Goal: Information Seeking & Learning: Learn about a topic

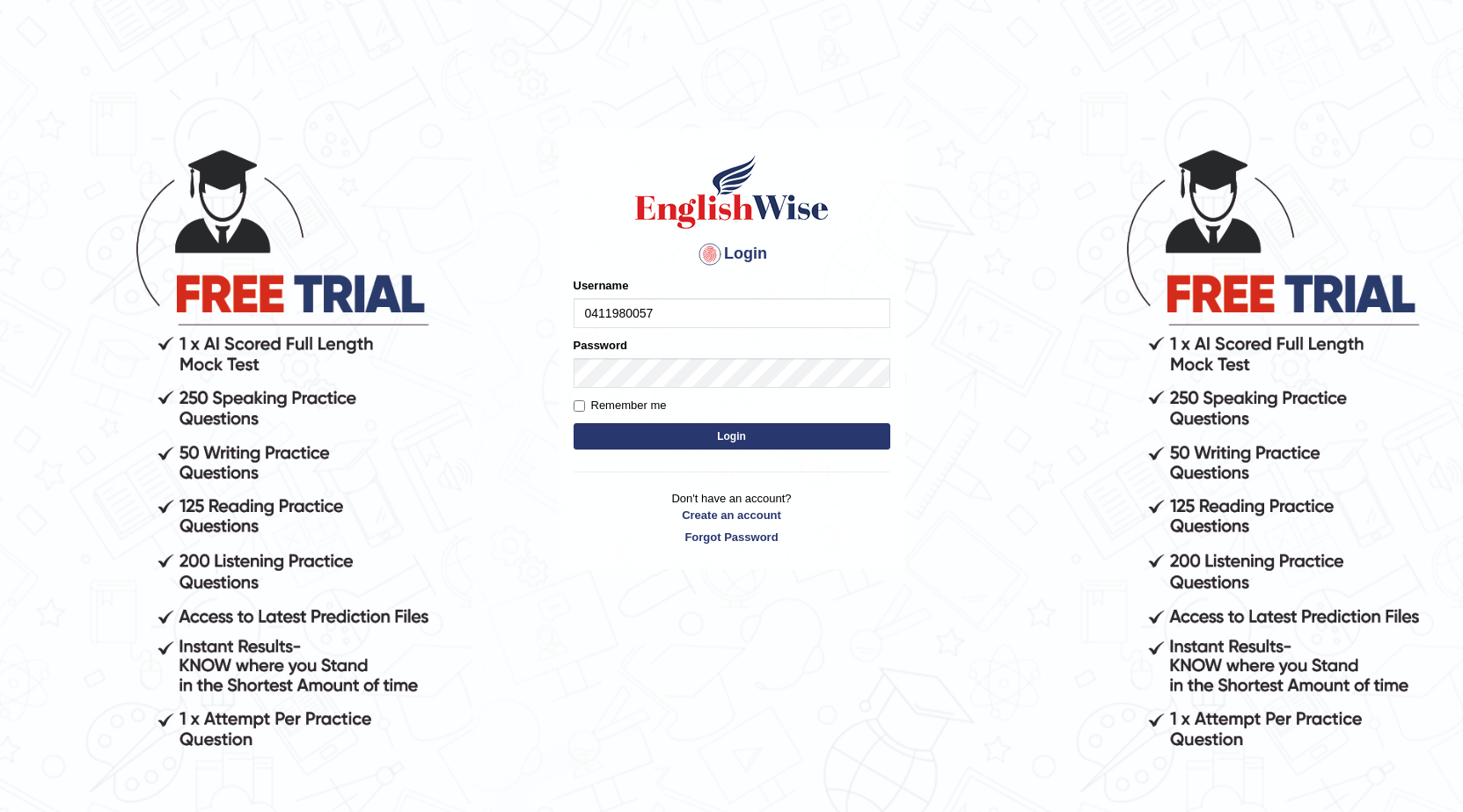
type input "0411980057"
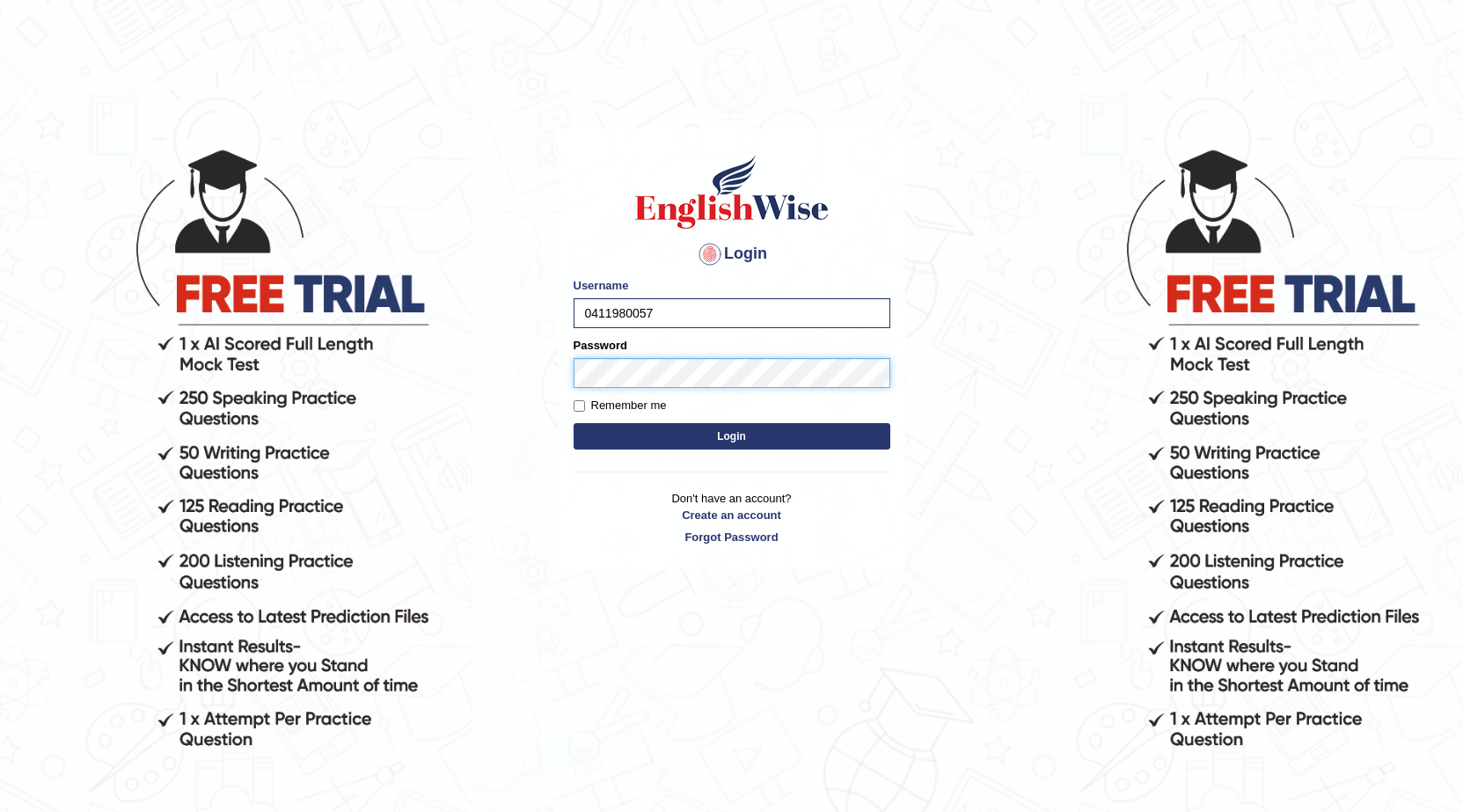
click at [573, 423] on button "Login" at bounding box center [732, 436] width 317 height 26
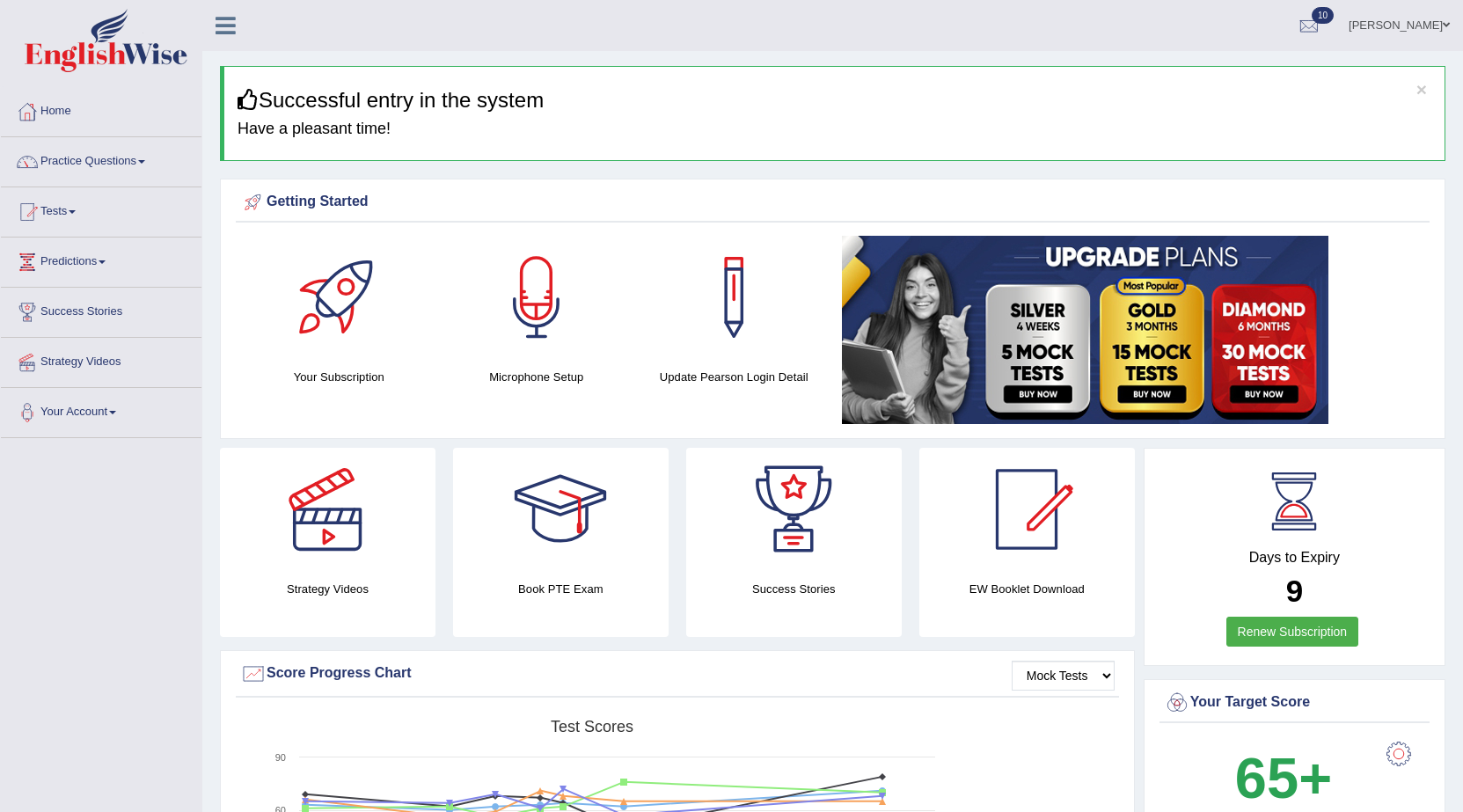
click at [446, 17] on div "Shila Das Toggle navigation Username: 0411980057 Access Type: Online Subscripti…" at bounding box center [832, 25] width 1261 height 51
click at [128, 161] on link "Practice Questions" at bounding box center [101, 159] width 200 height 44
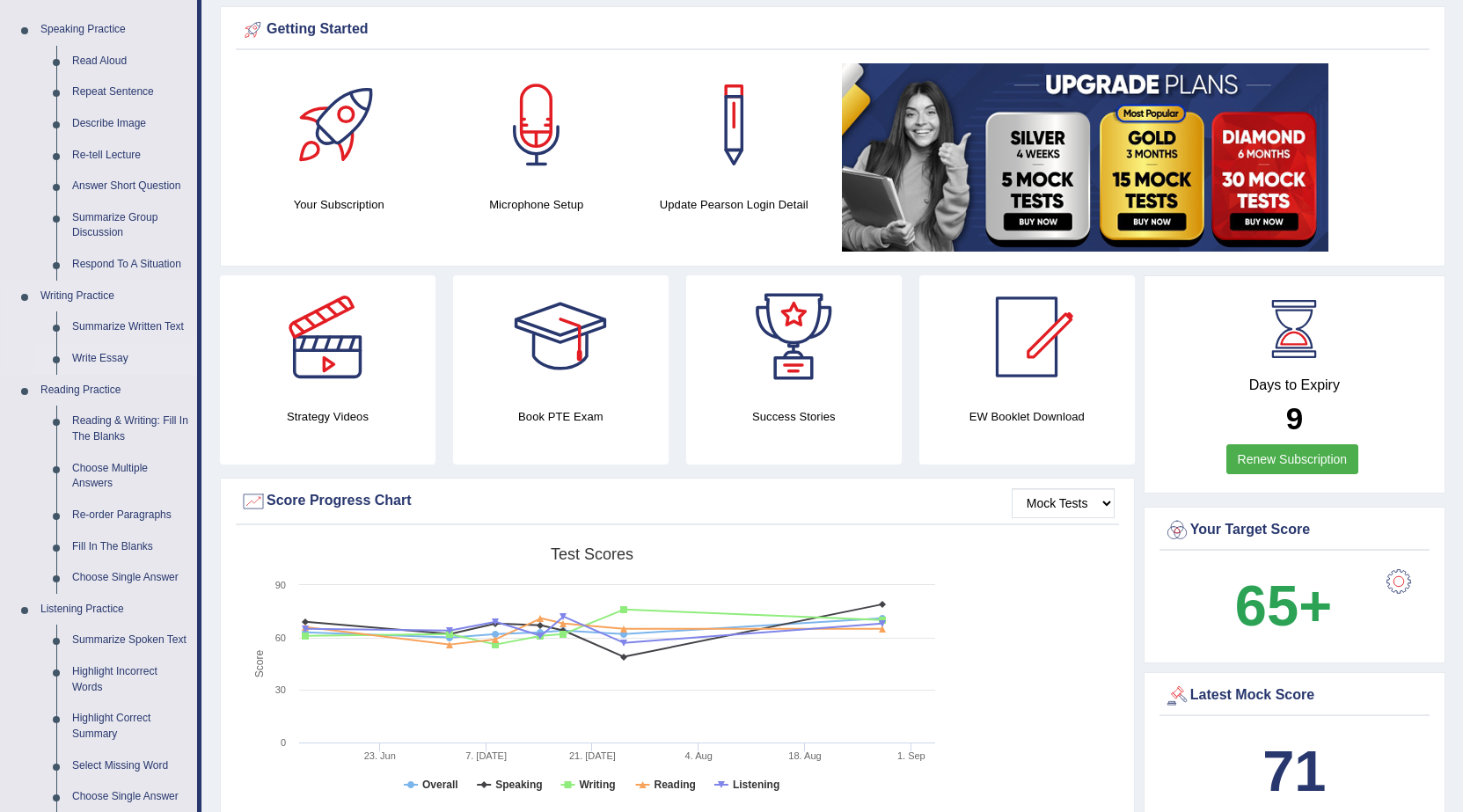
scroll to position [176, 0]
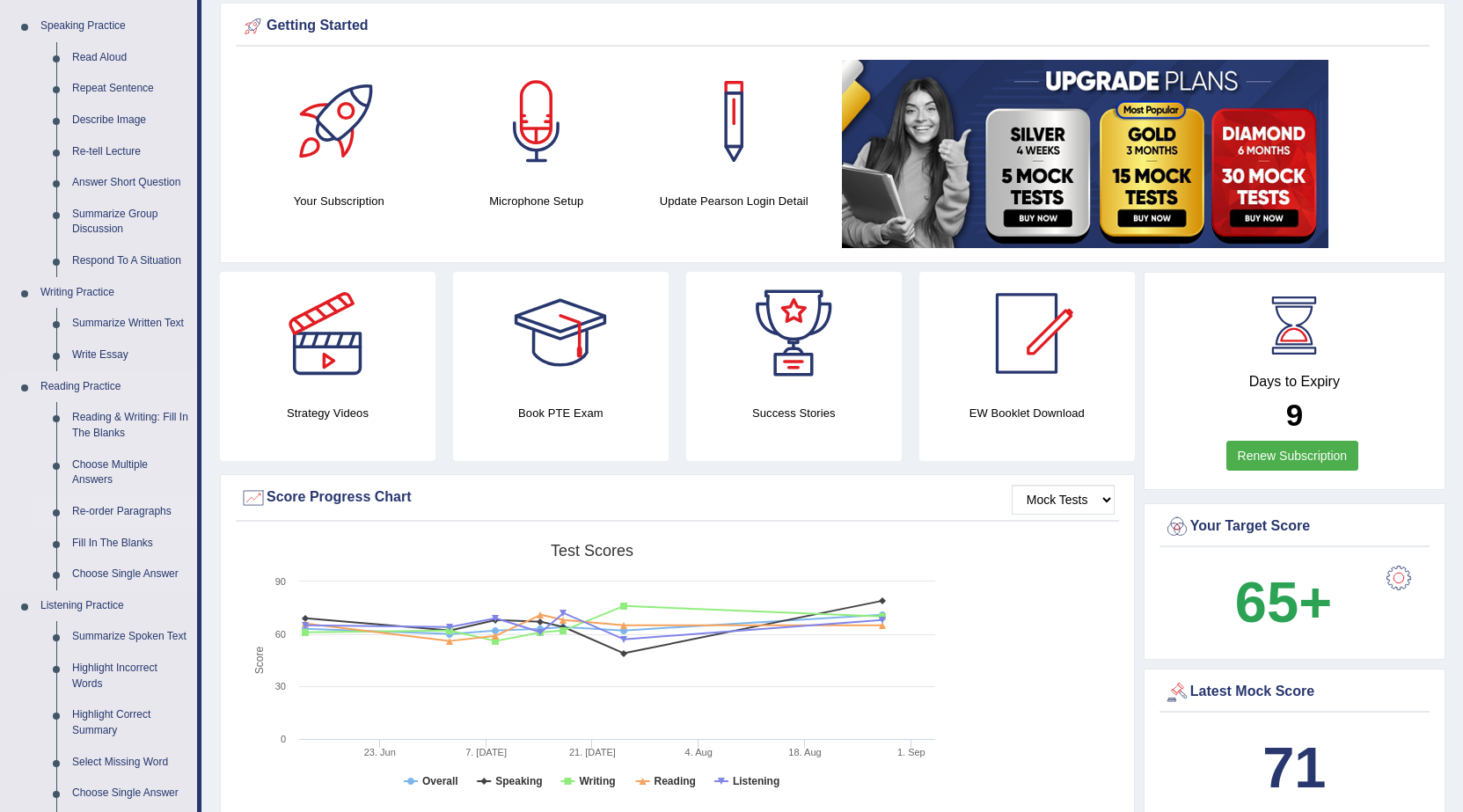
click at [139, 507] on link "Re-order Paragraphs" at bounding box center [130, 512] width 133 height 32
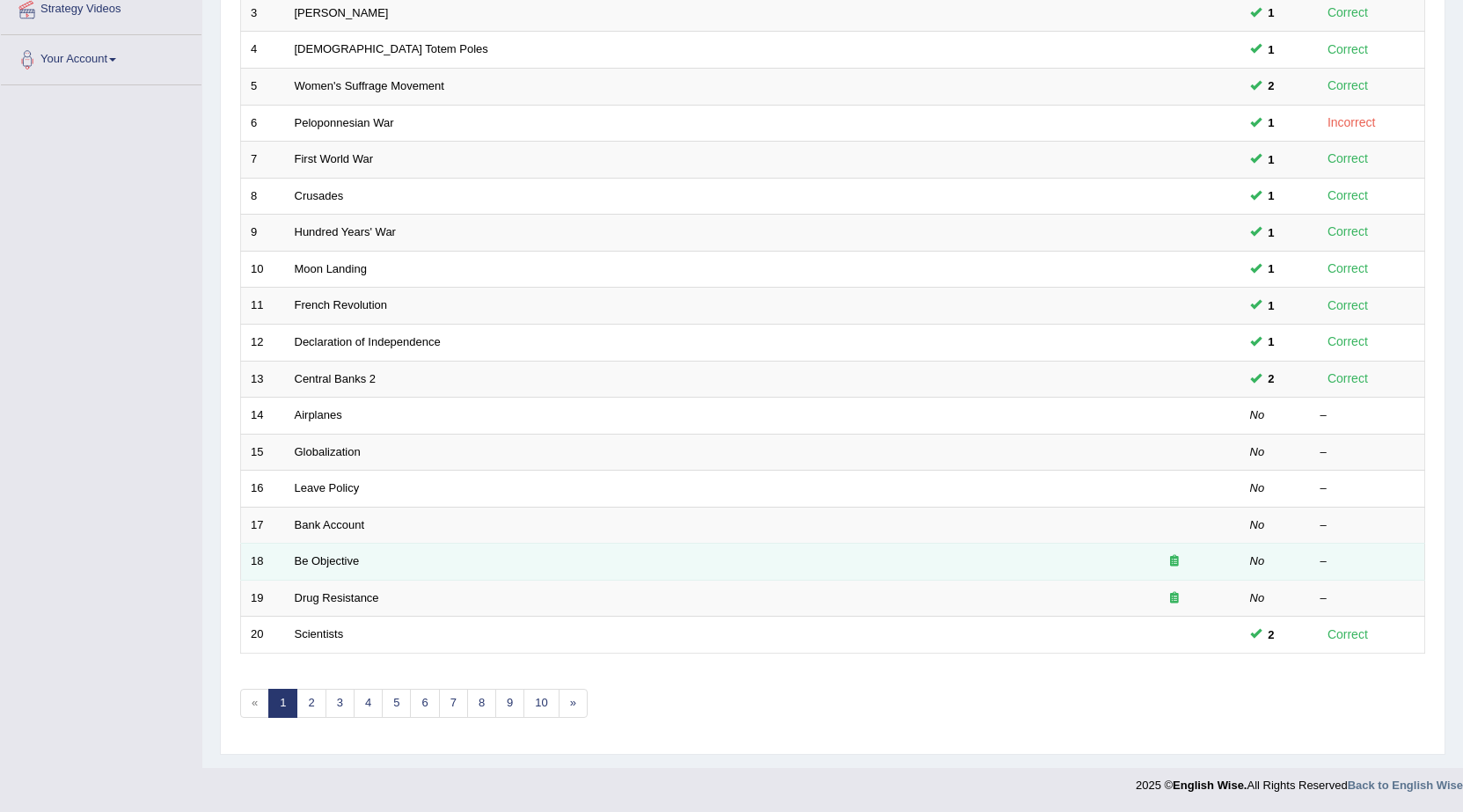
click at [1176, 562] on icon at bounding box center [1174, 560] width 9 height 11
click at [1170, 556] on icon at bounding box center [1174, 560] width 9 height 11
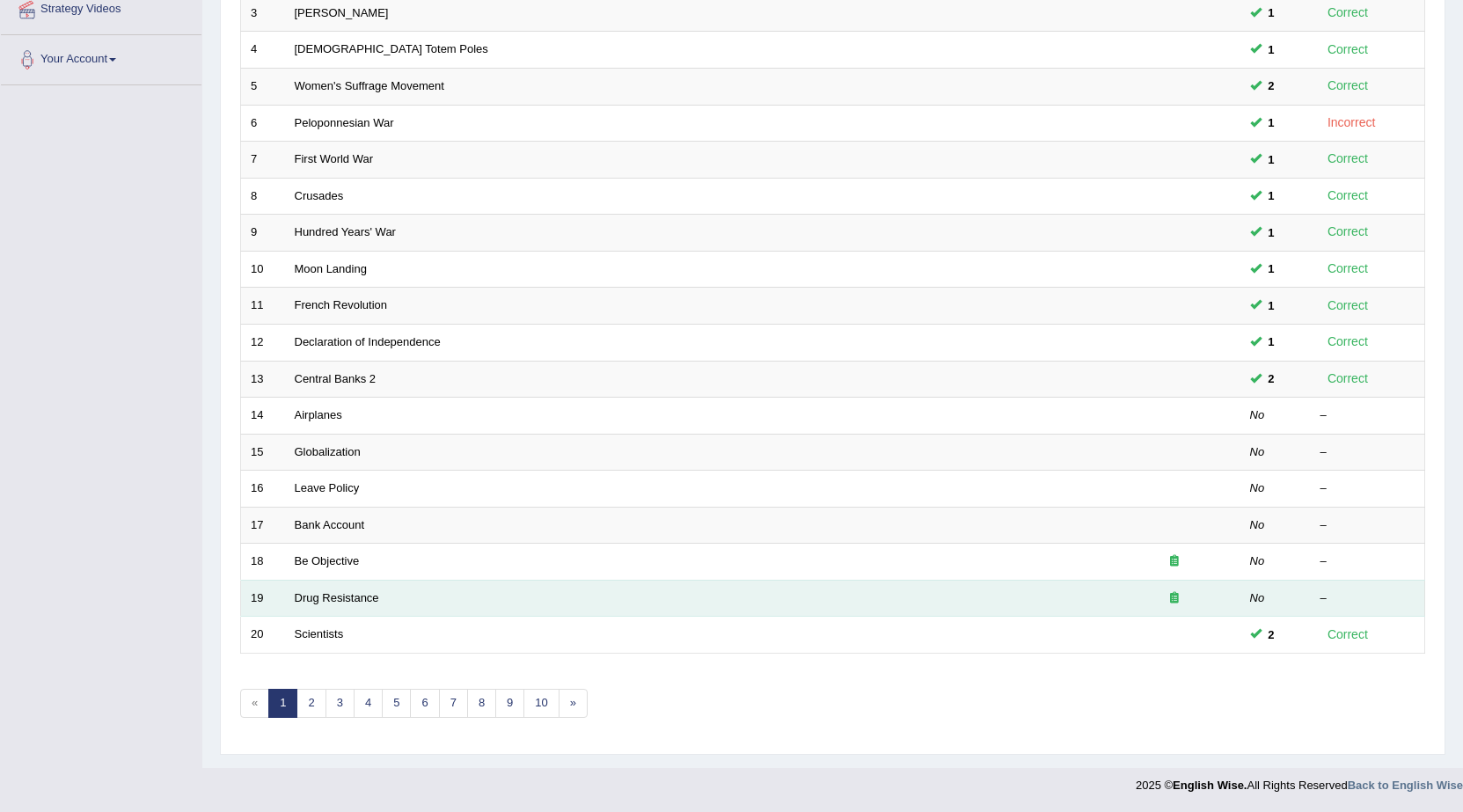
click at [1175, 603] on div at bounding box center [1174, 598] width 113 height 17
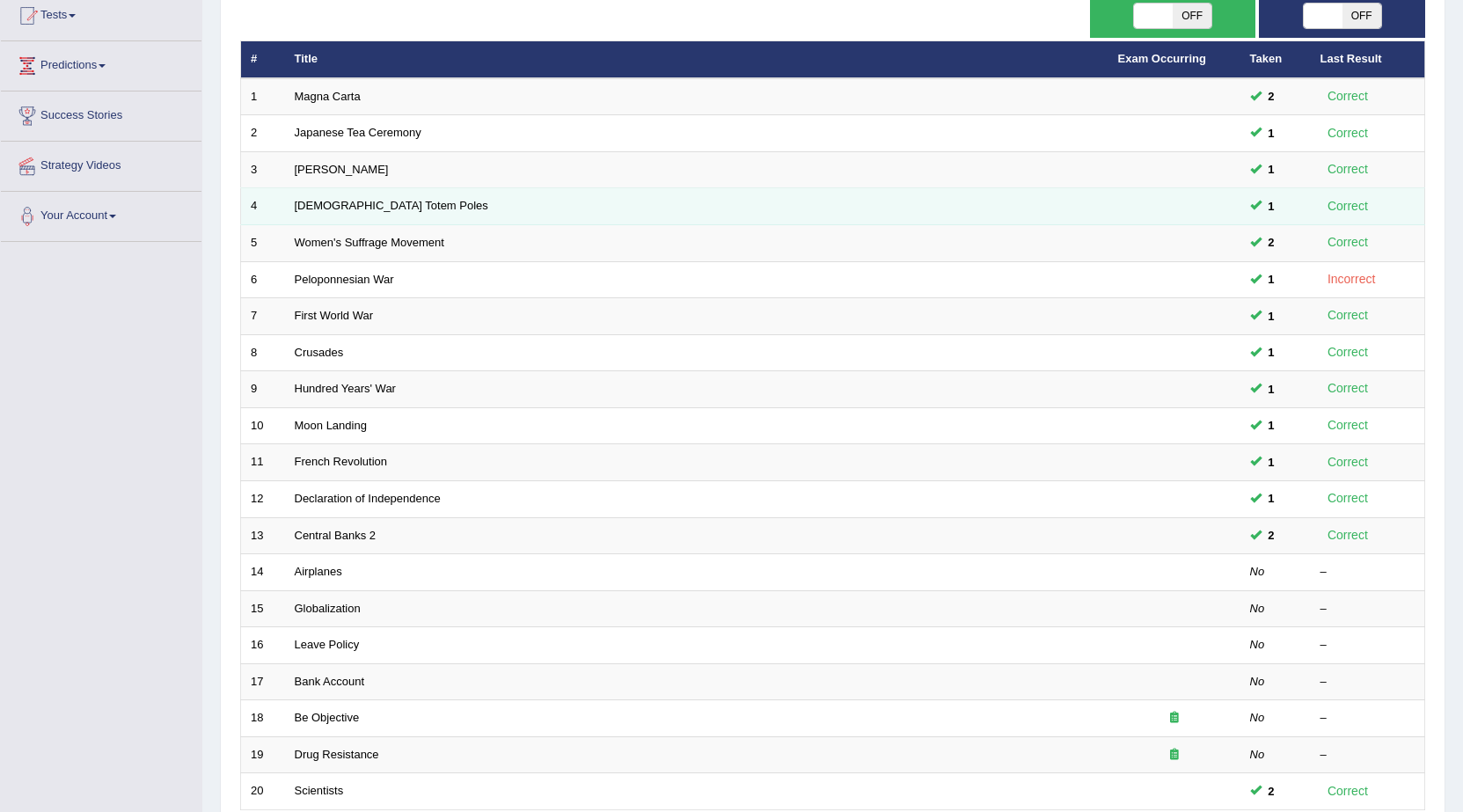
scroll to position [353, 0]
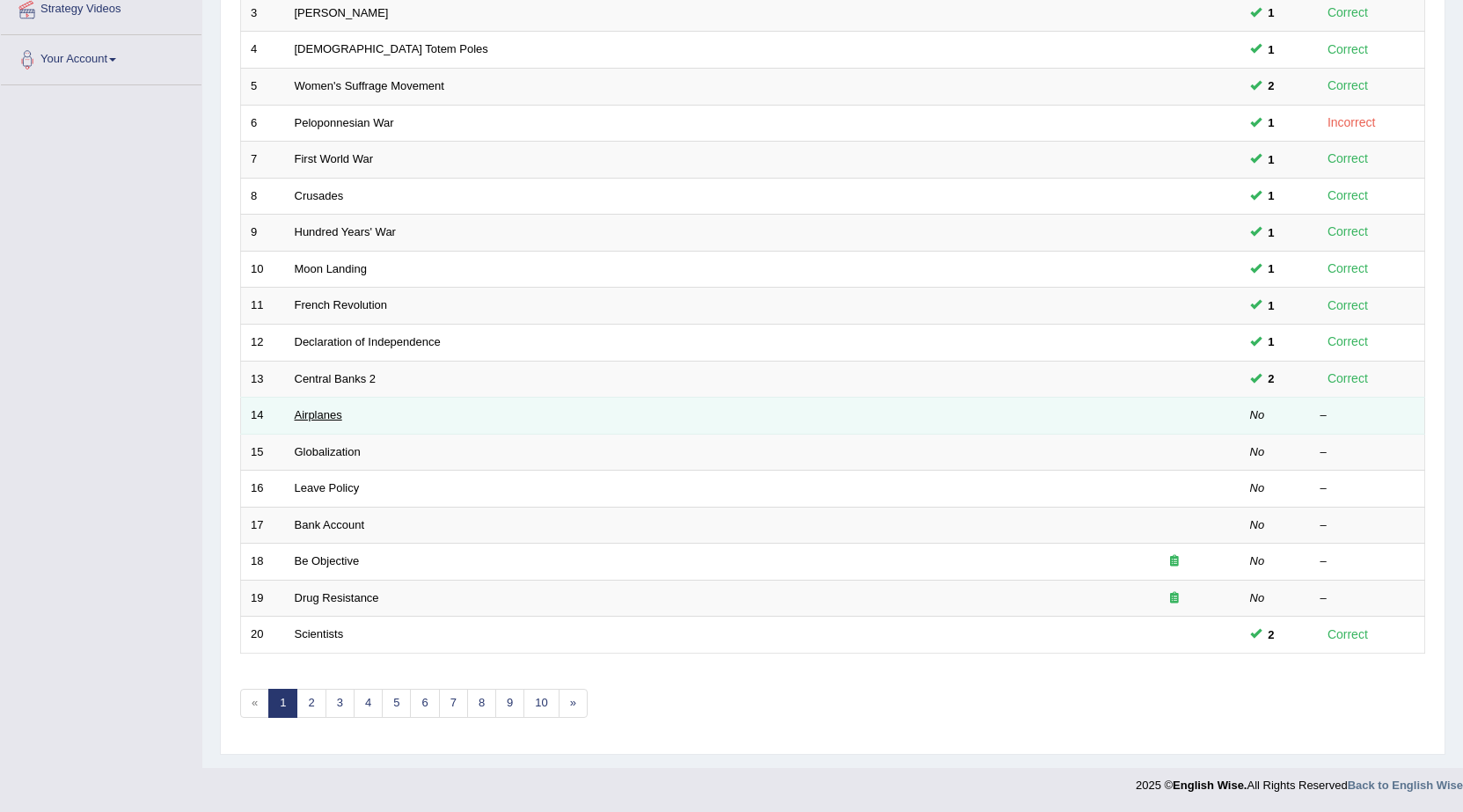
click at [303, 414] on link "Airplanes" at bounding box center [319, 414] width 48 height 13
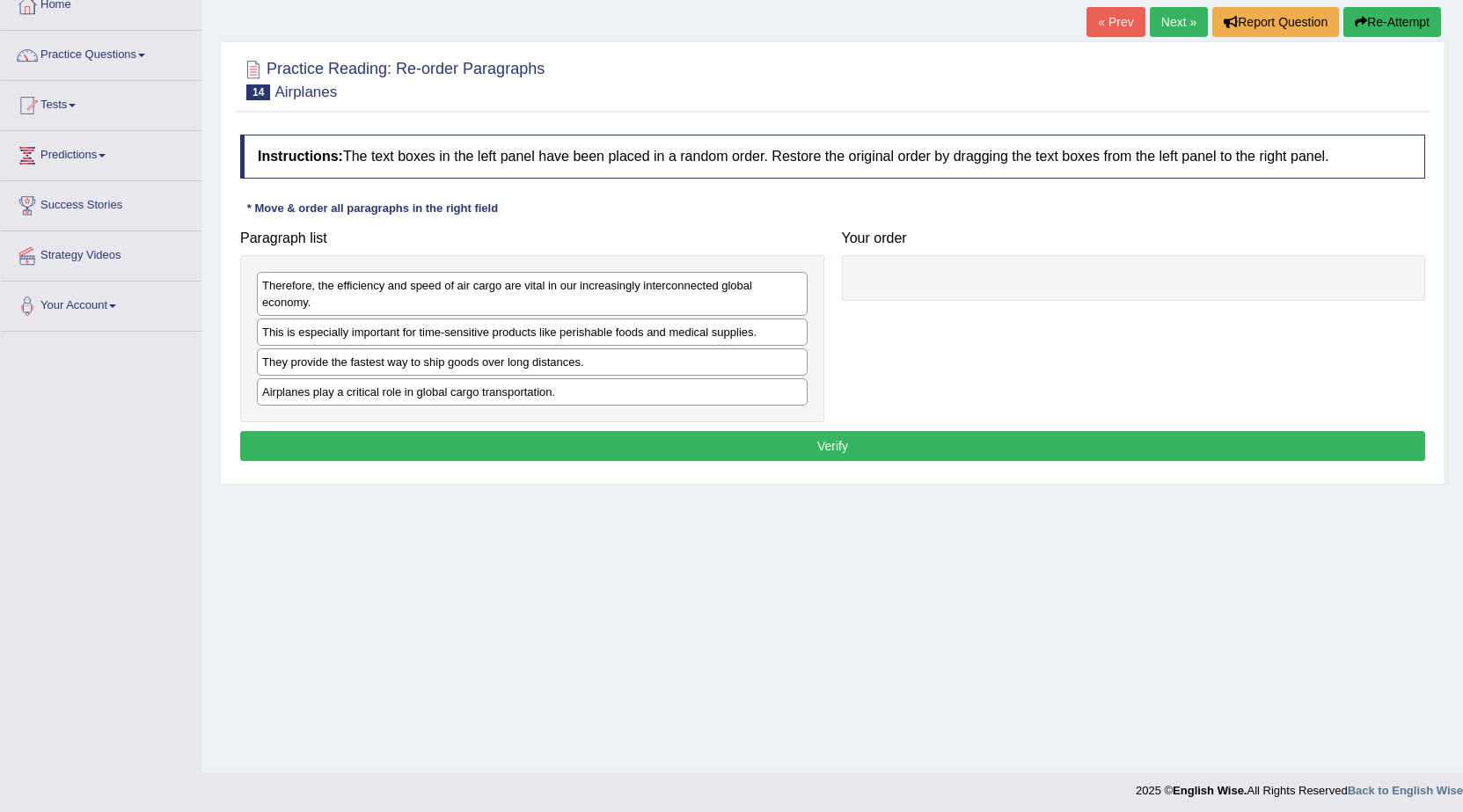
scroll to position [112, 0]
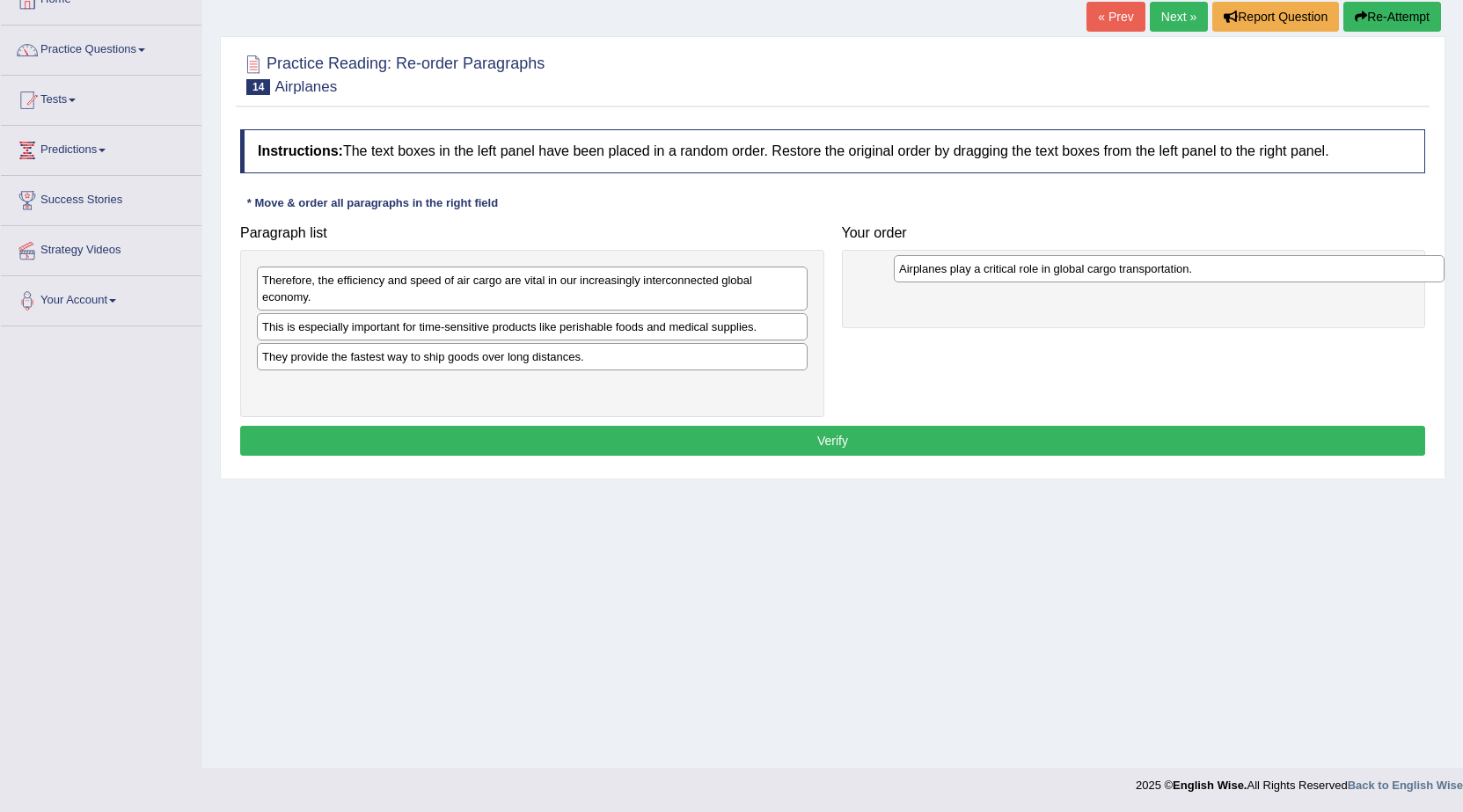
drag, startPoint x: 317, startPoint y: 394, endPoint x: 952, endPoint y: 275, distance: 646.1
click at [952, 275] on div "Airplanes play a critical role in global cargo transportation." at bounding box center [1169, 268] width 551 height 27
click at [567, 338] on div "This is especially important for time-sensitive products like perishable foods …" at bounding box center [532, 325] width 551 height 27
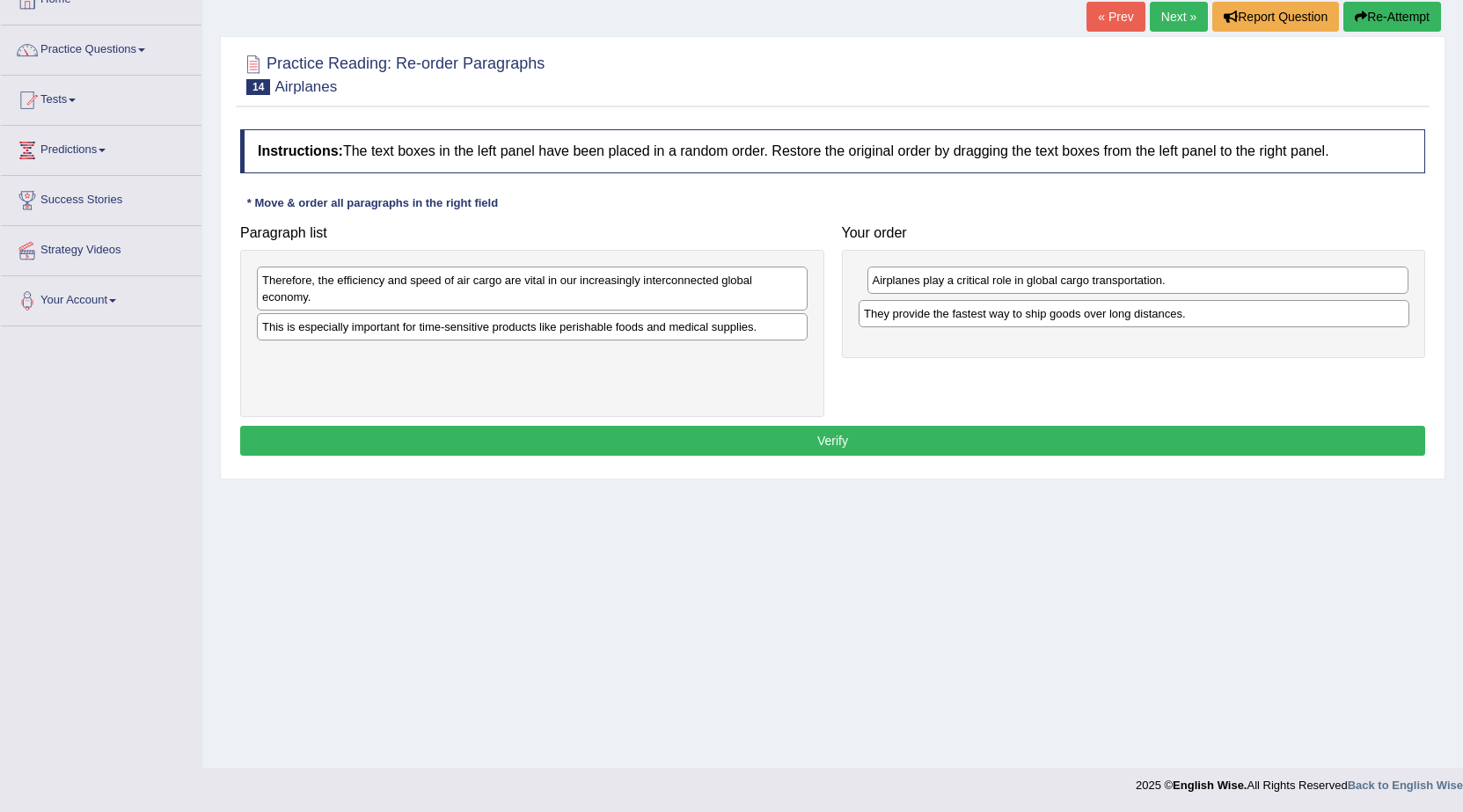
drag, startPoint x: 451, startPoint y: 362, endPoint x: 1052, endPoint y: 319, distance: 602.5
click at [1052, 319] on div "They provide the fastest way to ship goods over long distances." at bounding box center [1133, 313] width 551 height 27
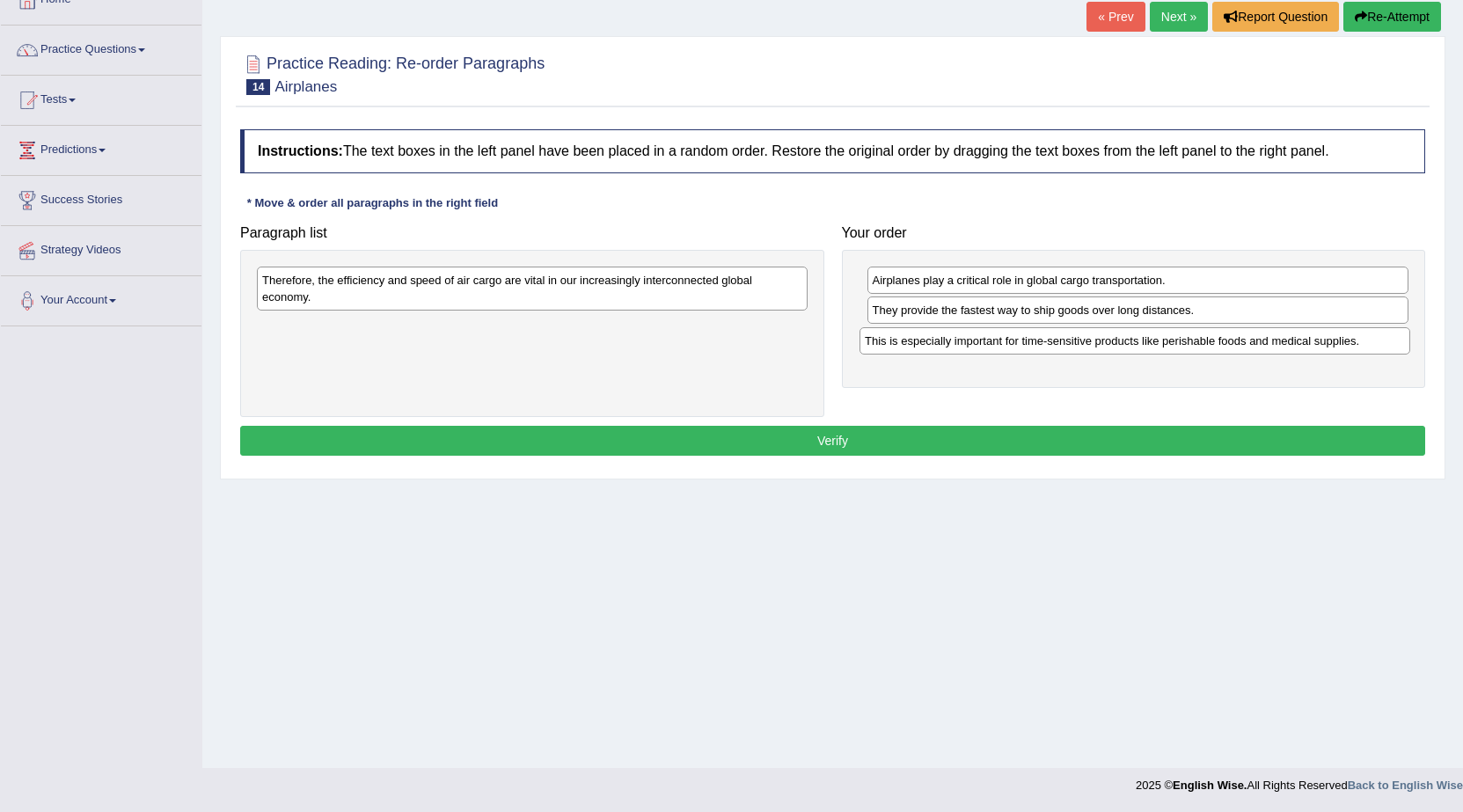
drag, startPoint x: 382, startPoint y: 335, endPoint x: 985, endPoint y: 349, distance: 603.2
click at [985, 349] on div "This is especially important for time-sensitive products like perishable foods …" at bounding box center [1134, 340] width 551 height 27
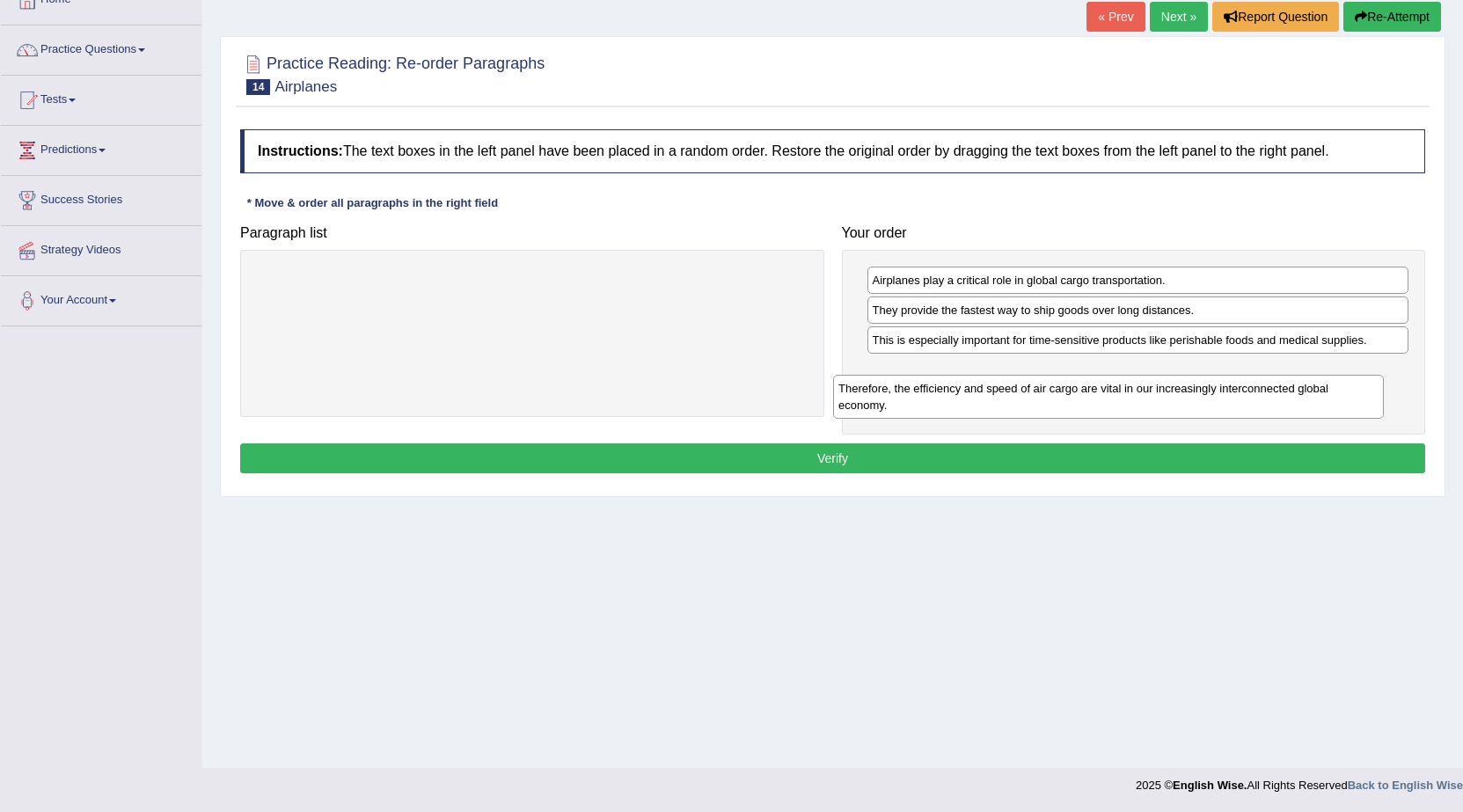
drag, startPoint x: 315, startPoint y: 303, endPoint x: 895, endPoint y: 407, distance: 589.3
click at [895, 407] on div "Therefore, the efficiency and speed of air cargo are vital in our increasingly …" at bounding box center [1108, 397] width 551 height 44
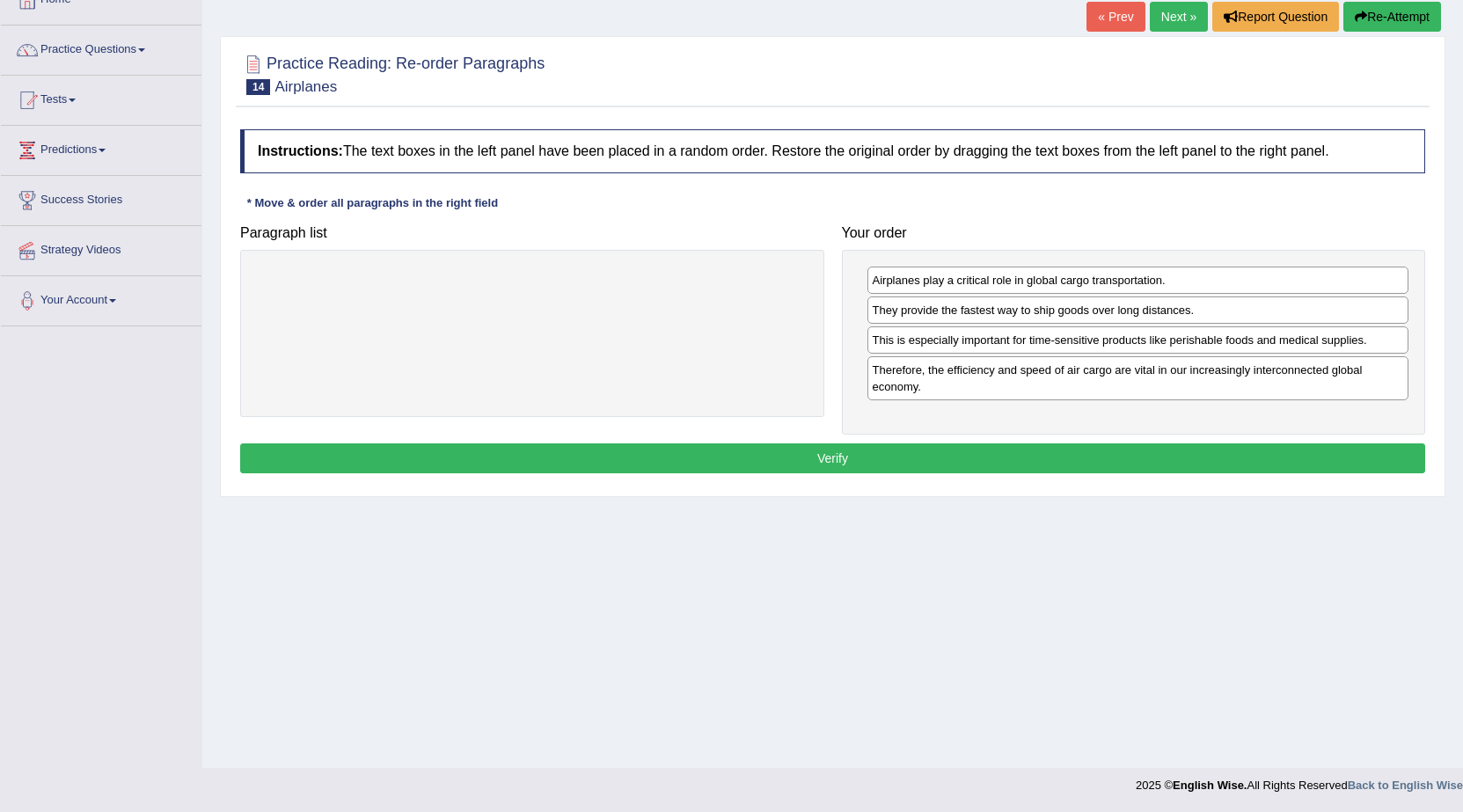
click at [835, 466] on button "Verify" at bounding box center [832, 458] width 1185 height 30
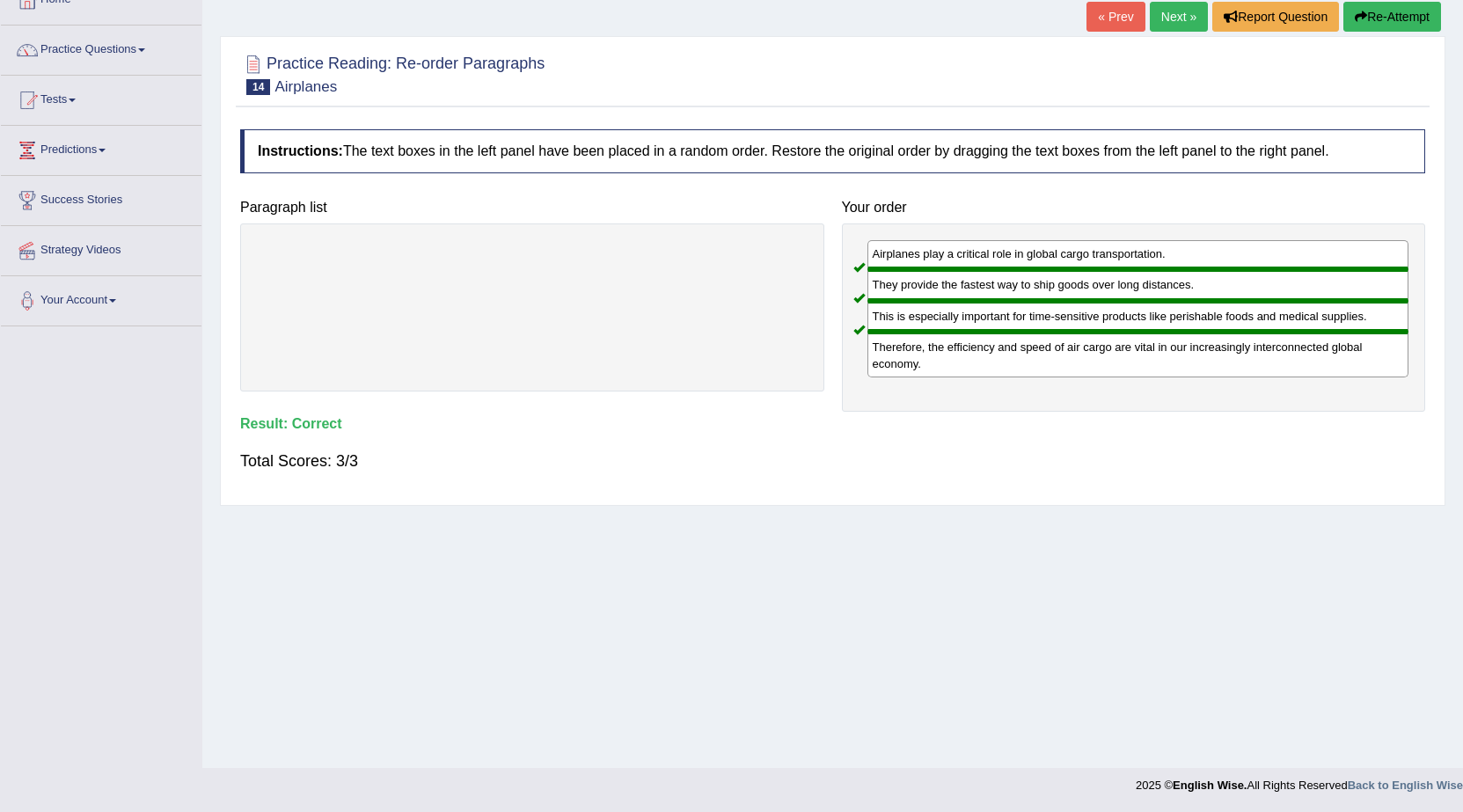
click at [1178, 11] on link "Next »" at bounding box center [1179, 17] width 58 height 30
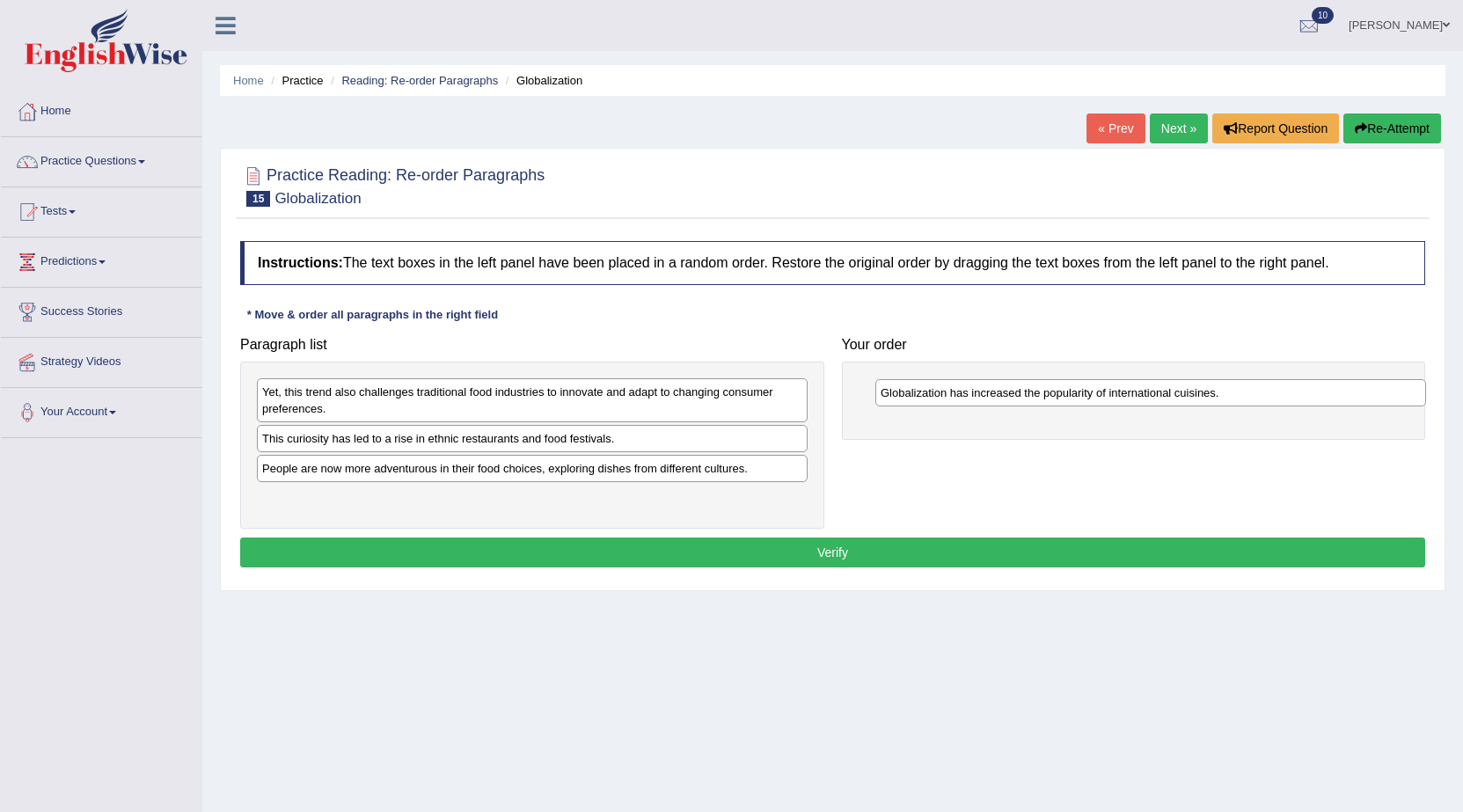
click at [942, 401] on div "Globalization has increased the popularity of international cuisines." at bounding box center [1150, 392] width 551 height 27
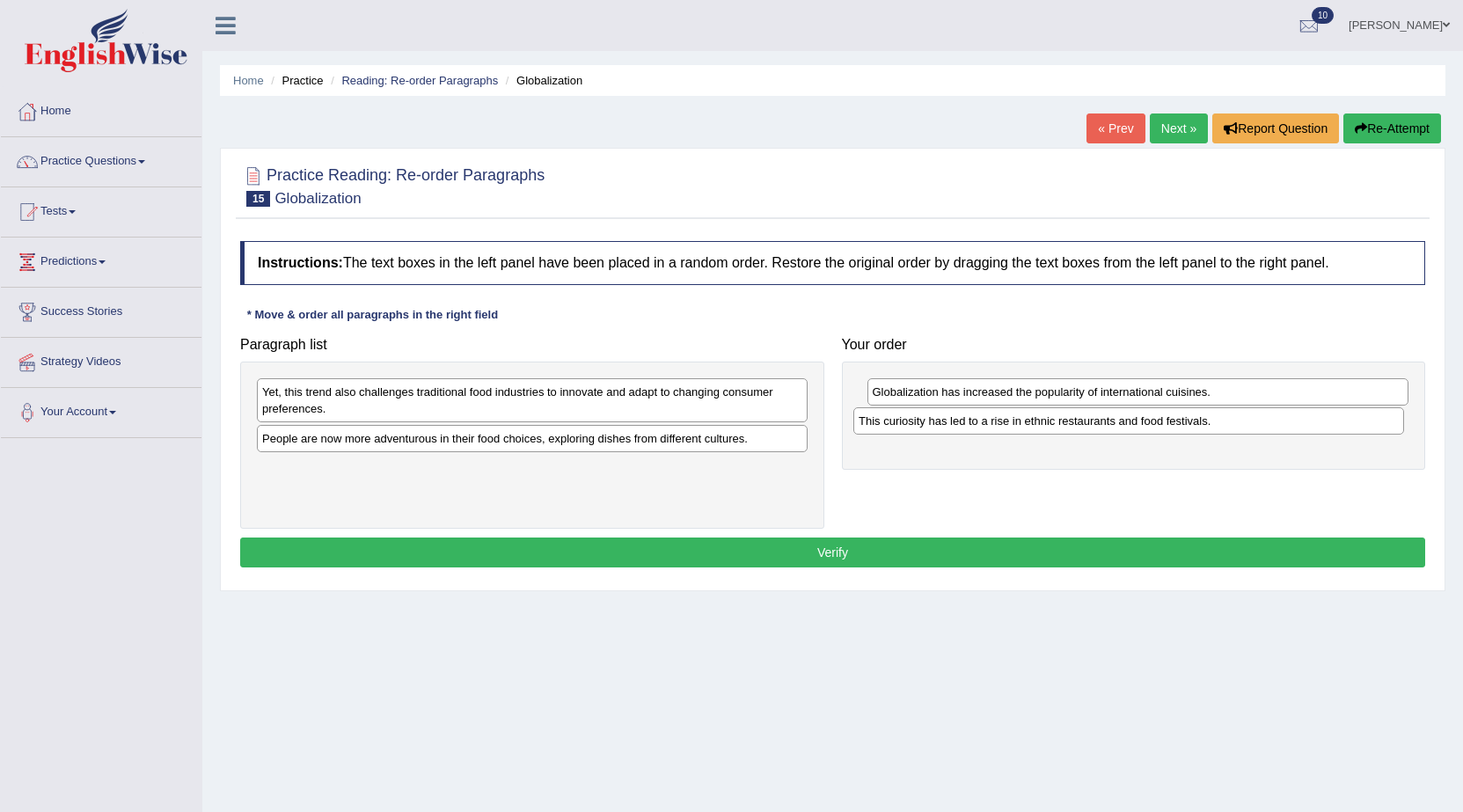
drag, startPoint x: 327, startPoint y: 442, endPoint x: 924, endPoint y: 424, distance: 597.3
click at [924, 424] on div "This curiosity has led to a rise in ethnic restaurants and food festivals." at bounding box center [1128, 420] width 551 height 27
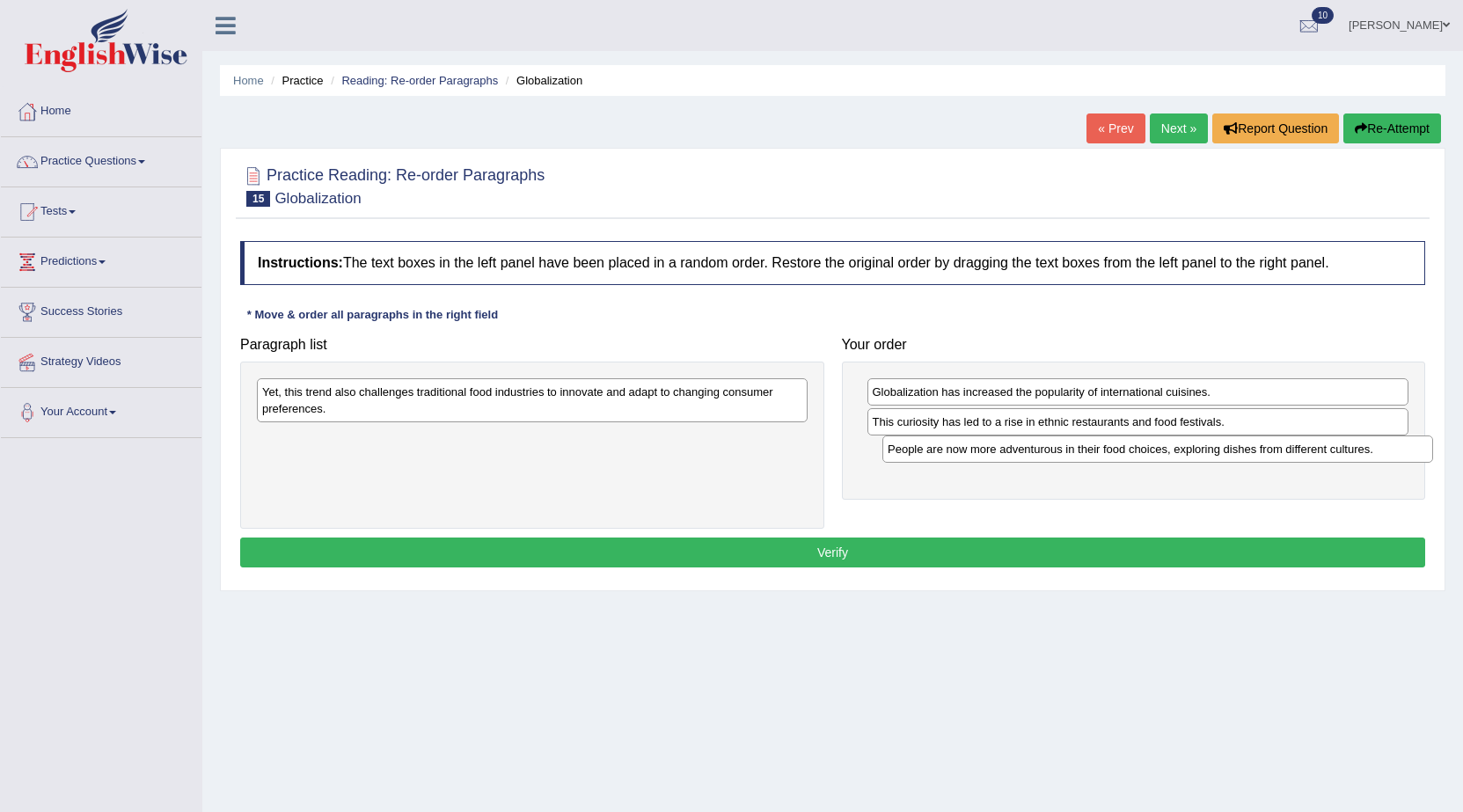
drag, startPoint x: 355, startPoint y: 451, endPoint x: 980, endPoint y: 461, distance: 625.1
click at [980, 461] on div "People are now more adventurous in their food choices, exploring dishes from di…" at bounding box center [1157, 448] width 551 height 27
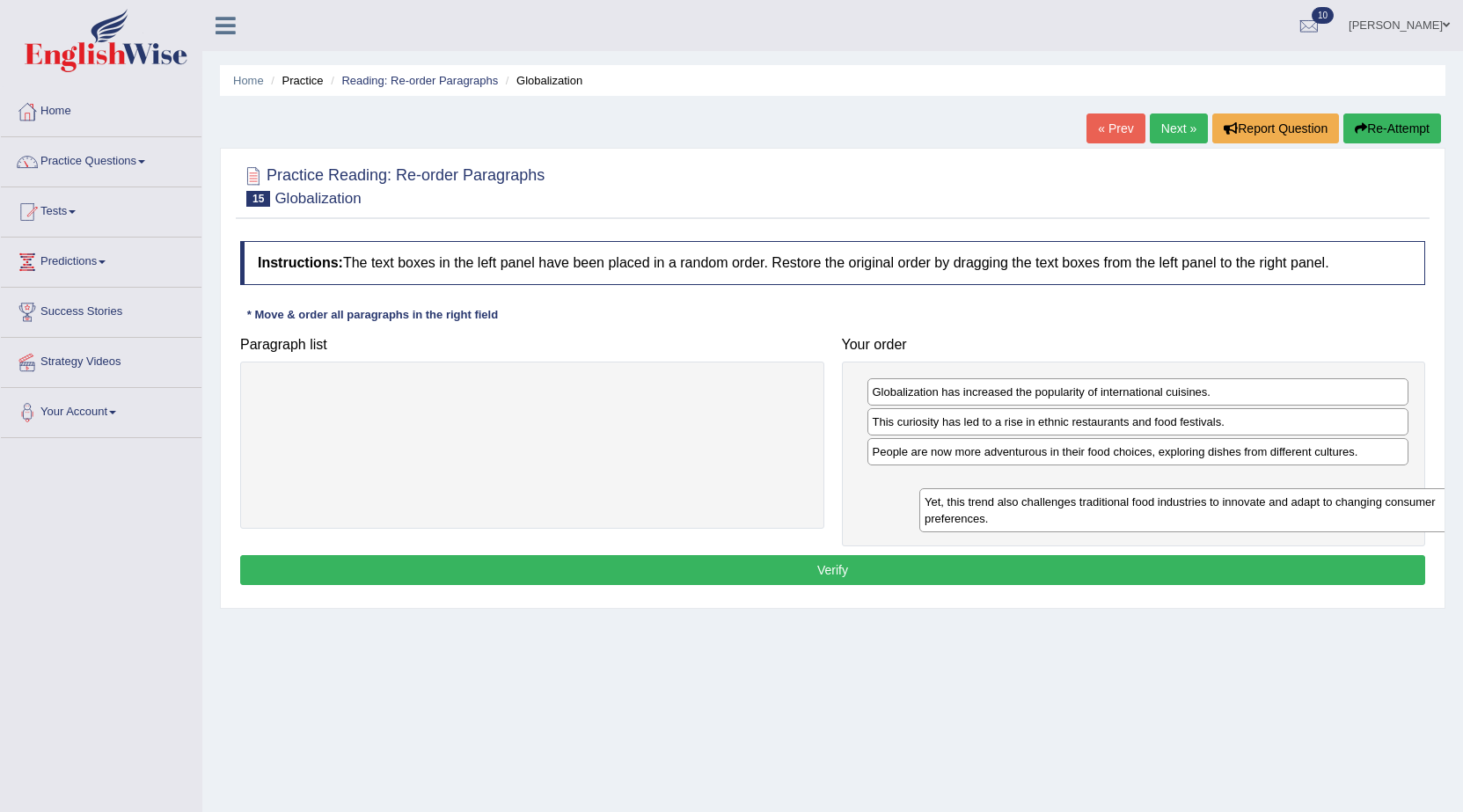
drag, startPoint x: 483, startPoint y: 408, endPoint x: 1145, endPoint y: 519, distance: 671.2
click at [1145, 519] on div "Yet, this trend also challenges traditional food industries to innovate and ada…" at bounding box center [1194, 510] width 551 height 44
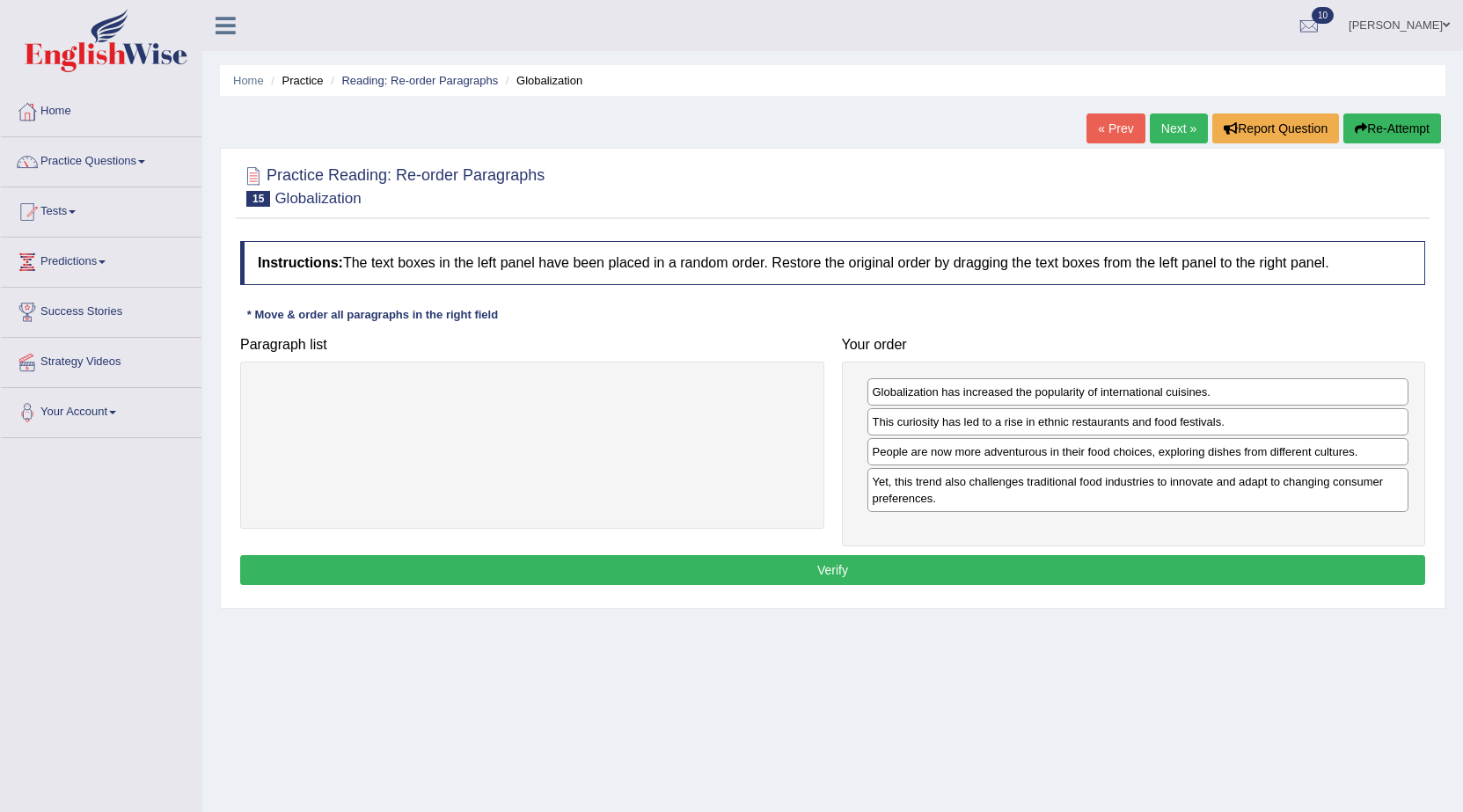
click at [1071, 564] on button "Verify" at bounding box center [832, 570] width 1185 height 30
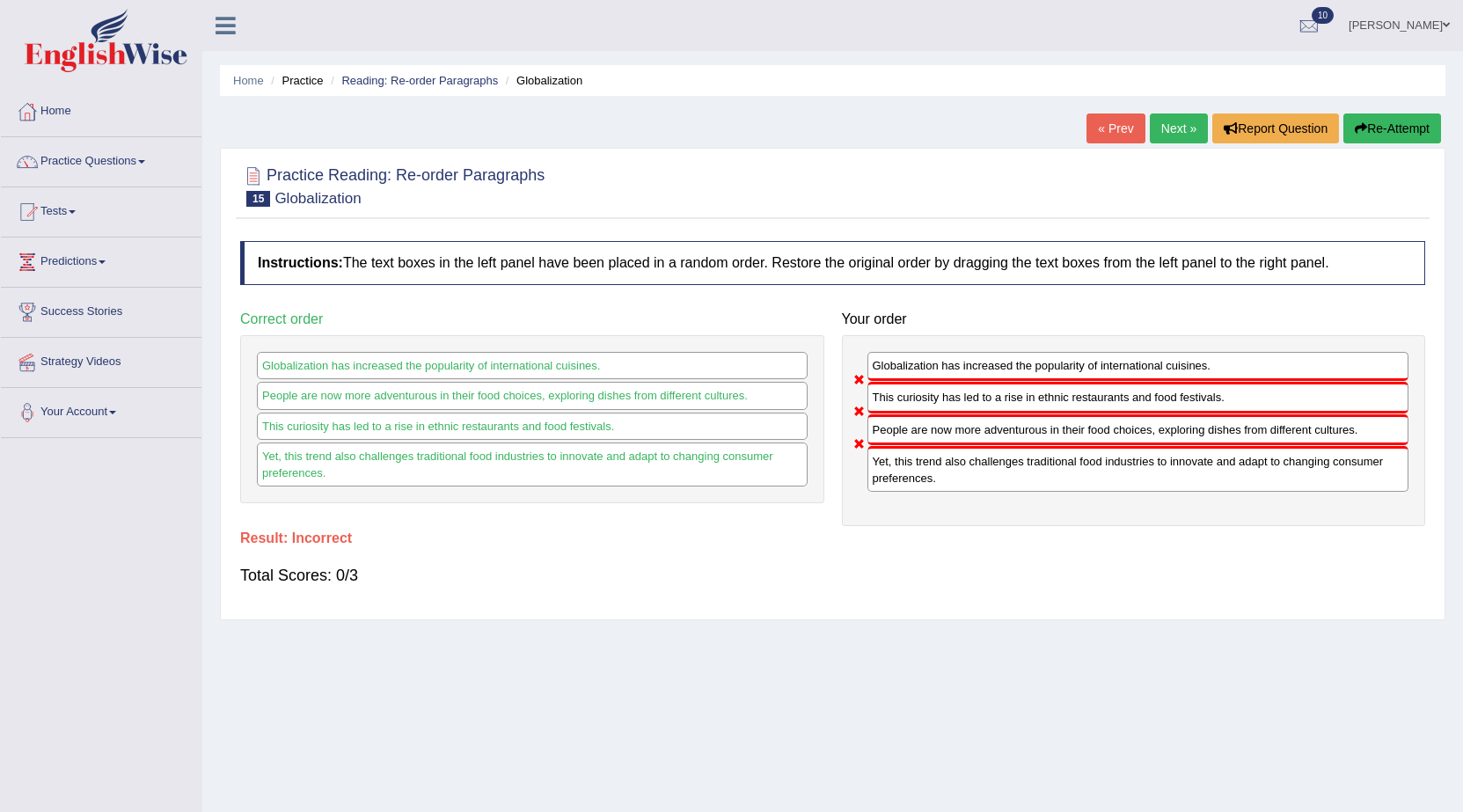
click at [1383, 132] on button "Re-Attempt" at bounding box center [1392, 129] width 98 height 30
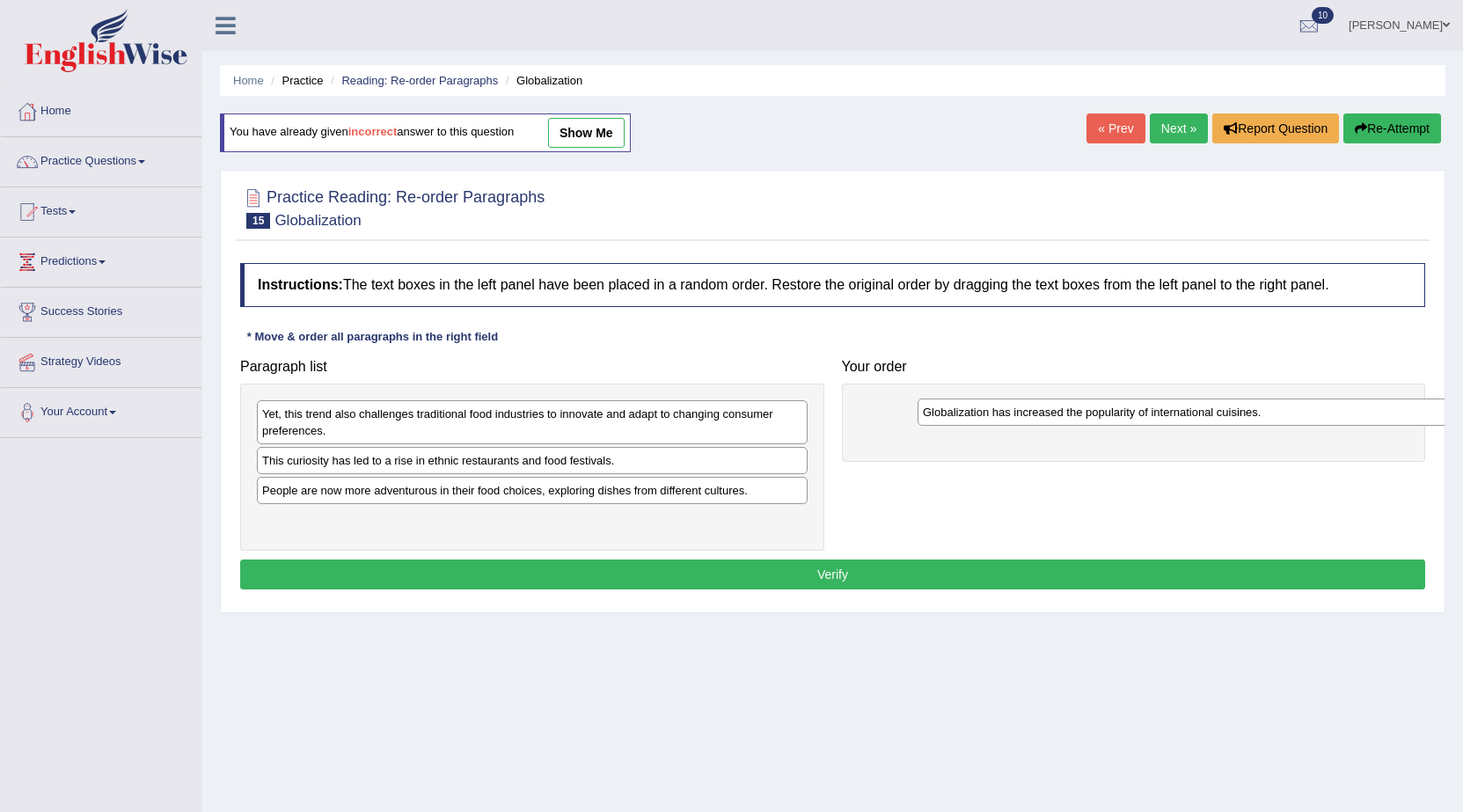
drag, startPoint x: 314, startPoint y: 493, endPoint x: 975, endPoint y: 415, distance: 665.6
click at [975, 415] on div "Globalization has increased the popularity of international cuisines." at bounding box center [1193, 411] width 551 height 27
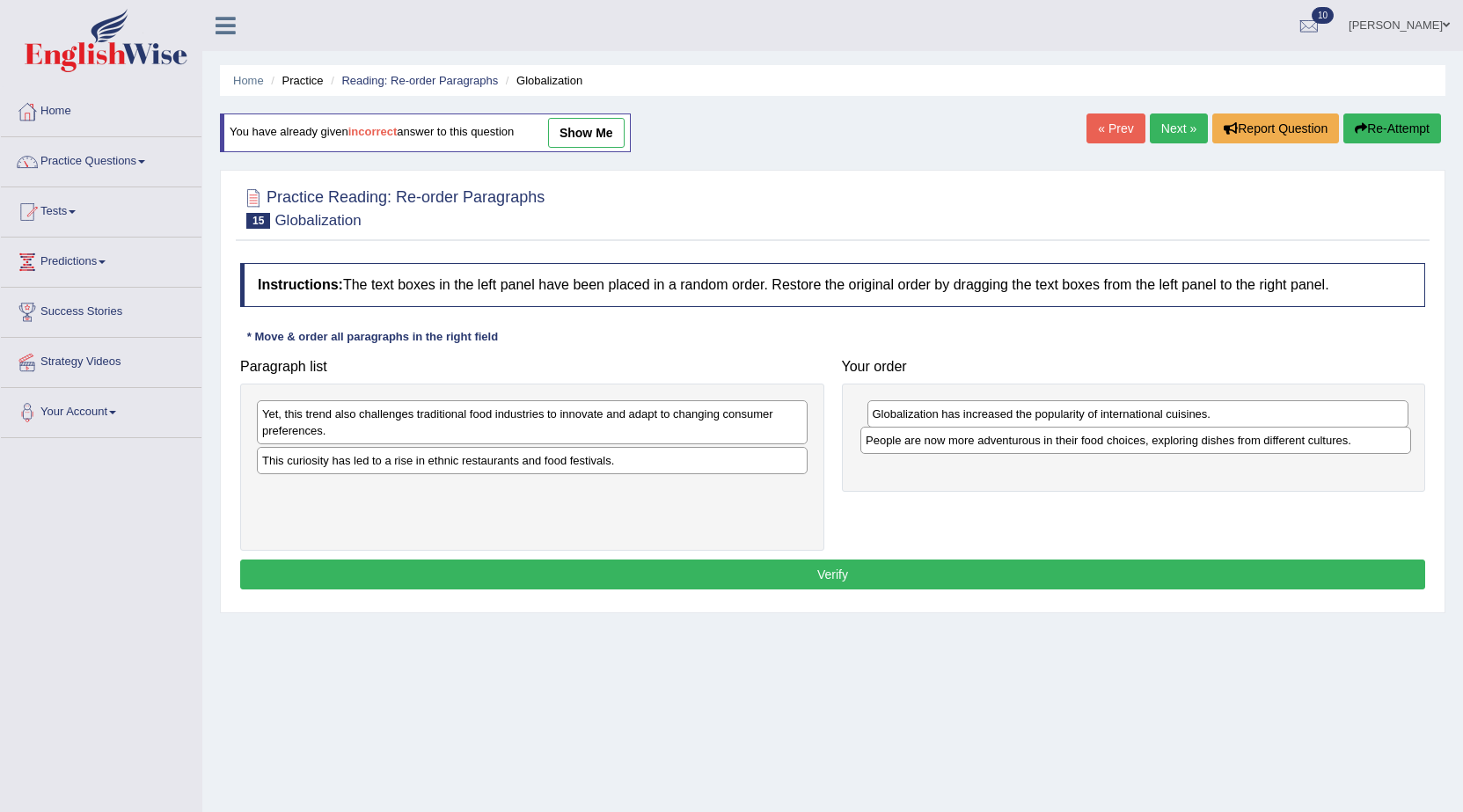
drag, startPoint x: 453, startPoint y: 498, endPoint x: 1057, endPoint y: 447, distance: 606.1
click at [1057, 447] on div "People are now more adventurous in their food choices, exploring dishes from di…" at bounding box center [1135, 439] width 551 height 27
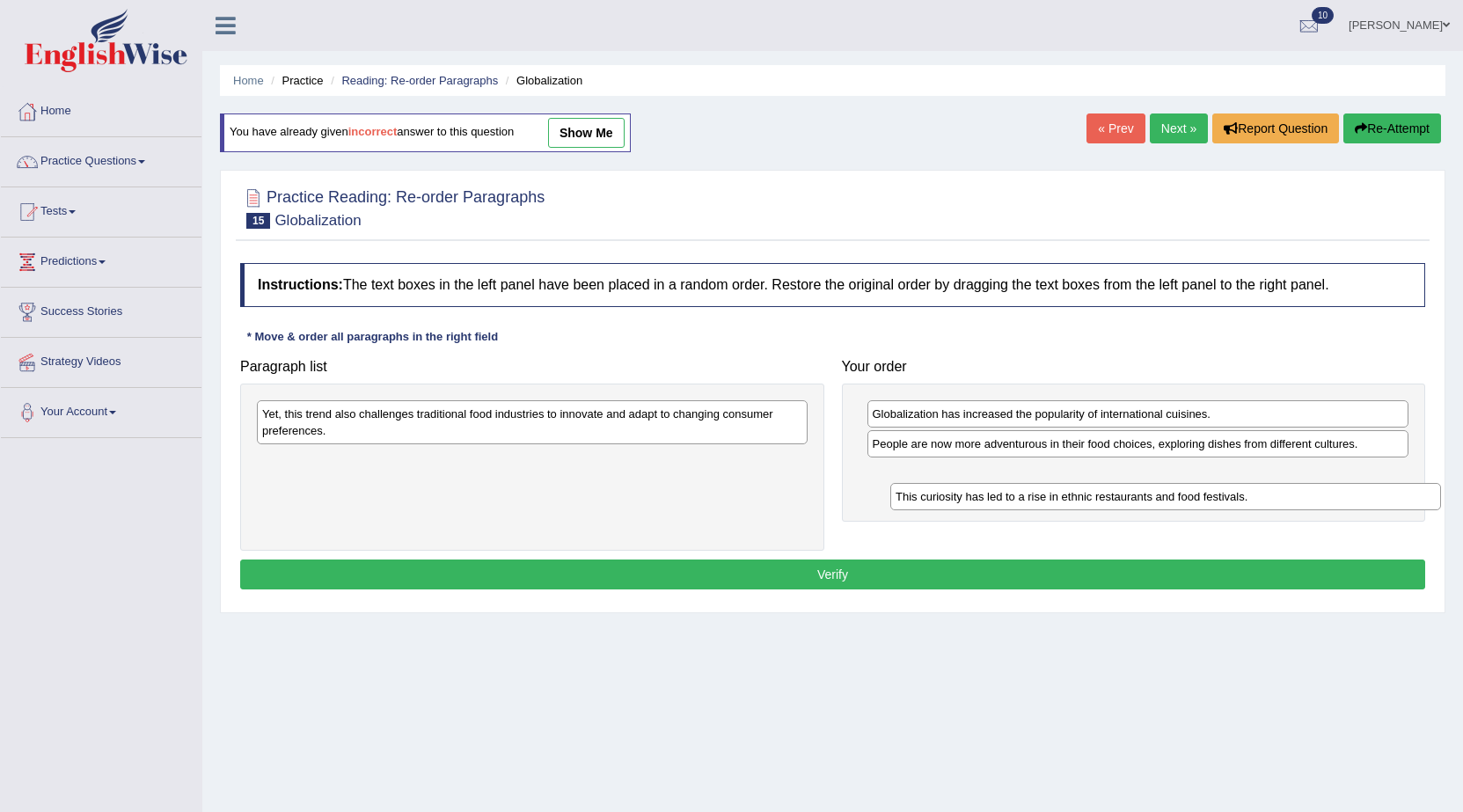
drag, startPoint x: 433, startPoint y: 464, endPoint x: 1065, endPoint y: 500, distance: 633.0
click at [1065, 500] on div "This curiosity has led to a rise in ethnic restaurants and food festivals." at bounding box center [1165, 496] width 551 height 27
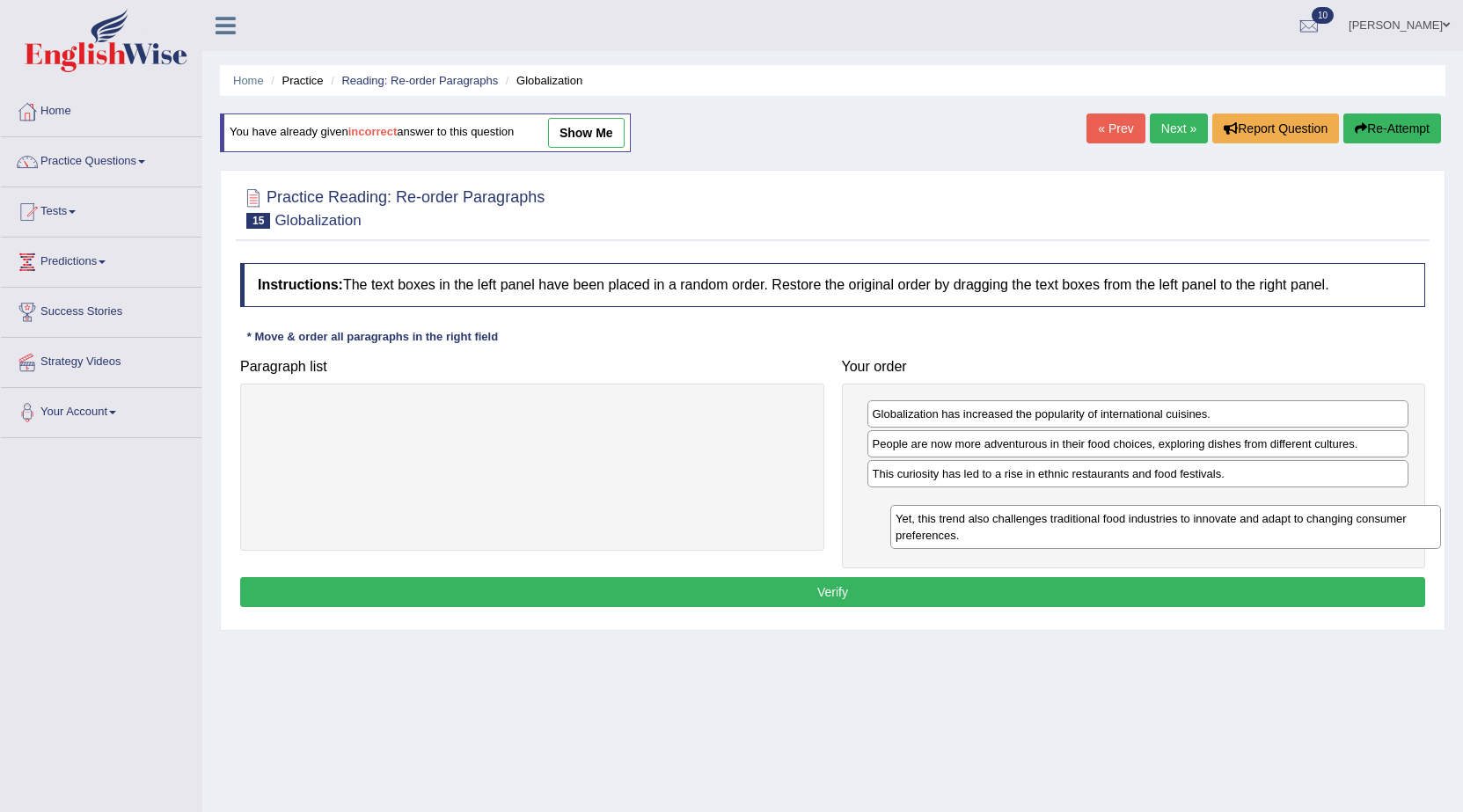
drag, startPoint x: 304, startPoint y: 414, endPoint x: 938, endPoint y: 519, distance: 642.6
click at [938, 519] on div "Yet, this trend also challenges traditional food industries to innovate and ada…" at bounding box center [1165, 527] width 551 height 44
click at [875, 599] on button "Verify" at bounding box center [832, 592] width 1185 height 30
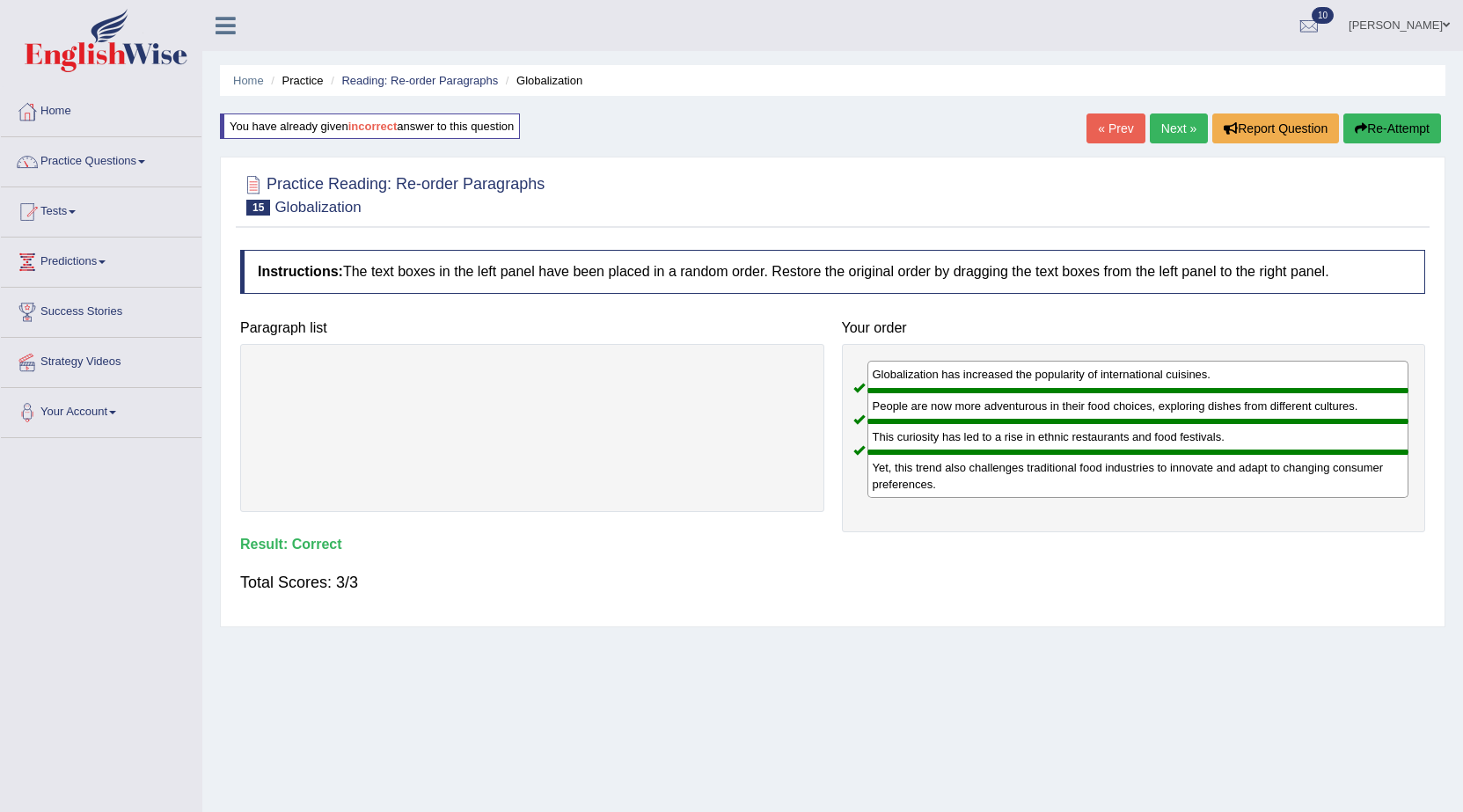
click at [1180, 129] on link "Next »" at bounding box center [1179, 129] width 58 height 30
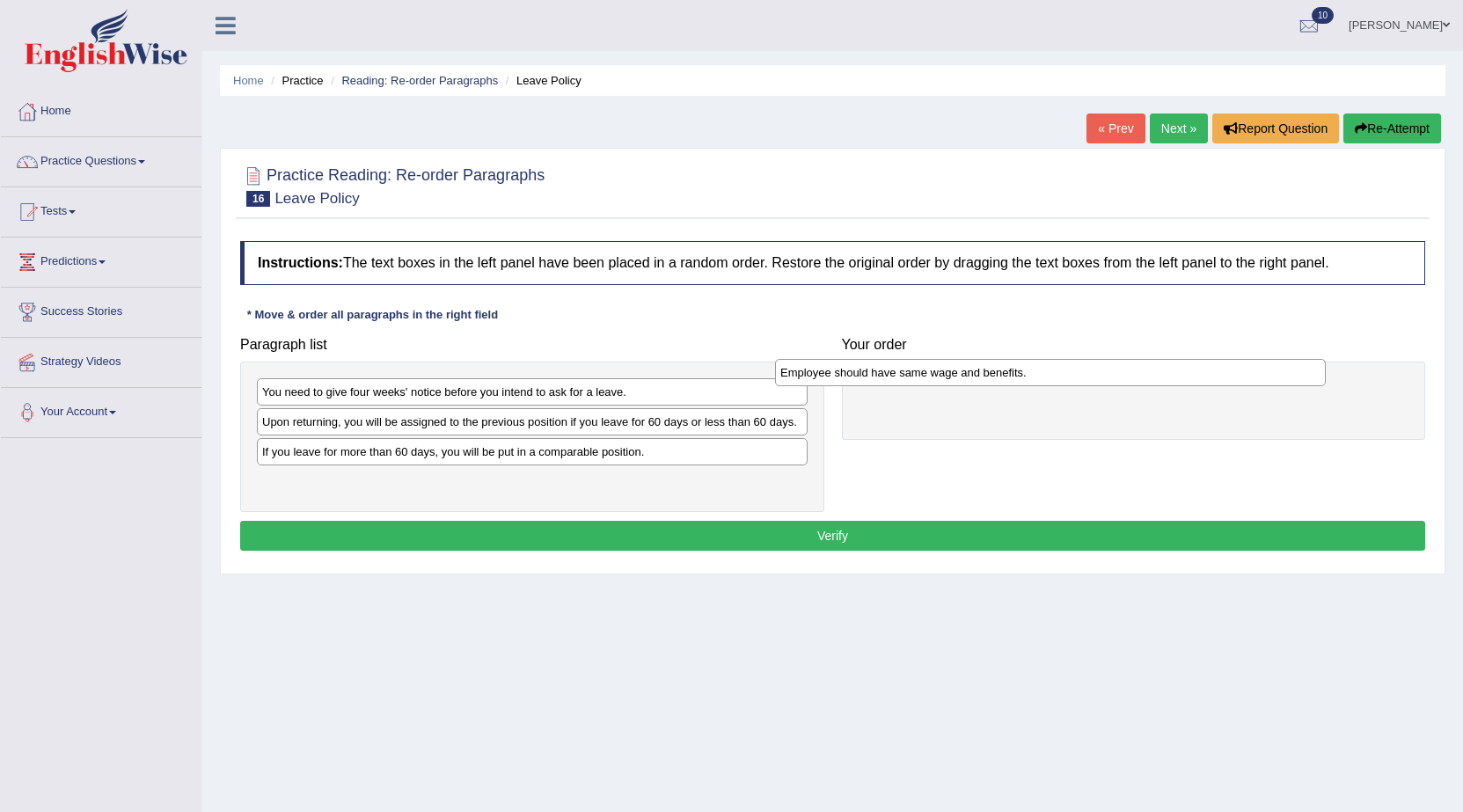
drag, startPoint x: 419, startPoint y: 461, endPoint x: 937, endPoint y: 383, distance: 523.8
click at [937, 383] on div "Employee should have same wage and benefits." at bounding box center [1050, 372] width 551 height 27
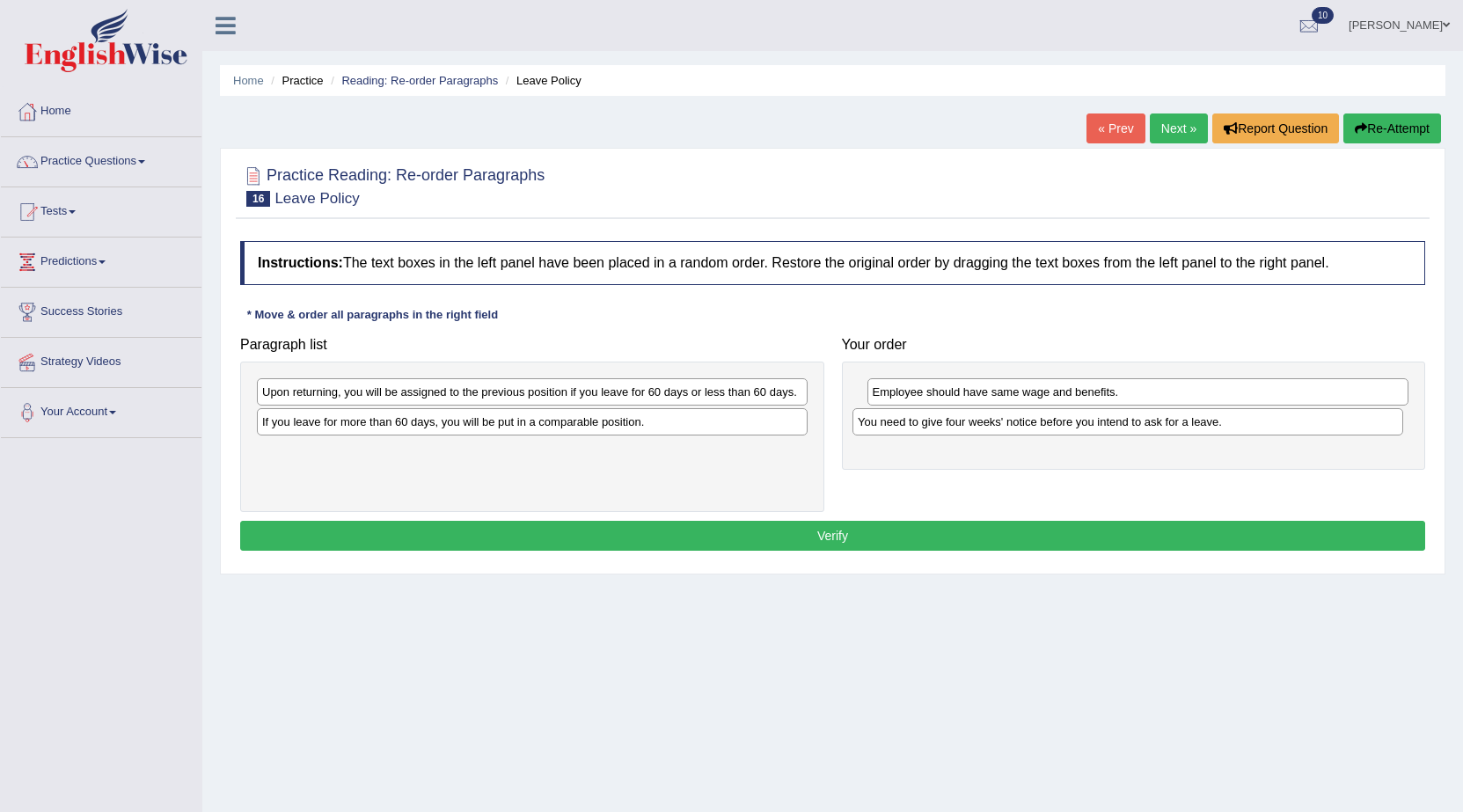
drag, startPoint x: 386, startPoint y: 404, endPoint x: 982, endPoint y: 433, distance: 596.7
click at [982, 433] on div "You need to give four weeks' notice before you intend to ask for a leave." at bounding box center [1127, 421] width 551 height 27
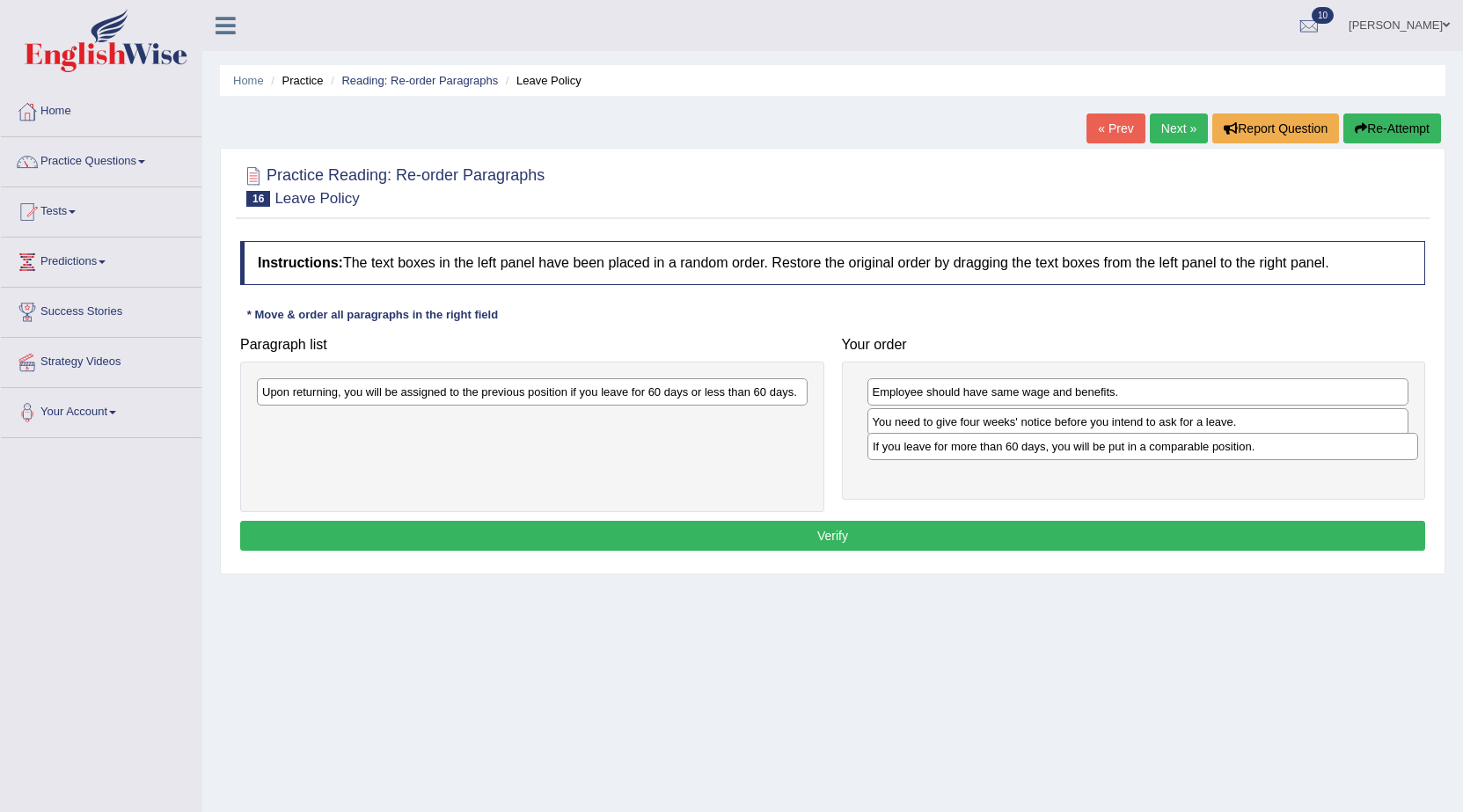
drag, startPoint x: 319, startPoint y: 431, endPoint x: 929, endPoint y: 456, distance: 610.5
click at [929, 456] on div "If you leave for more than 60 days, you will be put in a comparable position." at bounding box center [1142, 445] width 551 height 27
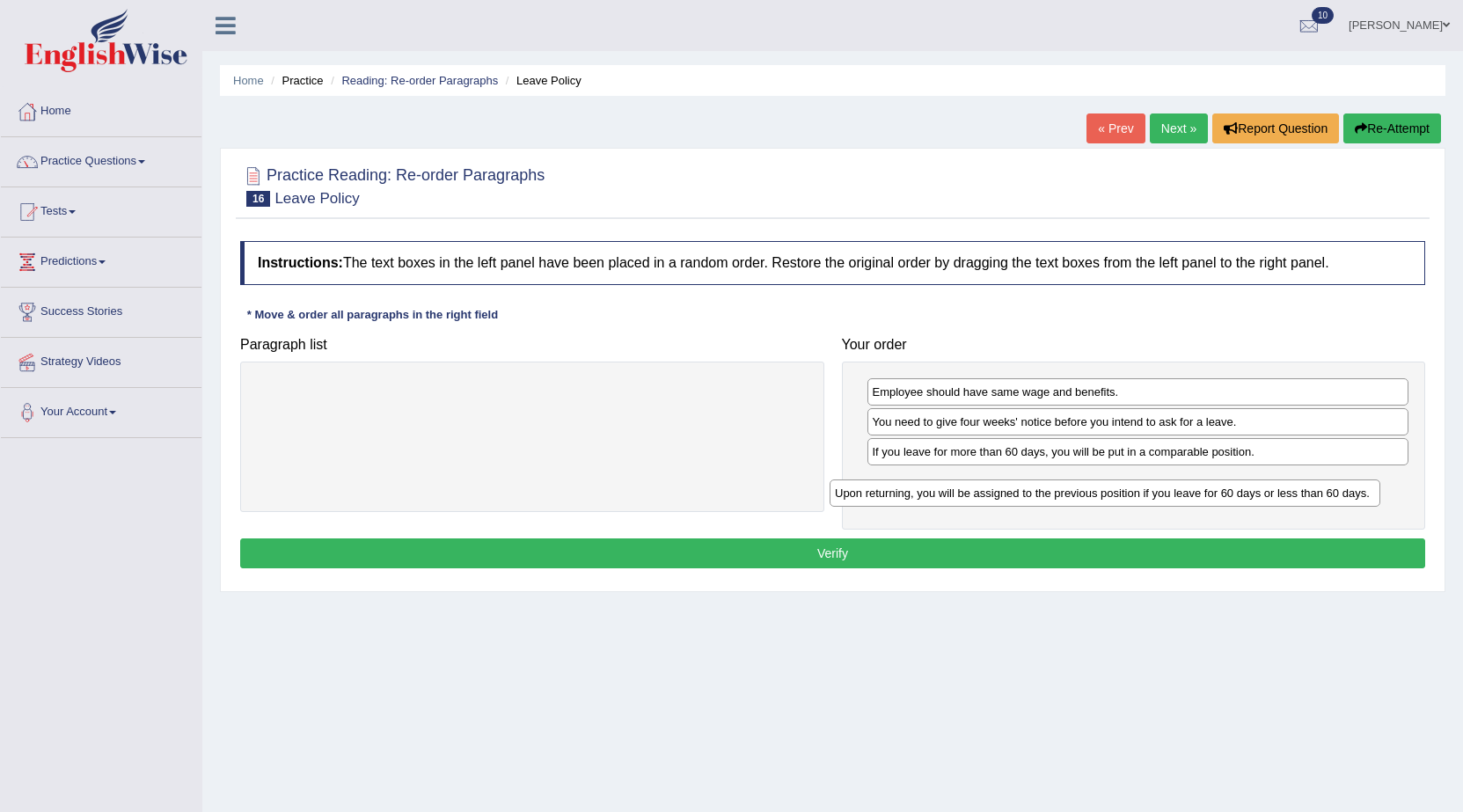
drag, startPoint x: 488, startPoint y: 401, endPoint x: 1060, endPoint y: 501, distance: 580.7
click at [1060, 501] on div "Upon returning, you will be assigned to the previous position if you leave for …" at bounding box center [1104, 492] width 551 height 27
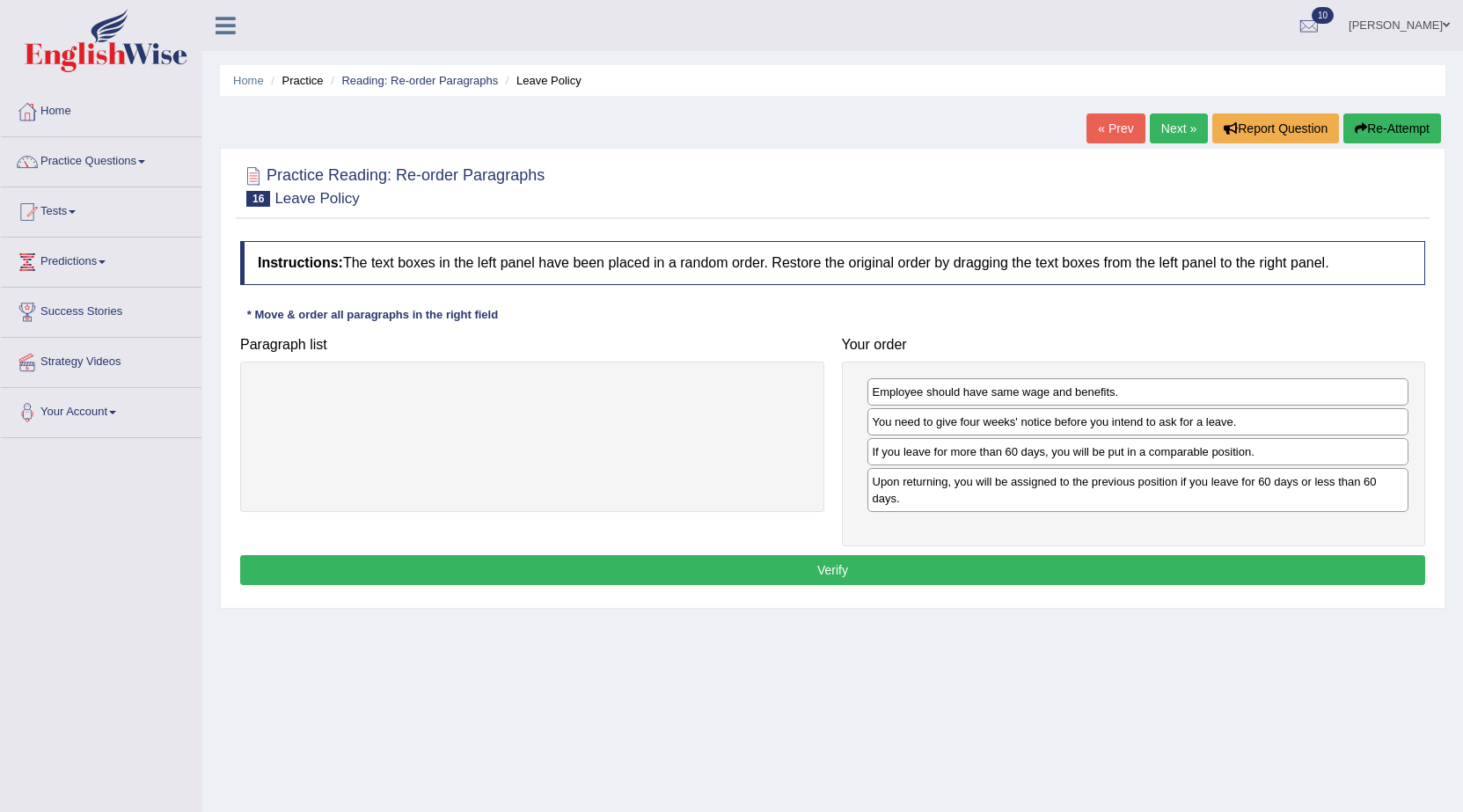
click at [851, 576] on button "Verify" at bounding box center [832, 570] width 1185 height 30
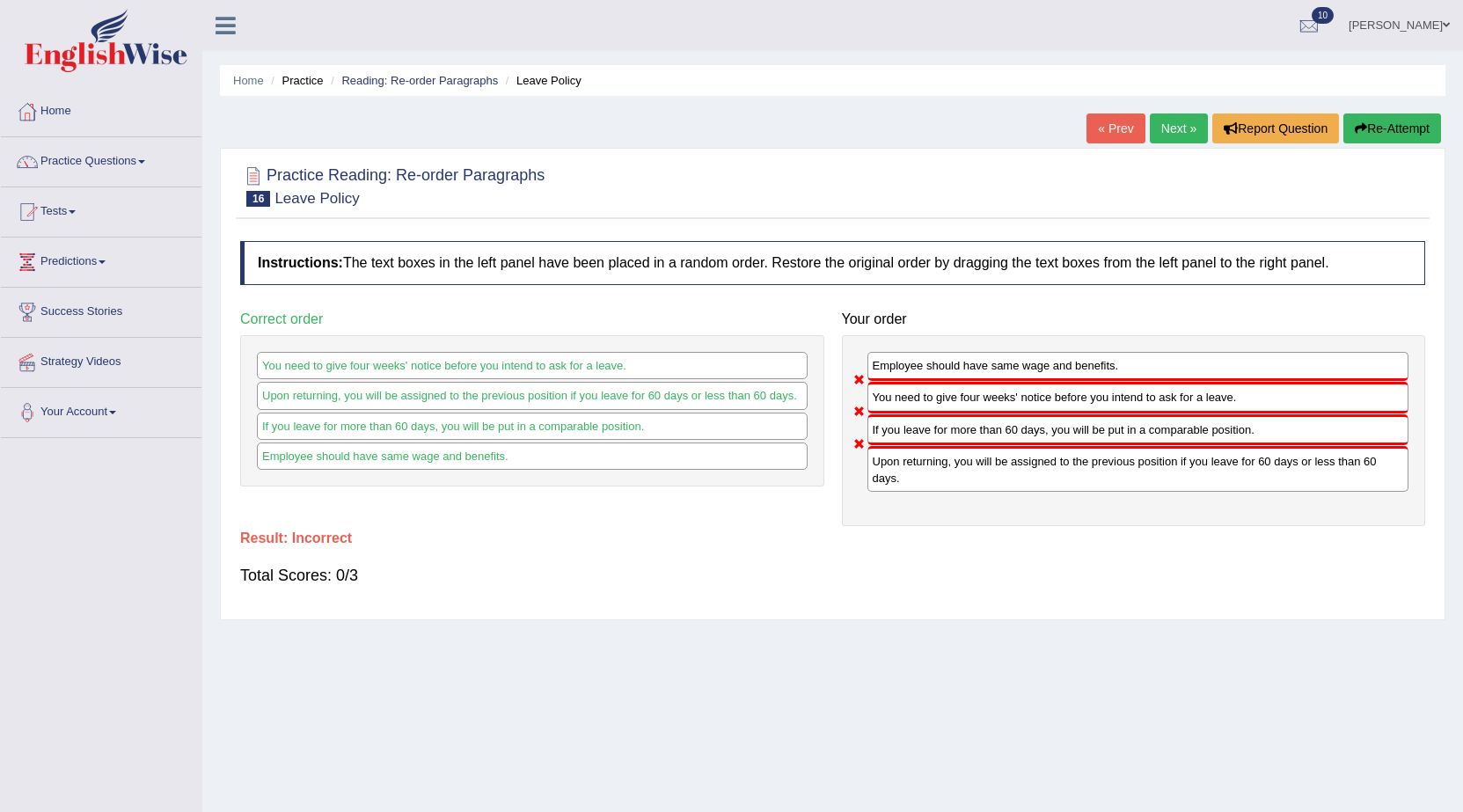
click at [1355, 130] on icon "button" at bounding box center [1360, 129] width 12 height 12
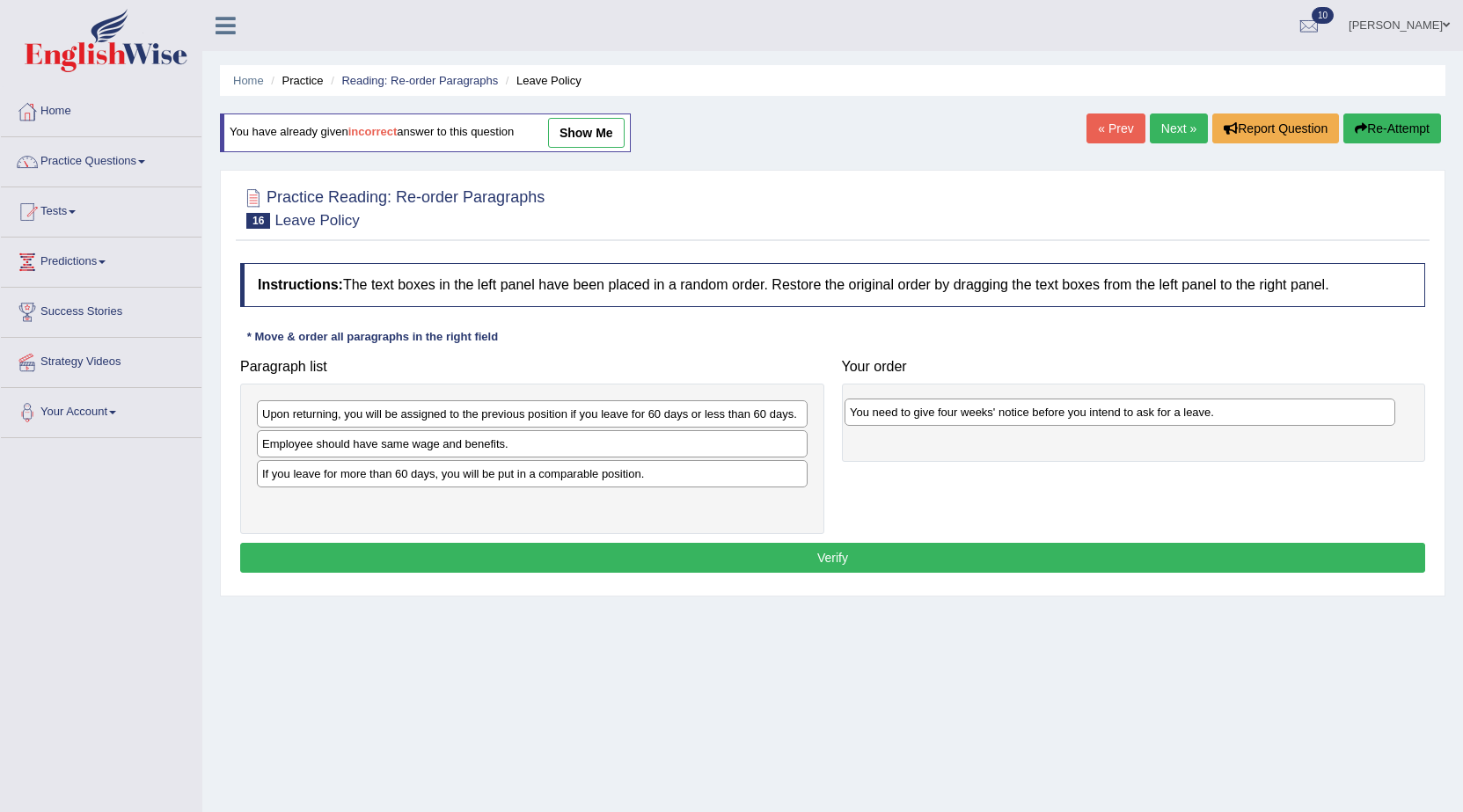
drag, startPoint x: 466, startPoint y: 418, endPoint x: 1053, endPoint y: 416, distance: 587.0
click at [1053, 416] on div "You need to give four weeks' notice before you intend to ask for a leave." at bounding box center [1119, 411] width 551 height 27
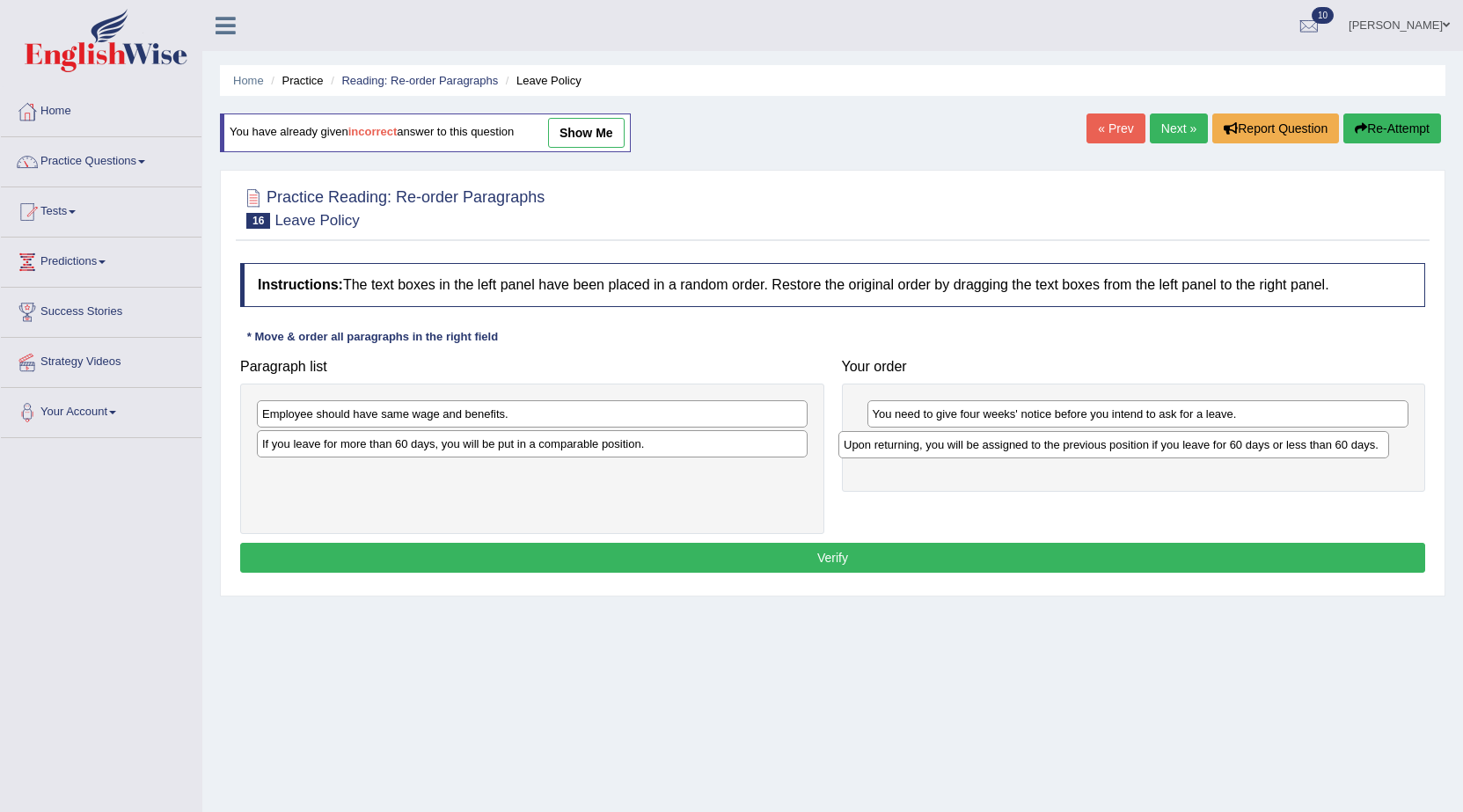
drag, startPoint x: 344, startPoint y: 423, endPoint x: 927, endPoint y: 453, distance: 583.8
click at [926, 453] on div "Upon returning, you will be assigned to the previous position if you leave for …" at bounding box center [1113, 443] width 551 height 27
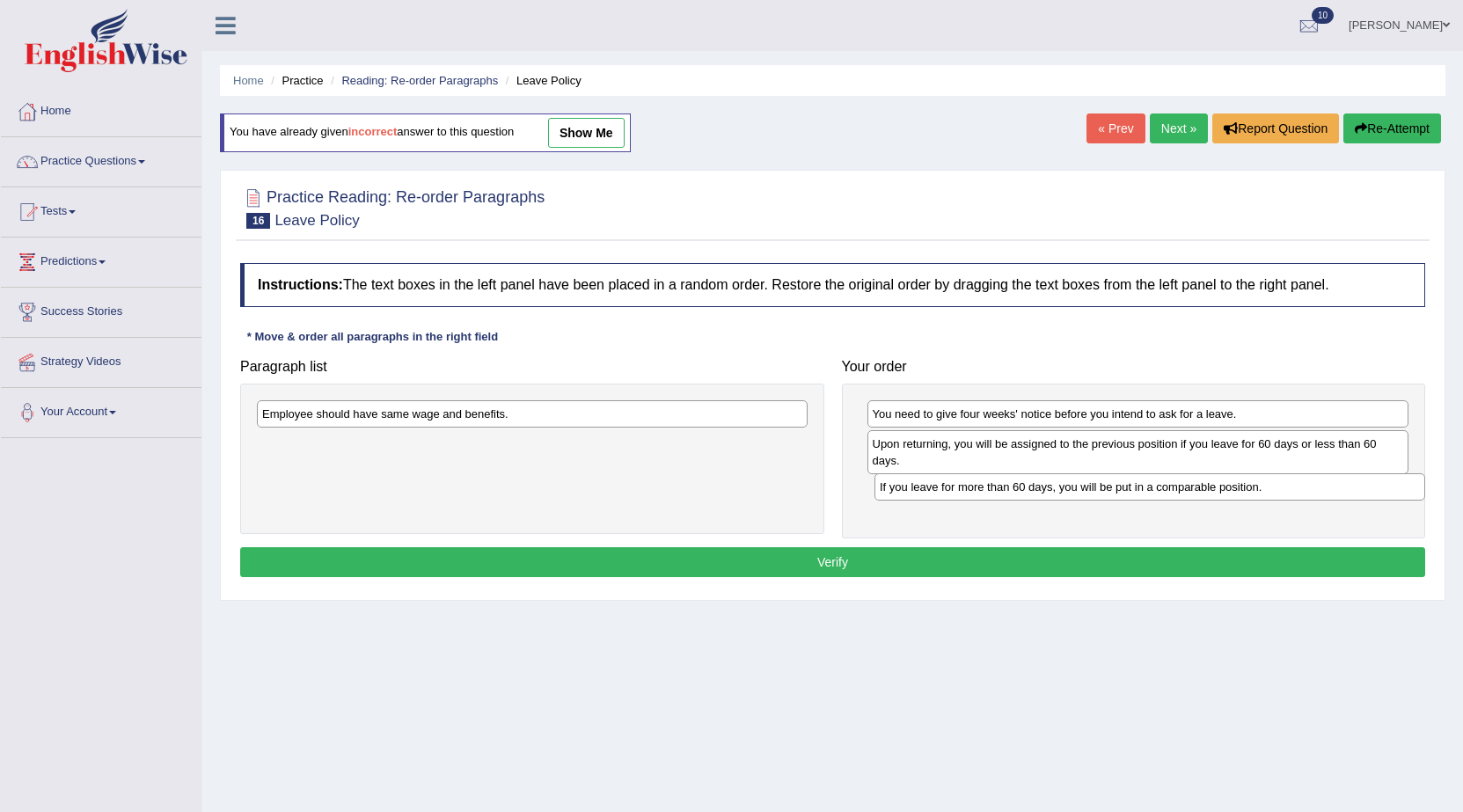
drag, startPoint x: 339, startPoint y: 454, endPoint x: 956, endPoint y: 498, distance: 618.6
click at [956, 498] on div "If you leave for more than 60 days, you will be put in a comparable position." at bounding box center [1149, 486] width 551 height 27
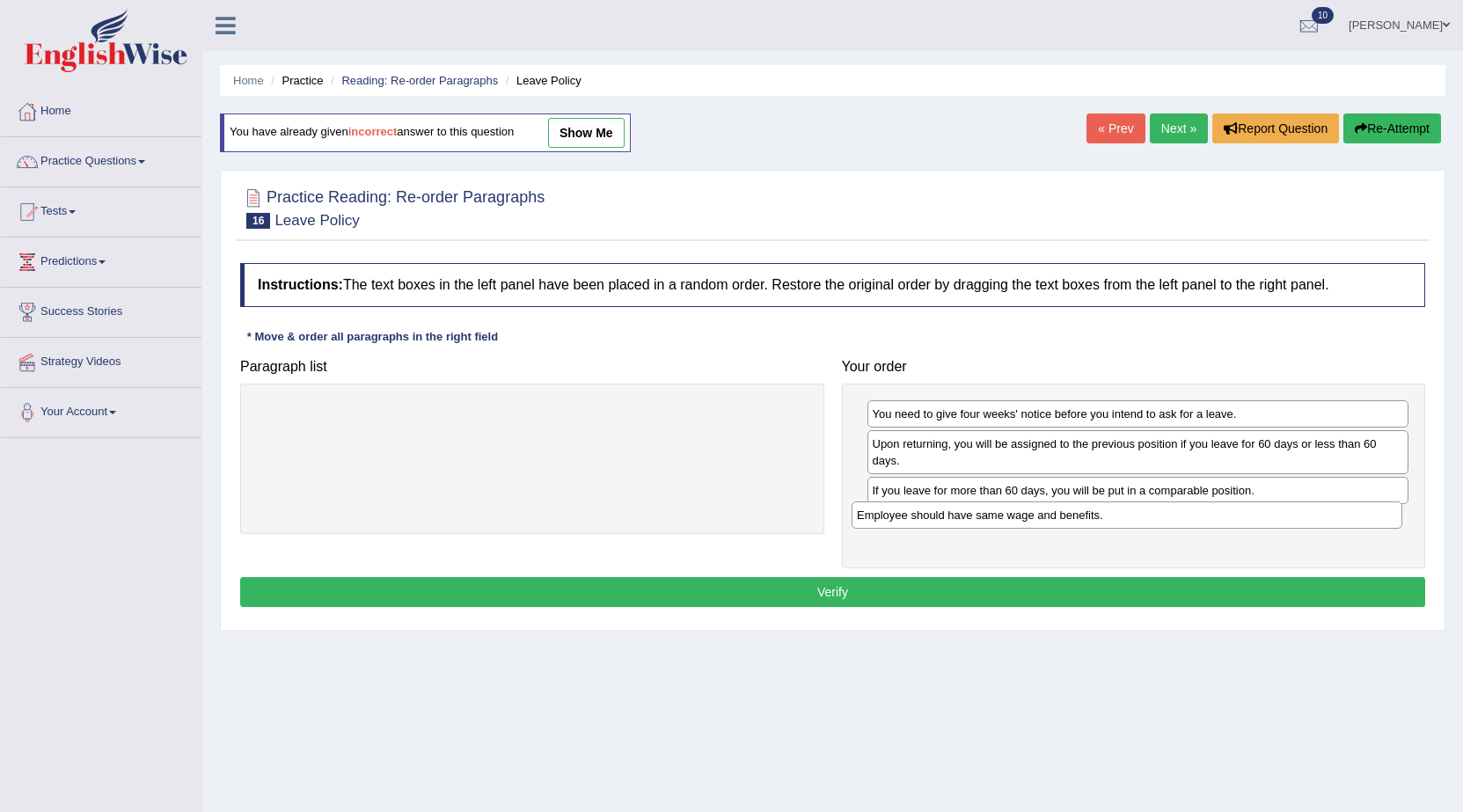
drag, startPoint x: 460, startPoint y: 420, endPoint x: 1054, endPoint y: 521, distance: 602.5
click at [1054, 521] on div "Employee should have same wage and benefits." at bounding box center [1126, 514] width 551 height 27
click at [923, 586] on button "Verify" at bounding box center [832, 592] width 1185 height 30
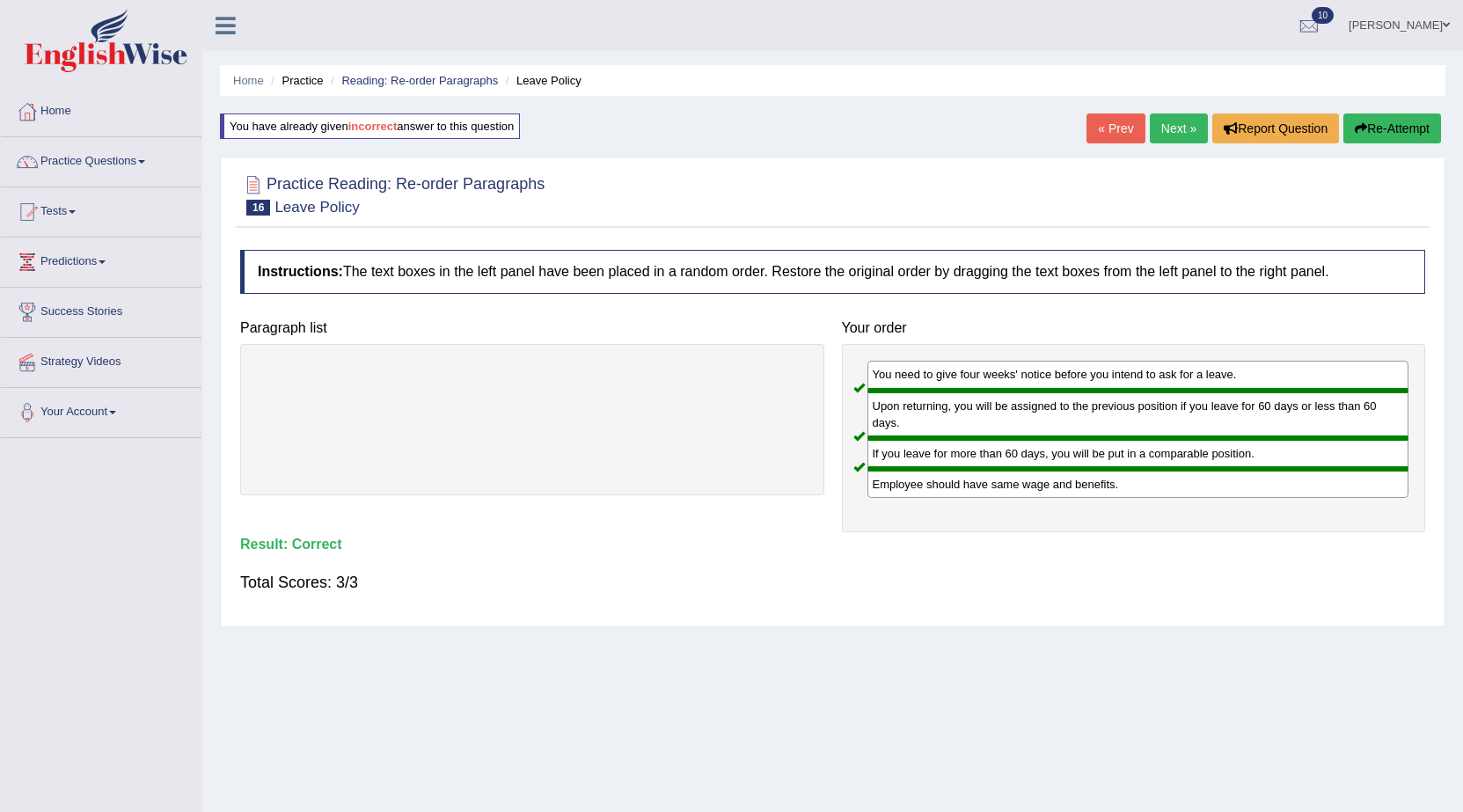
click at [1172, 129] on link "Next »" at bounding box center [1179, 129] width 58 height 30
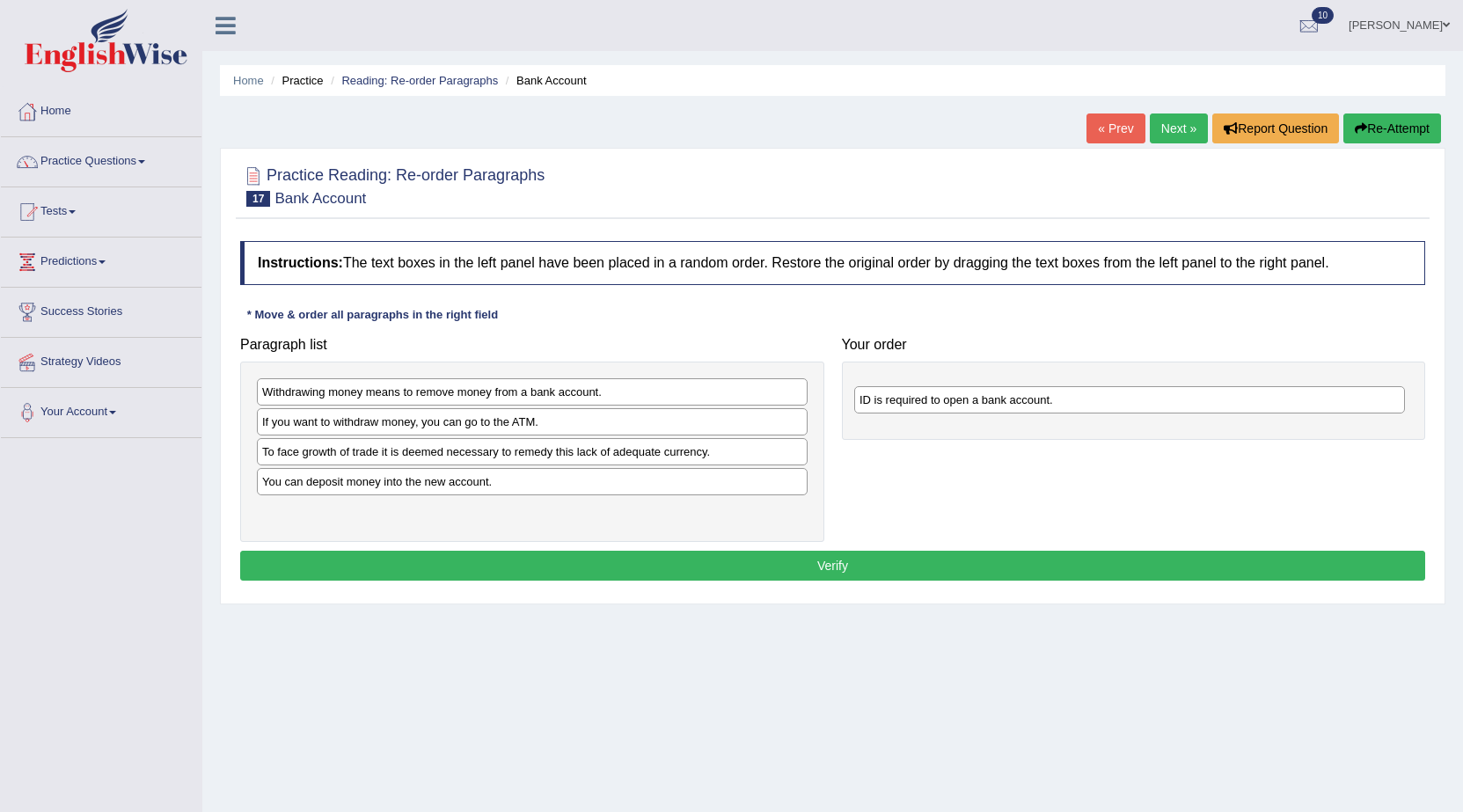
drag, startPoint x: 432, startPoint y: 423, endPoint x: 1029, endPoint y: 402, distance: 597.4
click at [1029, 402] on div "ID is required to open a bank account." at bounding box center [1129, 399] width 551 height 27
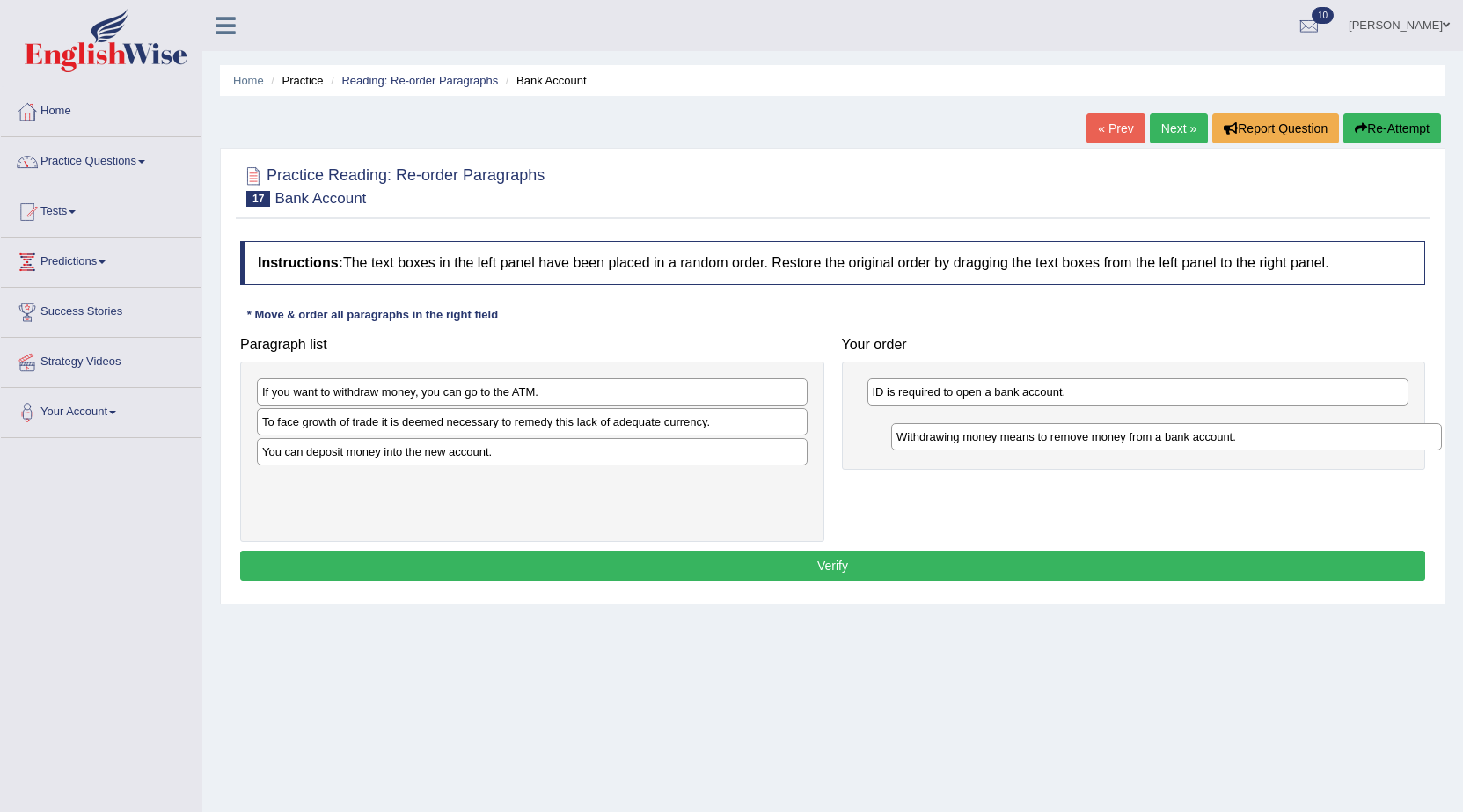
drag, startPoint x: 387, startPoint y: 398, endPoint x: 1022, endPoint y: 442, distance: 636.5
click at [1022, 442] on div "Withdrawing money means to remove money from a bank account." at bounding box center [1166, 436] width 551 height 27
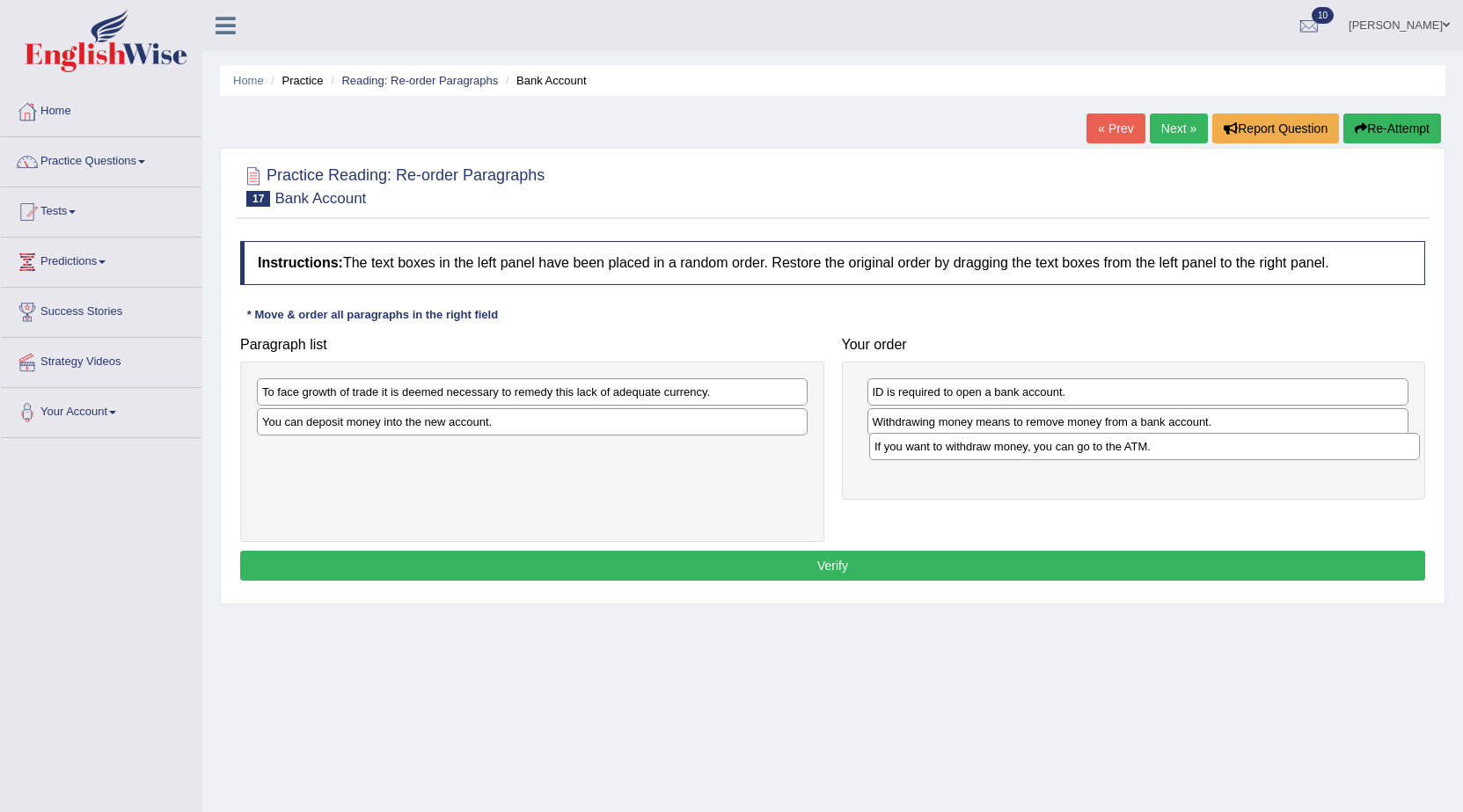
drag, startPoint x: 371, startPoint y: 401, endPoint x: 982, endPoint y: 455, distance: 613.4
click at [982, 455] on div "If you want to withdraw money, you can go to the ATM." at bounding box center [1144, 445] width 551 height 27
drag, startPoint x: 397, startPoint y: 430, endPoint x: 1014, endPoint y: 489, distance: 619.8
click at [1014, 489] on div "You can deposit money into the new account." at bounding box center [1148, 480] width 551 height 27
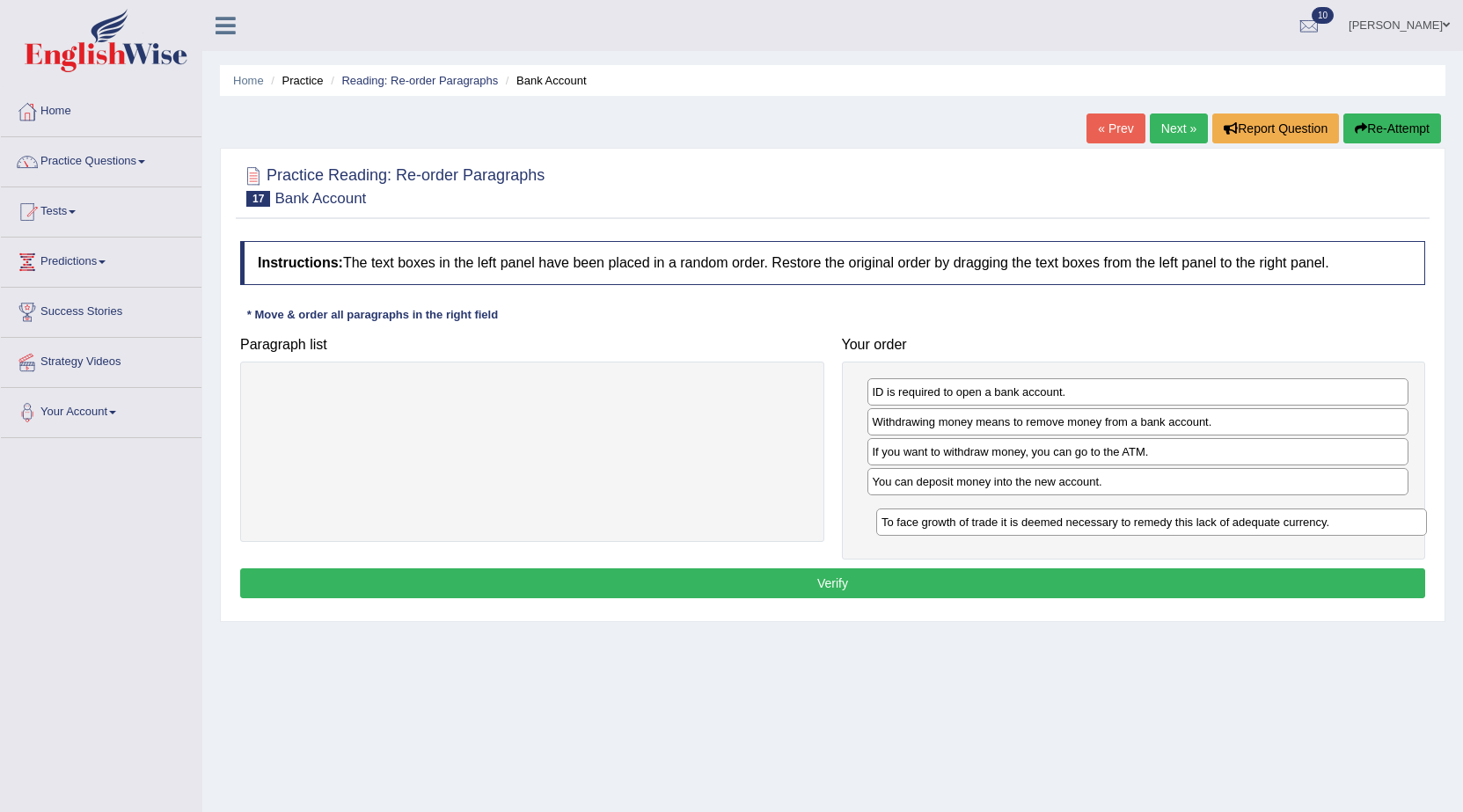
drag, startPoint x: 341, startPoint y: 401, endPoint x: 961, endPoint y: 530, distance: 633.3
click at [961, 530] on div "To face growth of trade it is deemed necessary to remedy this lack of adequate …" at bounding box center [1151, 521] width 551 height 27
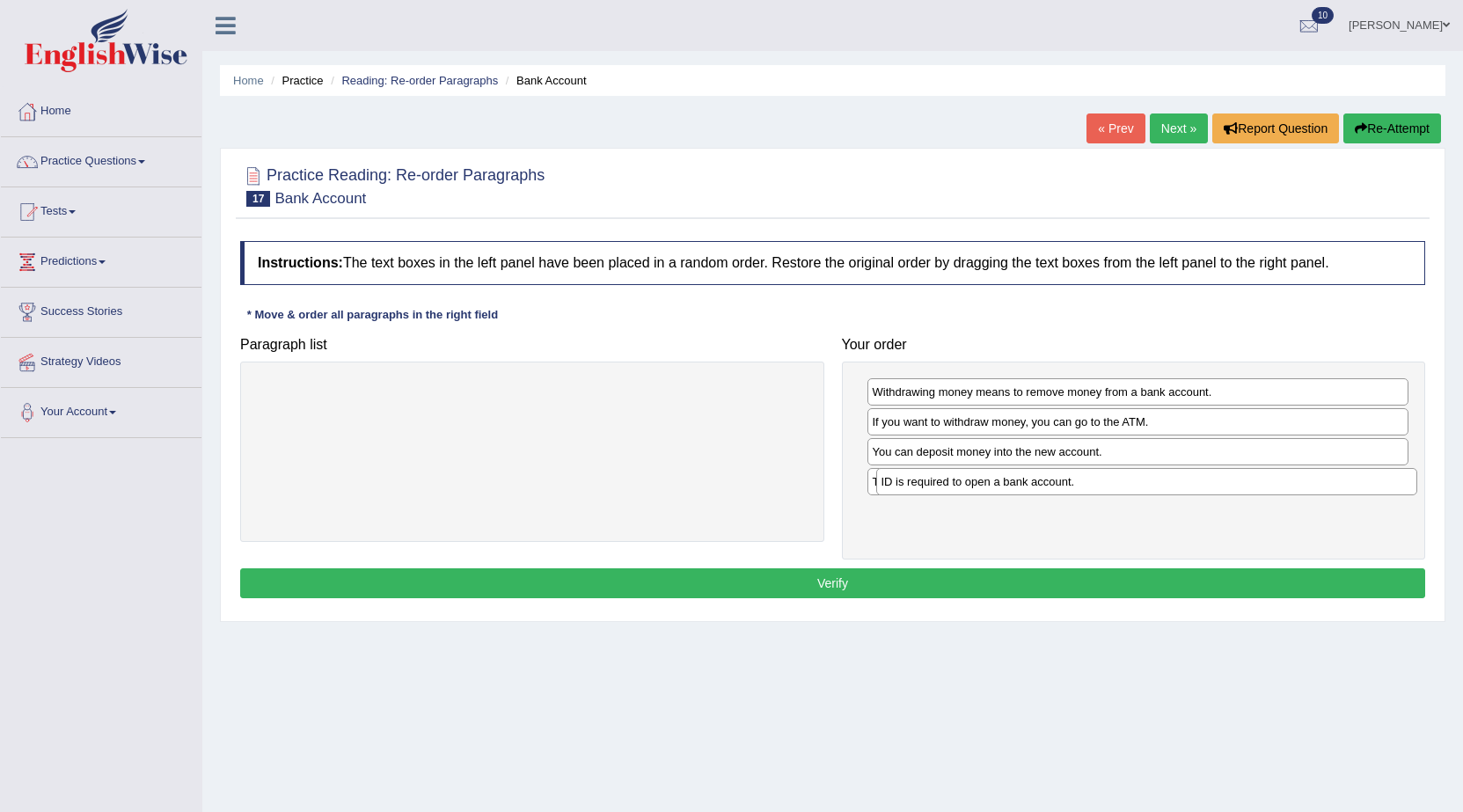
drag, startPoint x: 886, startPoint y: 394, endPoint x: 895, endPoint y: 483, distance: 89.5
click at [895, 483] on div "ID is required to open a bank account." at bounding box center [1147, 481] width 542 height 27
drag, startPoint x: 892, startPoint y: 490, endPoint x: 892, endPoint y: 524, distance: 34.0
click at [892, 524] on div "To face growth of trade it is deemed necessary to remedy this lack of adequate …" at bounding box center [1138, 514] width 542 height 27
click at [904, 575] on button "Verify" at bounding box center [832, 583] width 1185 height 30
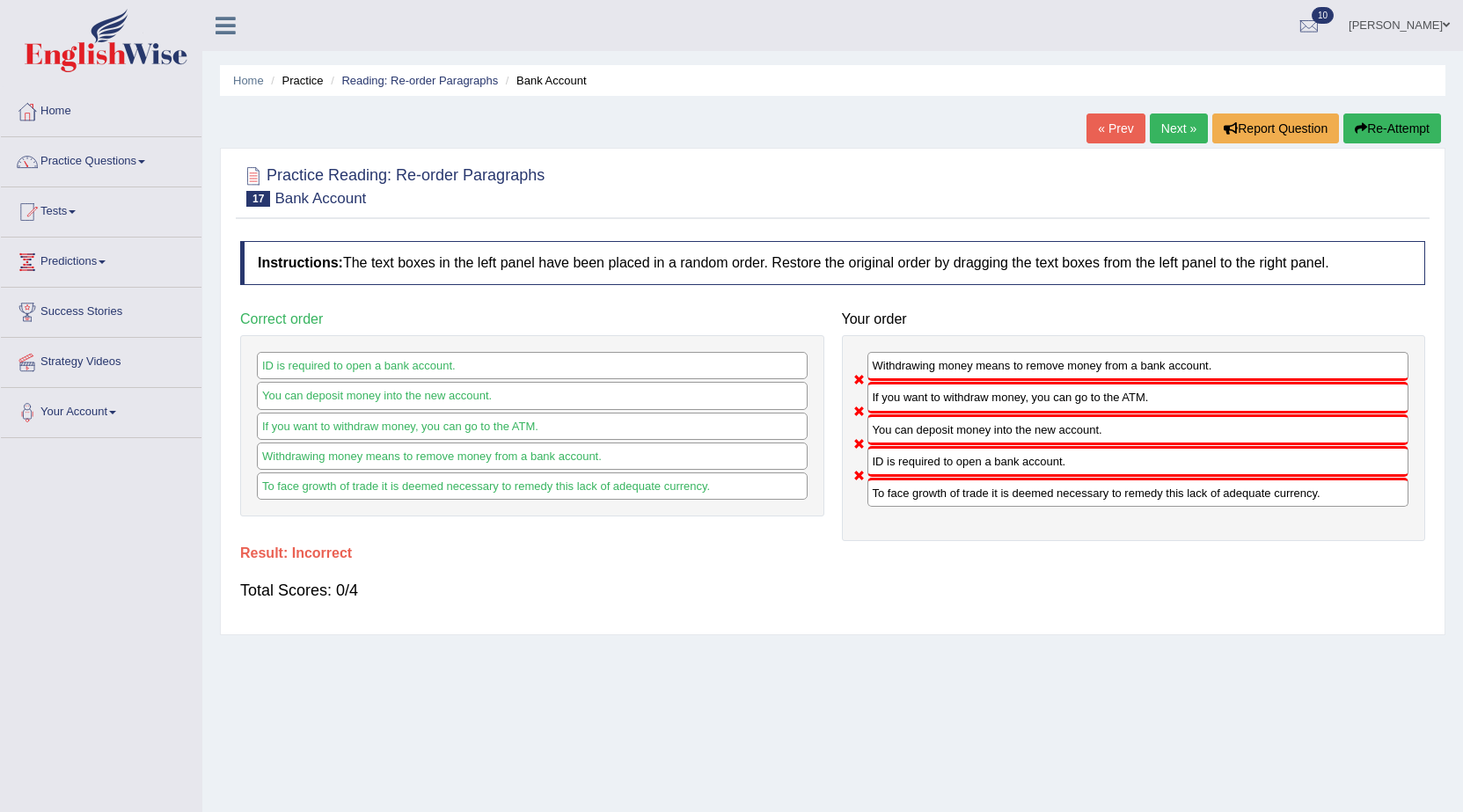
click at [1401, 118] on button "Re-Attempt" at bounding box center [1392, 129] width 98 height 30
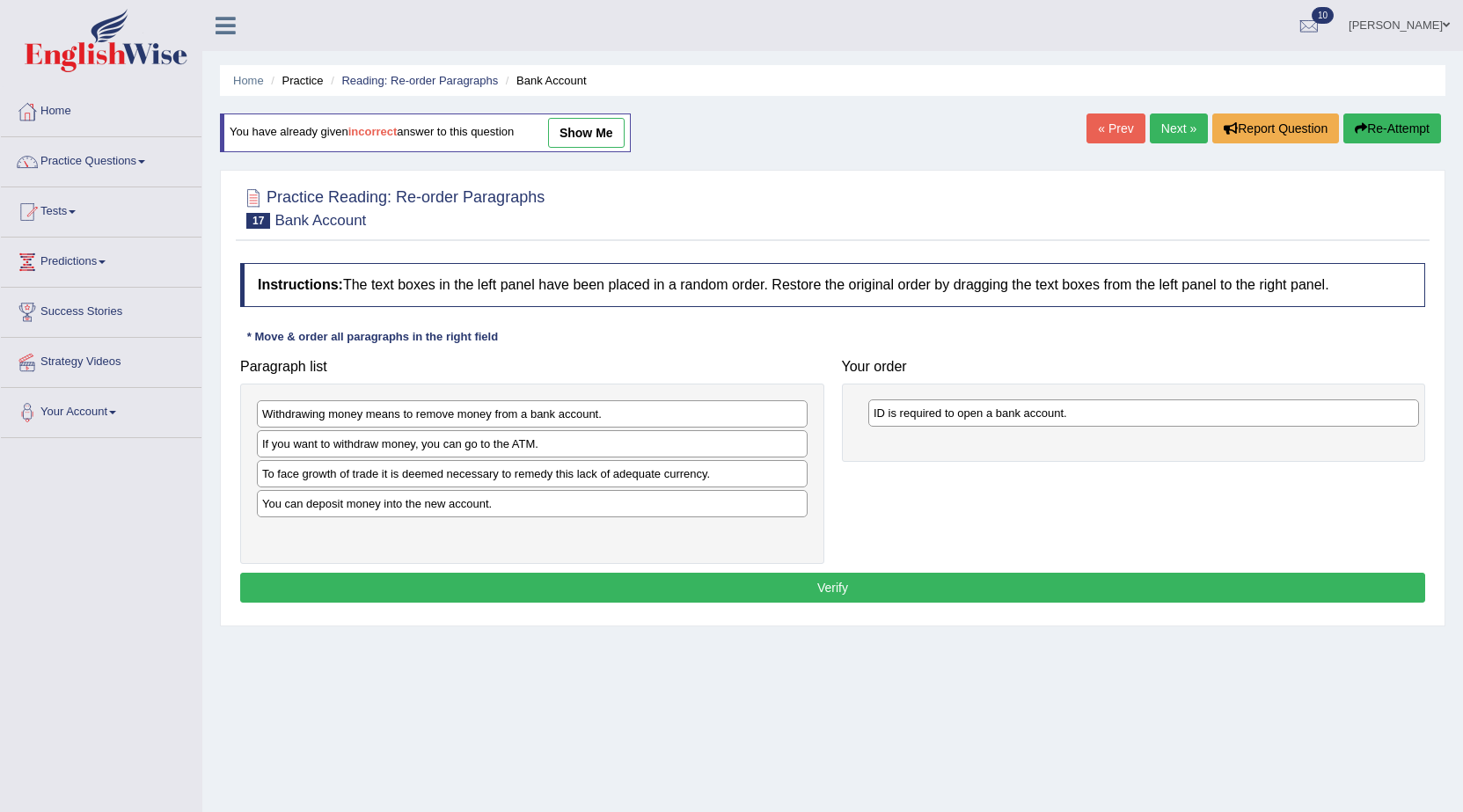
drag, startPoint x: 349, startPoint y: 453, endPoint x: 961, endPoint y: 423, distance: 612.7
click at [961, 423] on div "ID is required to open a bank account." at bounding box center [1143, 412] width 551 height 27
click at [395, 452] on div "If you want to withdraw money, you can go to the ATM." at bounding box center [532, 443] width 551 height 27
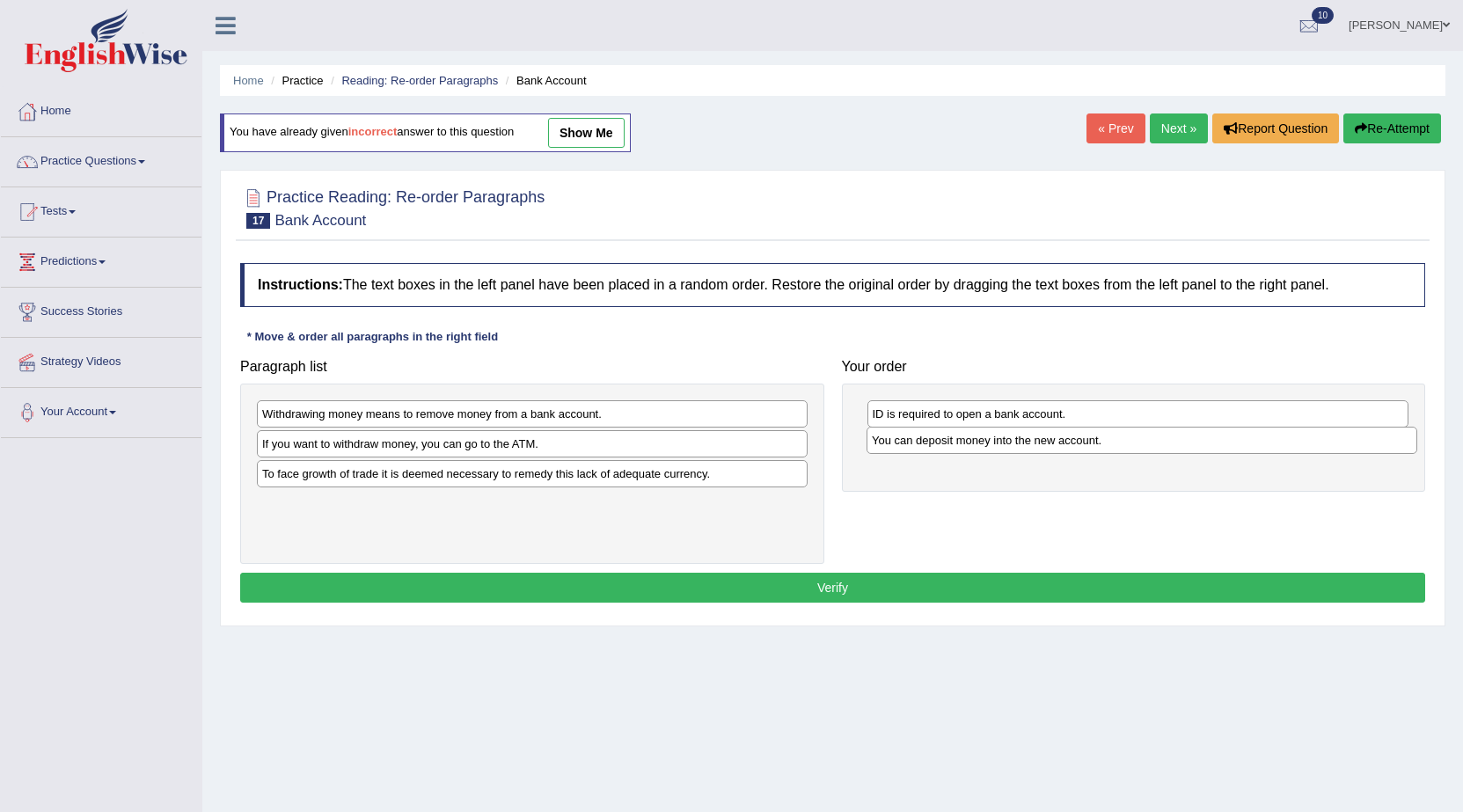
drag, startPoint x: 341, startPoint y: 505, endPoint x: 950, endPoint y: 442, distance: 612.2
click at [950, 442] on div "You can deposit money into the new account." at bounding box center [1141, 439] width 551 height 27
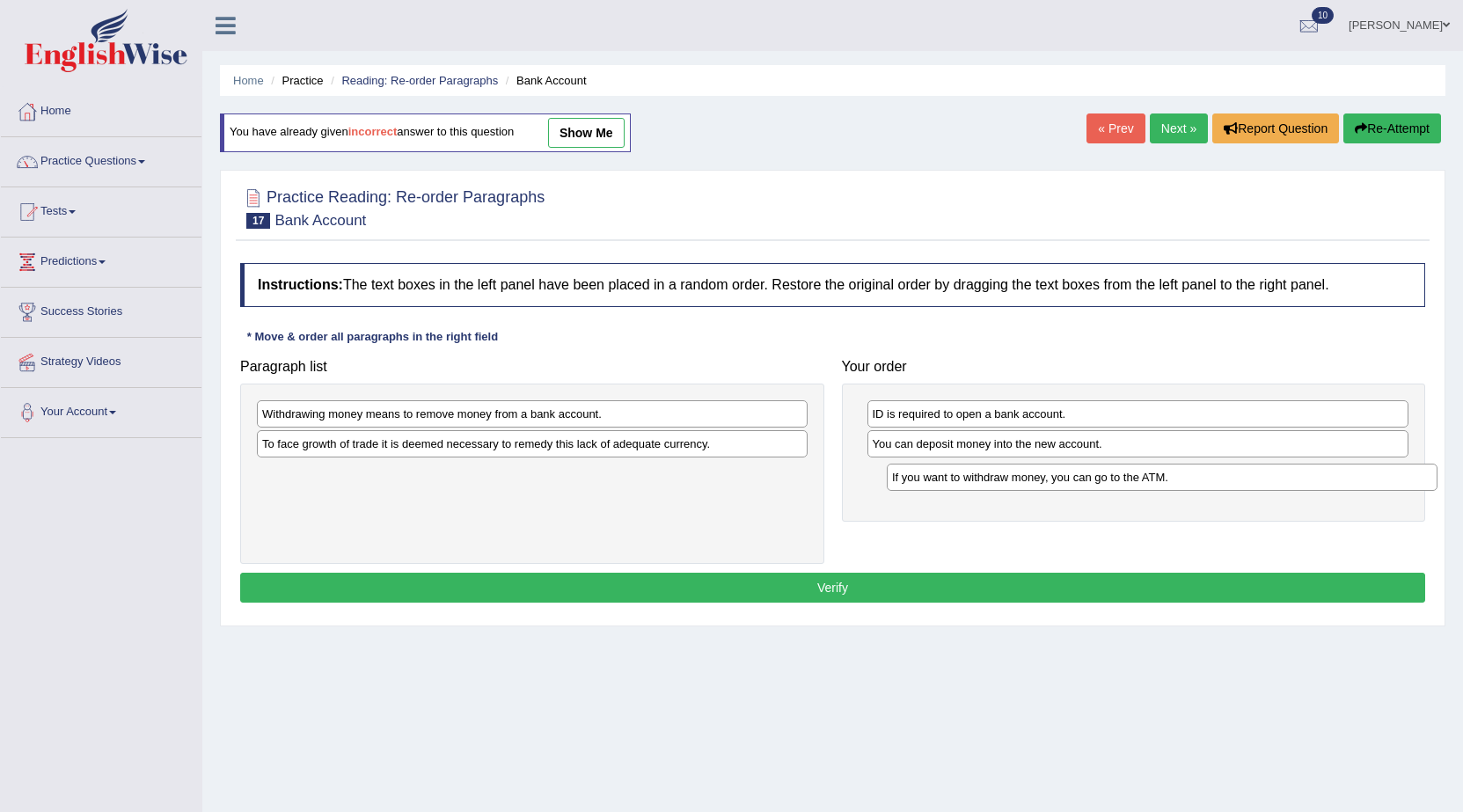
drag, startPoint x: 384, startPoint y: 453, endPoint x: 1004, endPoint y: 480, distance: 620.6
click at [1012, 485] on div "If you want to withdraw money, you can go to the ATM." at bounding box center [1162, 476] width 551 height 27
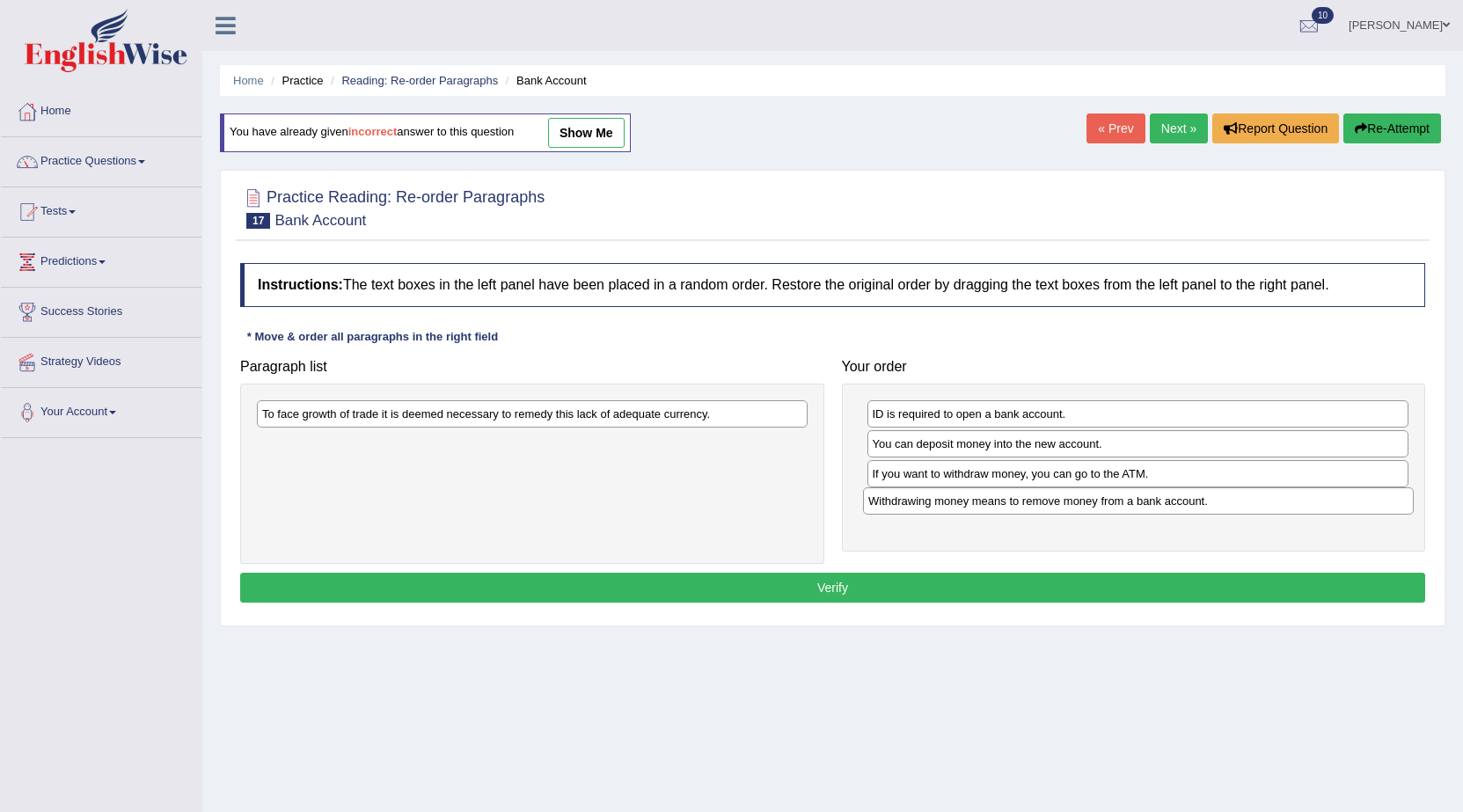
drag, startPoint x: 477, startPoint y: 415, endPoint x: 1083, endPoint y: 503, distance: 612.4
click at [1083, 503] on div "Withdrawing money means to remove money from a bank account." at bounding box center [1138, 500] width 551 height 27
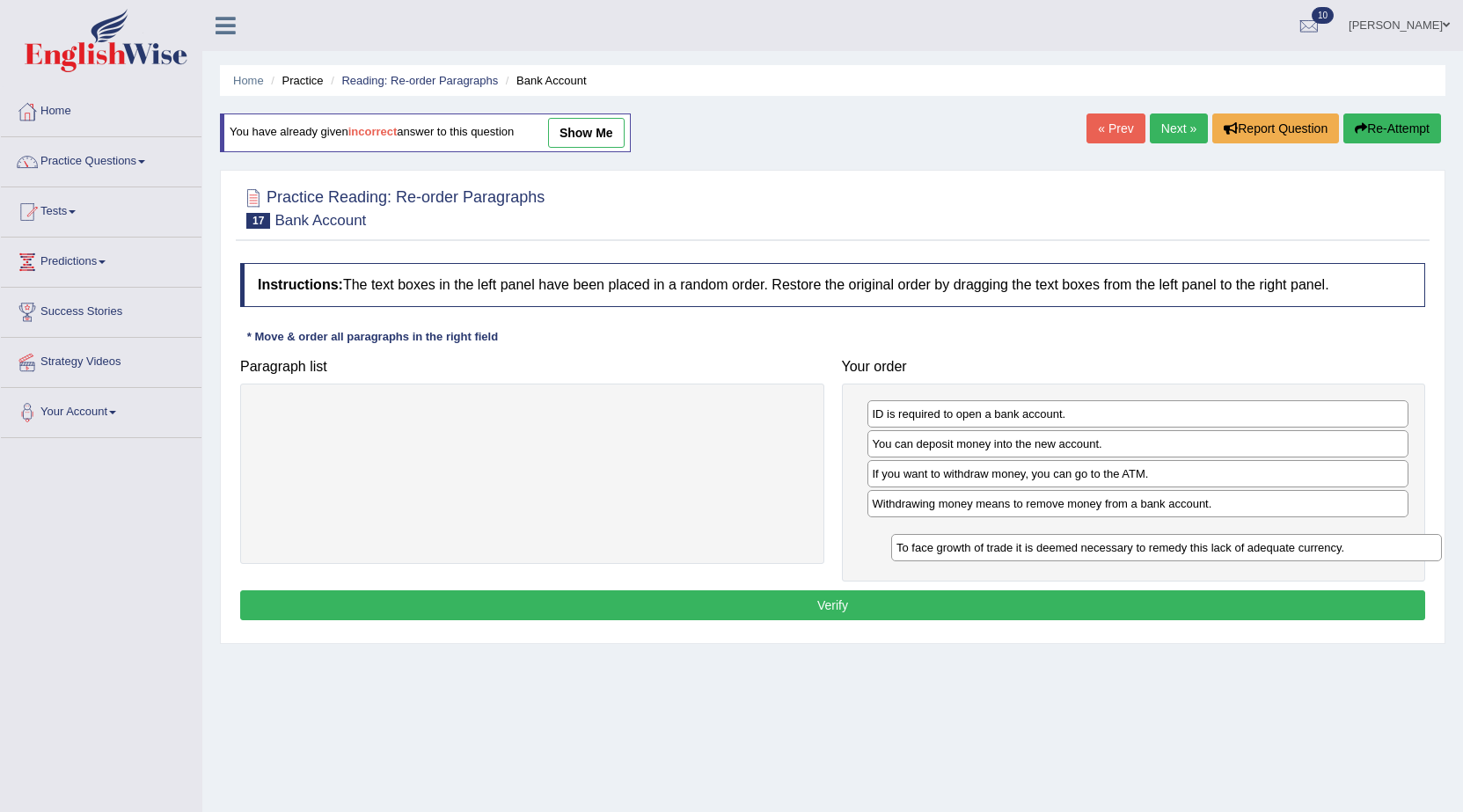
drag, startPoint x: 432, startPoint y: 423, endPoint x: 1066, endPoint y: 558, distance: 648.2
click at [1066, 558] on div "To face growth of trade it is deemed necessary to remedy this lack of adequate …" at bounding box center [1166, 547] width 551 height 27
click at [959, 599] on button "Verify" at bounding box center [832, 605] width 1185 height 30
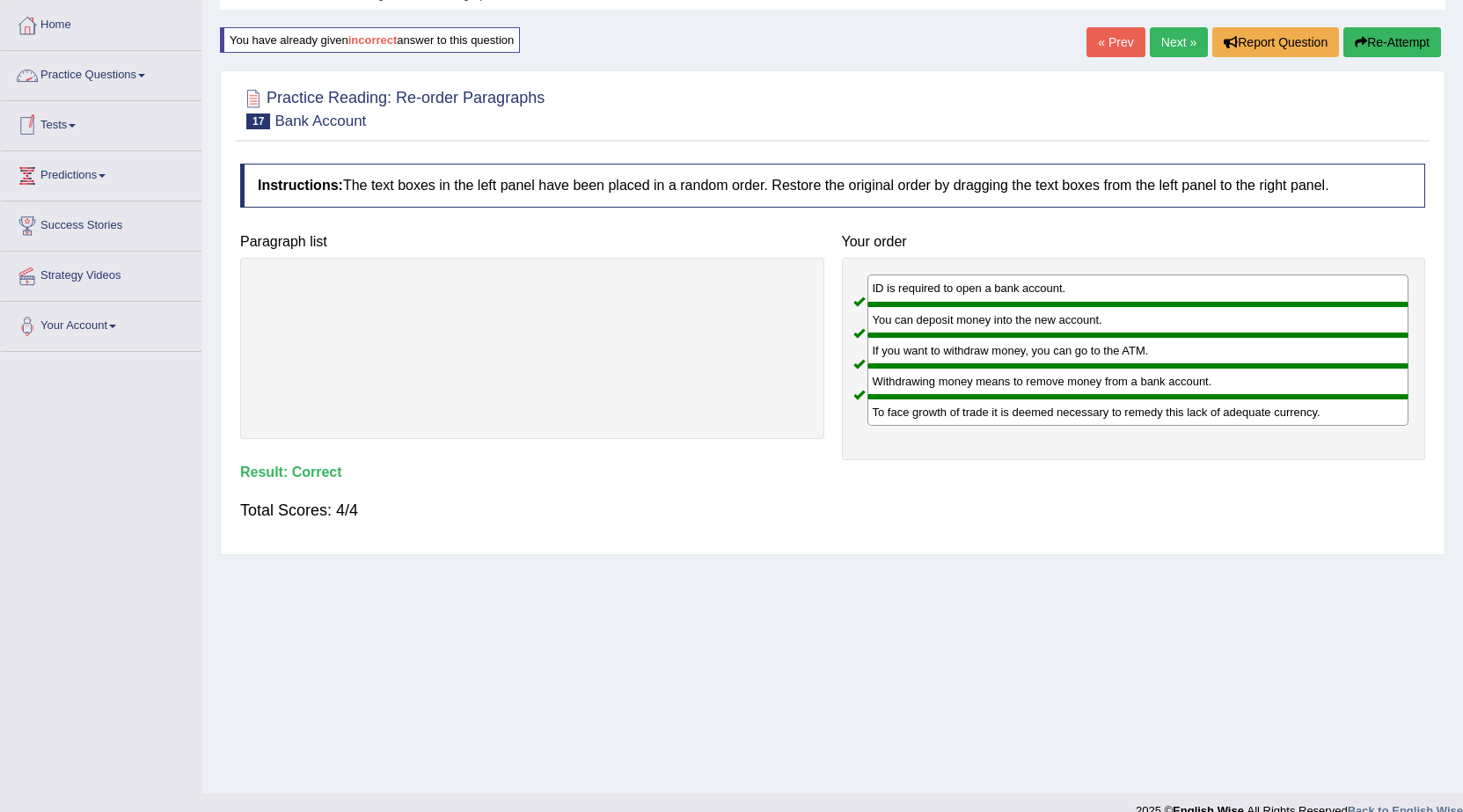
scroll to position [112, 0]
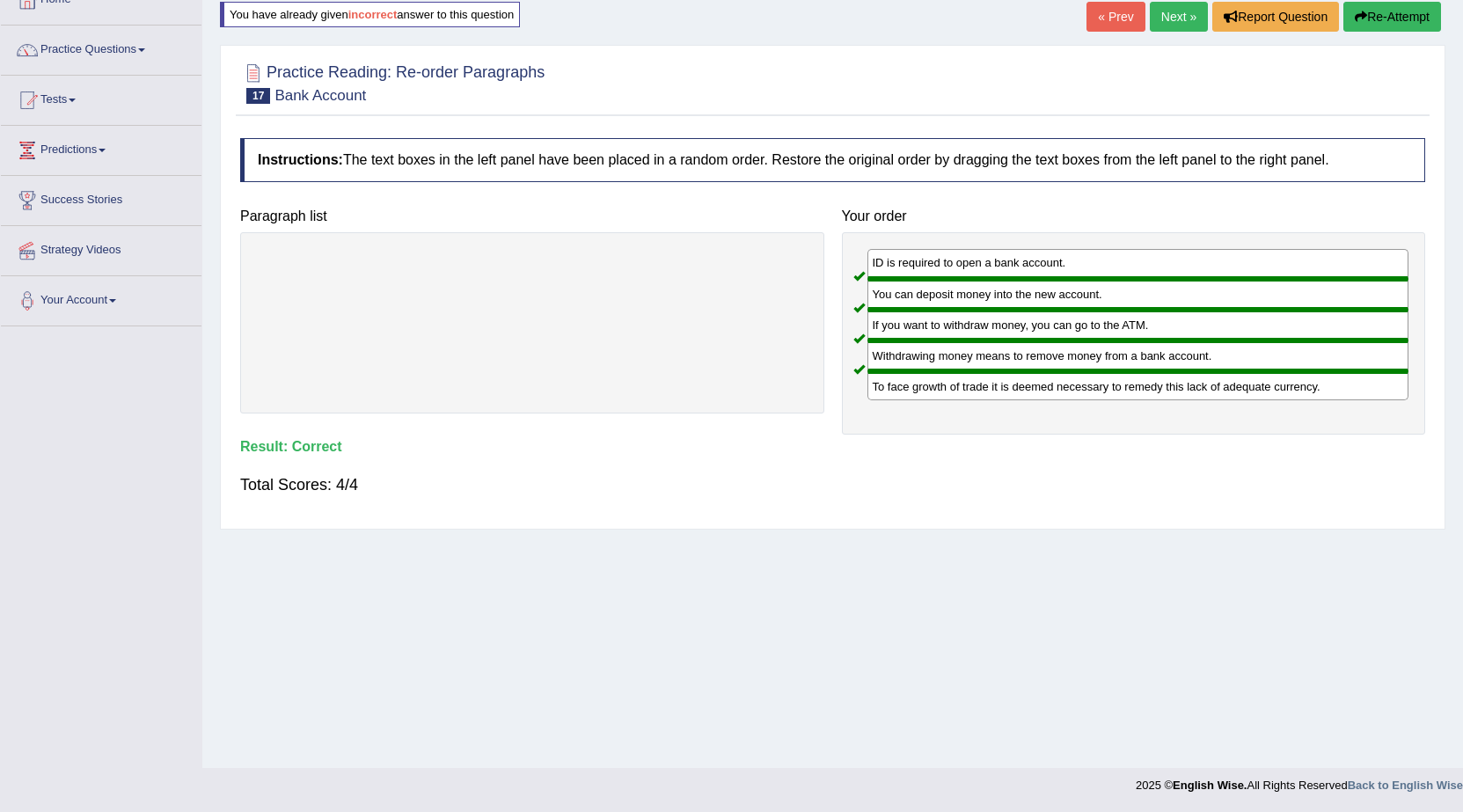
click at [1176, 7] on link "Next »" at bounding box center [1179, 17] width 58 height 30
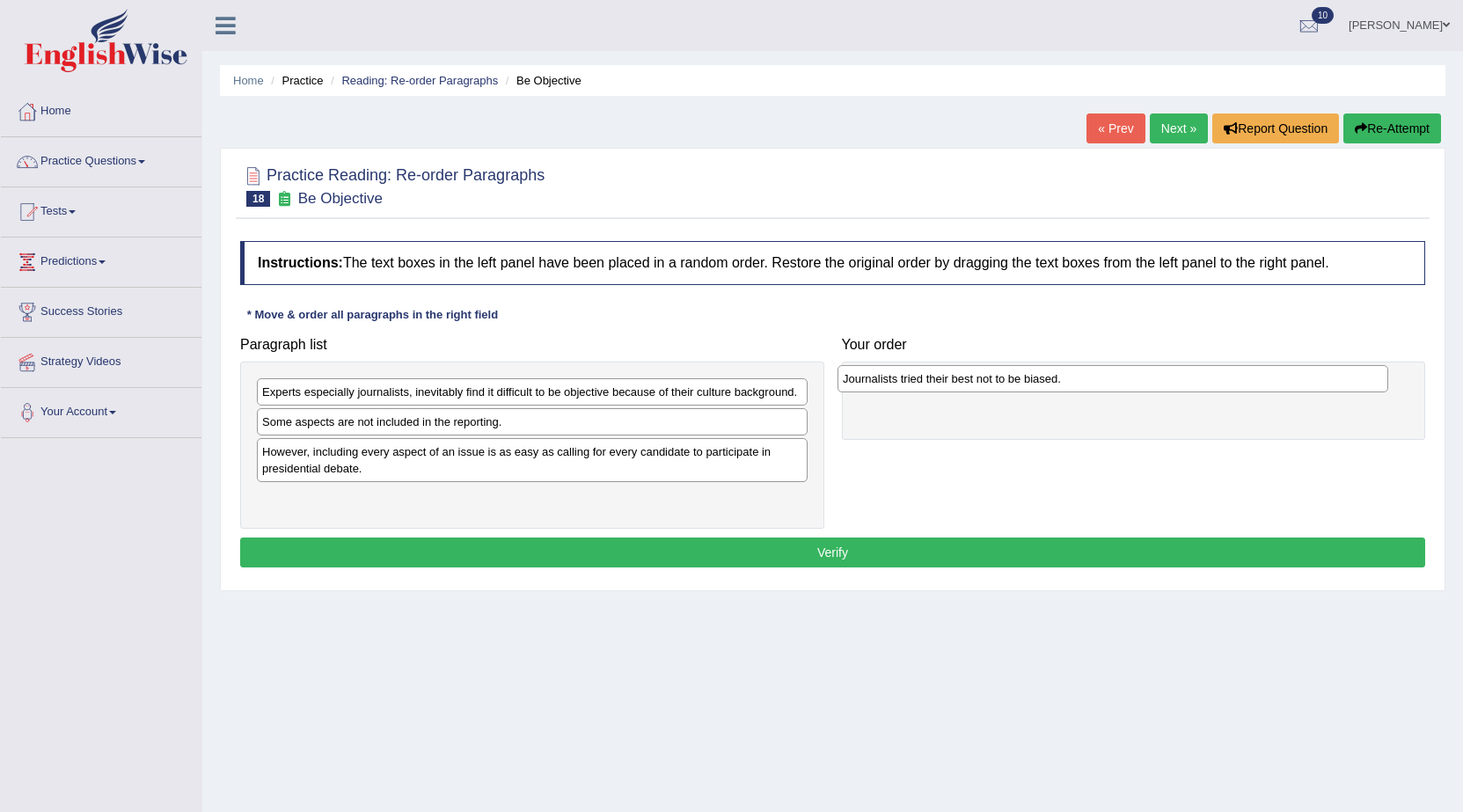
drag, startPoint x: 339, startPoint y: 508, endPoint x: 919, endPoint y: 389, distance: 592.1
click at [919, 389] on div "Journalists tried their best not to be biased." at bounding box center [1112, 378] width 551 height 27
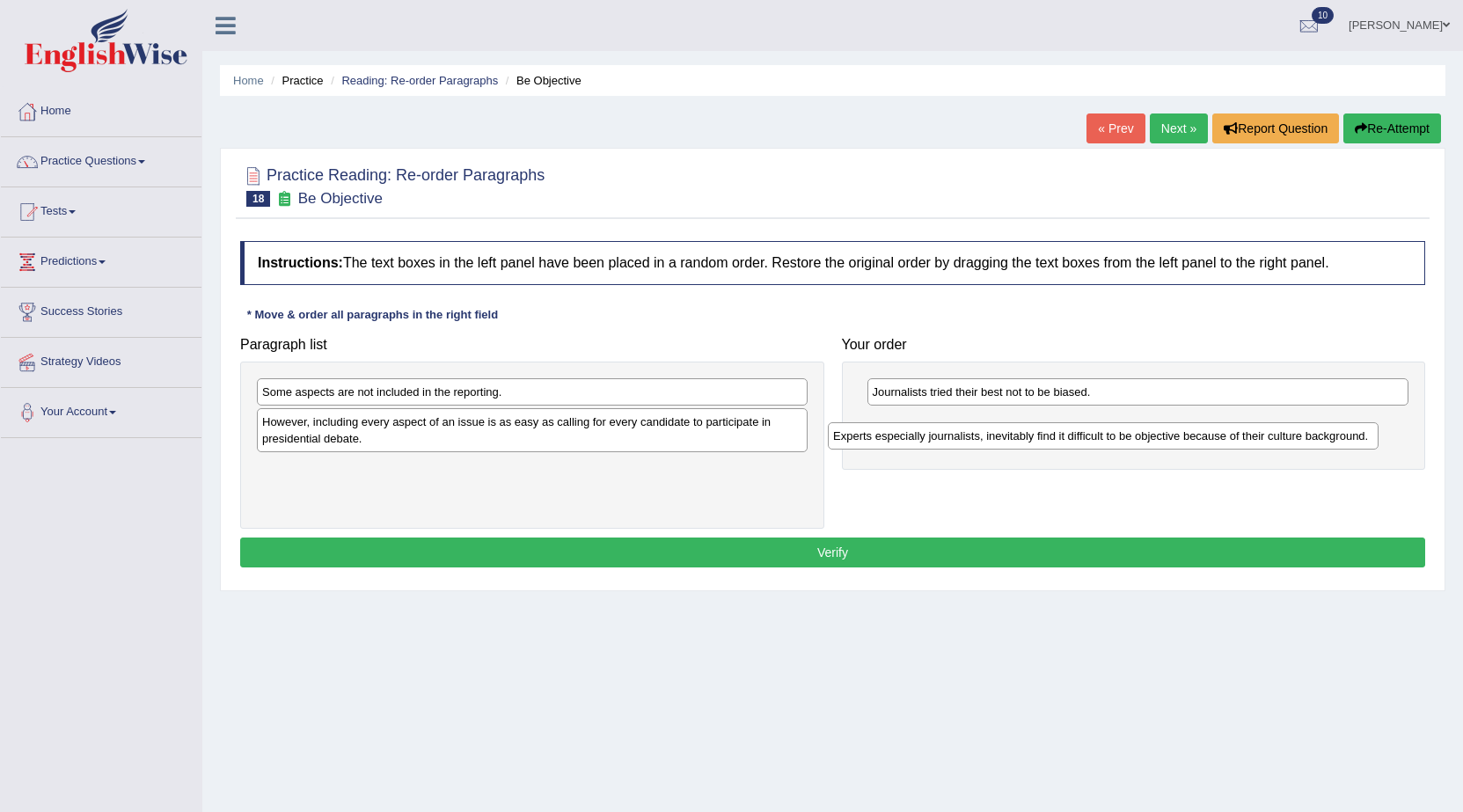
drag, startPoint x: 394, startPoint y: 394, endPoint x: 965, endPoint y: 438, distance: 572.7
click at [965, 438] on div "Experts especially journalists, inevitably find it difficult to be objective be…" at bounding box center [1103, 435] width 551 height 27
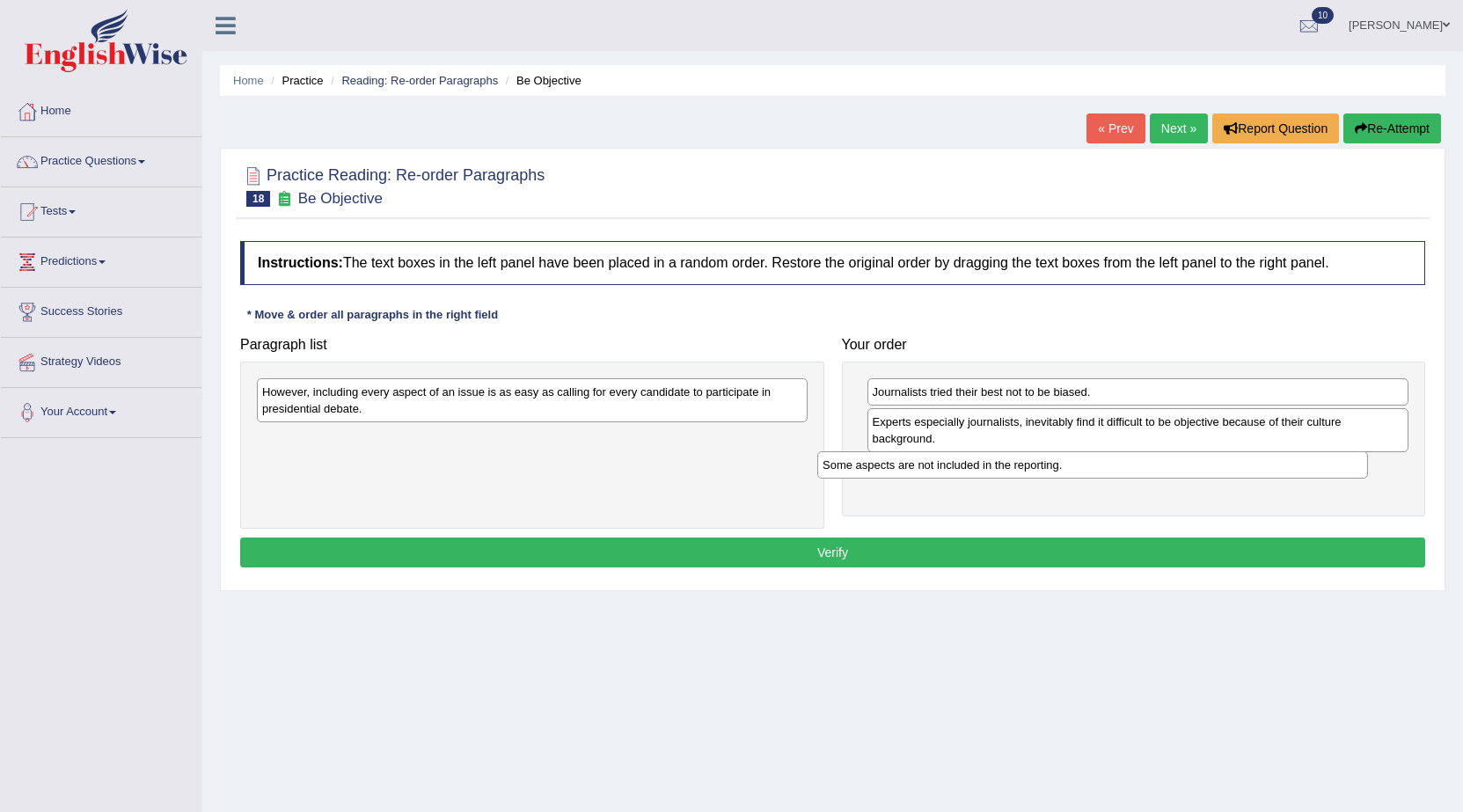
drag, startPoint x: 318, startPoint y: 402, endPoint x: 878, endPoint y: 475, distance: 564.7
click at [878, 475] on div "Some aspects are not included in the reporting." at bounding box center [1092, 464] width 551 height 27
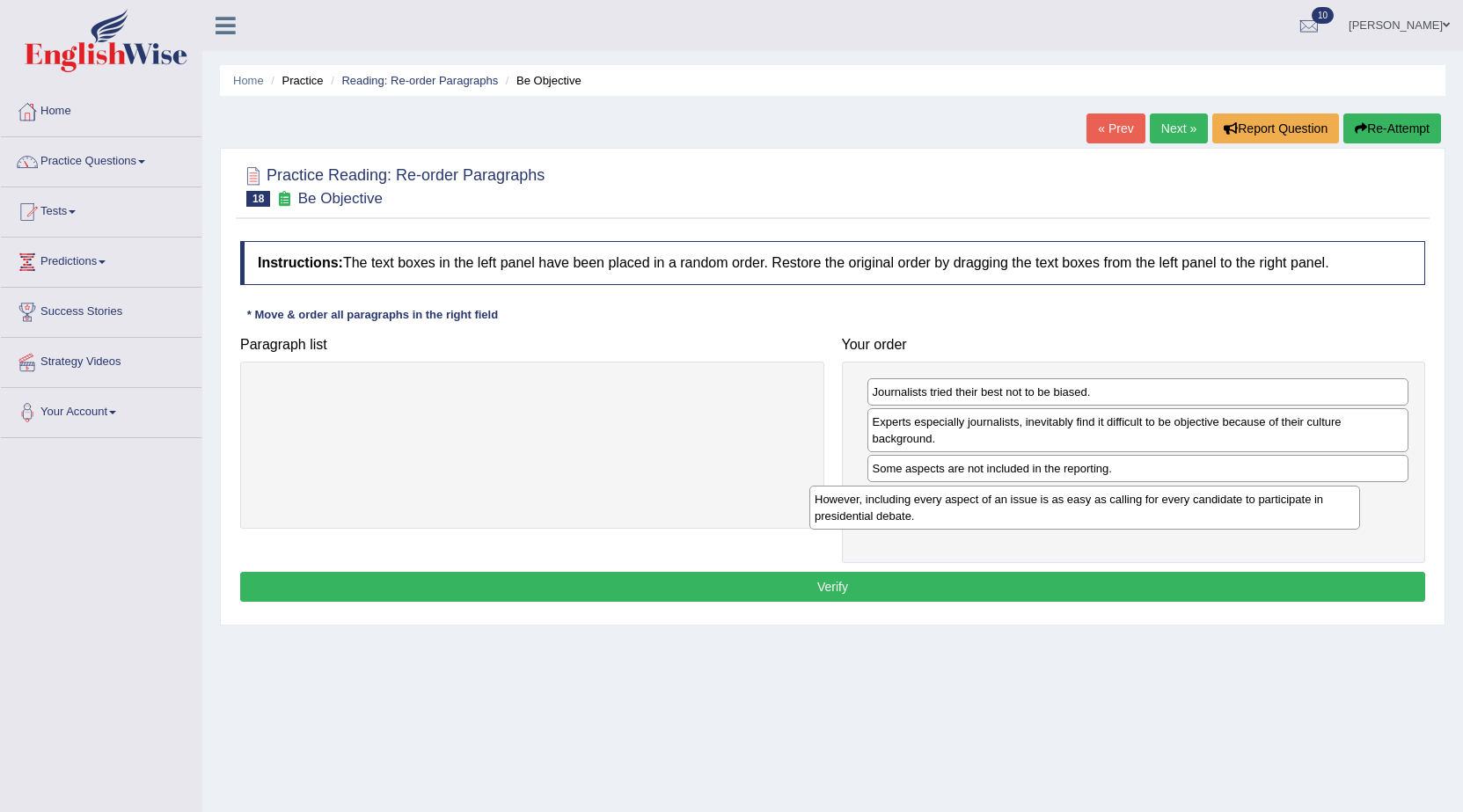
drag, startPoint x: 431, startPoint y: 411, endPoint x: 984, endPoint y: 518, distance: 563.3
click at [984, 518] on div "However, including every aspect of an issue is as easy as calling for every can…" at bounding box center [1084, 507] width 551 height 44
drag, startPoint x: 1006, startPoint y: 481, endPoint x: 1006, endPoint y: 507, distance: 26.0
click at [1006, 507] on div "Some aspects are not included in the reporting." at bounding box center [1138, 494] width 542 height 27
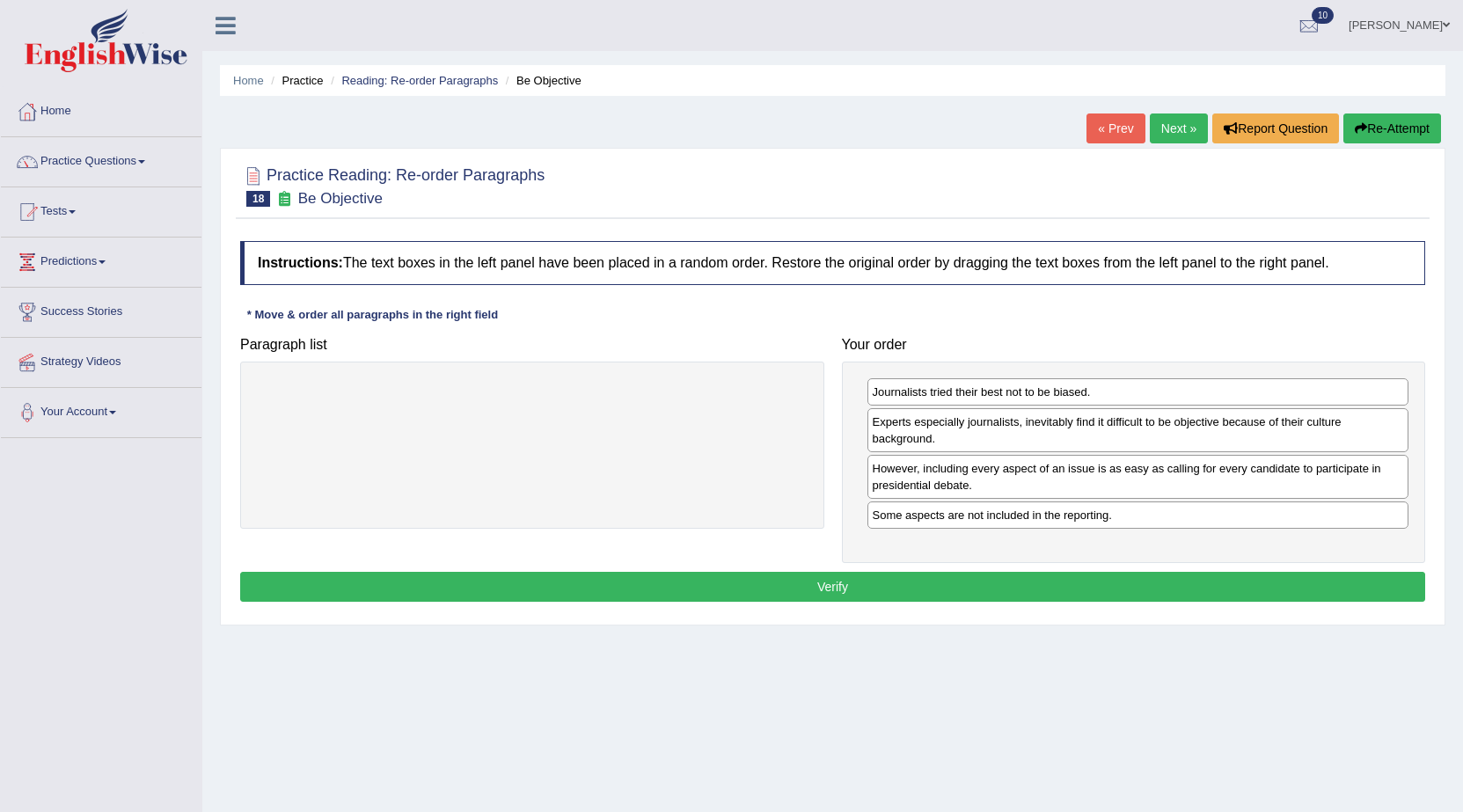
click at [978, 591] on button "Verify" at bounding box center [832, 587] width 1185 height 30
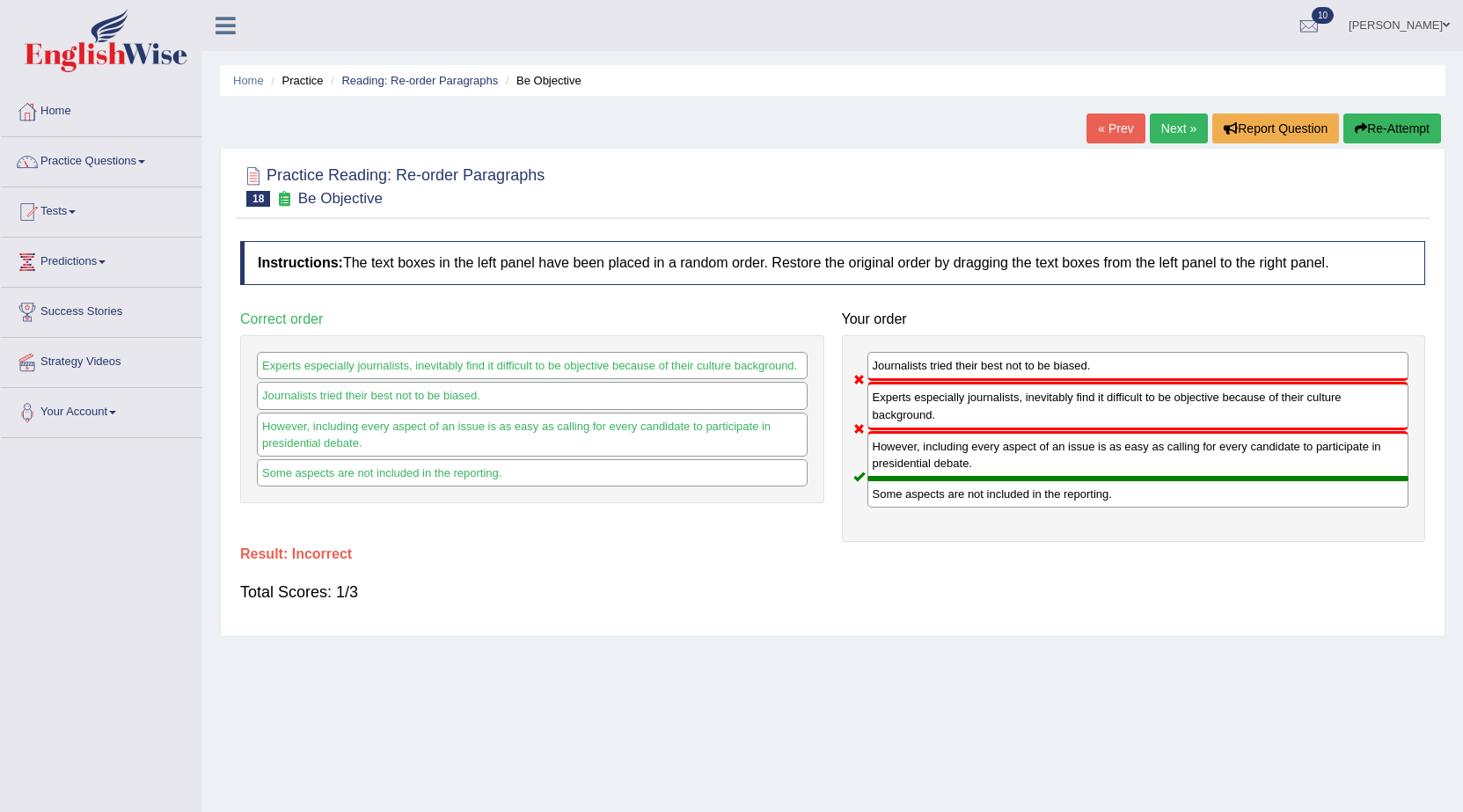
click at [1409, 122] on button "Re-Attempt" at bounding box center [1392, 129] width 98 height 30
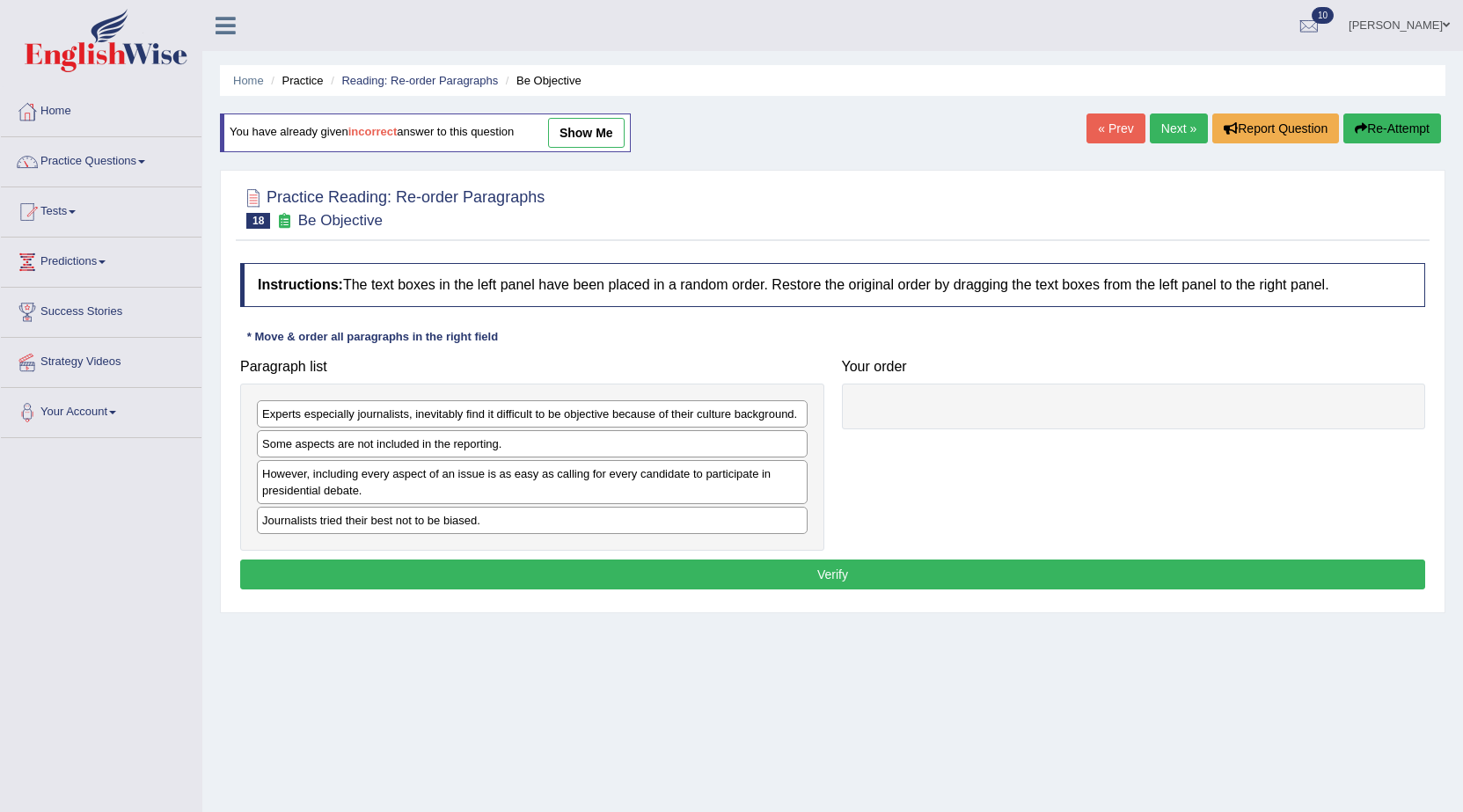
click at [468, 416] on div "Experts especially journalists, inevitably find it difficult to be objective be…" at bounding box center [532, 413] width 551 height 27
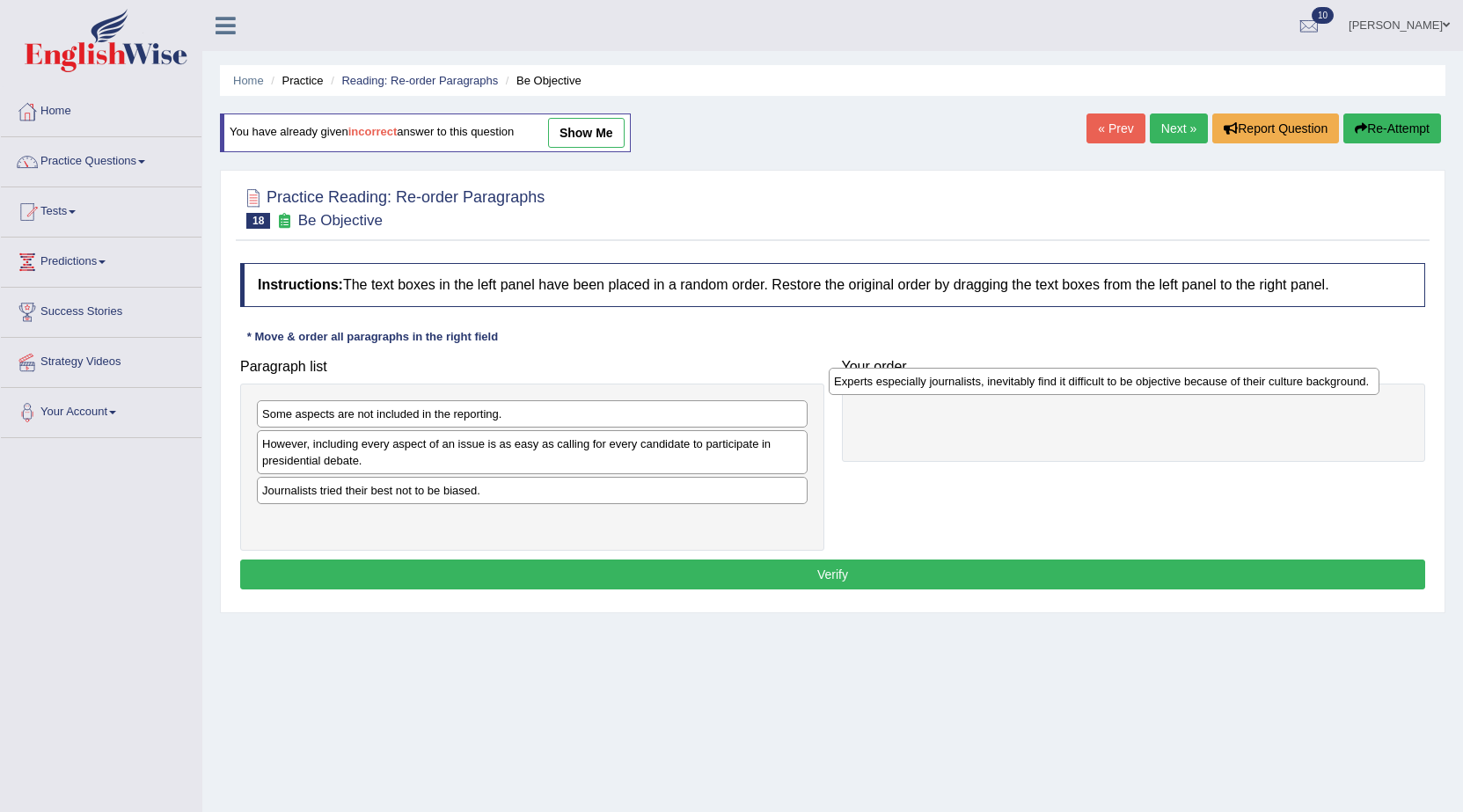
drag, startPoint x: 365, startPoint y: 414, endPoint x: 942, endPoint y: 385, distance: 577.7
click at [942, 385] on div "Experts especially journalists, inevitably find it difficult to be objective be…" at bounding box center [1103, 381] width 551 height 27
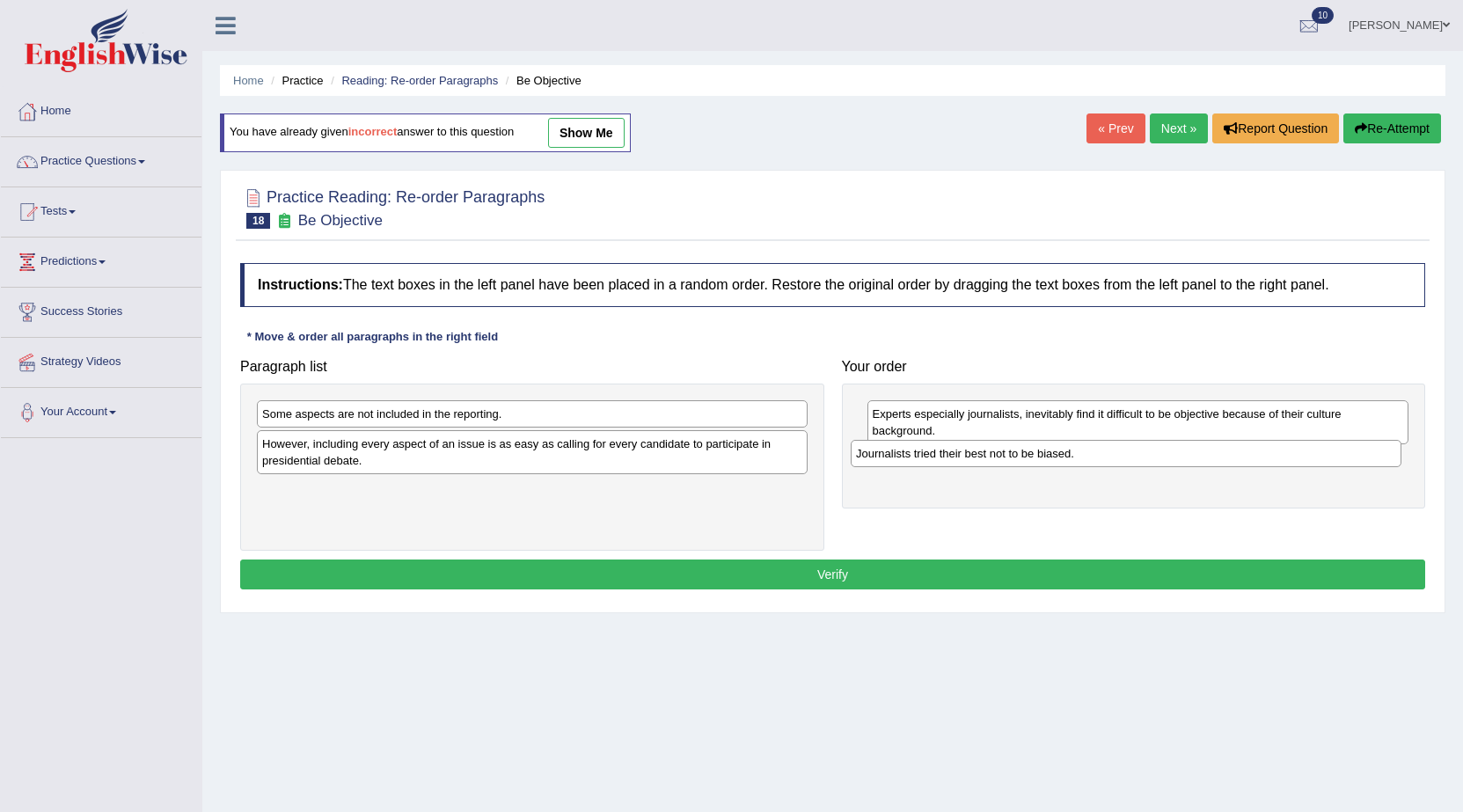
drag, startPoint x: 334, startPoint y: 502, endPoint x: 928, endPoint y: 465, distance: 595.2
click at [928, 465] on div "Journalists tried their best not to be biased." at bounding box center [1125, 452] width 551 height 27
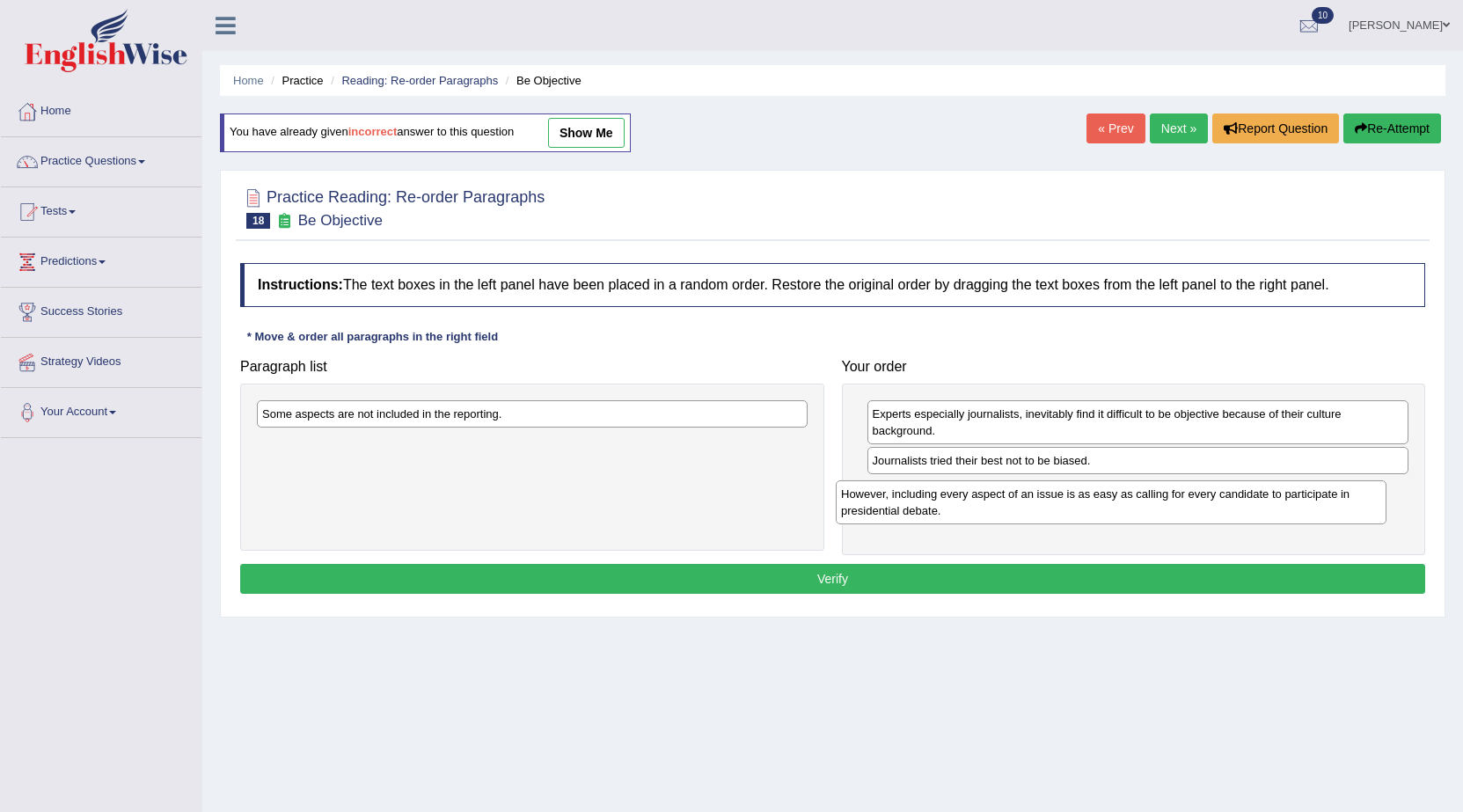
drag, startPoint x: 328, startPoint y: 451, endPoint x: 907, endPoint y: 501, distance: 581.2
click at [907, 501] on div "However, including every aspect of an issue is as easy as calling for every can…" at bounding box center [1110, 502] width 551 height 44
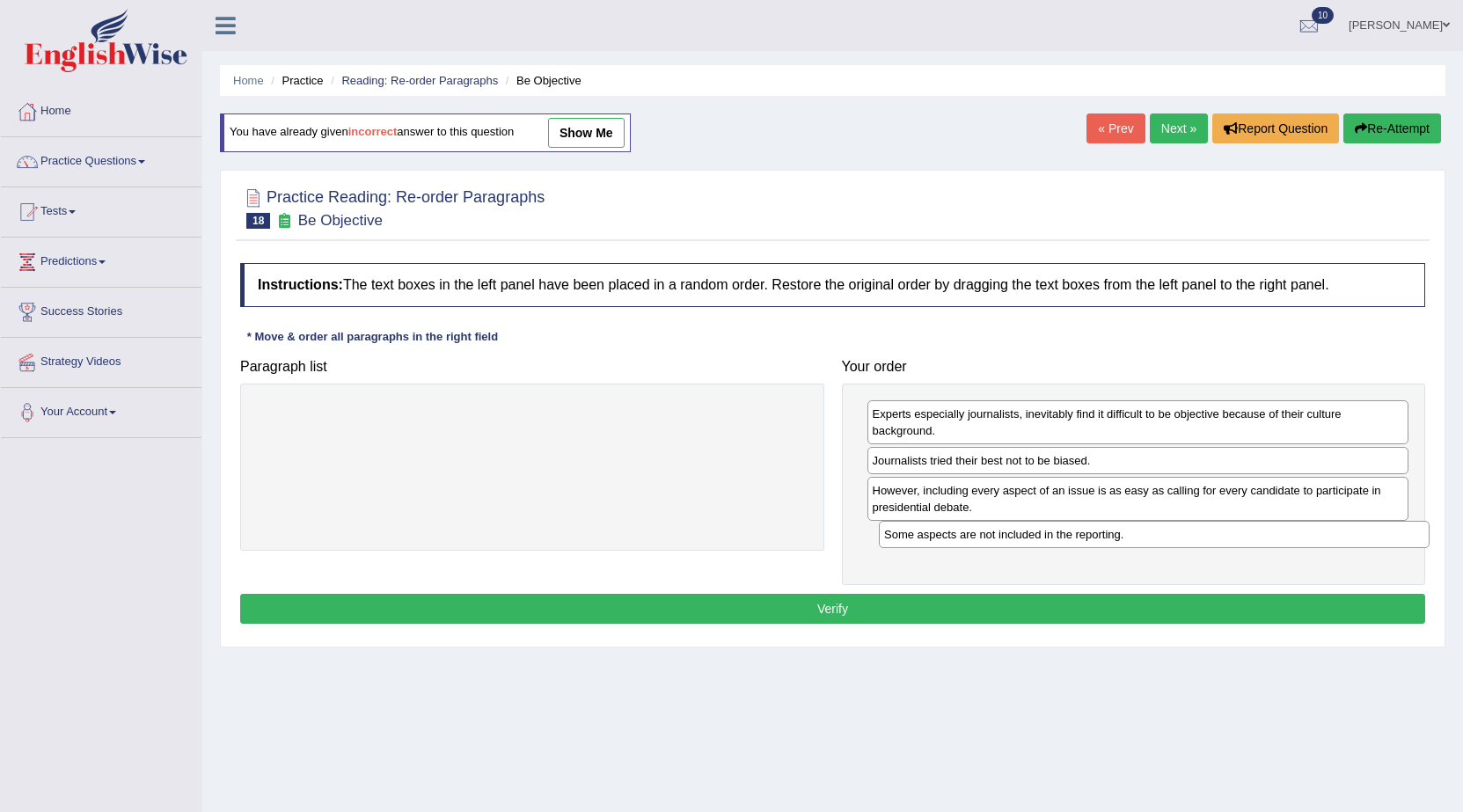
drag, startPoint x: 455, startPoint y: 415, endPoint x: 1077, endPoint y: 536, distance: 633.7
click at [1077, 536] on div "Some aspects are not included in the reporting." at bounding box center [1154, 534] width 551 height 27
click at [868, 614] on button "Verify" at bounding box center [832, 609] width 1185 height 30
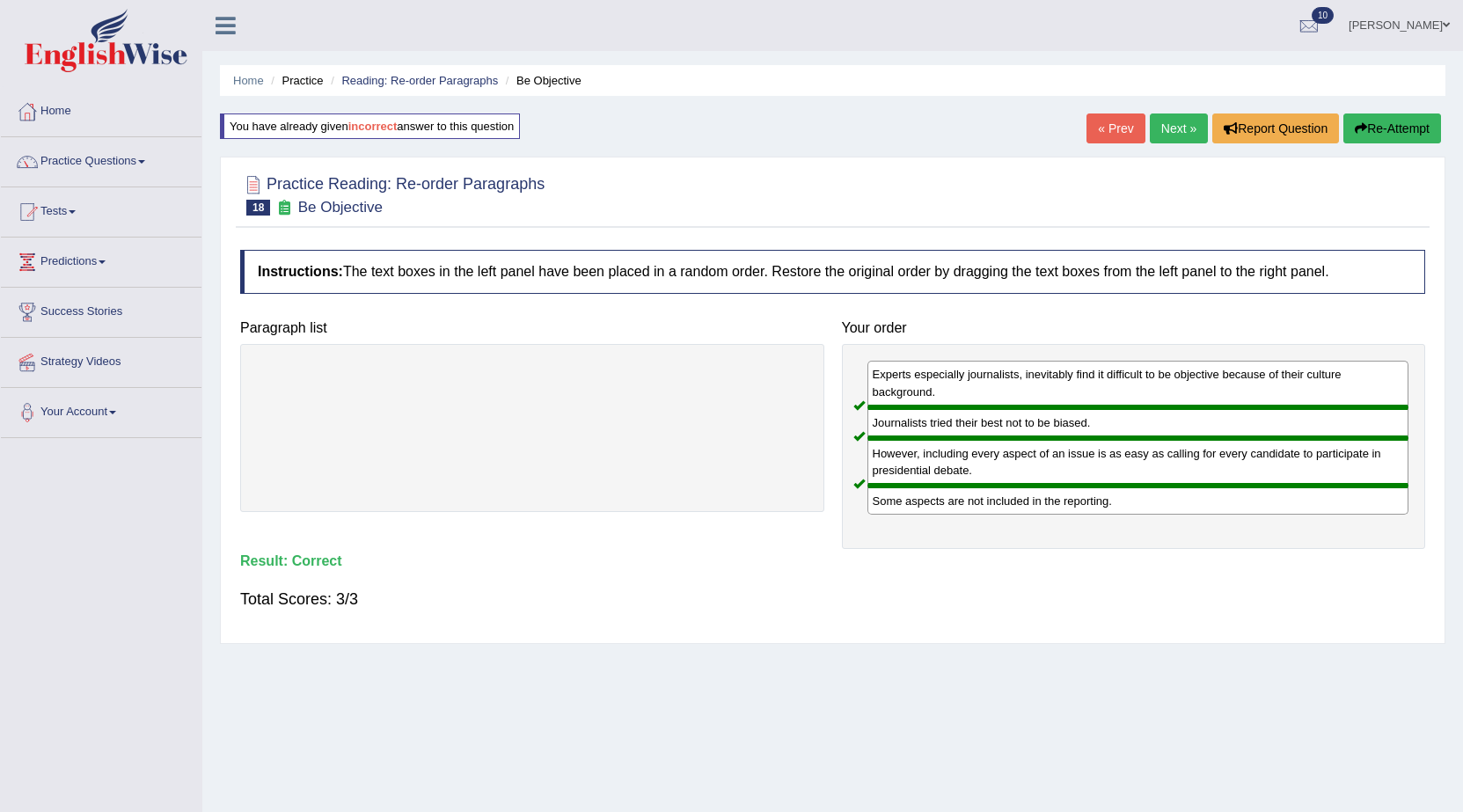
click at [1165, 128] on link "Next »" at bounding box center [1179, 129] width 58 height 30
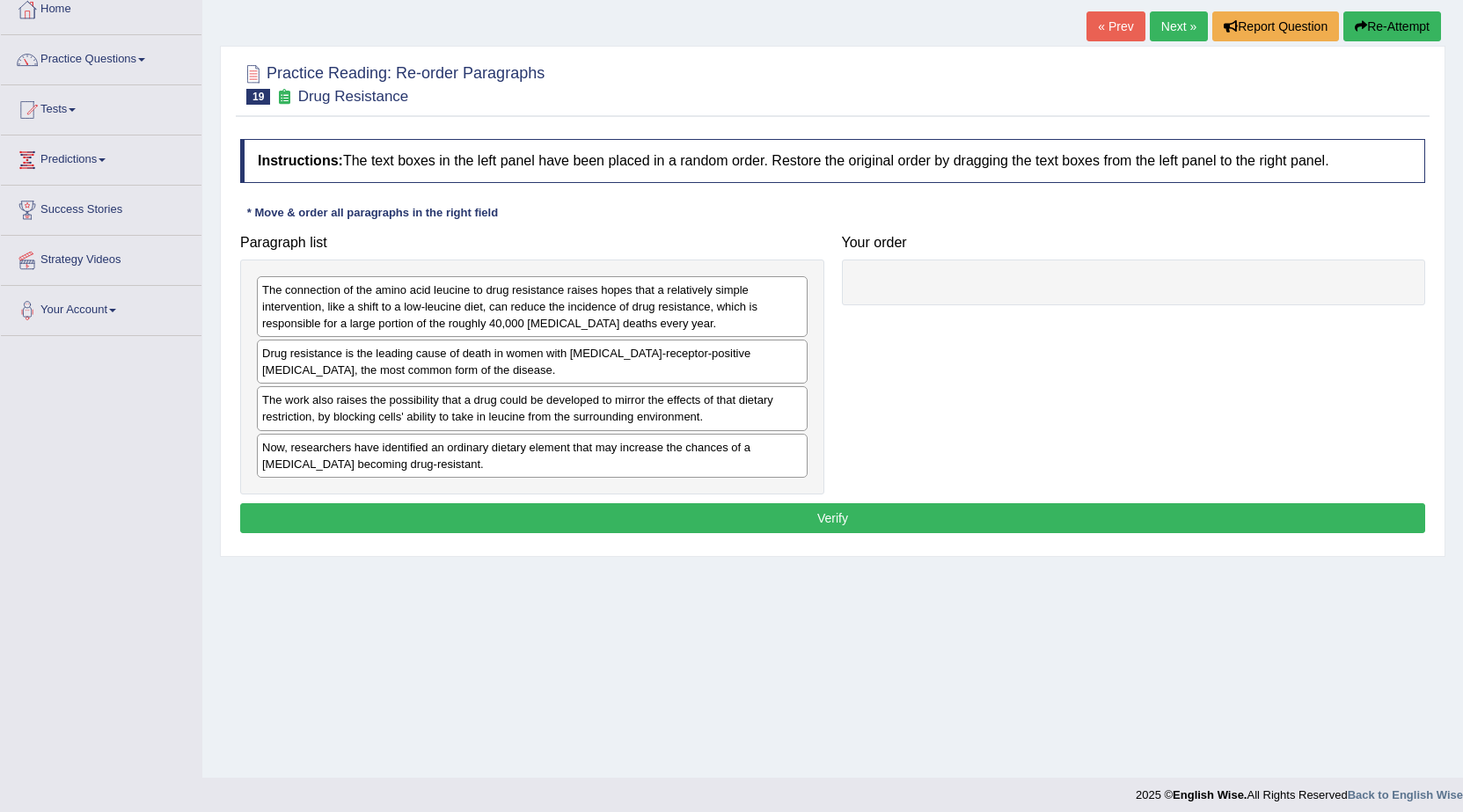
scroll to position [112, 0]
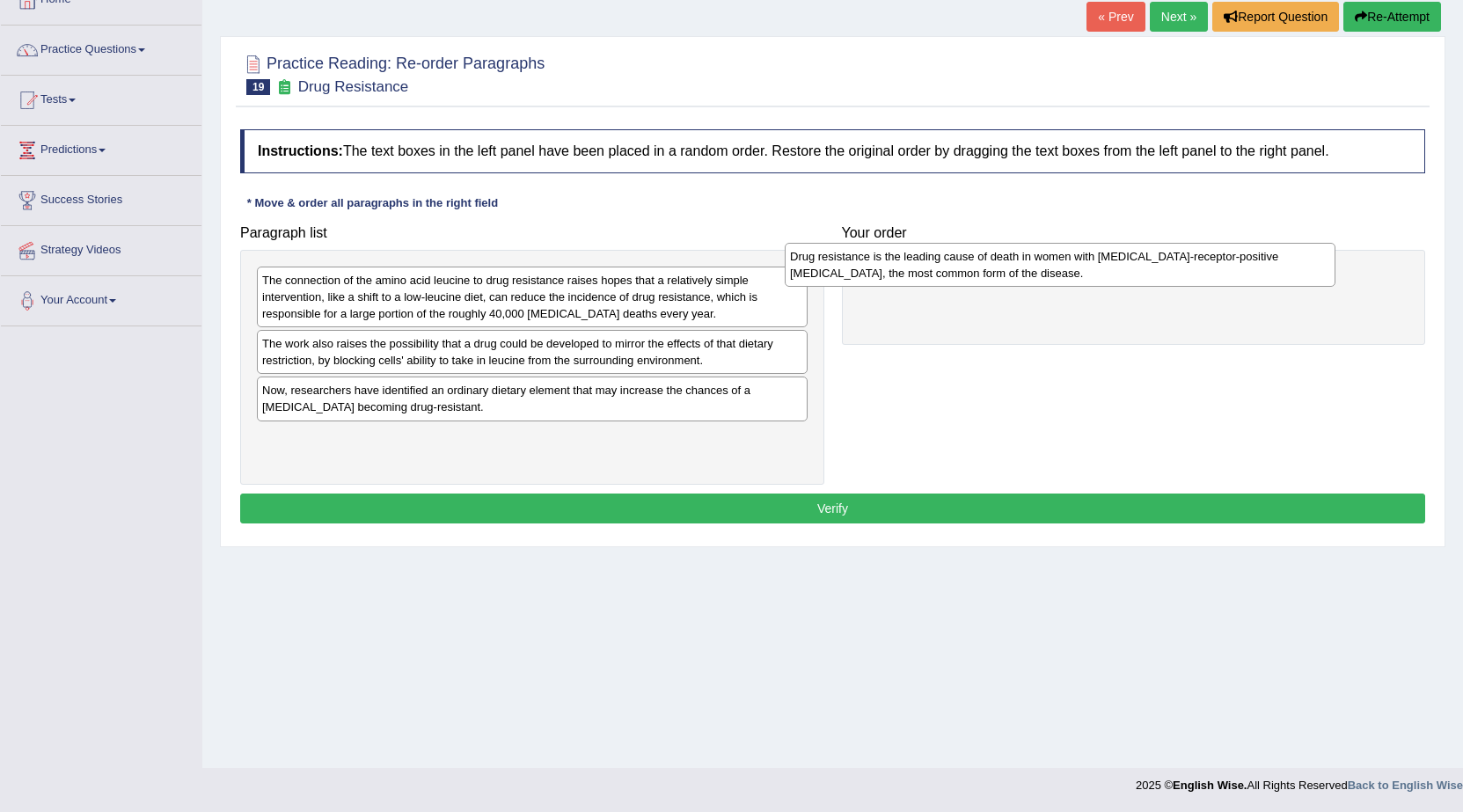
drag, startPoint x: 307, startPoint y: 349, endPoint x: 835, endPoint y: 262, distance: 535.1
click at [835, 262] on div "Drug resistance is the leading cause of death in women with [MEDICAL_DATA]-rece…" at bounding box center [1059, 265] width 551 height 44
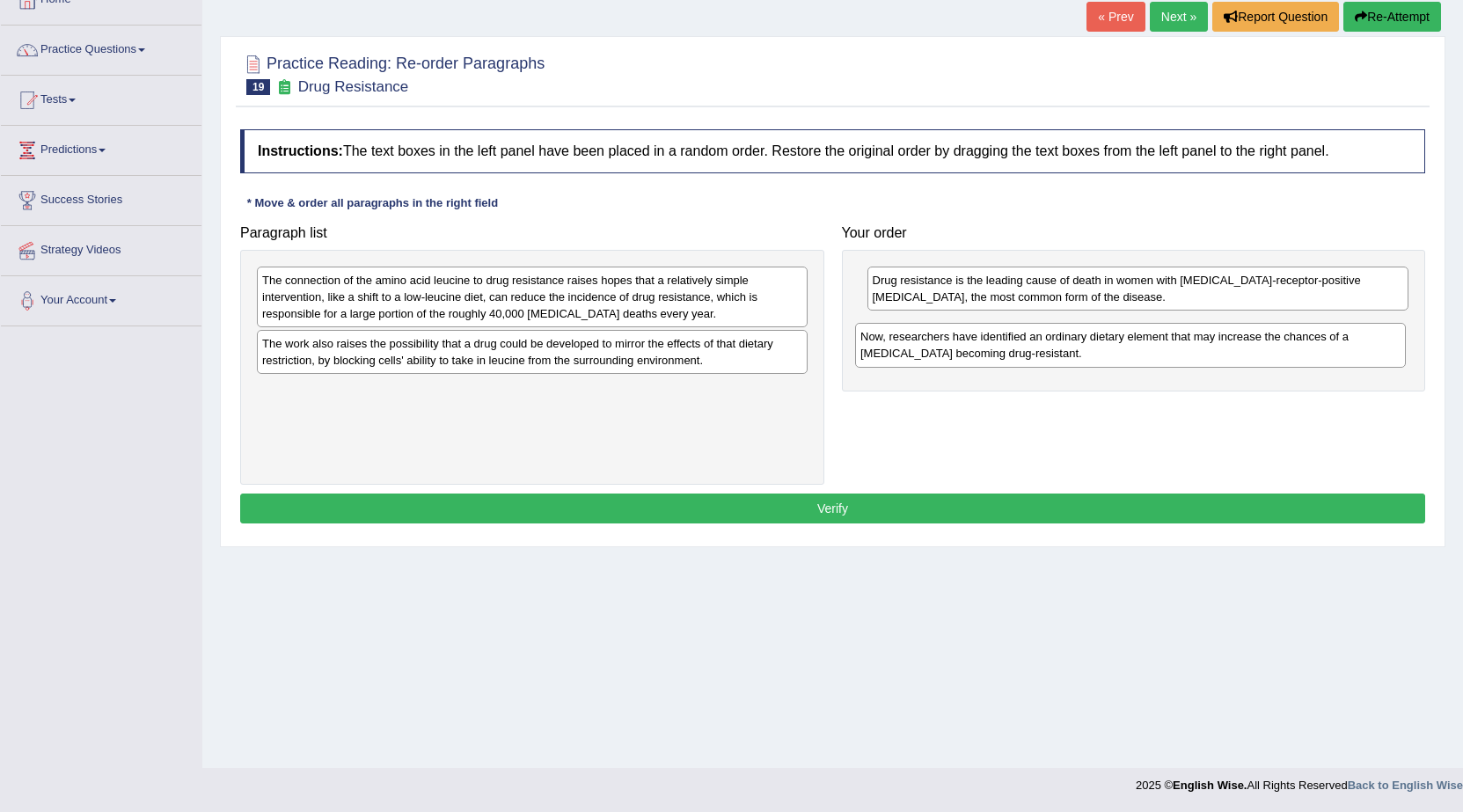
drag, startPoint x: 388, startPoint y: 405, endPoint x: 986, endPoint y: 351, distance: 600.4
click at [986, 351] on div "Now, researchers have identified an ordinary dietary element that may increase …" at bounding box center [1130, 345] width 551 height 44
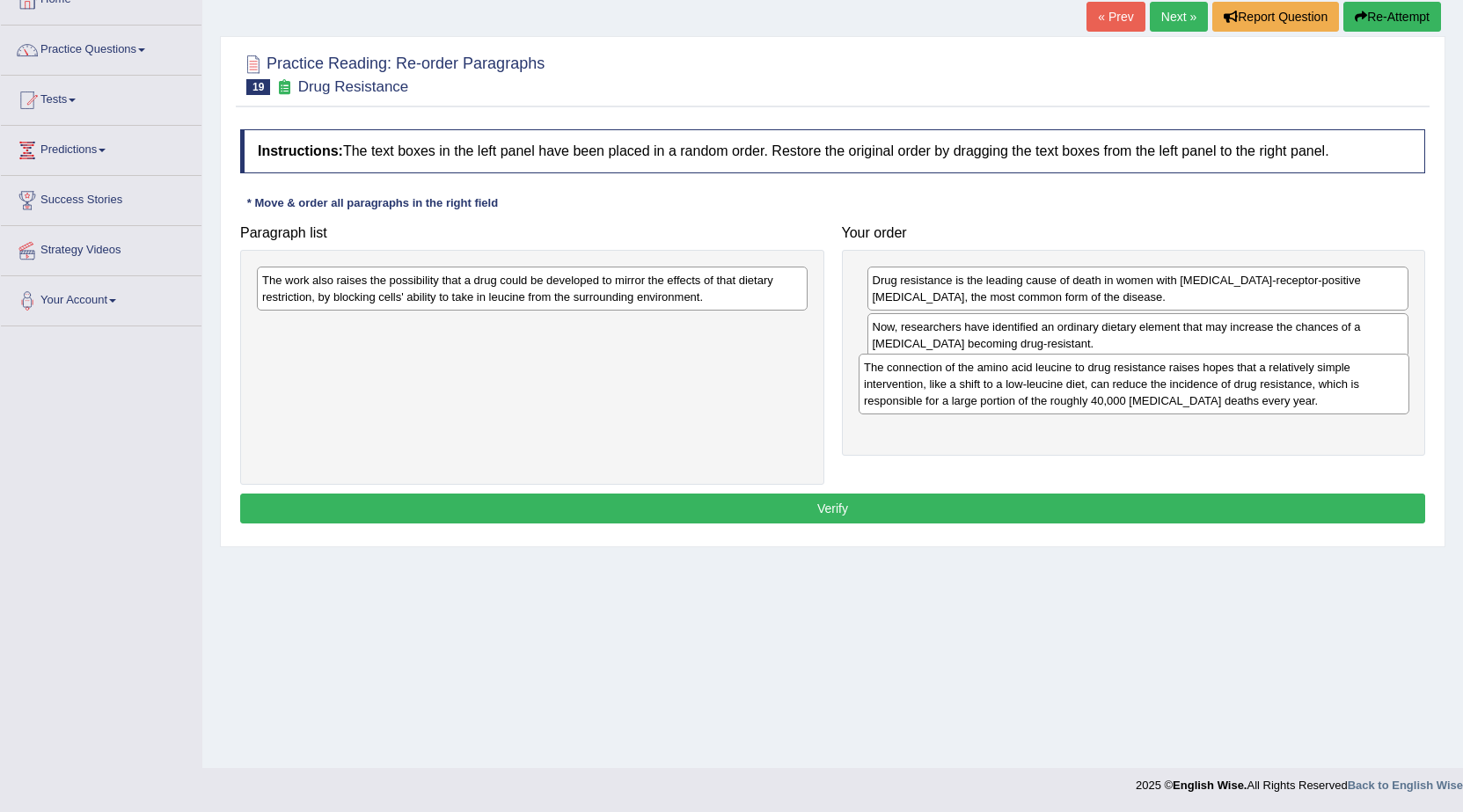
drag, startPoint x: 379, startPoint y: 307, endPoint x: 980, endPoint y: 394, distance: 607.3
click at [980, 394] on div "The connection of the amino acid leucine to drug resistance raises hopes that a…" at bounding box center [1133, 384] width 551 height 61
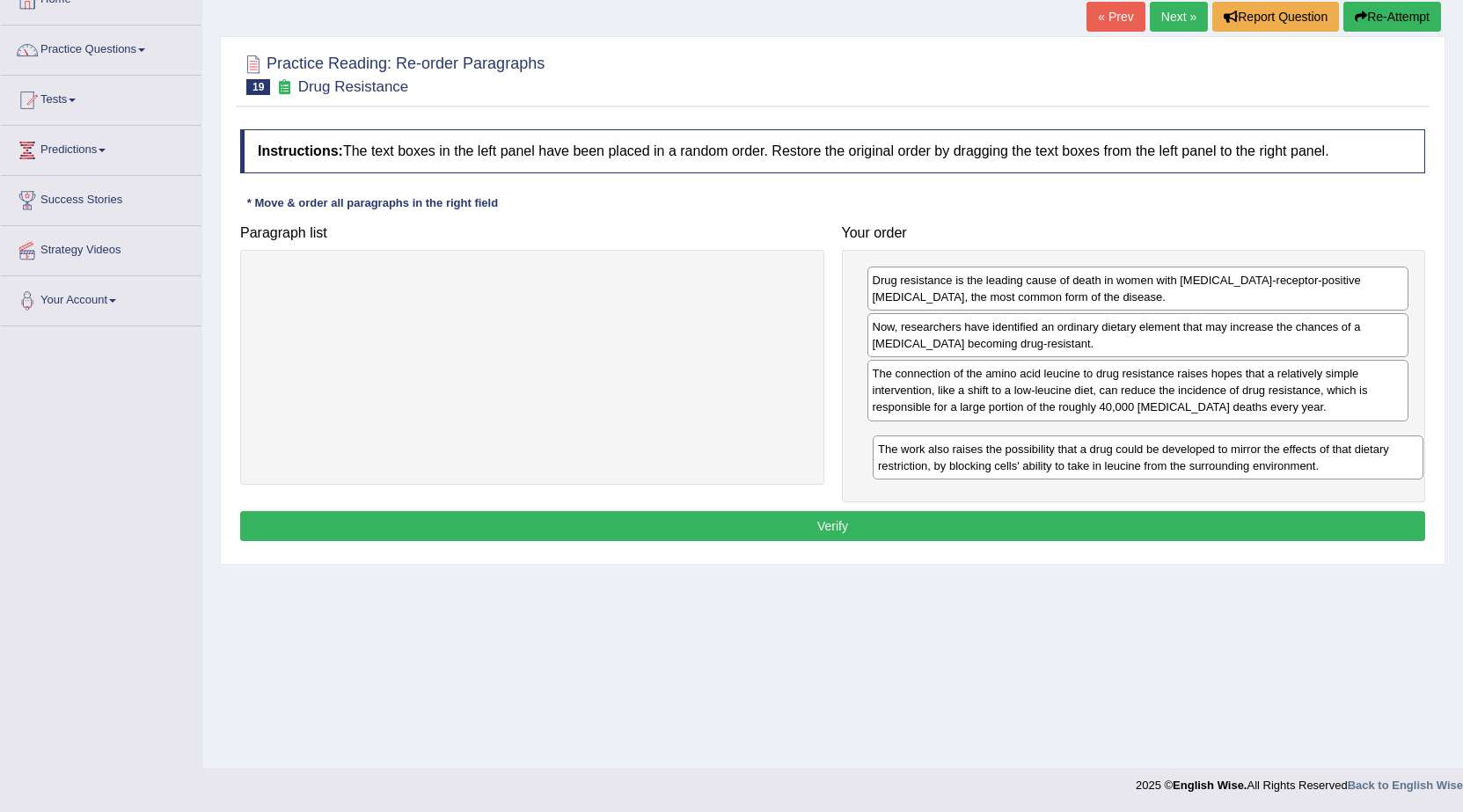
drag, startPoint x: 557, startPoint y: 291, endPoint x: 1171, endPoint y: 460, distance: 636.8
click at [1172, 460] on div "The work also raises the possibility that a drug could be developed to mirror t…" at bounding box center [1148, 457] width 551 height 44
click at [1060, 526] on button "Verify" at bounding box center [832, 526] width 1185 height 30
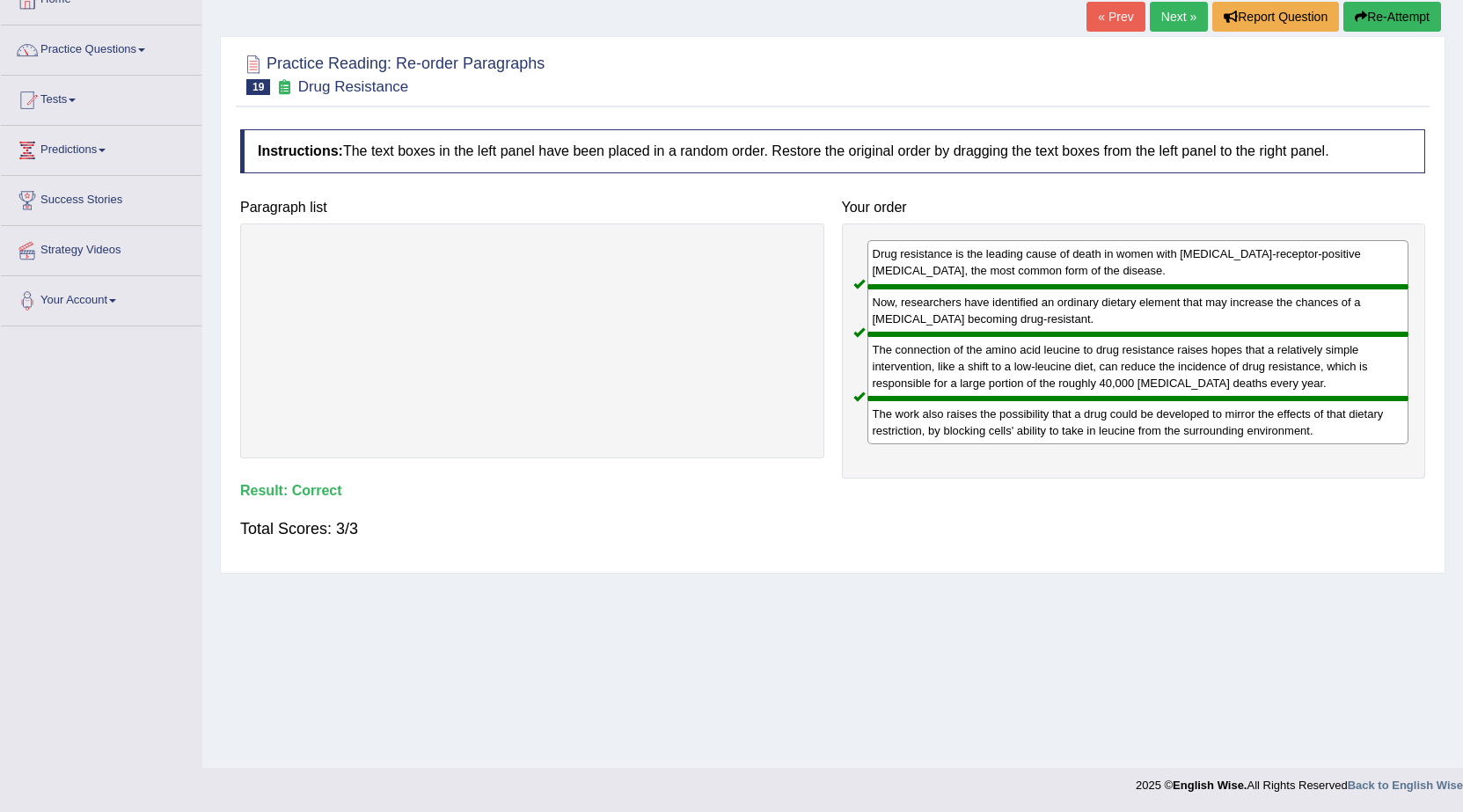
click at [1174, 34] on div "« Prev Next » Report Question Re-Attempt" at bounding box center [1266, 19] width 359 height 34
click at [1176, 12] on link "Next »" at bounding box center [1179, 17] width 58 height 30
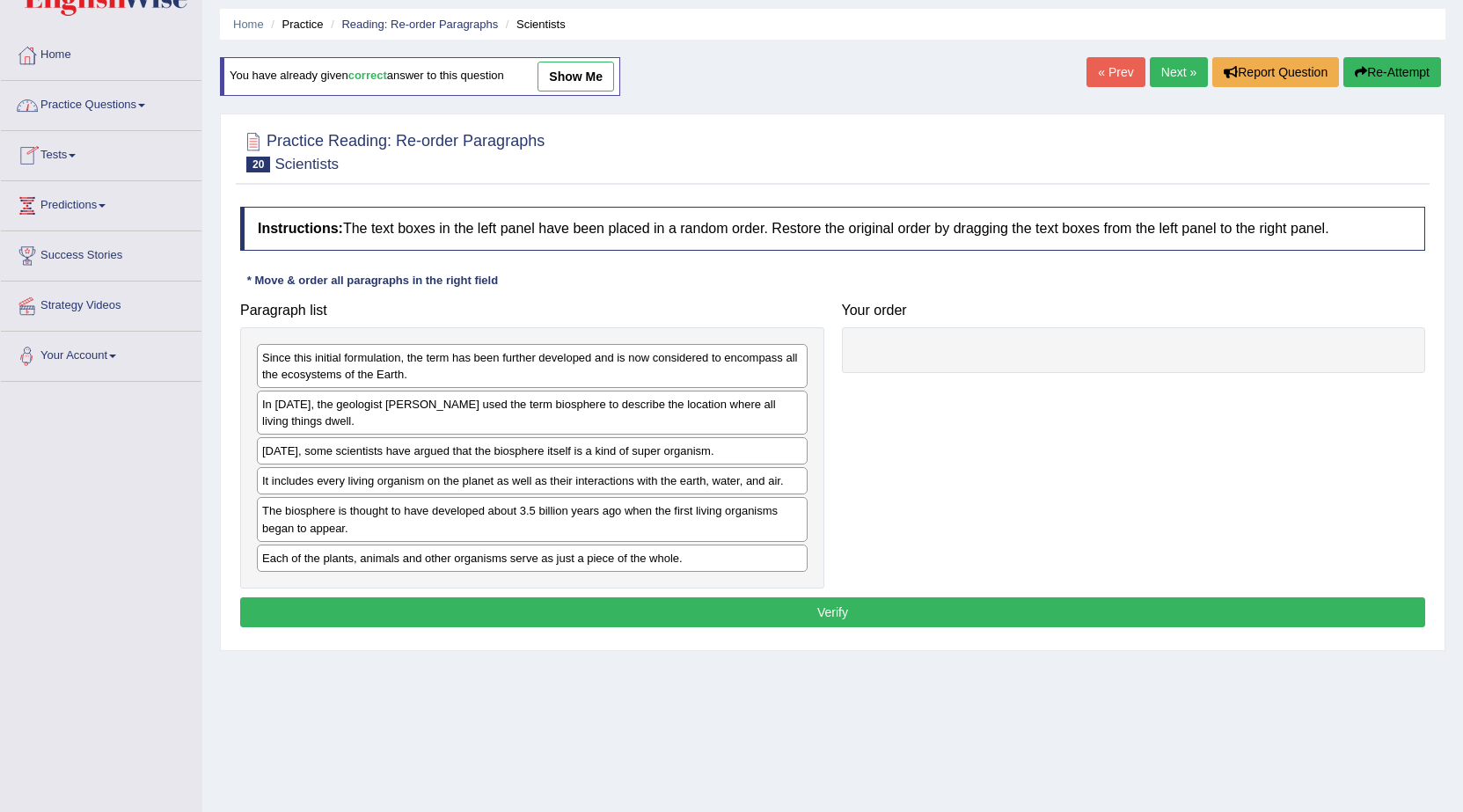
scroll to position [112, 0]
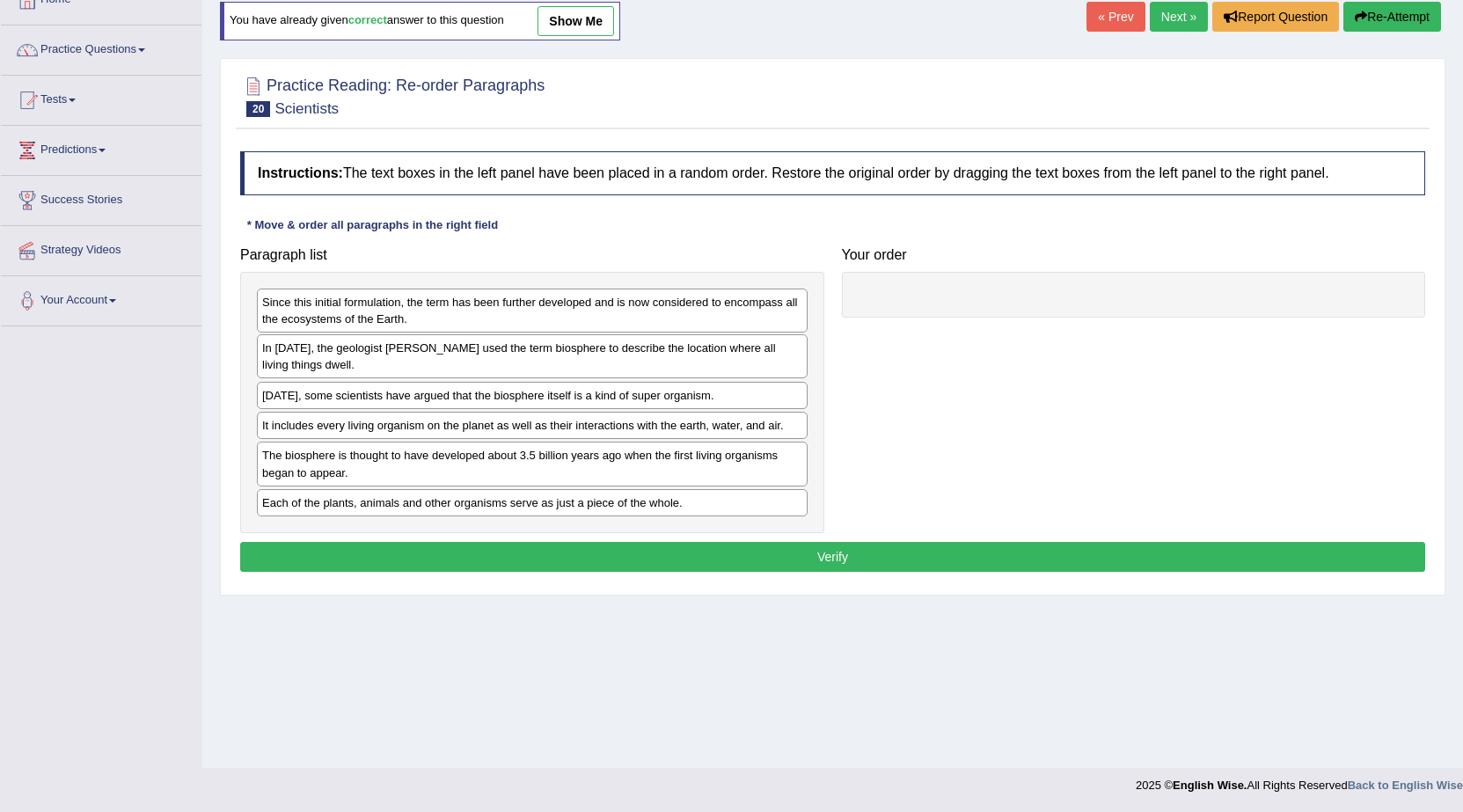
click at [319, 360] on div "In [DATE], the geologist [PERSON_NAME] used the term biosphere to describe the …" at bounding box center [532, 356] width 551 height 44
drag, startPoint x: 319, startPoint y: 360, endPoint x: 770, endPoint y: 311, distance: 453.7
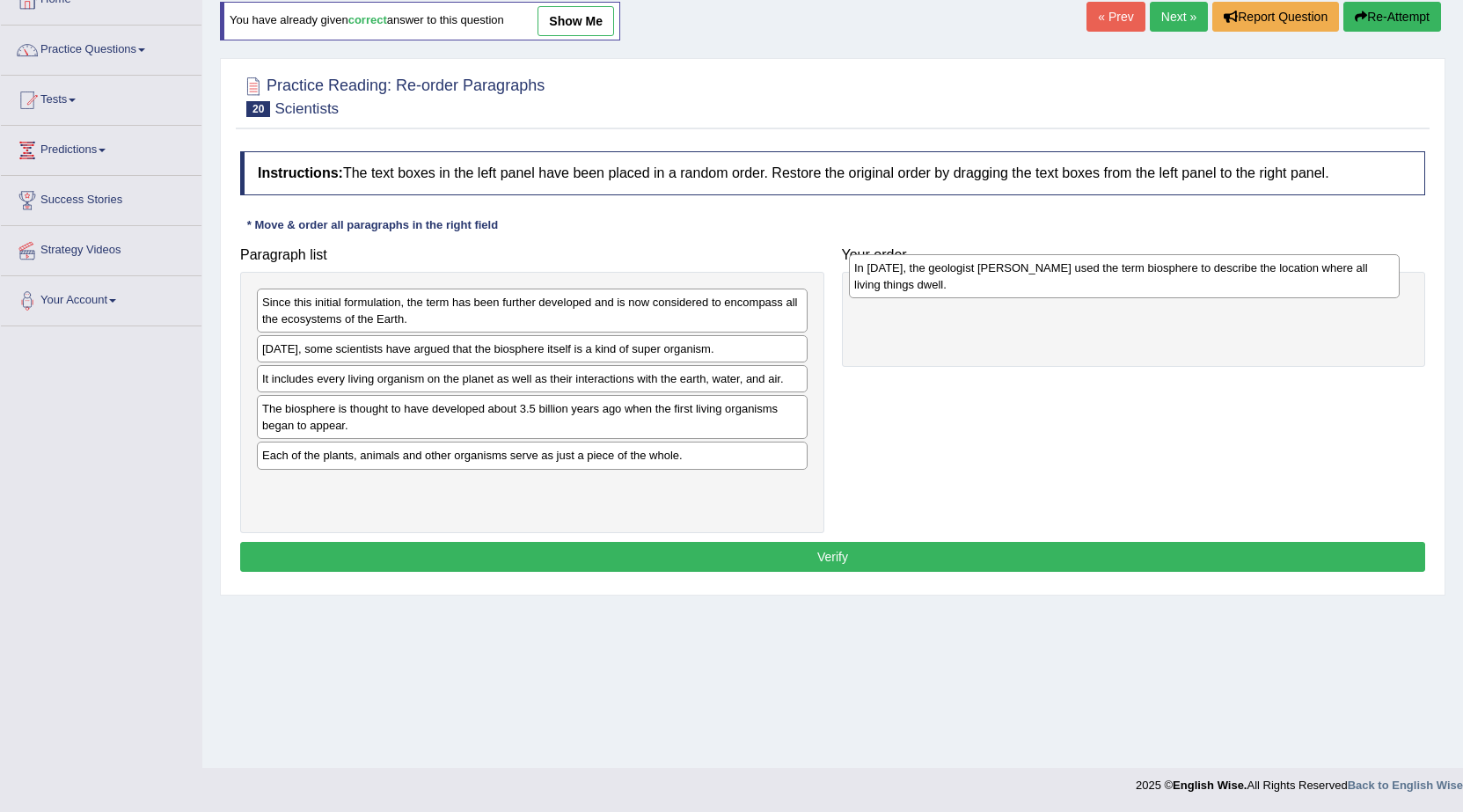
drag, startPoint x: 443, startPoint y: 351, endPoint x: 1035, endPoint y: 270, distance: 597.5
click at [1035, 270] on div "In [DATE], the geologist [PERSON_NAME] used the term biosphere to describe the …" at bounding box center [1124, 276] width 551 height 44
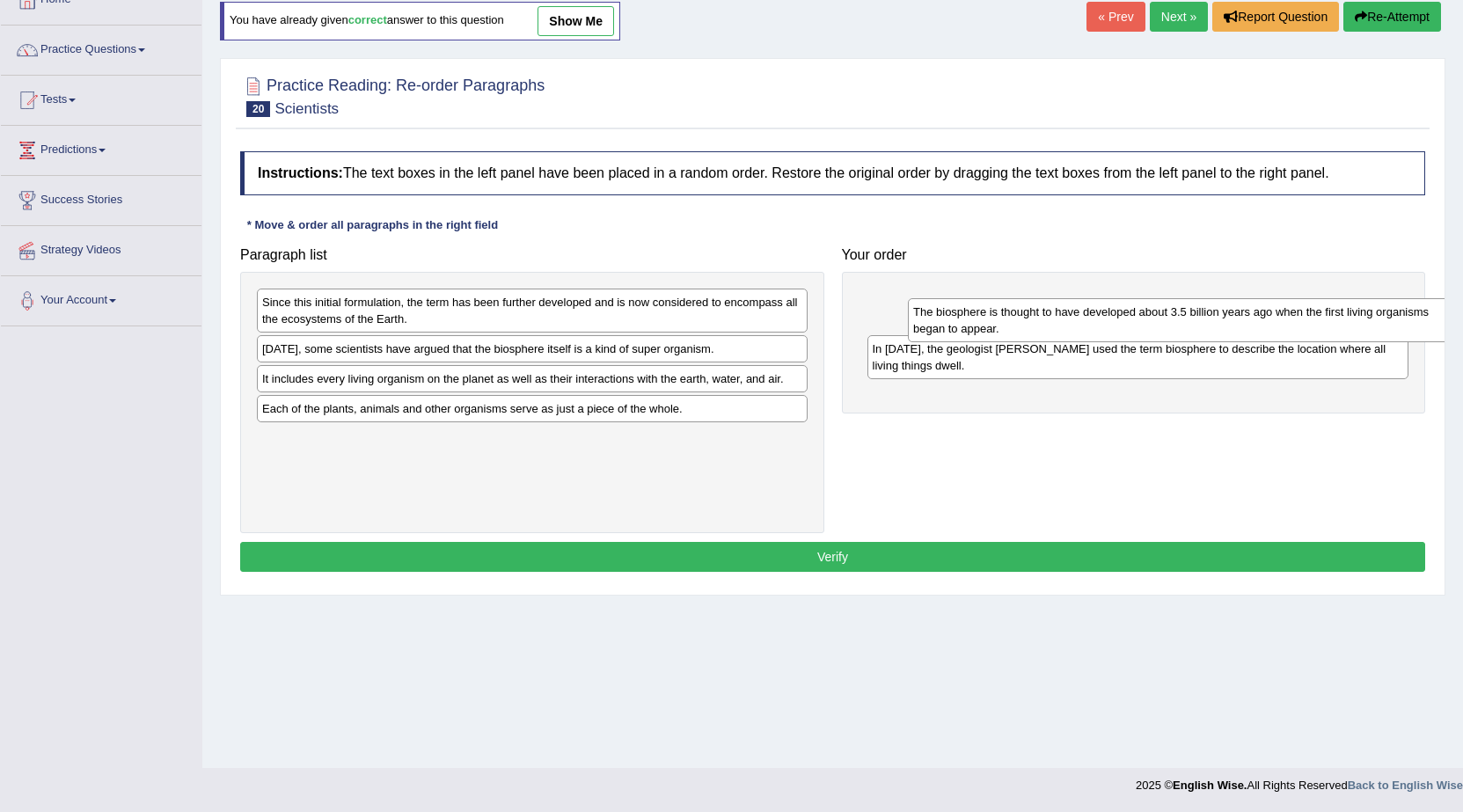
drag, startPoint x: 450, startPoint y: 410, endPoint x: 1101, endPoint y: 314, distance: 658.0
click at [1101, 314] on div "The biosphere is thought to have developed about 3.5 billion years ago when the…" at bounding box center [1183, 320] width 551 height 44
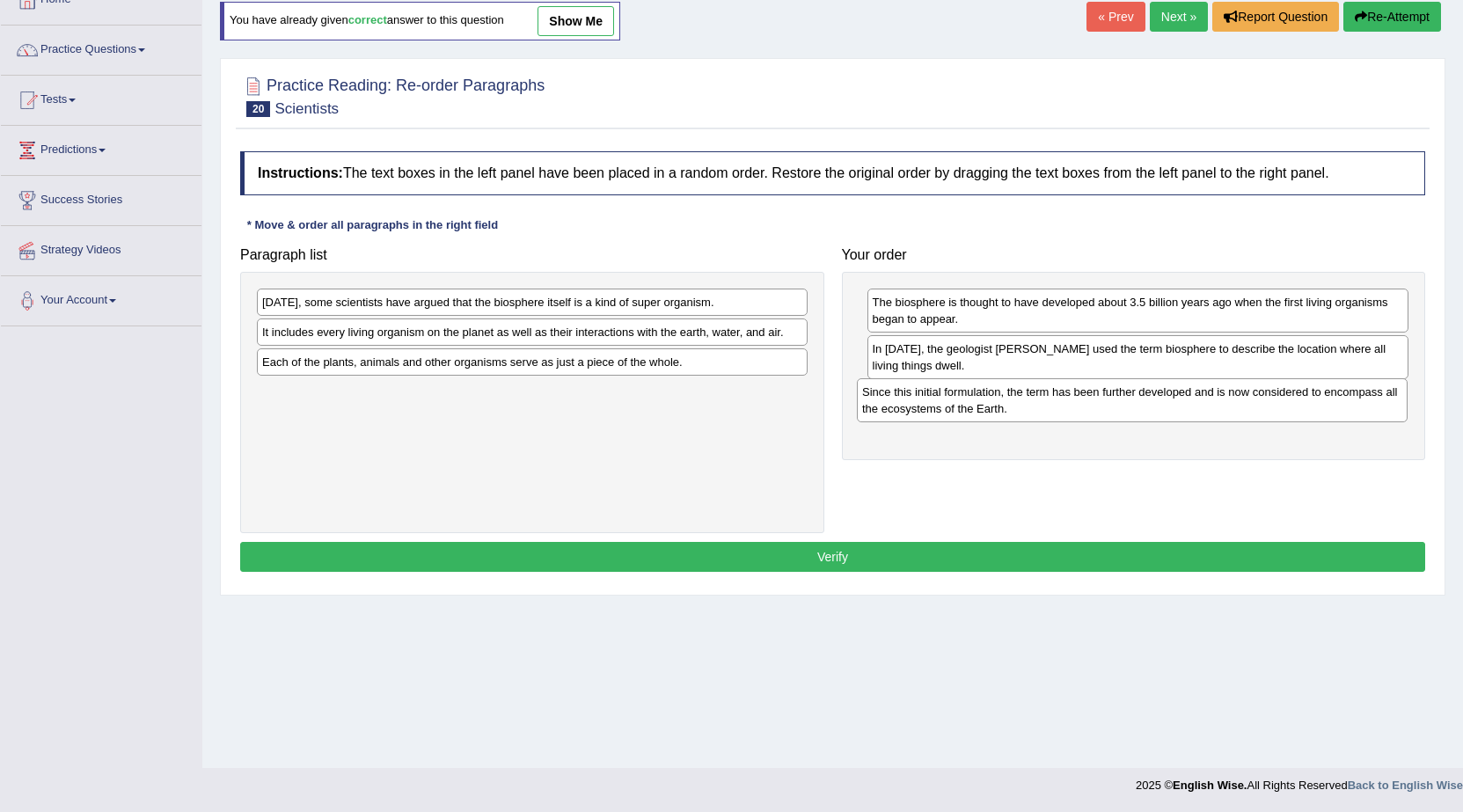
drag, startPoint x: 338, startPoint y: 315, endPoint x: 938, endPoint y: 405, distance: 606.7
click at [938, 405] on div "Since this initial formulation, the term has been further developed and is now …" at bounding box center [1132, 401] width 551 height 44
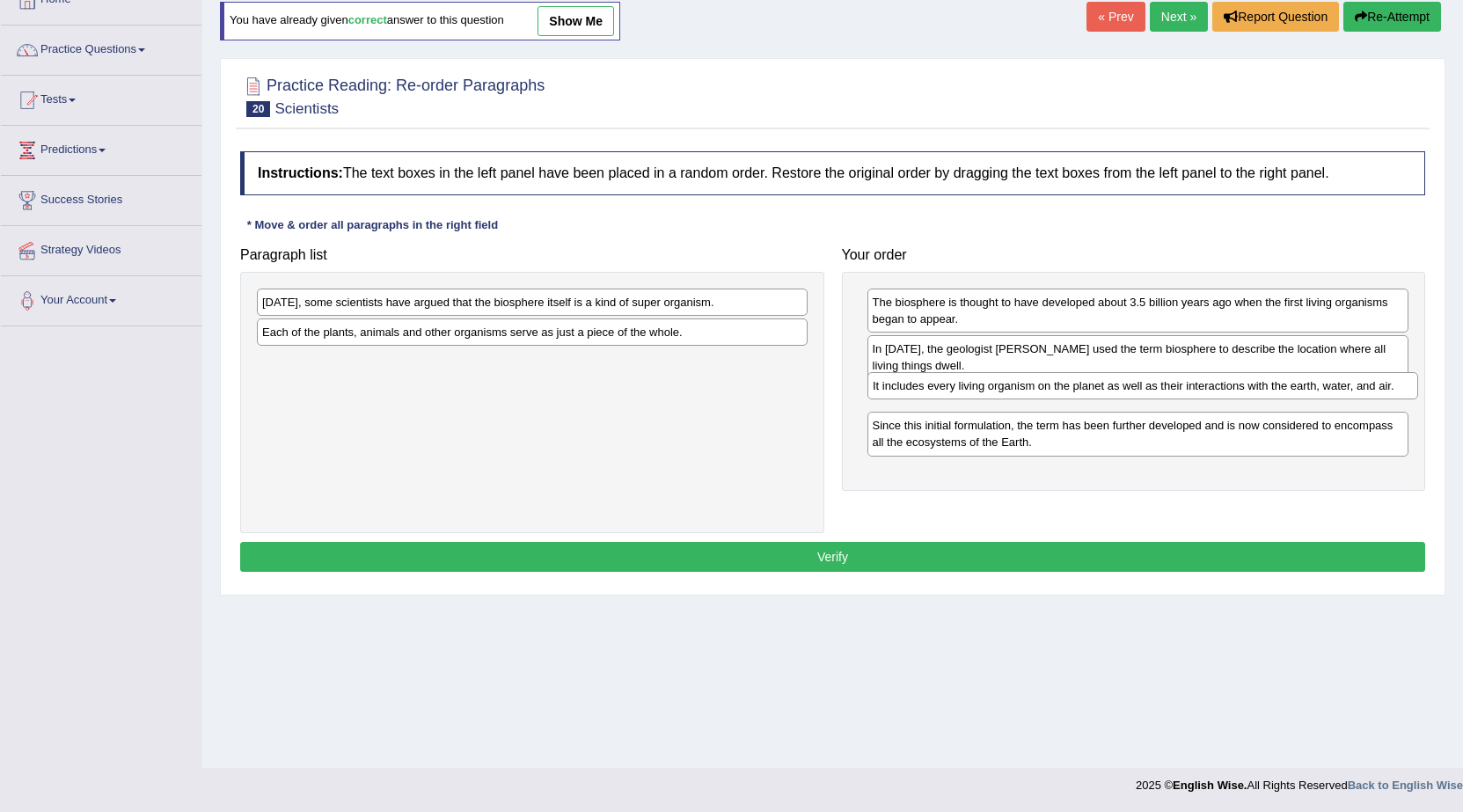
drag, startPoint x: 380, startPoint y: 341, endPoint x: 991, endPoint y: 395, distance: 613.4
click at [991, 395] on div "It includes every living organism on the planet as well as their interactions w…" at bounding box center [1142, 385] width 551 height 27
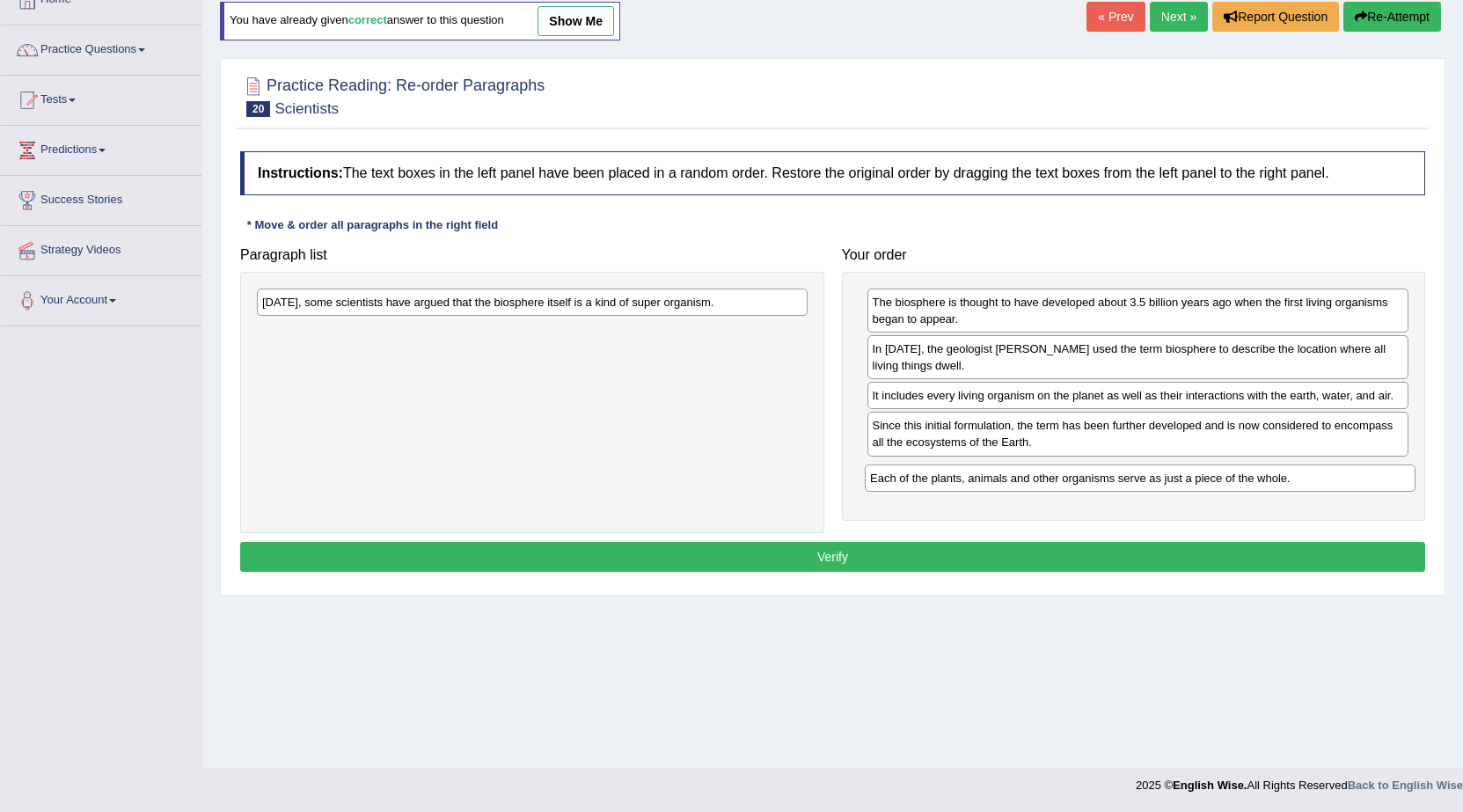
drag, startPoint x: 438, startPoint y: 341, endPoint x: 1045, endPoint y: 487, distance: 624.3
click at [1045, 487] on div "Each of the plants, animals and other organisms serve as just a piece of the wh…" at bounding box center [1140, 477] width 551 height 27
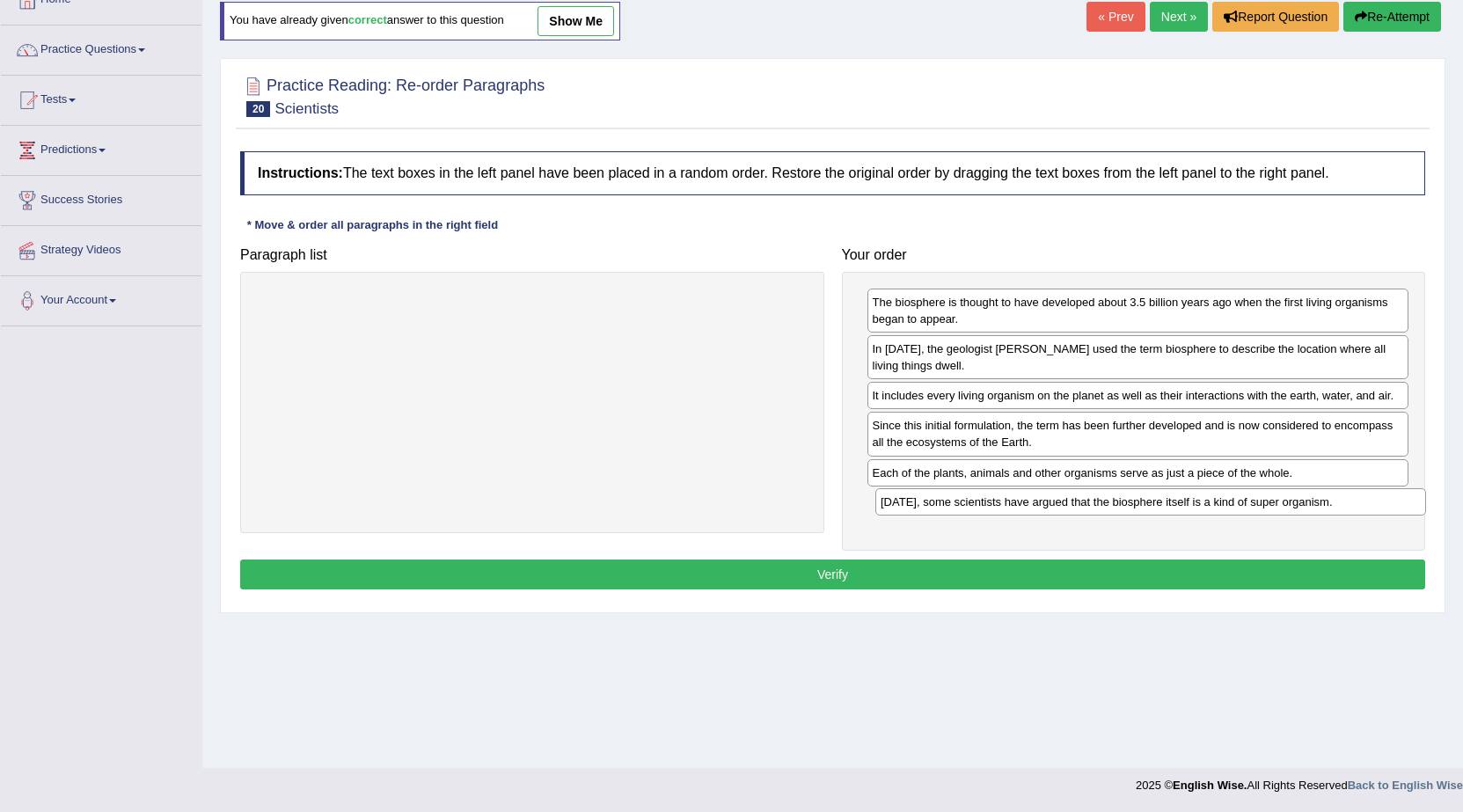
drag, startPoint x: 380, startPoint y: 313, endPoint x: 999, endPoint y: 513, distance: 650.5
click at [999, 513] on div "Today, some scientists have argued that the biosphere itself is a kind of super…" at bounding box center [1150, 501] width 551 height 27
click at [1008, 584] on button "Verify" at bounding box center [832, 574] width 1185 height 30
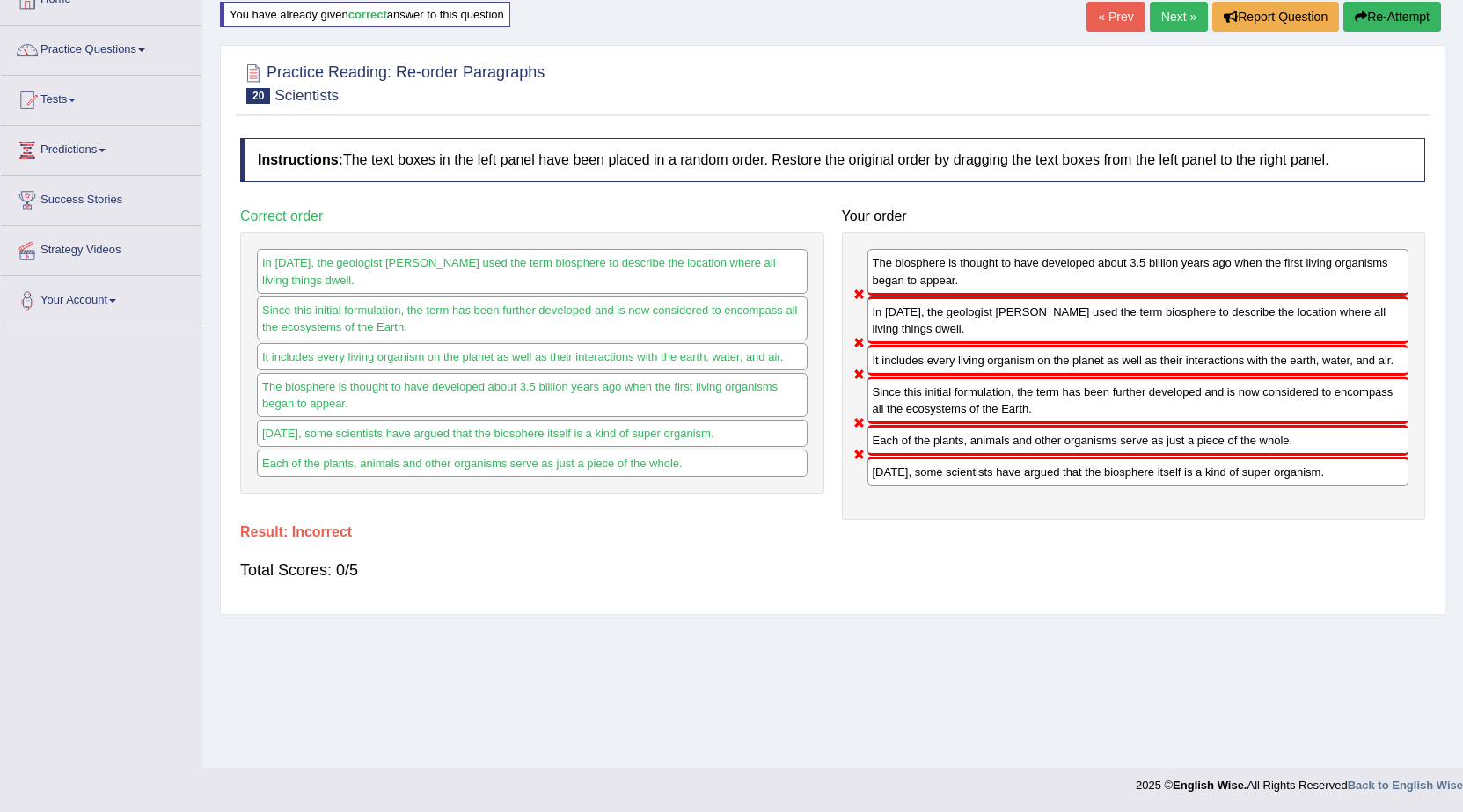
click at [1372, 11] on button "Re-Attempt" at bounding box center [1392, 17] width 98 height 30
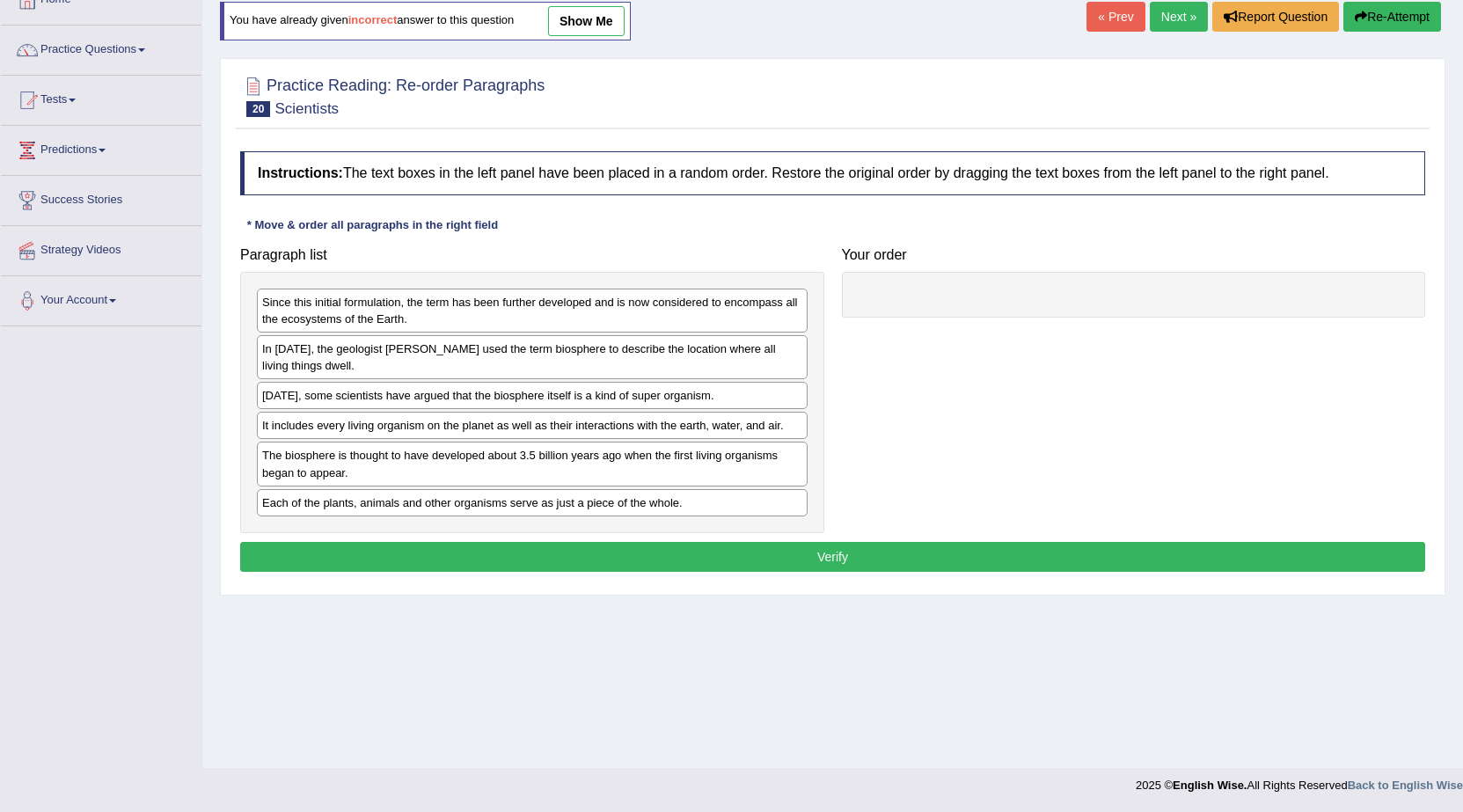
scroll to position [112, 0]
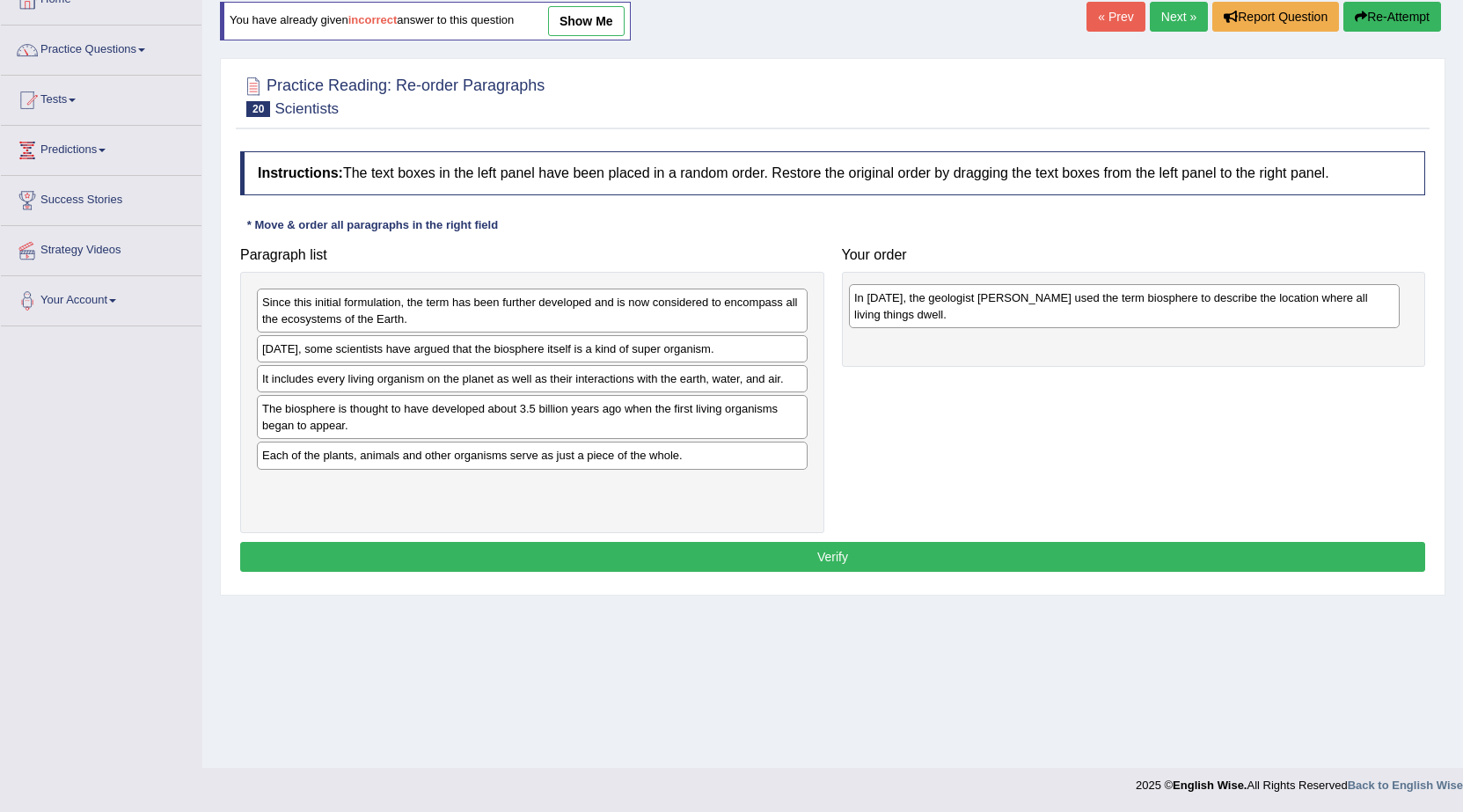
drag, startPoint x: 322, startPoint y: 352, endPoint x: 914, endPoint y: 301, distance: 594.2
click at [914, 301] on div "In [DATE], the geologist [PERSON_NAME] used the term biosphere to describe the …" at bounding box center [1124, 306] width 551 height 44
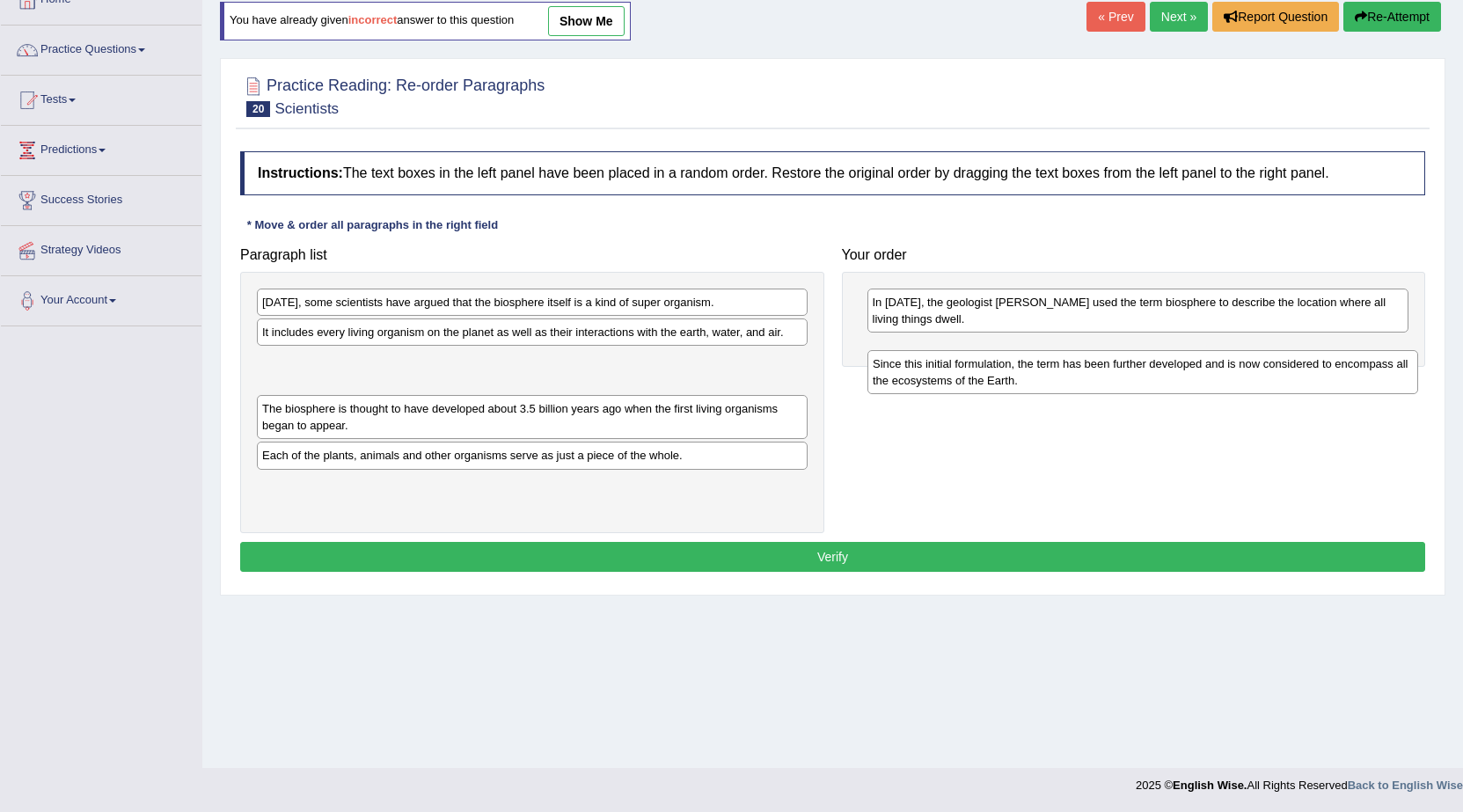
drag, startPoint x: 368, startPoint y: 304, endPoint x: 978, endPoint y: 366, distance: 613.1
click at [978, 366] on div "Since this initial formulation, the term has been further developed and is now …" at bounding box center [1142, 372] width 551 height 44
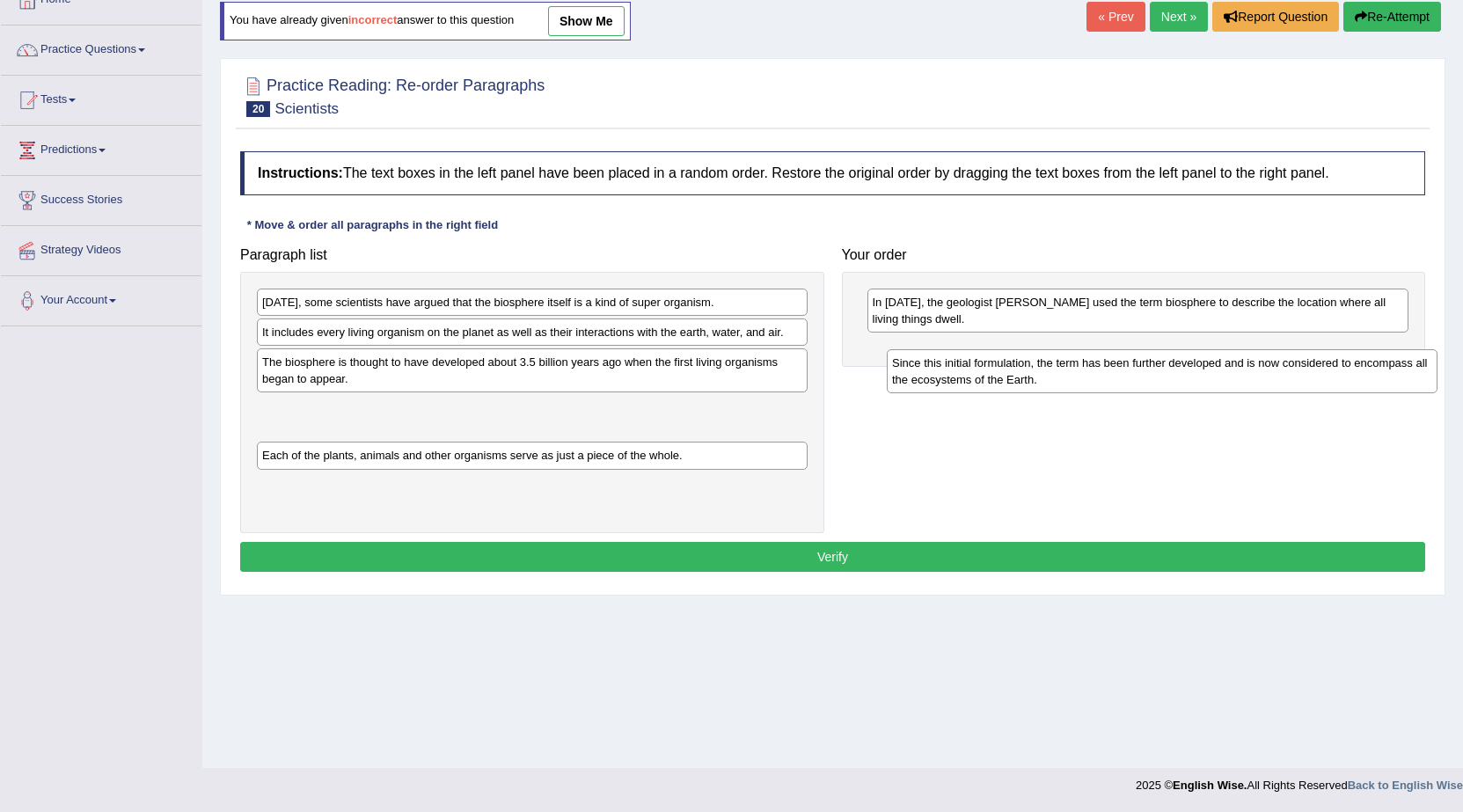
drag, startPoint x: 355, startPoint y: 364, endPoint x: 981, endPoint y: 364, distance: 626.0
click at [981, 364] on div "Since this initial formulation, the term has been further developed and is now …" at bounding box center [1162, 371] width 551 height 44
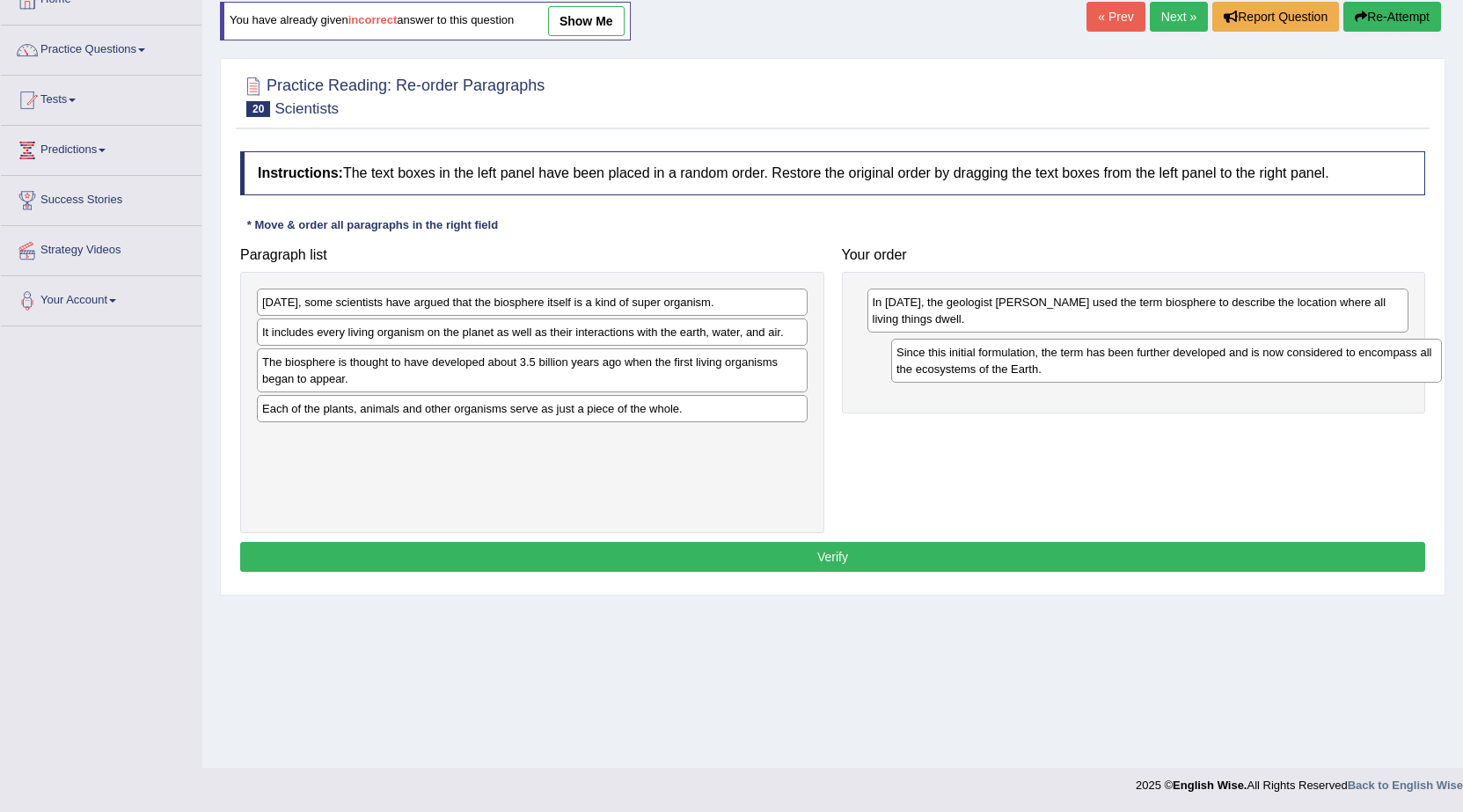
drag, startPoint x: 379, startPoint y: 419, endPoint x: 1013, endPoint y: 363, distance: 636.5
click at [1013, 363] on div "Since this initial formulation, the term has been further developed and is now …" at bounding box center [1166, 361] width 551 height 44
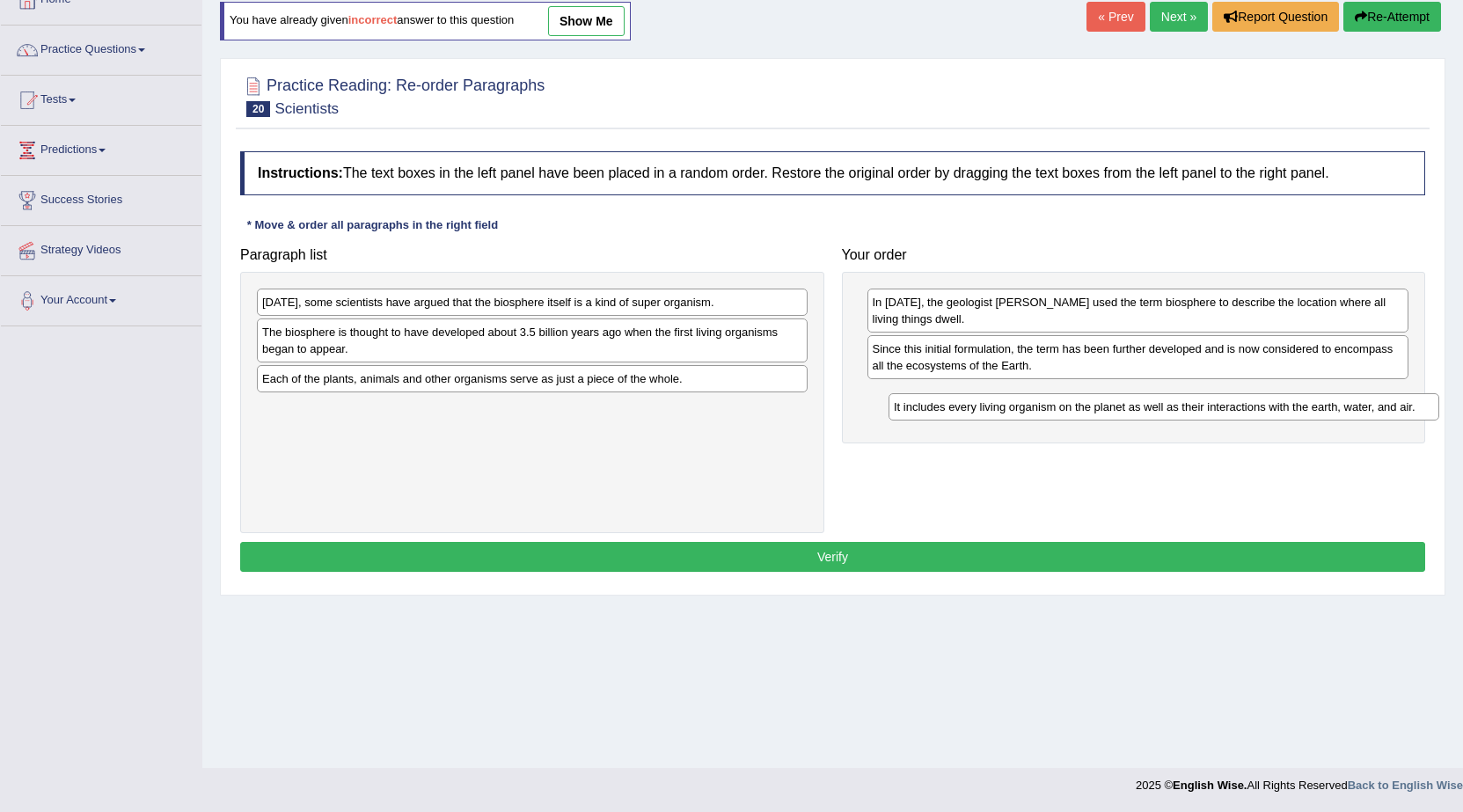
drag, startPoint x: 470, startPoint y: 336, endPoint x: 1097, endPoint y: 396, distance: 629.9
click at [1097, 396] on div "It includes every living organism on the planet as well as their interactions w…" at bounding box center [1163, 406] width 551 height 27
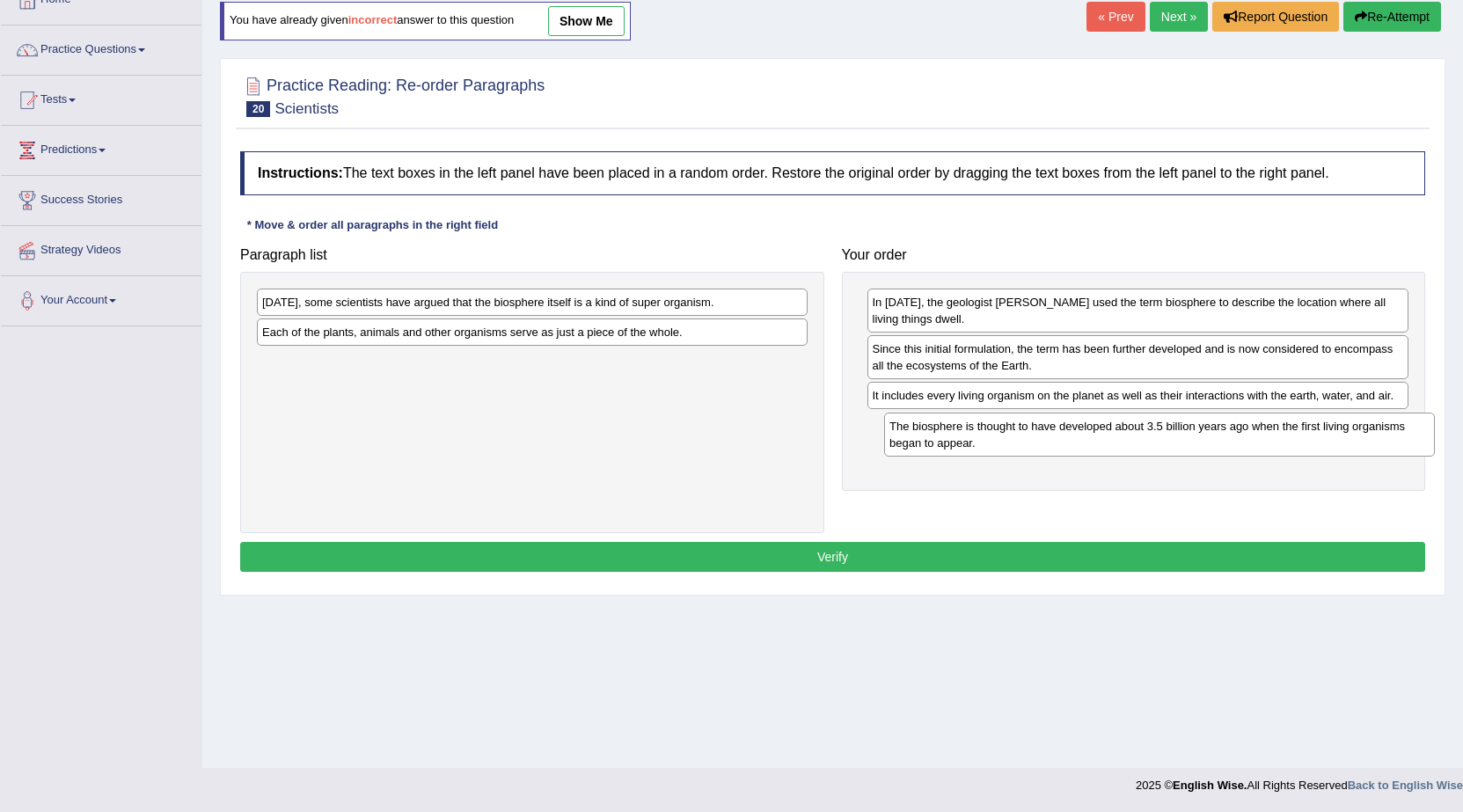
drag, startPoint x: 522, startPoint y: 344, endPoint x: 1150, endPoint y: 438, distance: 635.0
click at [1150, 438] on div "The biosphere is thought to have developed about 3.5 billion years ago when the…" at bounding box center [1159, 434] width 551 height 44
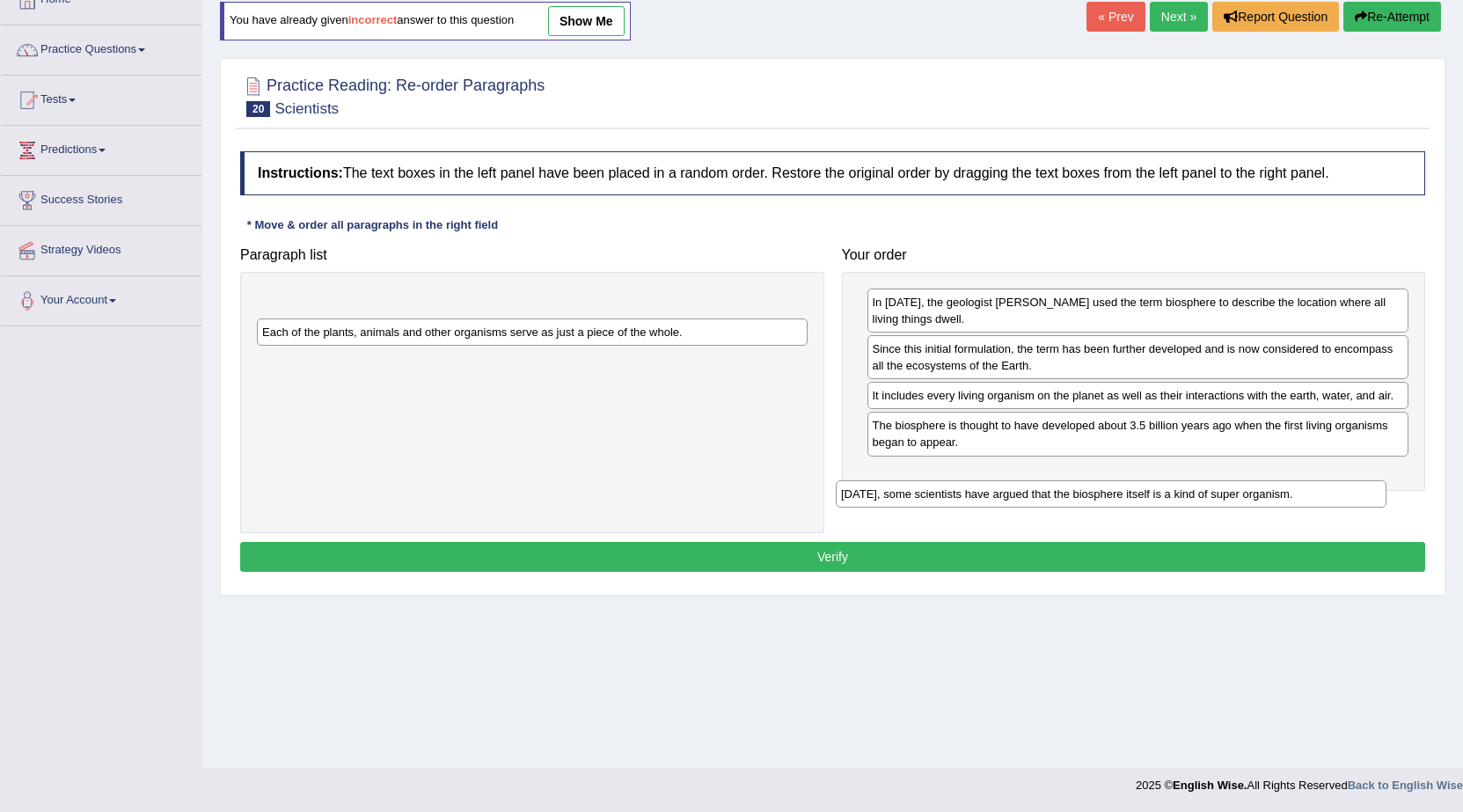
drag, startPoint x: 402, startPoint y: 311, endPoint x: 981, endPoint y: 503, distance: 610.0
click at [981, 503] on div "[DATE], some scientists have argued that the biosphere itself is a kind of supe…" at bounding box center [1110, 493] width 551 height 27
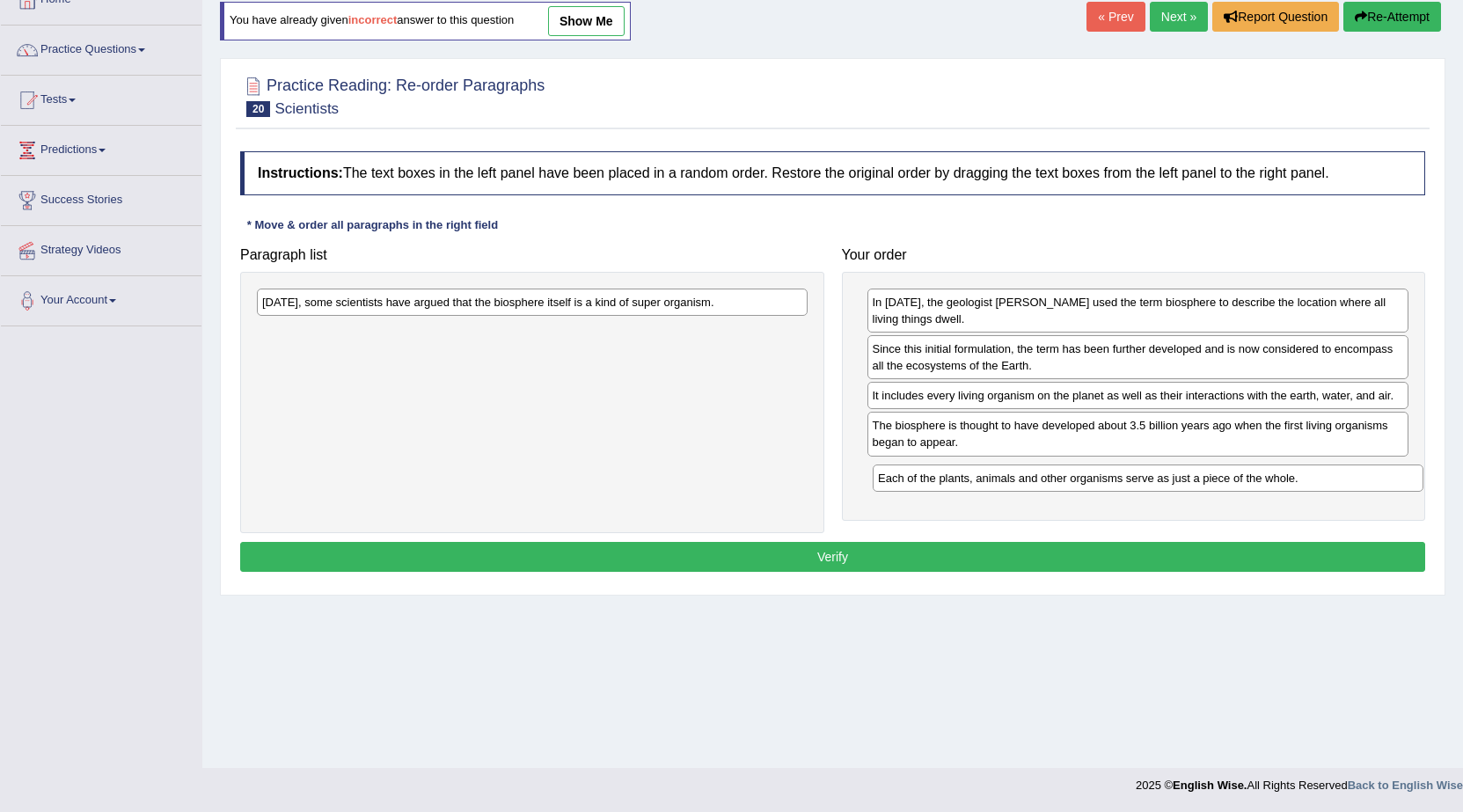
drag, startPoint x: 513, startPoint y: 341, endPoint x: 1126, endPoint y: 475, distance: 627.5
click at [1127, 476] on div "Each of the plants, animals and other organisms serve as just a piece of the wh…" at bounding box center [1148, 477] width 551 height 27
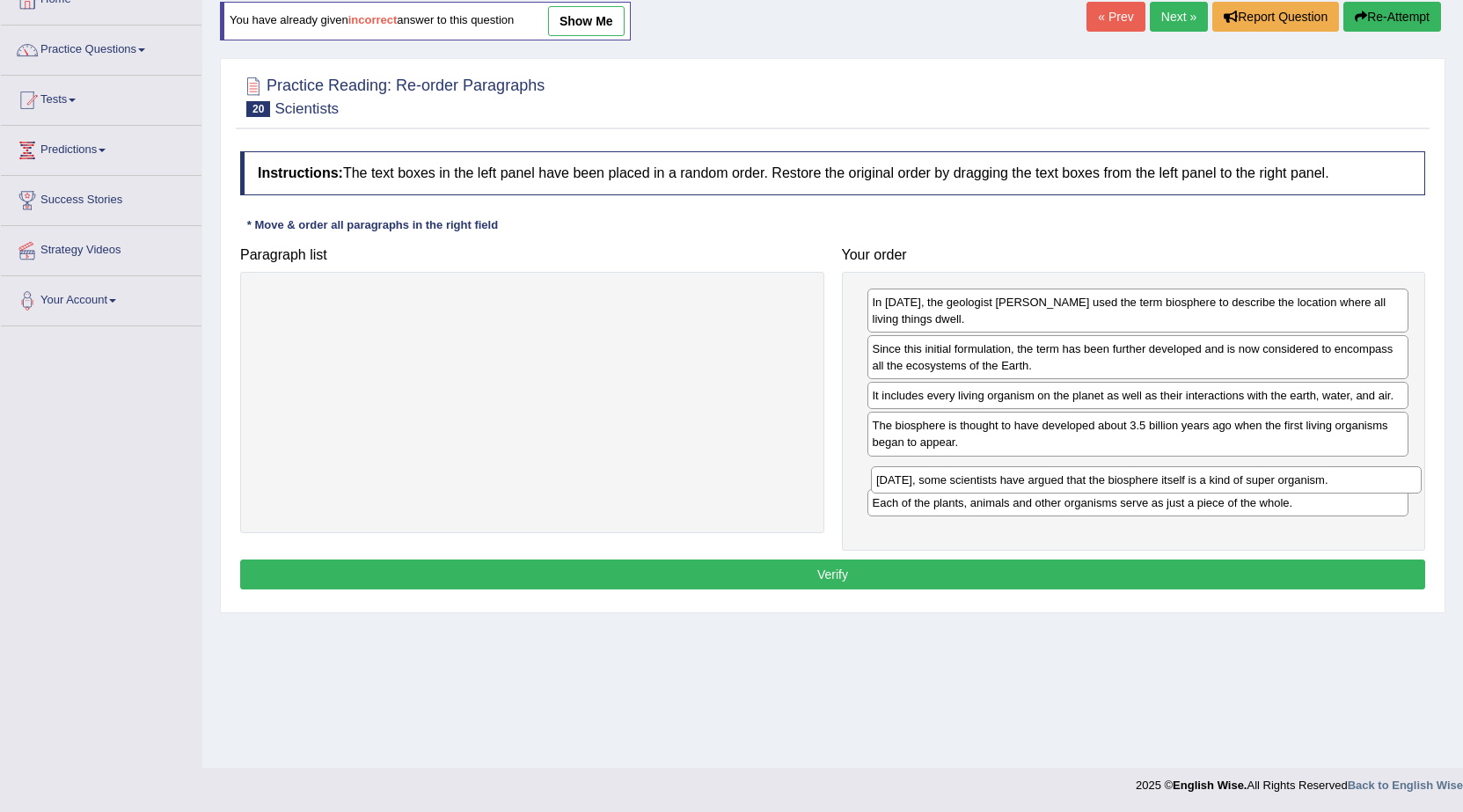
drag, startPoint x: 512, startPoint y: 312, endPoint x: 1126, endPoint y: 490, distance: 639.3
click at [1126, 490] on div "[DATE], some scientists have argued that the biosphere itself is a kind of supe…" at bounding box center [1146, 479] width 551 height 27
click at [1082, 573] on button "Verify" at bounding box center [832, 574] width 1185 height 30
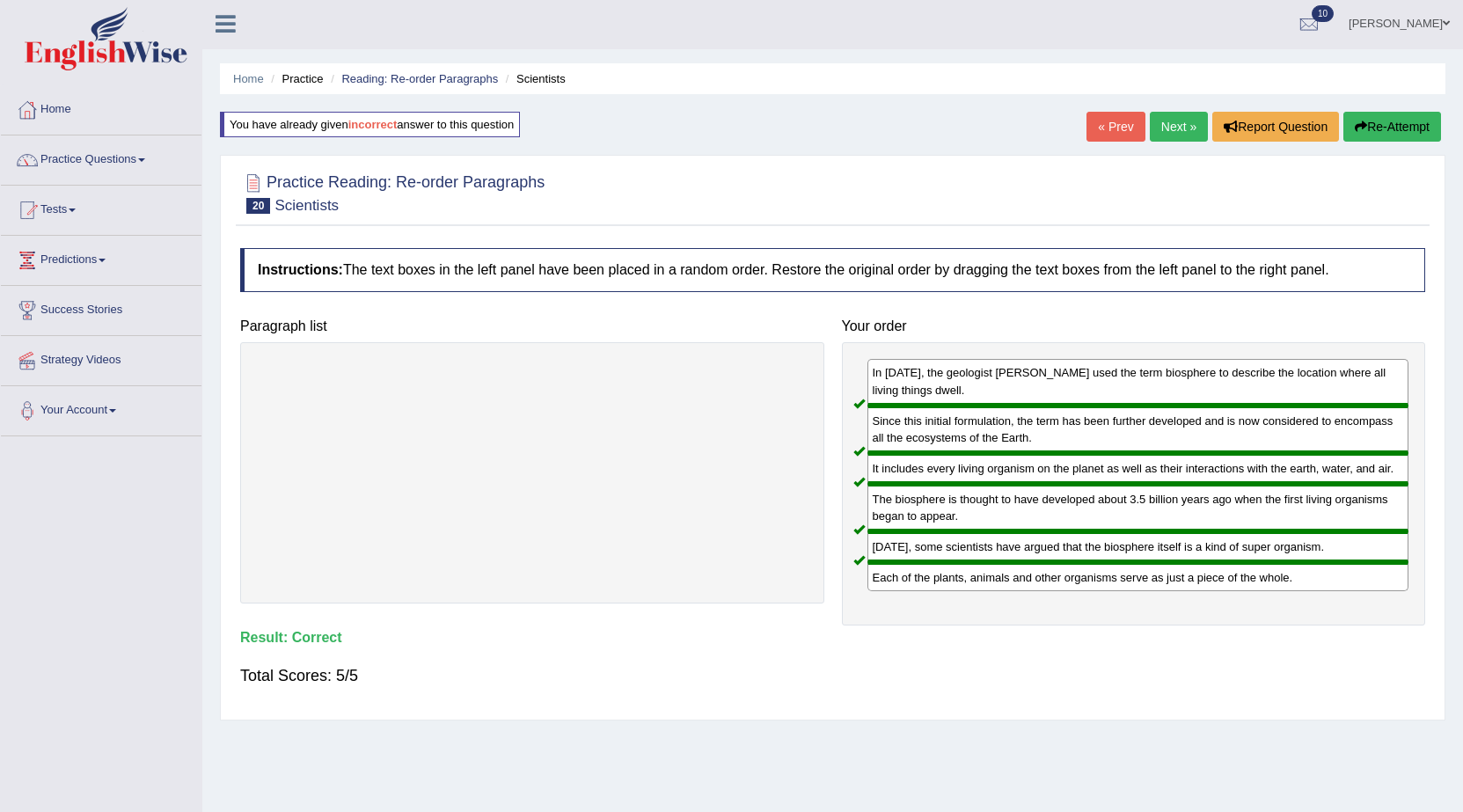
scroll to position [0, 0]
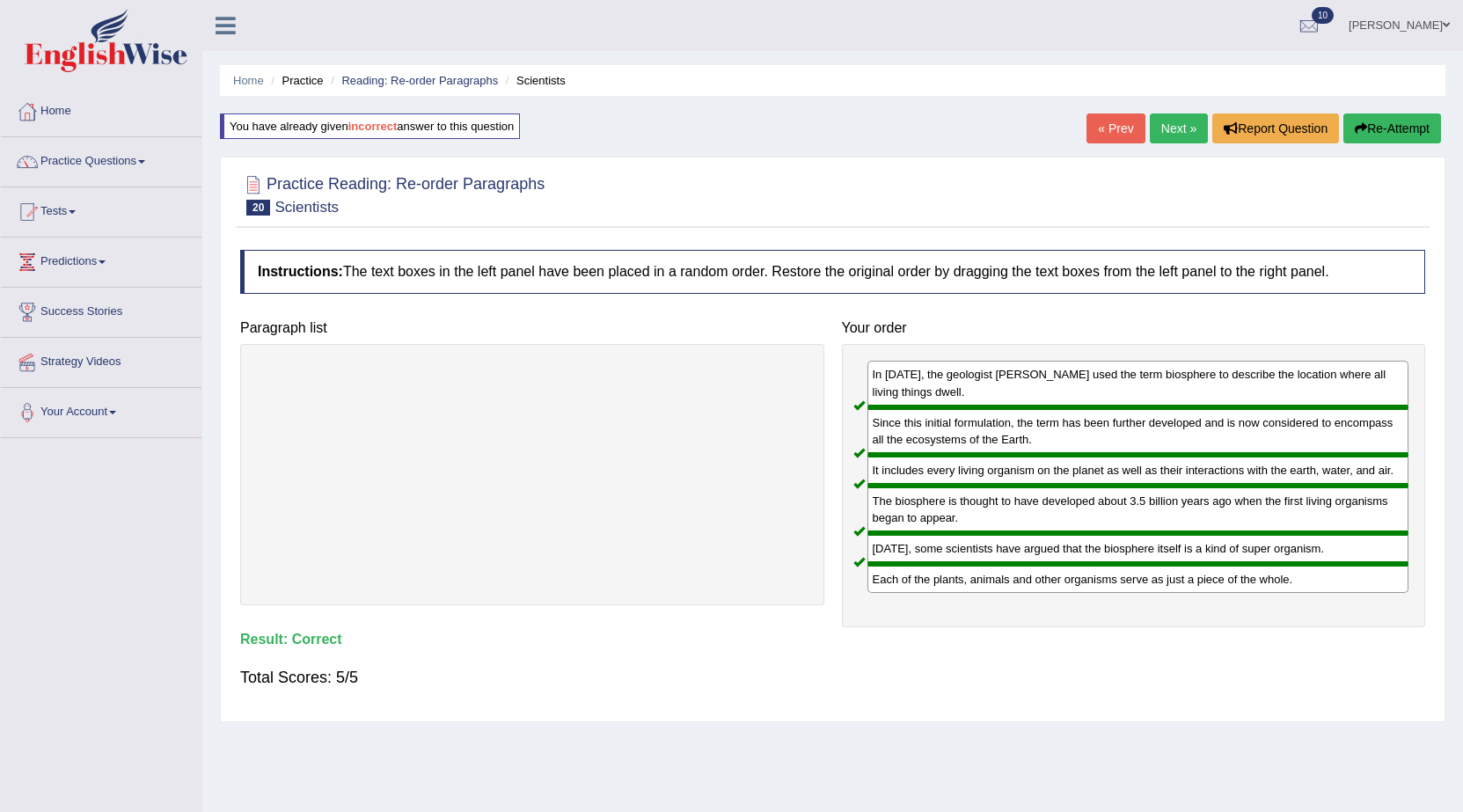
click at [1177, 122] on link "Next »" at bounding box center [1179, 129] width 58 height 30
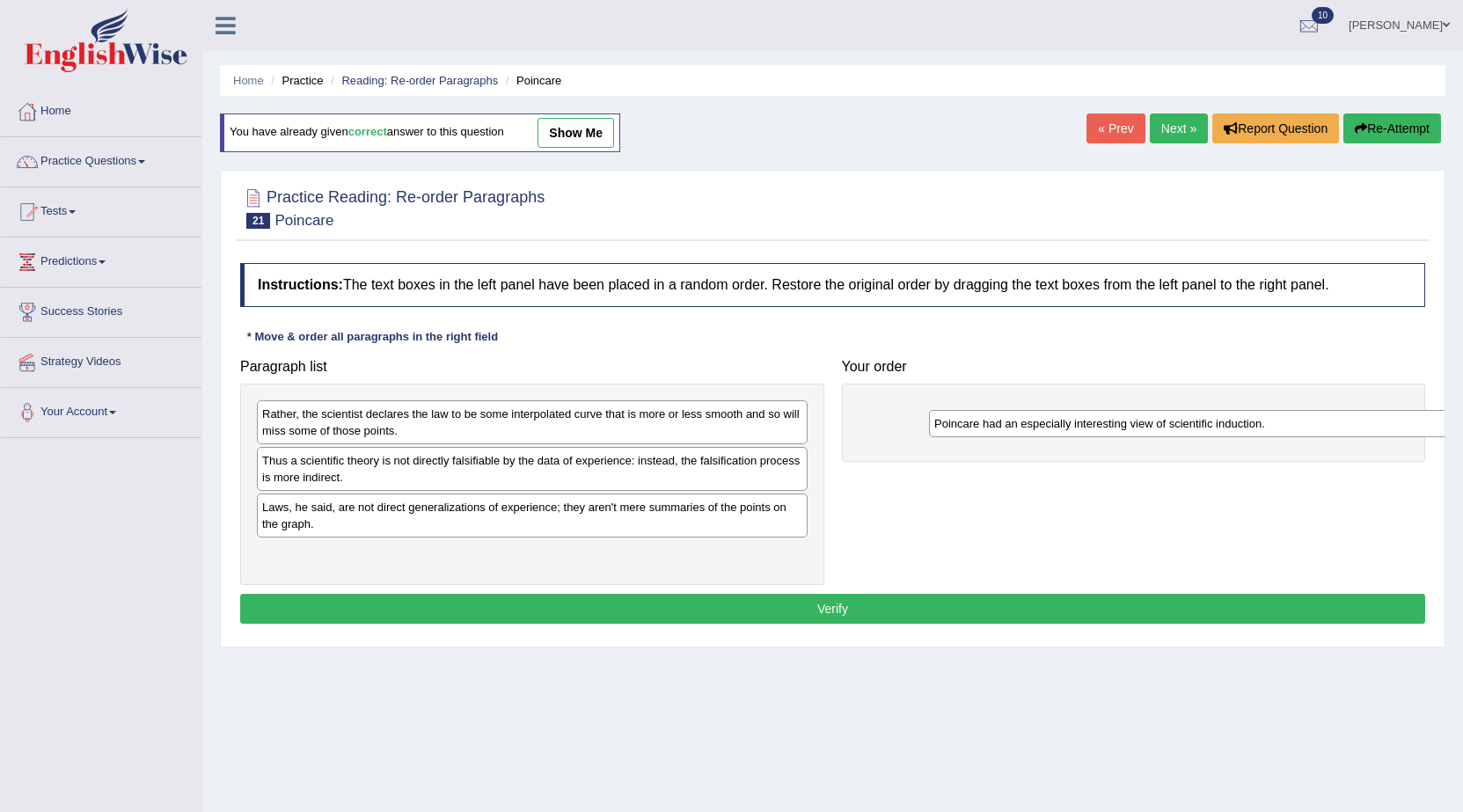
drag, startPoint x: 413, startPoint y: 469, endPoint x: 1084, endPoint y: 431, distance: 672.1
click at [1084, 431] on div "Poincare had an especially interesting view of scientific induction." at bounding box center [1204, 422] width 551 height 27
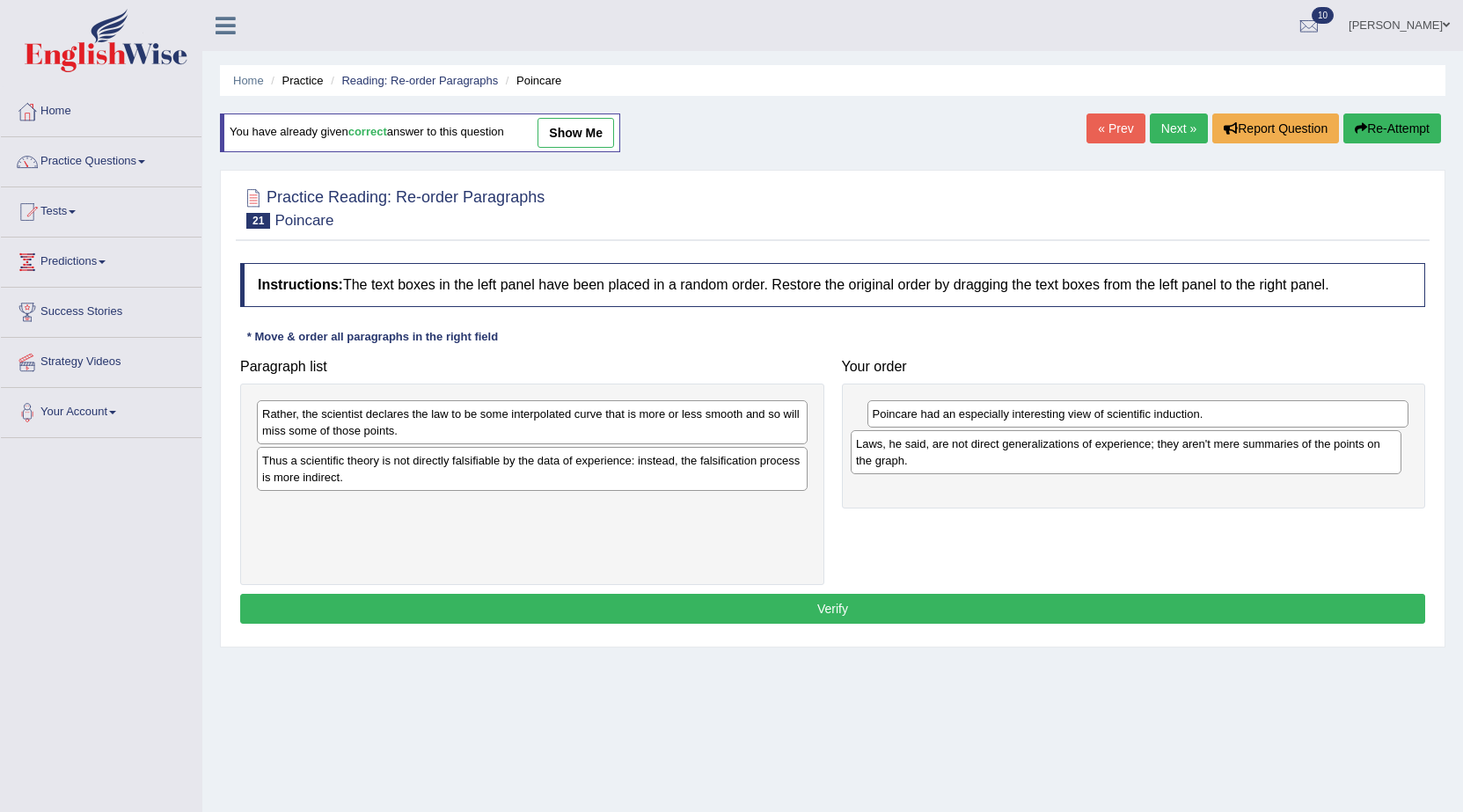
drag, startPoint x: 350, startPoint y: 513, endPoint x: 944, endPoint y: 450, distance: 597.3
click at [944, 450] on div "Laws, he said, are not direct generalizations of experience; they aren't mere s…" at bounding box center [1125, 452] width 551 height 44
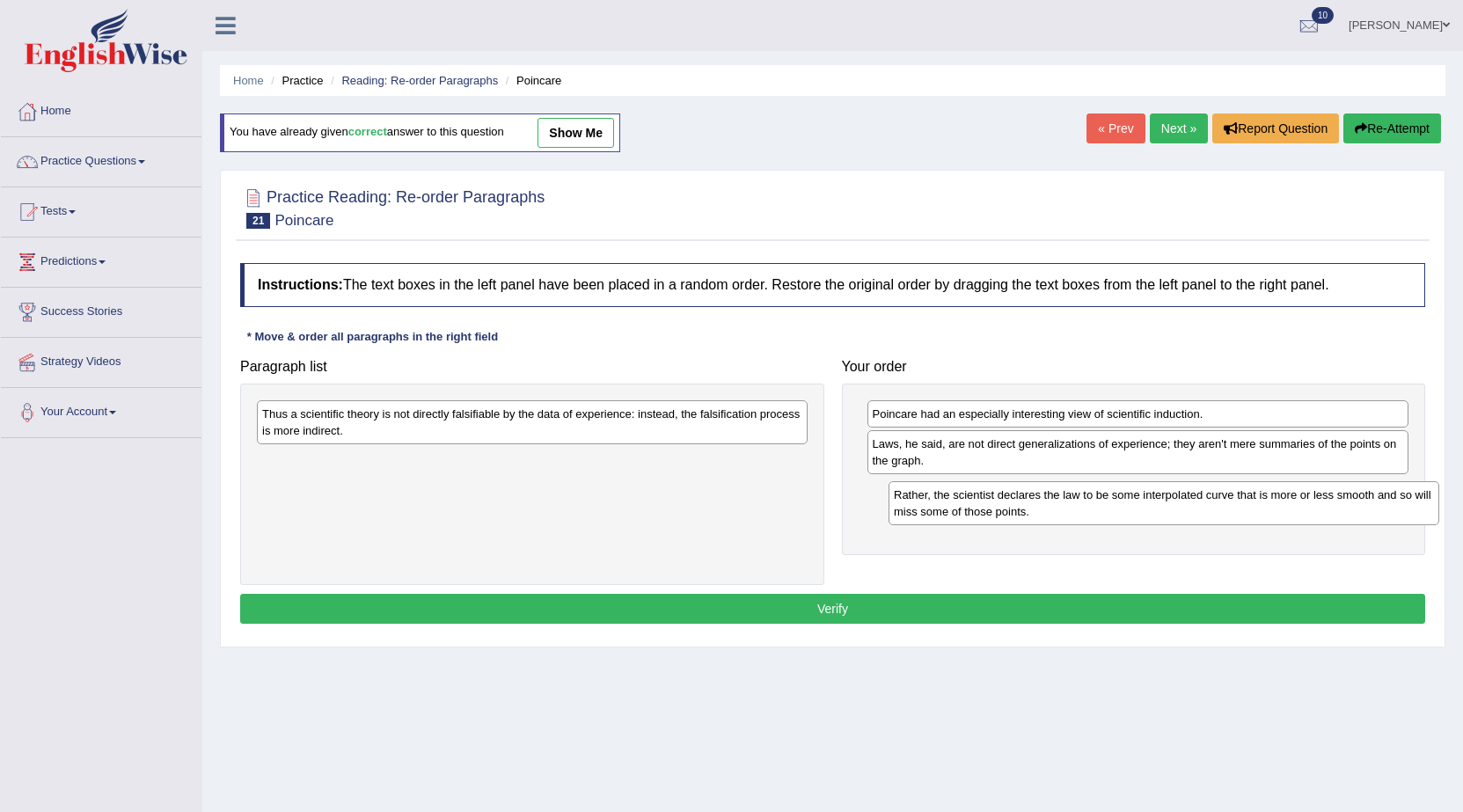
drag, startPoint x: 334, startPoint y: 420, endPoint x: 965, endPoint y: 501, distance: 636.2
click at [965, 501] on div "Rather, the scientist declares the law to be some interpolated curve that is mo…" at bounding box center [1163, 503] width 551 height 44
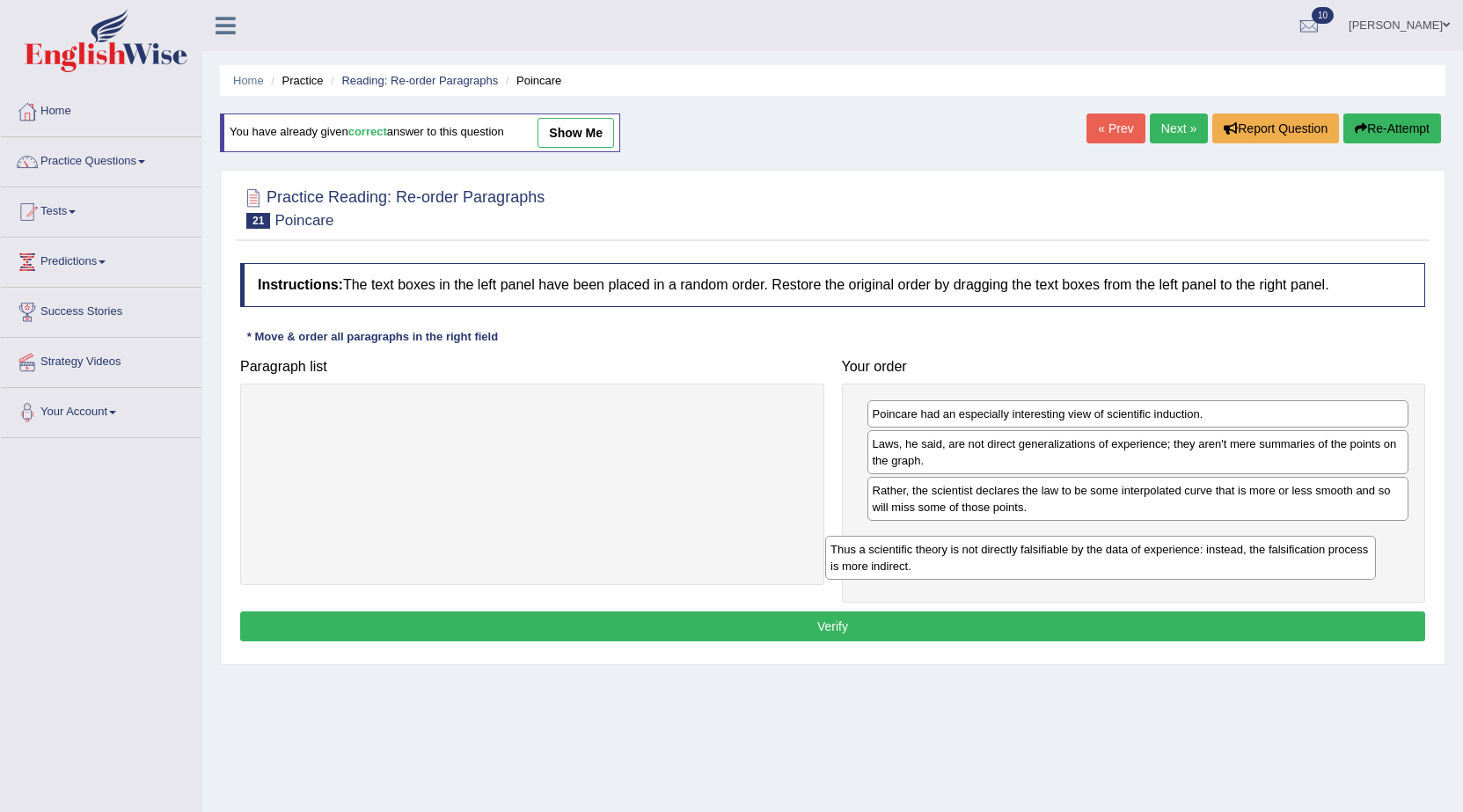
drag, startPoint x: 364, startPoint y: 431, endPoint x: 933, endPoint y: 566, distance: 584.8
click at [933, 566] on div "Thus a scientific theory is not directly falsifiable by the data of experience:…" at bounding box center [1100, 558] width 551 height 44
click at [899, 638] on button "Verify" at bounding box center [832, 626] width 1185 height 30
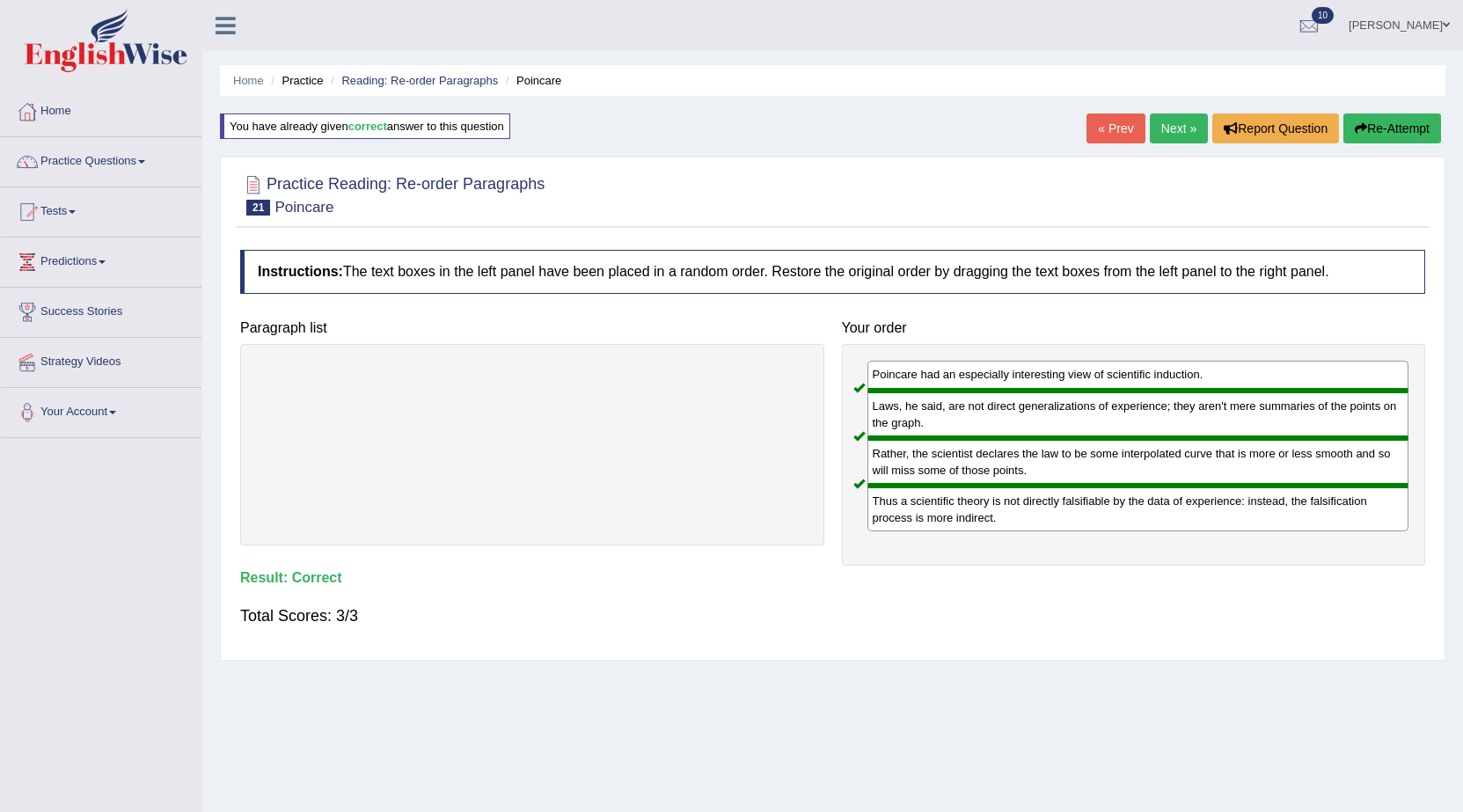
click at [1170, 125] on link "Next »" at bounding box center [1179, 129] width 58 height 30
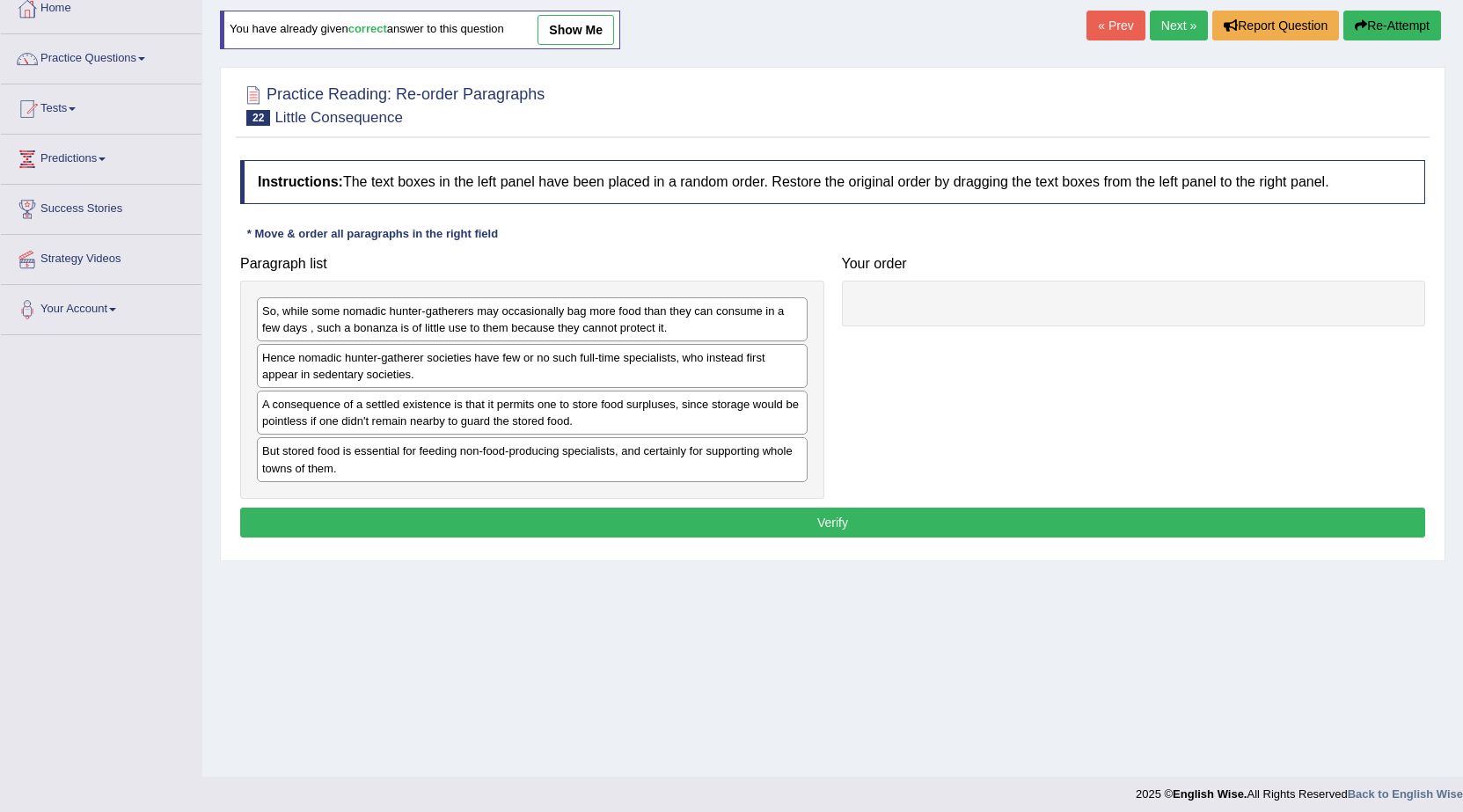
scroll to position [112, 0]
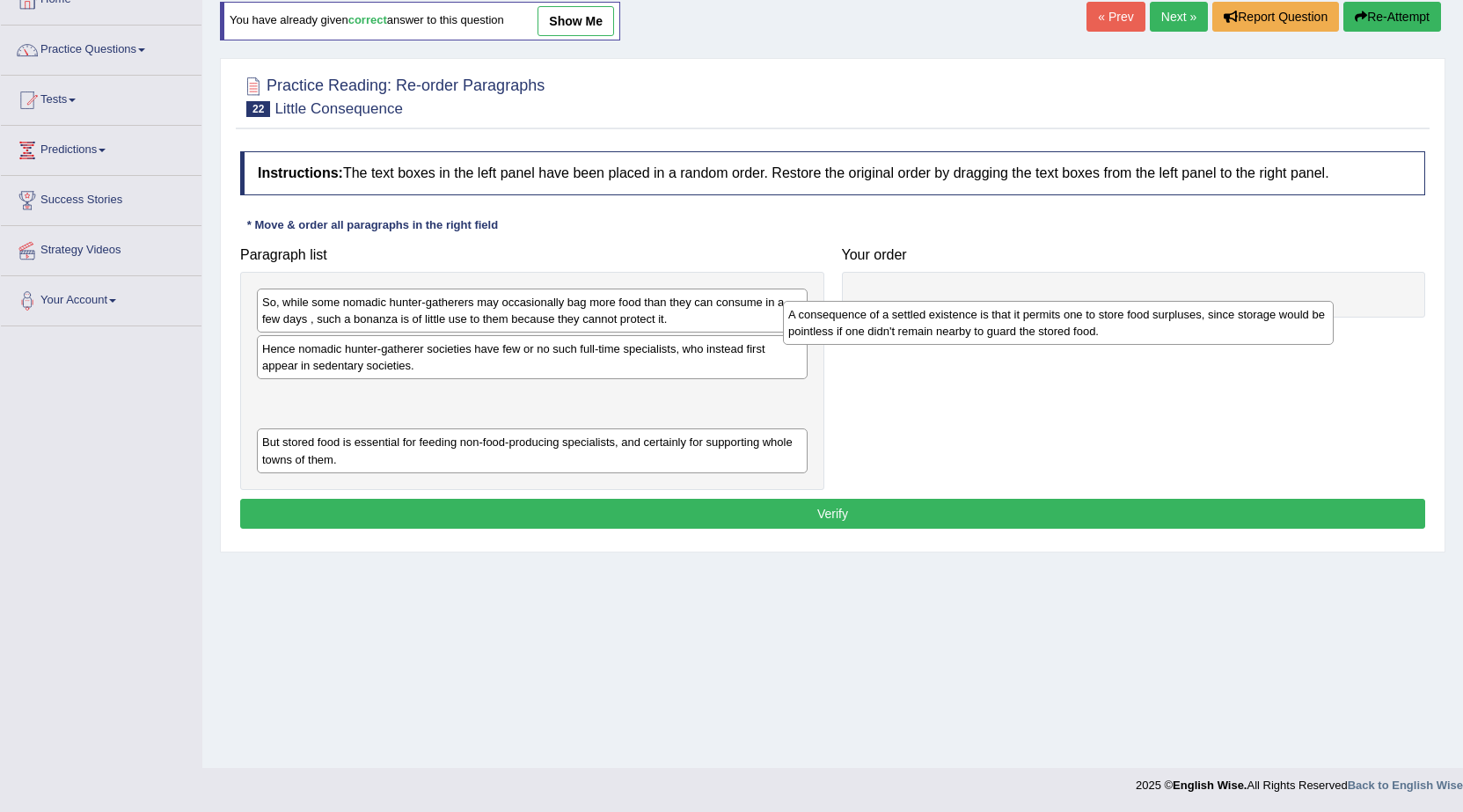
drag, startPoint x: 363, startPoint y: 408, endPoint x: 888, endPoint y: 327, distance: 531.2
click at [888, 327] on div "A consequence of a settled existence is that it permits one to store food surpl…" at bounding box center [1058, 323] width 551 height 44
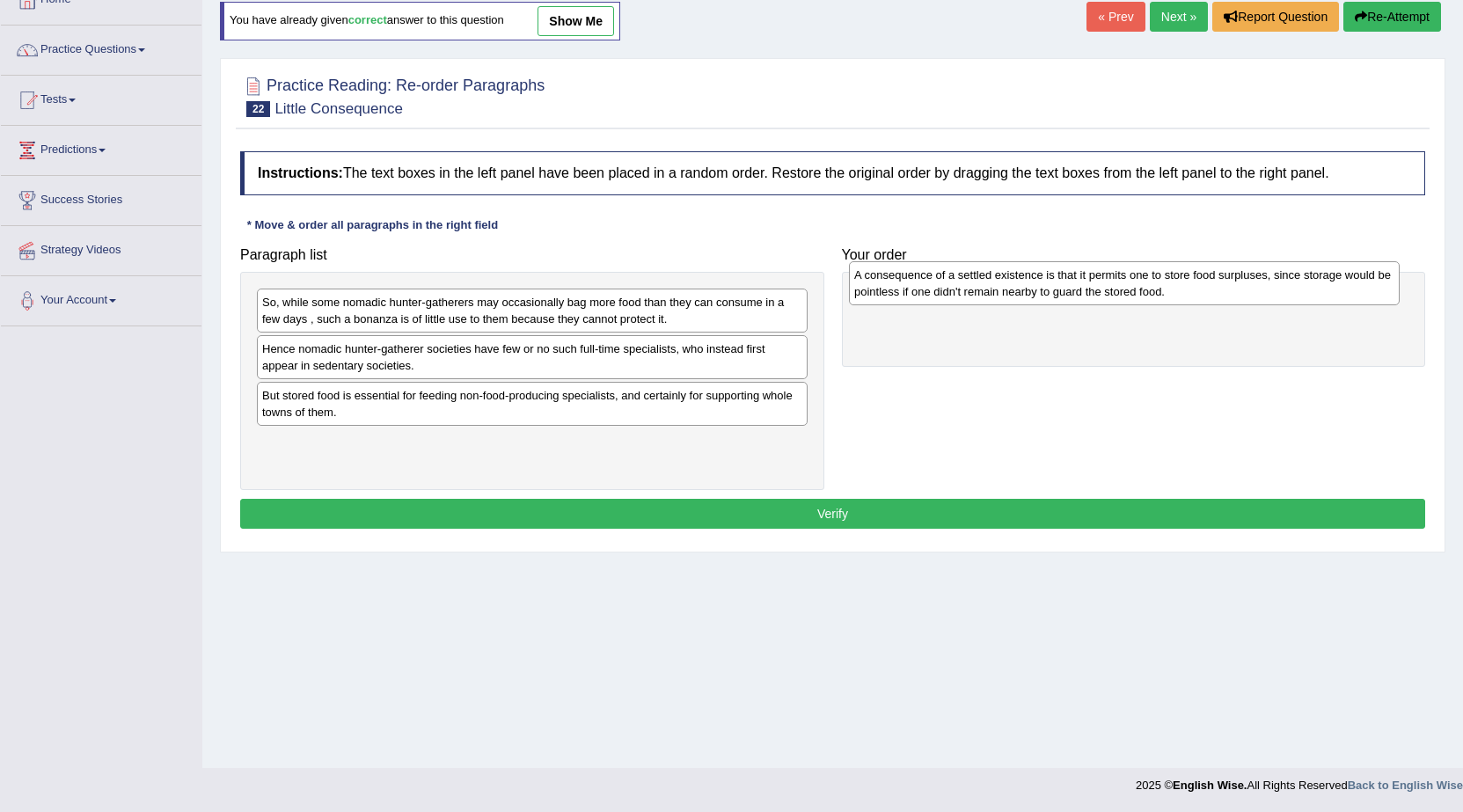
drag, startPoint x: 357, startPoint y: 404, endPoint x: 949, endPoint y: 283, distance: 604.2
click at [949, 283] on div "A consequence of a settled existence is that it permits one to store food surpl…" at bounding box center [1124, 283] width 551 height 44
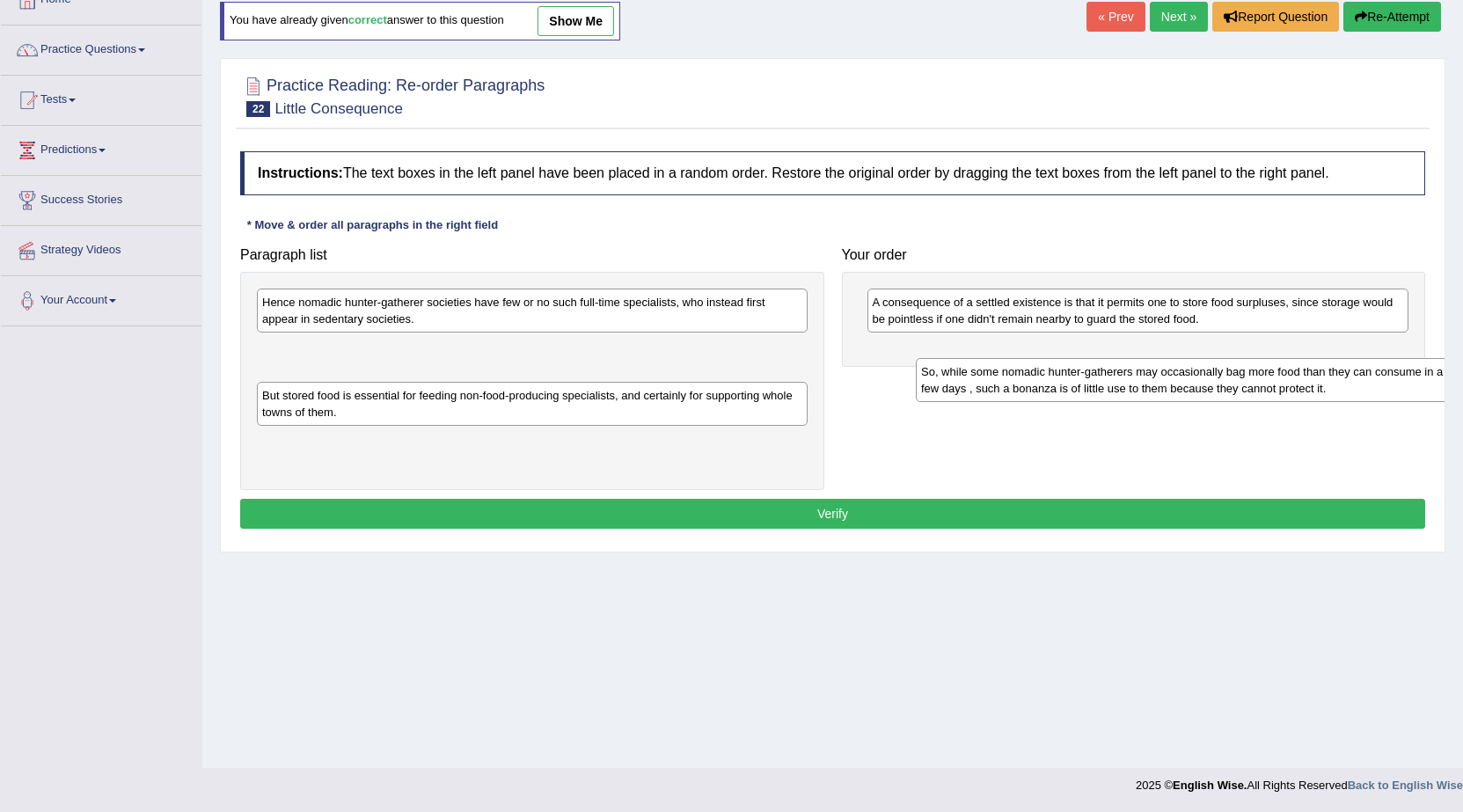
drag, startPoint x: 427, startPoint y: 325, endPoint x: 1085, endPoint y: 394, distance: 661.6
click at [1085, 394] on div "So, while some nomadic hunter-gatherers may occasionally bag more food than the…" at bounding box center [1191, 380] width 551 height 44
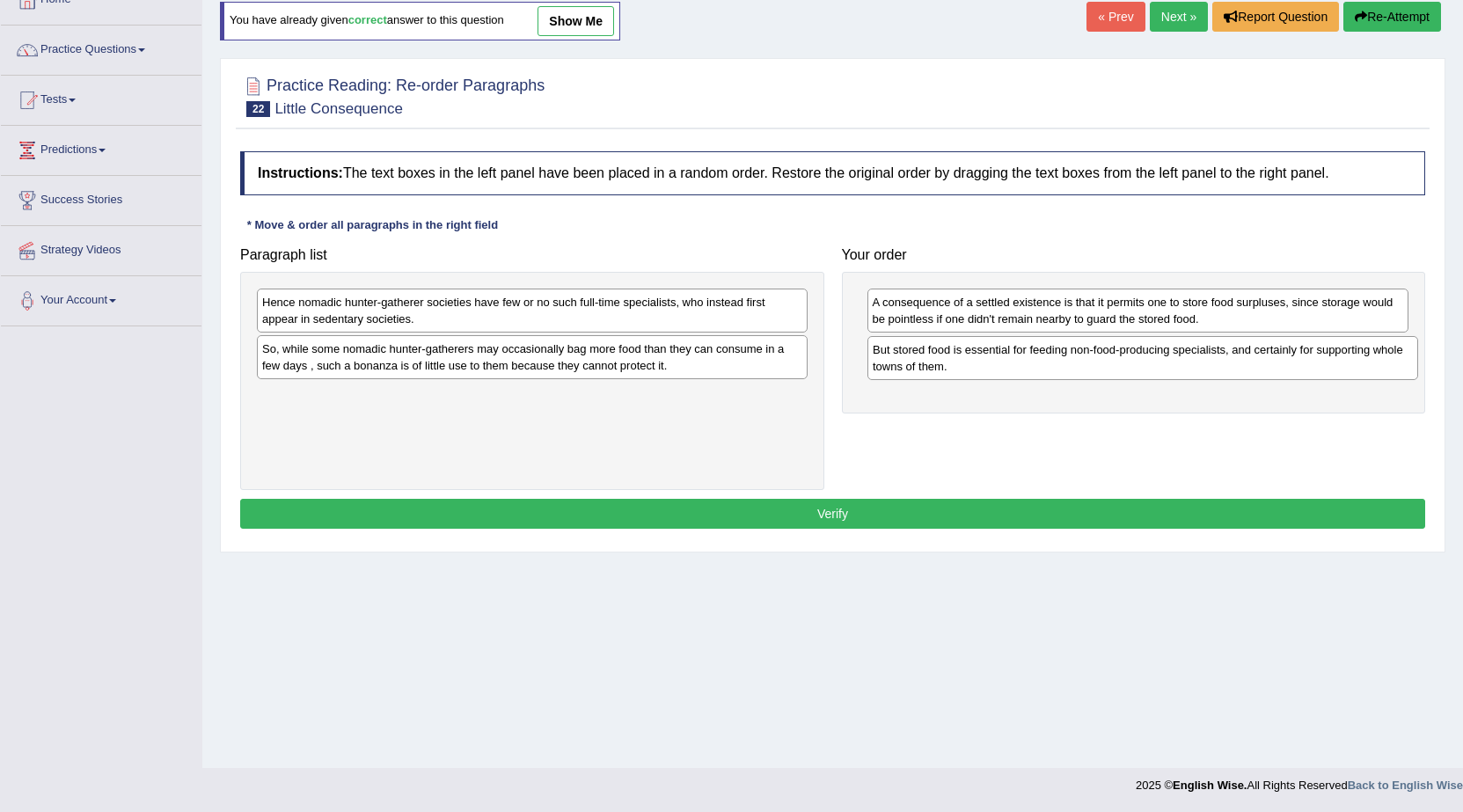
drag, startPoint x: 339, startPoint y: 404, endPoint x: 949, endPoint y: 358, distance: 611.7
click at [949, 358] on div "But stored food is essential for feeding non-food-producing specialists, and ce…" at bounding box center [1142, 358] width 551 height 44
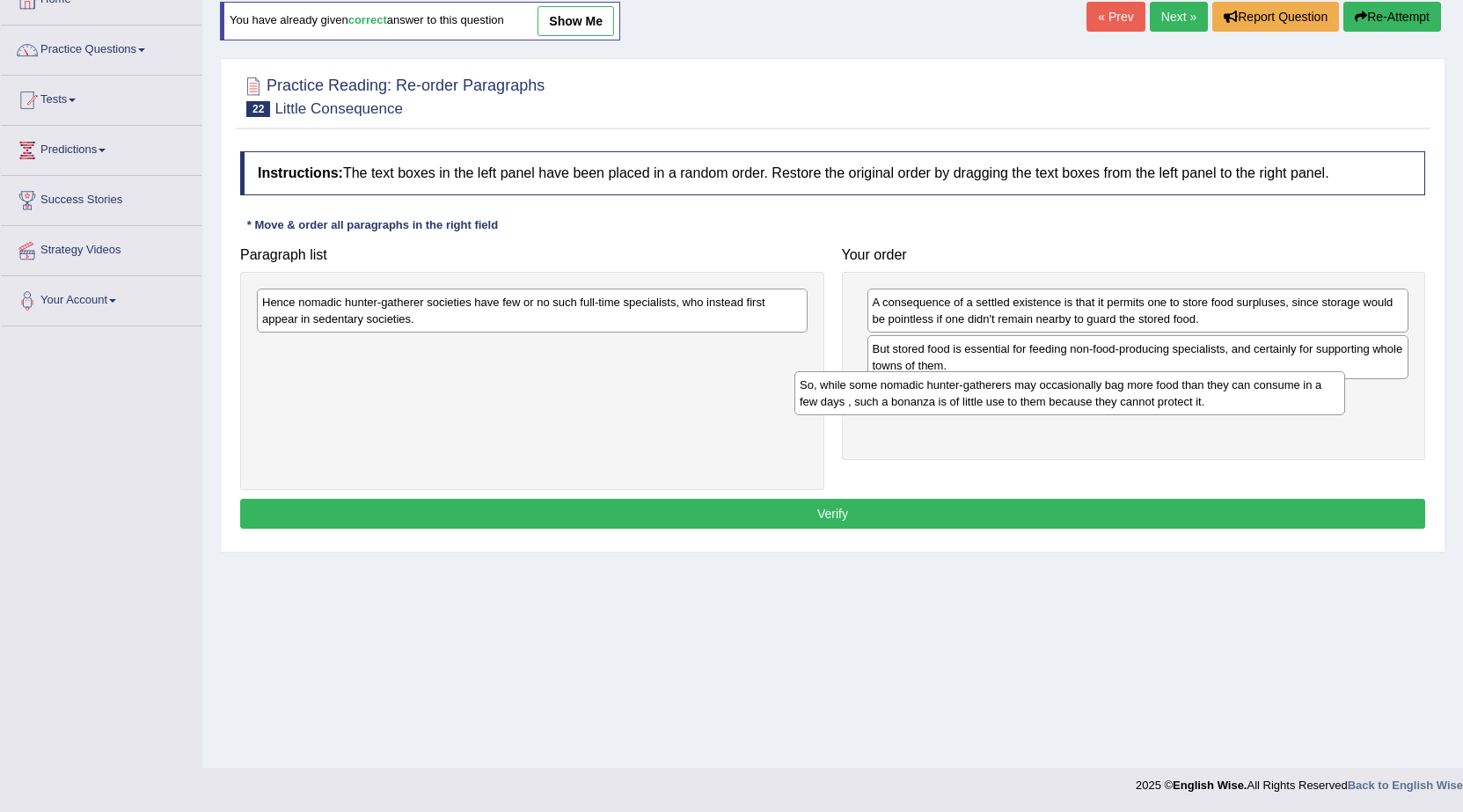
drag, startPoint x: 439, startPoint y: 367, endPoint x: 977, endPoint y: 403, distance: 539.2
click at [977, 403] on div "So, while some nomadic hunter-gatherers may occasionally bag more food than the…" at bounding box center [1069, 393] width 551 height 44
click at [977, 403] on div "So, while some nomadic hunter-gatherers may occasionally bag more food than the…" at bounding box center [1095, 397] width 551 height 44
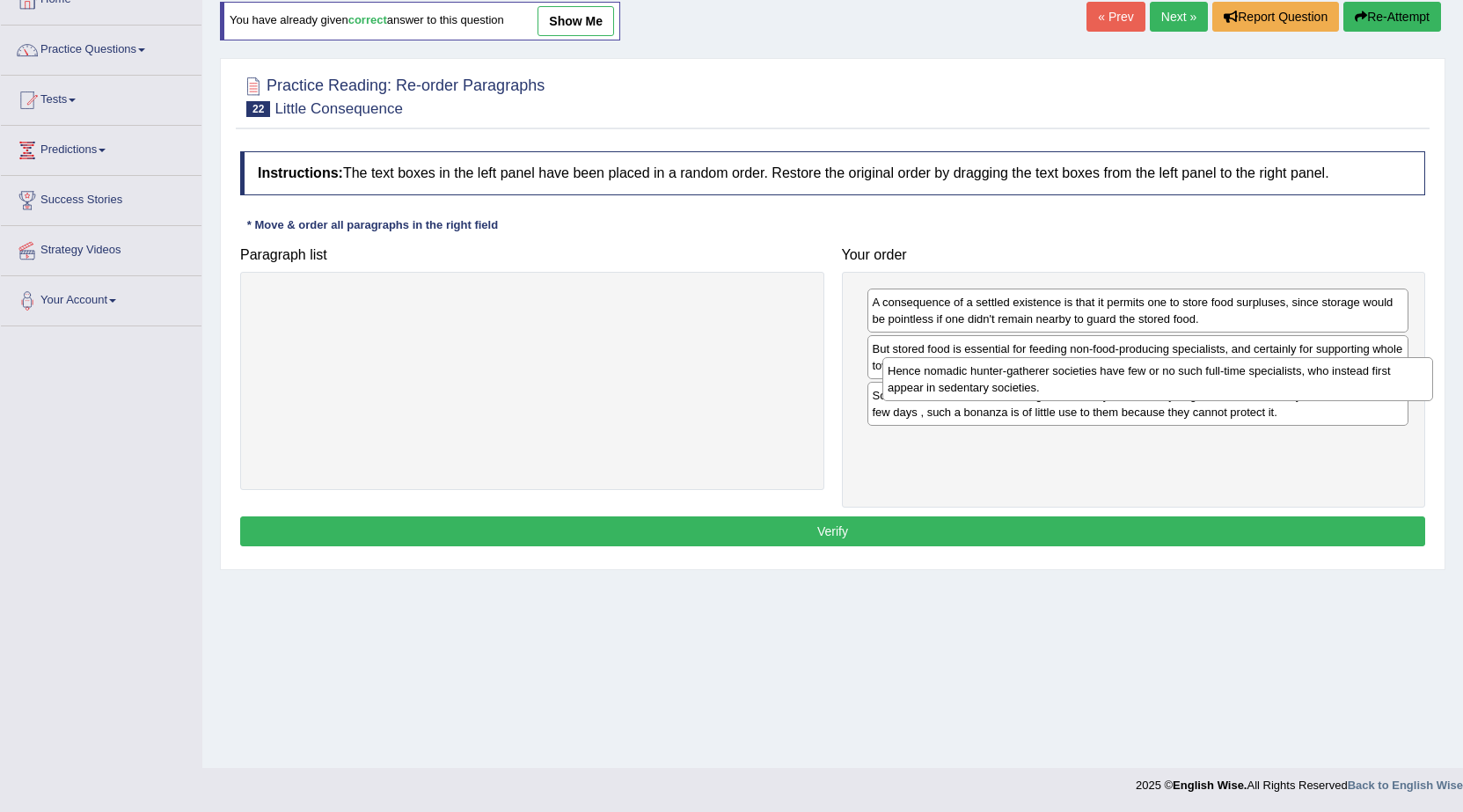
drag, startPoint x: 399, startPoint y: 311, endPoint x: 1024, endPoint y: 380, distance: 628.8
click at [1024, 380] on div "Hence nomadic hunter-gatherer societies have few or no such full-time specialis…" at bounding box center [1157, 379] width 551 height 44
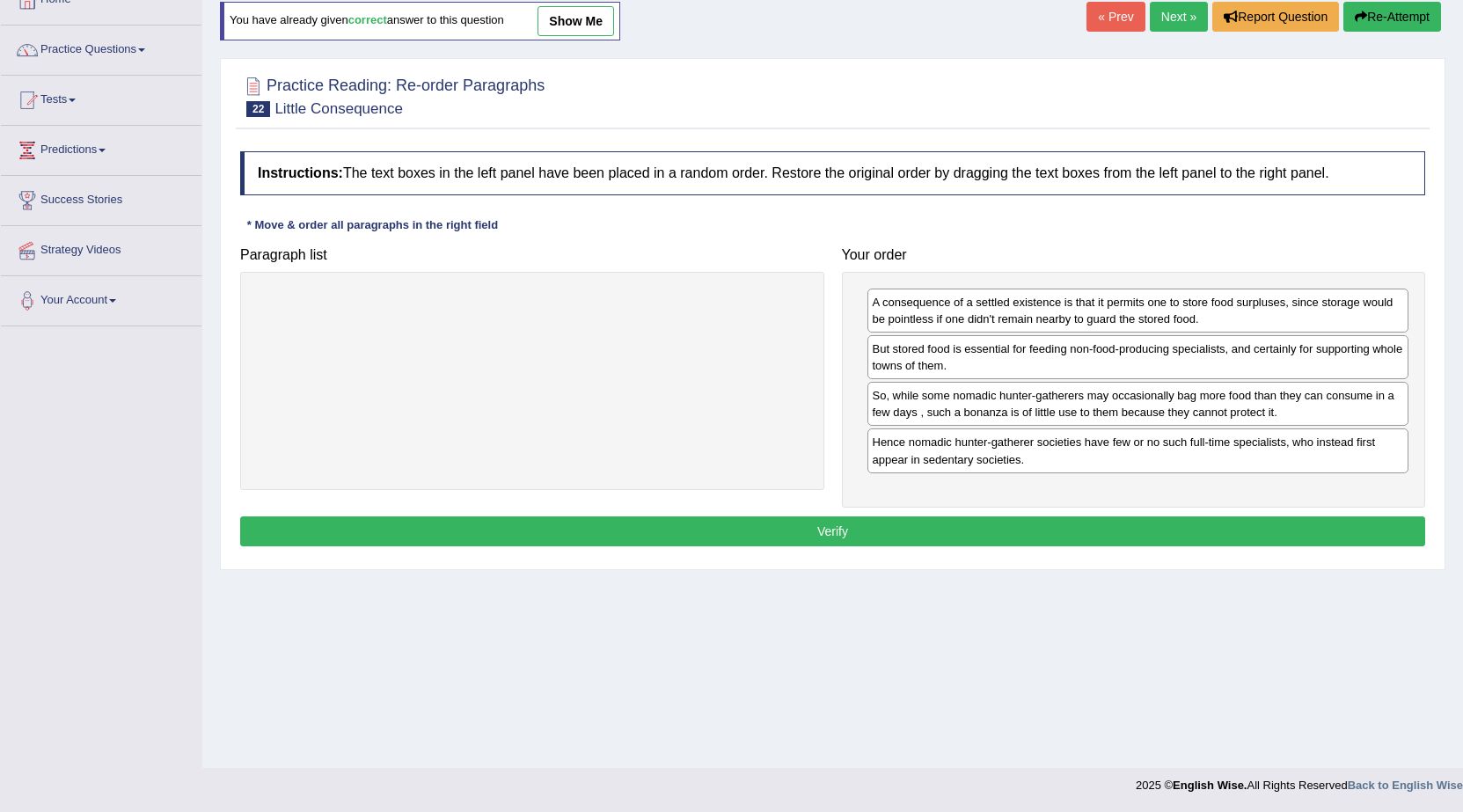
click at [928, 524] on button "Verify" at bounding box center [832, 531] width 1185 height 30
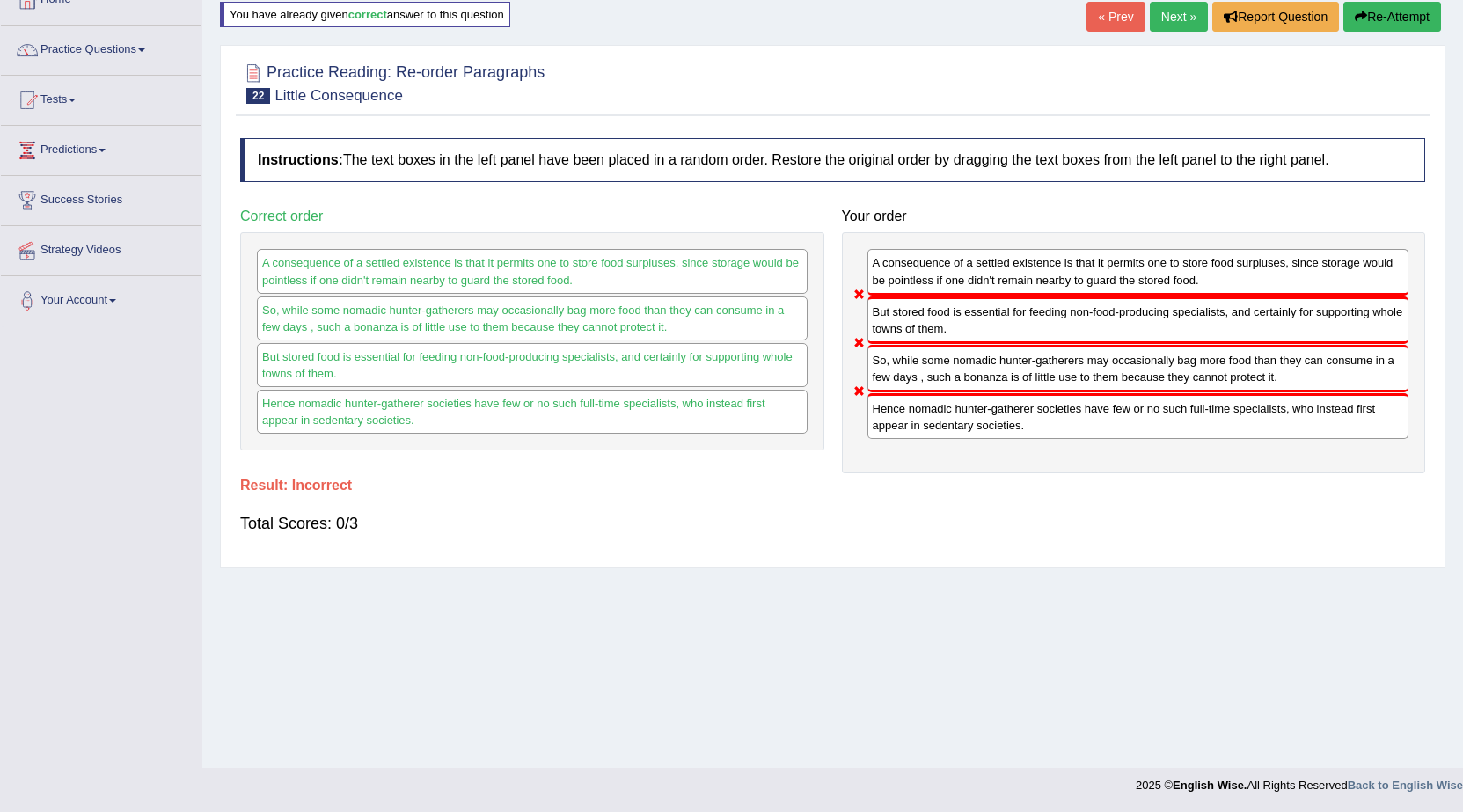
click at [1384, 24] on button "Re-Attempt" at bounding box center [1392, 17] width 98 height 30
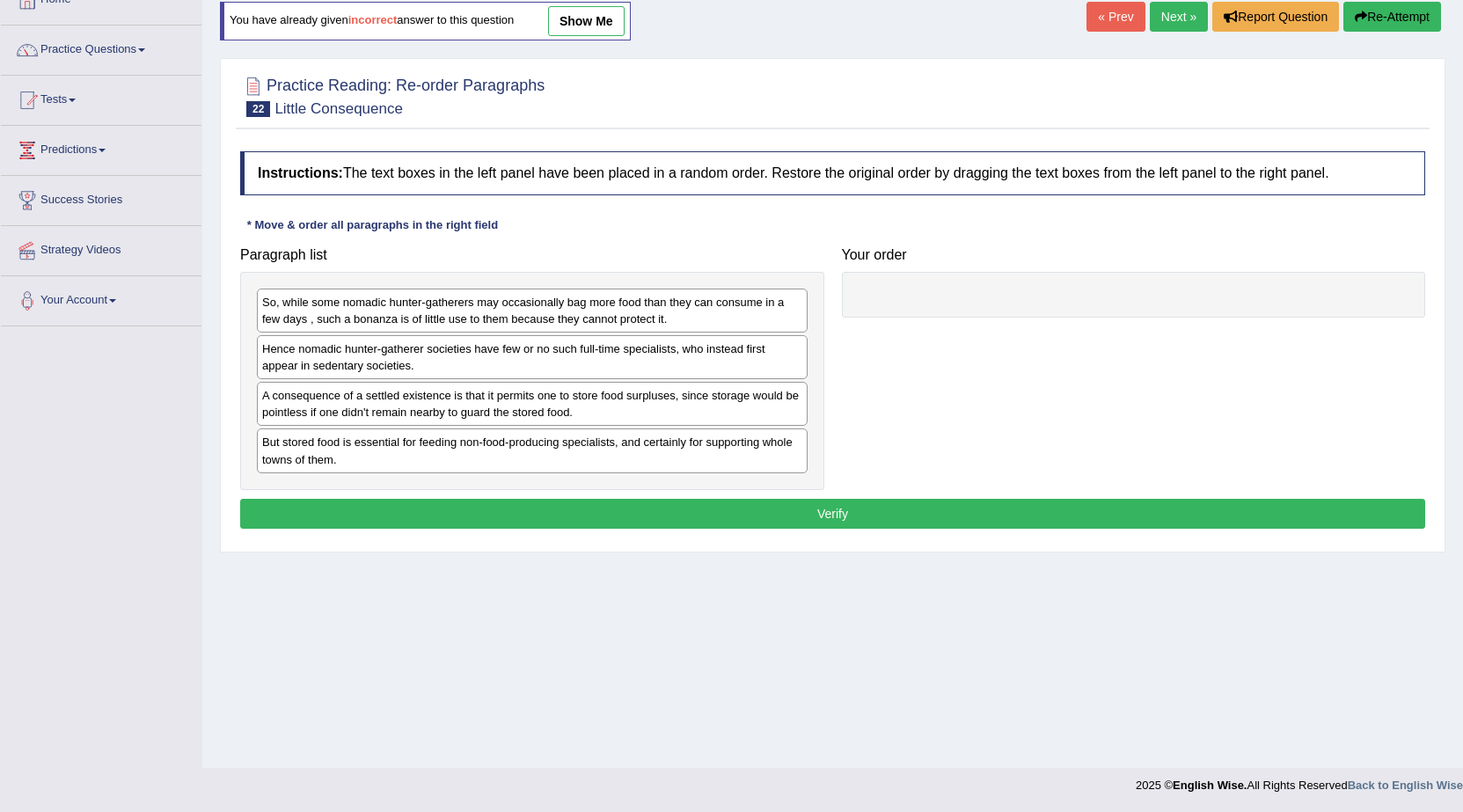
scroll to position [112, 0]
click at [316, 415] on div "A consequence of a settled existence is that it permits one to store food surpl…" at bounding box center [532, 404] width 551 height 44
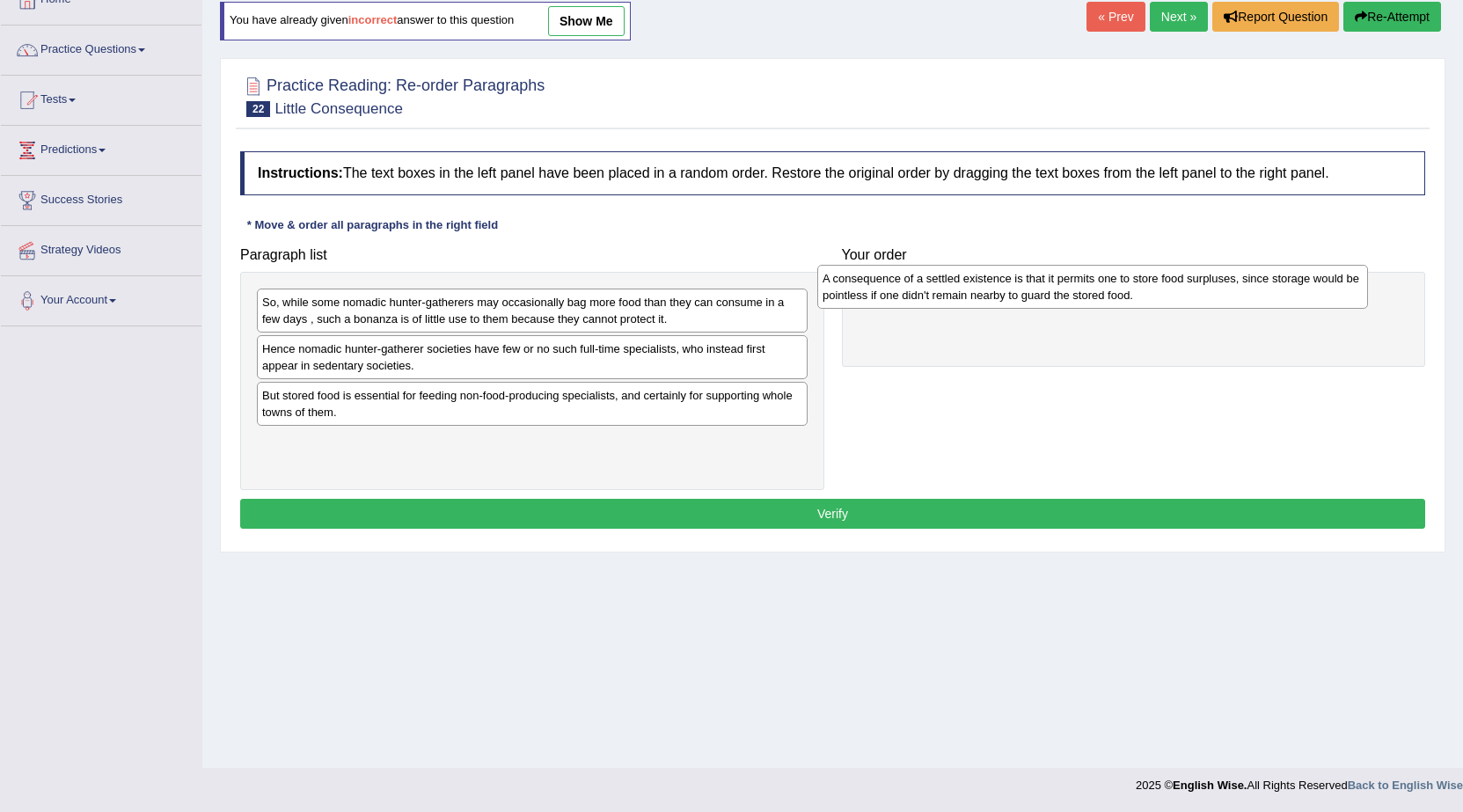
drag, startPoint x: 389, startPoint y: 408, endPoint x: 903, endPoint y: 301, distance: 525.0
click at [903, 301] on div "A consequence of a settled existence is that it permits one to store food surpl…" at bounding box center [1092, 287] width 551 height 44
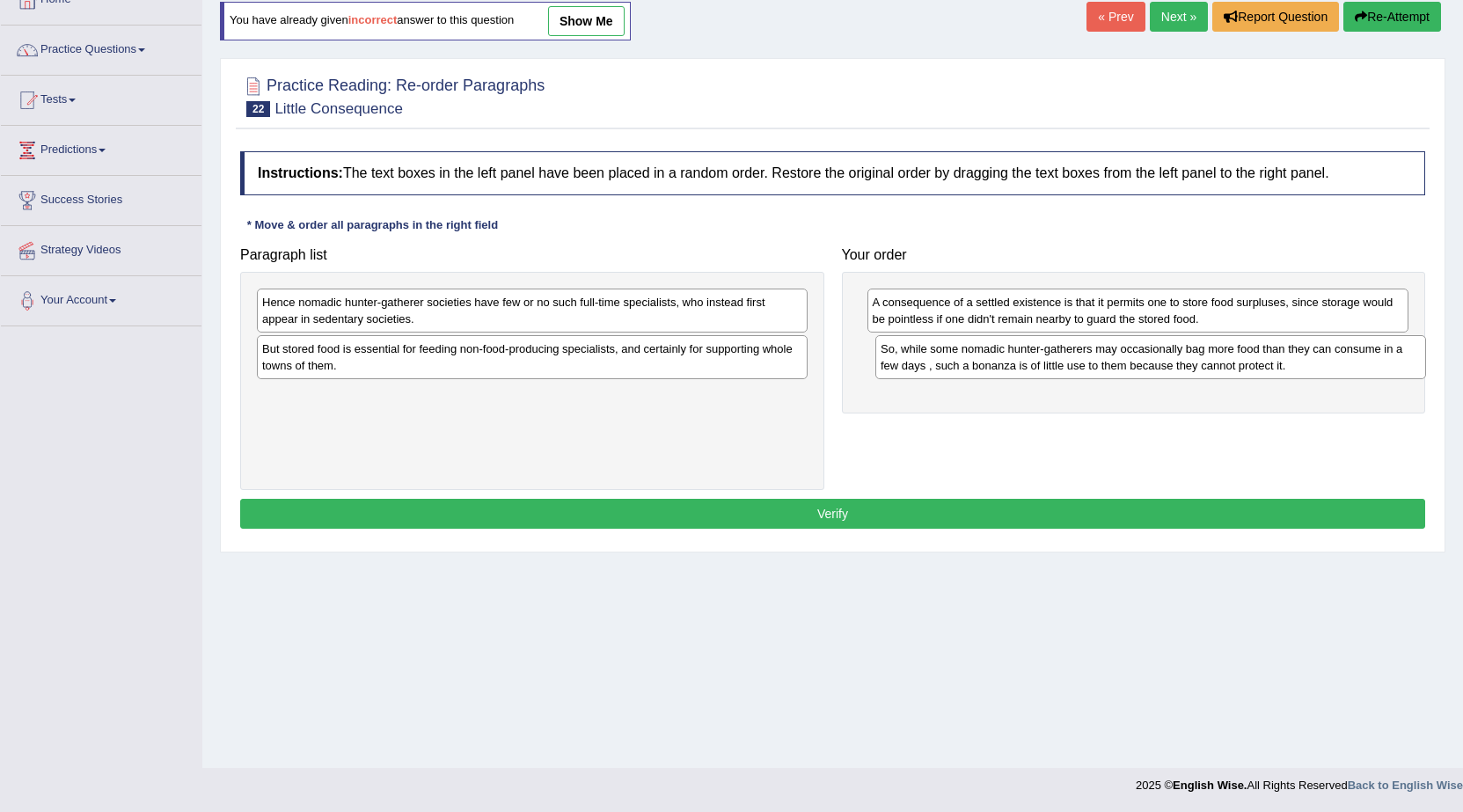
drag, startPoint x: 312, startPoint y: 317, endPoint x: 931, endPoint y: 364, distance: 620.8
click at [931, 364] on div "So, while some nomadic hunter-gatherers may occasionally bag more food than the…" at bounding box center [1150, 357] width 551 height 44
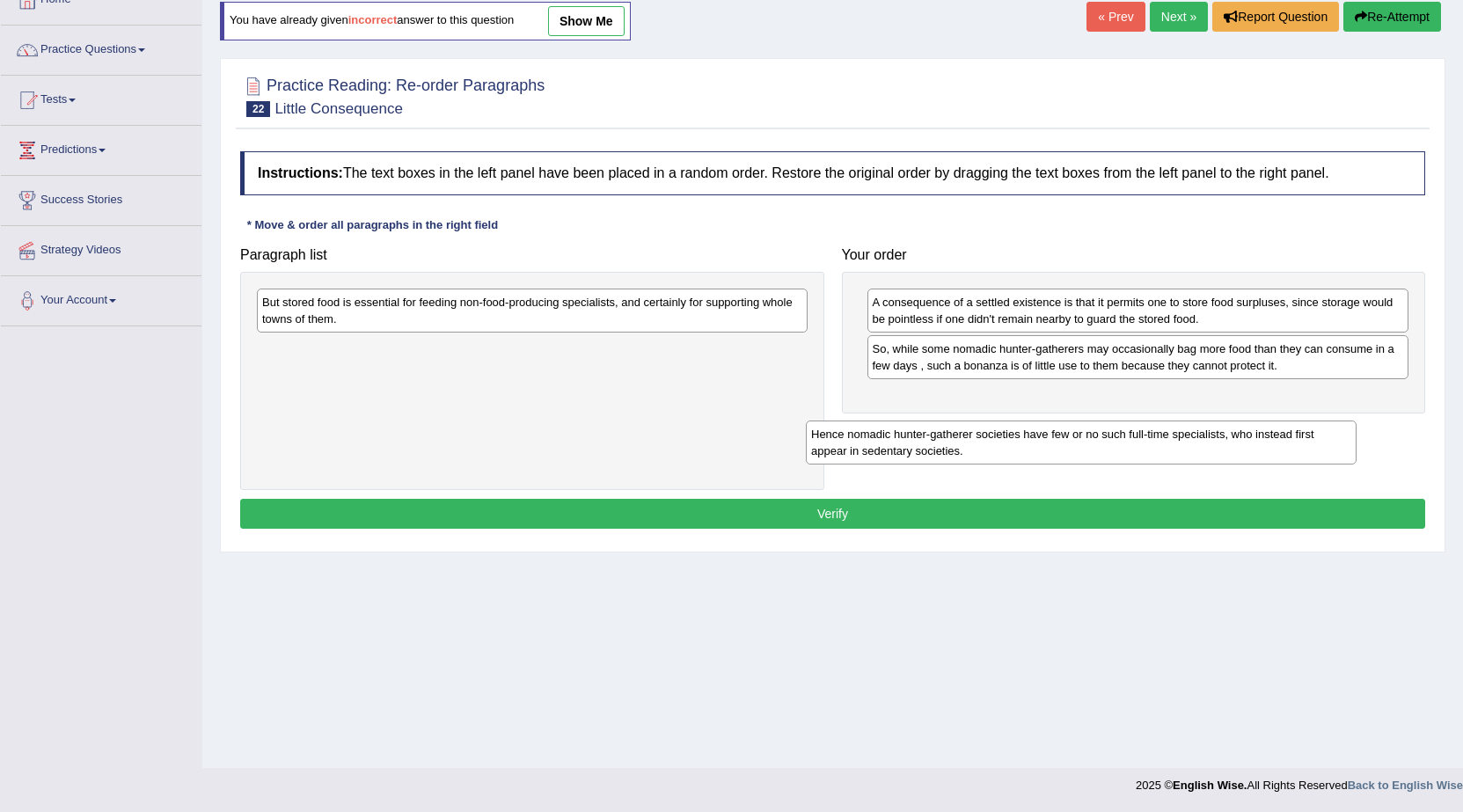
drag, startPoint x: 328, startPoint y: 318, endPoint x: 935, endPoint y: 413, distance: 614.4
click at [898, 434] on div "Hence nomadic hunter-gatherer societies have few or no such full-time specialis…" at bounding box center [1080, 442] width 551 height 44
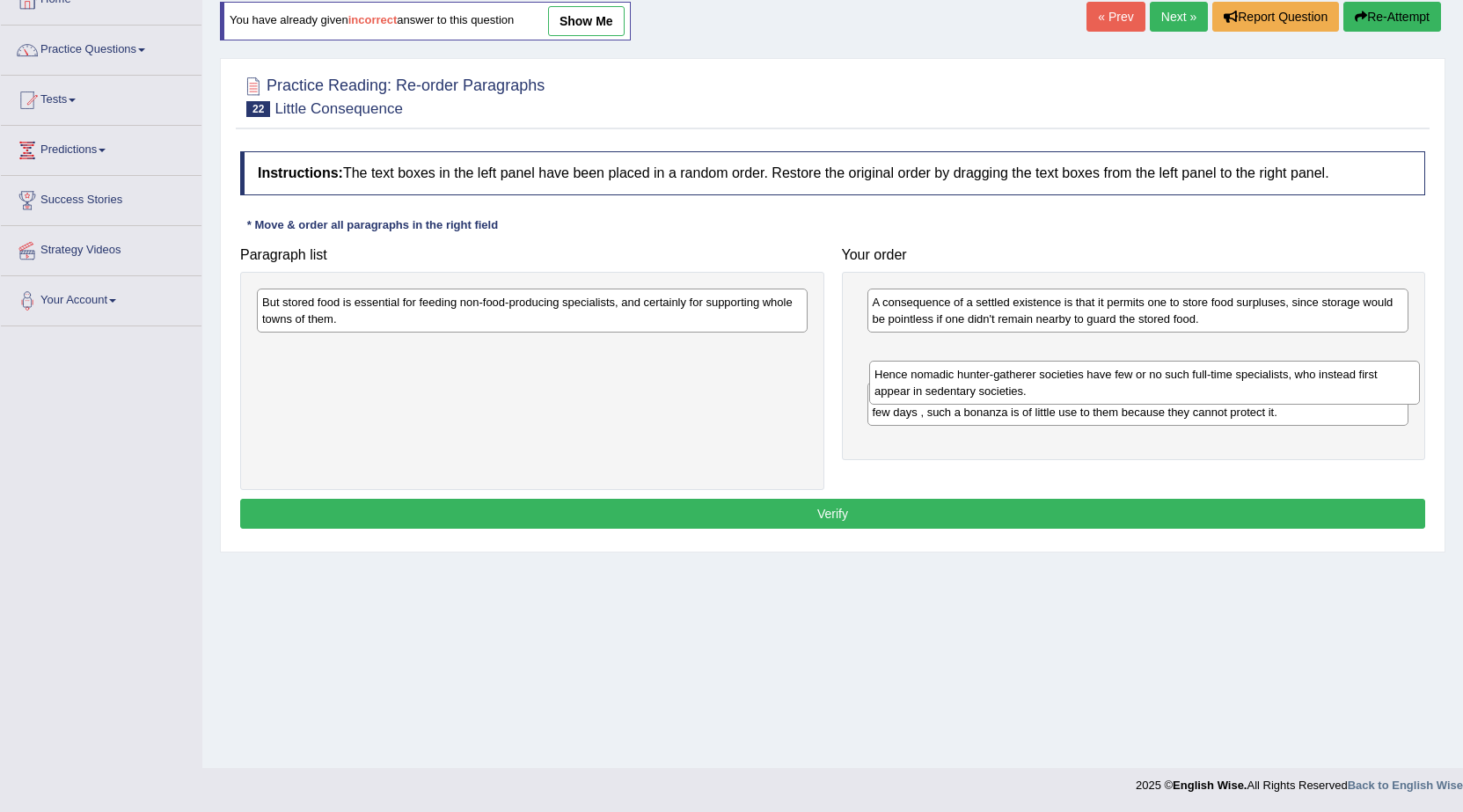
drag, startPoint x: 438, startPoint y: 359, endPoint x: 1048, endPoint y: 338, distance: 610.4
click at [1048, 363] on div "Hence nomadic hunter-gatherer societies have few or no such full-time specialis…" at bounding box center [1144, 383] width 551 height 44
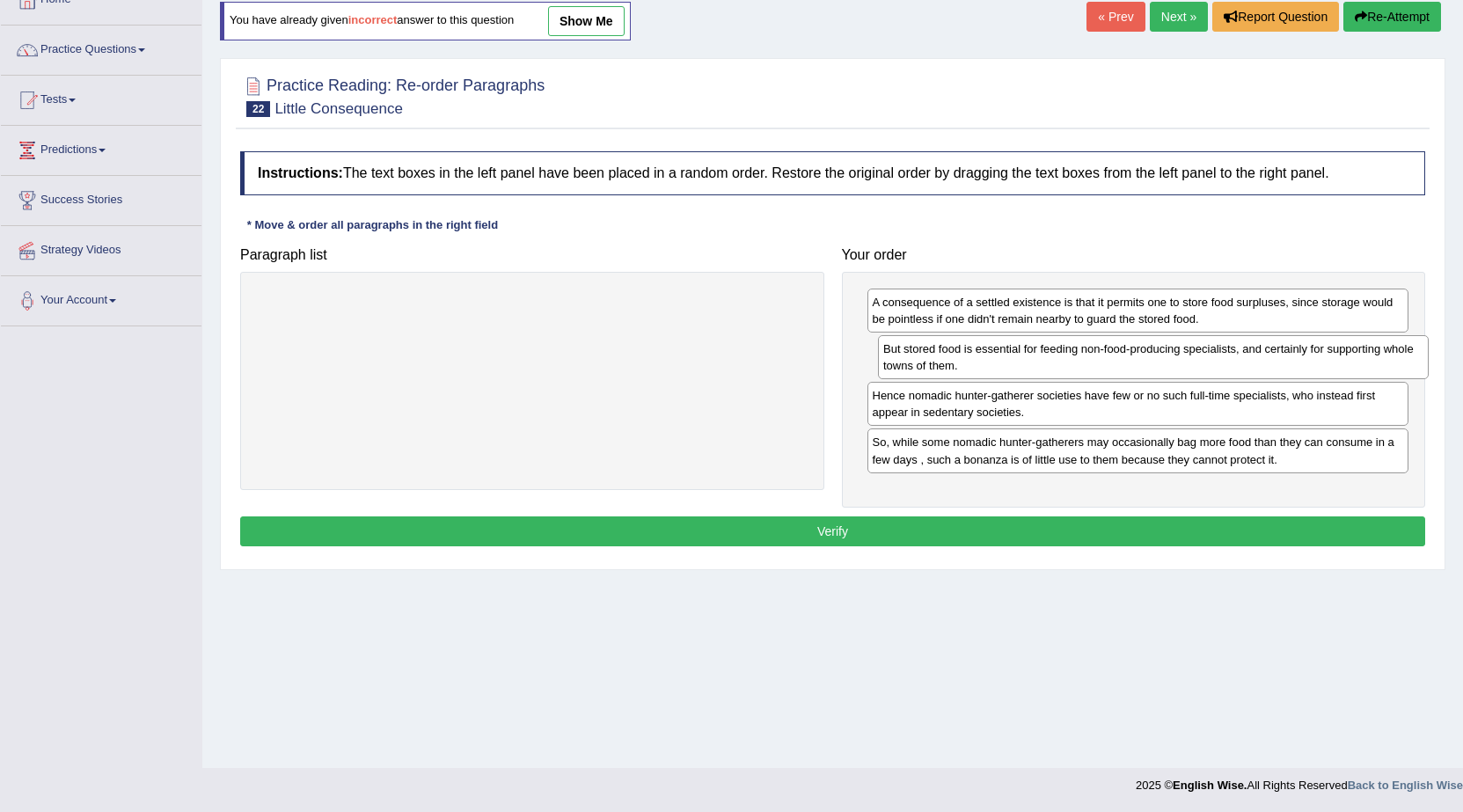
drag, startPoint x: 413, startPoint y: 312, endPoint x: 1031, endPoint y: 359, distance: 619.8
click at [1031, 359] on div "But stored food is essential for feeding non-food-producing specialists, and ce…" at bounding box center [1153, 357] width 551 height 44
click at [760, 533] on button "Verify" at bounding box center [832, 531] width 1185 height 30
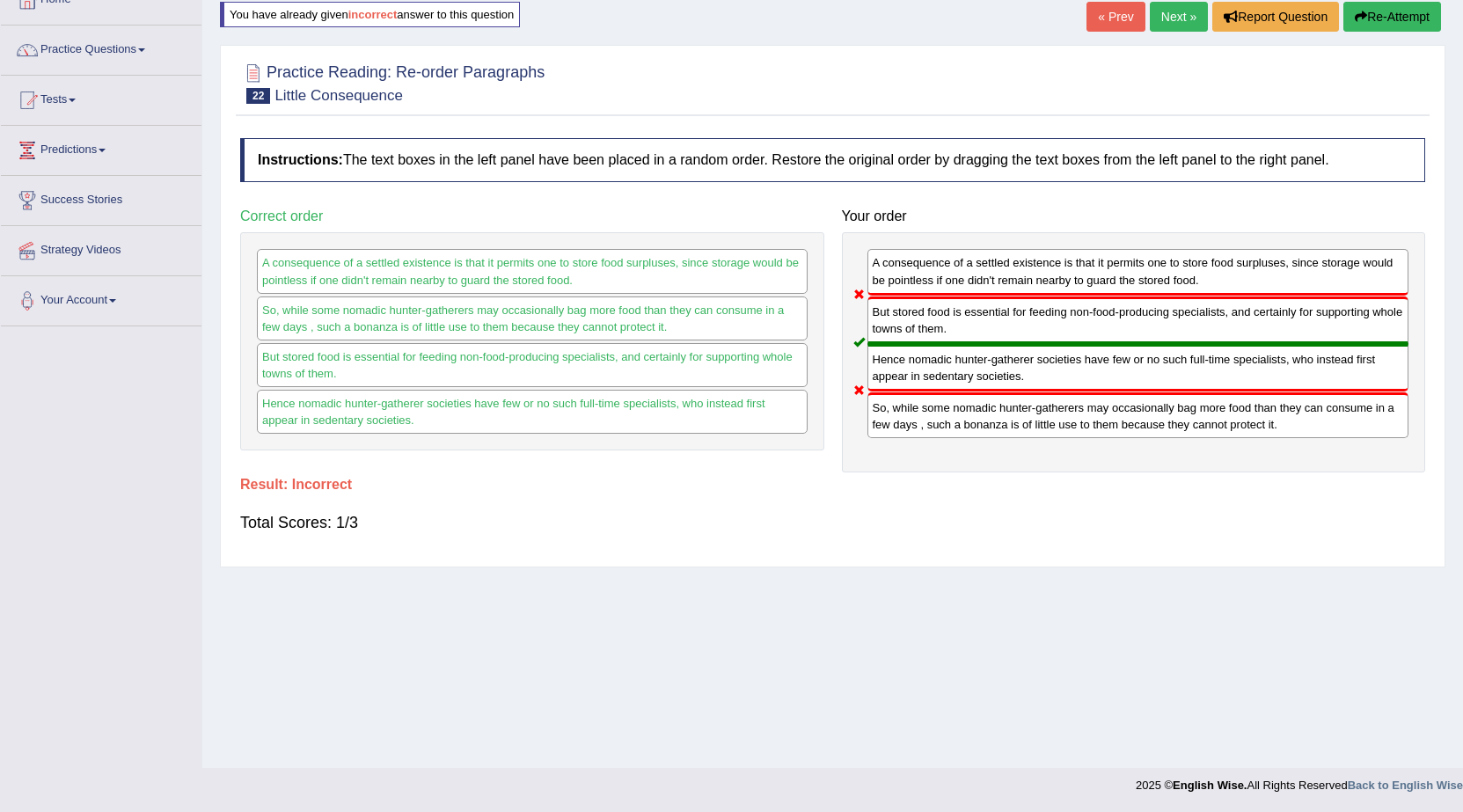
click at [1422, 10] on button "Re-Attempt" at bounding box center [1392, 17] width 98 height 30
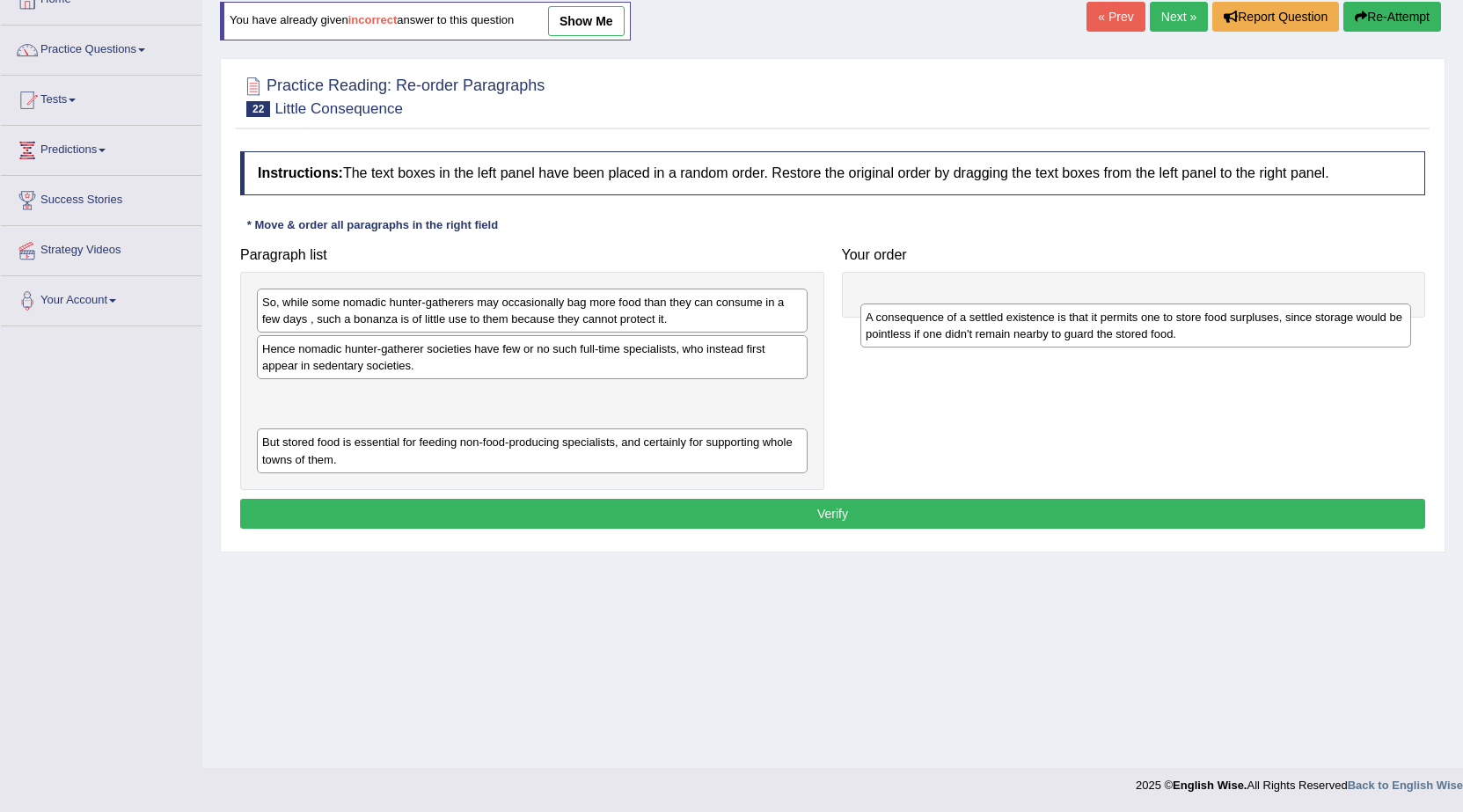
drag, startPoint x: 308, startPoint y: 408, endPoint x: 911, endPoint y: 331, distance: 607.9
click at [911, 331] on div "A consequence of a settled existence is that it permits one to store food surpl…" at bounding box center [1135, 325] width 551 height 44
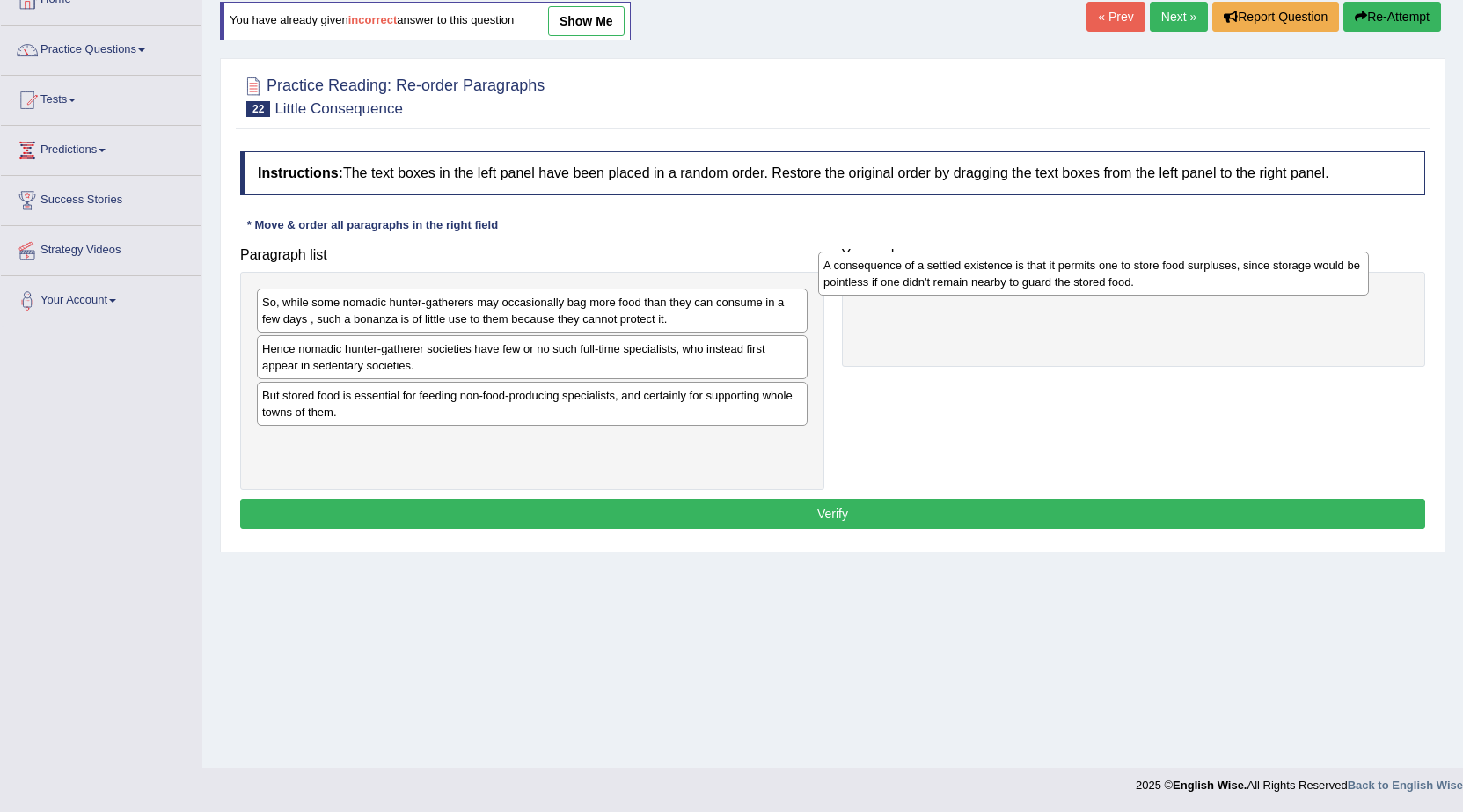
drag, startPoint x: 310, startPoint y: 404, endPoint x: 878, endPoint y: 293, distance: 578.7
click at [878, 293] on div "A consequence of a settled existence is that it permits one to store food surpl…" at bounding box center [1093, 273] width 551 height 44
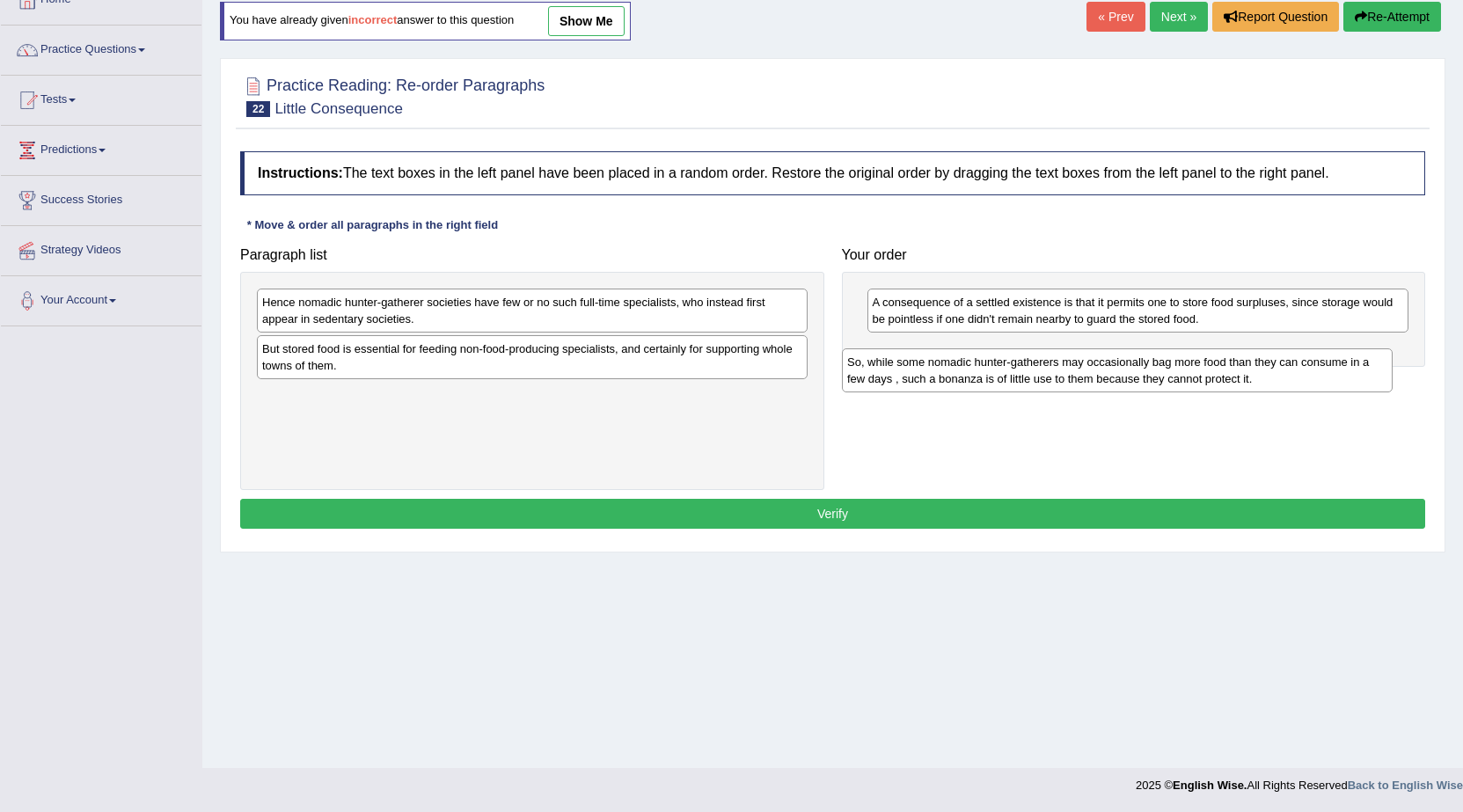
drag, startPoint x: 291, startPoint y: 310, endPoint x: 876, endPoint y: 370, distance: 588.1
click at [876, 370] on div "So, while some nomadic hunter-gatherers may occasionally bag more food than the…" at bounding box center [1117, 371] width 551 height 44
drag, startPoint x: 416, startPoint y: 423, endPoint x: 1003, endPoint y: 392, distance: 587.8
click at [1003, 392] on div "So, while some nomadic hunter-gatherers may occasionally bag more food than the…" at bounding box center [1118, 371] width 551 height 44
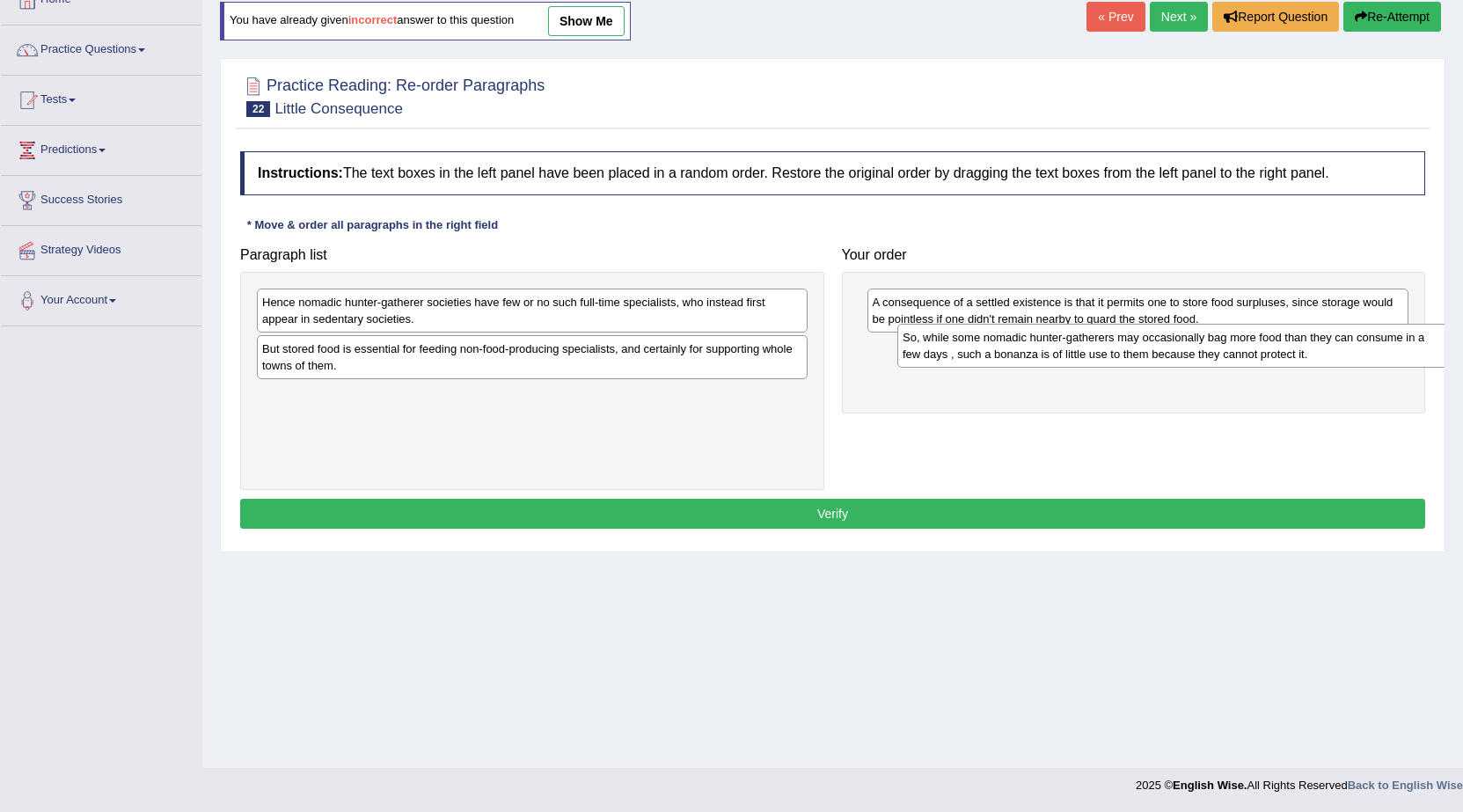
drag, startPoint x: 480, startPoint y: 402, endPoint x: 1120, endPoint y: 344, distance: 642.6
click at [1120, 344] on div "So, while some nomadic hunter-gatherers may occasionally bag more food than the…" at bounding box center [1172, 346] width 551 height 44
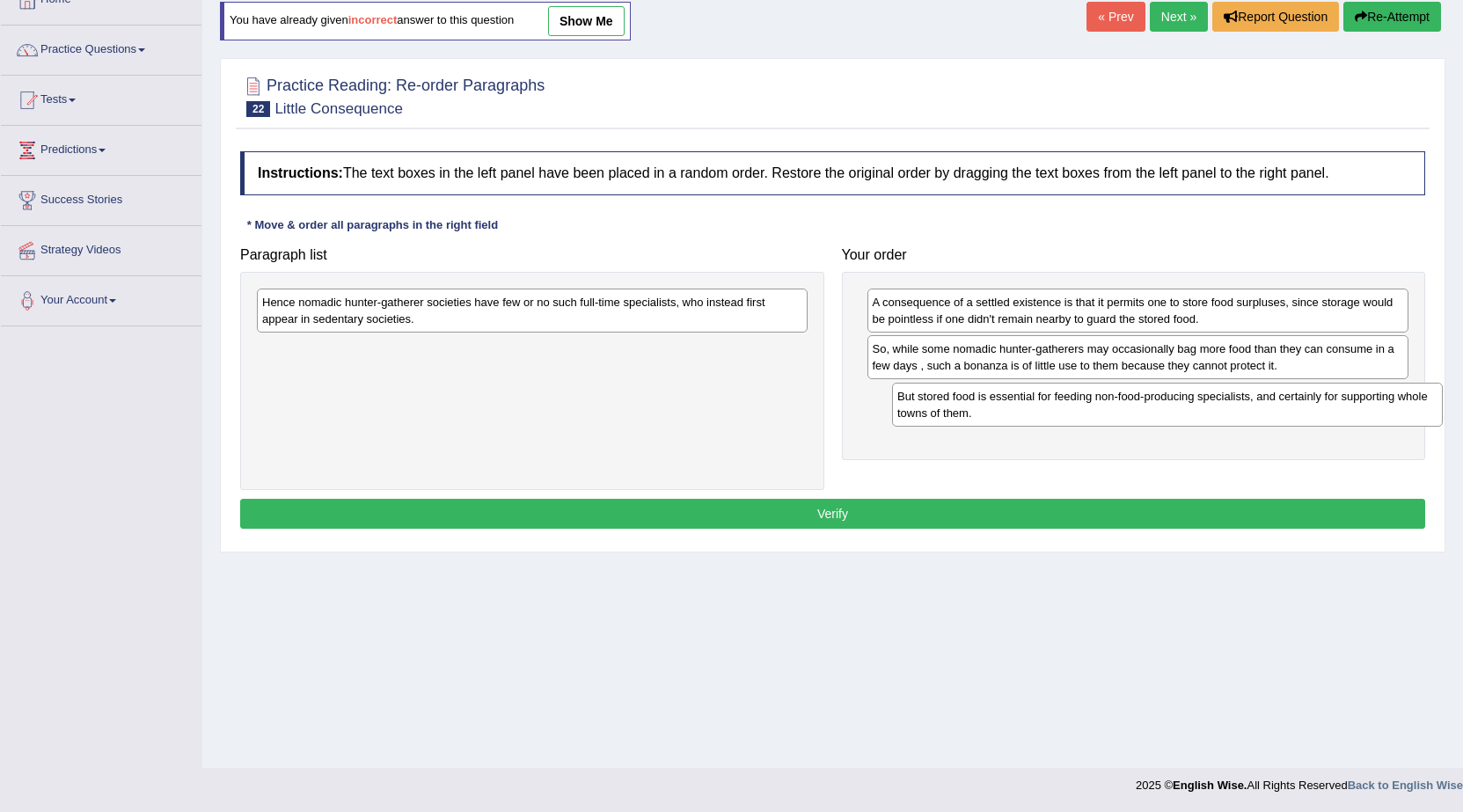
drag, startPoint x: 394, startPoint y: 353, endPoint x: 1029, endPoint y: 401, distance: 636.8
click at [1029, 401] on div "But stored food is essential for feeding non-food-producing specialists, and ce…" at bounding box center [1167, 405] width 551 height 44
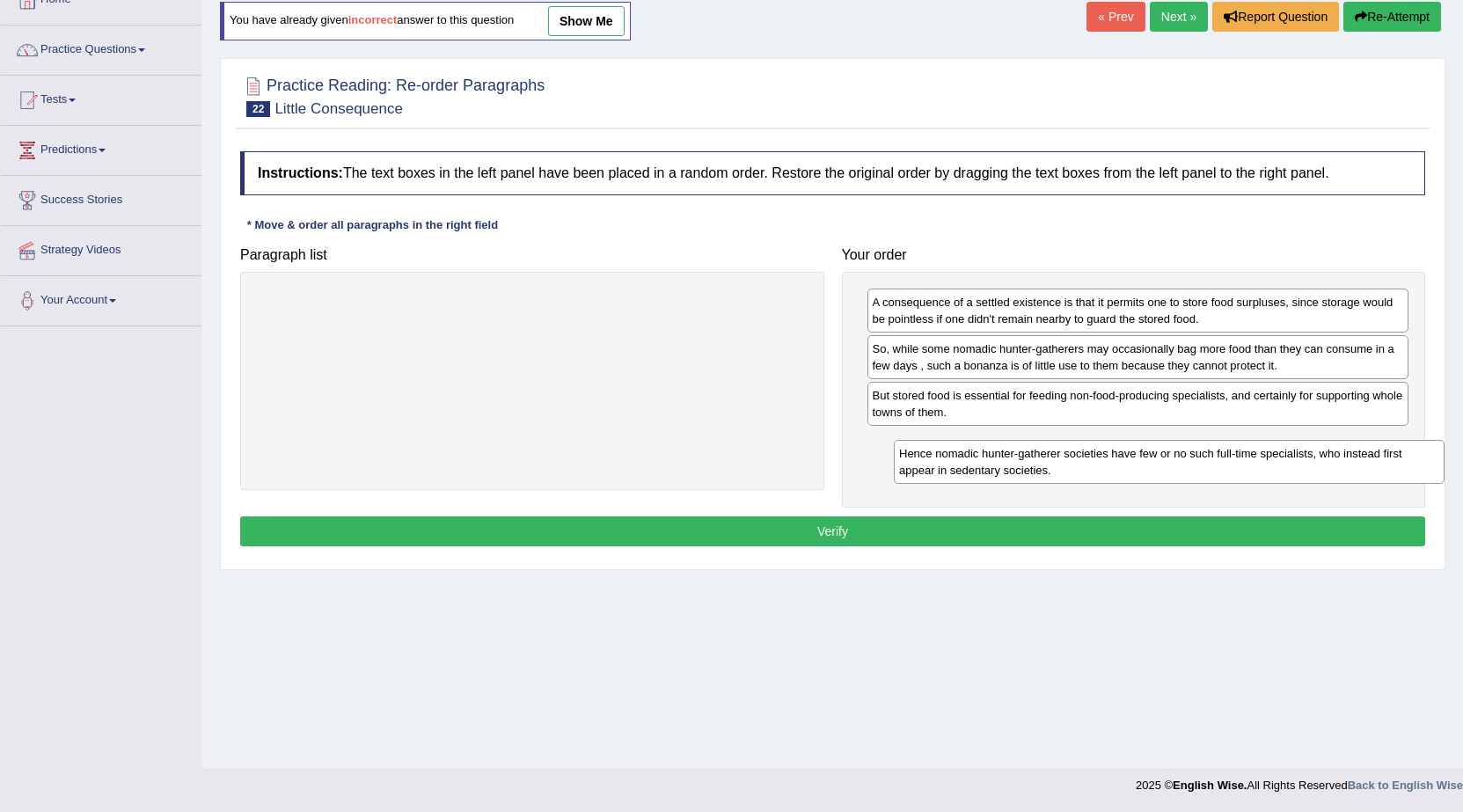
drag, startPoint x: 311, startPoint y: 303, endPoint x: 948, endPoint y: 453, distance: 654.4
click at [948, 453] on div "Hence nomadic hunter-gatherer societies have few or no such full-time specialis…" at bounding box center [1169, 461] width 551 height 44
click at [877, 524] on button "Verify" at bounding box center [832, 531] width 1185 height 30
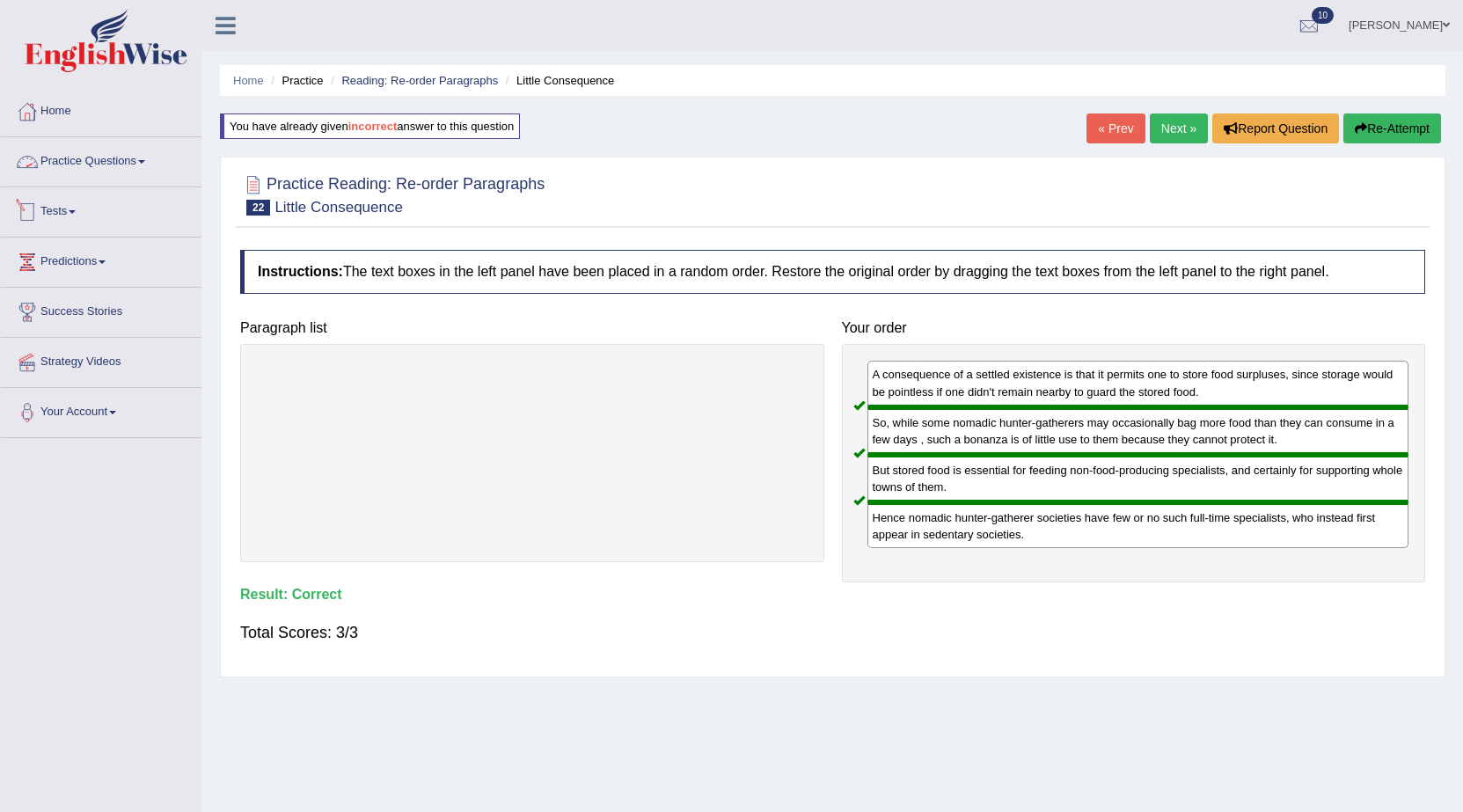
click at [41, 167] on link "Practice Questions" at bounding box center [101, 159] width 200 height 44
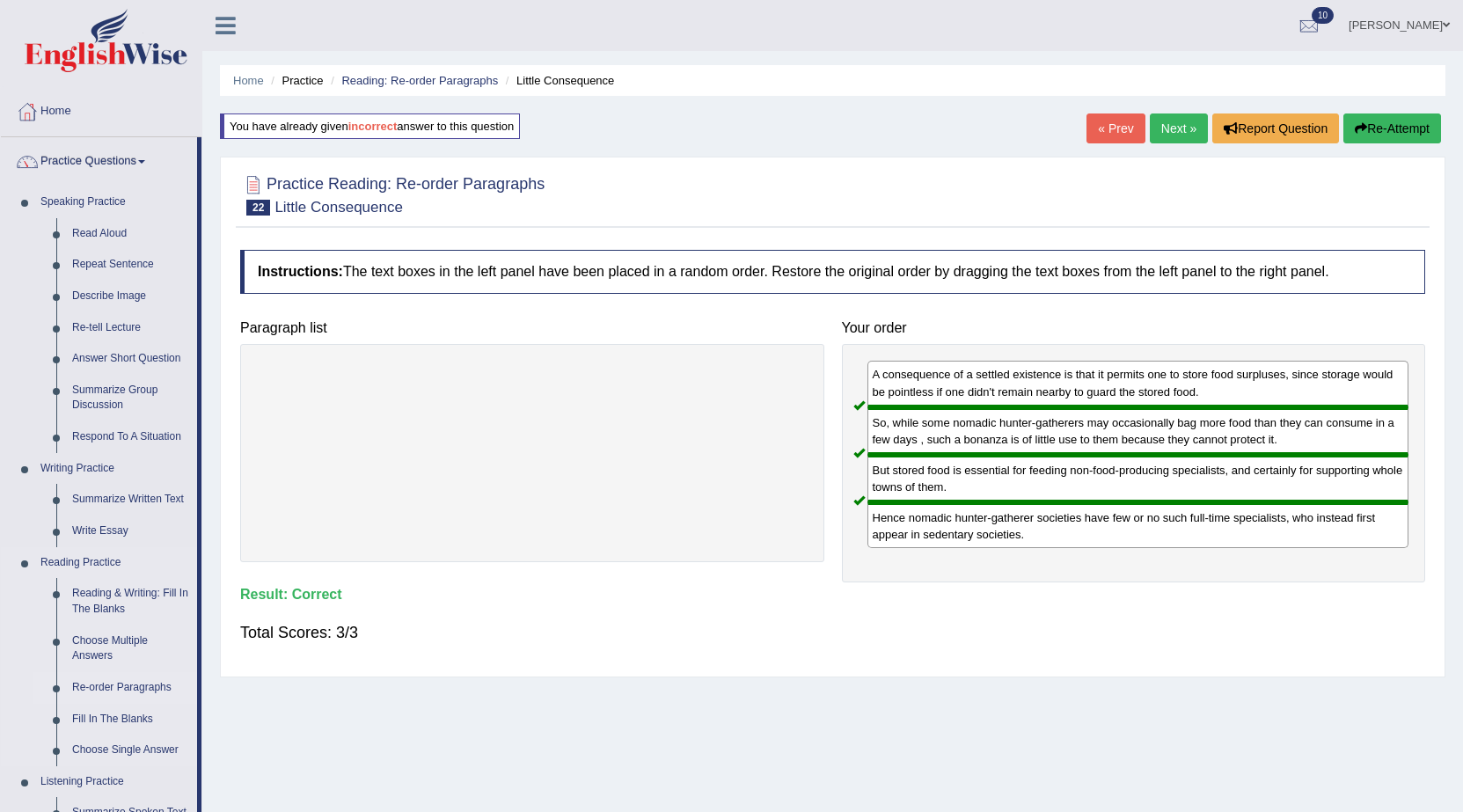
click at [114, 685] on link "Re-order Paragraphs" at bounding box center [130, 687] width 133 height 32
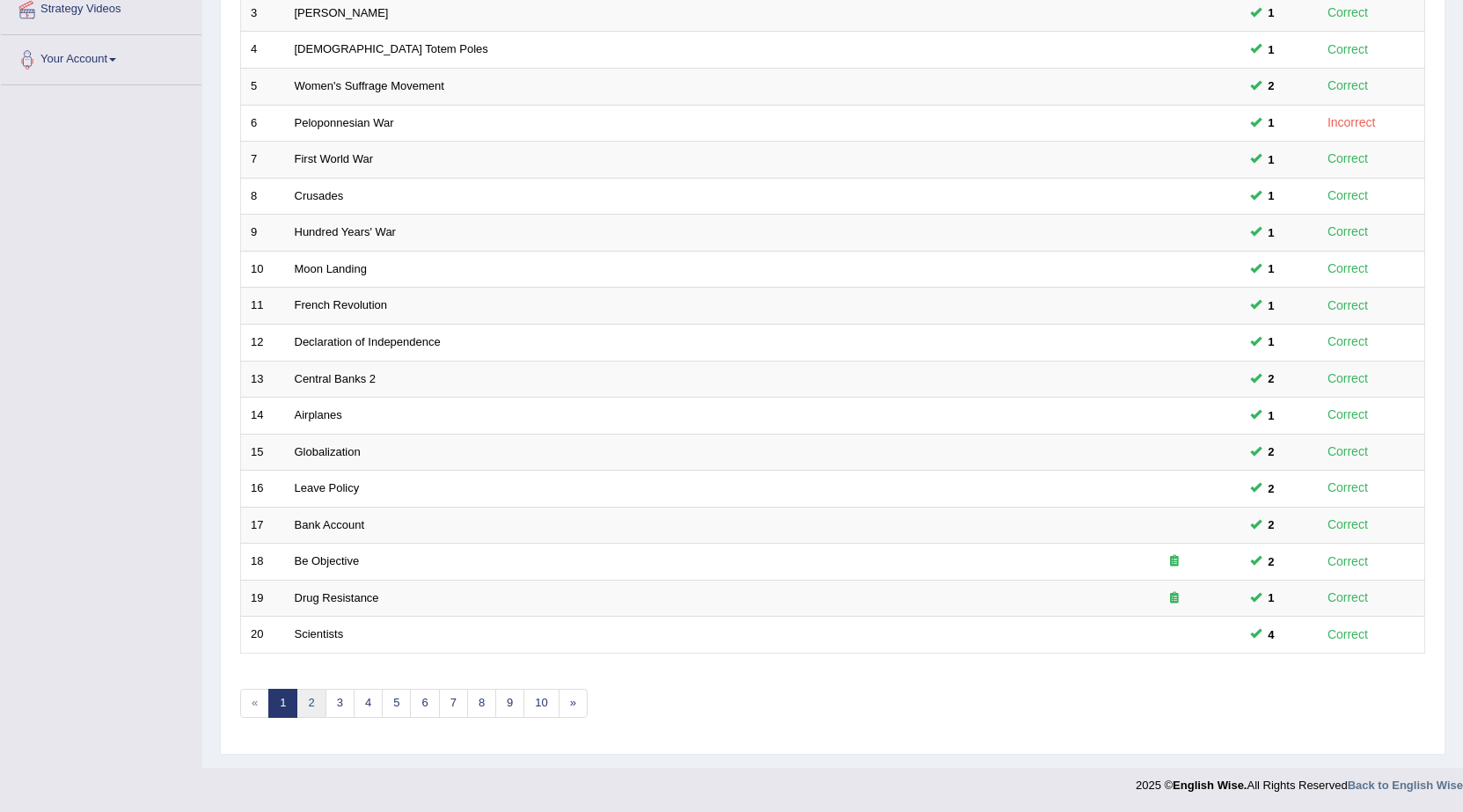
click at [316, 703] on link "2" at bounding box center [310, 702] width 29 height 29
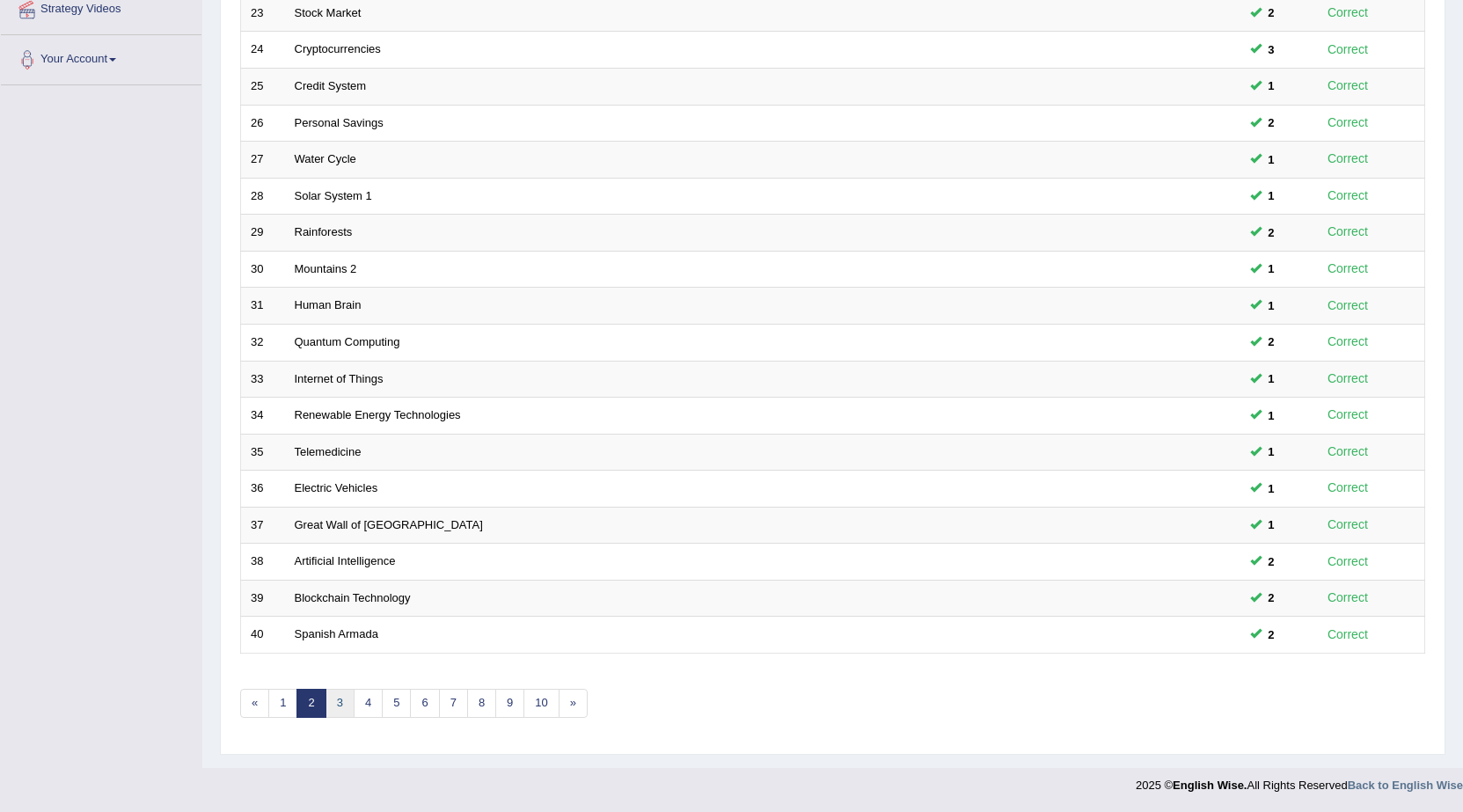
click at [339, 698] on link "3" at bounding box center [340, 702] width 29 height 29
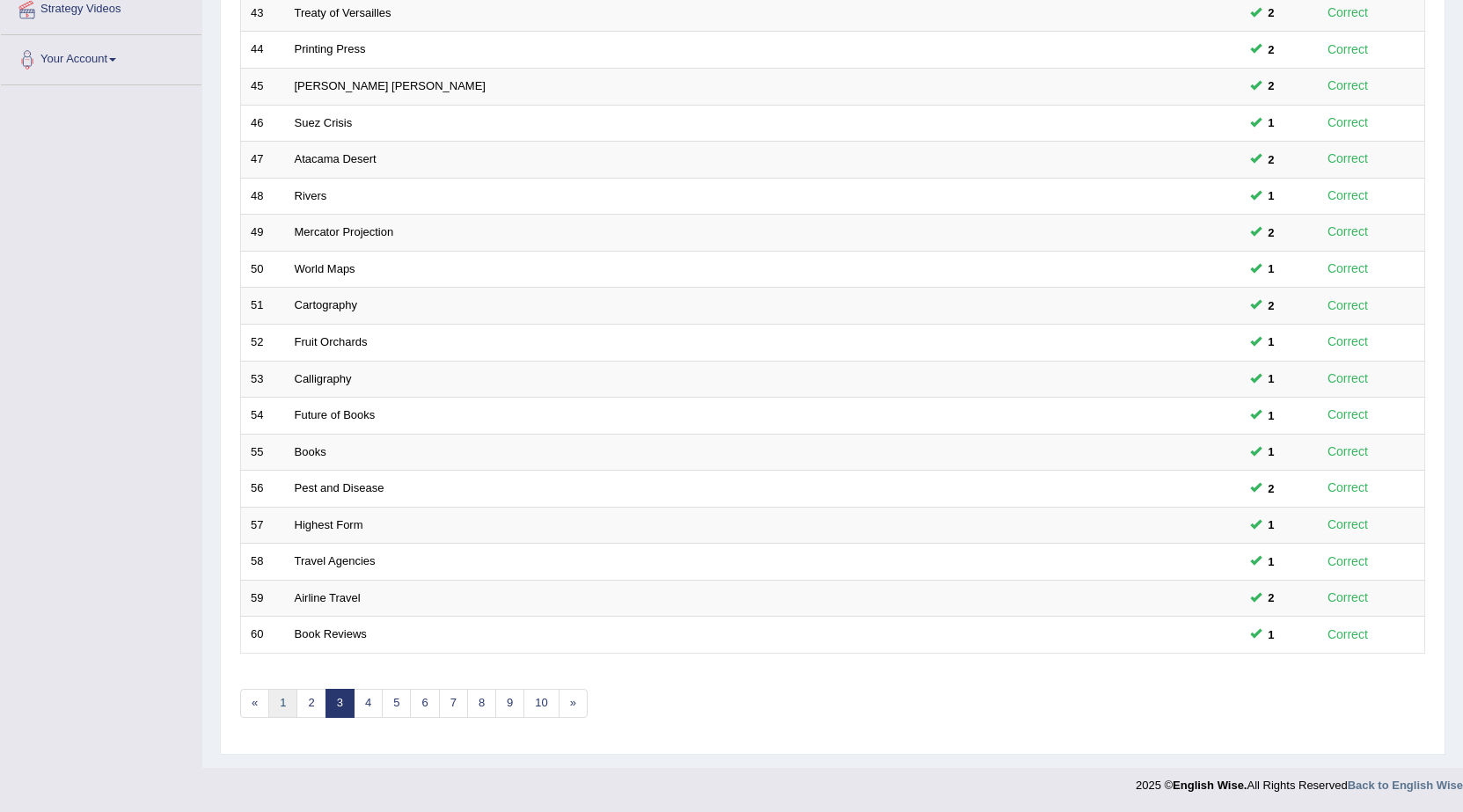
click at [283, 704] on link "1" at bounding box center [282, 702] width 29 height 29
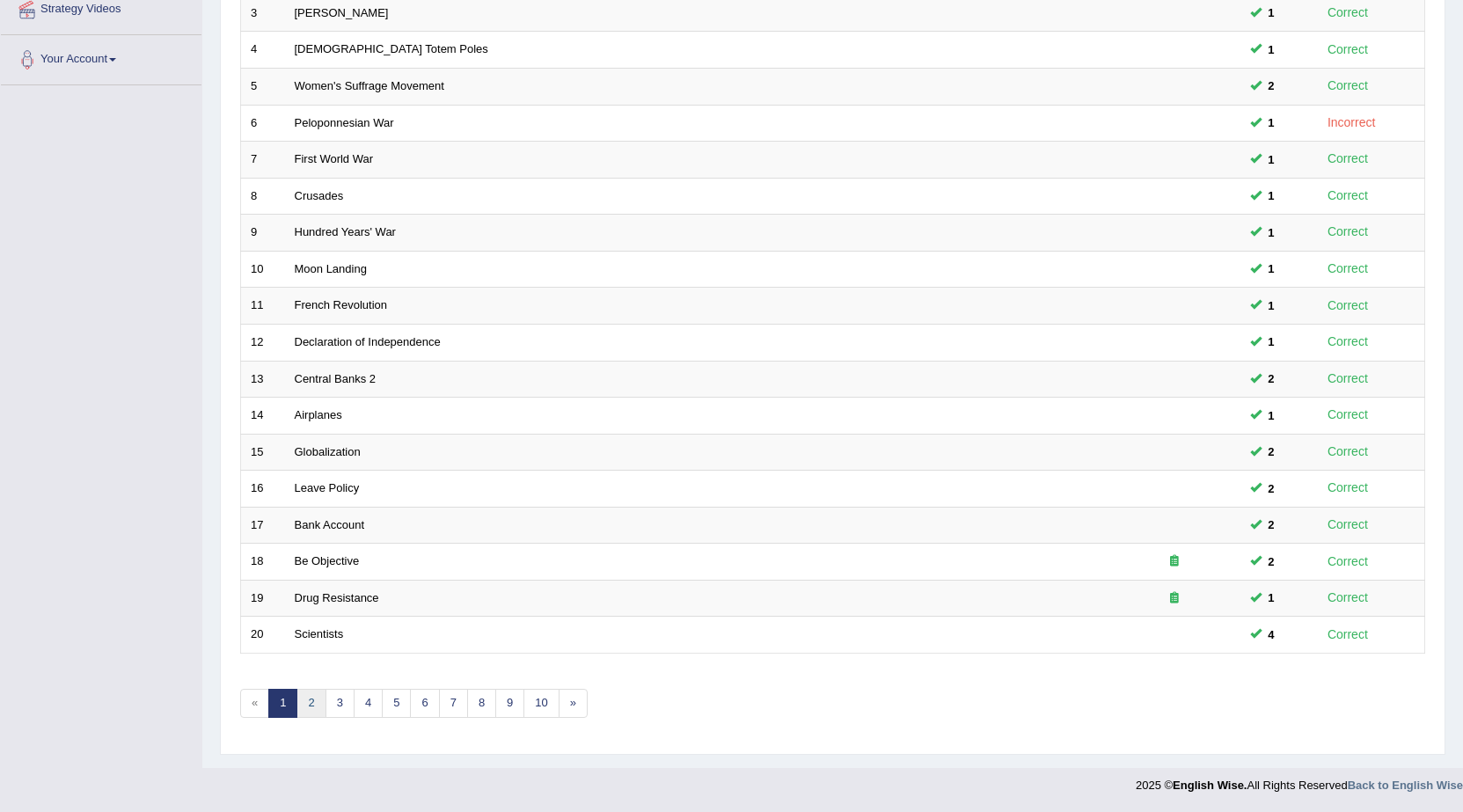
click at [309, 709] on link "2" at bounding box center [310, 702] width 29 height 29
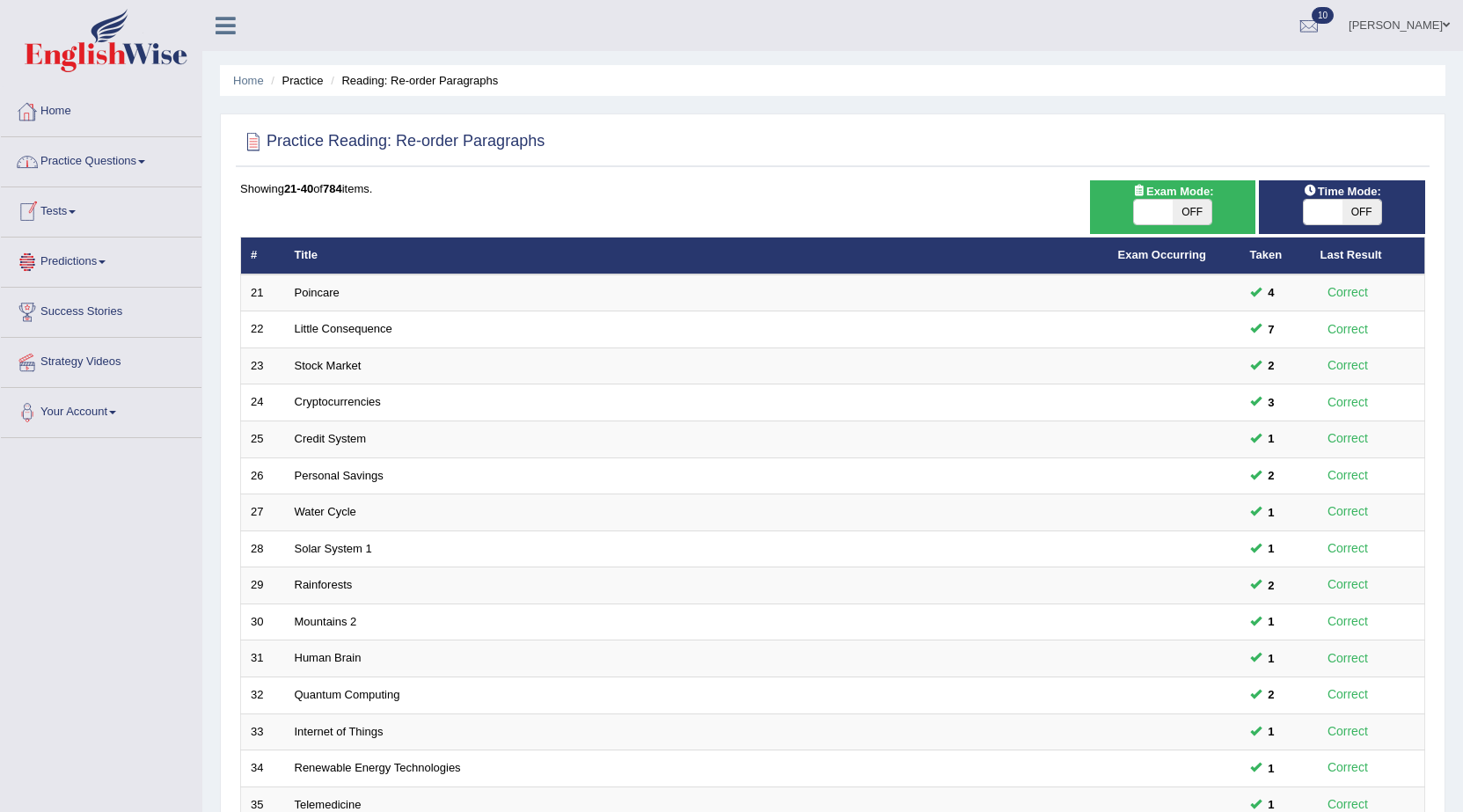
click at [85, 158] on link "Practice Questions" at bounding box center [101, 159] width 200 height 44
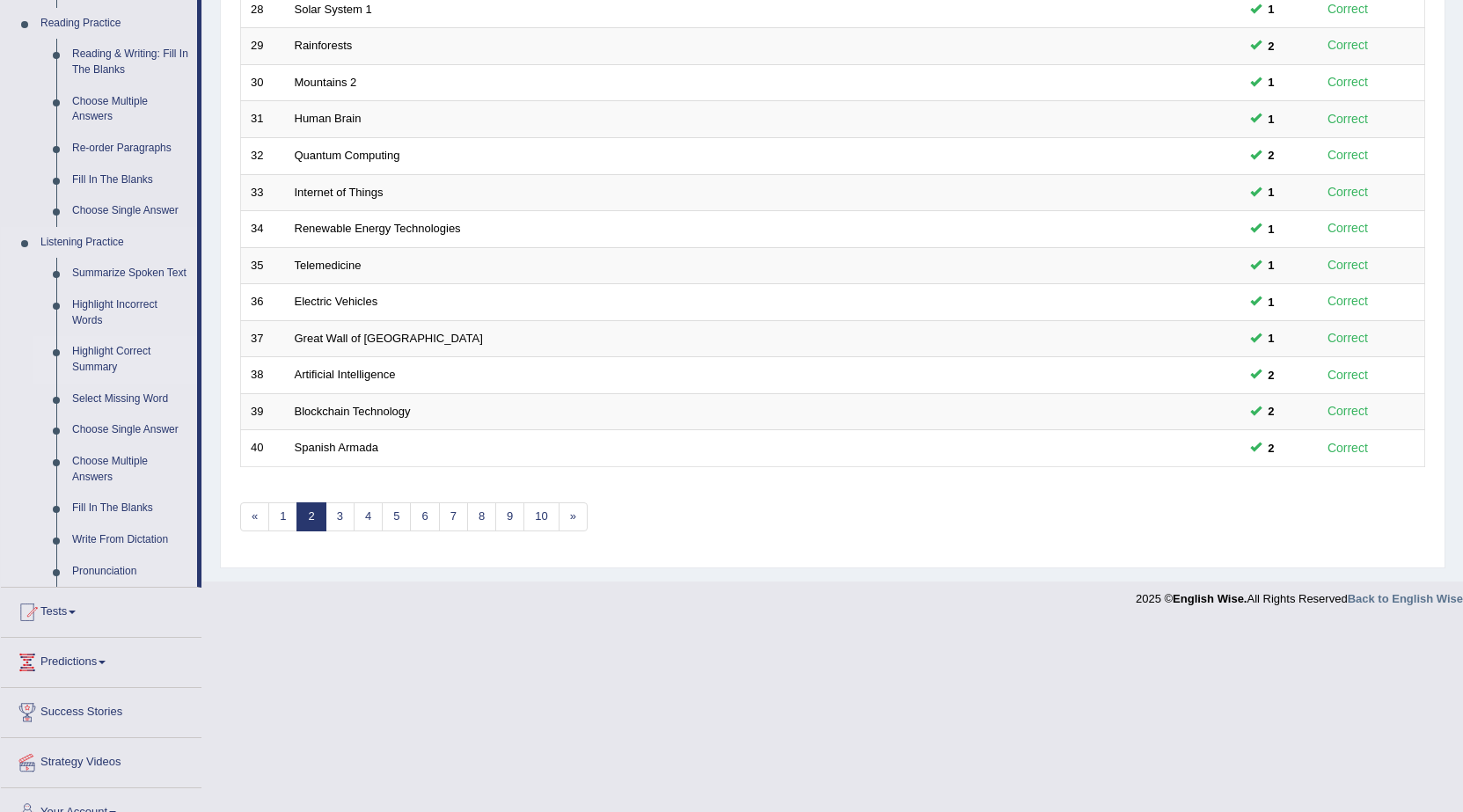
scroll to position [566, 0]
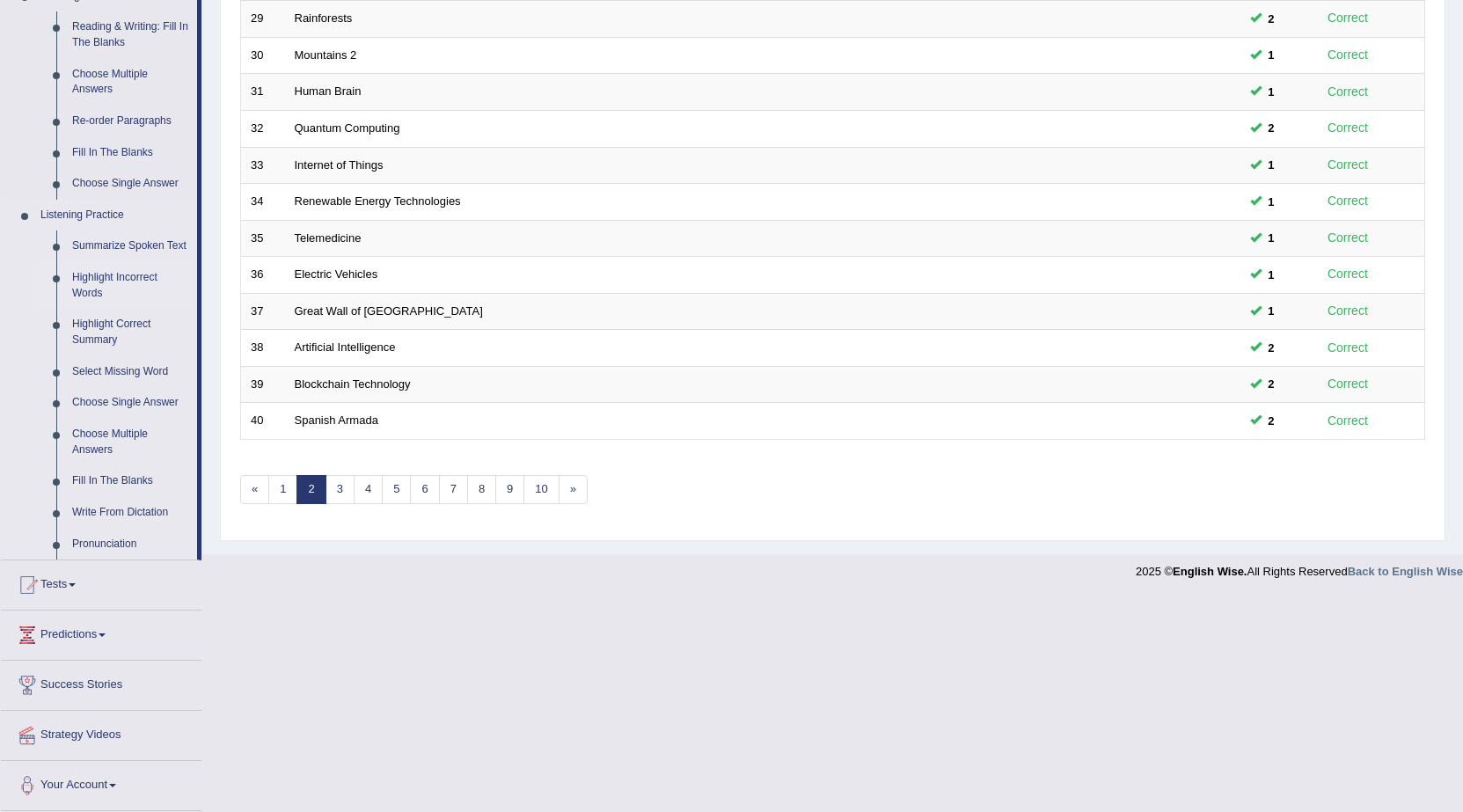
click at [98, 287] on link "Highlight Incorrect Words" at bounding box center [130, 285] width 133 height 47
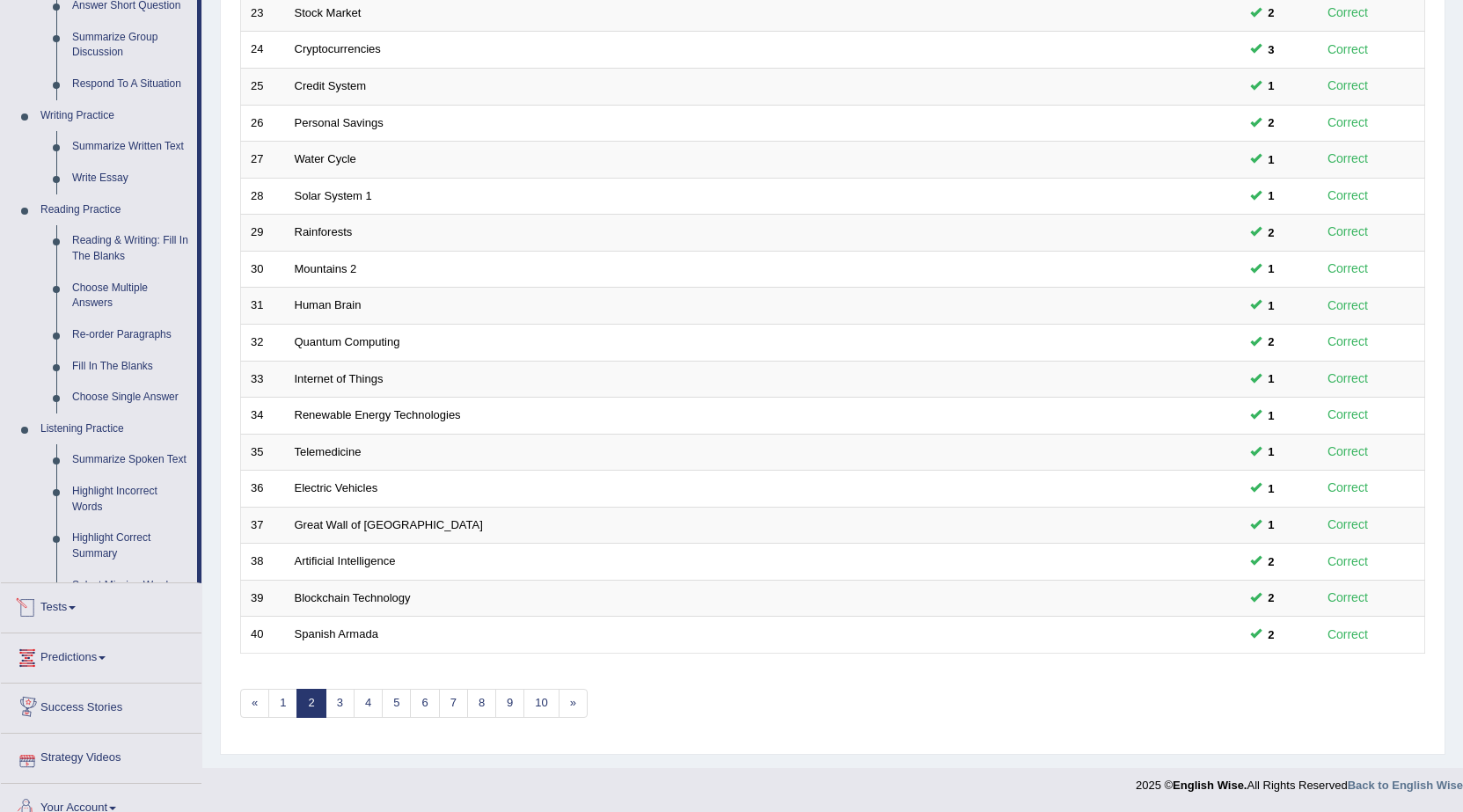
scroll to position [547, 0]
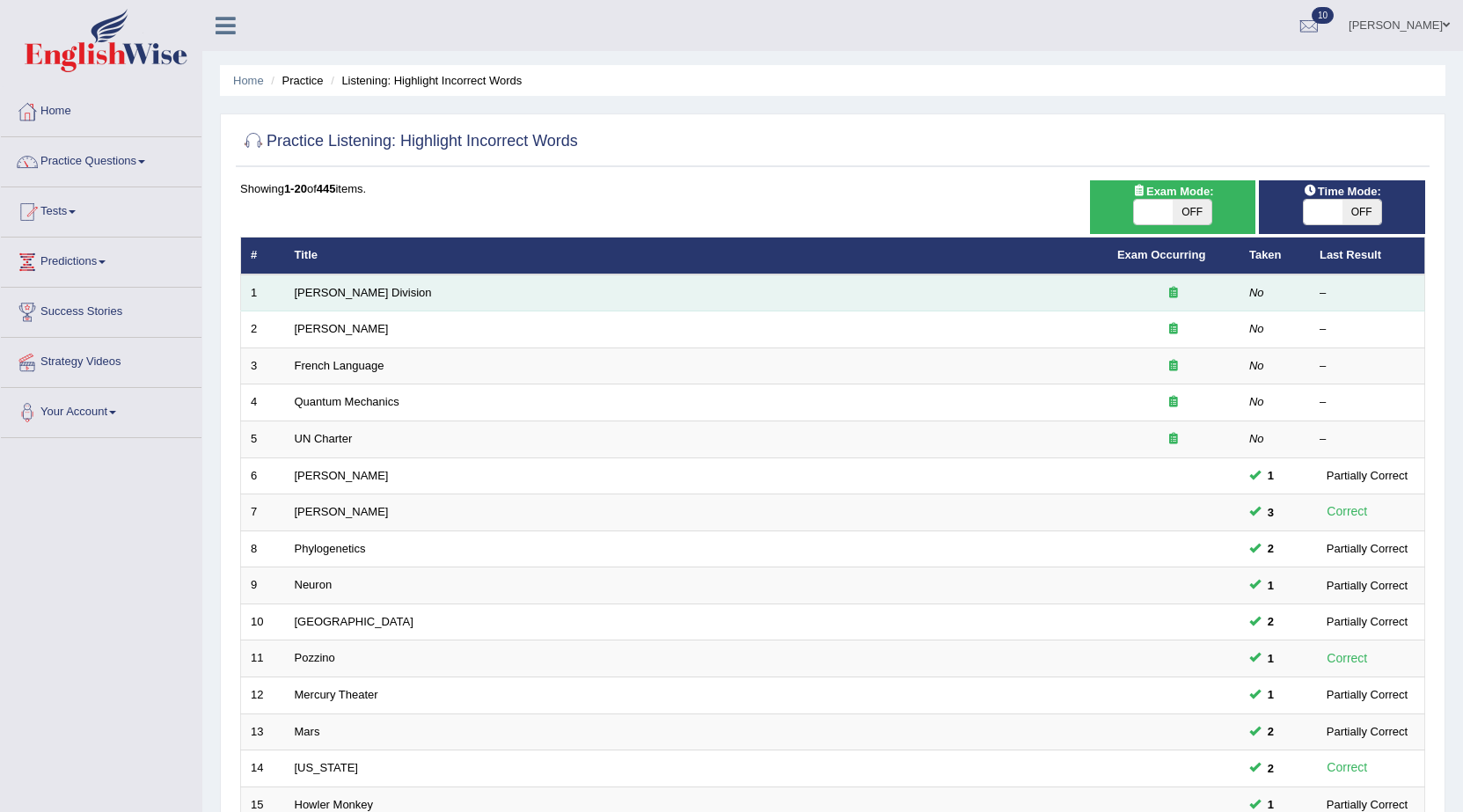
click at [1169, 290] on icon at bounding box center [1173, 292] width 9 height 11
click at [1175, 309] on td at bounding box center [1173, 292] width 132 height 37
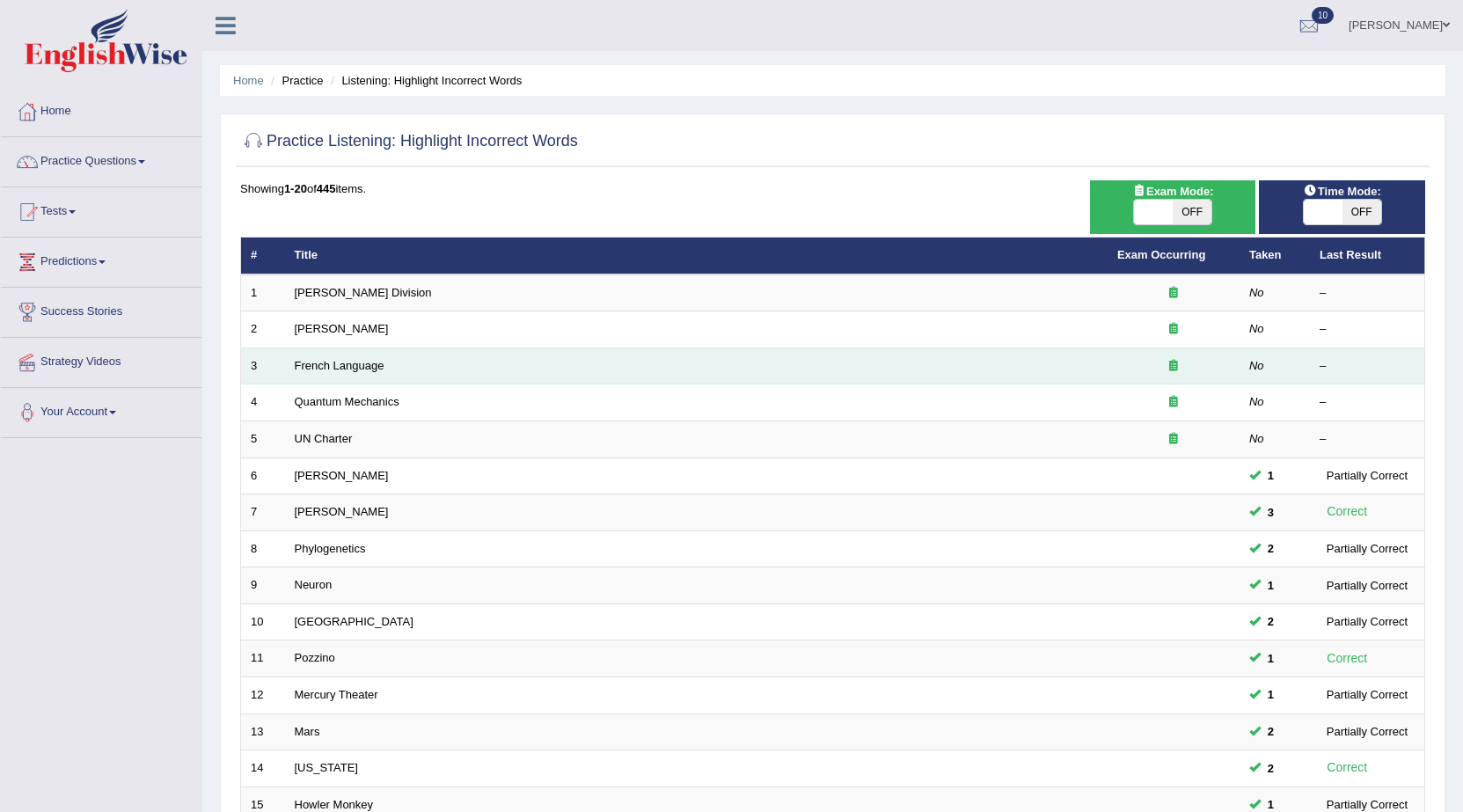
drag, startPoint x: 1175, startPoint y: 309, endPoint x: 1179, endPoint y: 359, distance: 50.2
click at [1176, 310] on td at bounding box center [1173, 292] width 132 height 37
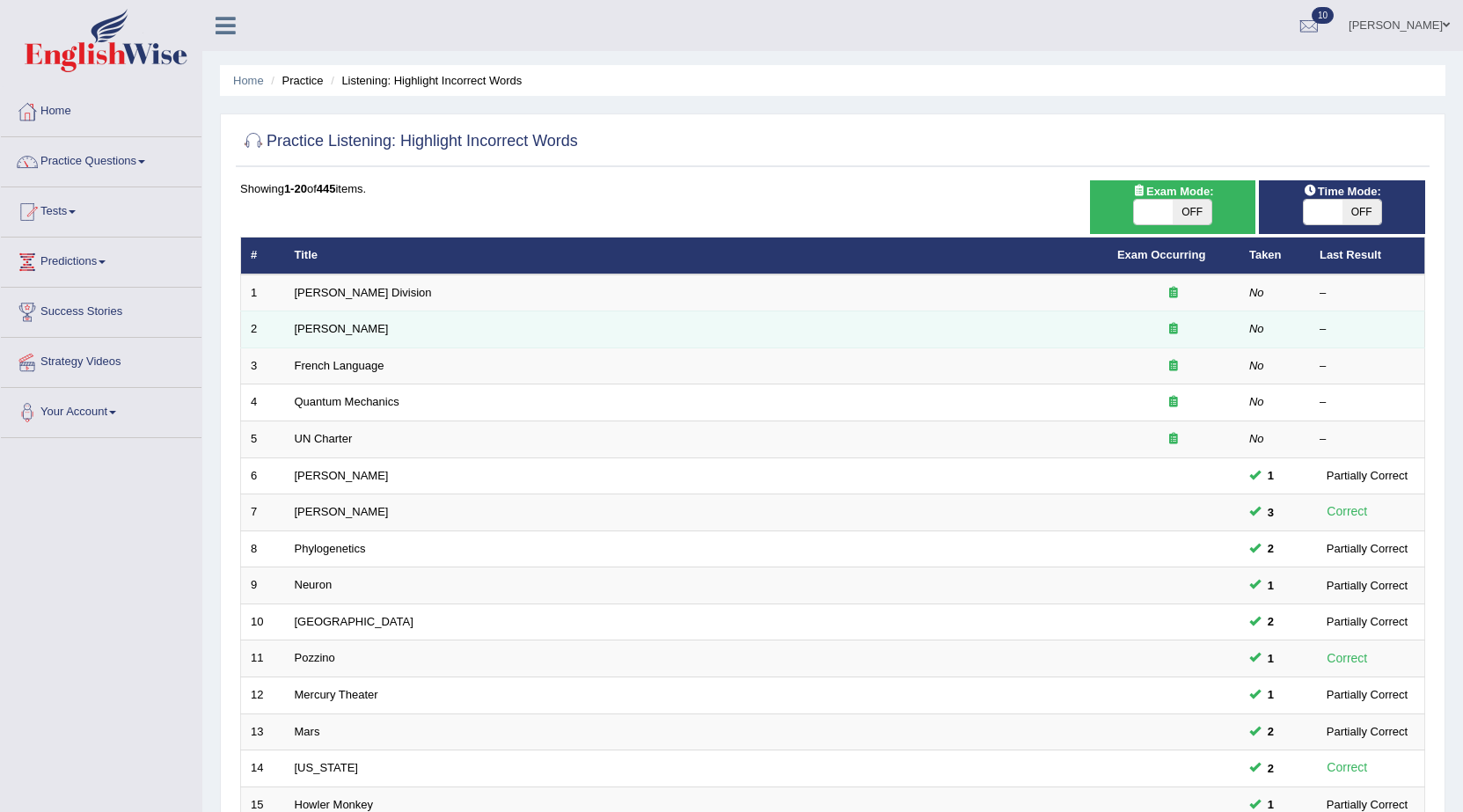
click at [1166, 341] on td at bounding box center [1173, 329] width 132 height 37
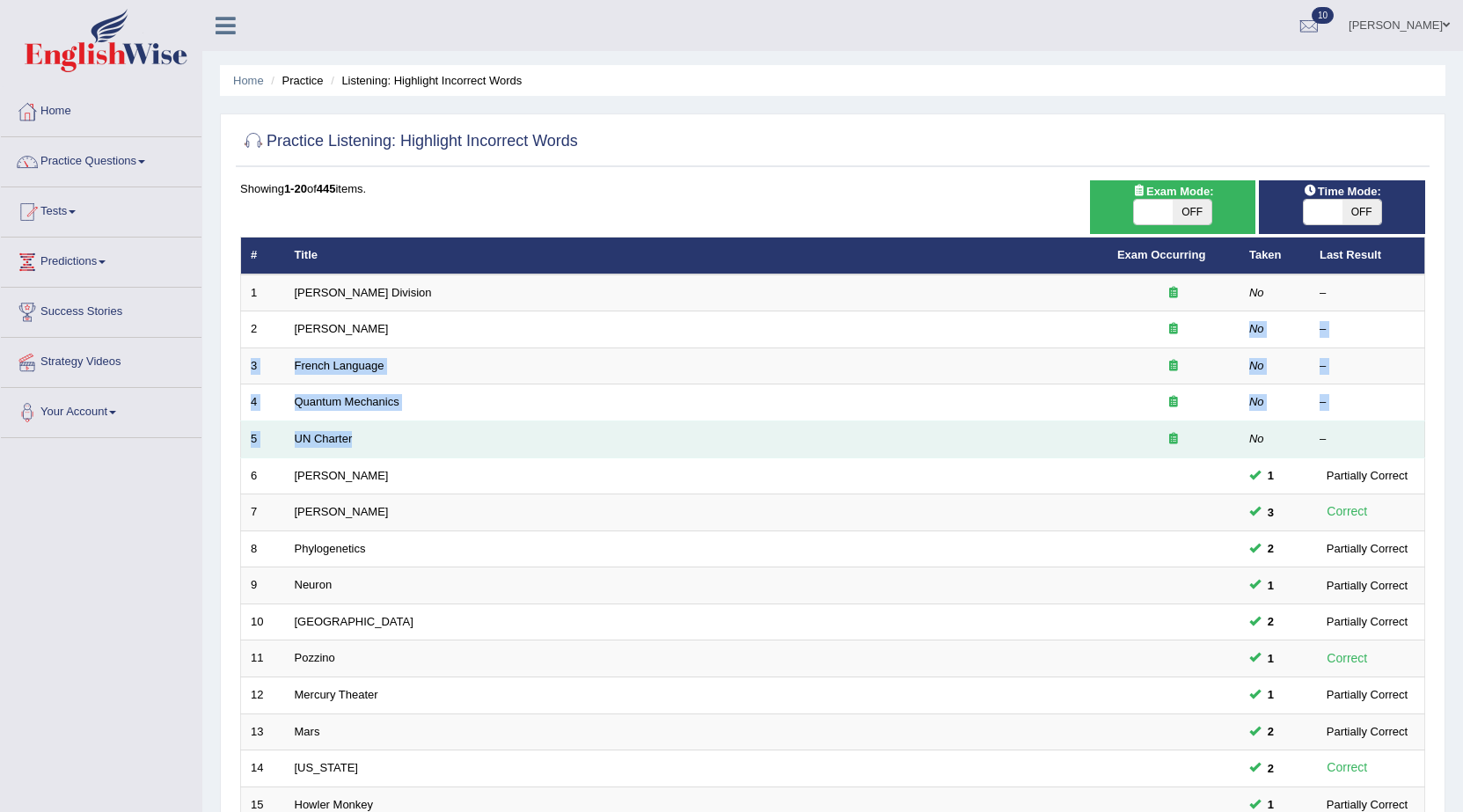
drag, startPoint x: 1166, startPoint y: 341, endPoint x: 1170, endPoint y: 441, distance: 100.1
click at [1170, 441] on tbody "1 Ward Division No – 2 Joseph Heller No – 3 French Language No – 4 Quantum Mech…" at bounding box center [833, 640] width 1184 height 731
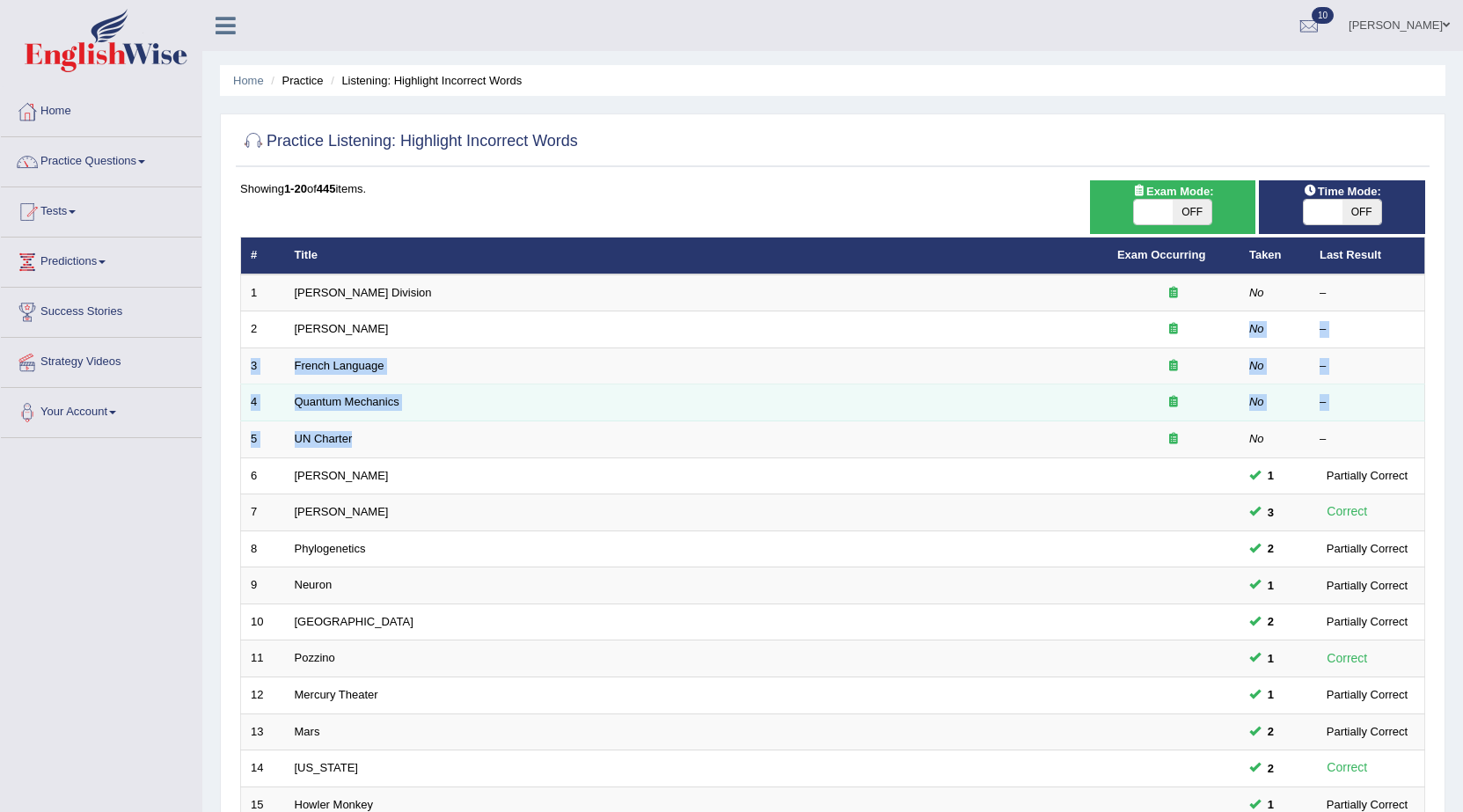
click at [1172, 401] on icon at bounding box center [1173, 401] width 9 height 11
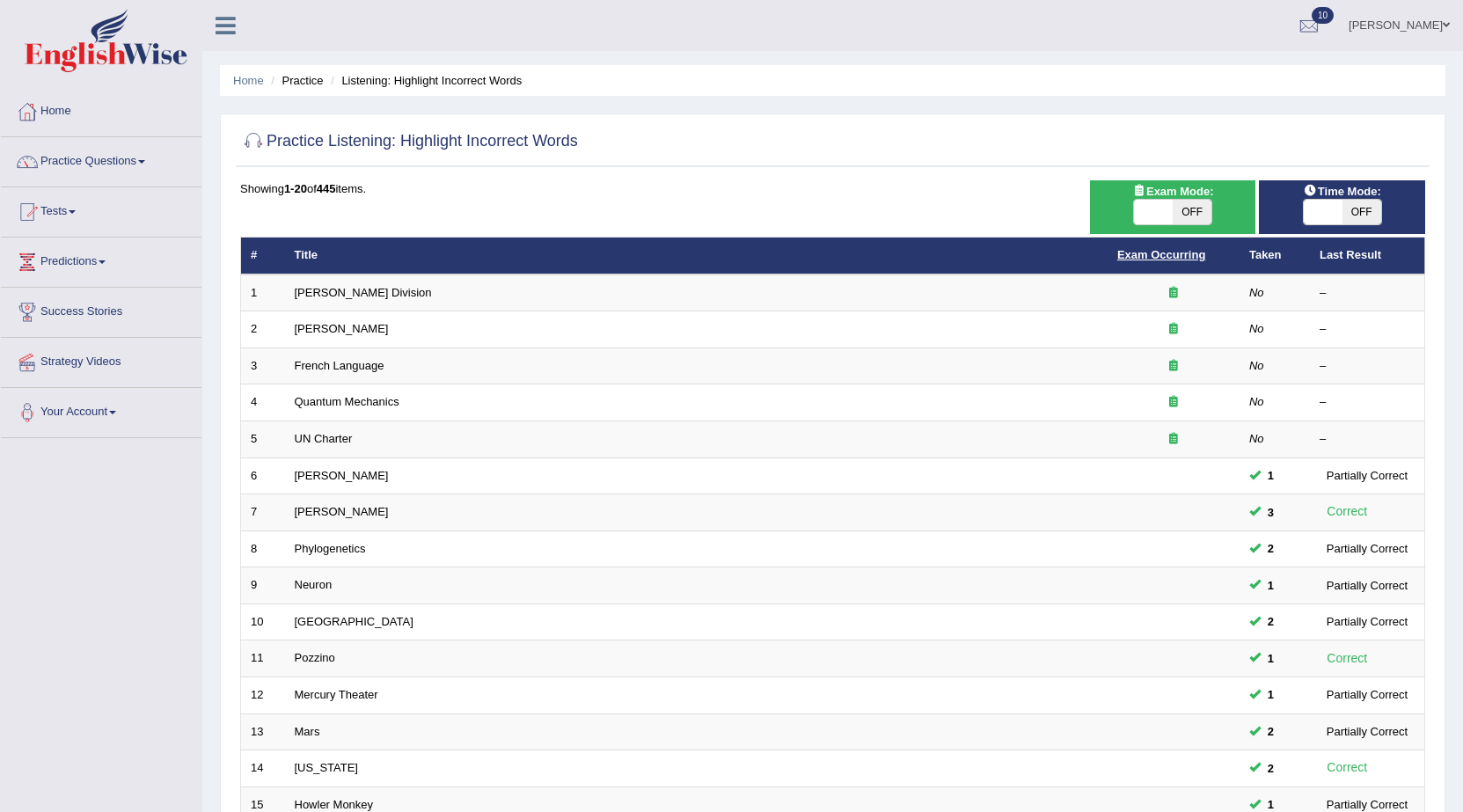
click at [1157, 254] on link "Exam Occurring" at bounding box center [1161, 254] width 88 height 13
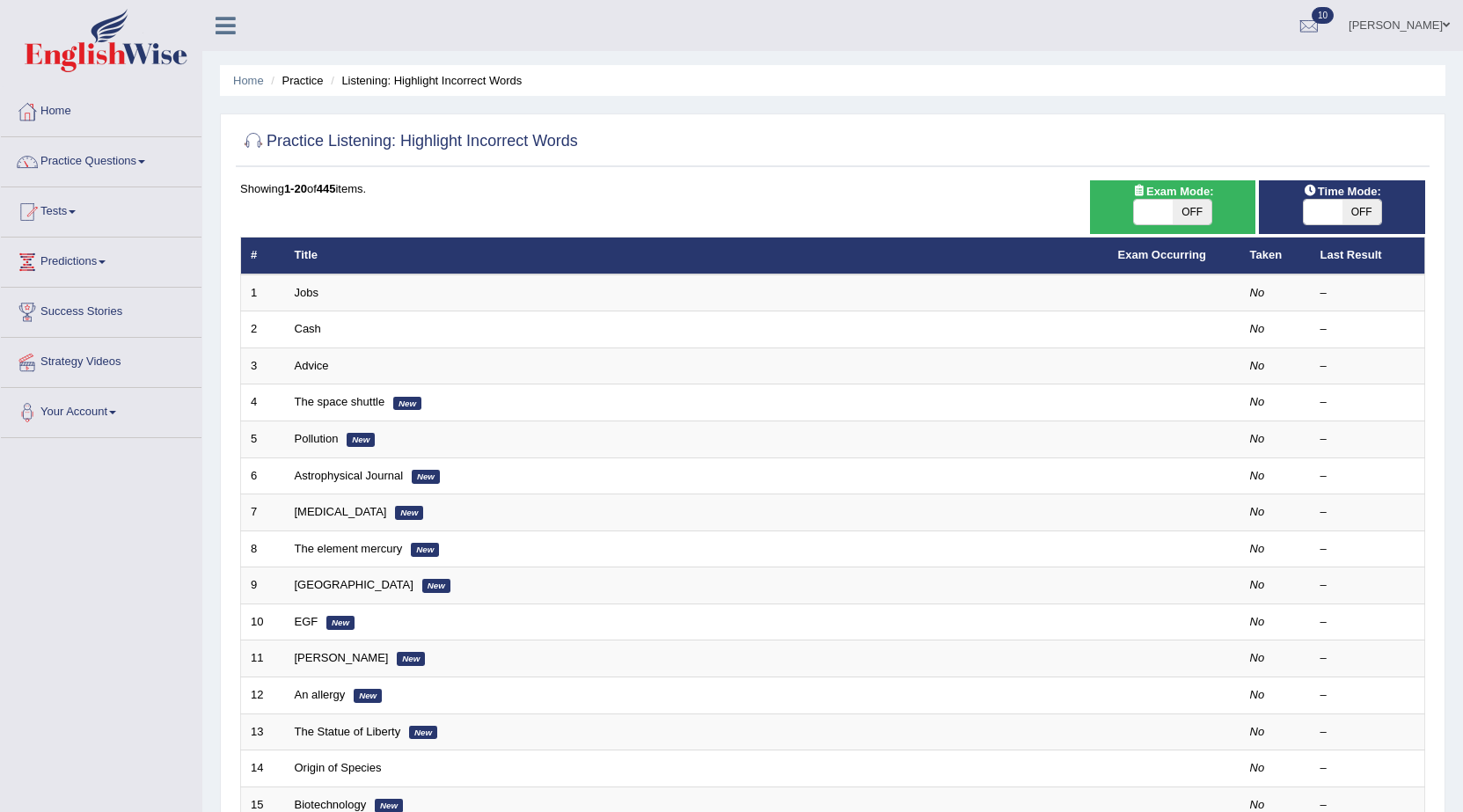
click at [1167, 200] on span at bounding box center [1153, 211] width 39 height 25
checkbox input "true"
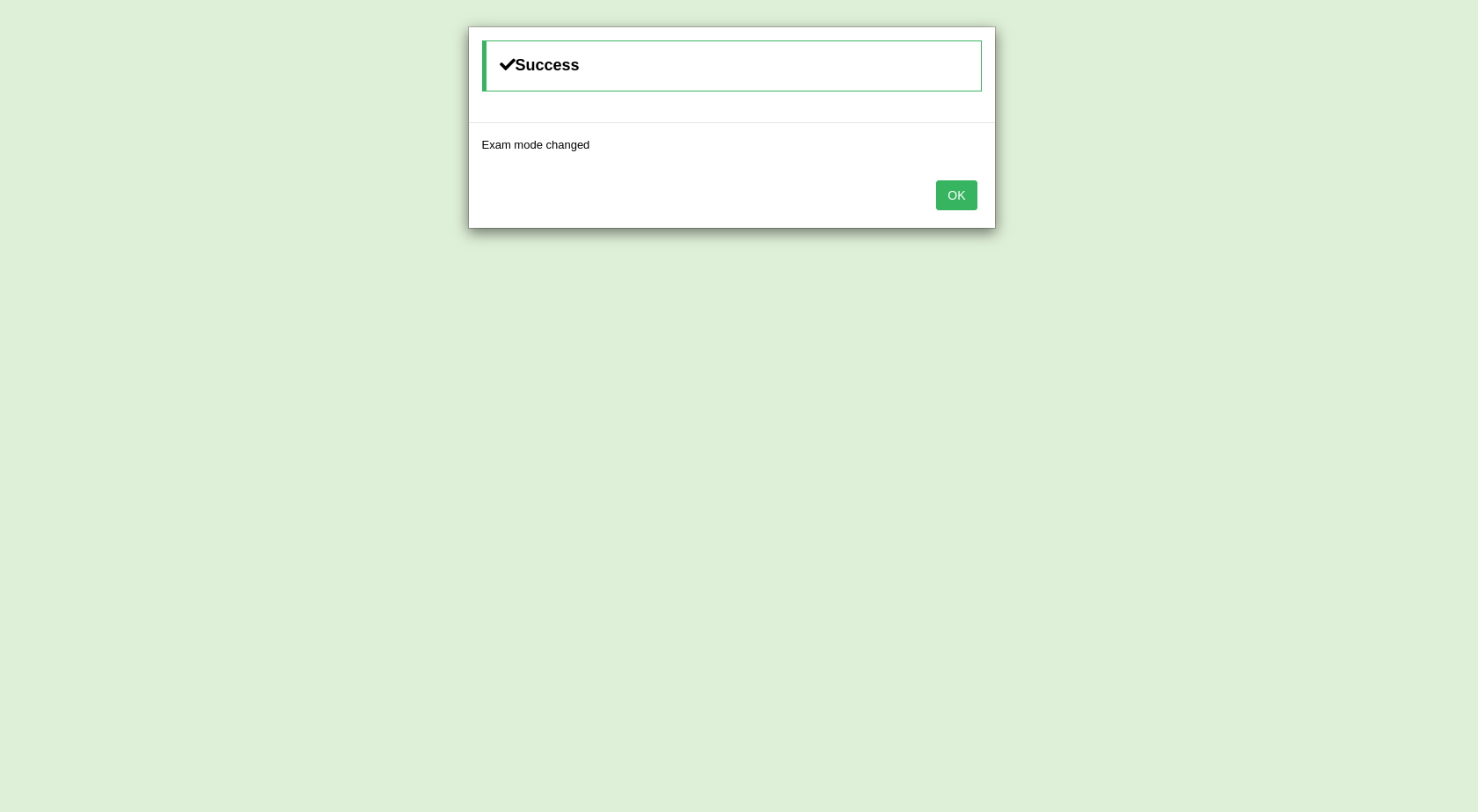
click at [948, 197] on button "OK" at bounding box center [956, 195] width 41 height 30
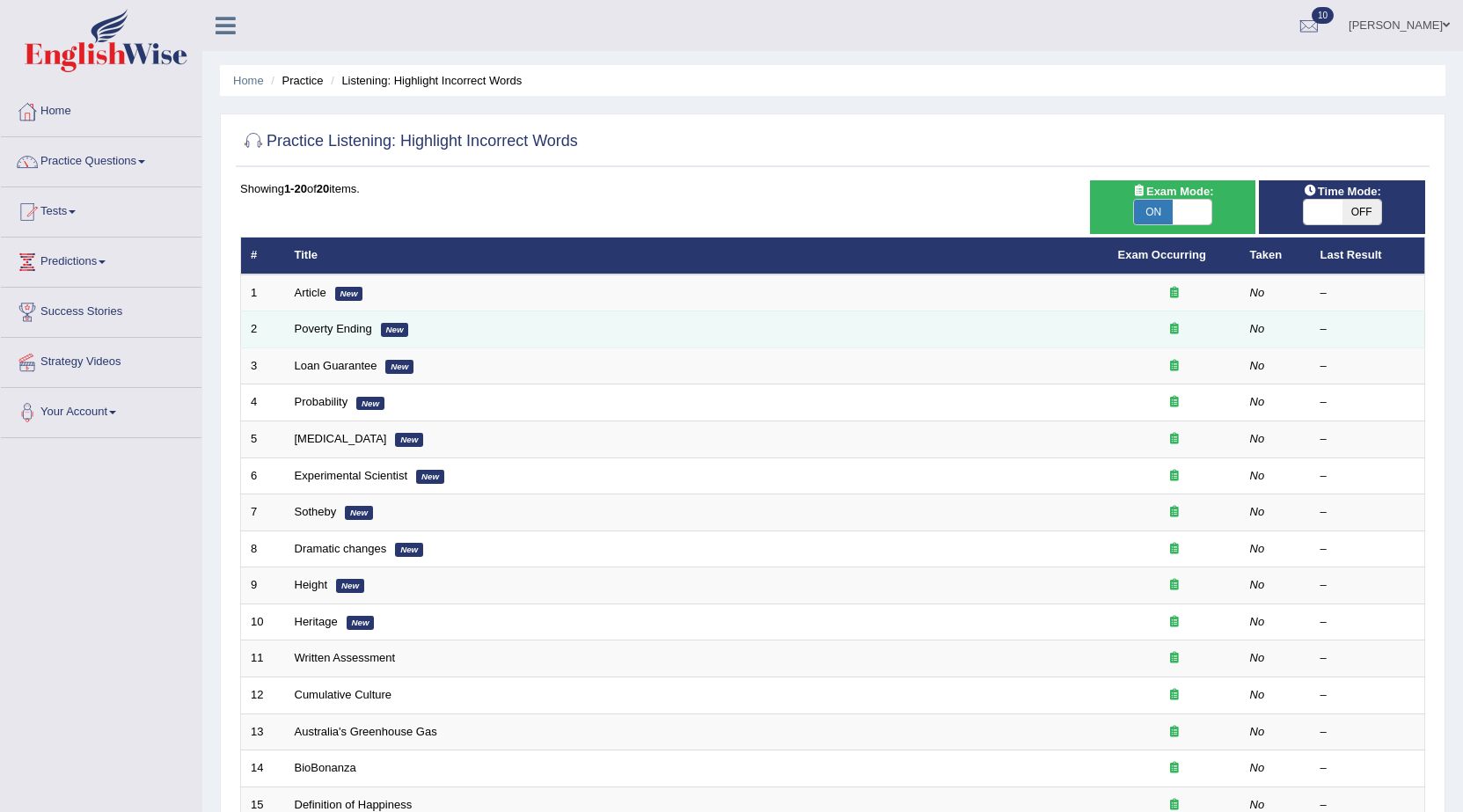
click at [1042, 326] on td "Poverty Ending New" at bounding box center [697, 329] width 823 height 37
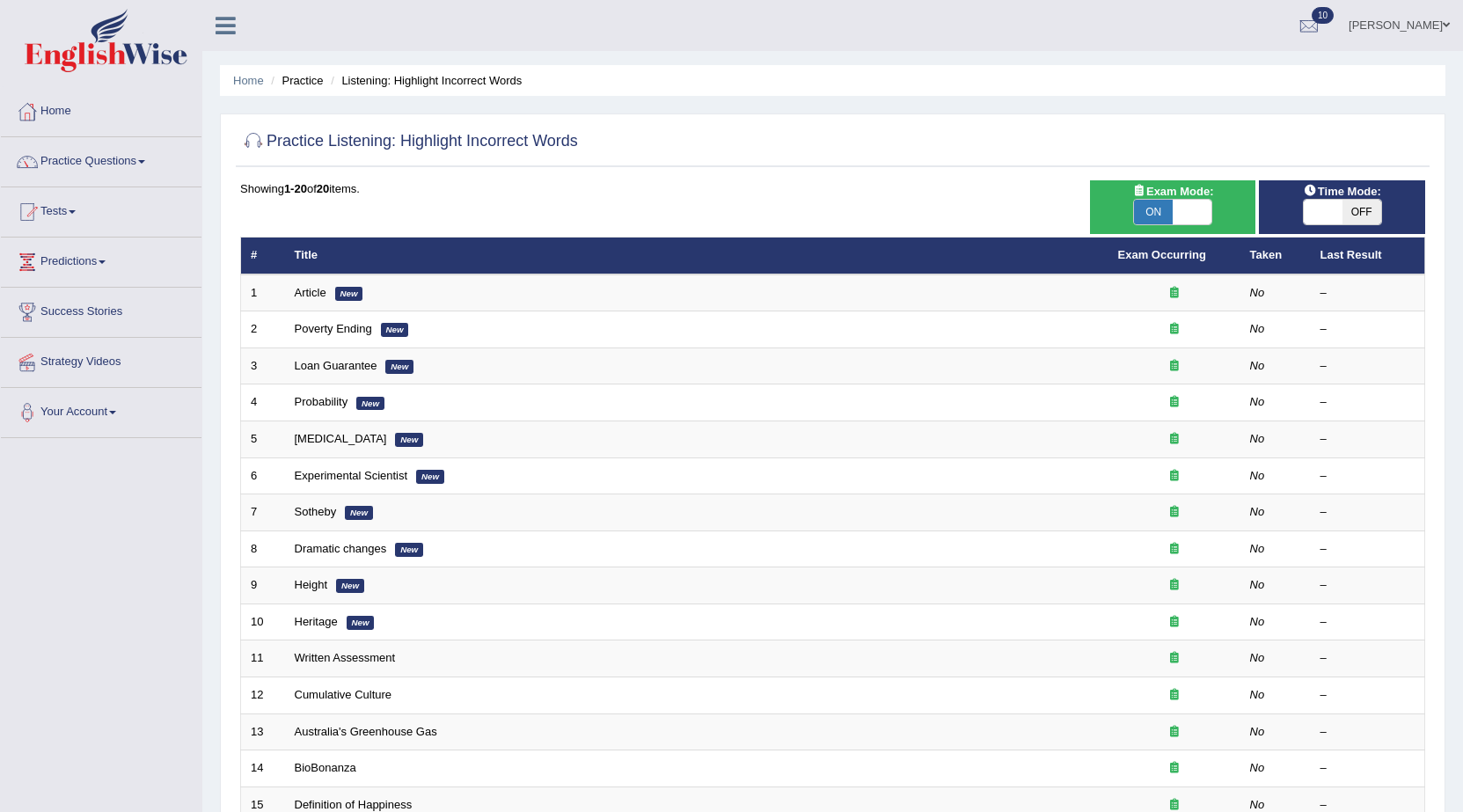
click at [1342, 208] on span "OFF" at bounding box center [1361, 211] width 39 height 25
checkbox input "true"
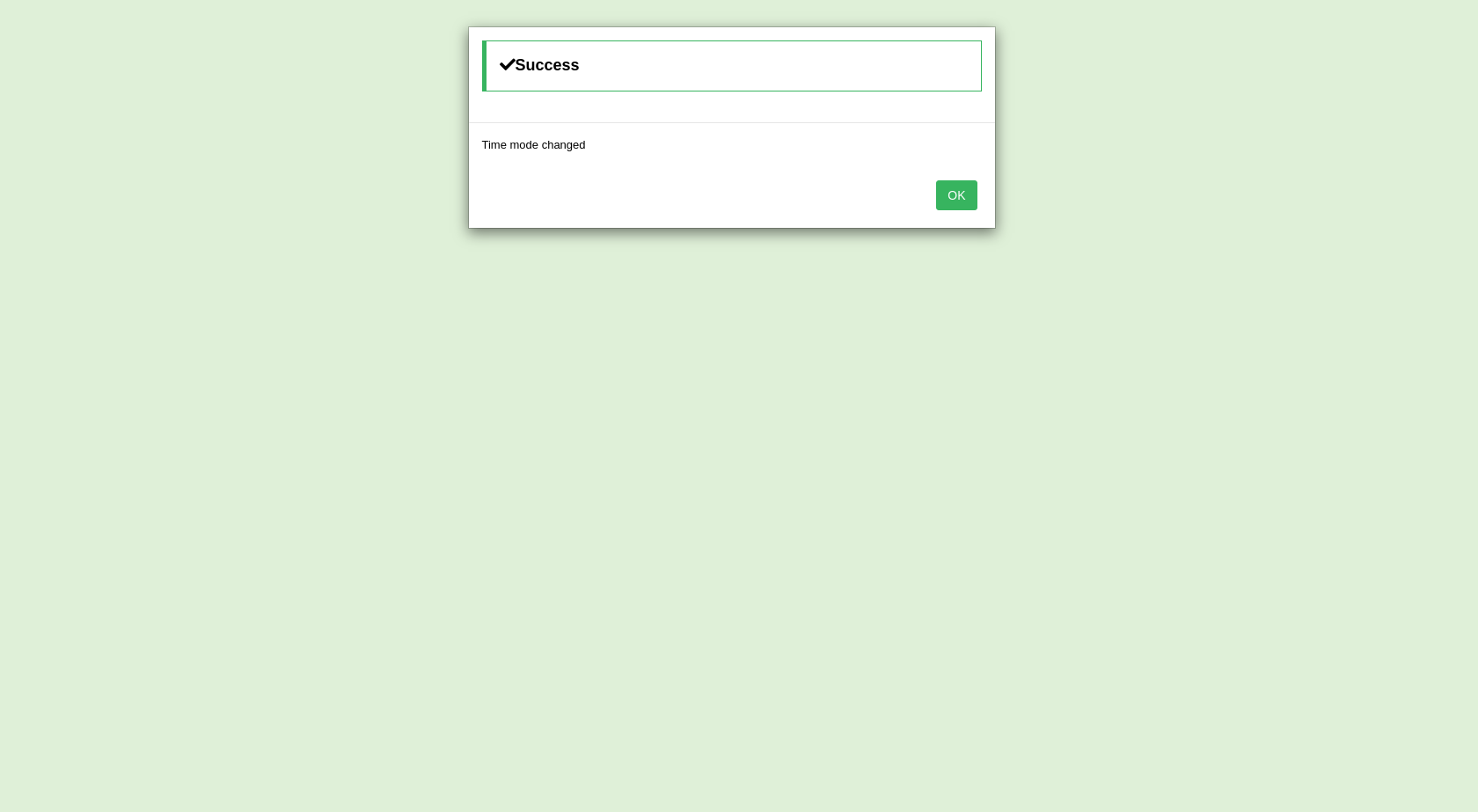
click at [945, 194] on button "OK" at bounding box center [956, 195] width 41 height 30
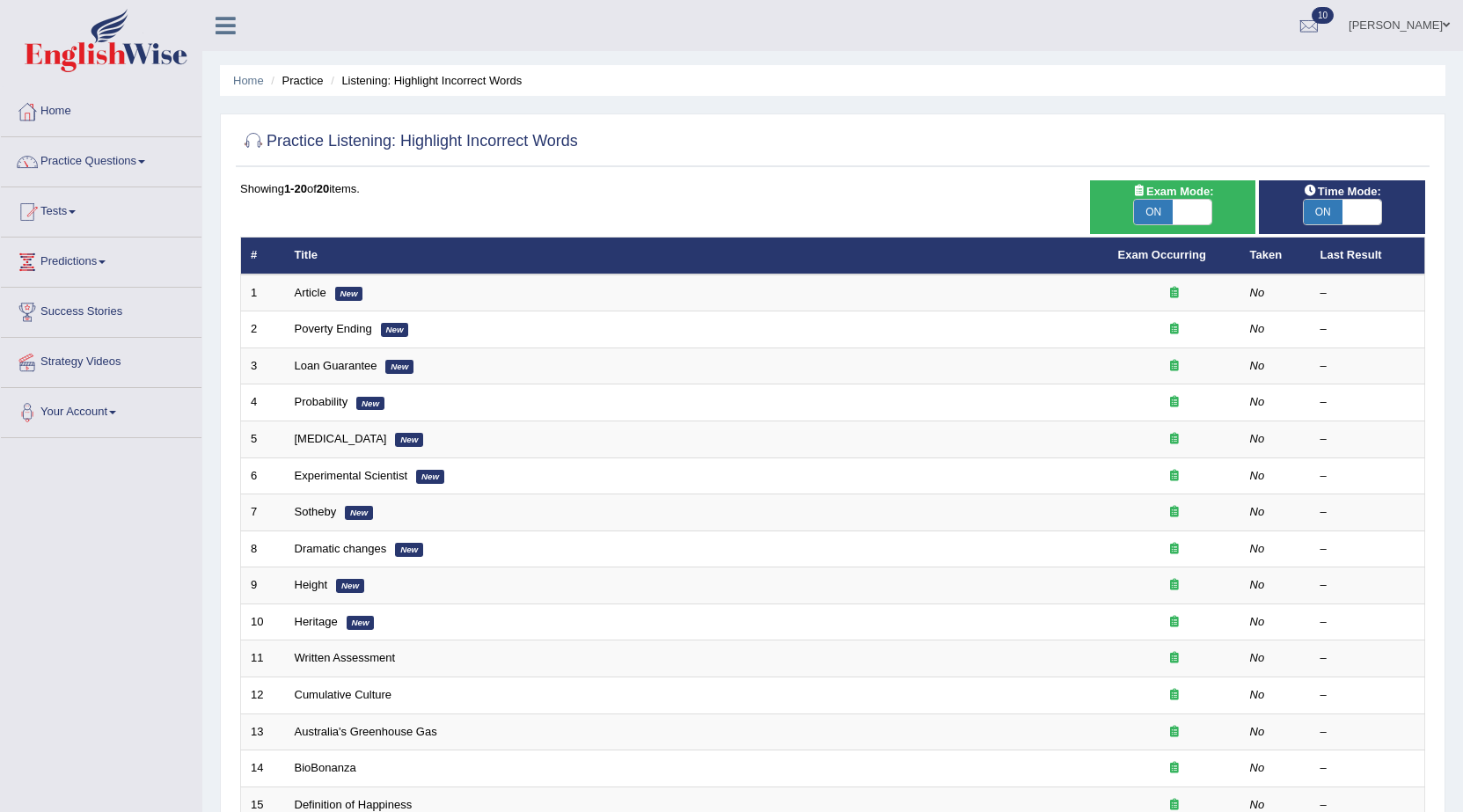
scroll to position [88, 0]
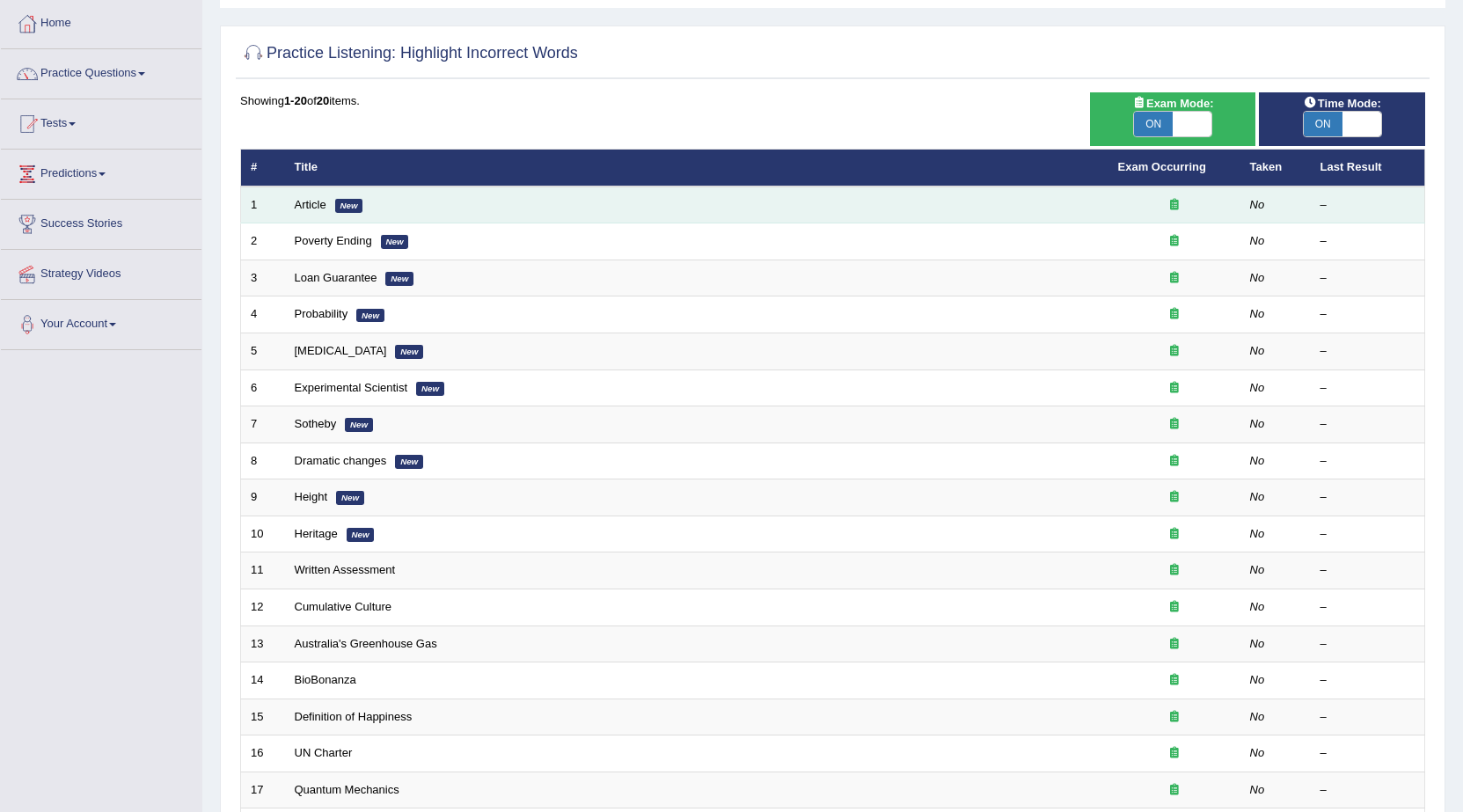
click at [1076, 205] on td "Article New" at bounding box center [697, 204] width 823 height 37
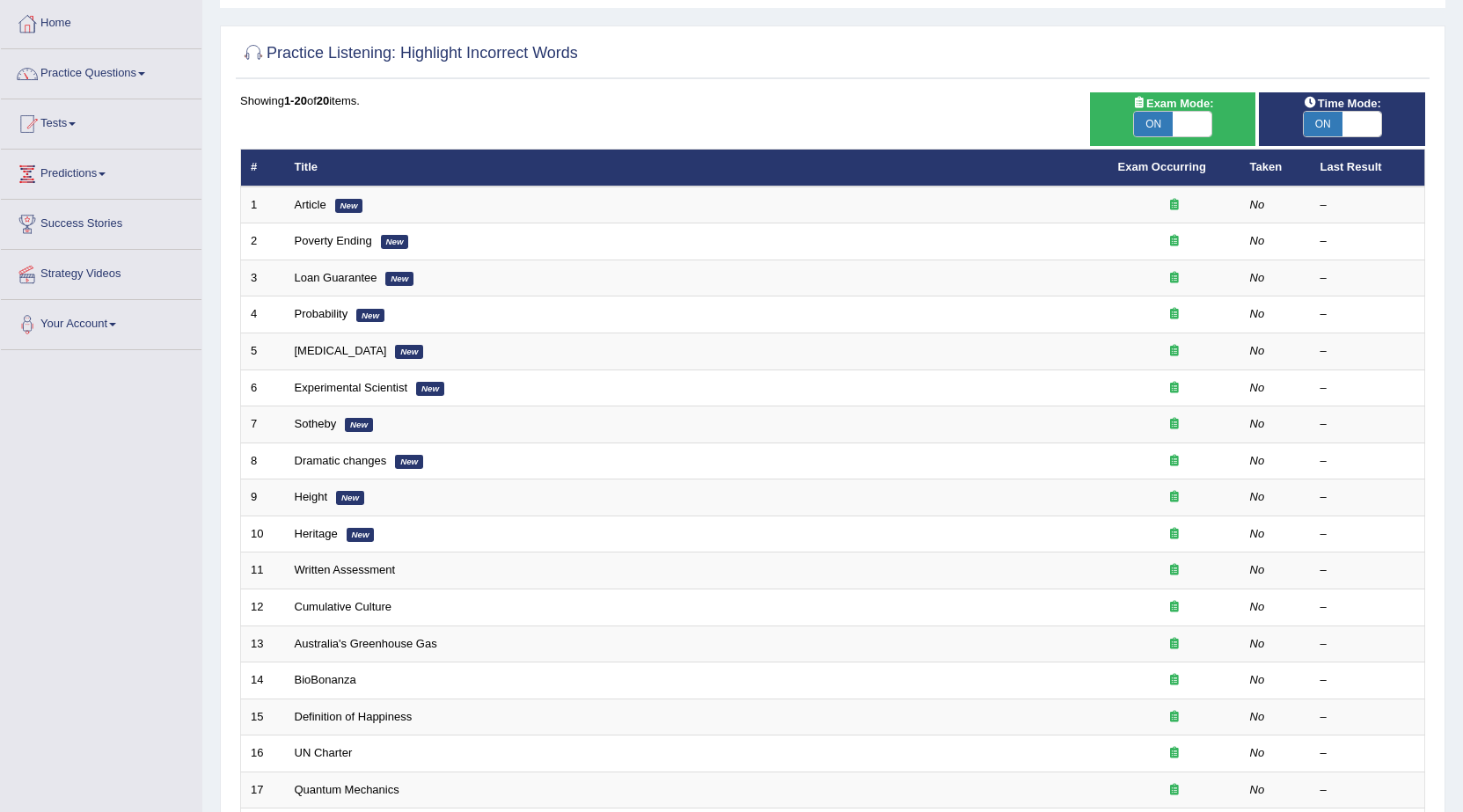
click at [1007, 117] on div "Showing 1-20 of 20 items. # Title Exam Occurring Taken Last Result 1 Article Ne…" at bounding box center [832, 505] width 1185 height 826
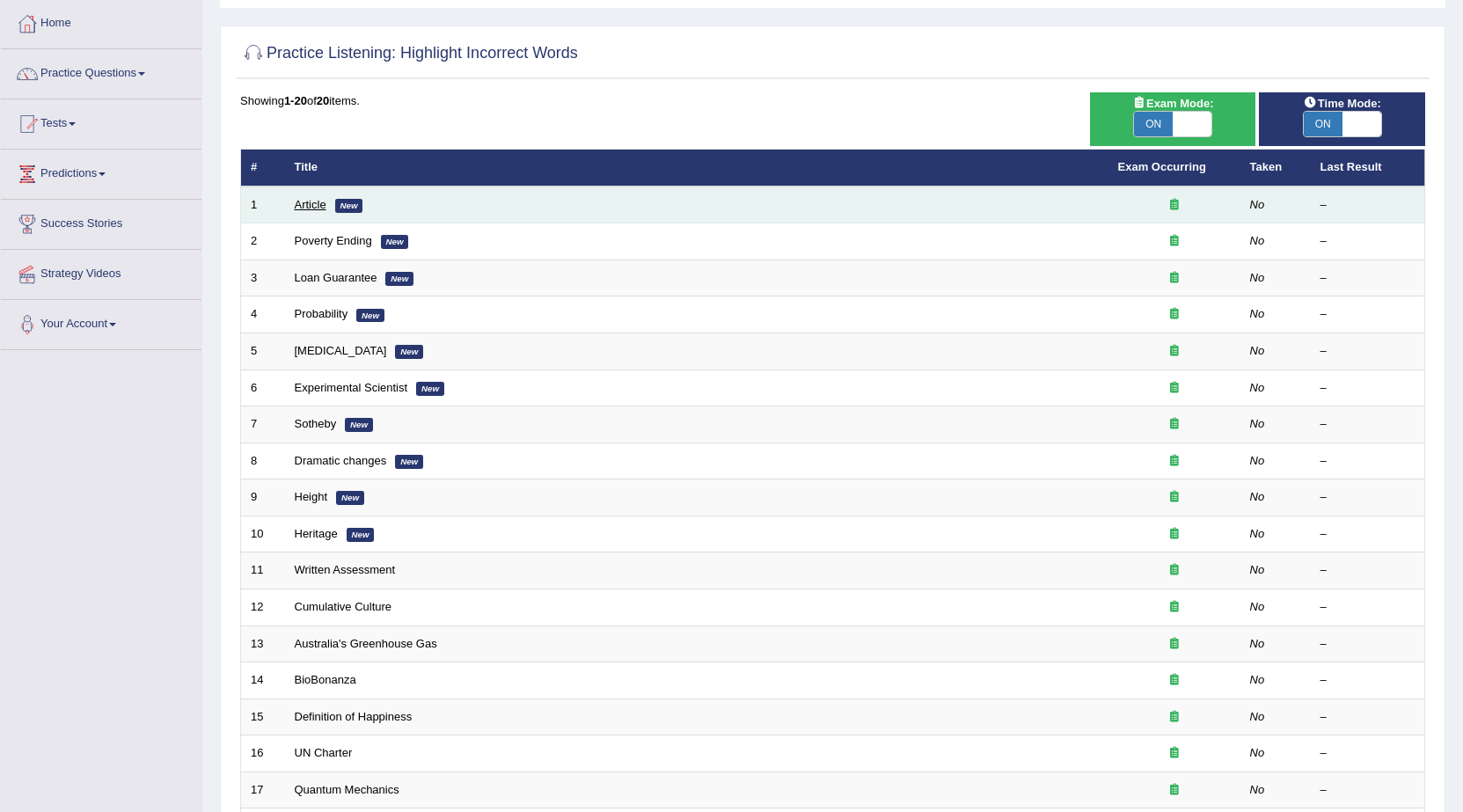
click at [306, 207] on link "Article" at bounding box center [311, 204] width 32 height 13
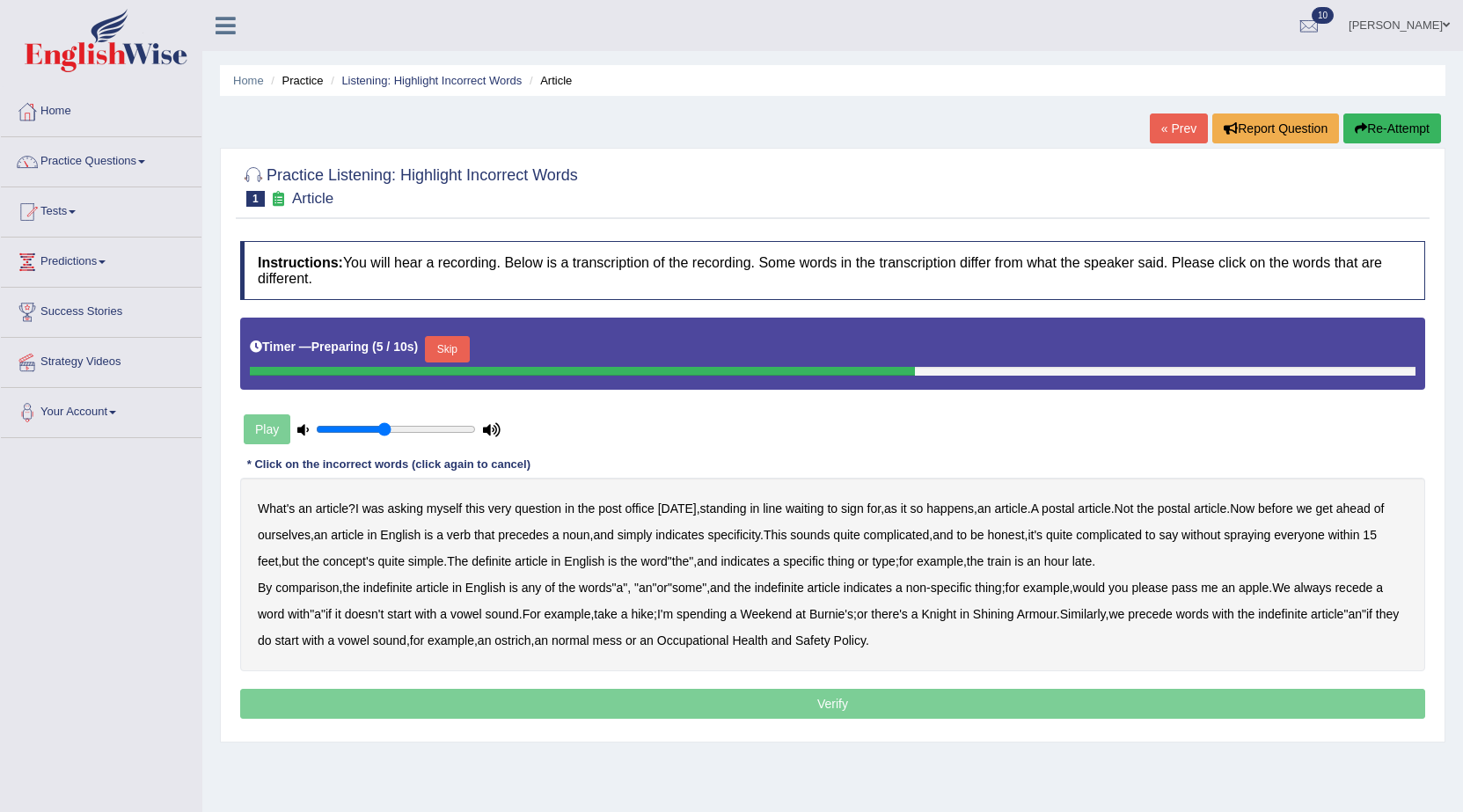
click at [280, 431] on div "Play" at bounding box center [372, 429] width 264 height 44
click at [247, 439] on div "Play" at bounding box center [372, 429] width 264 height 44
click at [271, 429] on div "Play" at bounding box center [372, 429] width 264 height 44
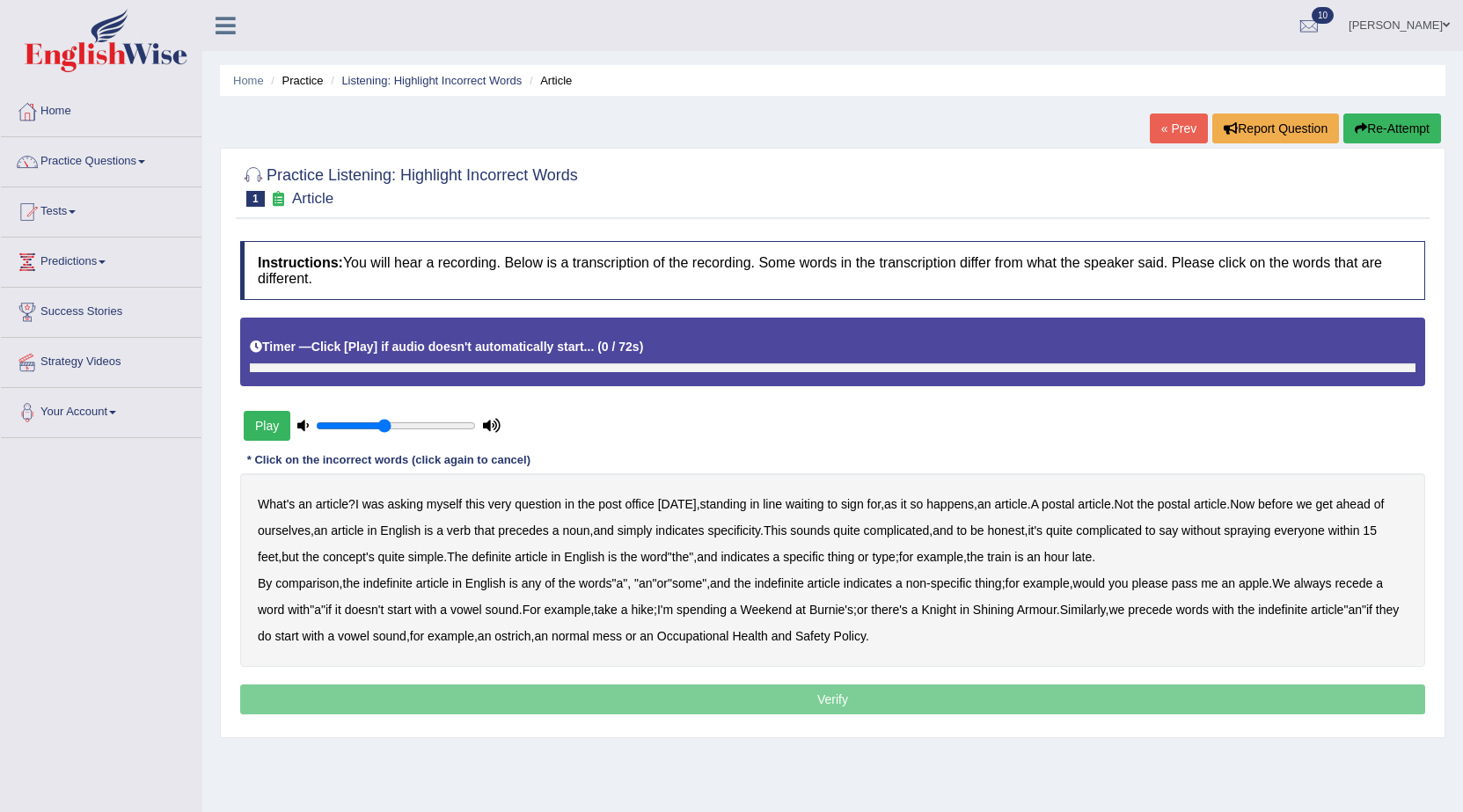
click at [269, 429] on div "Play" at bounding box center [372, 425] width 264 height 44
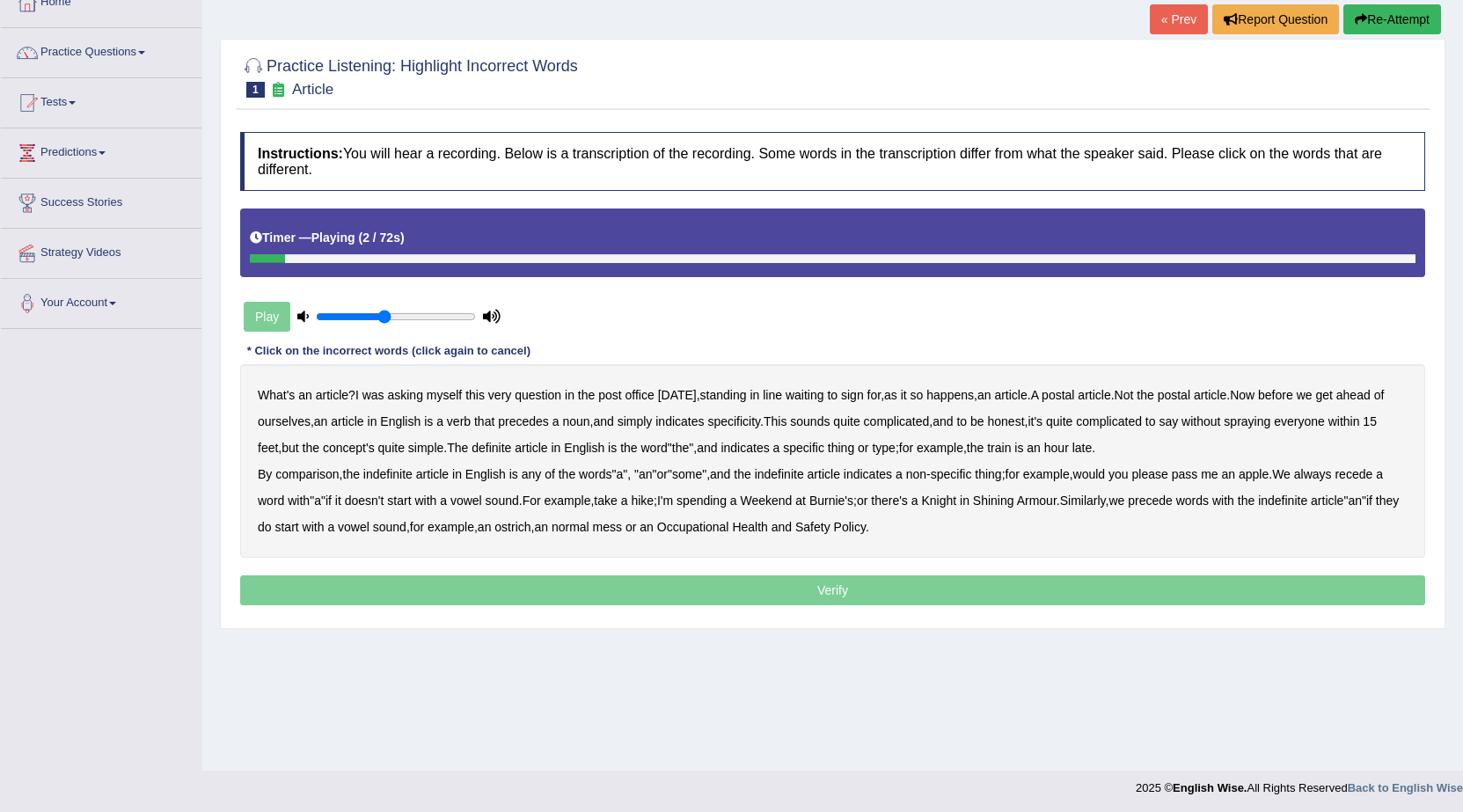
scroll to position [112, 0]
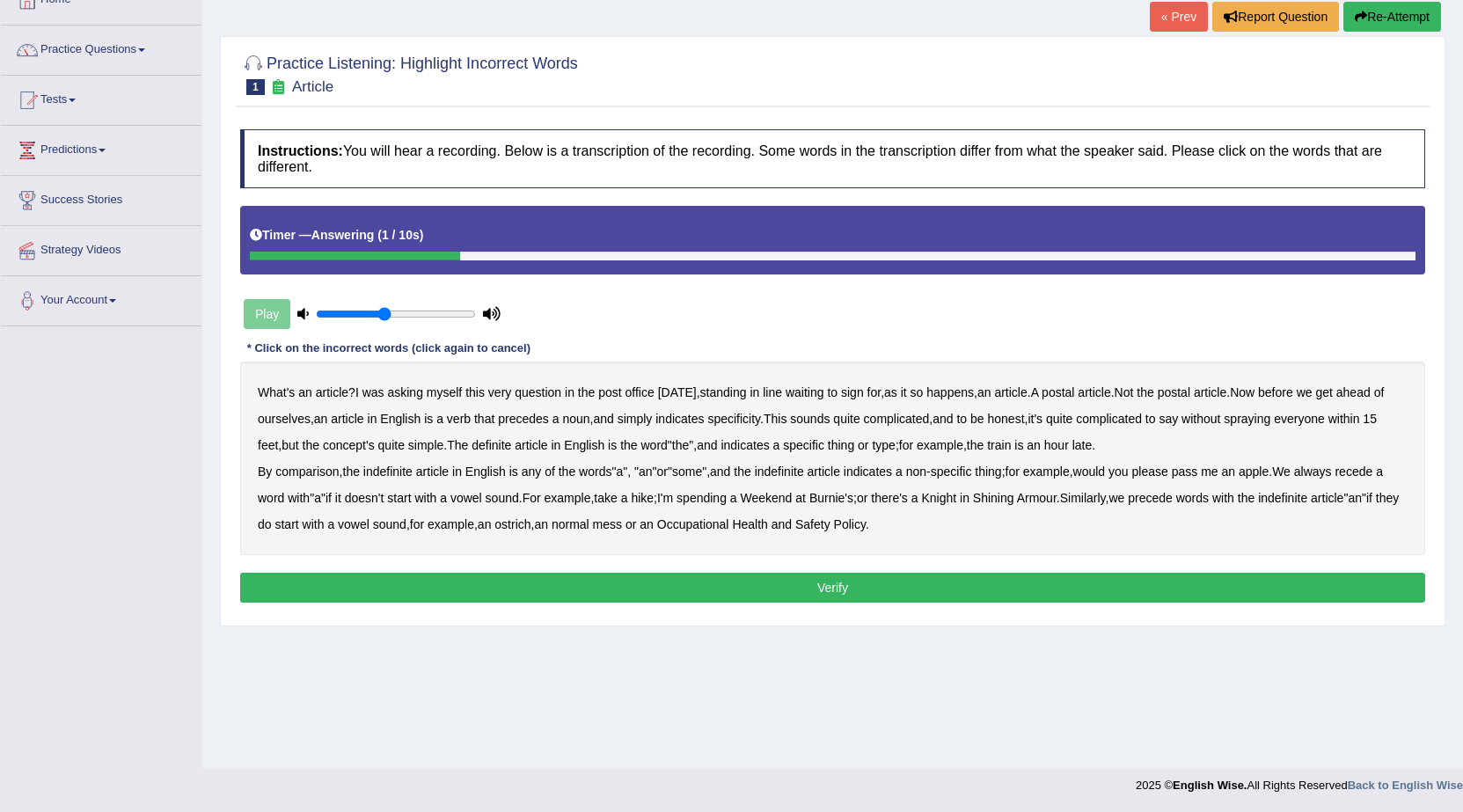
click at [1372, 475] on b "recede" at bounding box center [1353, 471] width 38 height 14
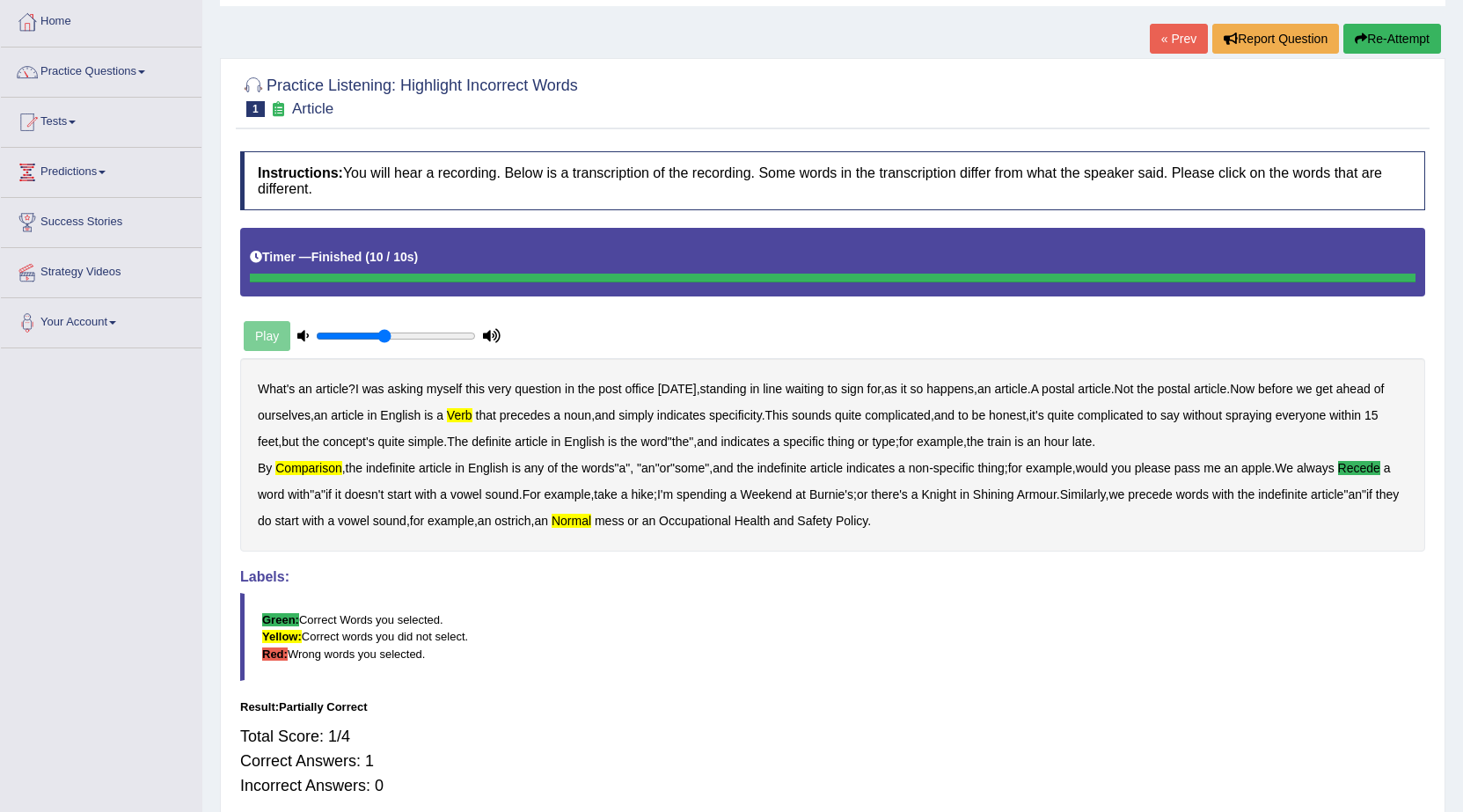
scroll to position [0, 0]
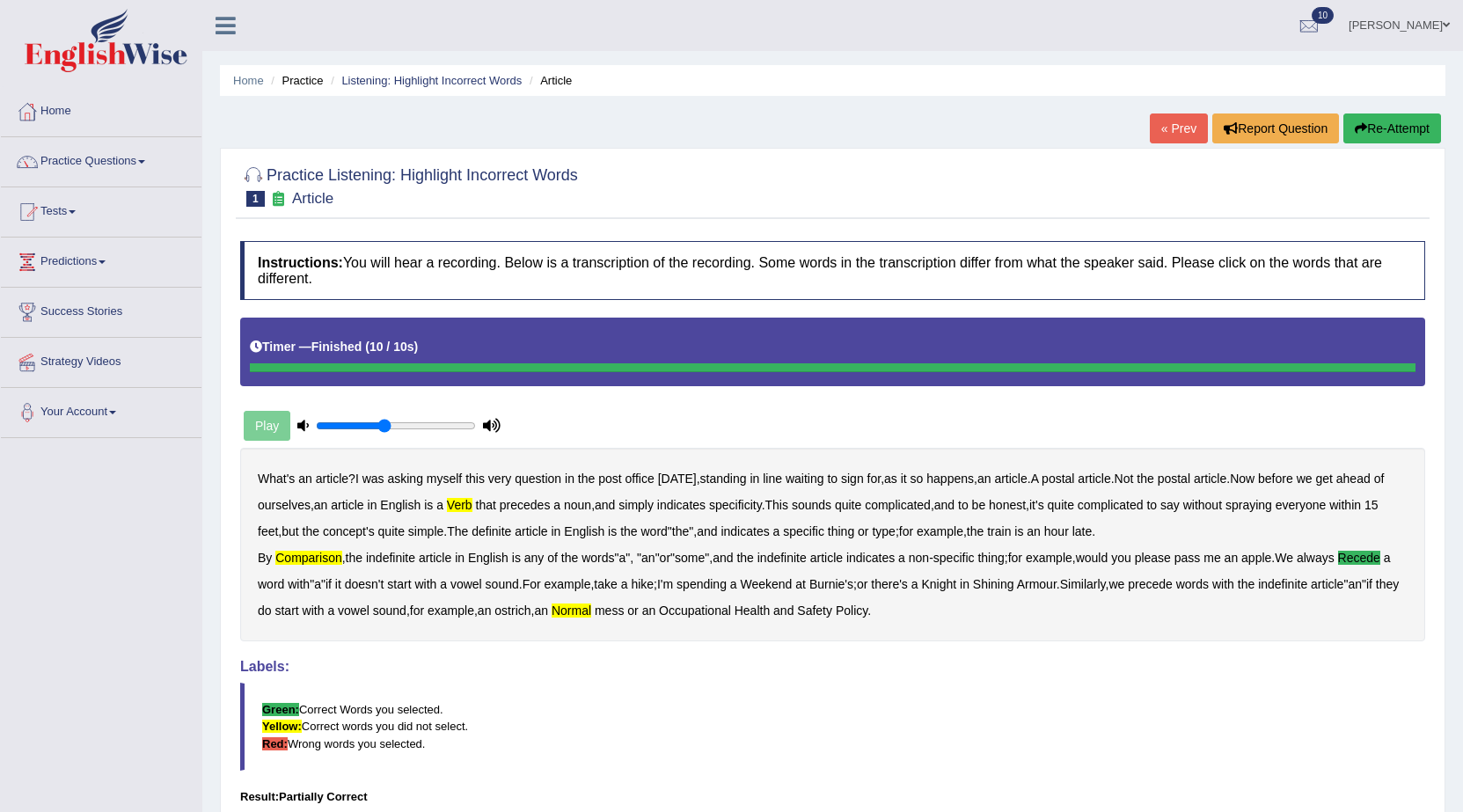
click at [261, 438] on div "Play" at bounding box center [372, 425] width 264 height 44
click at [270, 417] on div "Play" at bounding box center [372, 425] width 264 height 44
click at [1399, 132] on button "Re-Attempt" at bounding box center [1392, 129] width 98 height 30
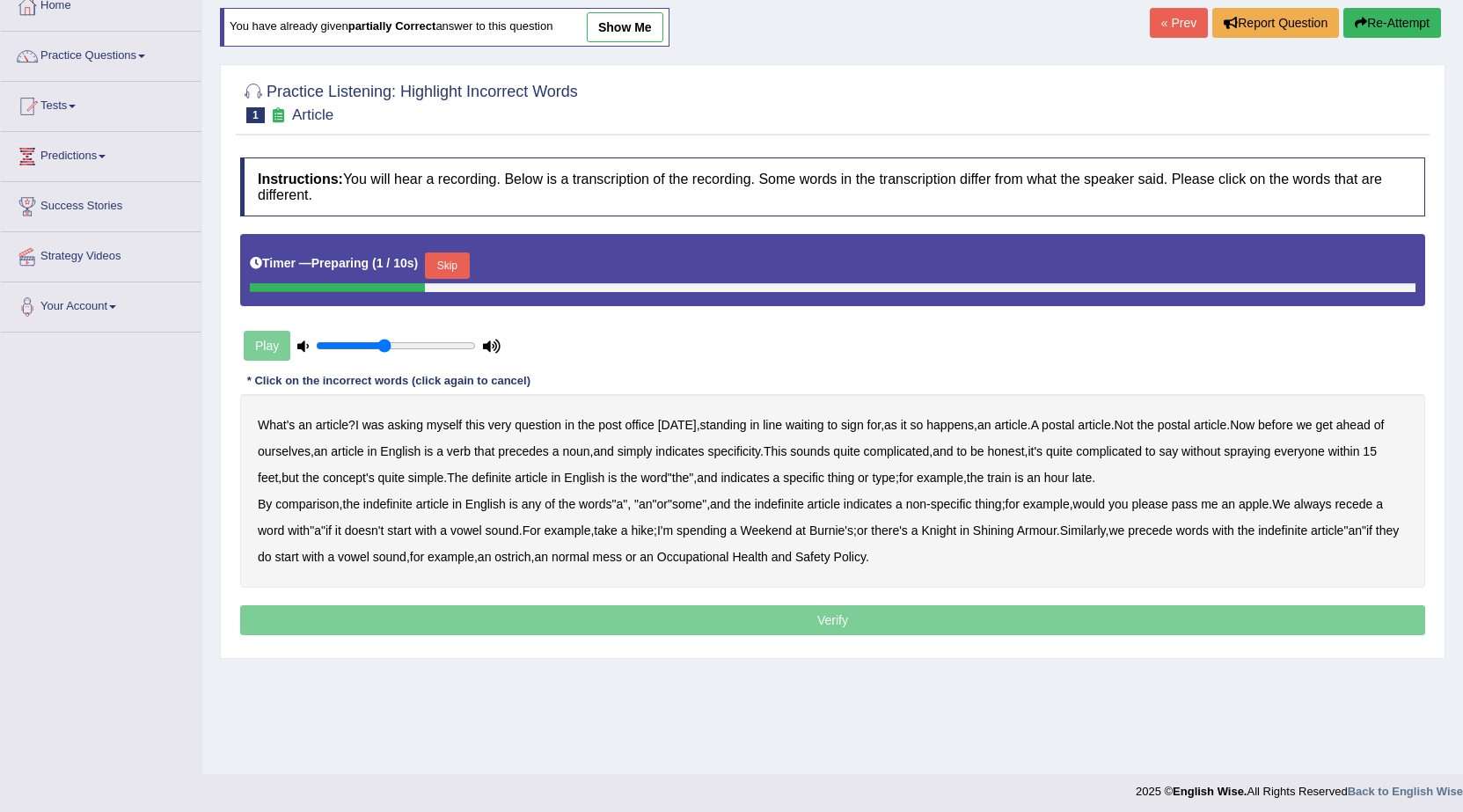
scroll to position [112, 0]
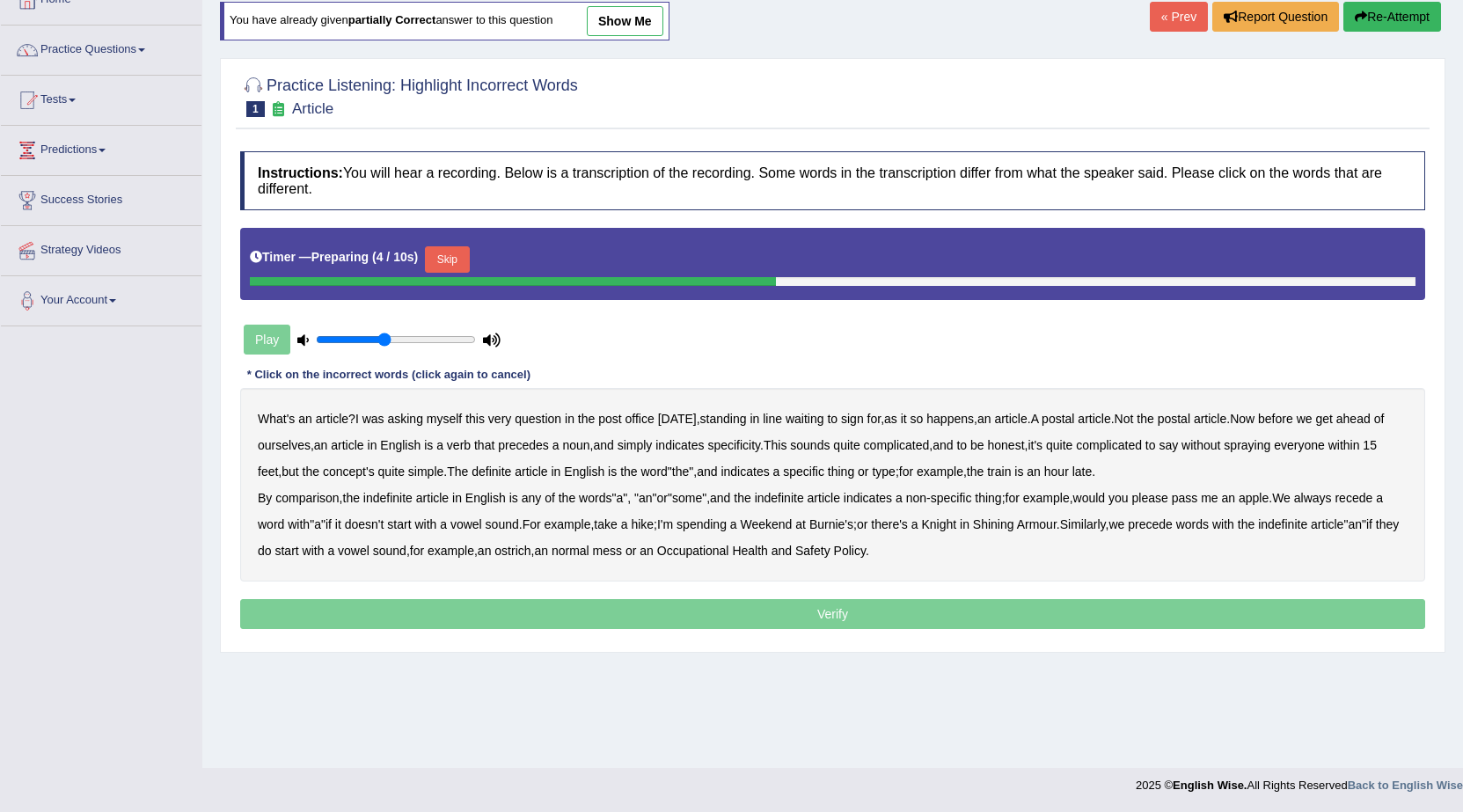
click at [255, 338] on div "Play" at bounding box center [372, 340] width 264 height 44
click at [276, 339] on div "Play" at bounding box center [372, 340] width 264 height 44
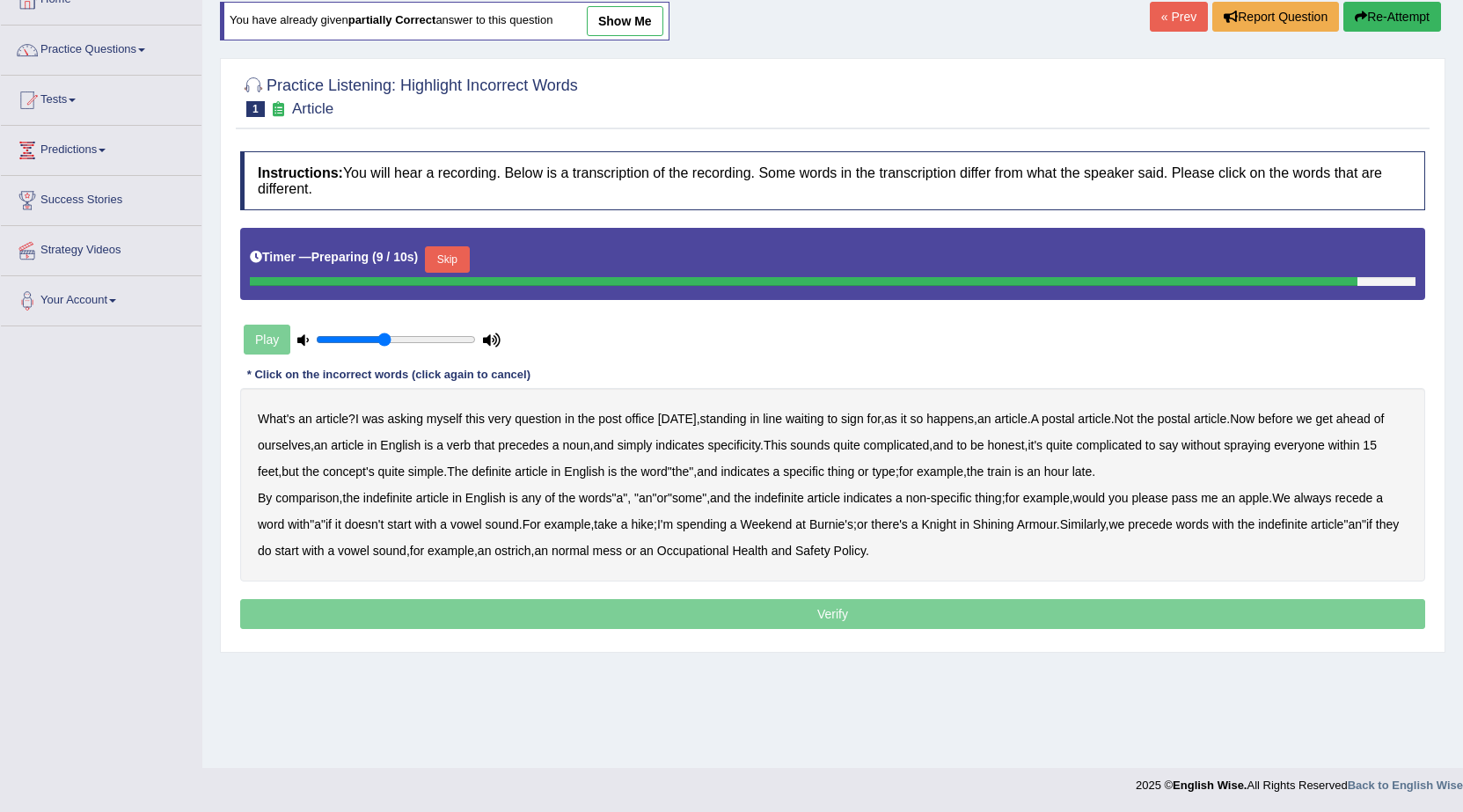
click at [265, 346] on div "Play" at bounding box center [372, 340] width 264 height 44
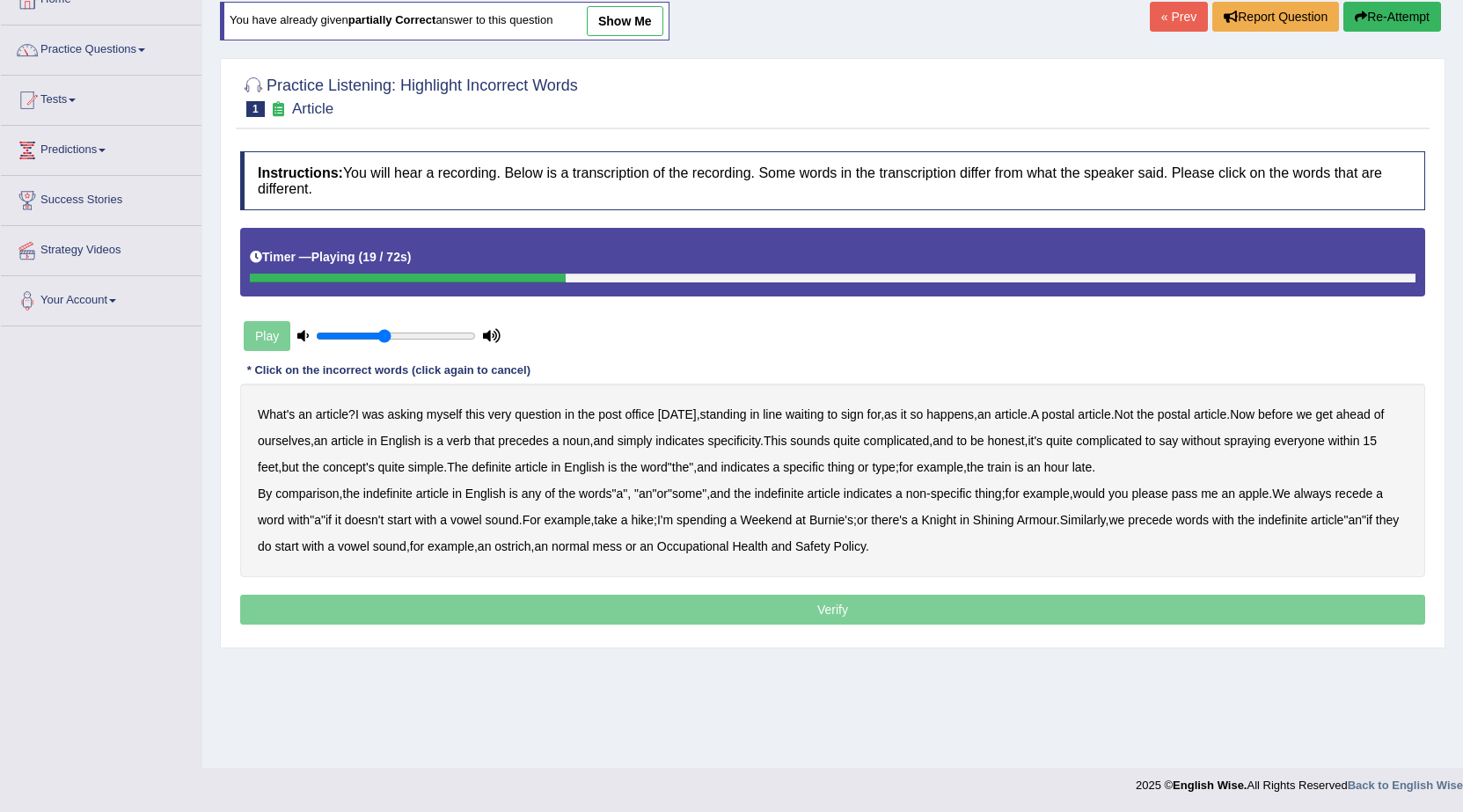
click at [539, 442] on b "precedes" at bounding box center [523, 440] width 51 height 14
click at [296, 490] on b "comparison" at bounding box center [307, 493] width 64 height 14
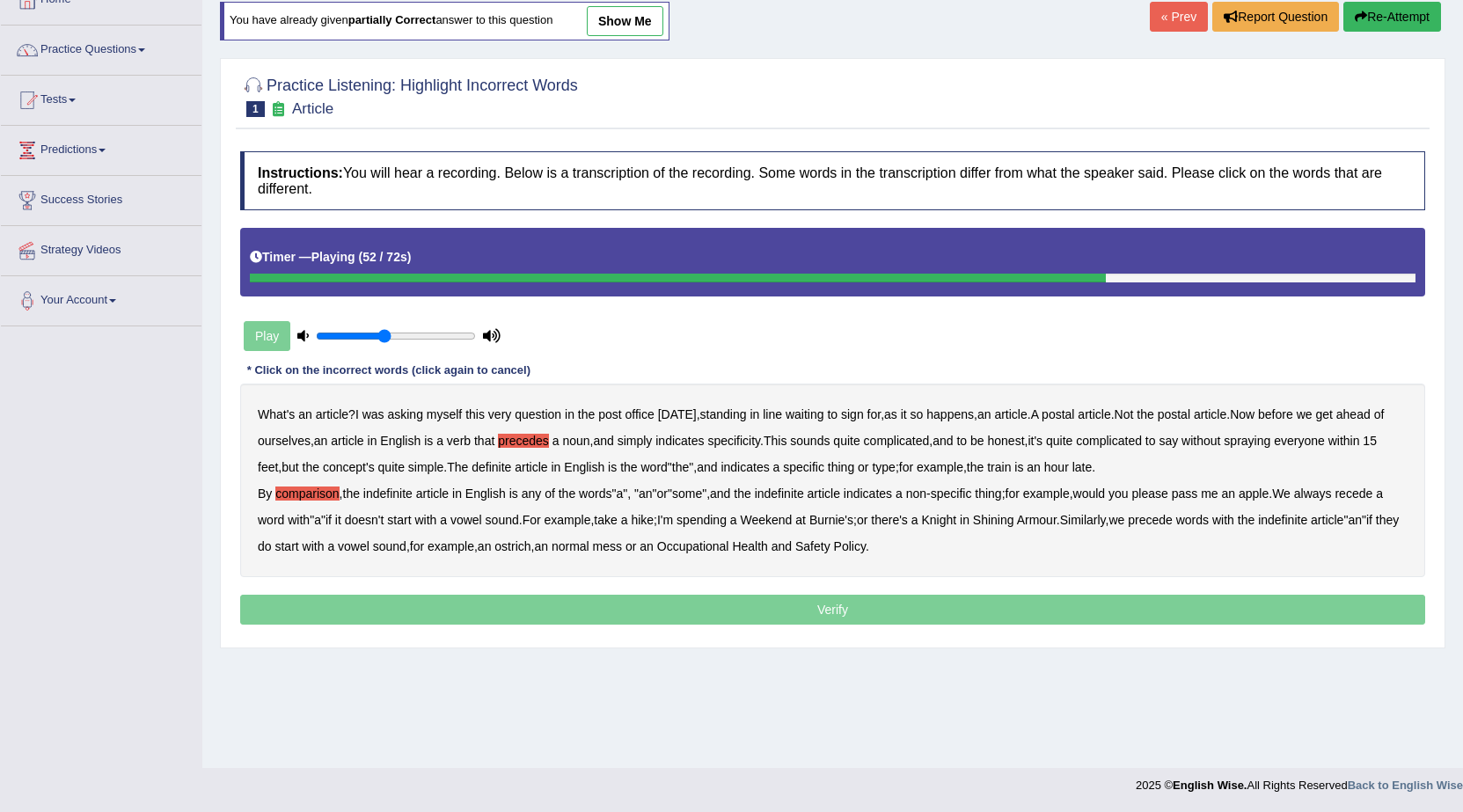
click at [1372, 492] on b "recede" at bounding box center [1353, 493] width 38 height 14
click at [1173, 523] on b "precede" at bounding box center [1149, 520] width 45 height 14
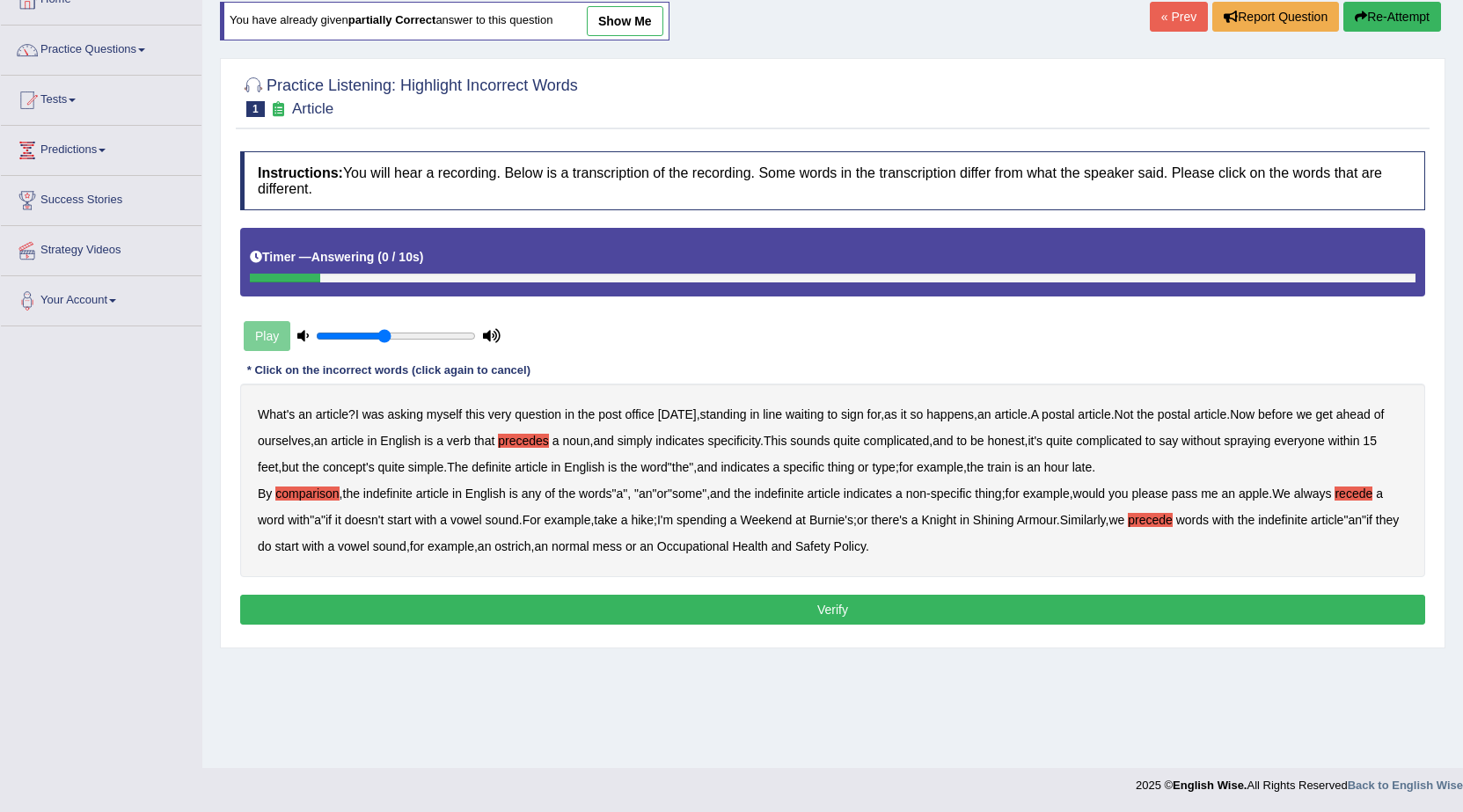
click at [793, 607] on button "Verify" at bounding box center [832, 610] width 1185 height 30
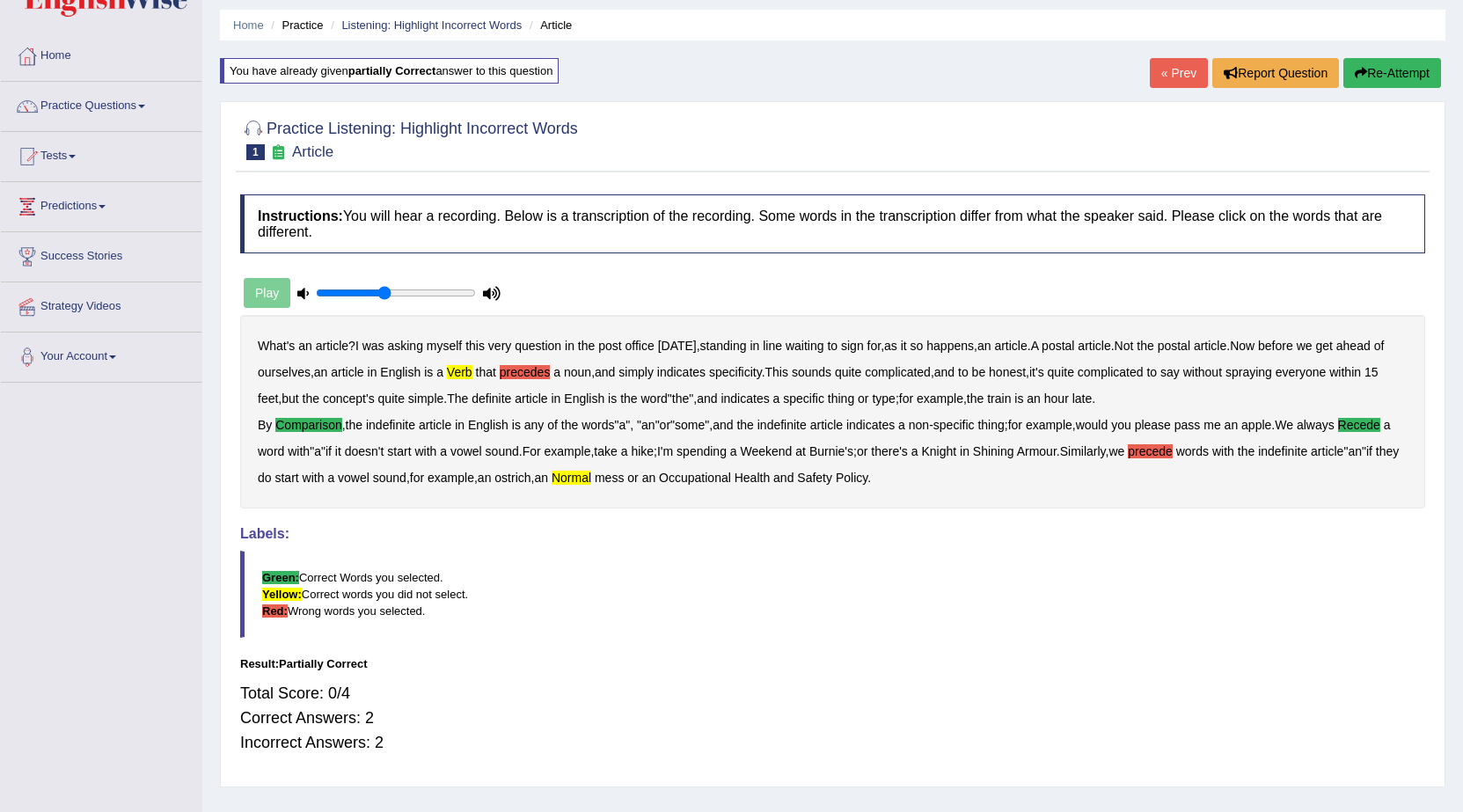
scroll to position [24, 0]
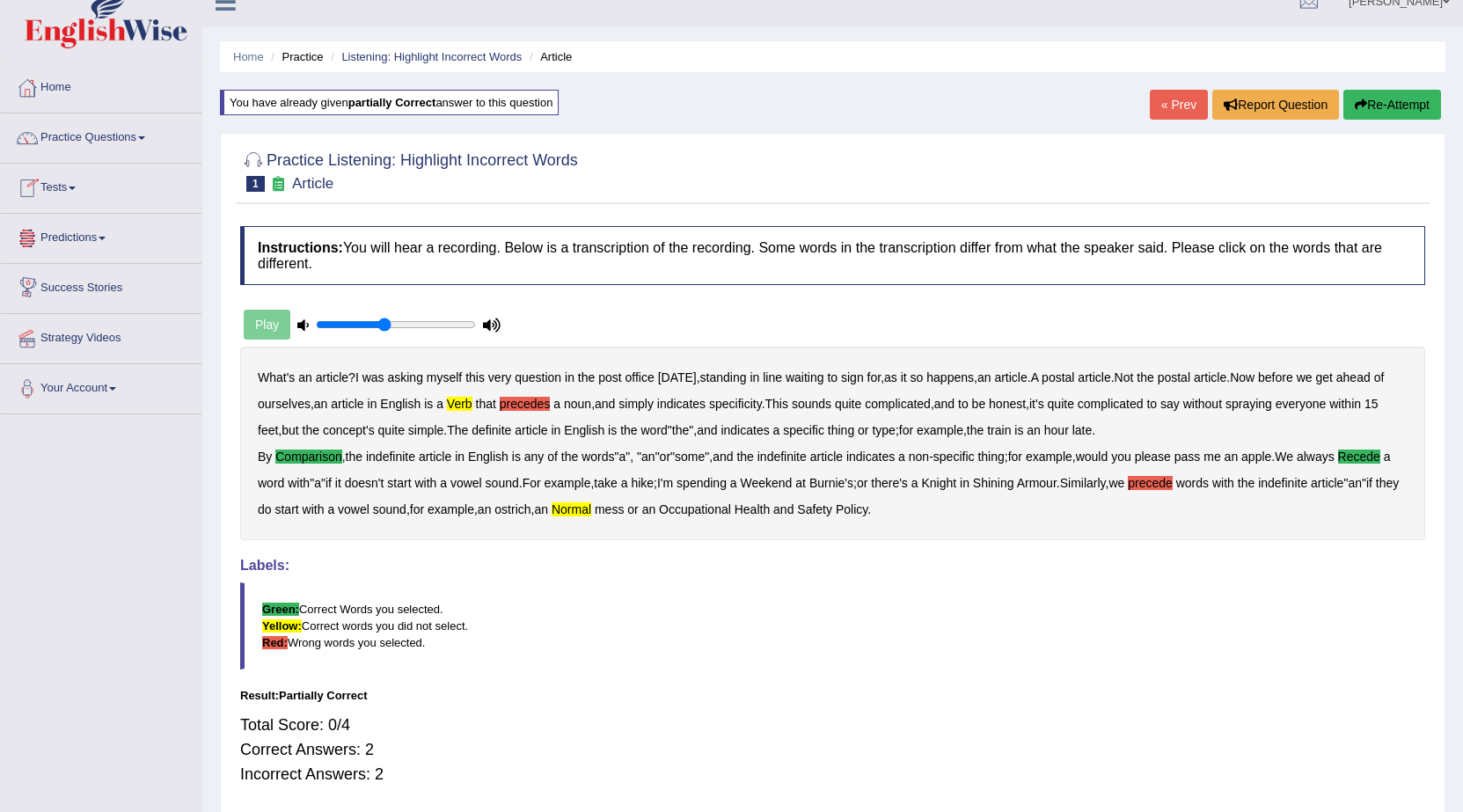
click at [1383, 106] on button "Re-Attempt" at bounding box center [1392, 105] width 98 height 30
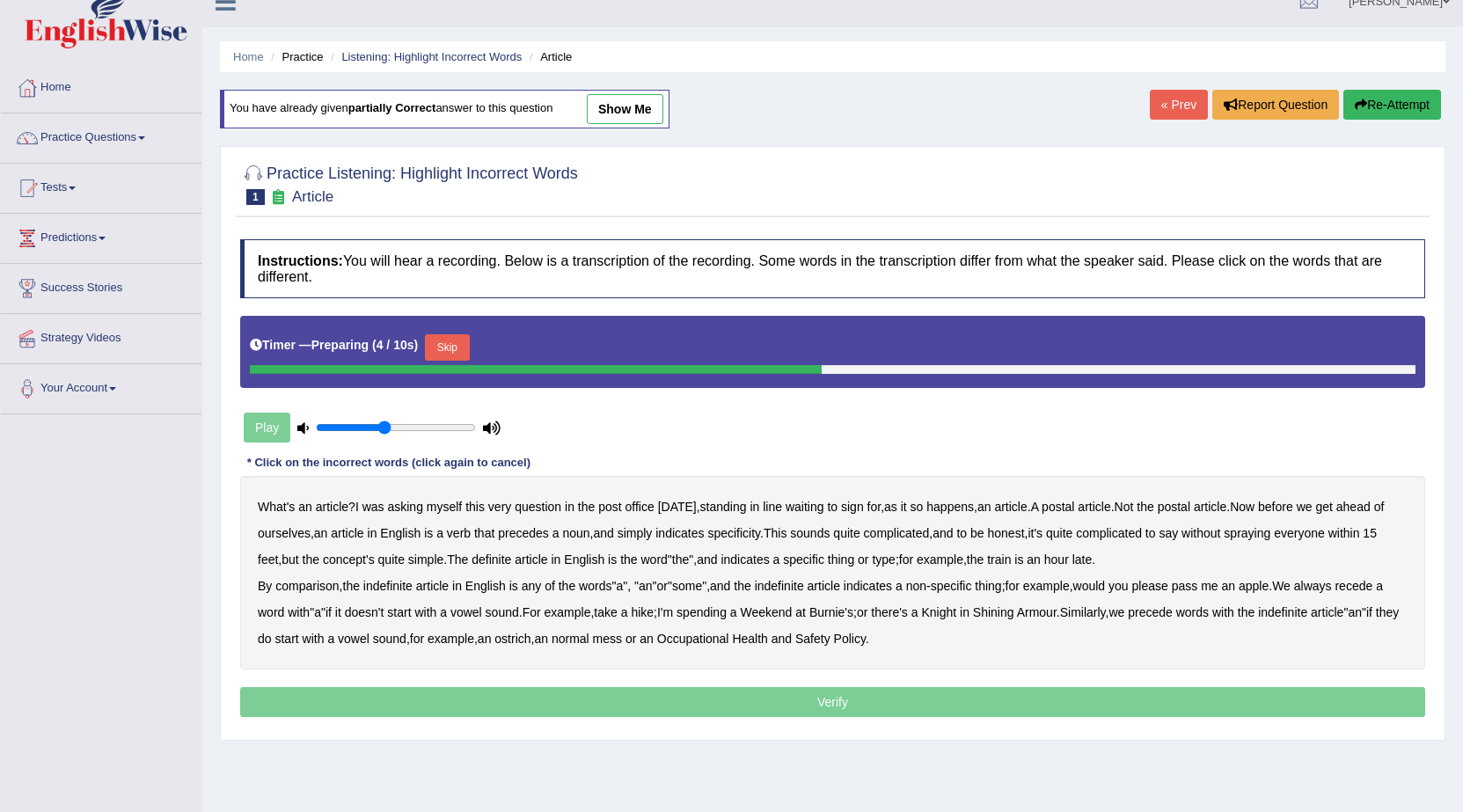
click at [453, 349] on button "Skip" at bounding box center [446, 347] width 44 height 26
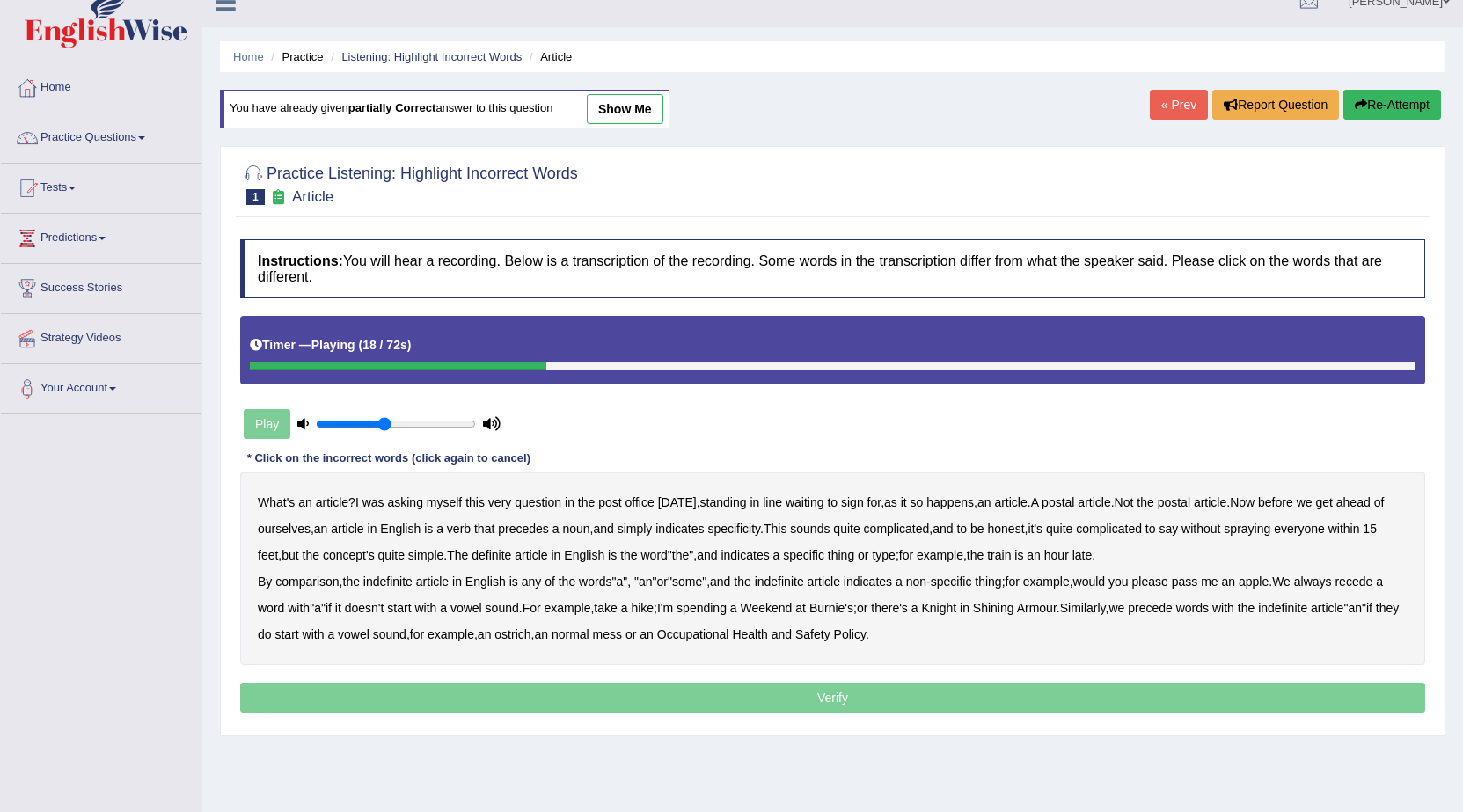
click at [470, 534] on b "verb" at bounding box center [458, 528] width 24 height 14
click at [296, 581] on b "comparison" at bounding box center [307, 581] width 64 height 14
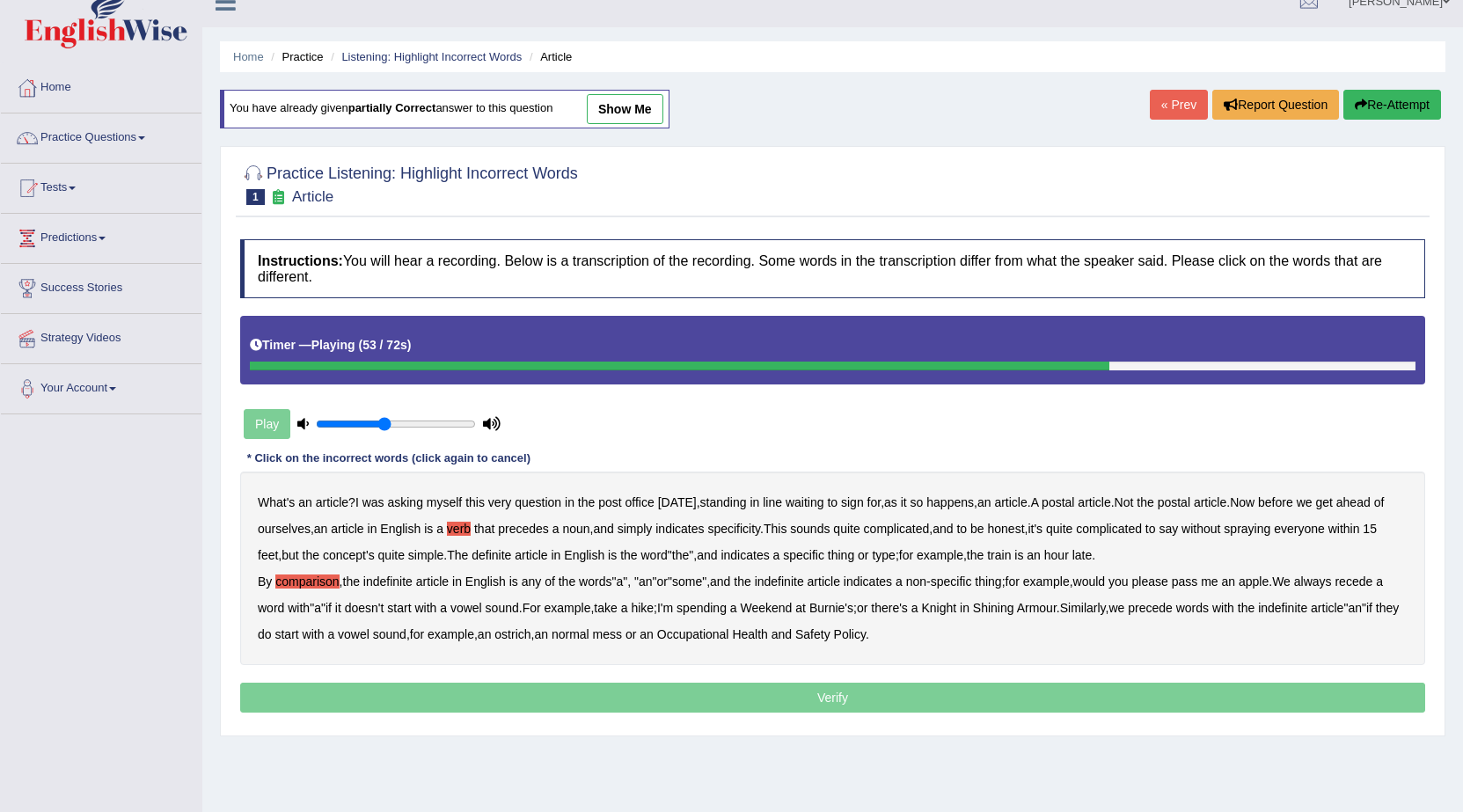
click at [1372, 581] on b "recede" at bounding box center [1353, 581] width 38 height 14
click at [589, 636] on b "normal" at bounding box center [570, 634] width 38 height 14
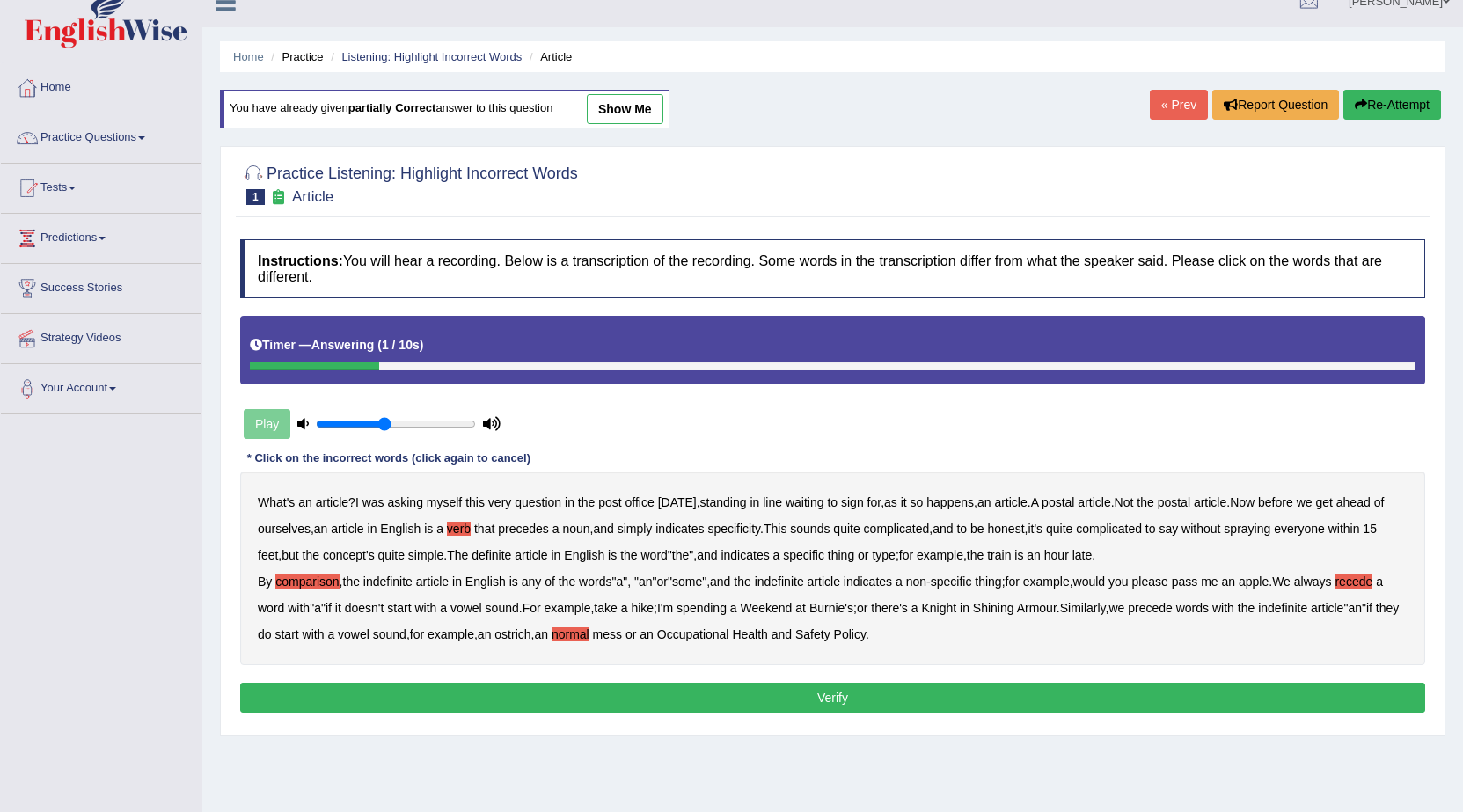
click at [760, 707] on button "Verify" at bounding box center [832, 697] width 1185 height 30
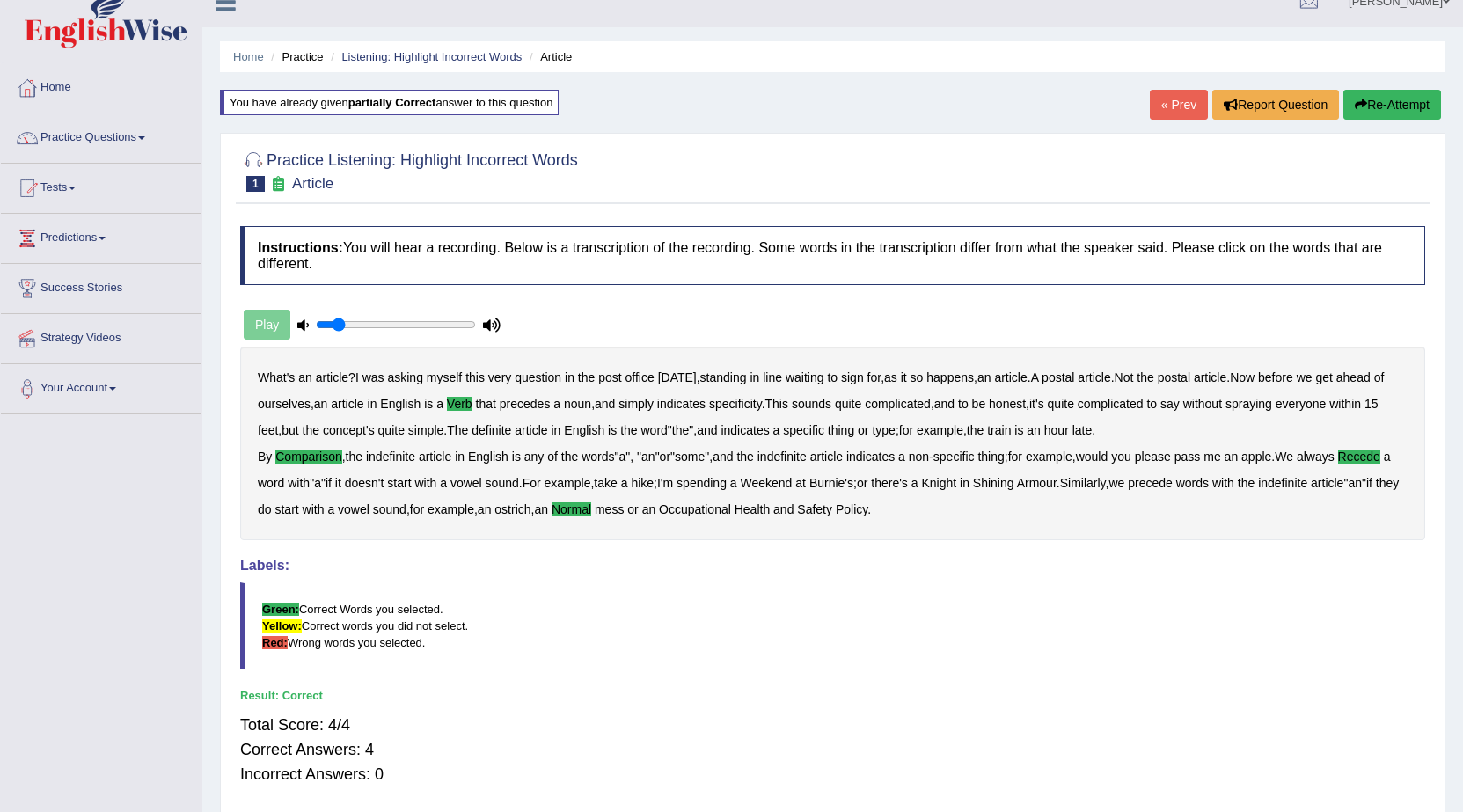
type input "0.15"
click at [341, 326] on input "range" at bounding box center [396, 325] width 160 height 14
click at [281, 328] on div "Play" at bounding box center [372, 325] width 264 height 44
click at [272, 318] on div "Play" at bounding box center [372, 325] width 264 height 44
click at [261, 325] on div "Play" at bounding box center [372, 325] width 264 height 44
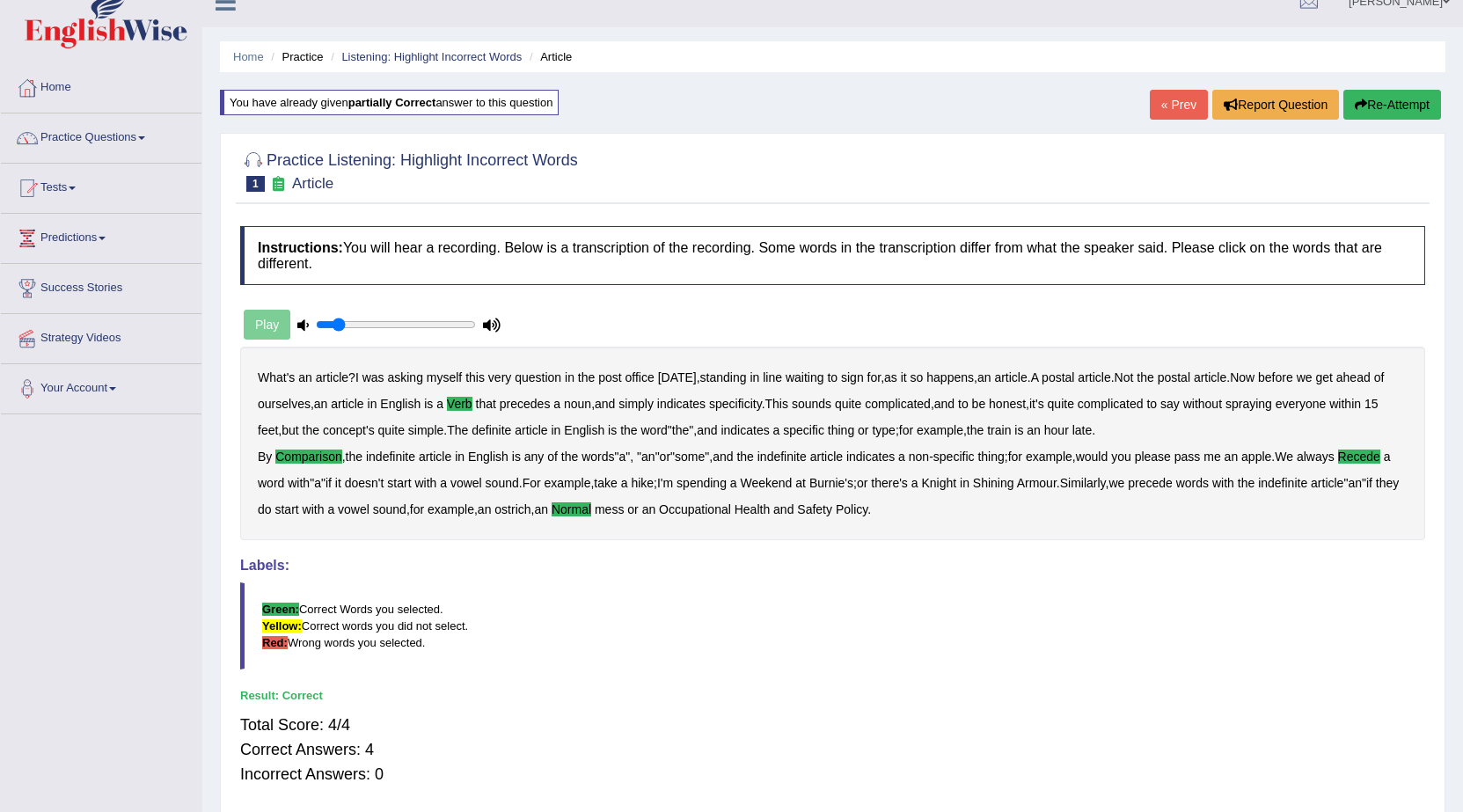
click at [315, 328] on div "Play" at bounding box center [372, 325] width 264 height 44
click at [260, 326] on div "Play" at bounding box center [372, 325] width 264 height 44
click at [298, 321] on icon at bounding box center [302, 324] width 11 height 11
click at [305, 336] on div "Play" at bounding box center [372, 325] width 264 height 44
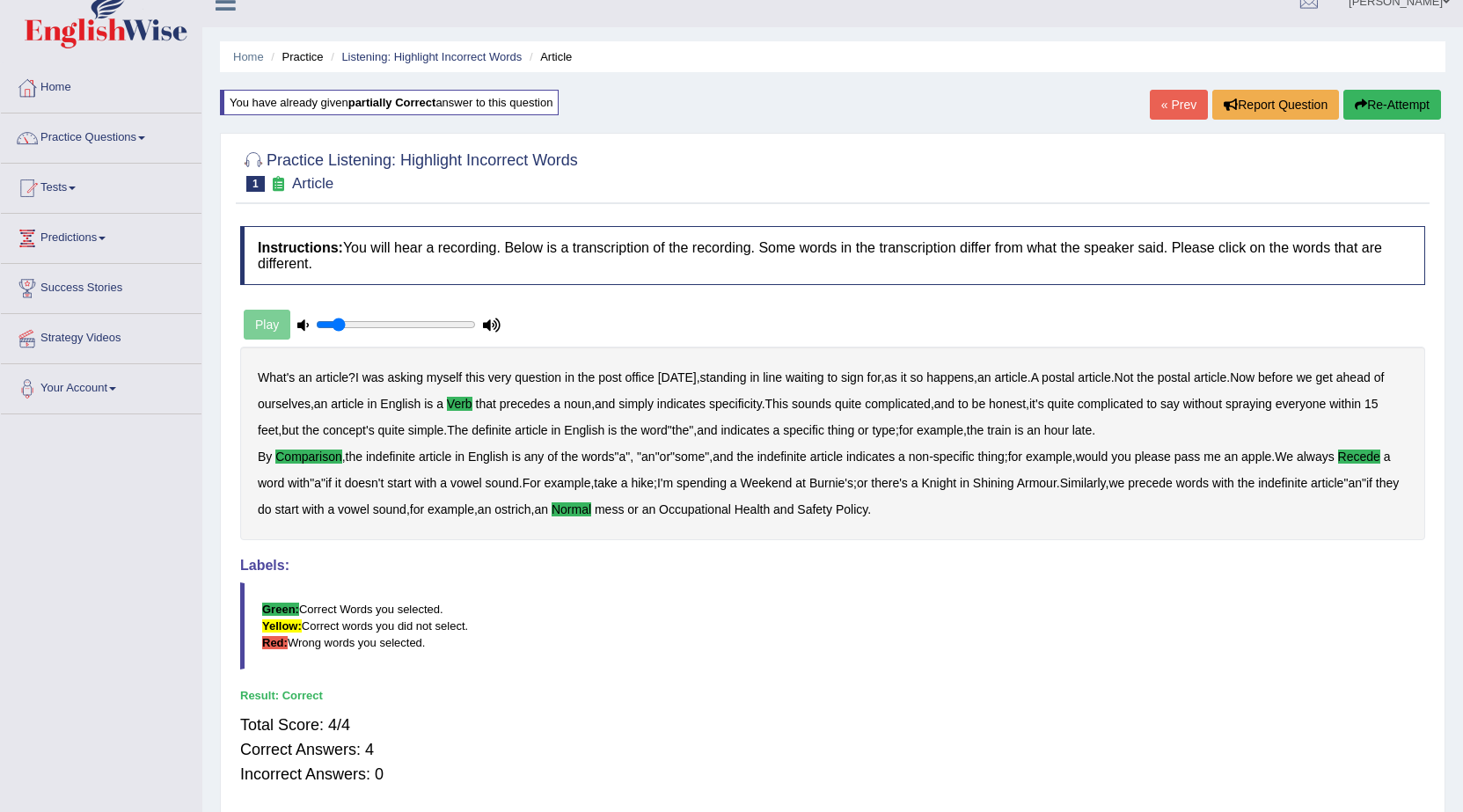
click at [305, 336] on div "Play" at bounding box center [372, 325] width 264 height 44
click at [496, 322] on icon at bounding box center [492, 324] width 18 height 11
click at [488, 326] on icon at bounding box center [492, 324] width 18 height 11
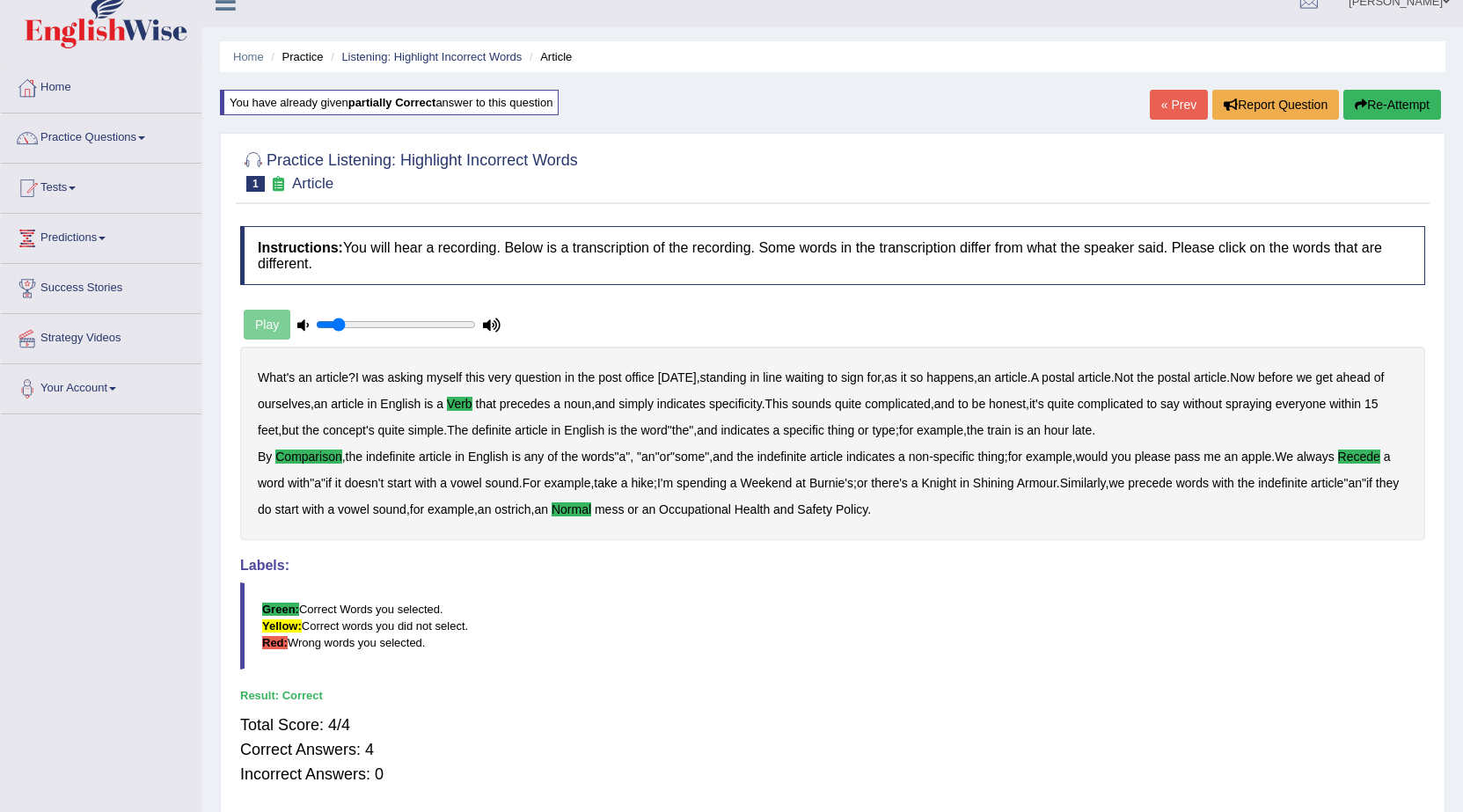
click at [488, 326] on icon at bounding box center [492, 324] width 18 height 11
click at [266, 331] on div "Play" at bounding box center [372, 325] width 264 height 44
click at [268, 331] on div "Play" at bounding box center [372, 325] width 264 height 44
click at [271, 318] on div "Play" at bounding box center [372, 325] width 264 height 44
click at [273, 321] on div "Play" at bounding box center [372, 325] width 264 height 44
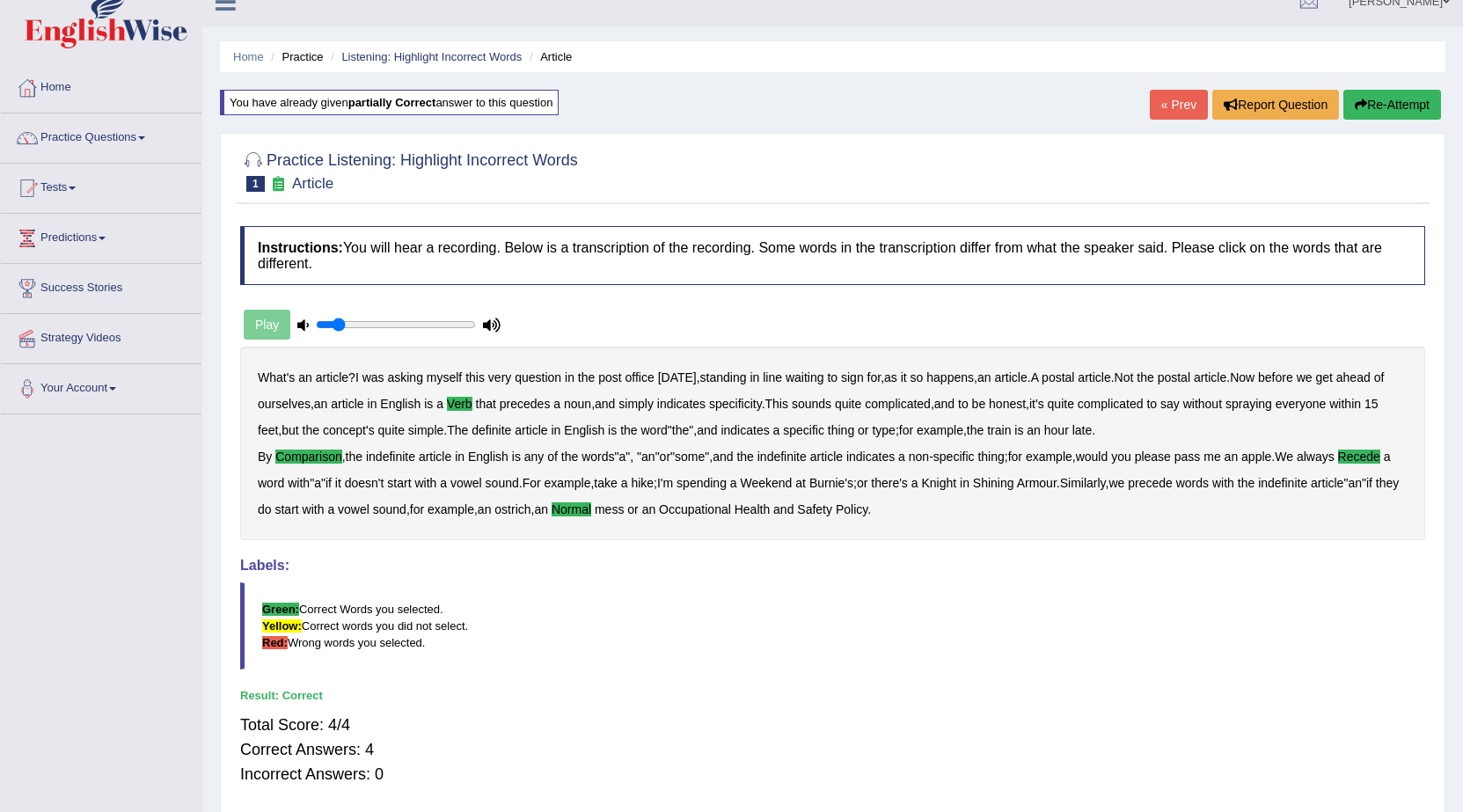
click at [1367, 103] on button "Re-Attempt" at bounding box center [1392, 105] width 98 height 30
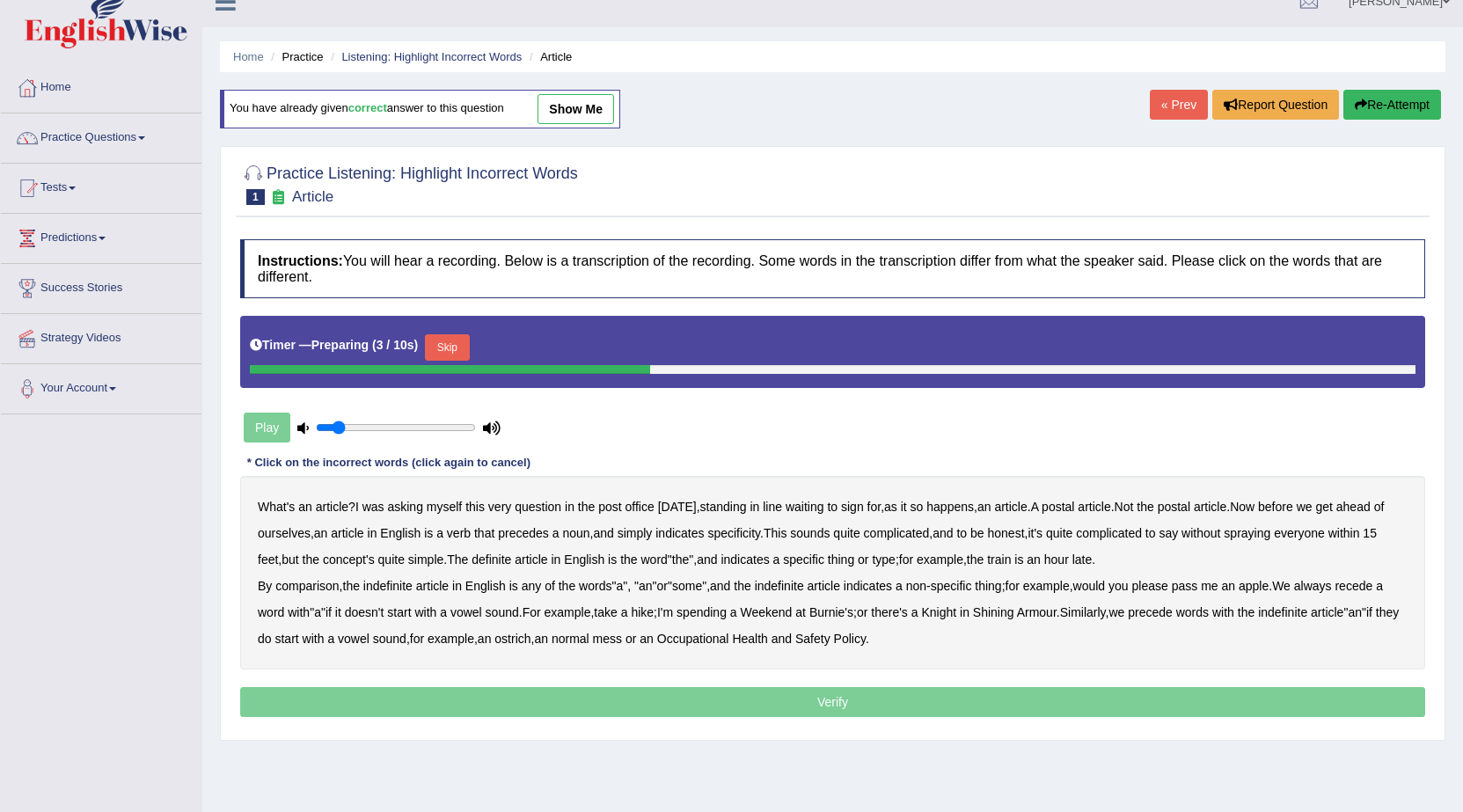
click at [456, 350] on button "Skip" at bounding box center [446, 347] width 44 height 26
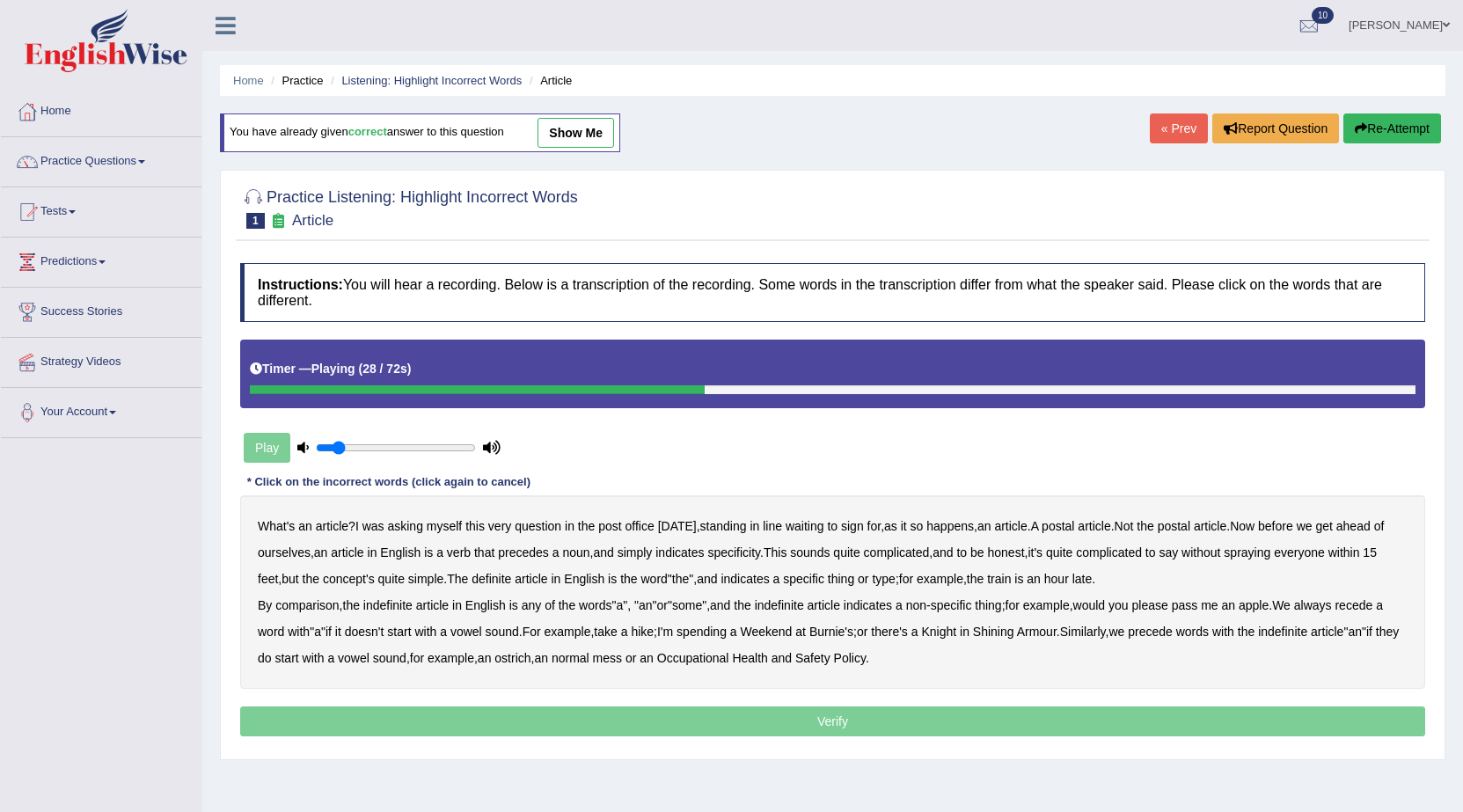
drag, startPoint x: 1405, startPoint y: 213, endPoint x: 1099, endPoint y: 273, distance: 311.8
click at [1099, 273] on div "Practice Listening: Highlight Incorrect Words 1 Article Instructions: You will …" at bounding box center [832, 464] width 1225 height 590
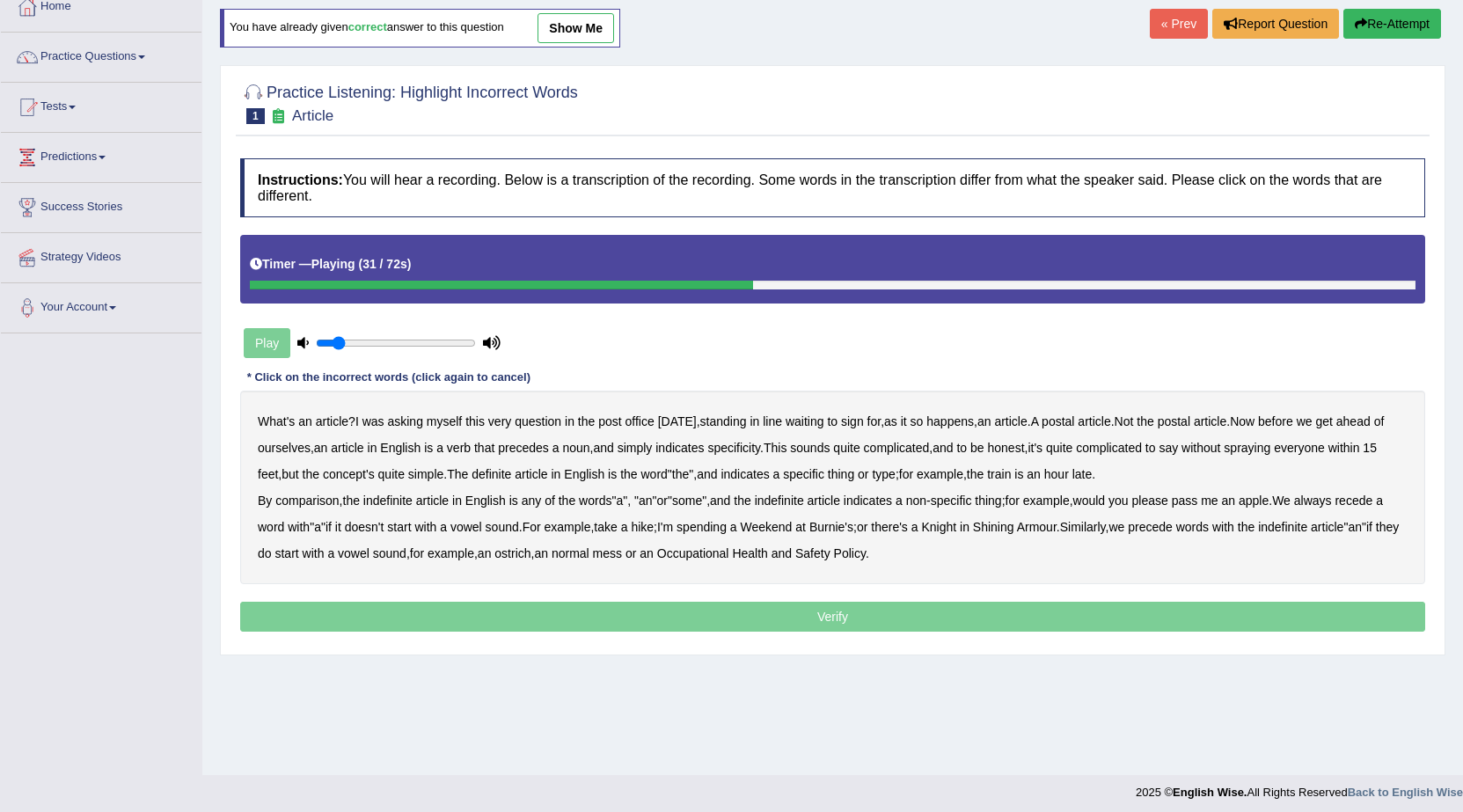
scroll to position [112, 0]
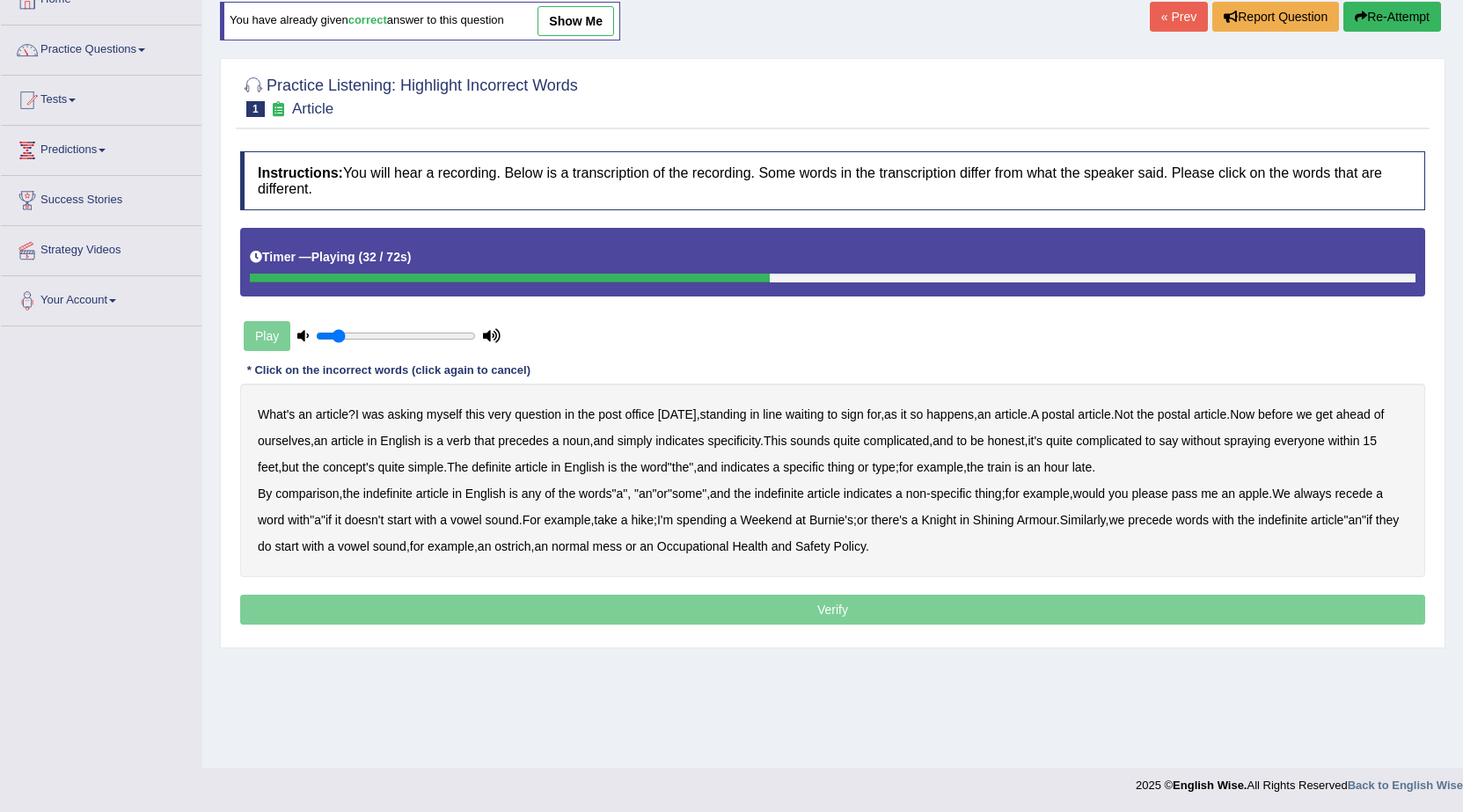
click at [718, 633] on div "Instructions: You will hear a recording. Below is a transcription of the record…" at bounding box center [833, 391] width 1194 height 496
click at [723, 614] on p "Verify" at bounding box center [832, 610] width 1185 height 30
click at [865, 609] on p "Verify" at bounding box center [832, 610] width 1185 height 30
click at [838, 609] on p "Verify" at bounding box center [832, 610] width 1185 height 30
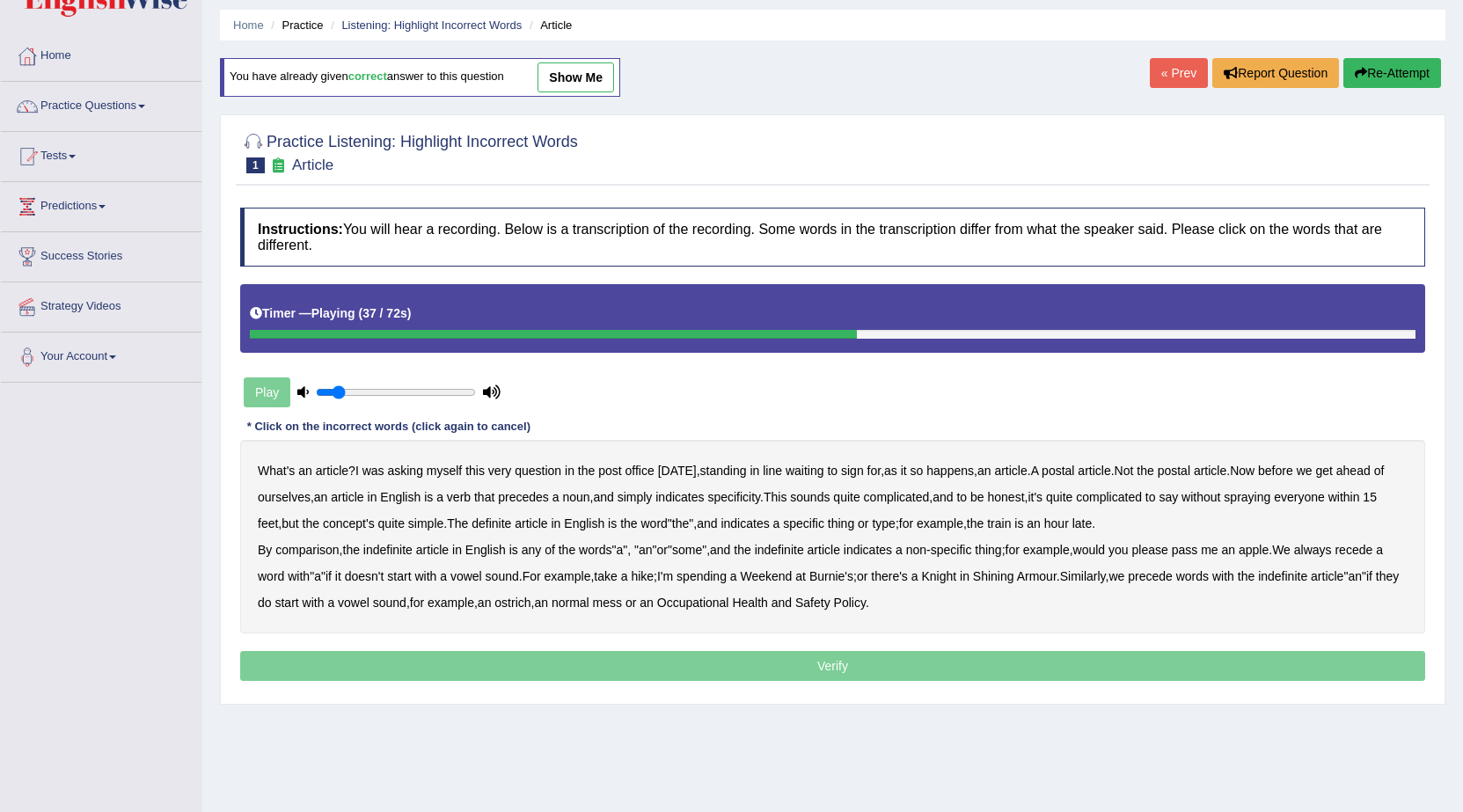
scroll to position [0, 0]
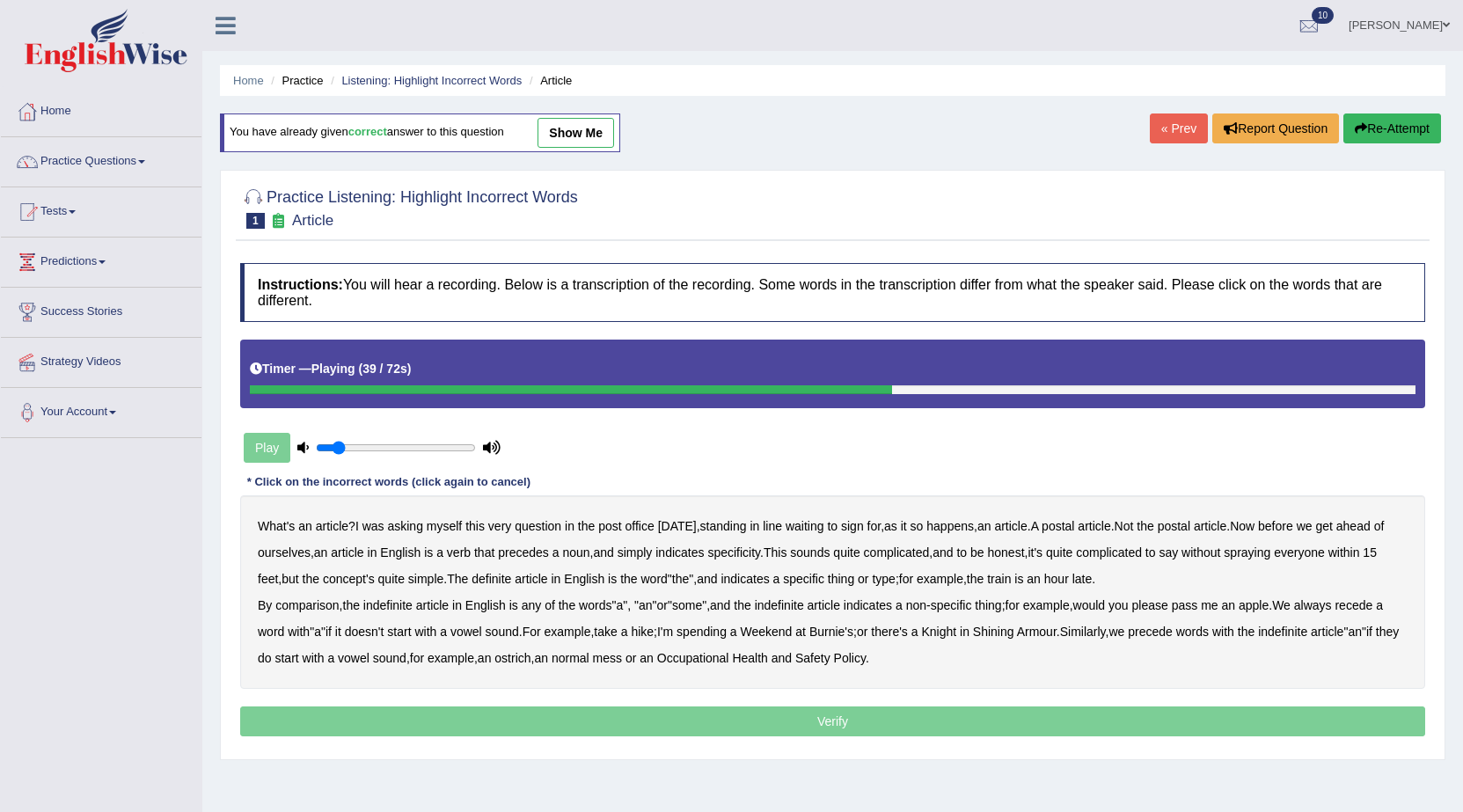
click at [1372, 599] on b "recede" at bounding box center [1353, 605] width 38 height 14
click at [589, 659] on b "normal" at bounding box center [570, 658] width 38 height 14
click at [288, 606] on b "comparison" at bounding box center [307, 605] width 64 height 14
click at [470, 554] on b "verb" at bounding box center [458, 552] width 24 height 14
click at [763, 722] on p "Verify" at bounding box center [832, 721] width 1185 height 30
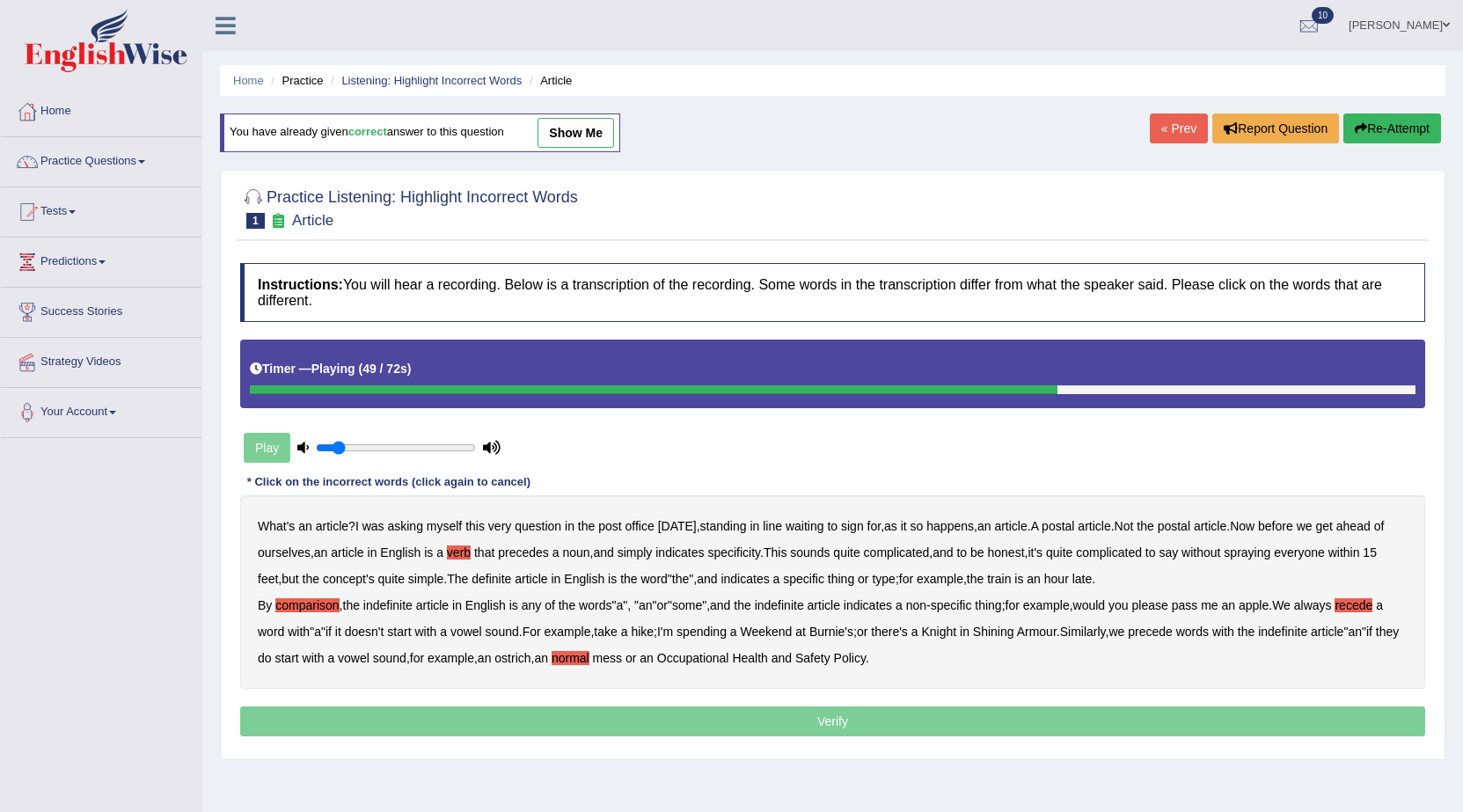
click at [1299, 392] on div at bounding box center [832, 390] width 1165 height 9
click at [1303, 386] on div at bounding box center [832, 390] width 1165 height 9
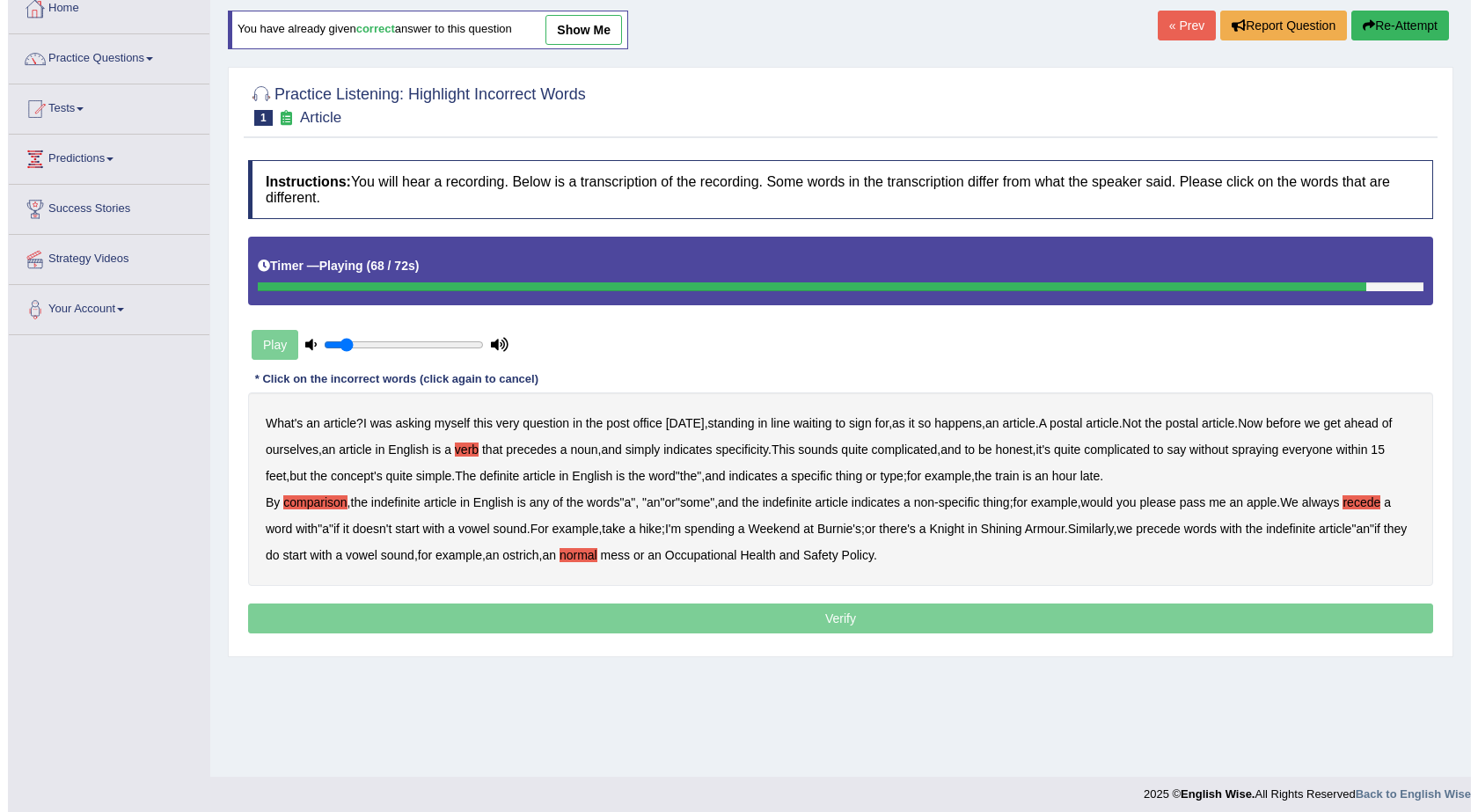
scroll to position [112, 0]
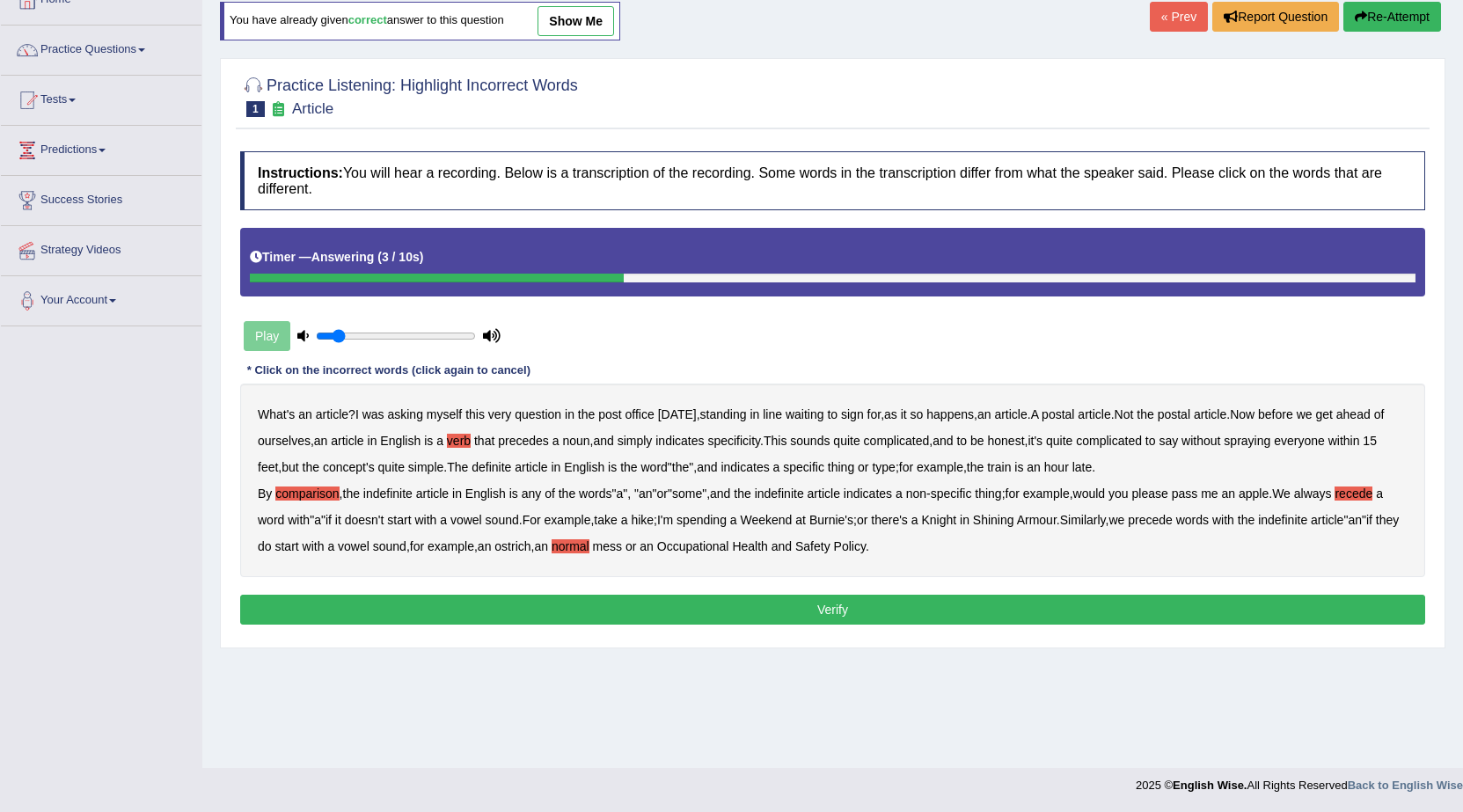
drag, startPoint x: 824, startPoint y: 605, endPoint x: 811, endPoint y: 613, distance: 15.3
click at [811, 613] on button "Verify" at bounding box center [832, 610] width 1185 height 30
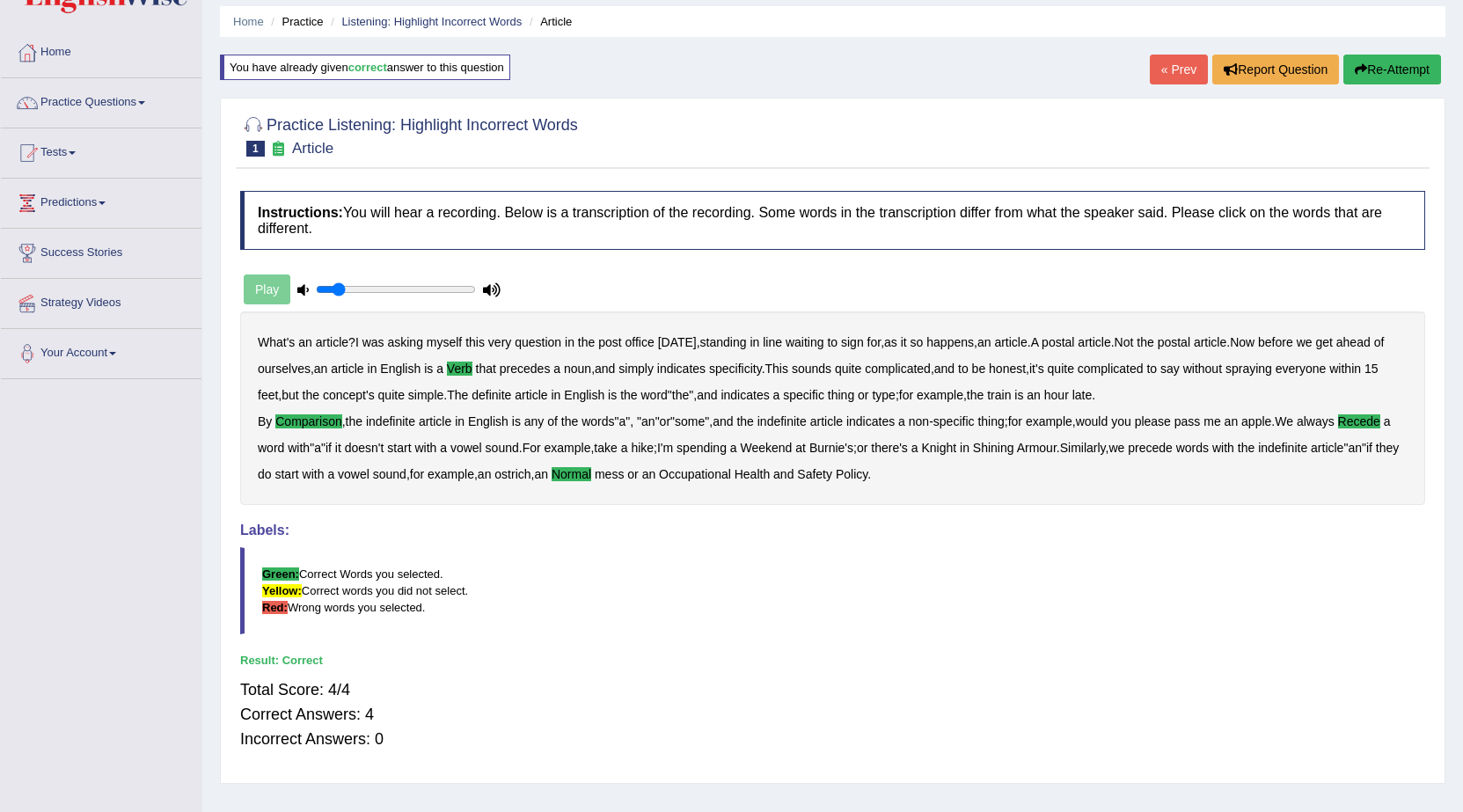
scroll to position [0, 0]
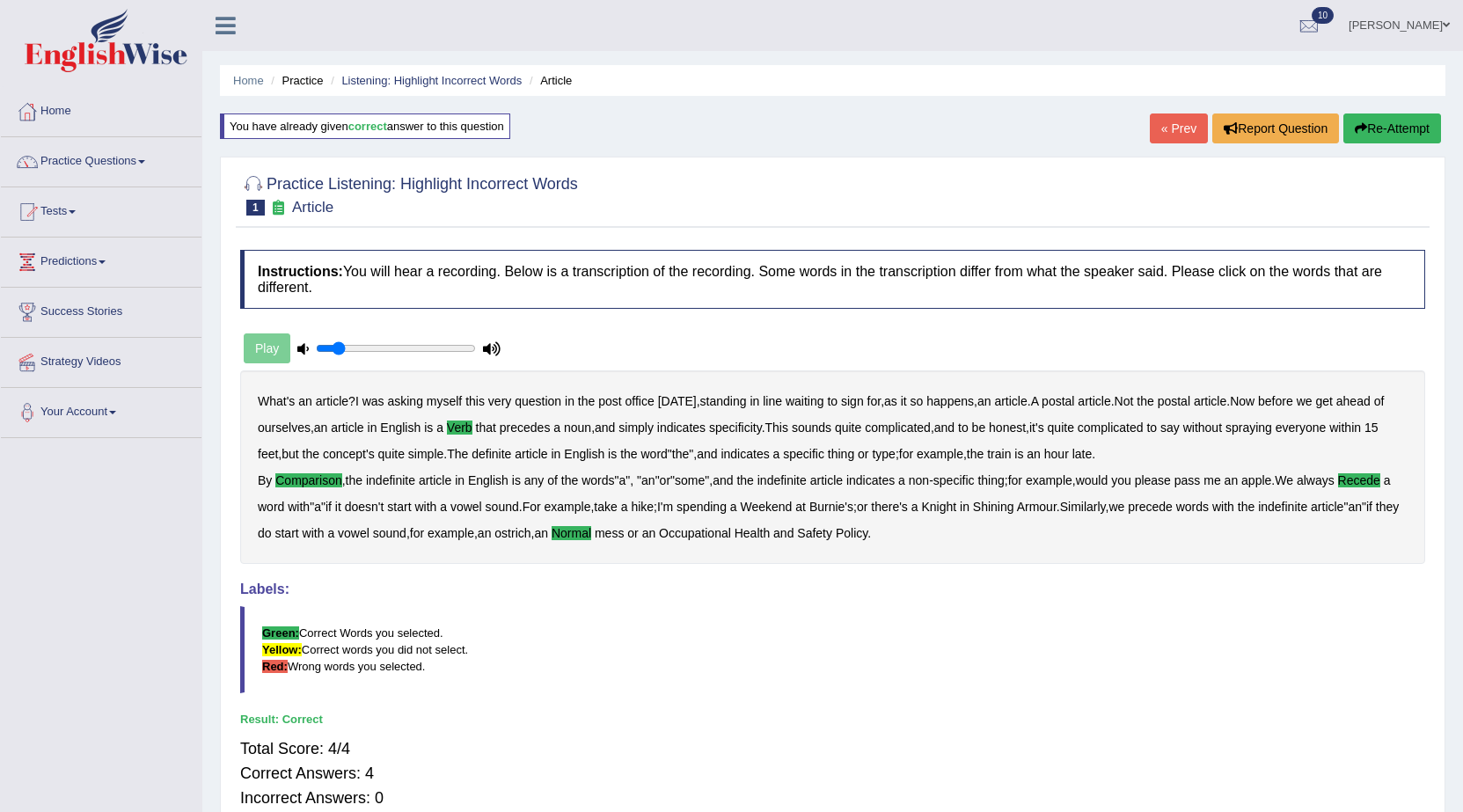
click at [1127, 132] on div "Home Practice Listening: Highlight Incorrect Words Article You have already giv…" at bounding box center [832, 439] width 1261 height 880
click at [1158, 130] on link "« Prev" at bounding box center [1179, 129] width 58 height 30
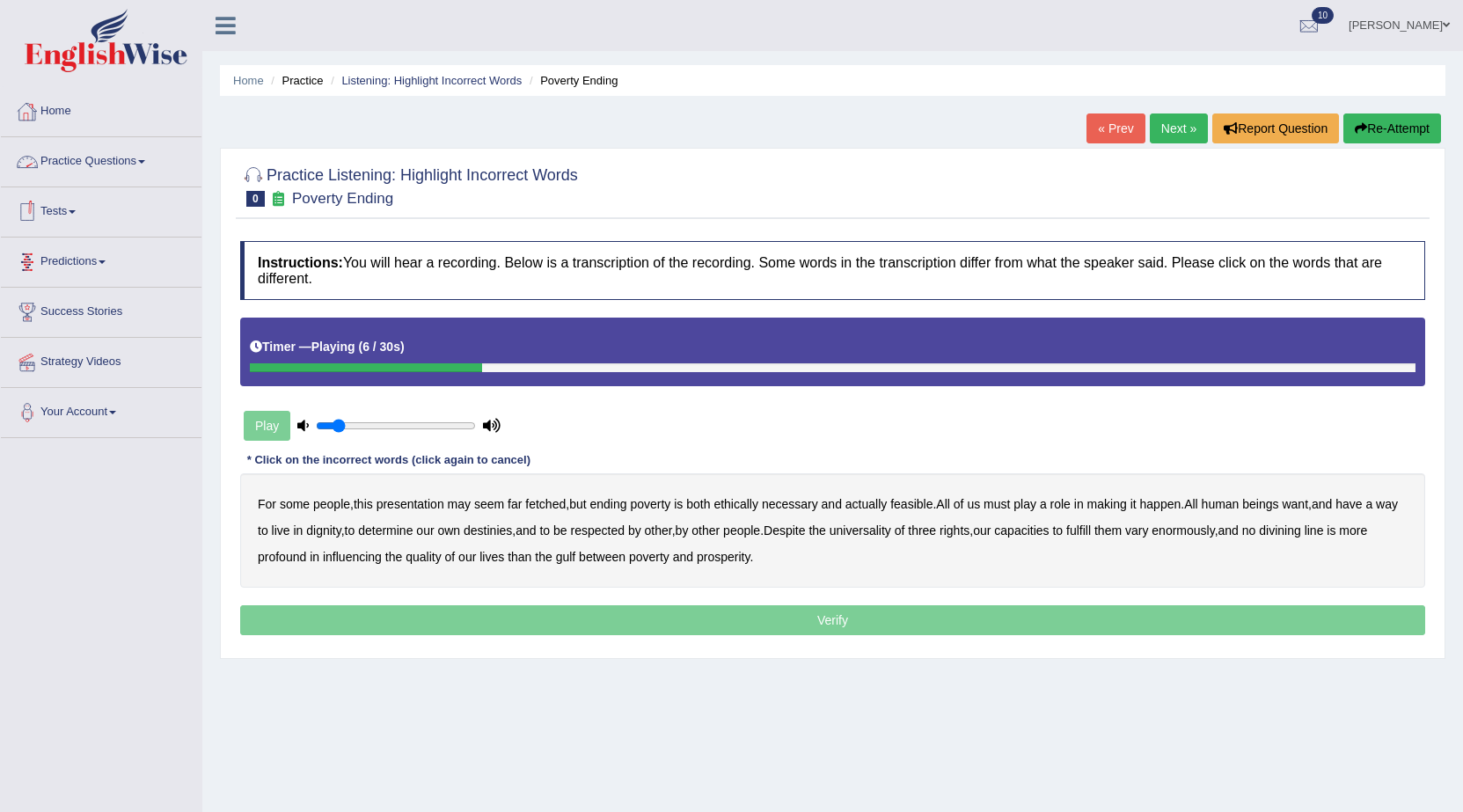
click at [265, 430] on div "Play" at bounding box center [372, 425] width 264 height 44
click at [300, 420] on icon at bounding box center [302, 424] width 11 height 11
click at [681, 521] on div "For some people , this presentation may seem far fetched , but ending poverty i…" at bounding box center [832, 530] width 1185 height 115
click at [269, 359] on div "Timer — Playing ( 12 / 30s )" at bounding box center [832, 347] width 1165 height 31
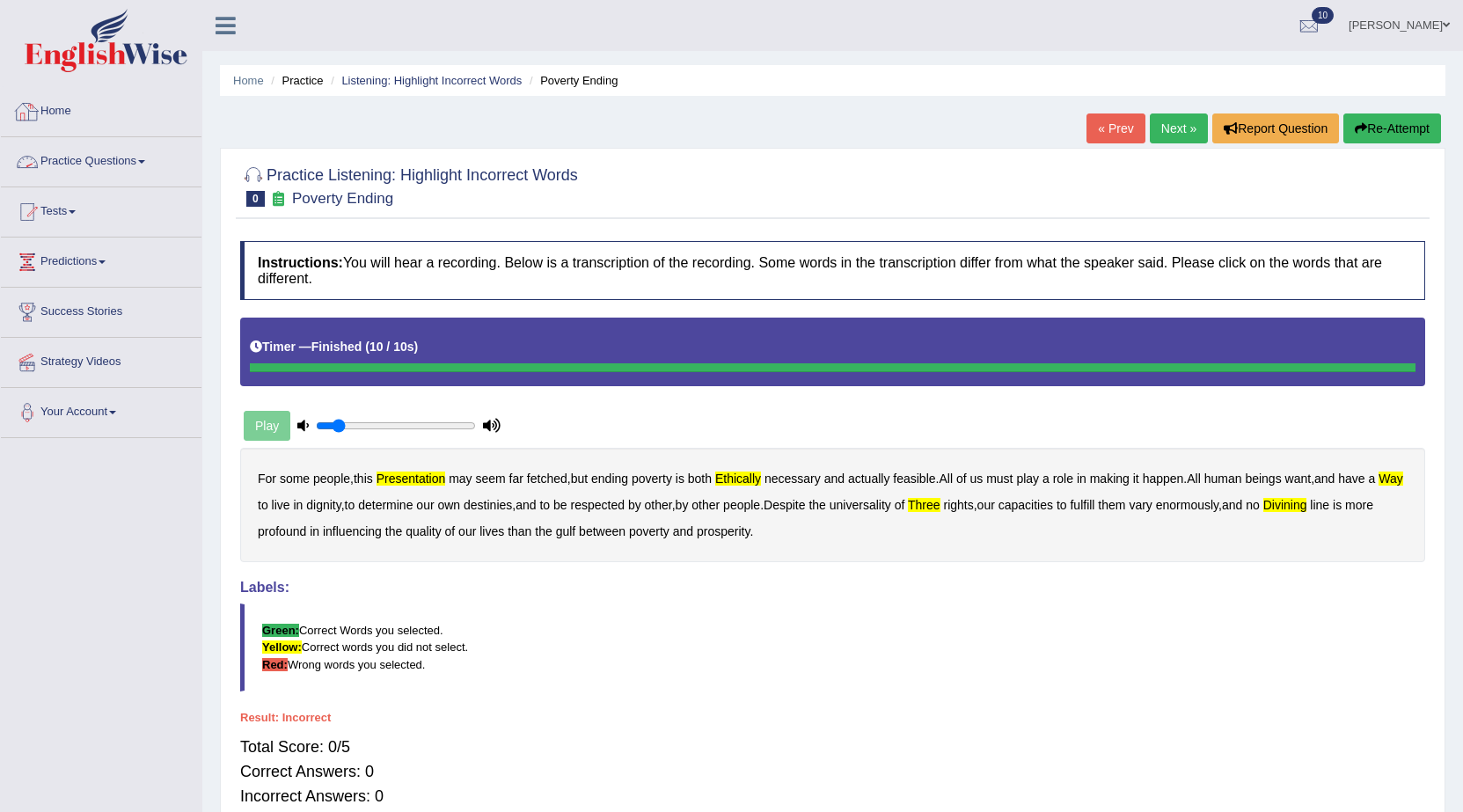
click at [120, 169] on link "Practice Questions" at bounding box center [101, 159] width 200 height 44
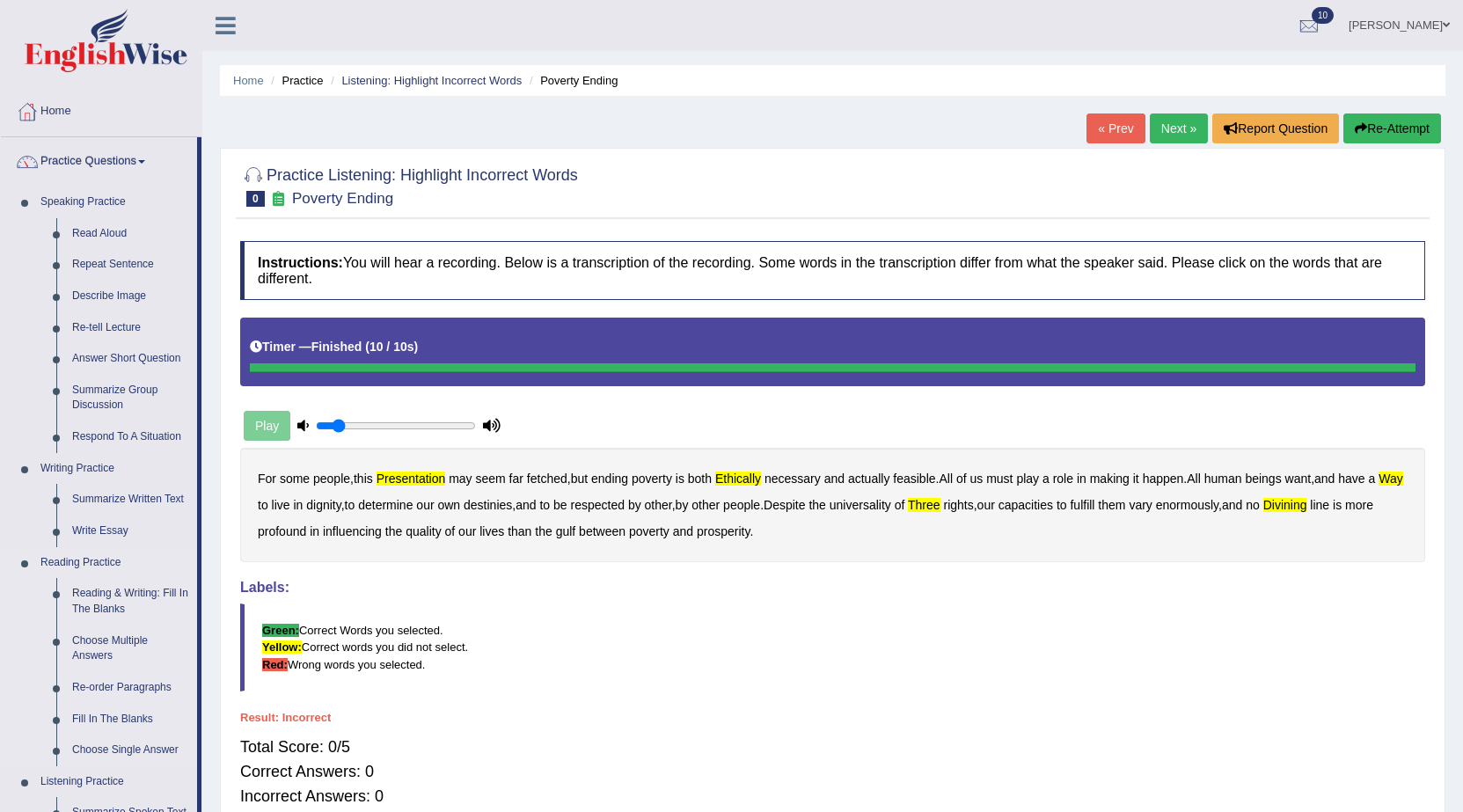
scroll to position [88, 0]
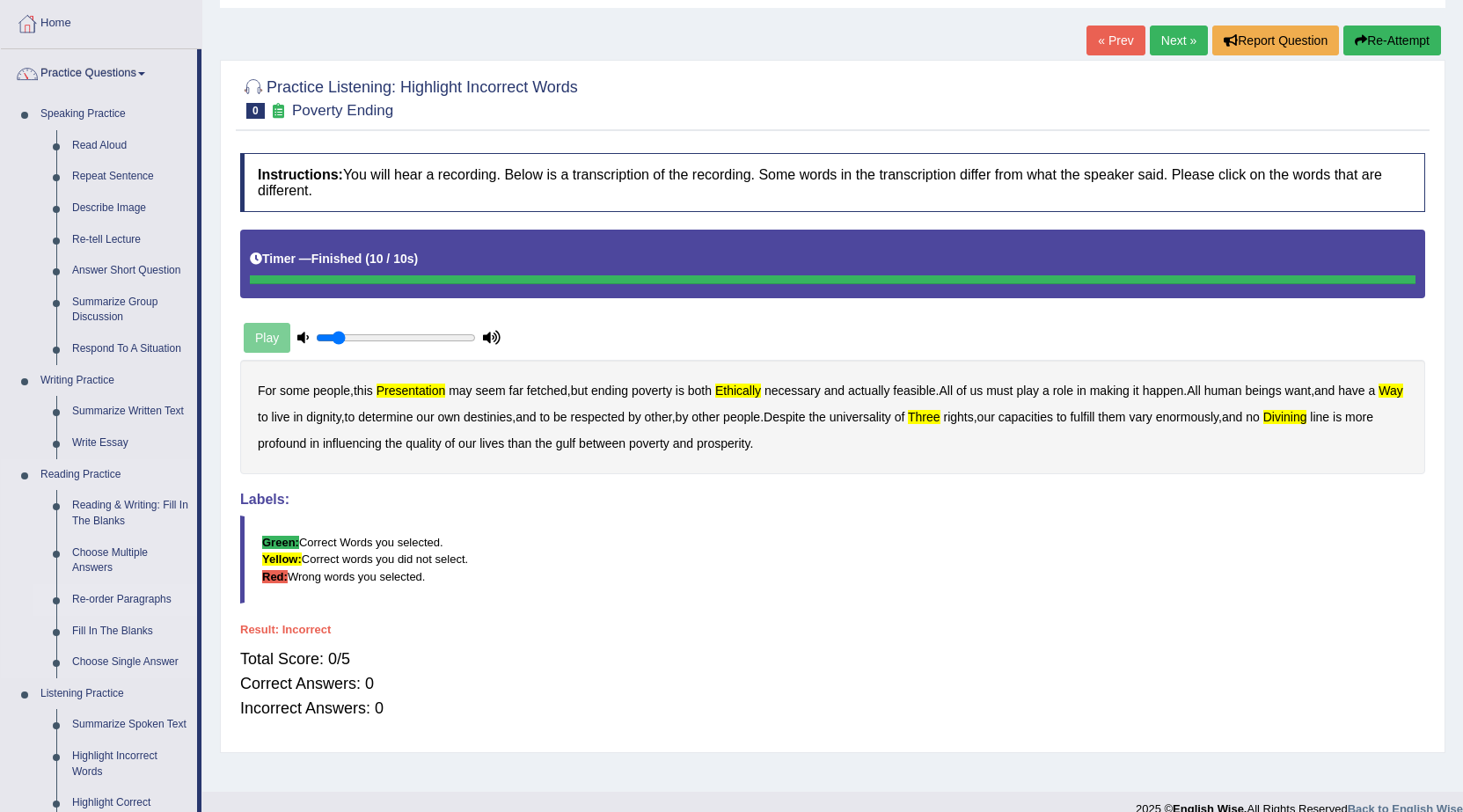
click at [117, 596] on link "Re-order Paragraphs" at bounding box center [130, 600] width 133 height 32
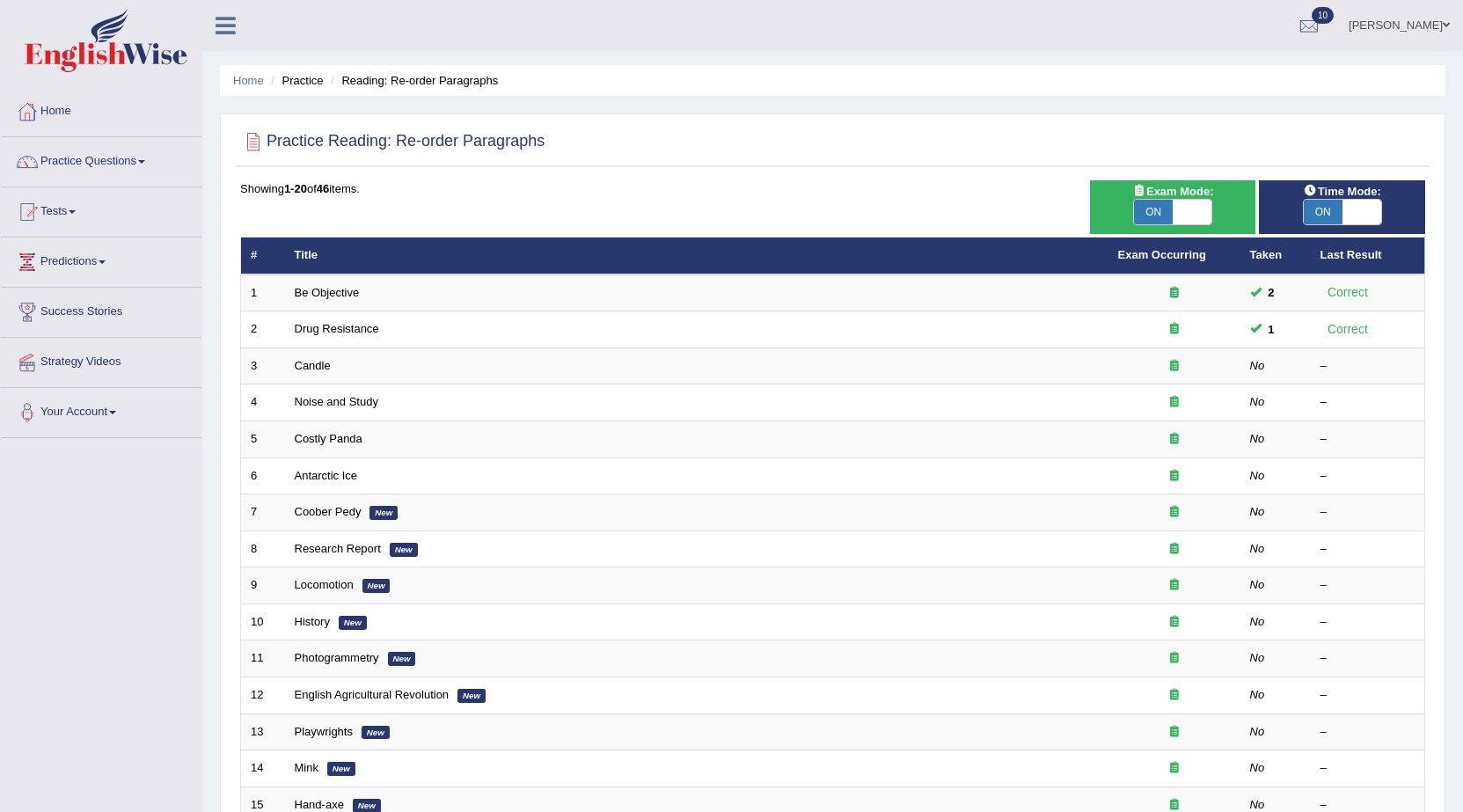
click at [58, 166] on link "Practice Questions" at bounding box center [101, 159] width 200 height 44
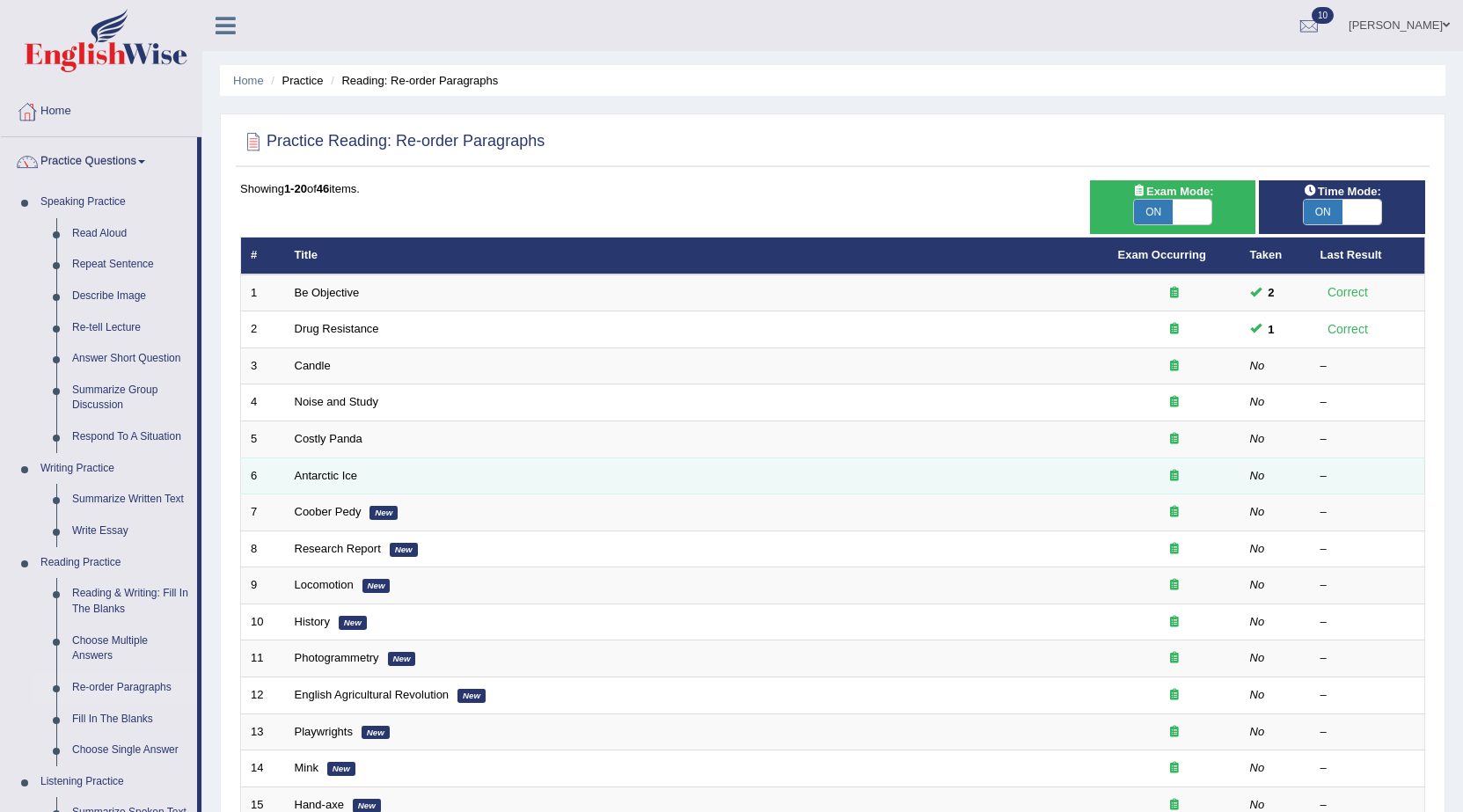
scroll to position [439, 0]
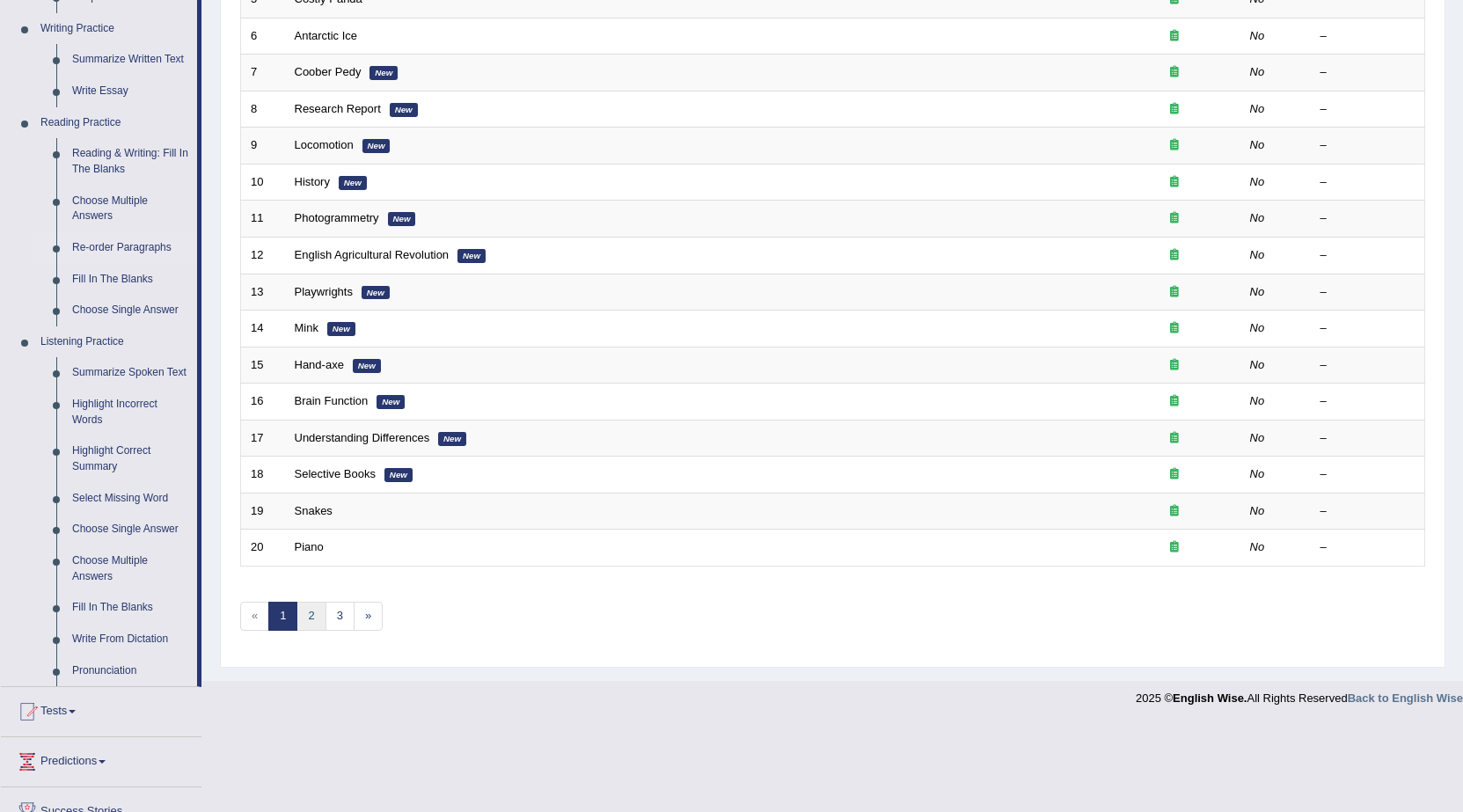
click at [306, 615] on link "2" at bounding box center [310, 616] width 29 height 29
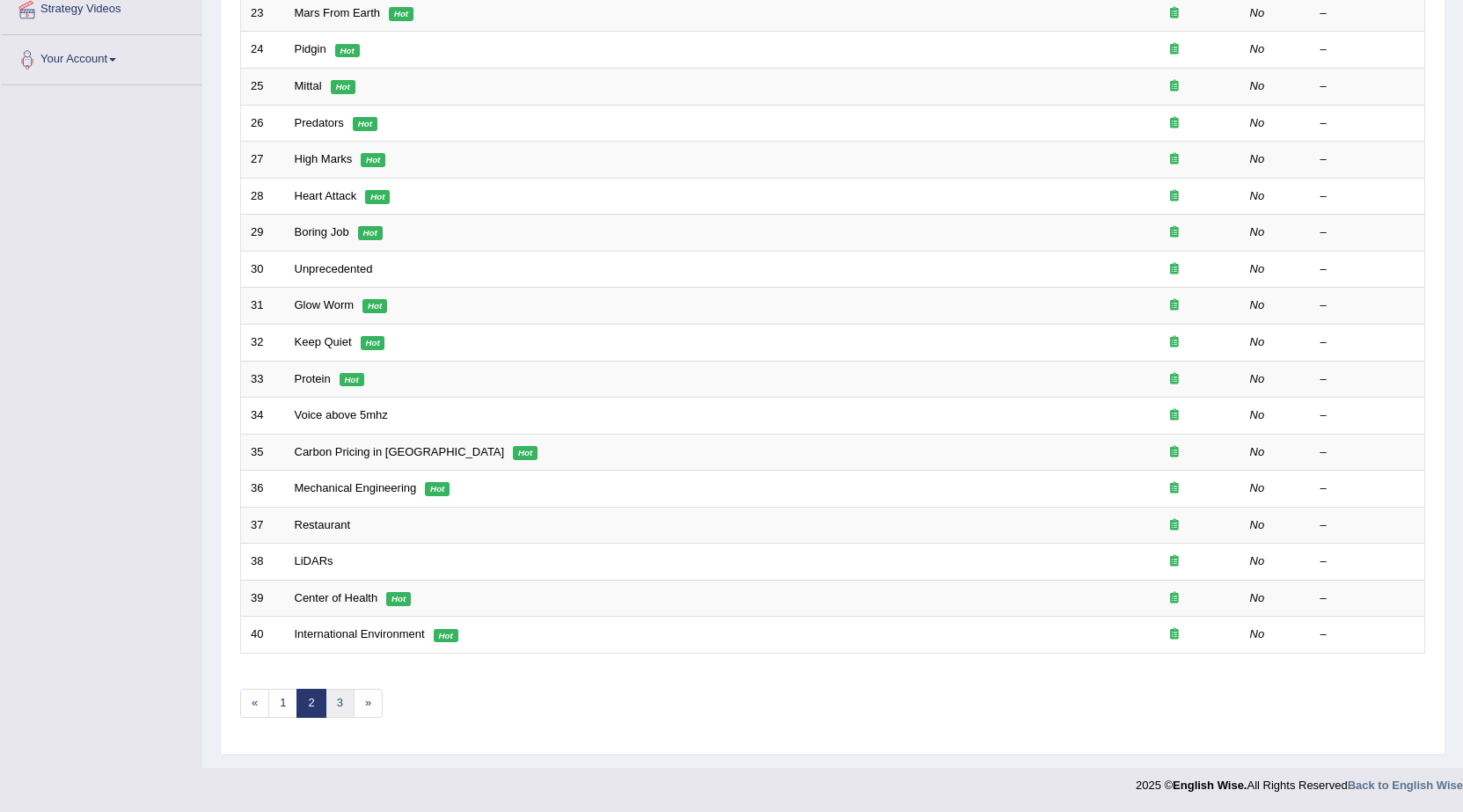
click at [336, 703] on link "3" at bounding box center [340, 702] width 29 height 29
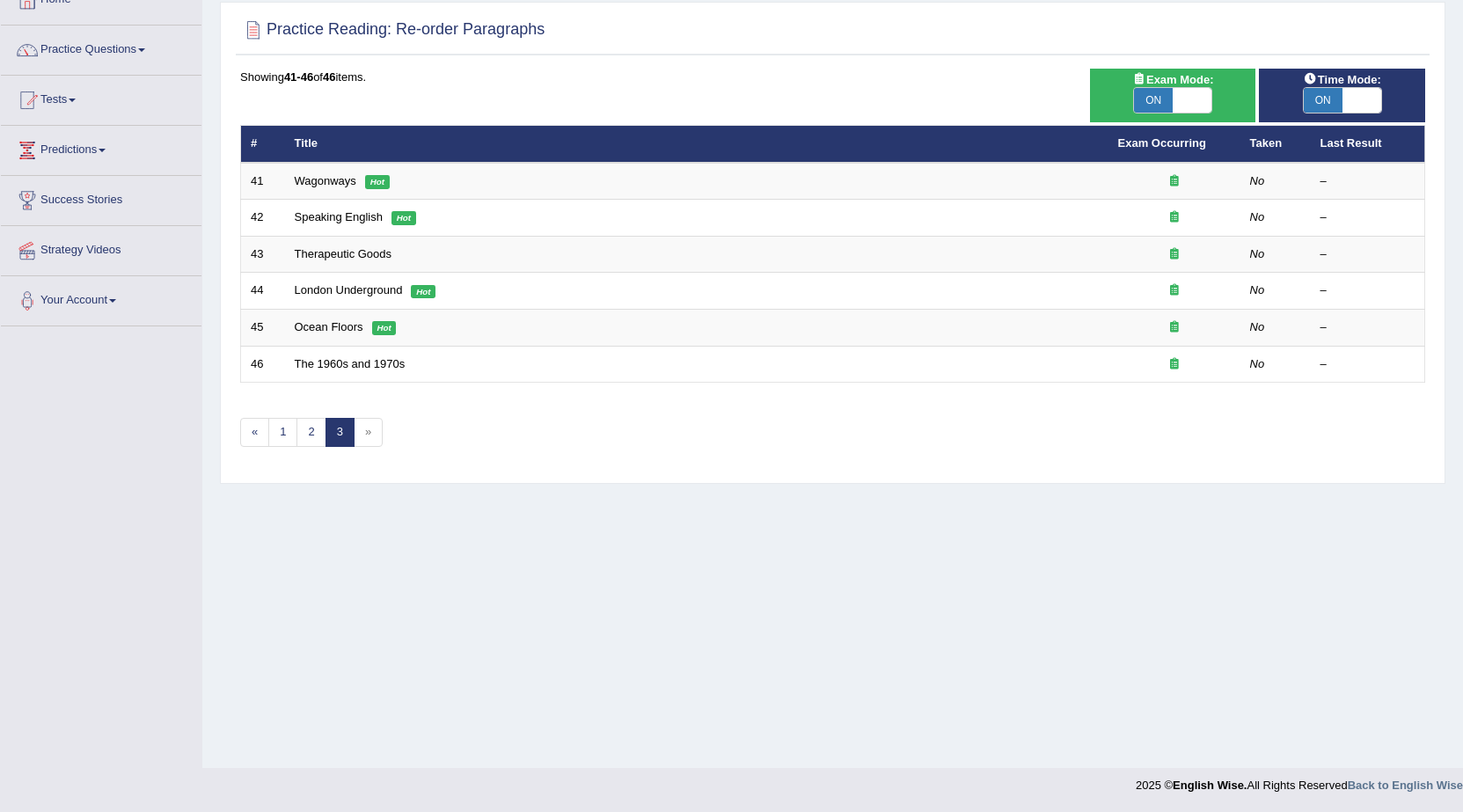
scroll to position [112, 0]
click at [281, 430] on link "1" at bounding box center [282, 431] width 29 height 29
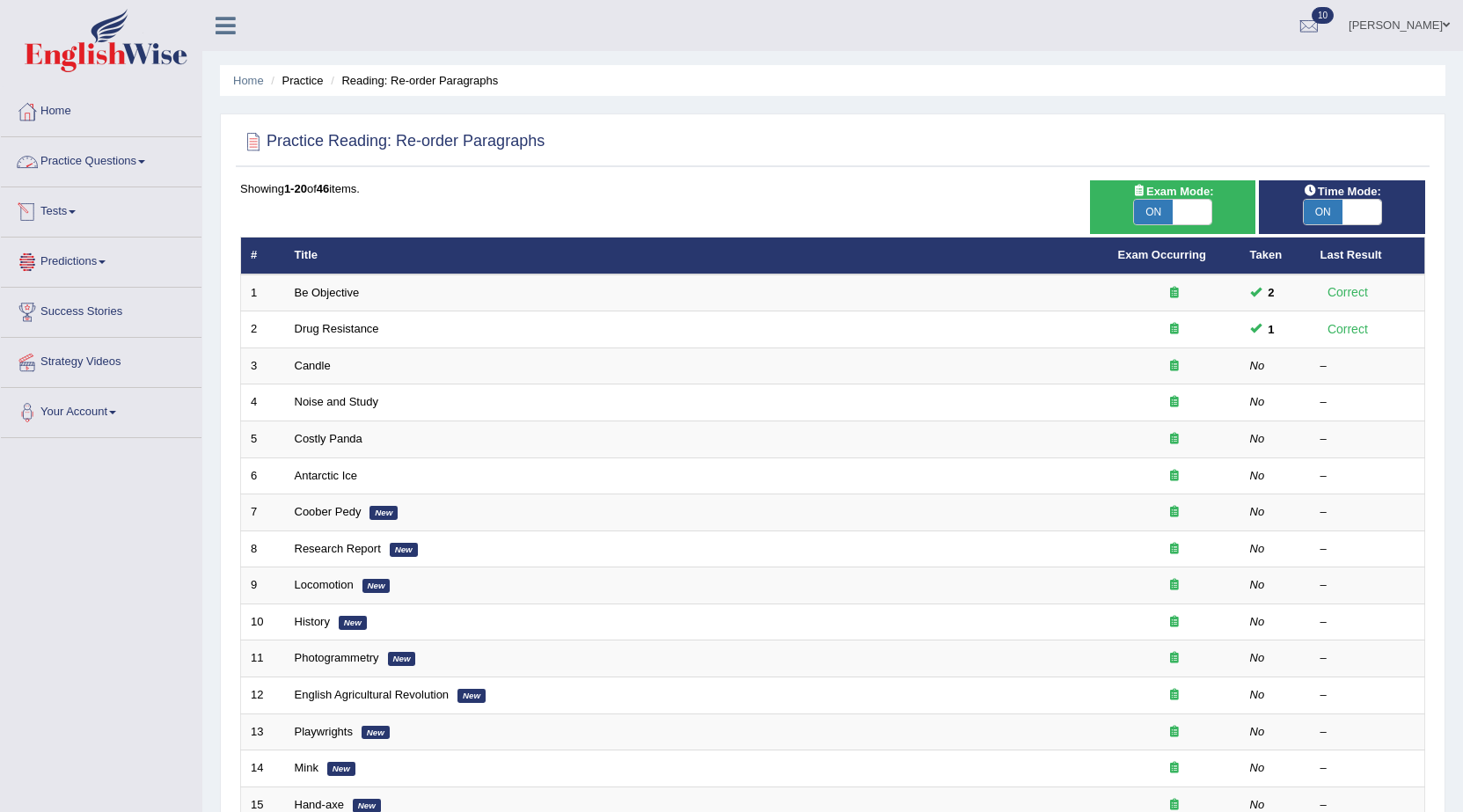
click at [90, 153] on link "Practice Questions" at bounding box center [101, 159] width 200 height 44
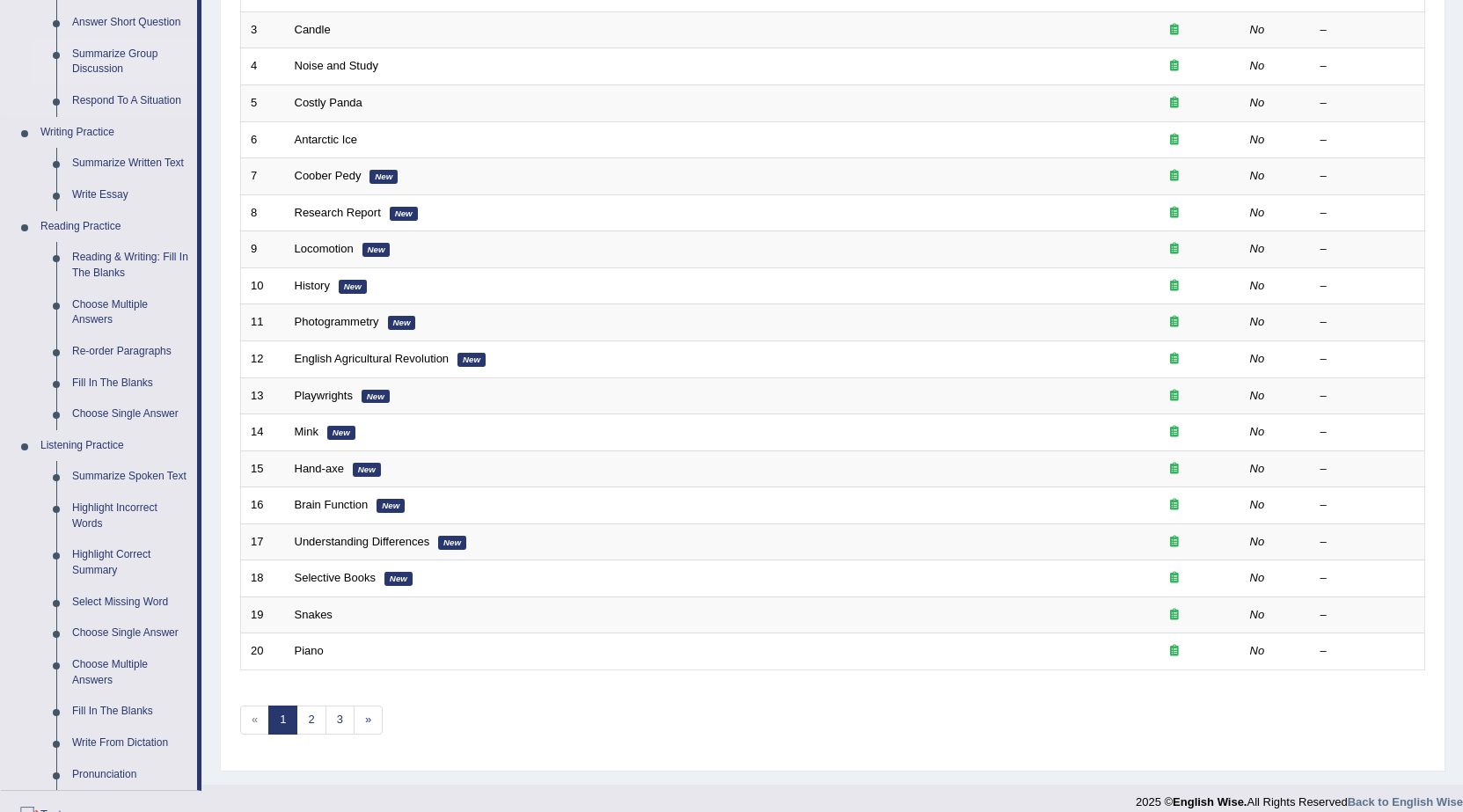
scroll to position [352, 0]
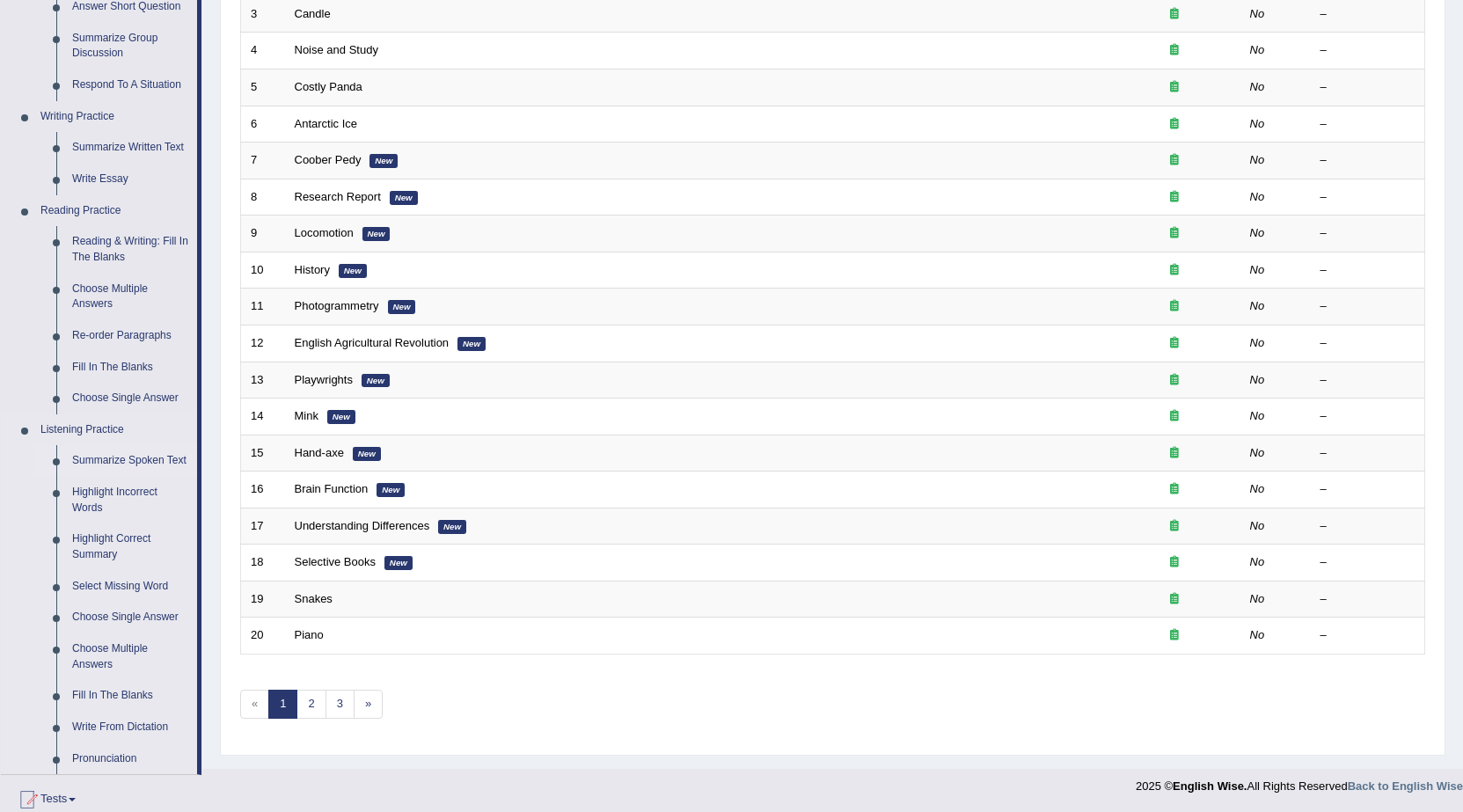
click at [135, 457] on link "Summarize Spoken Text" at bounding box center [130, 461] width 133 height 32
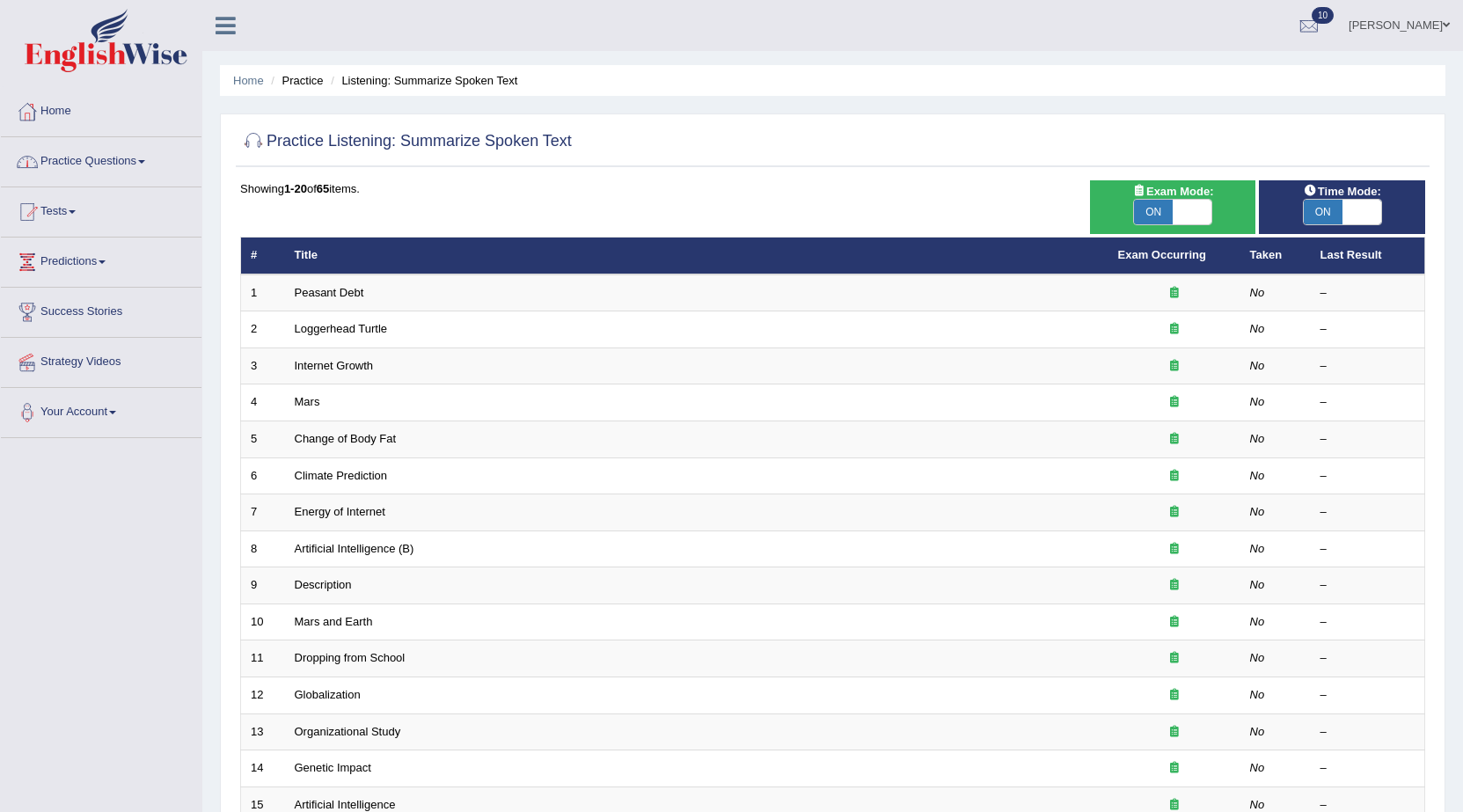
drag, startPoint x: 0, startPoint y: 0, endPoint x: 117, endPoint y: 164, distance: 201.5
click at [117, 164] on link "Practice Questions" at bounding box center [101, 159] width 200 height 44
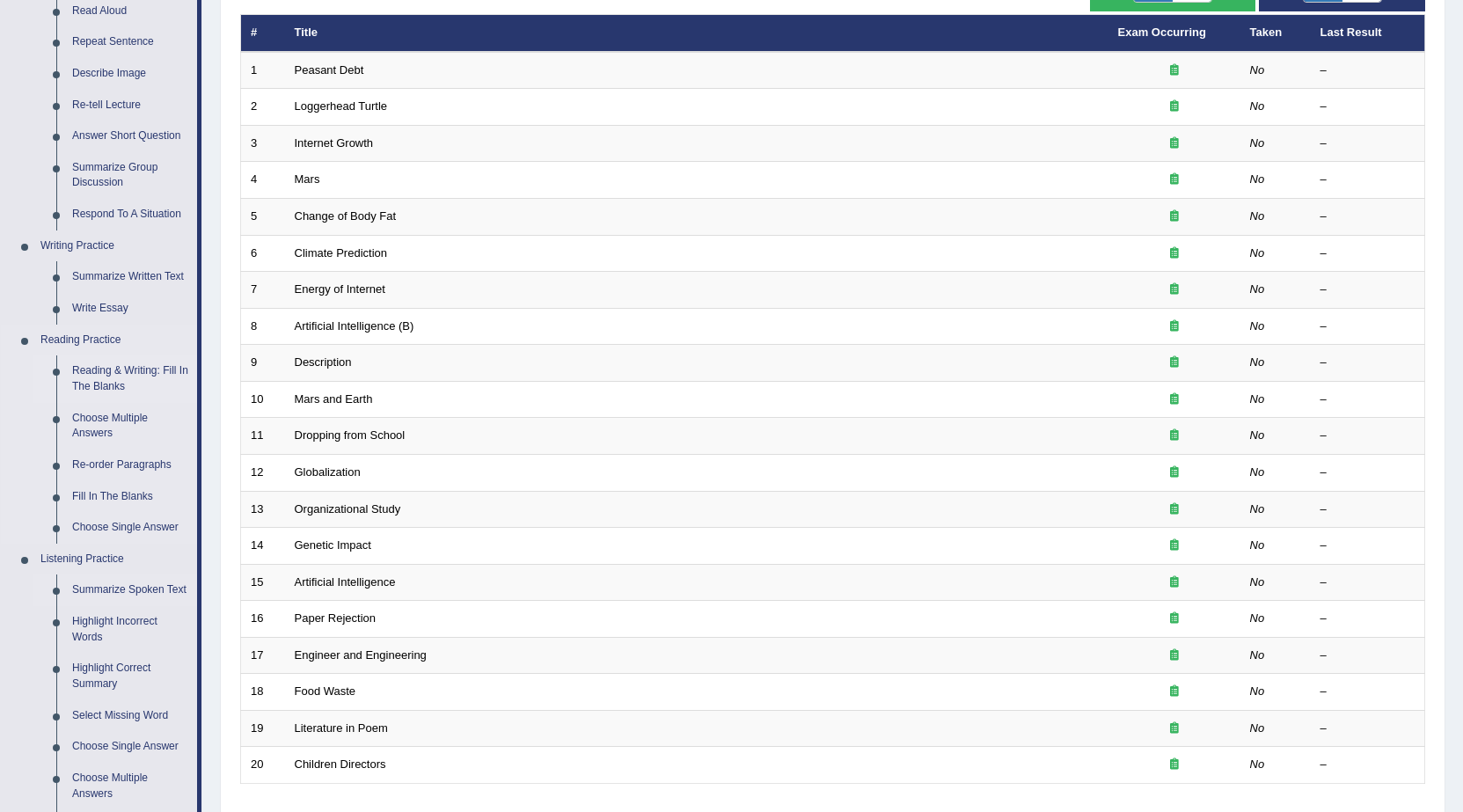
scroll to position [264, 0]
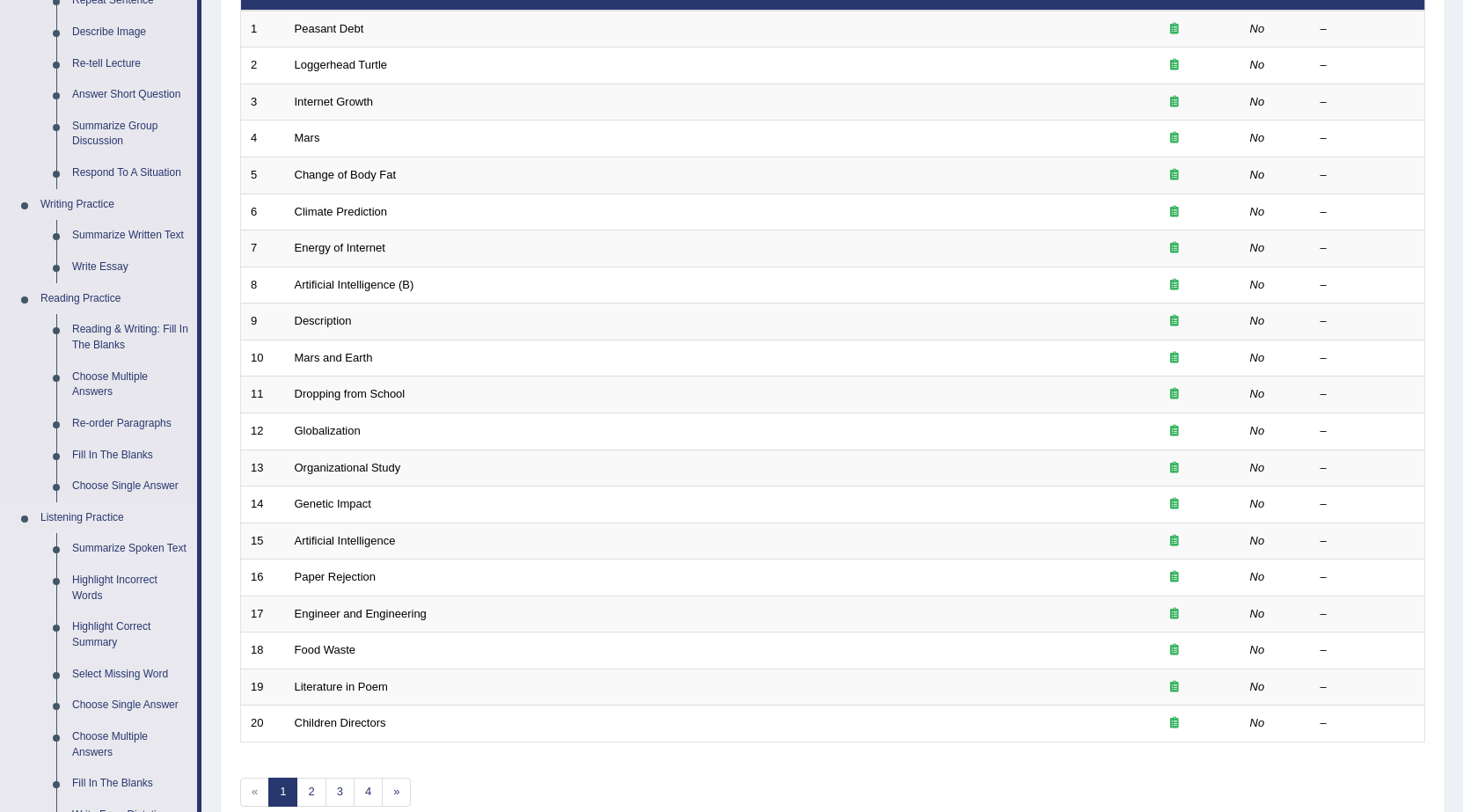
click at [79, 587] on link "Highlight Incorrect Words" at bounding box center [130, 588] width 133 height 47
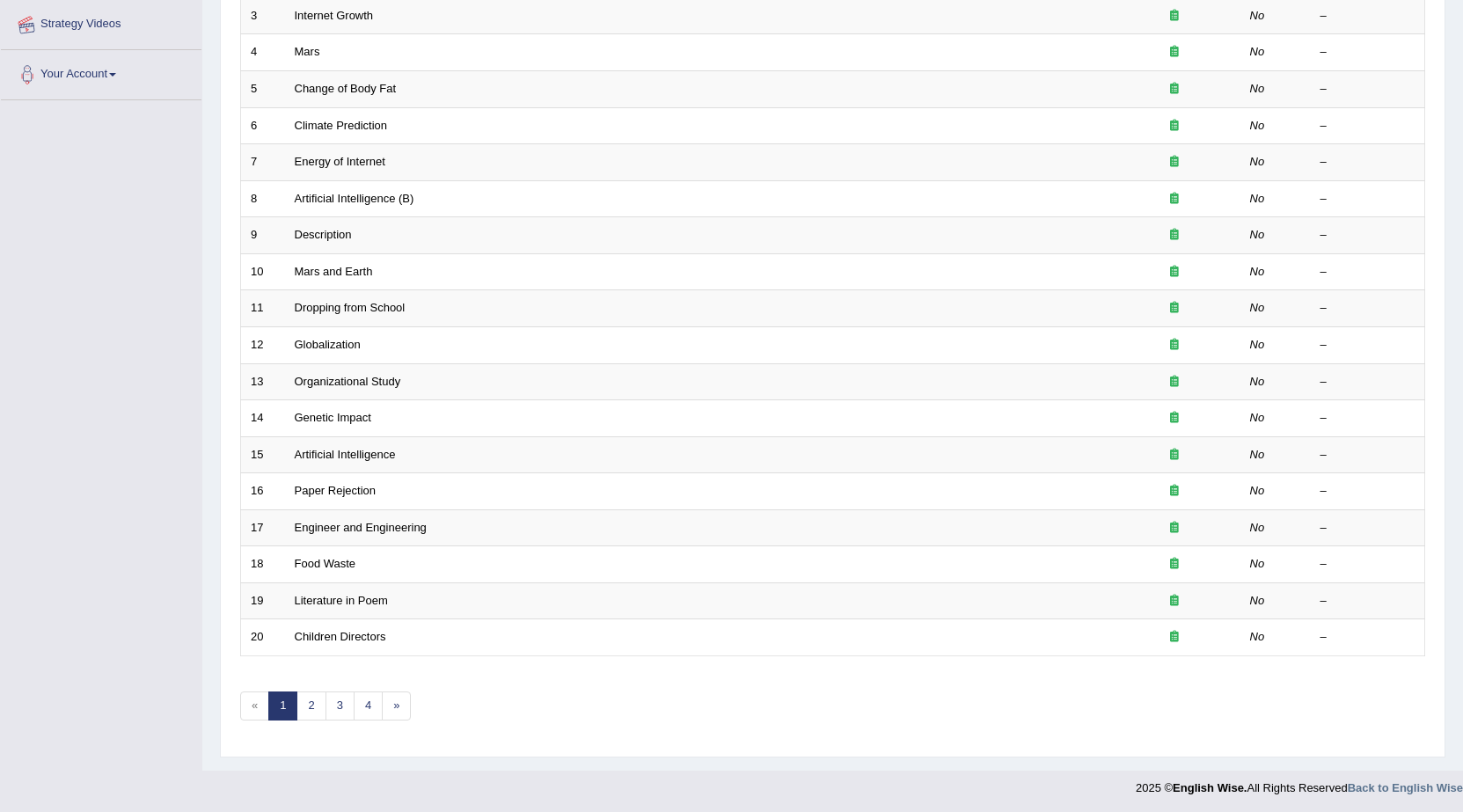
scroll to position [353, 0]
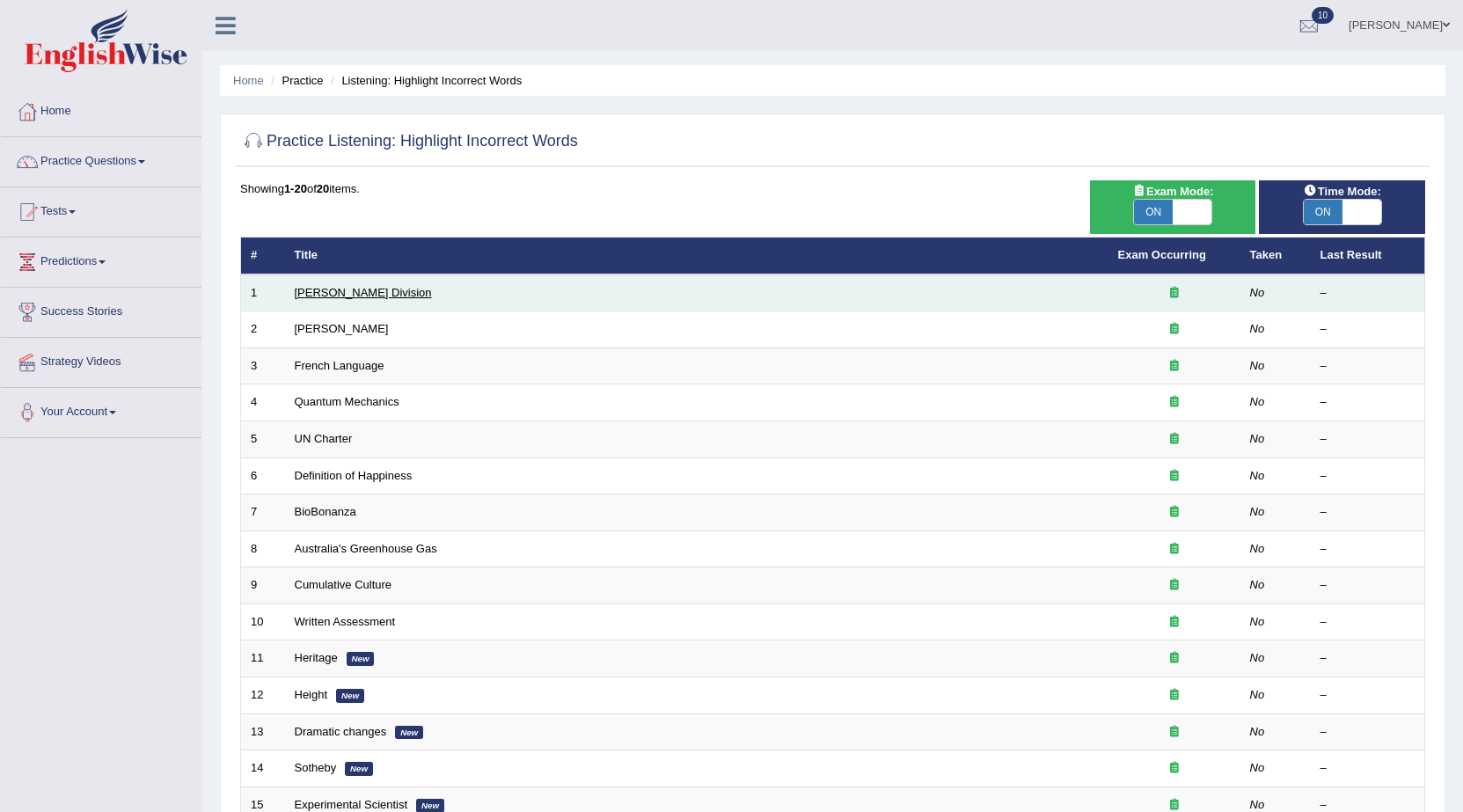
click at [301, 294] on link "[PERSON_NAME] Division" at bounding box center [364, 292] width 138 height 13
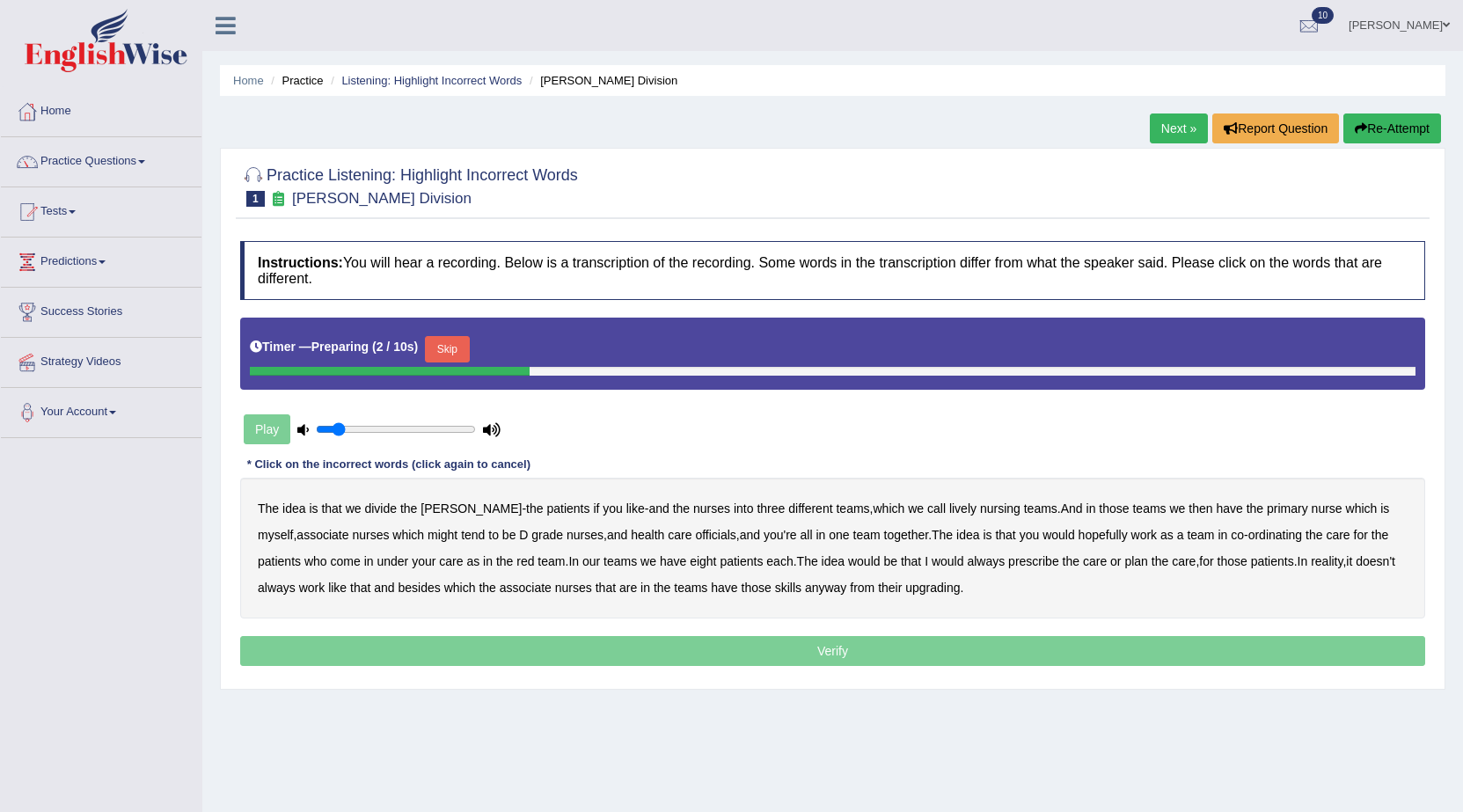
click at [450, 348] on button "Skip" at bounding box center [446, 349] width 44 height 26
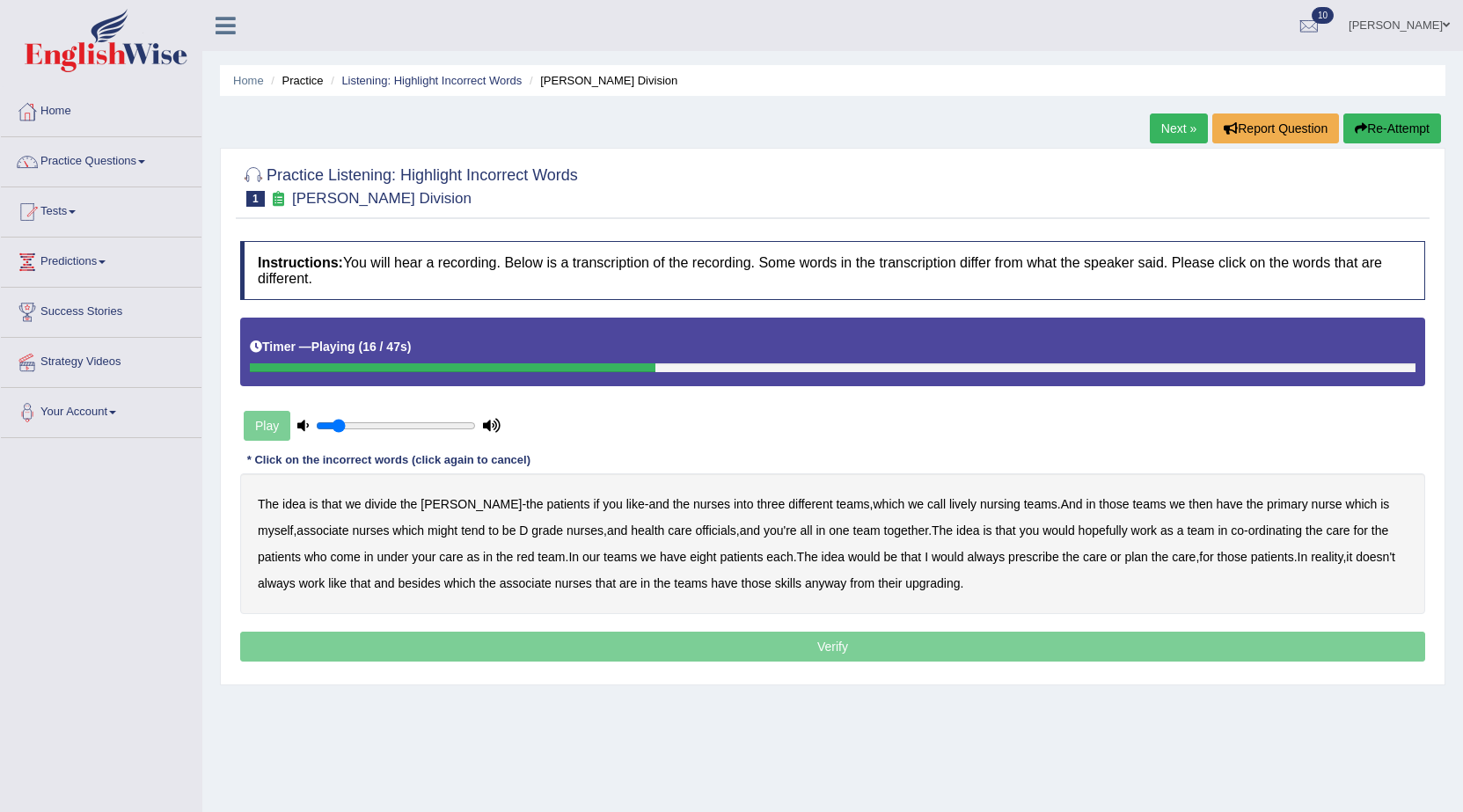
click at [314, 420] on div "Play" at bounding box center [372, 425] width 264 height 44
click at [323, 437] on div "Play" at bounding box center [372, 425] width 264 height 44
click at [308, 422] on icon at bounding box center [302, 424] width 11 height 11
click at [1384, 124] on button "Re-Attempt" at bounding box center [1392, 129] width 98 height 30
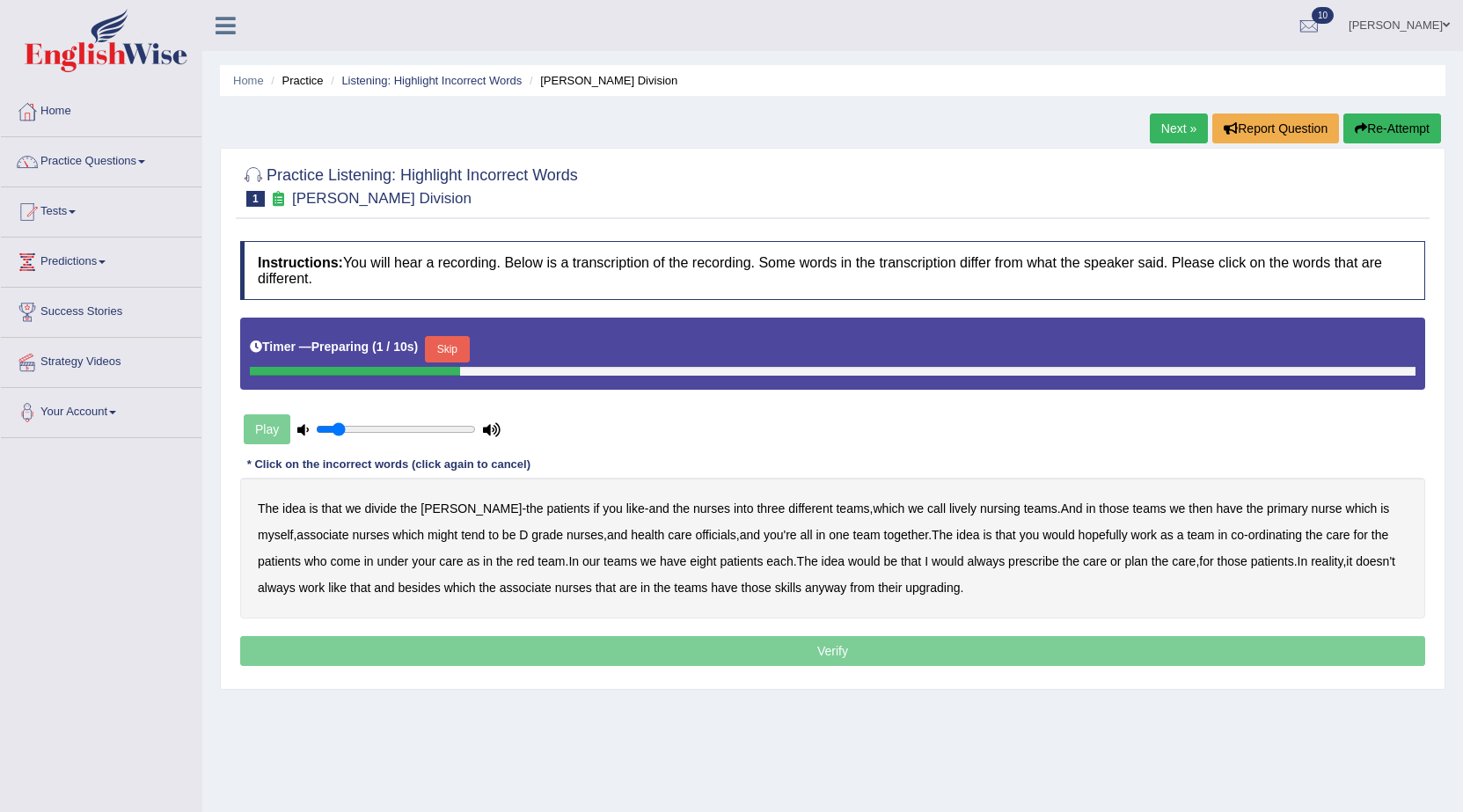
click at [451, 346] on button "Skip" at bounding box center [446, 349] width 44 height 26
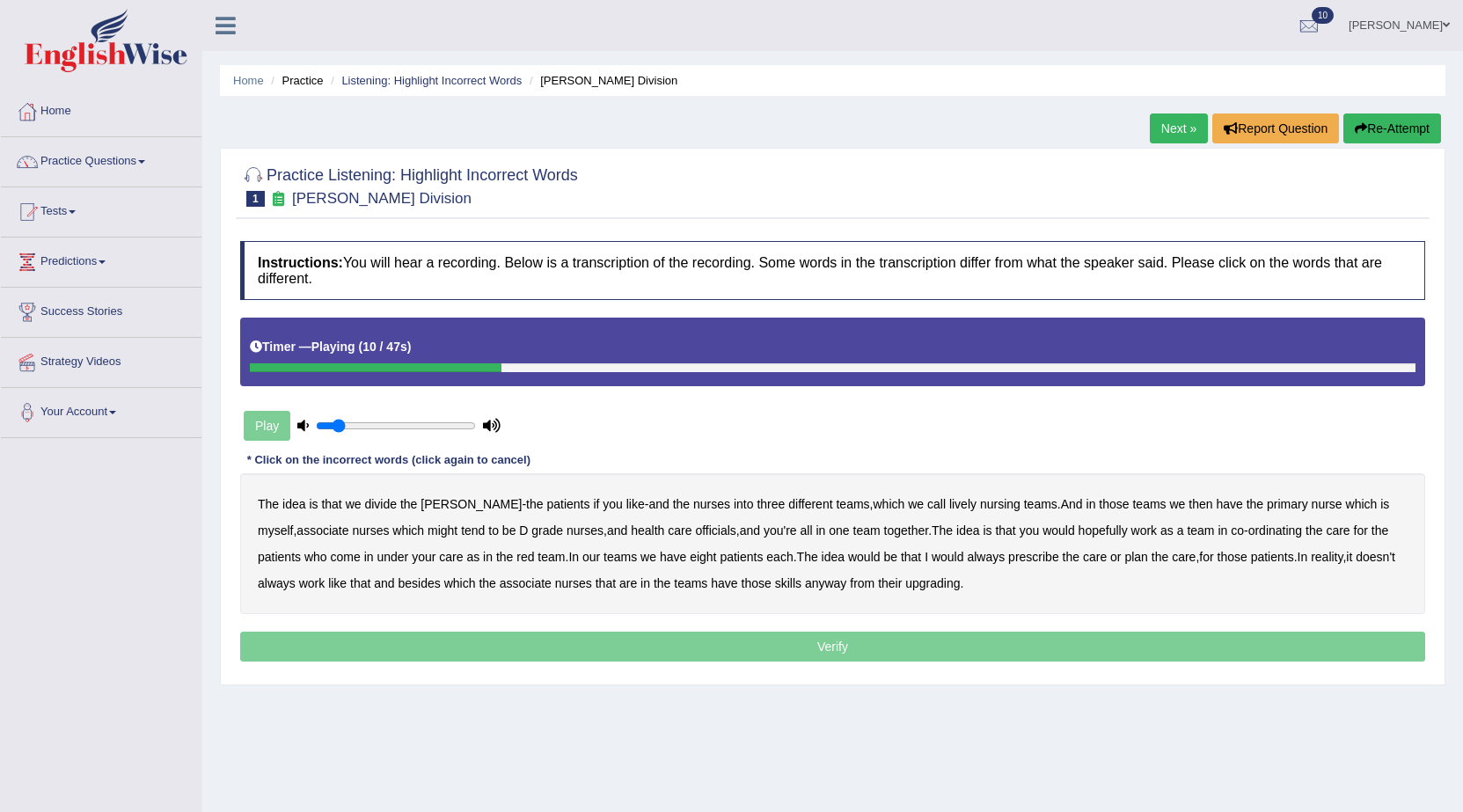
click at [949, 505] on b "lively" at bounding box center [962, 504] width 27 height 14
click at [428, 529] on b "might" at bounding box center [442, 530] width 30 height 14
click at [696, 534] on b "officials" at bounding box center [715, 530] width 41 height 14
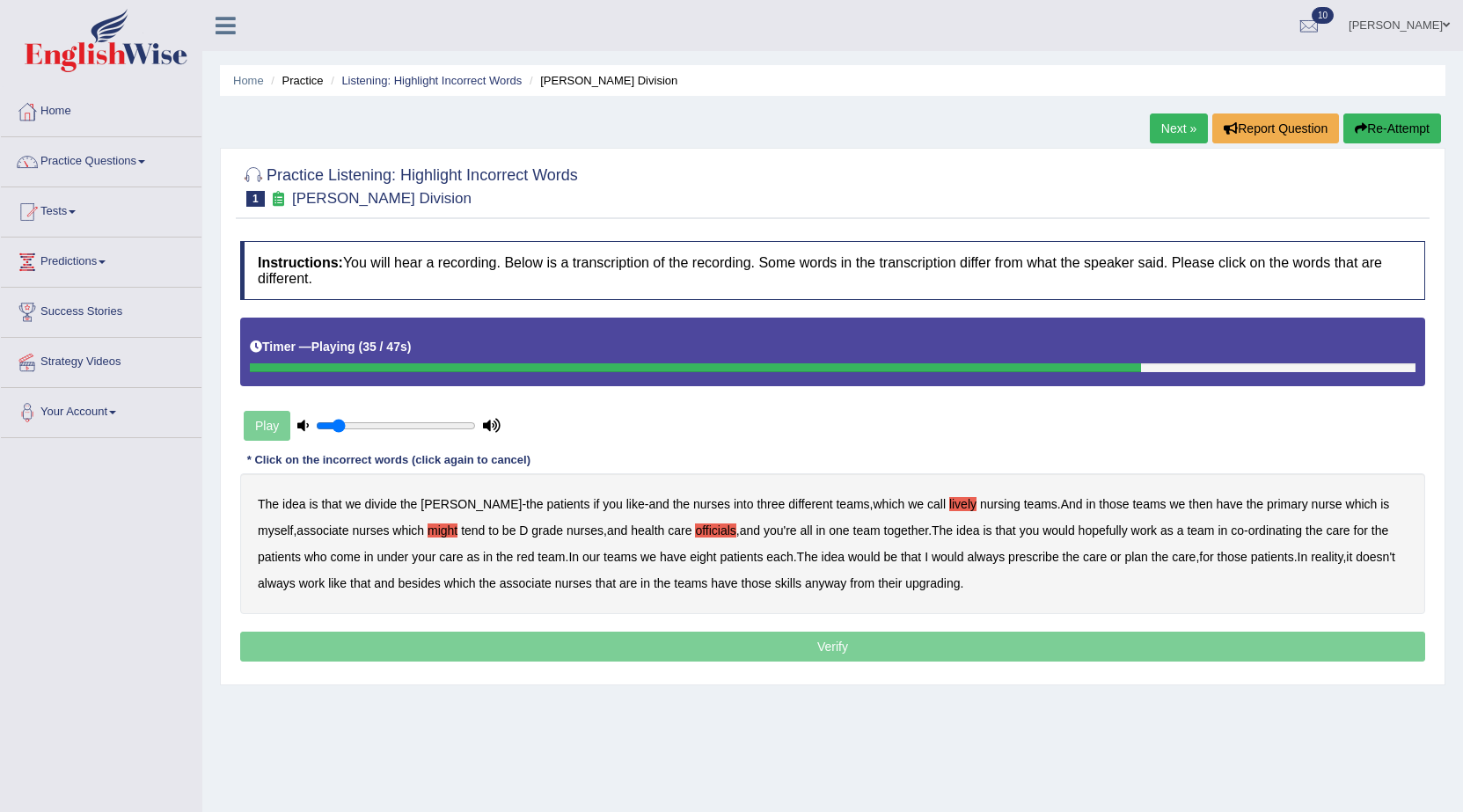
click at [989, 558] on b "always" at bounding box center [986, 557] width 38 height 14
click at [960, 586] on b "upgrading" at bounding box center [932, 583] width 55 height 14
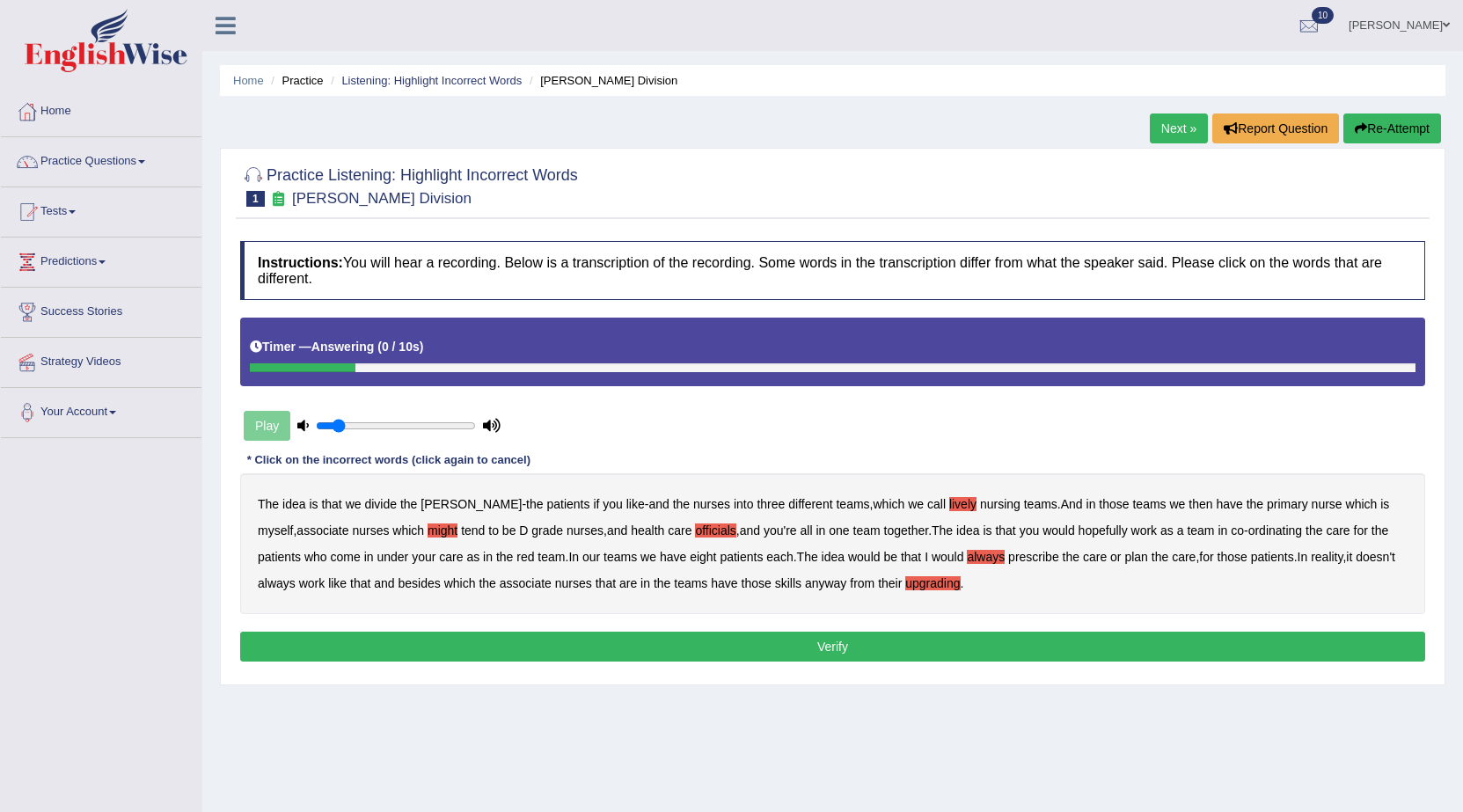
click at [835, 664] on div "Instructions: You will hear a recording. Below is a transcription of the record…" at bounding box center [833, 453] width 1194 height 443
click at [832, 649] on button "Verify" at bounding box center [832, 647] width 1185 height 30
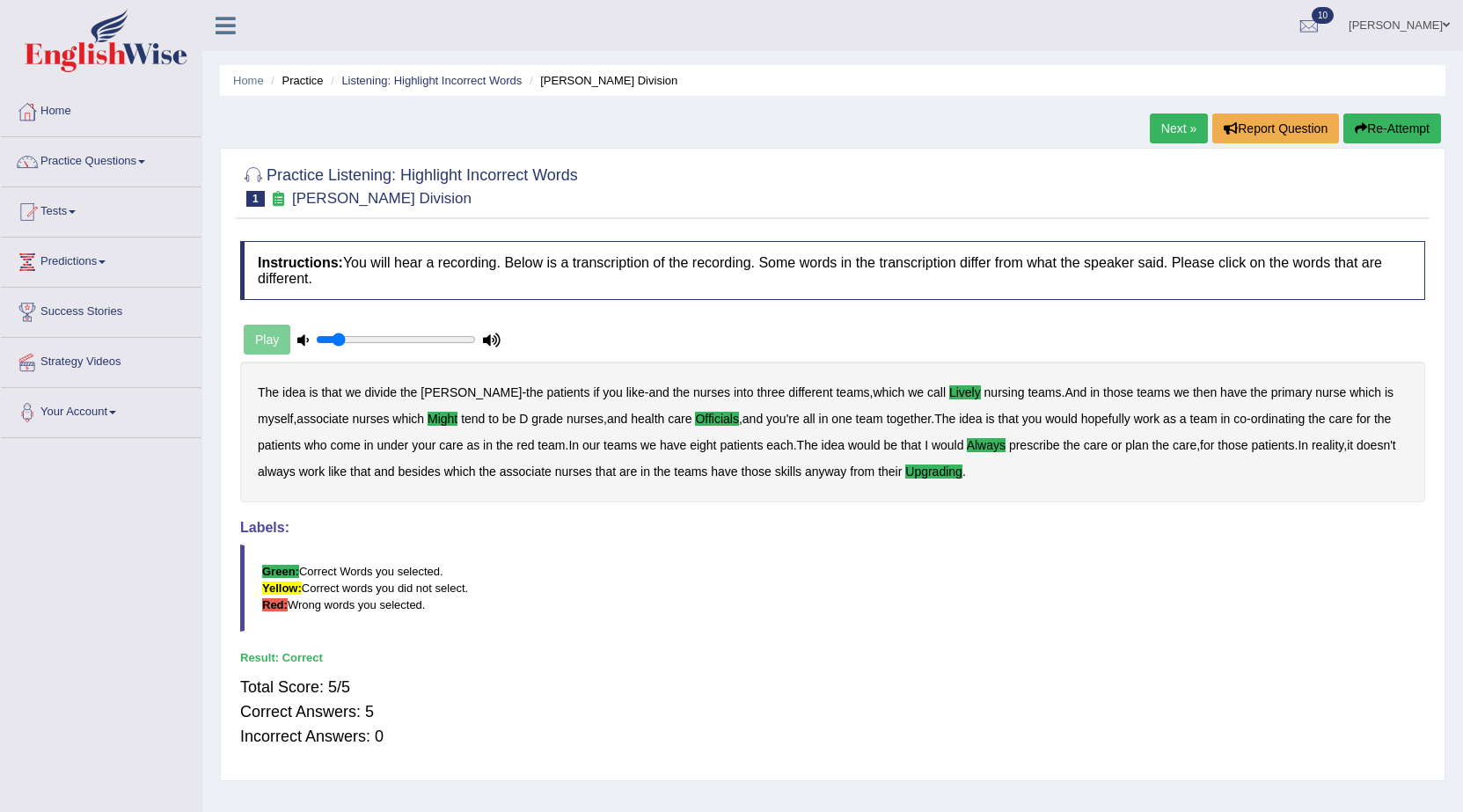
click at [1171, 124] on link "Next »" at bounding box center [1179, 129] width 58 height 30
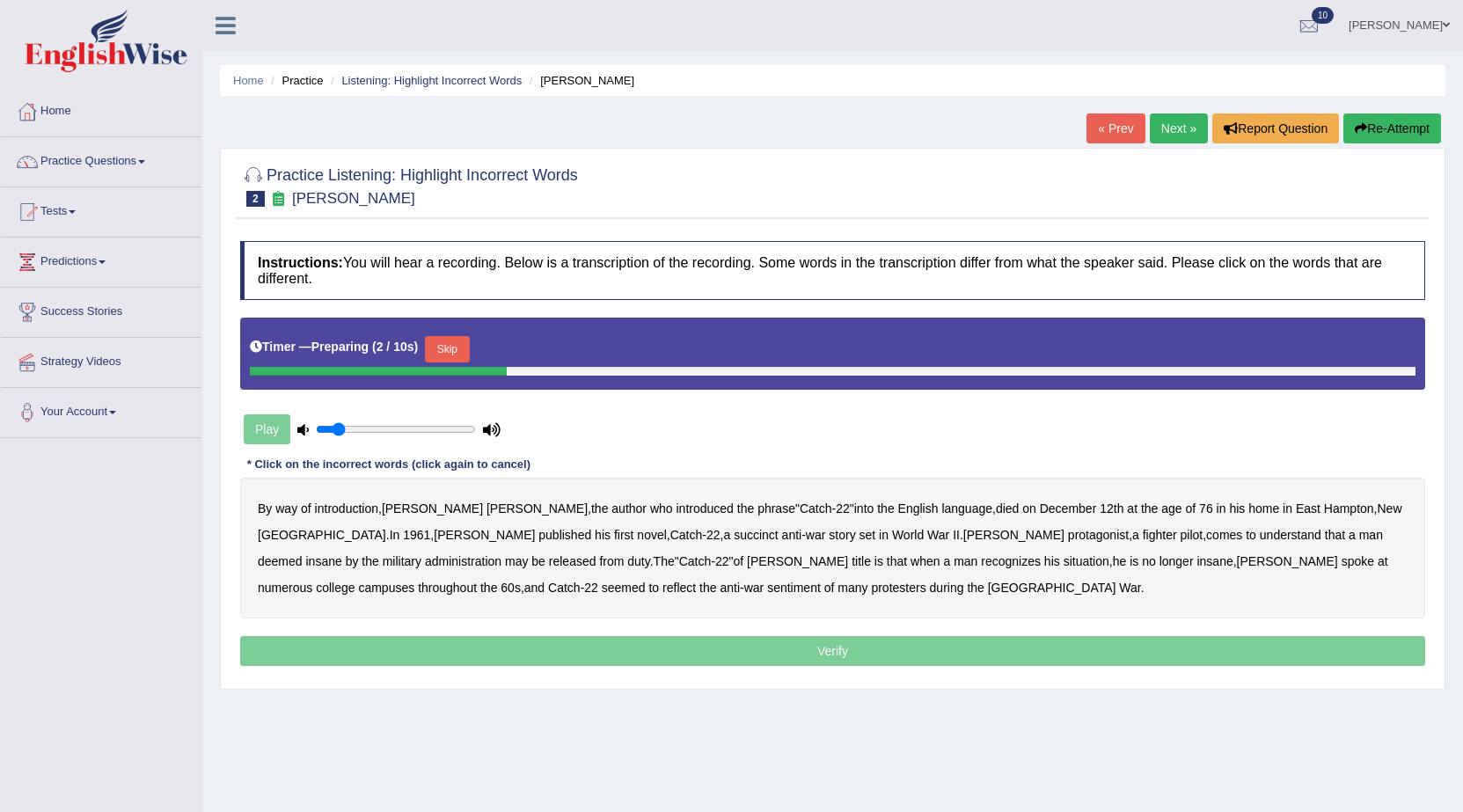
click at [450, 347] on button "Skip" at bounding box center [446, 349] width 44 height 26
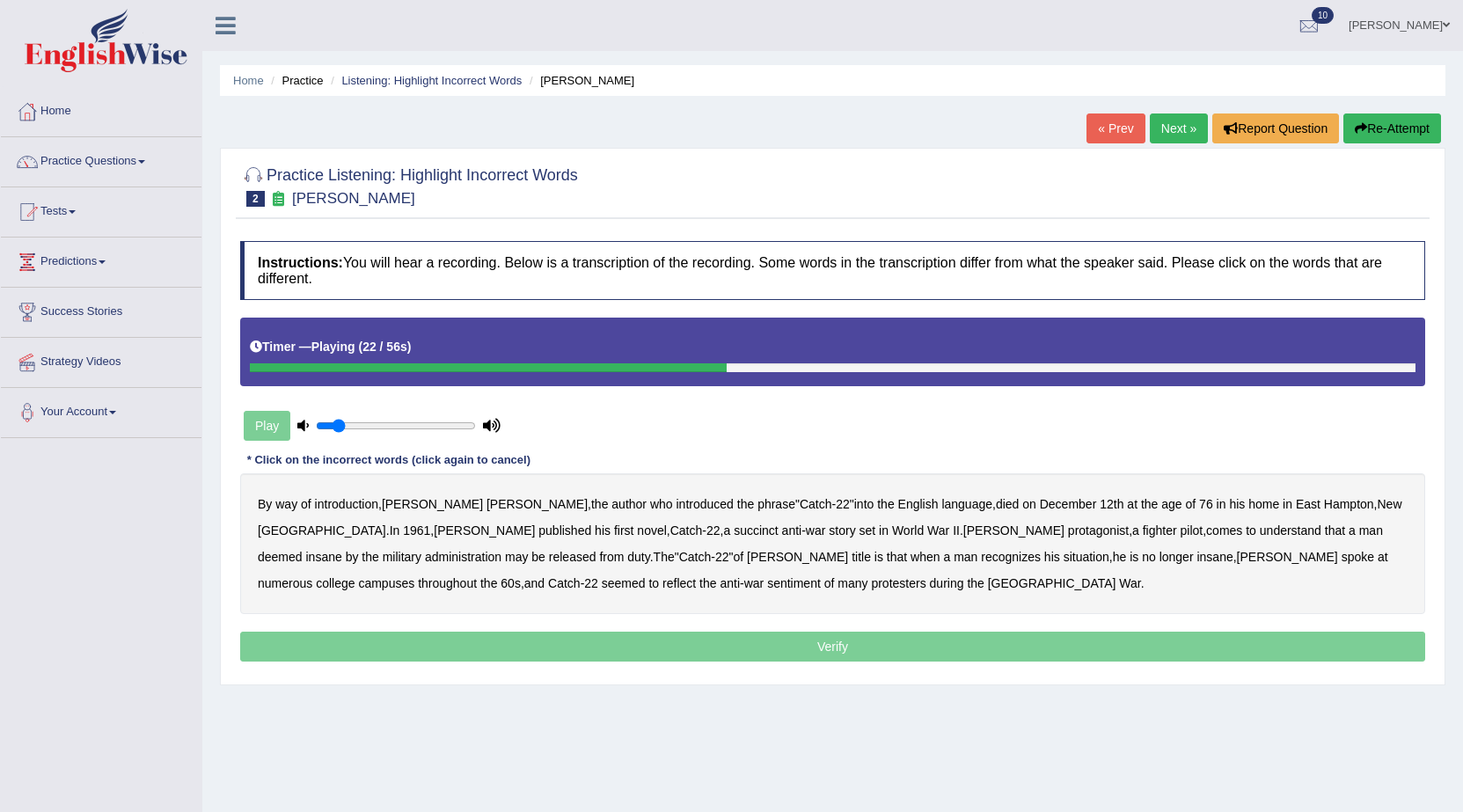
click at [733, 530] on b "succinct" at bounding box center [755, 530] width 45 height 14
click at [501, 550] on b "administration" at bounding box center [462, 557] width 77 height 14
click at [1063, 554] on b "situation" at bounding box center [1086, 557] width 46 height 14
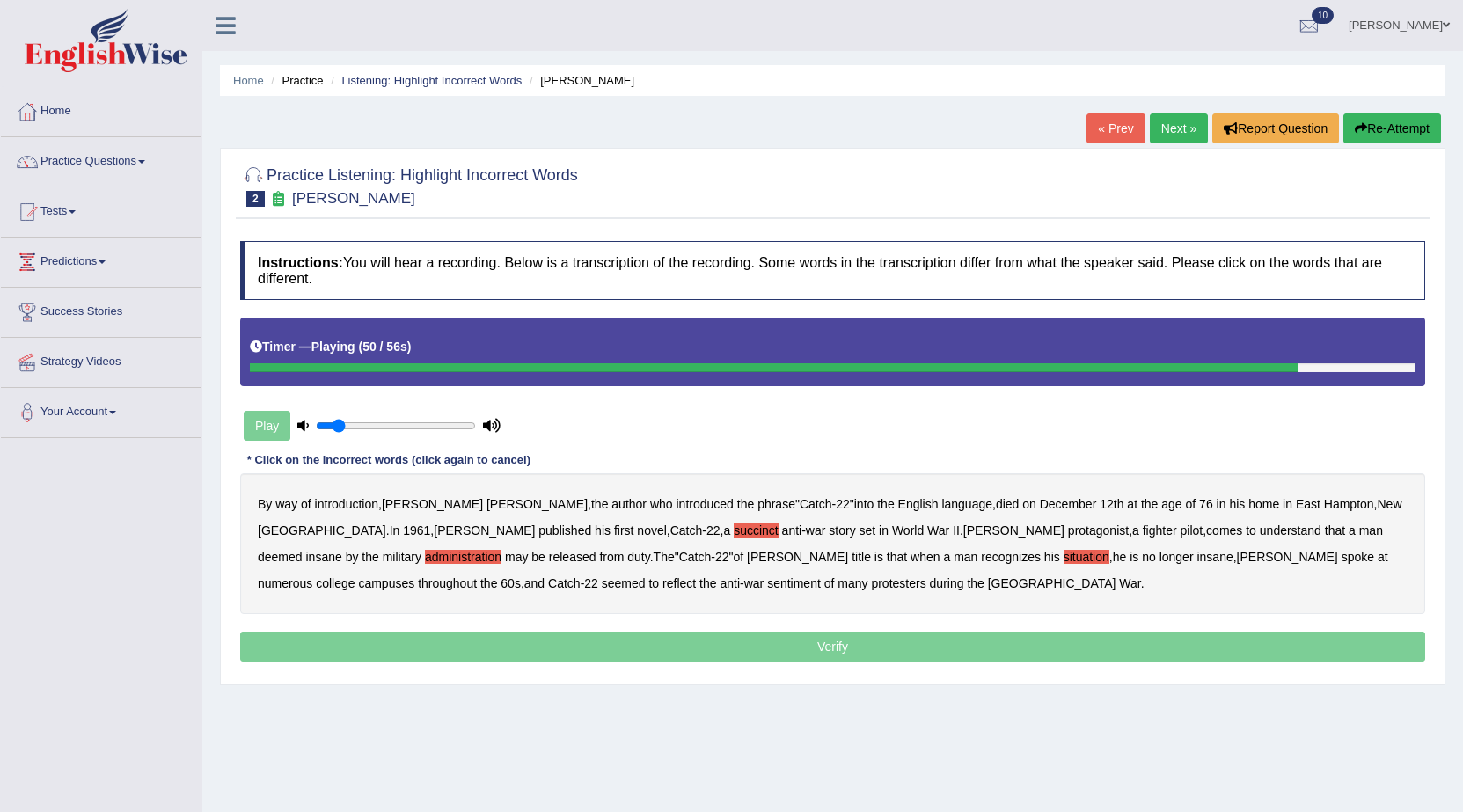
click at [696, 576] on b "reflect" at bounding box center [680, 583] width 34 height 14
click at [610, 642] on p "Verify" at bounding box center [832, 647] width 1185 height 30
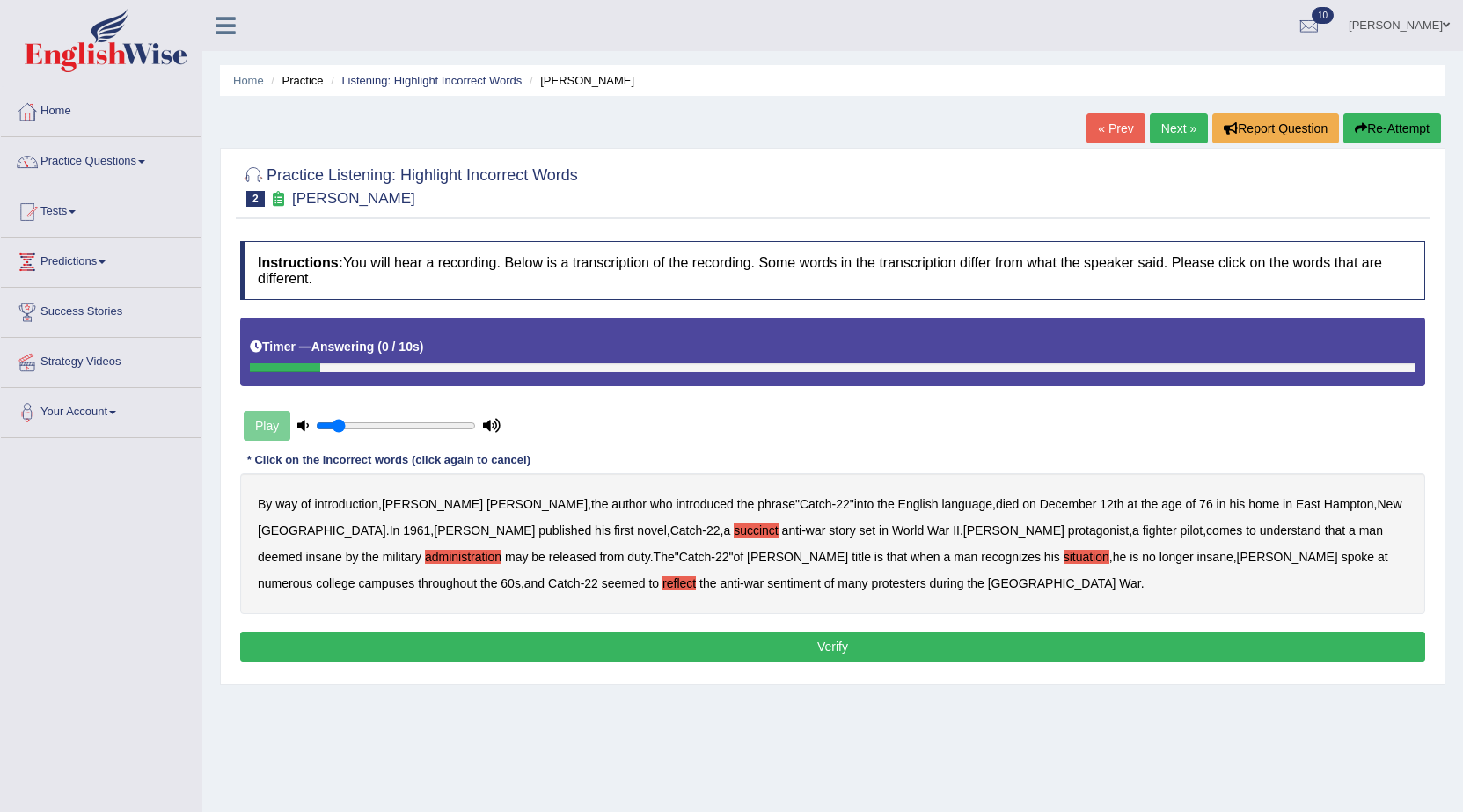
click at [792, 636] on button "Verify" at bounding box center [832, 647] width 1185 height 30
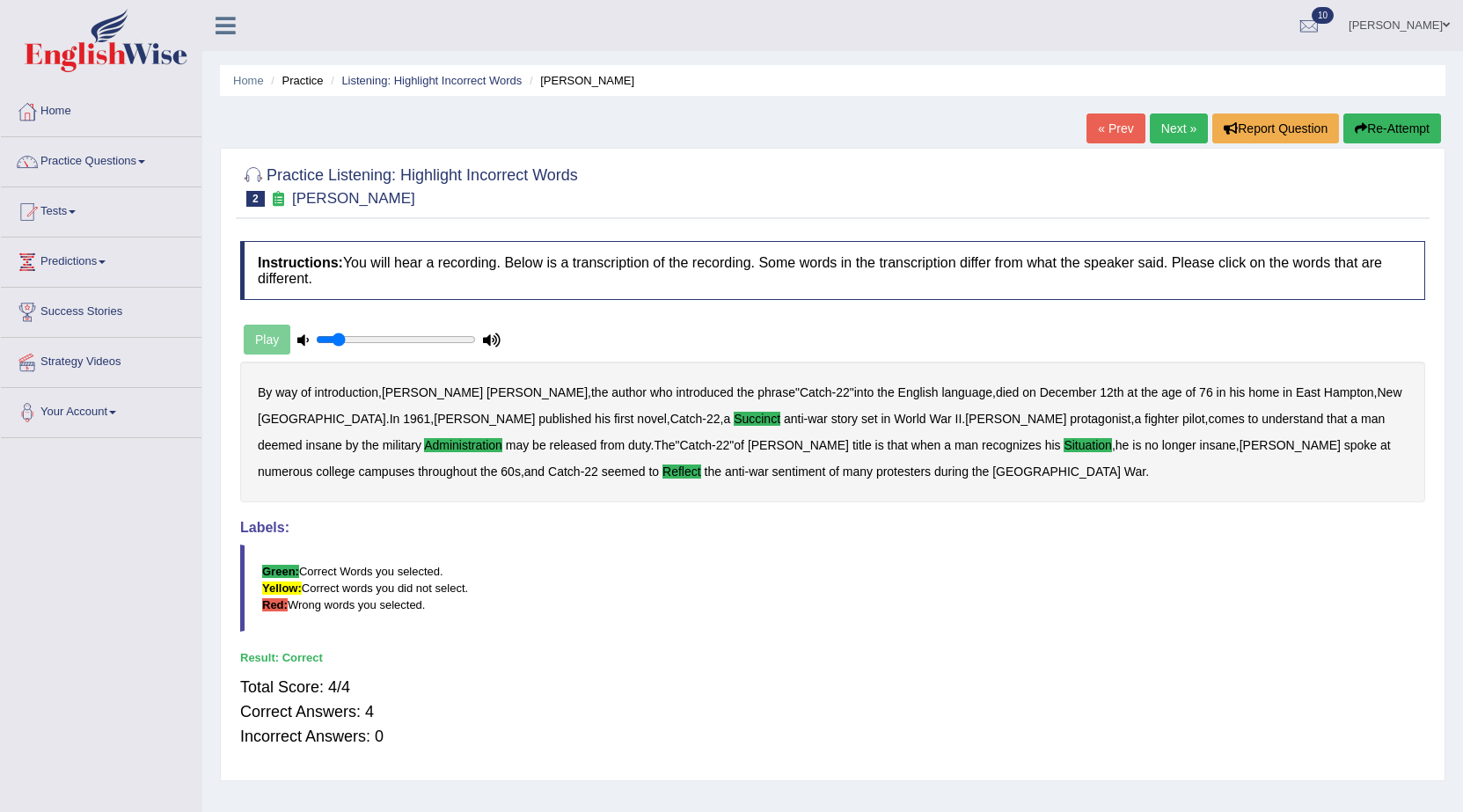
click at [1164, 129] on link "Next »" at bounding box center [1179, 129] width 58 height 30
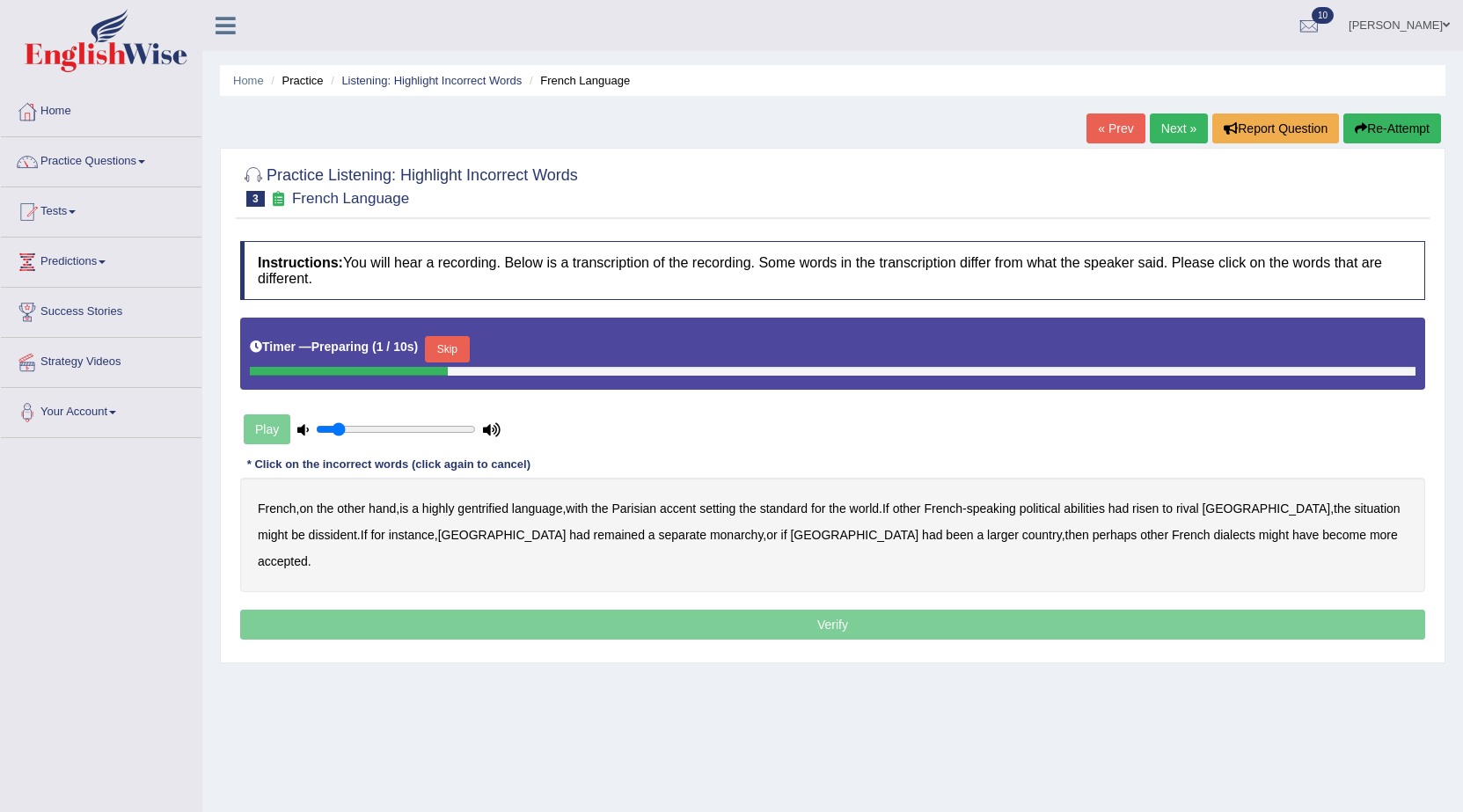
click at [458, 345] on button "Skip" at bounding box center [446, 349] width 44 height 26
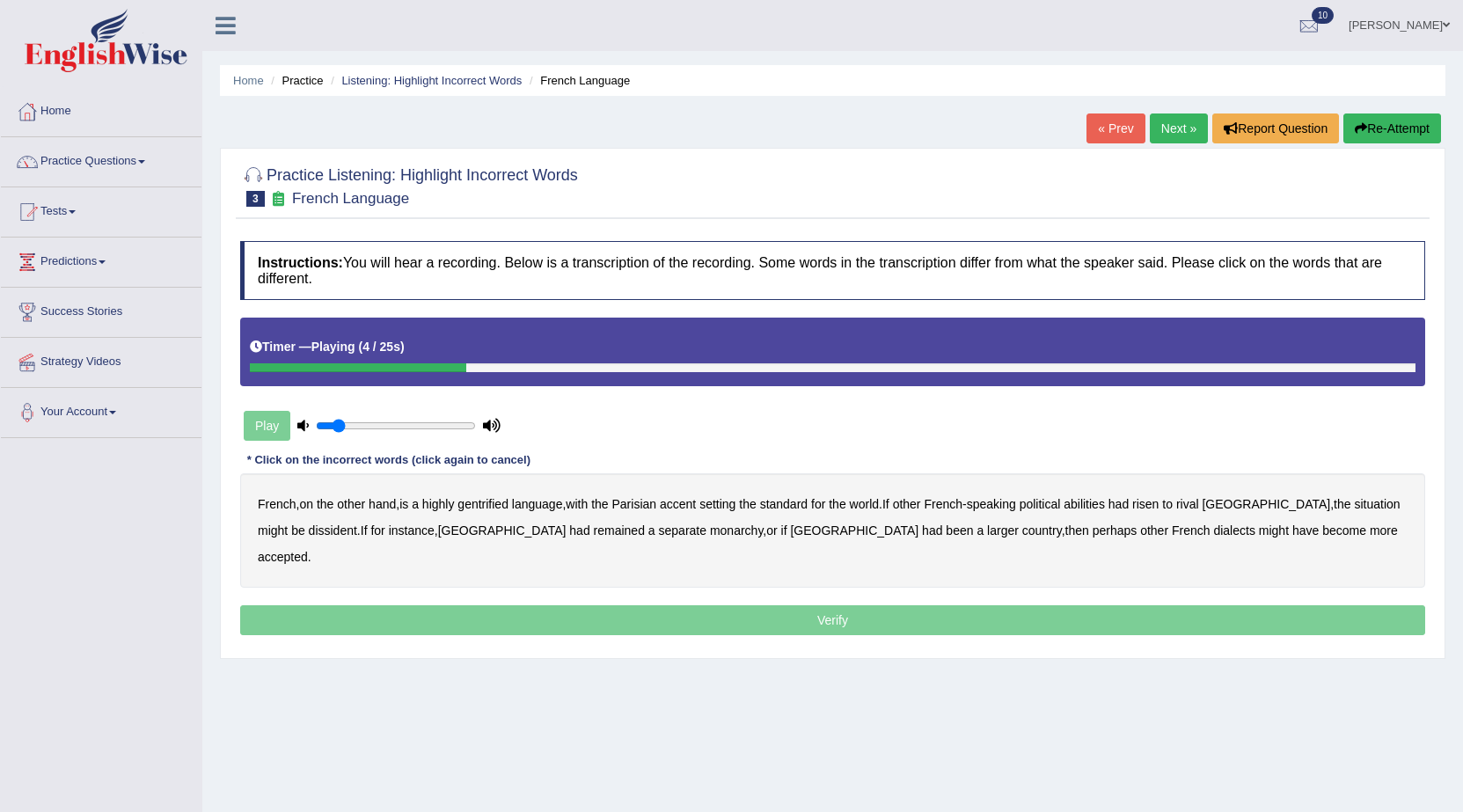
click at [502, 504] on b "gentrified" at bounding box center [482, 504] width 51 height 14
click at [1092, 505] on b "abilities" at bounding box center [1083, 504] width 41 height 14
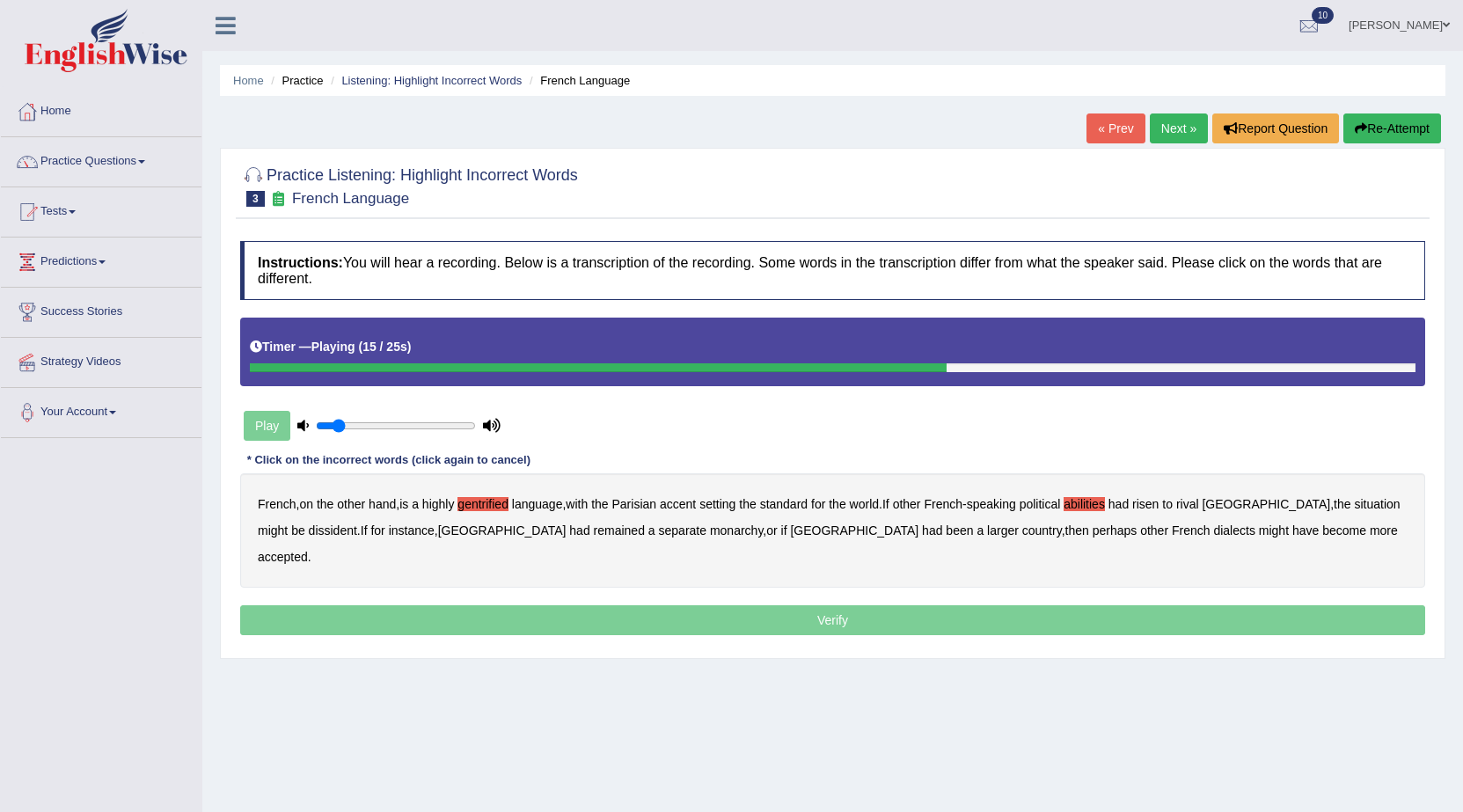
click at [309, 532] on b "dissident" at bounding box center [333, 530] width 49 height 14
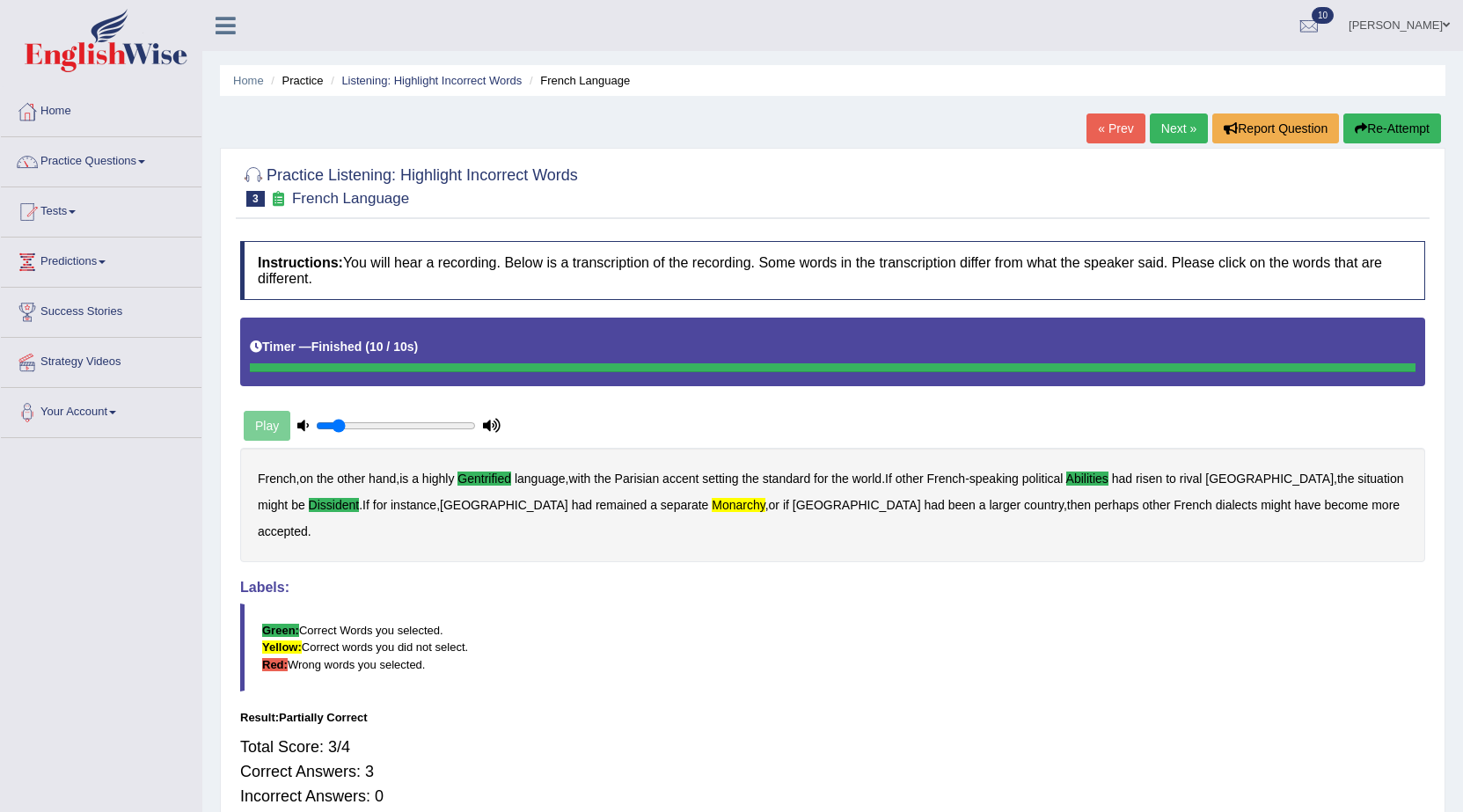
click at [1167, 120] on link "Next »" at bounding box center [1179, 129] width 58 height 30
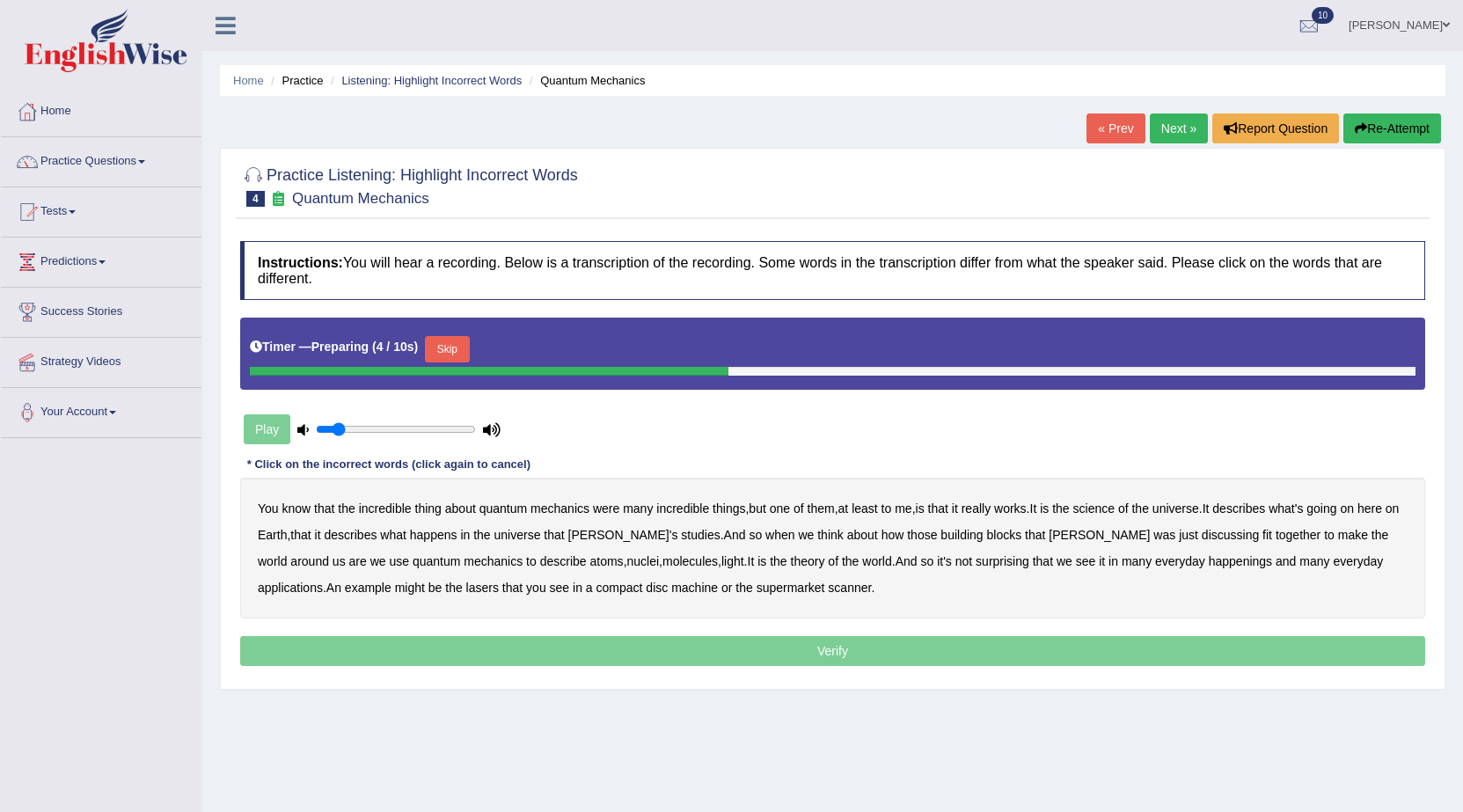
click at [453, 349] on button "Skip" at bounding box center [446, 349] width 44 height 26
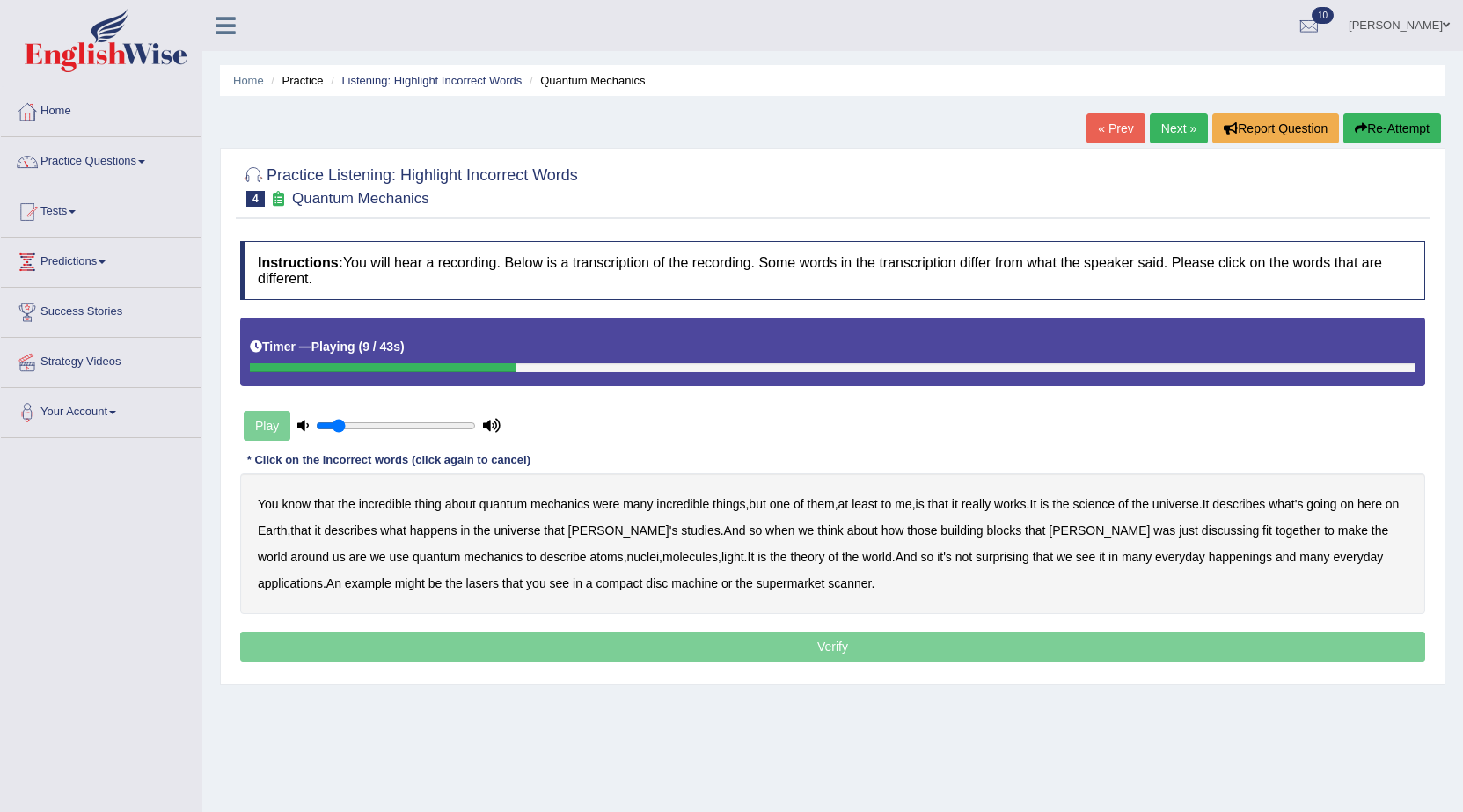
click at [1108, 505] on b "science" at bounding box center [1093, 504] width 41 height 14
click at [1202, 527] on b "discussing" at bounding box center [1230, 530] width 57 height 14
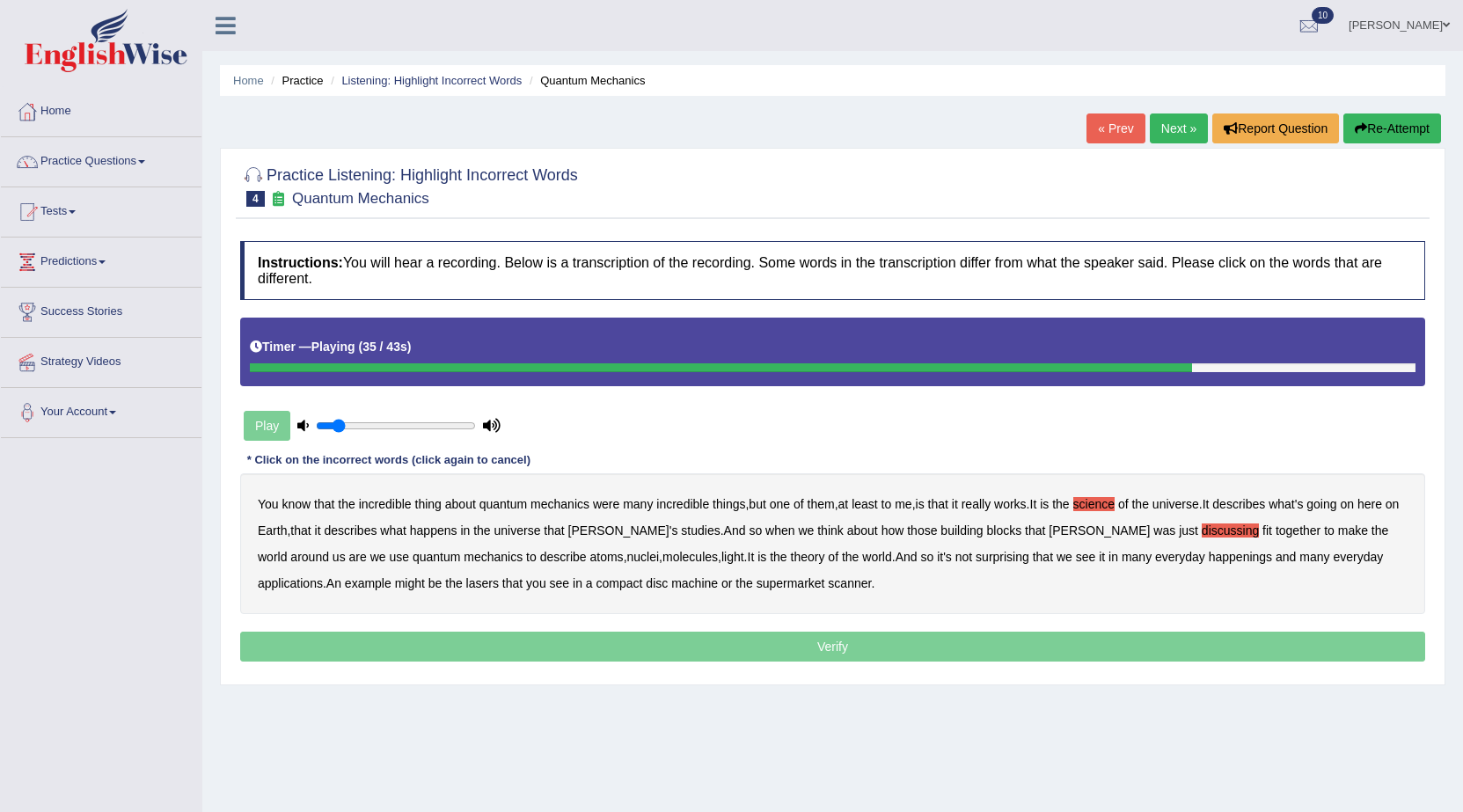
click at [1209, 557] on b "happenings" at bounding box center [1241, 557] width 64 height 14
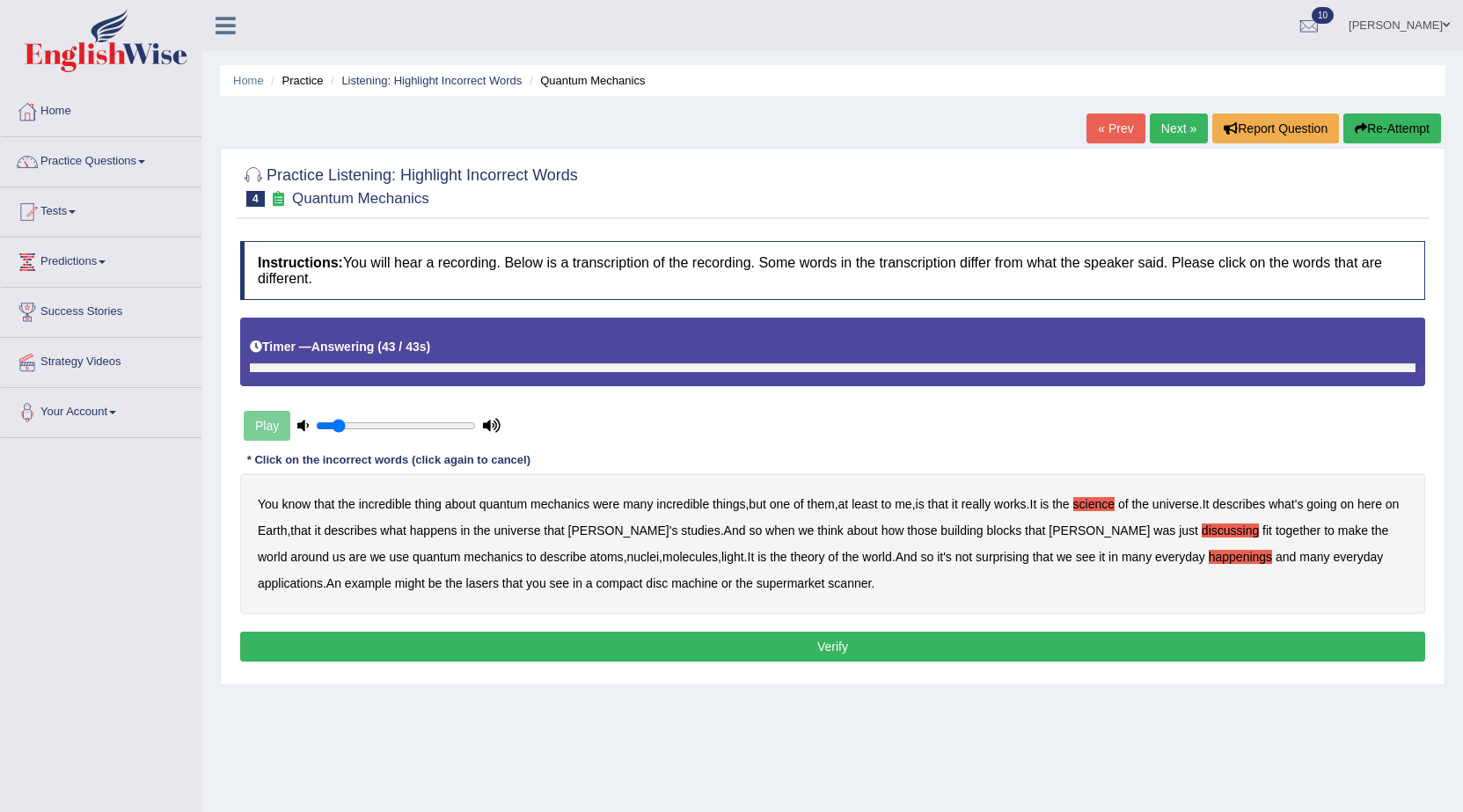
click at [671, 586] on b "machine" at bounding box center [694, 583] width 47 height 14
click at [701, 641] on button "Verify" at bounding box center [832, 647] width 1185 height 30
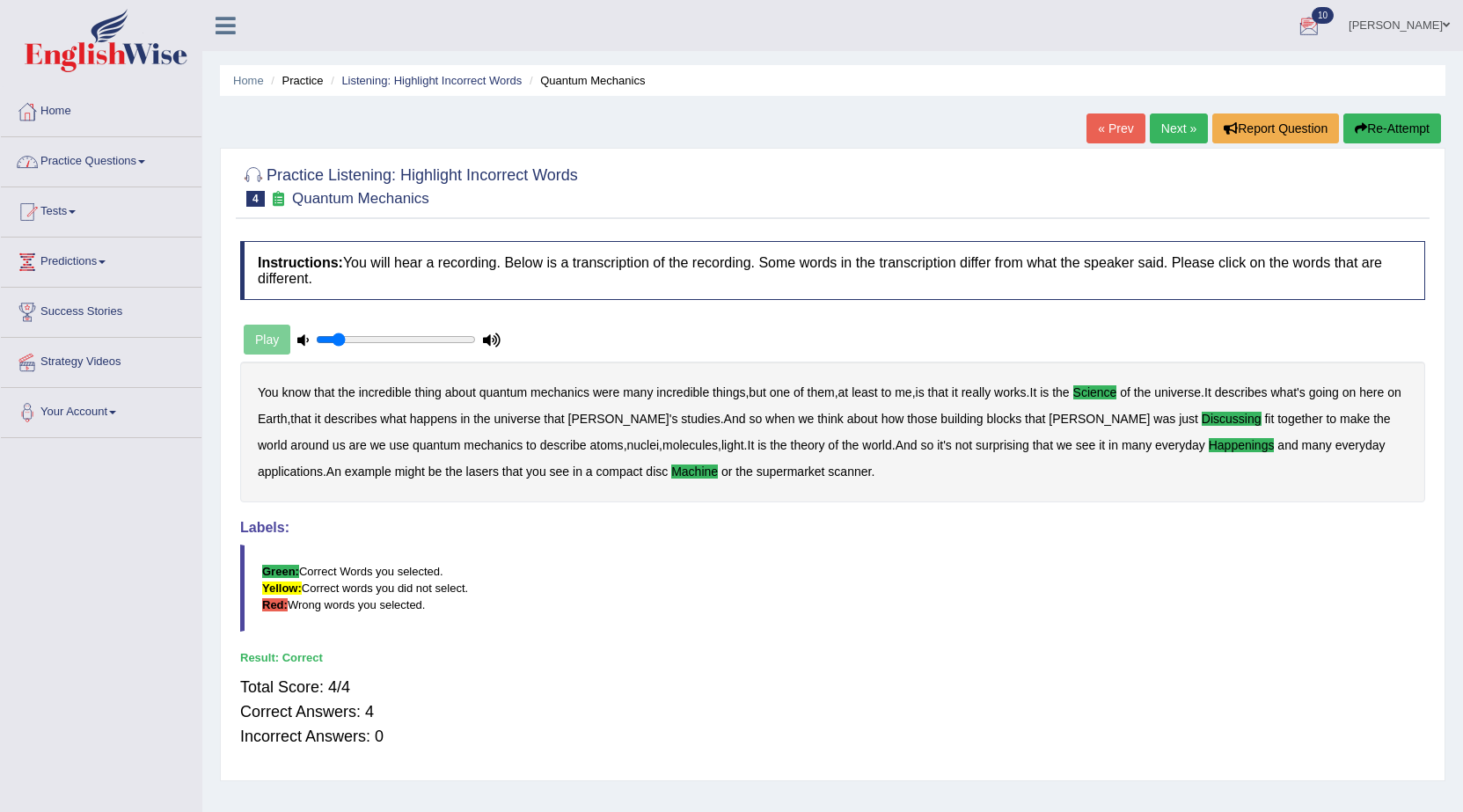
click at [1166, 132] on link "Next »" at bounding box center [1179, 129] width 58 height 30
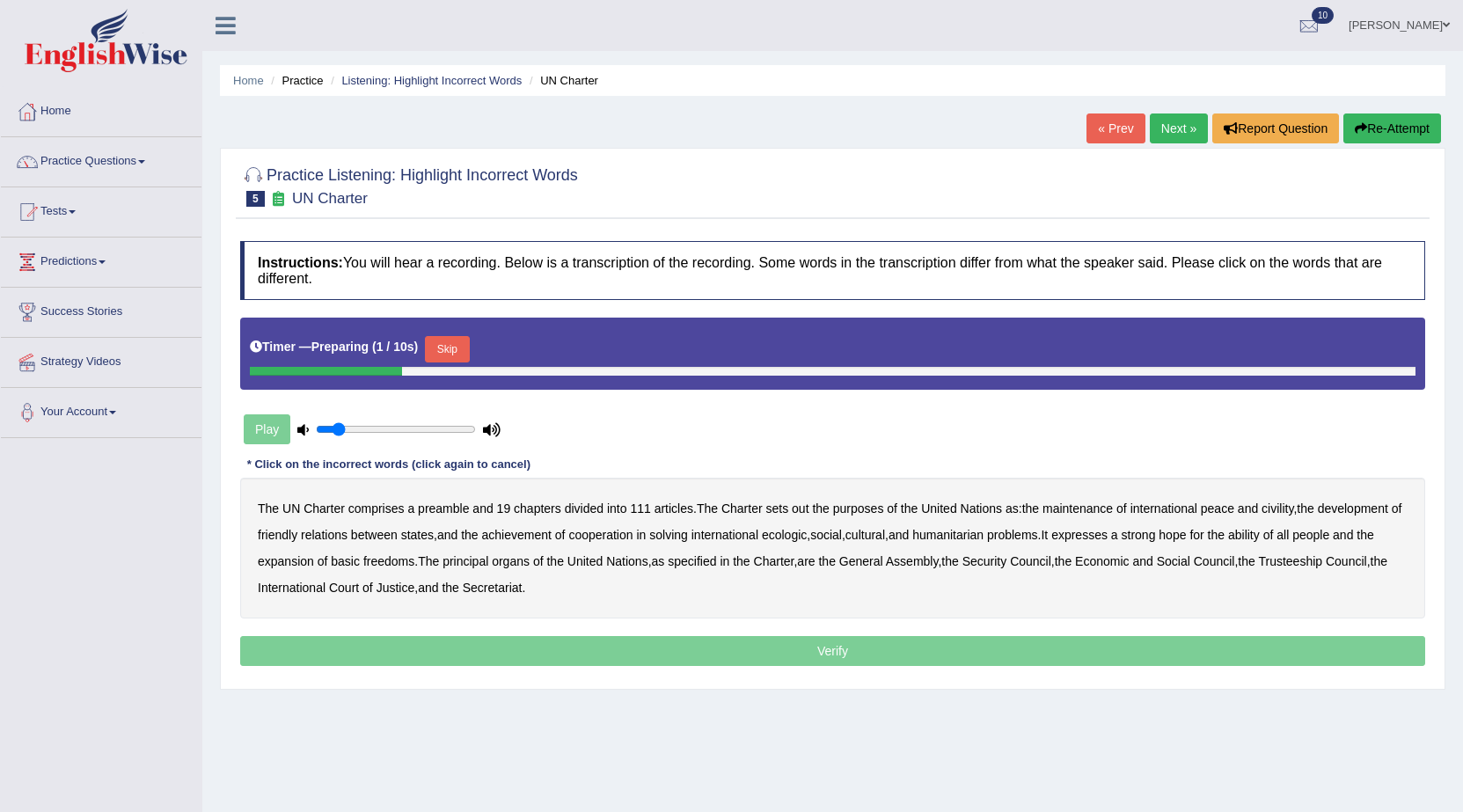
click at [445, 345] on button "Skip" at bounding box center [446, 349] width 44 height 26
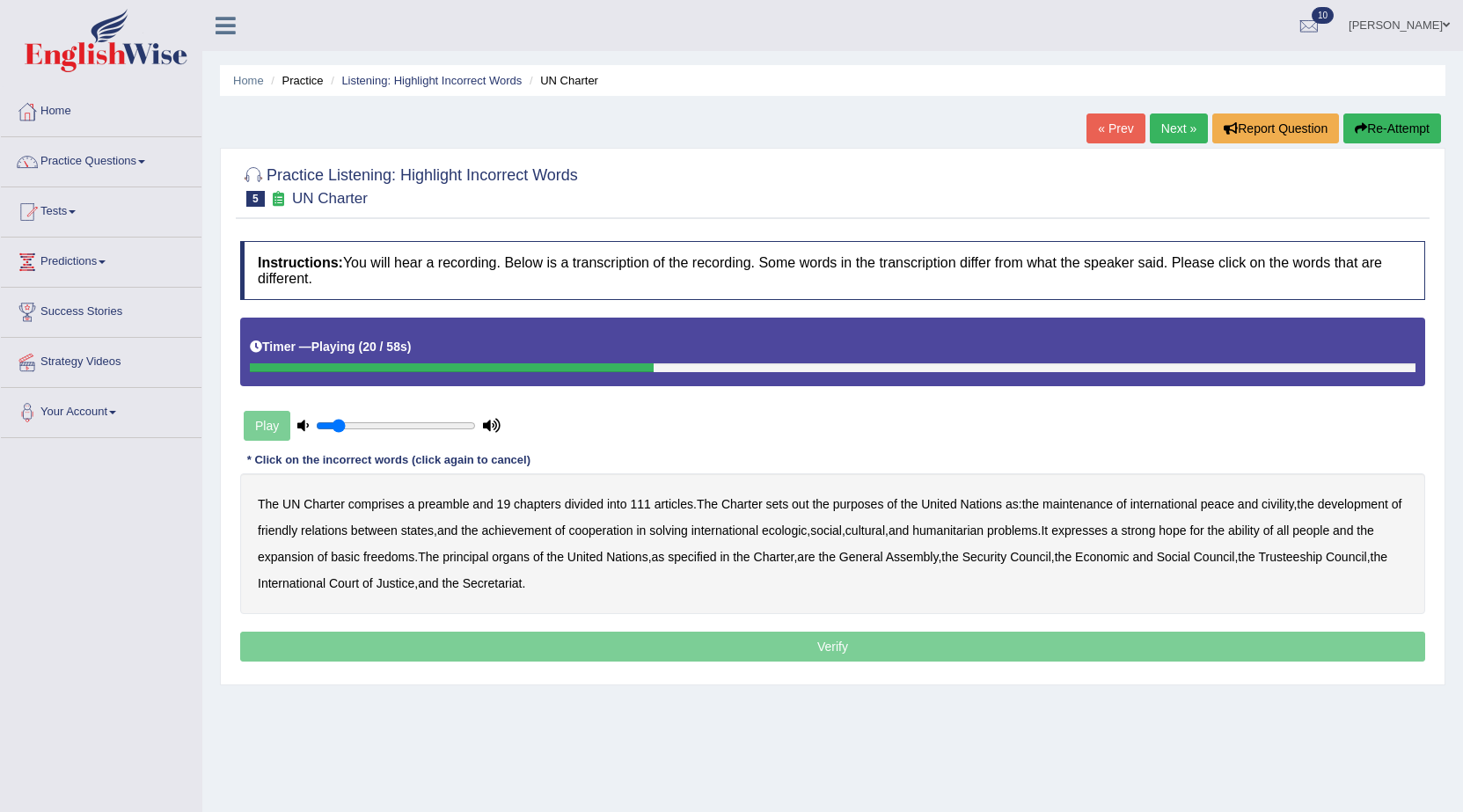
click at [1367, 126] on button "Re-Attempt" at bounding box center [1392, 129] width 98 height 30
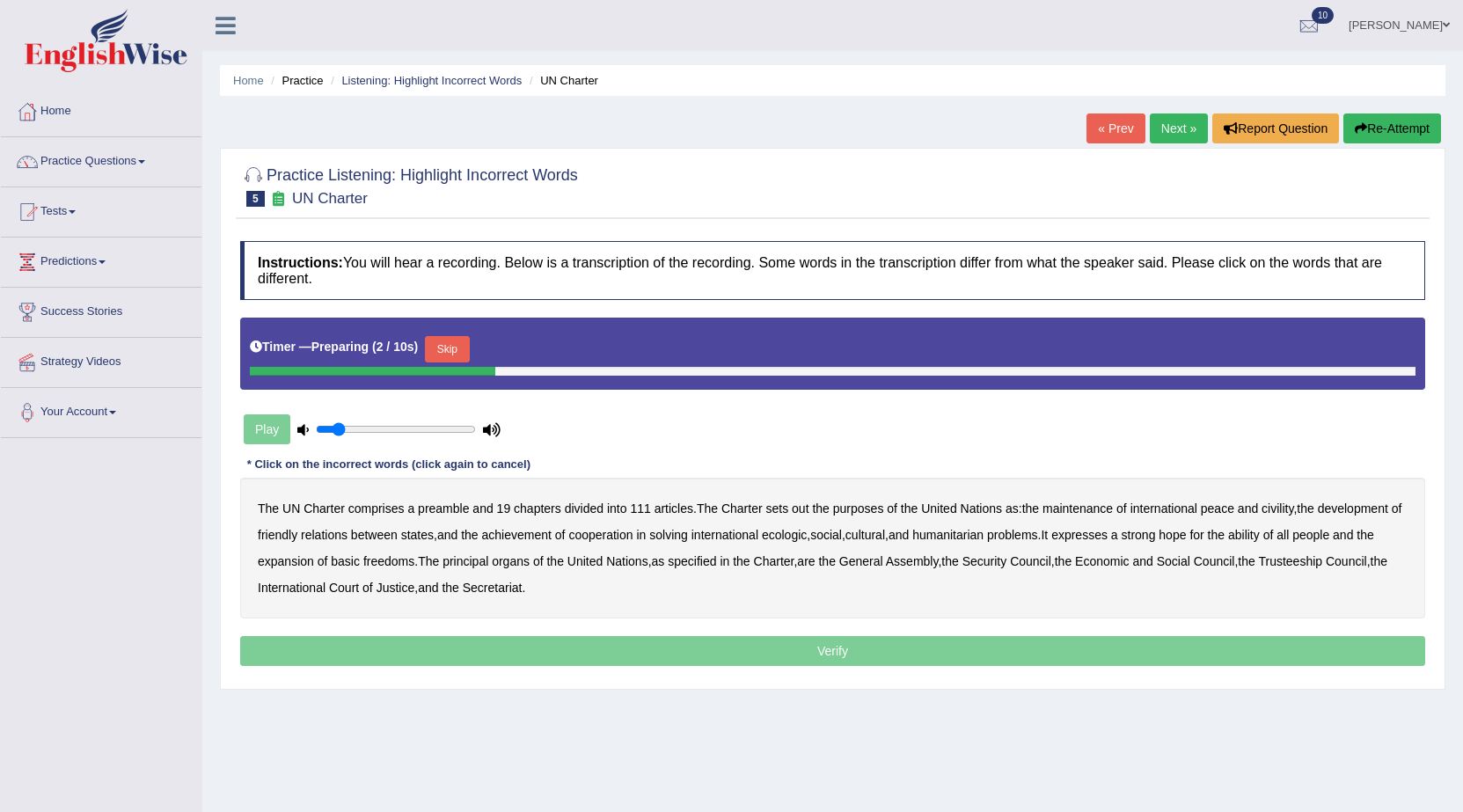
click at [460, 344] on button "Skip" at bounding box center [446, 349] width 44 height 26
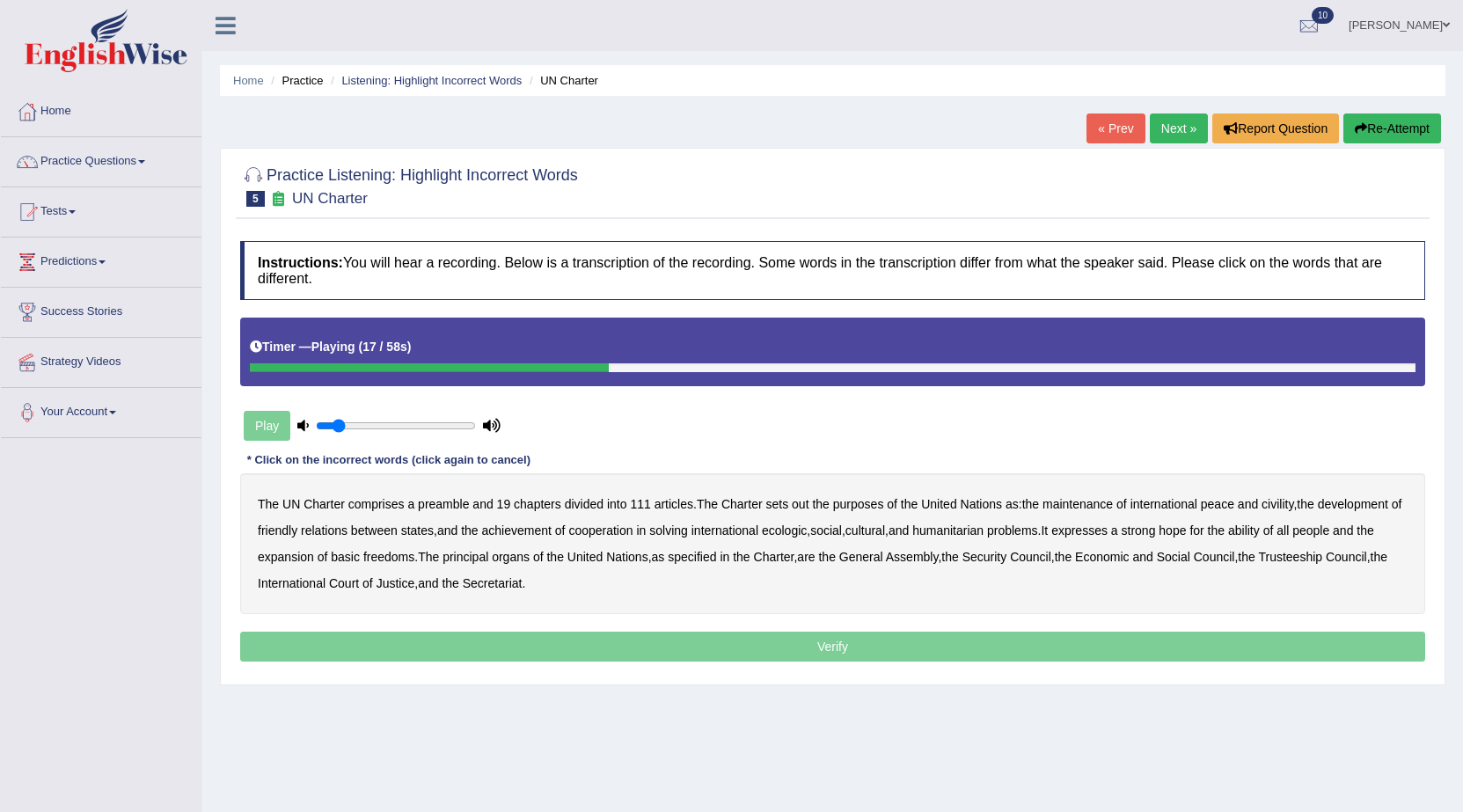
click at [1288, 506] on b "civility" at bounding box center [1278, 504] width 32 height 14
click at [797, 531] on b "ecologic" at bounding box center [783, 530] width 45 height 14
click at [1260, 533] on b "ability" at bounding box center [1244, 530] width 32 height 14
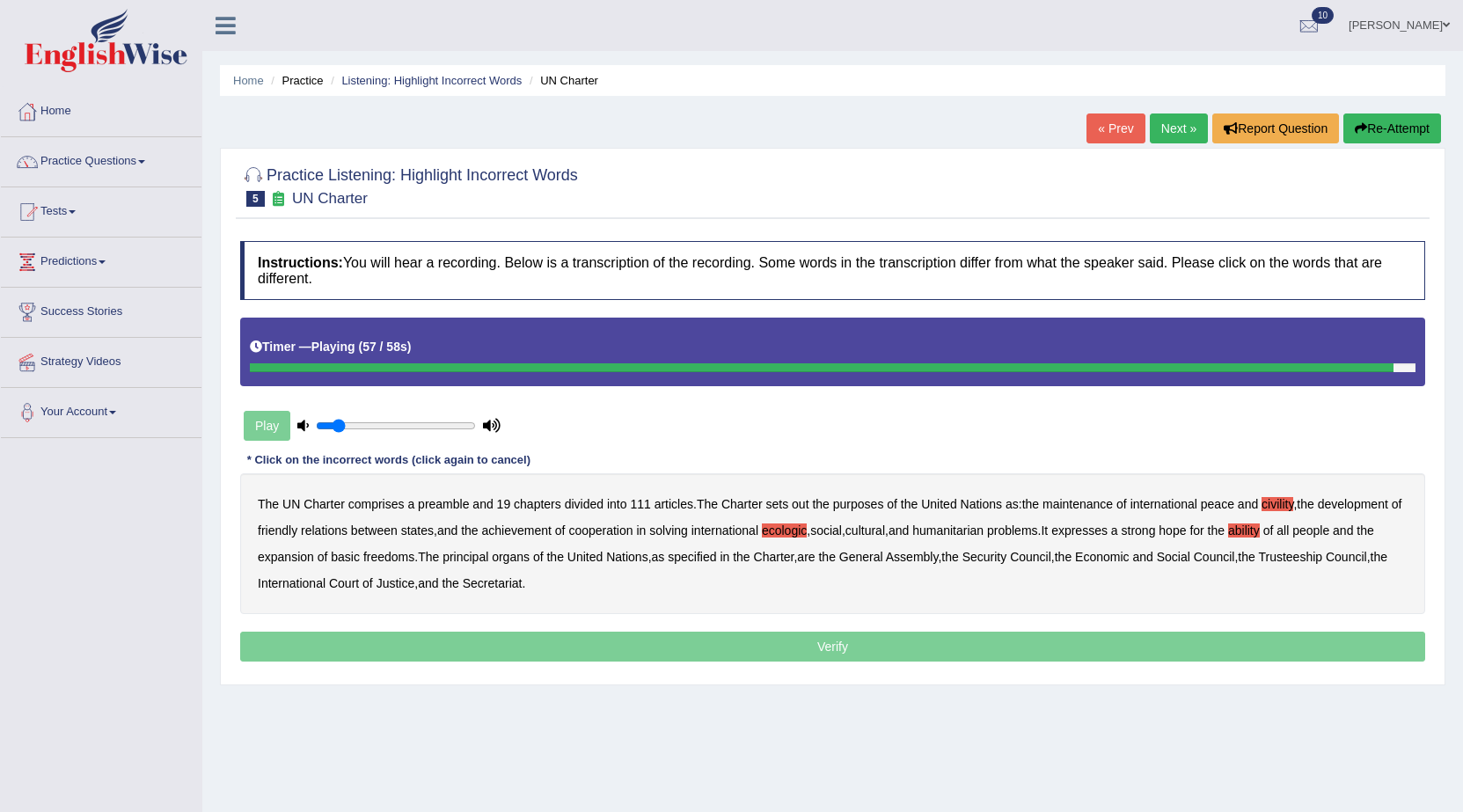
click at [621, 646] on p "Verify" at bounding box center [832, 647] width 1185 height 30
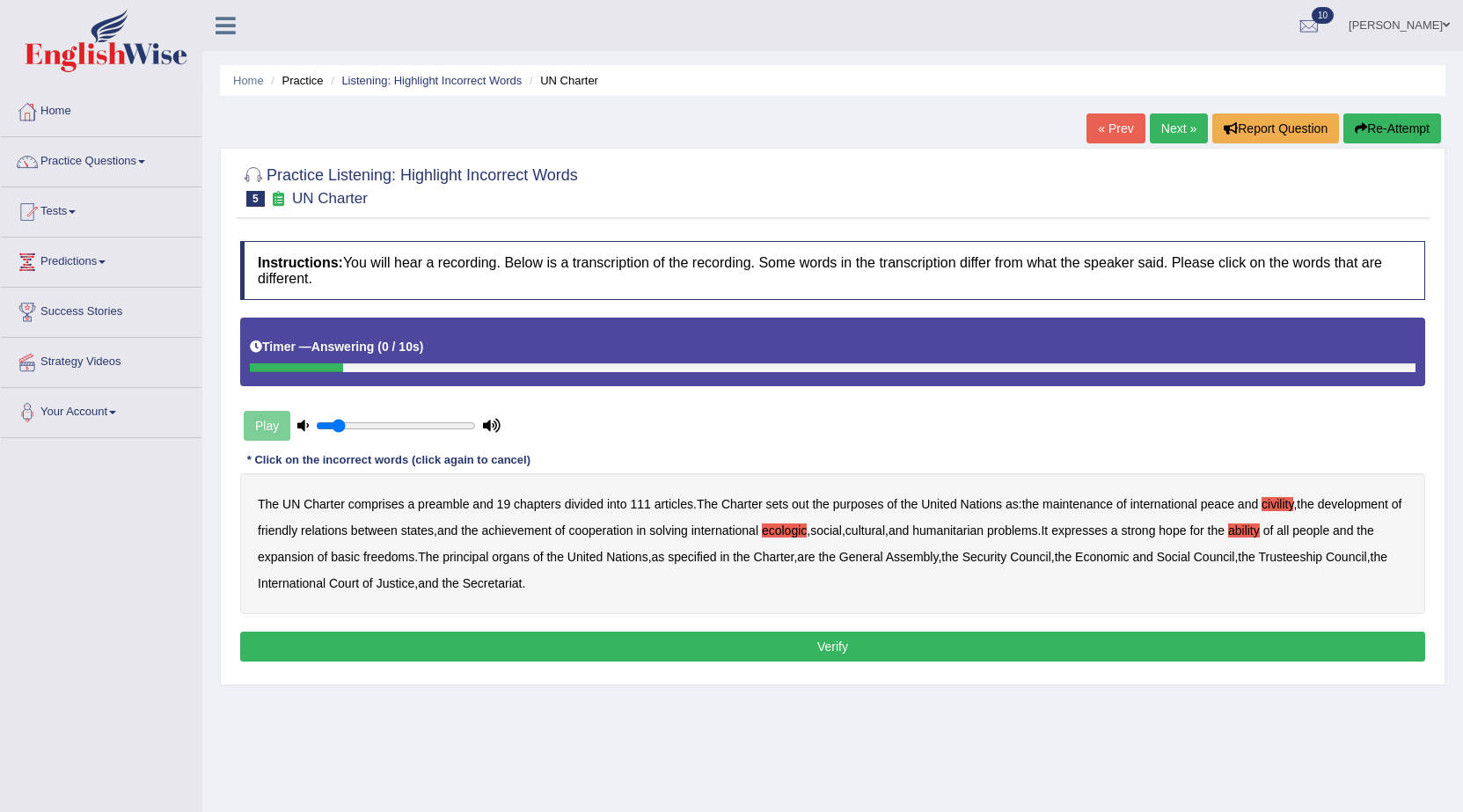
click at [623, 646] on button "Verify" at bounding box center [832, 647] width 1185 height 30
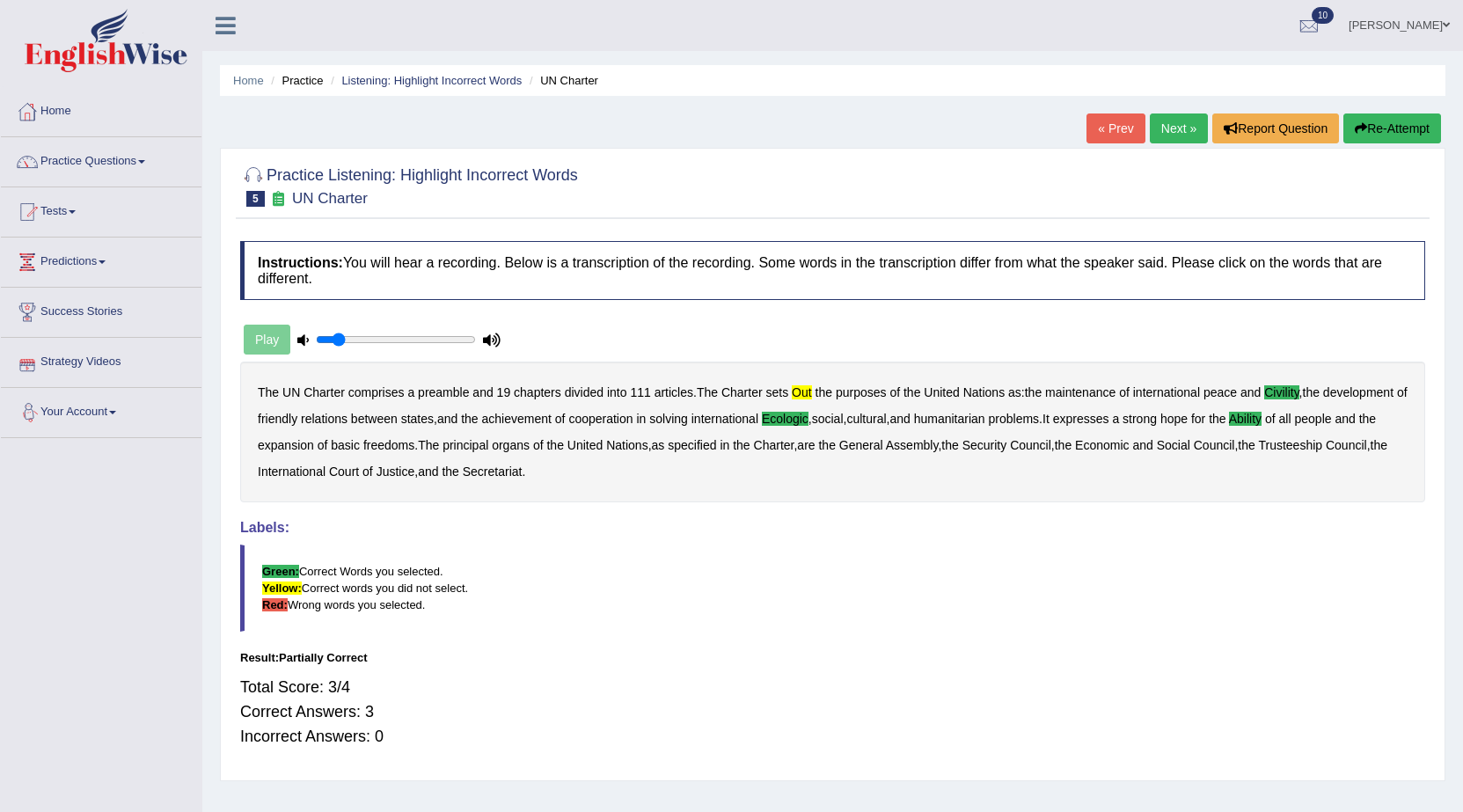
click at [265, 345] on div "Play" at bounding box center [372, 340] width 264 height 44
click at [266, 339] on div "Play" at bounding box center [372, 340] width 264 height 44
click at [296, 340] on div "Play" at bounding box center [372, 340] width 264 height 44
click at [305, 340] on icon at bounding box center [302, 339] width 11 height 11
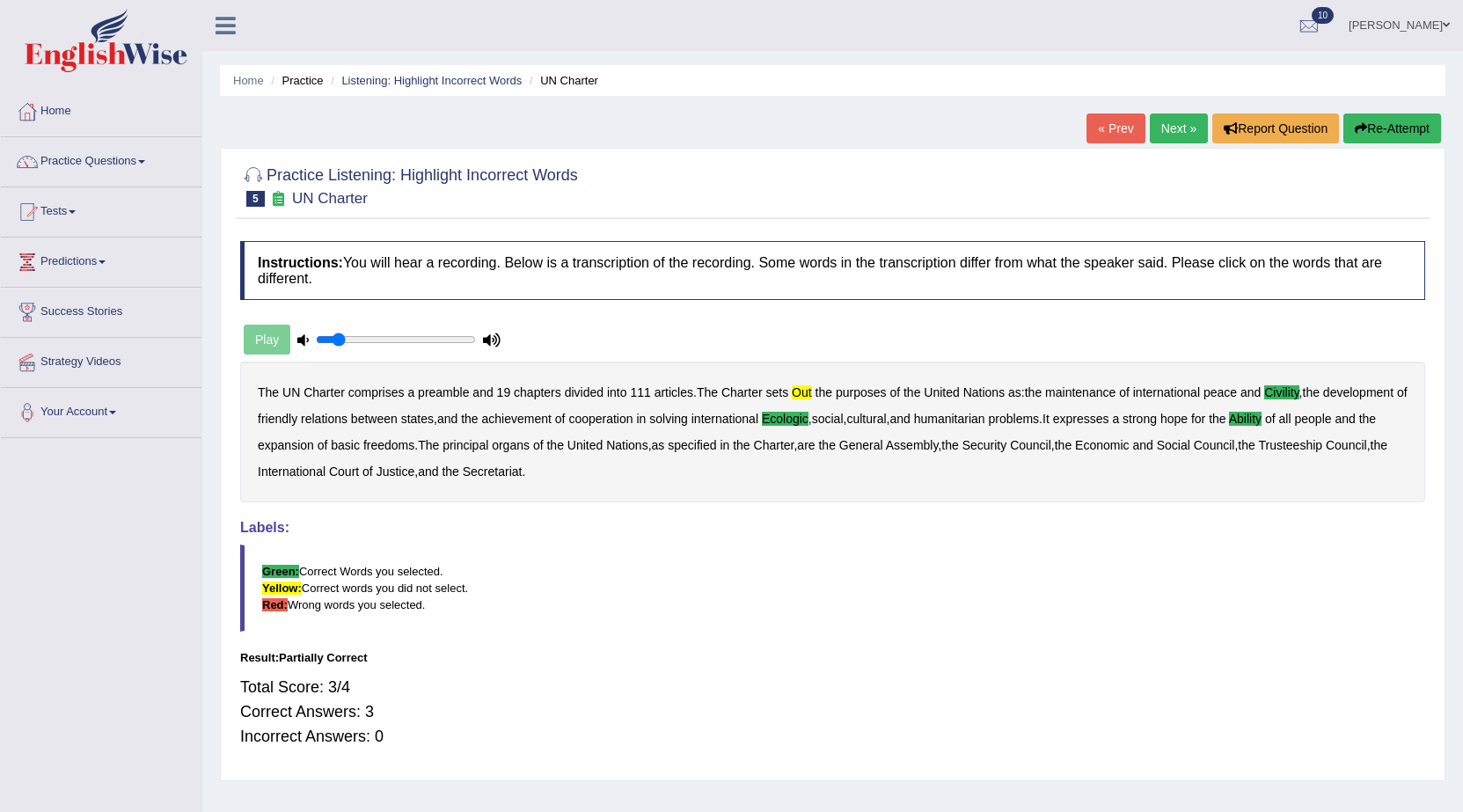
click at [488, 342] on icon at bounding box center [492, 339] width 18 height 11
click at [1431, 126] on button "Re-Attempt" at bounding box center [1392, 129] width 98 height 30
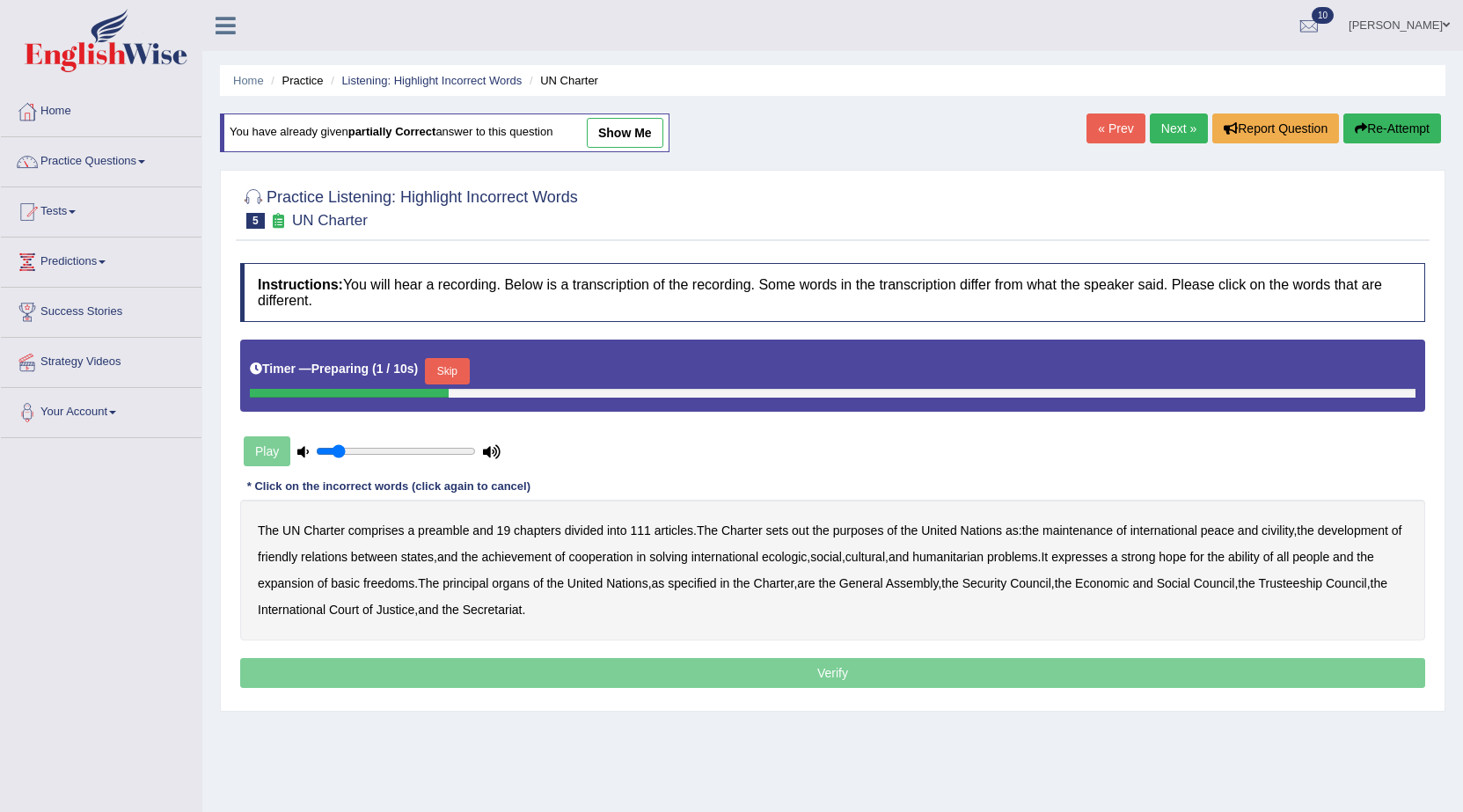
click at [453, 365] on button "Skip" at bounding box center [446, 371] width 44 height 26
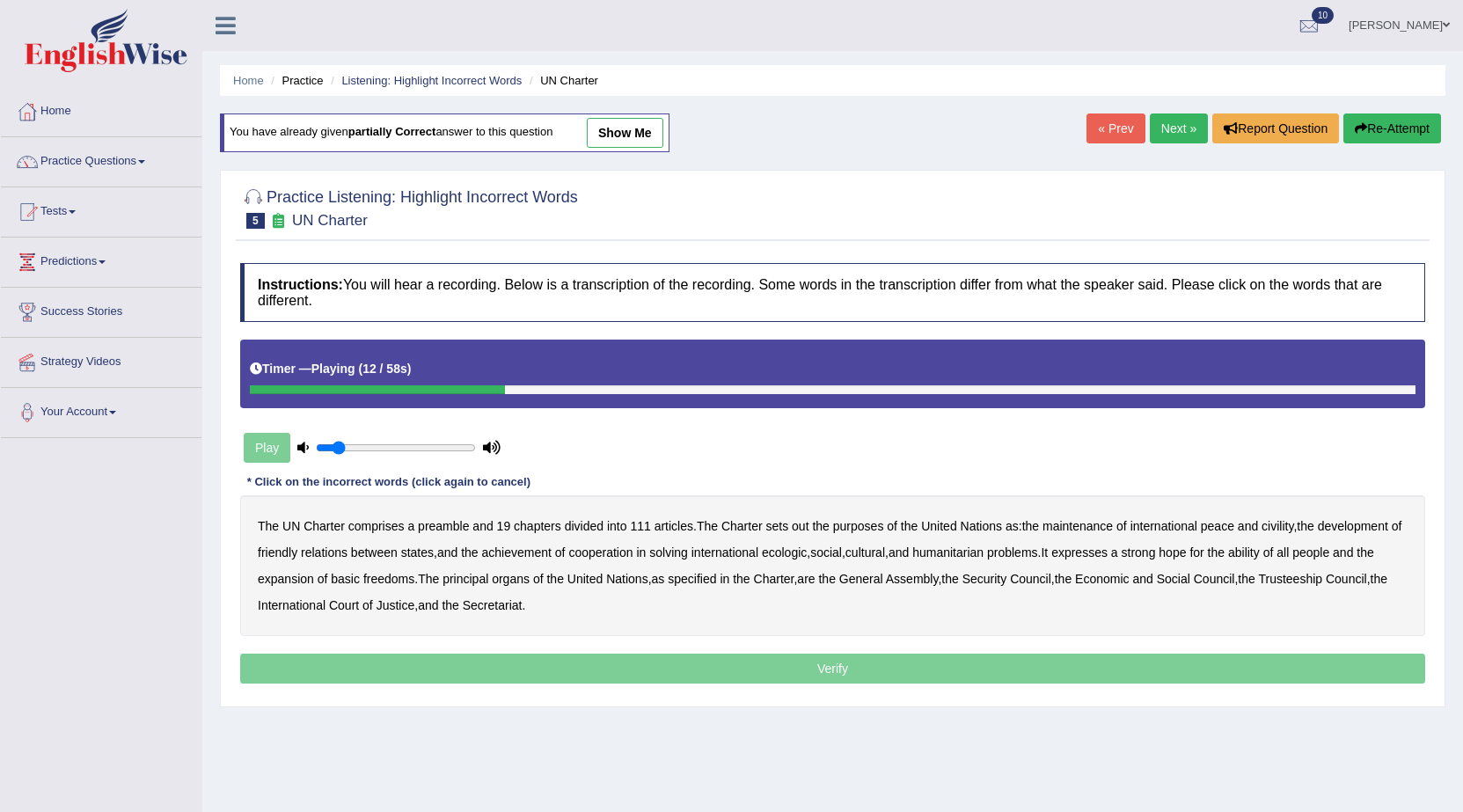
click at [1185, 135] on link "Next »" at bounding box center [1179, 129] width 58 height 30
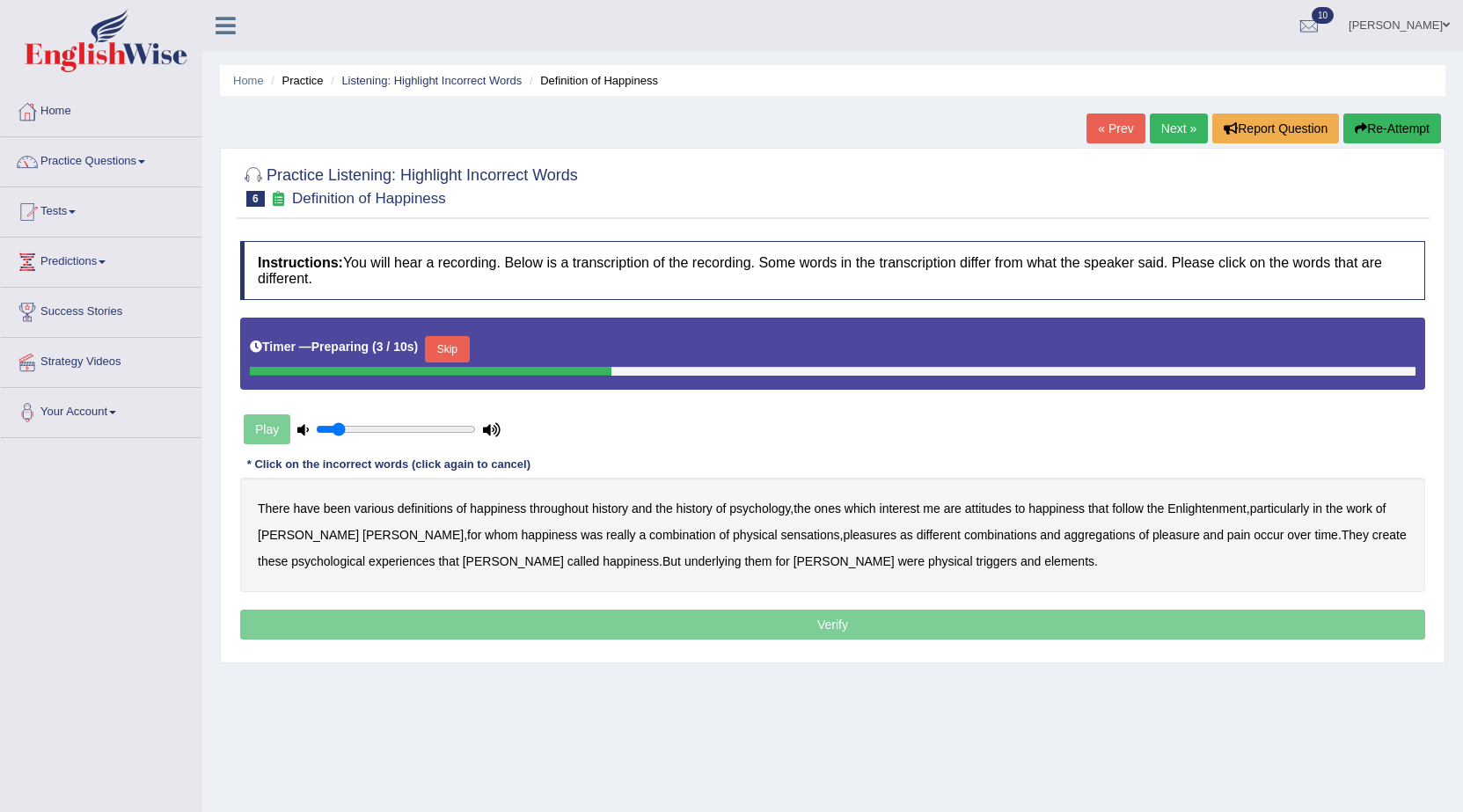
click at [269, 429] on div "Play" at bounding box center [372, 429] width 264 height 44
click at [468, 345] on button "Skip" at bounding box center [446, 349] width 44 height 26
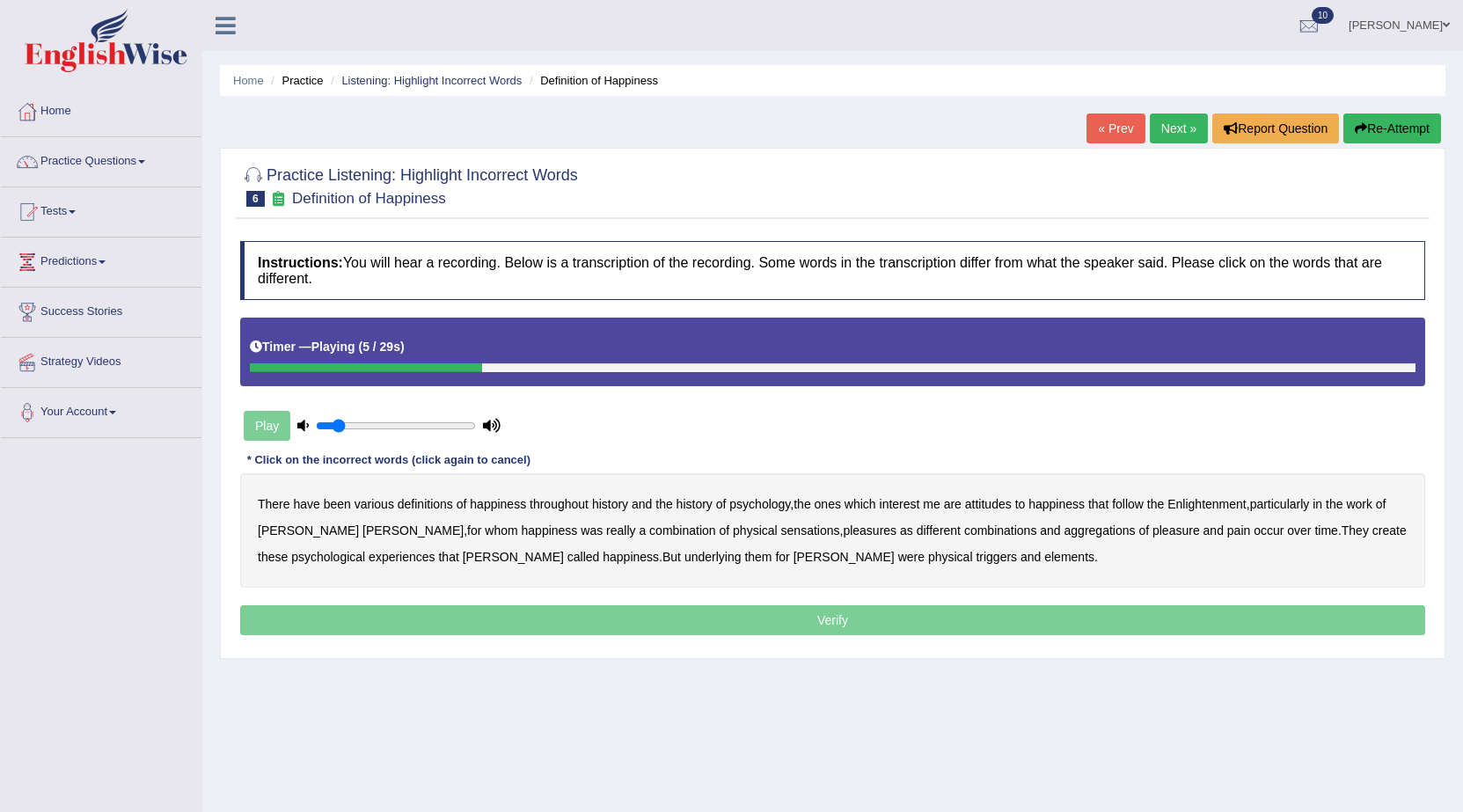
click at [737, 502] on b "psychology" at bounding box center [759, 504] width 61 height 14
click at [781, 528] on b "sensations" at bounding box center [810, 530] width 59 height 14
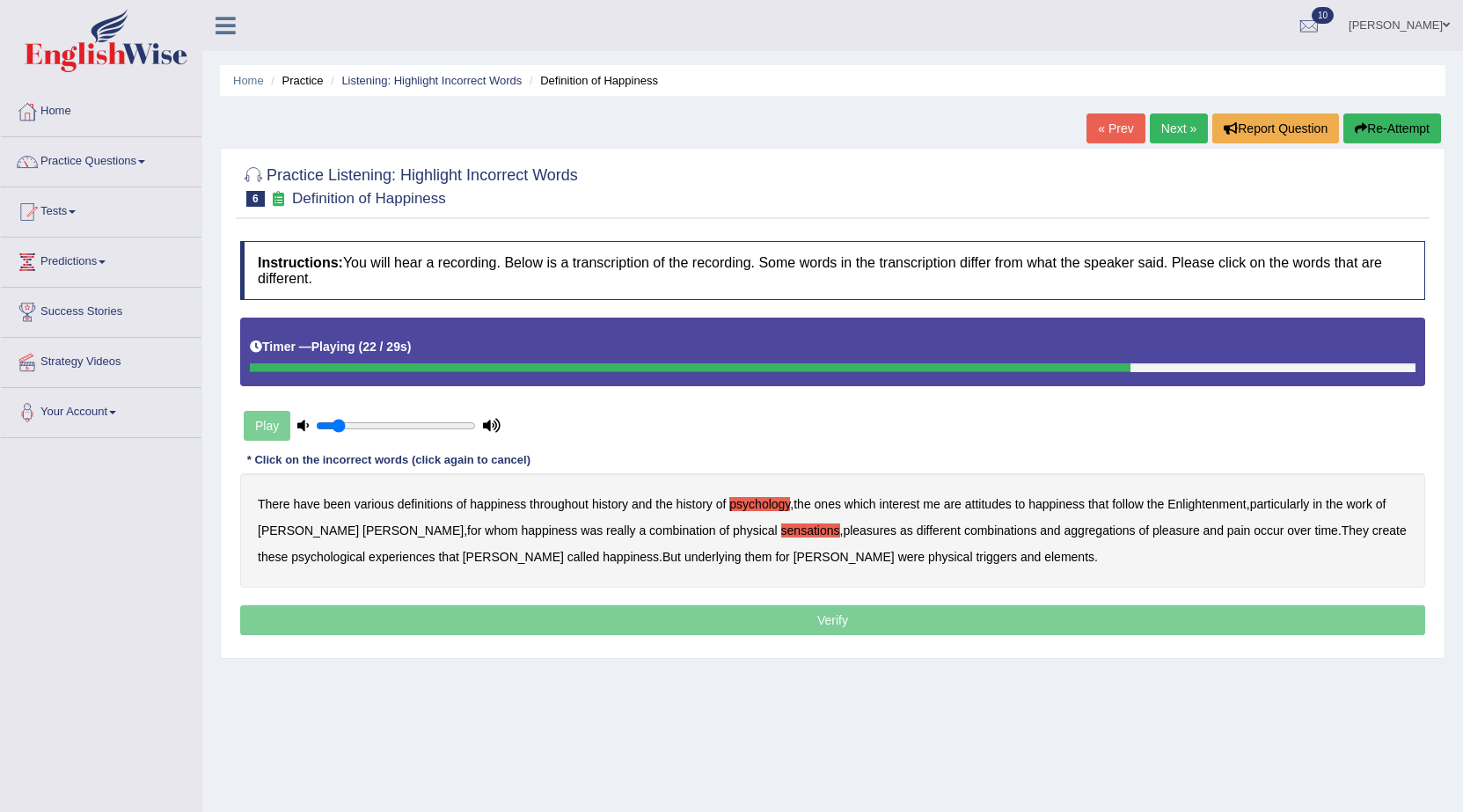
click at [1372, 530] on b "create" at bounding box center [1389, 530] width 34 height 14
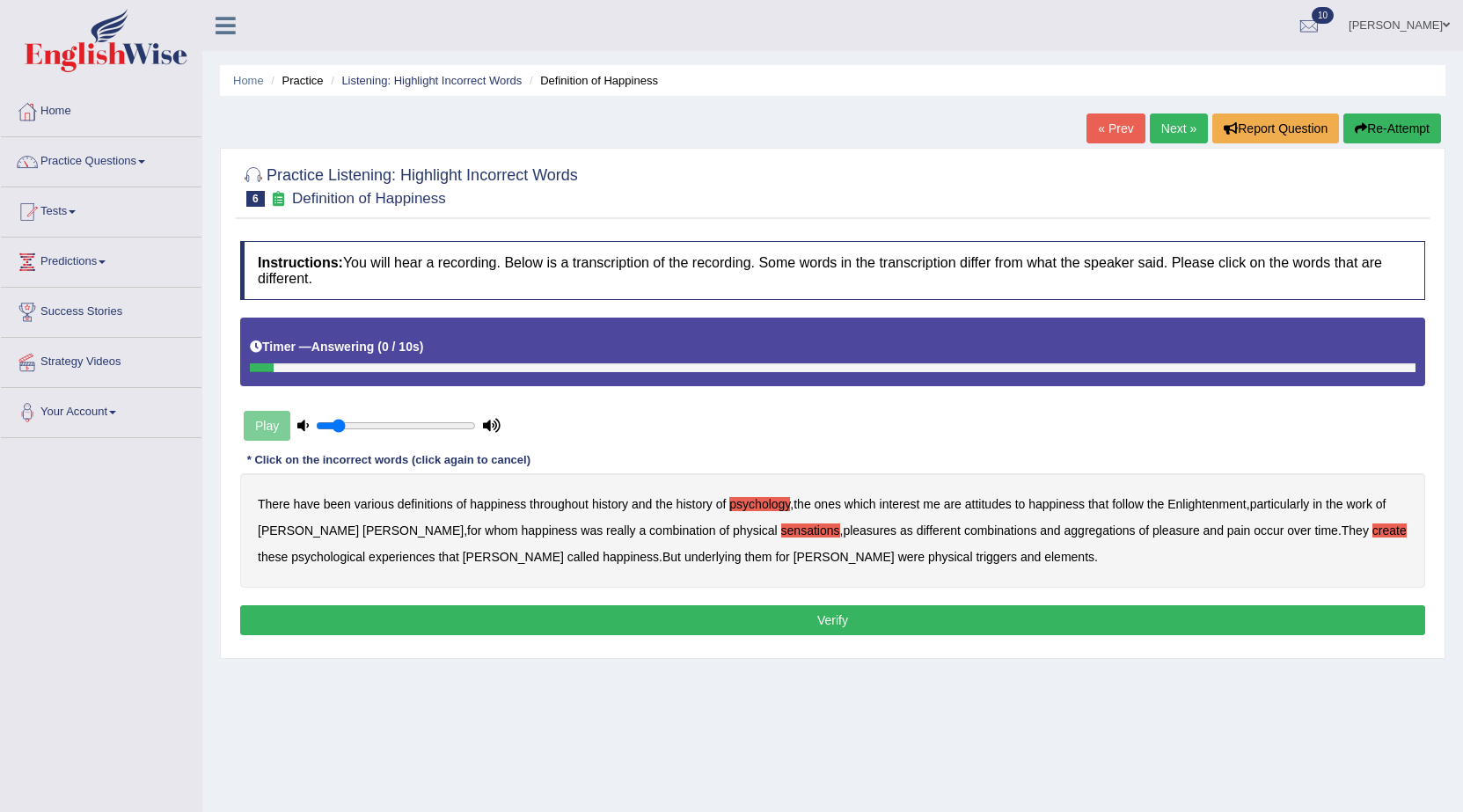
click at [1044, 554] on b "elements" at bounding box center [1069, 557] width 50 height 14
click at [837, 618] on button "Verify" at bounding box center [832, 620] width 1185 height 30
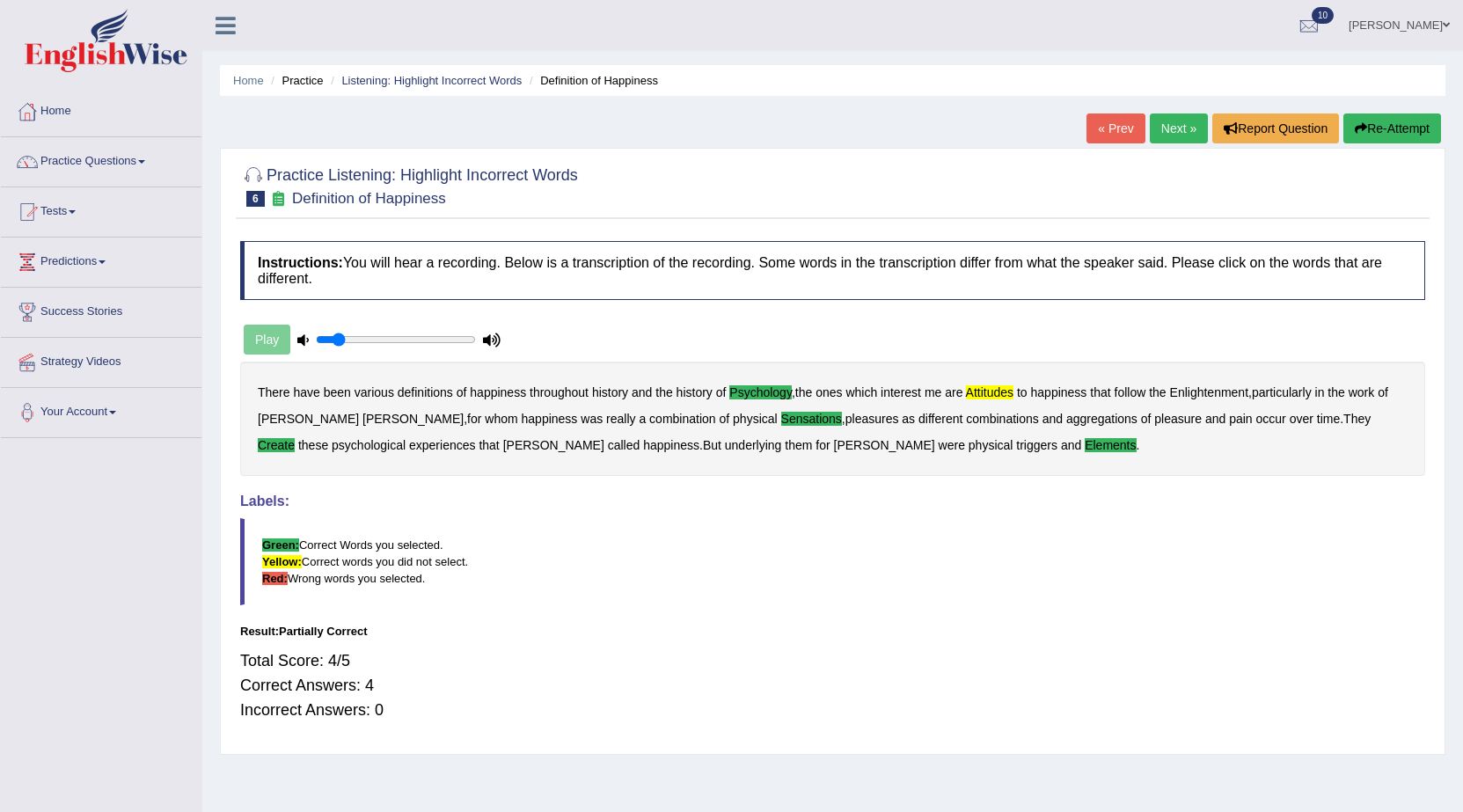
click at [1419, 122] on button "Re-Attempt" at bounding box center [1392, 129] width 98 height 30
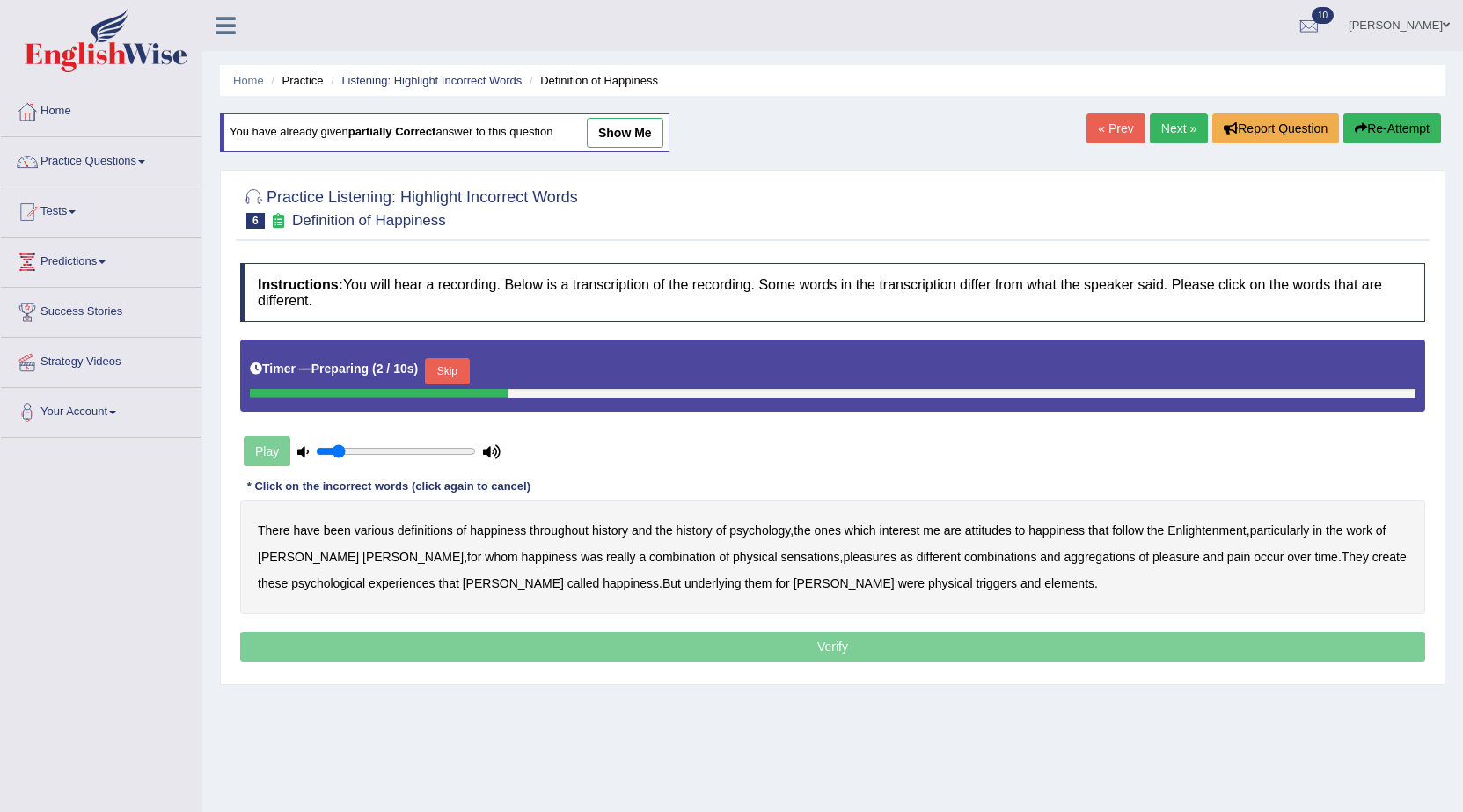
click at [468, 371] on button "Skip" at bounding box center [446, 371] width 44 height 26
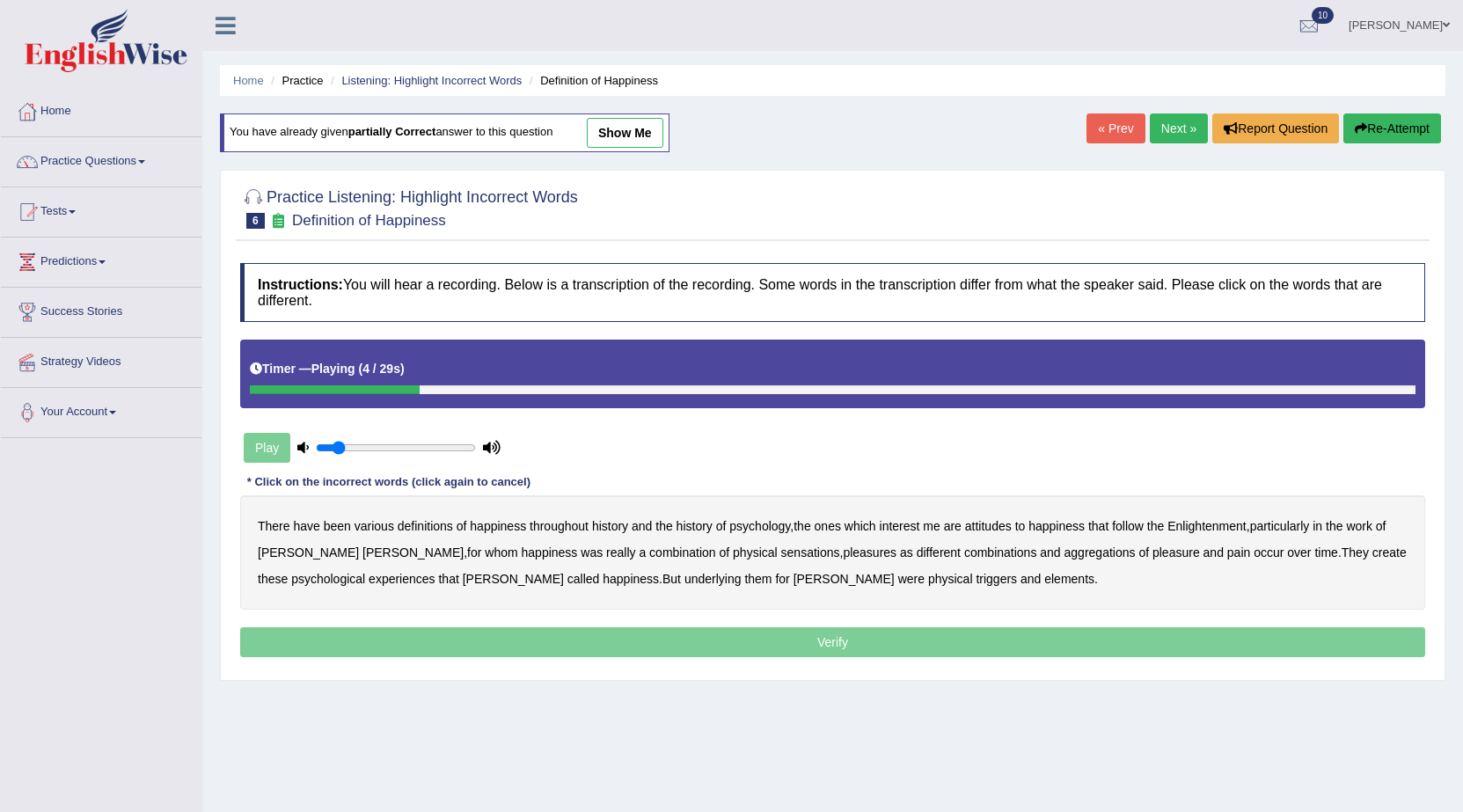
click at [751, 528] on b "psychology" at bounding box center [759, 526] width 61 height 14
click at [987, 527] on b "attitudes" at bounding box center [988, 526] width 47 height 14
click at [781, 553] on b "sensations" at bounding box center [810, 552] width 59 height 14
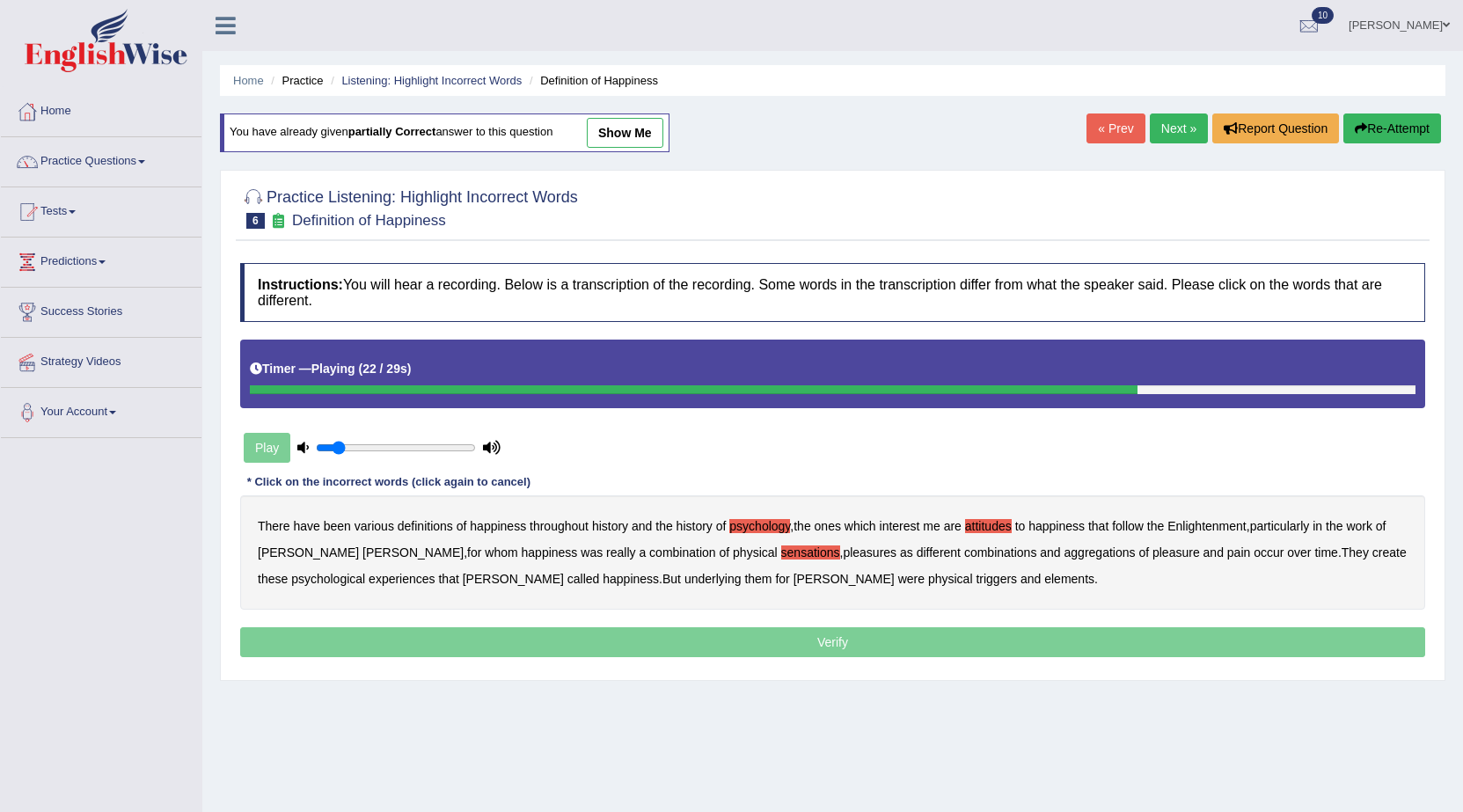
click at [1372, 553] on b "create" at bounding box center [1389, 552] width 34 height 14
click at [1044, 579] on b "elements" at bounding box center [1069, 579] width 50 height 14
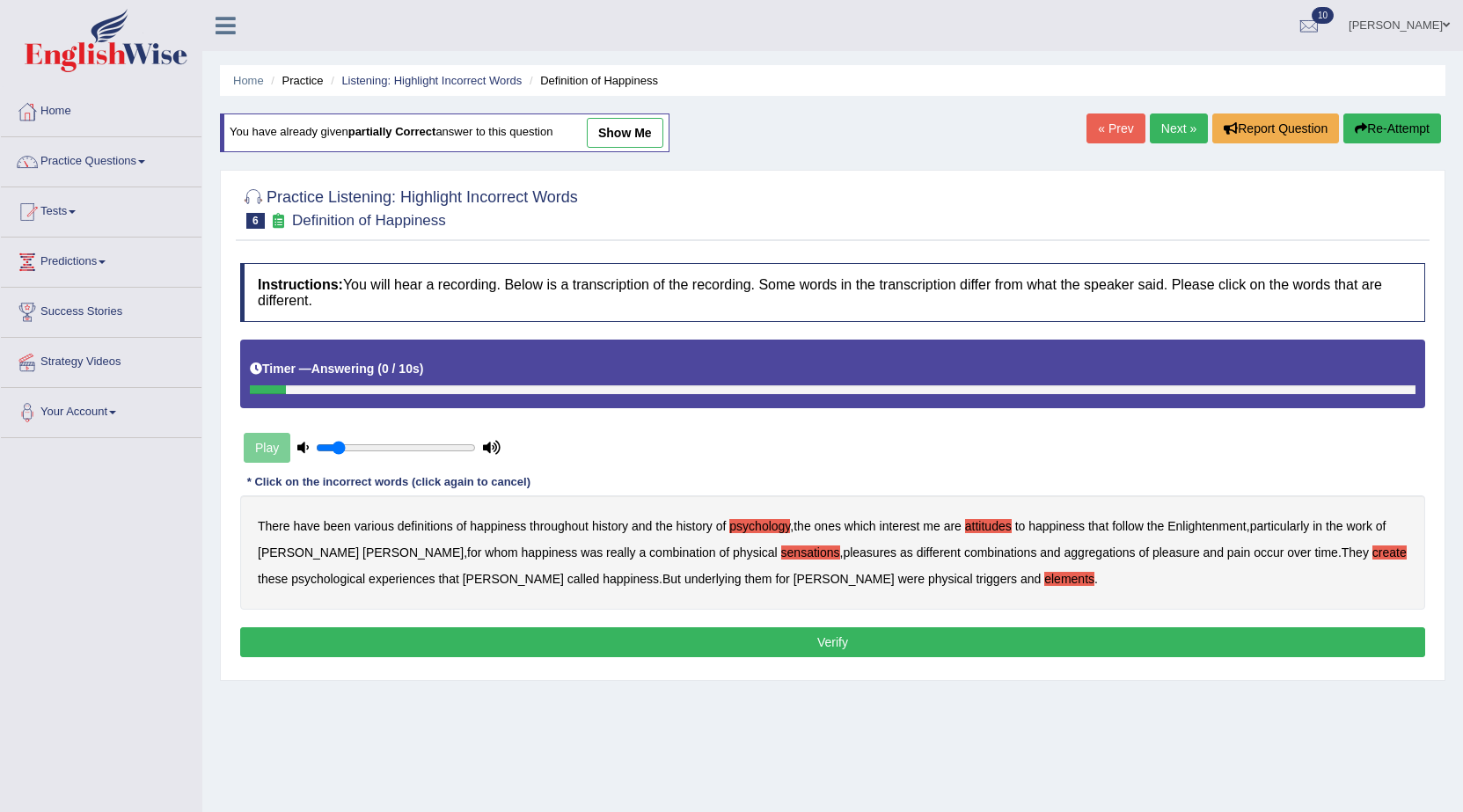
click at [895, 635] on button "Verify" at bounding box center [832, 642] width 1185 height 30
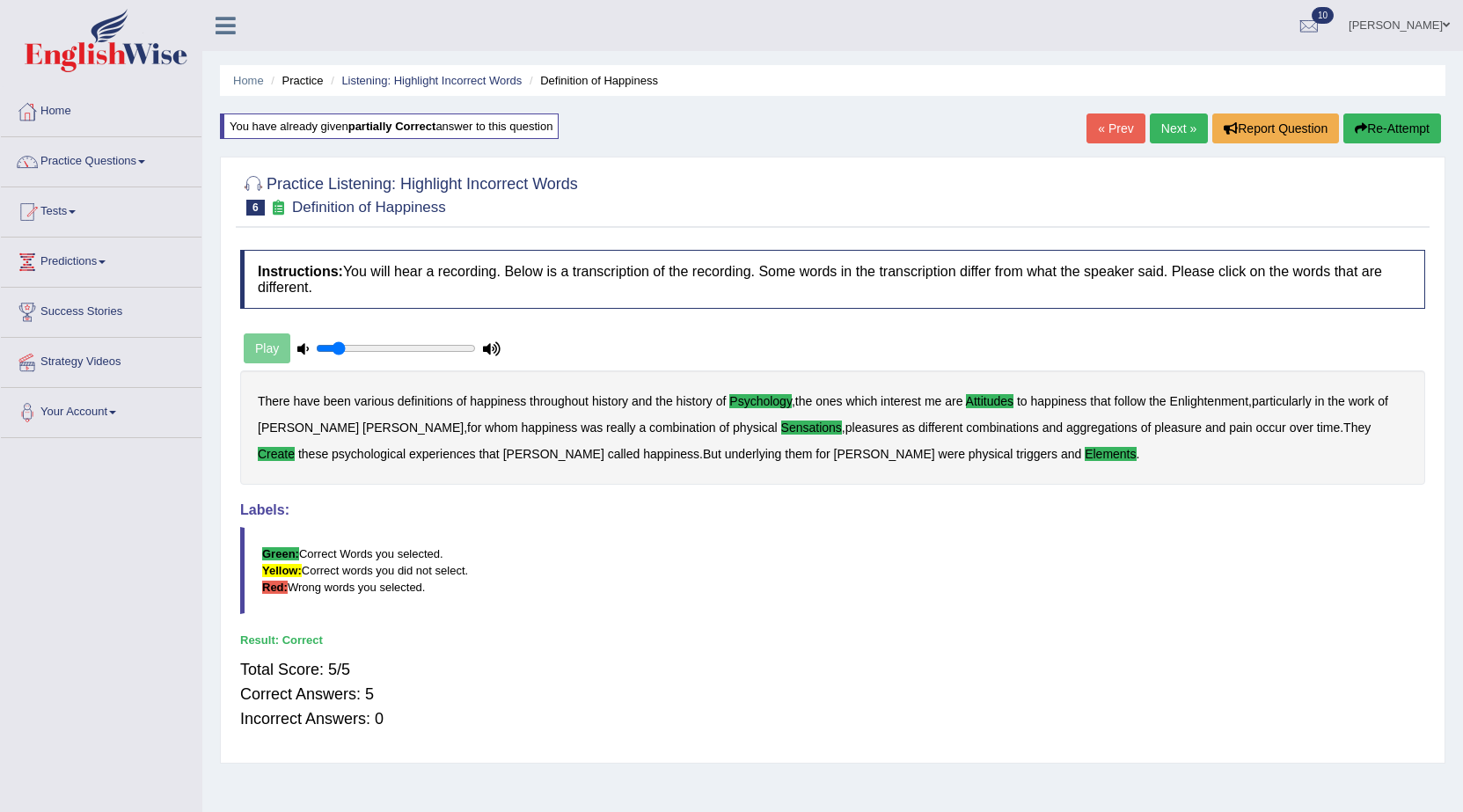
click at [1180, 124] on link "Next »" at bounding box center [1179, 129] width 58 height 30
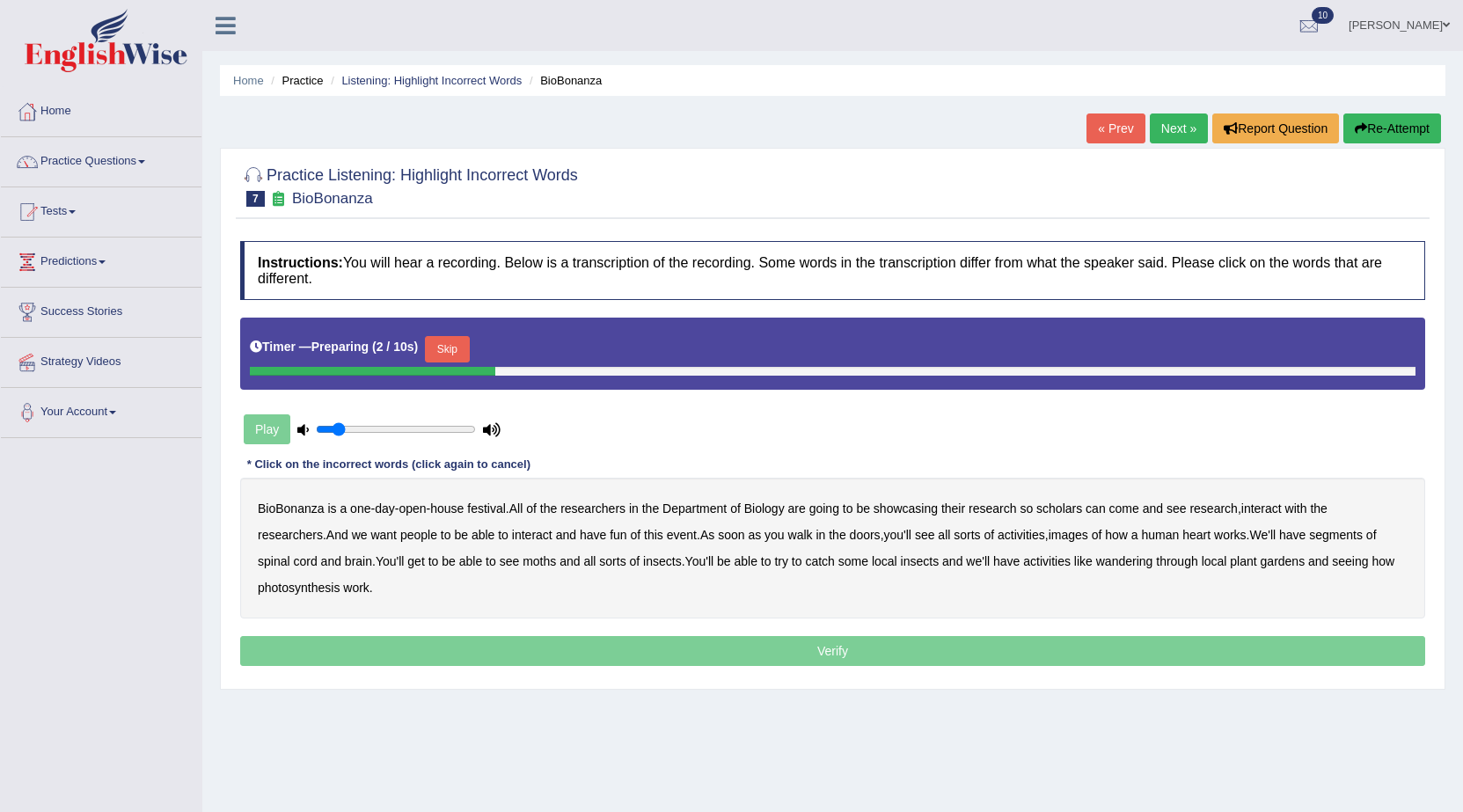
click at [451, 346] on button "Skip" at bounding box center [446, 349] width 44 height 26
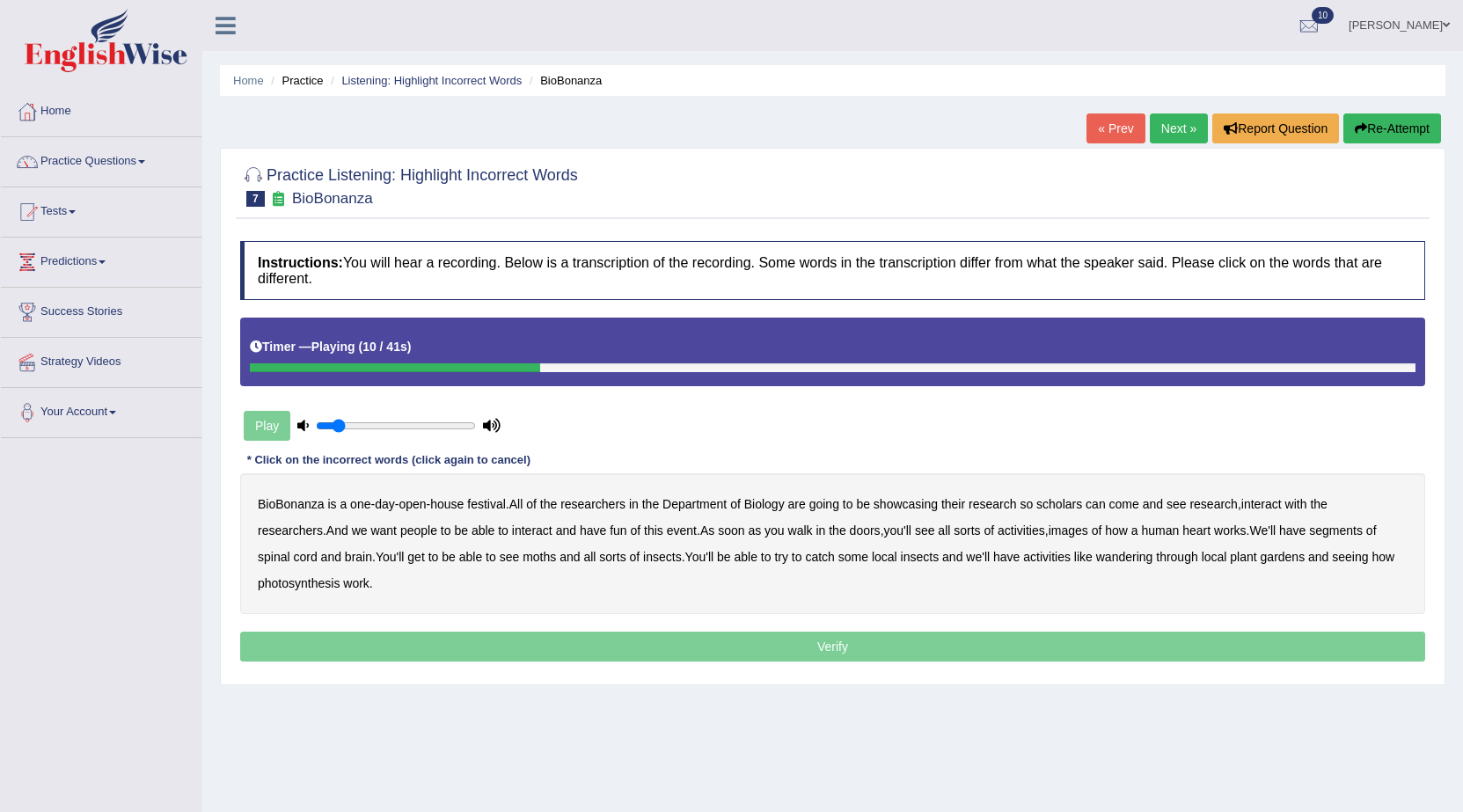
click at [1063, 498] on b "scholars" at bounding box center [1059, 504] width 46 height 14
click at [1048, 525] on b "images" at bounding box center [1068, 530] width 40 height 14
click at [1309, 532] on b "segments" at bounding box center [1335, 530] width 54 height 14
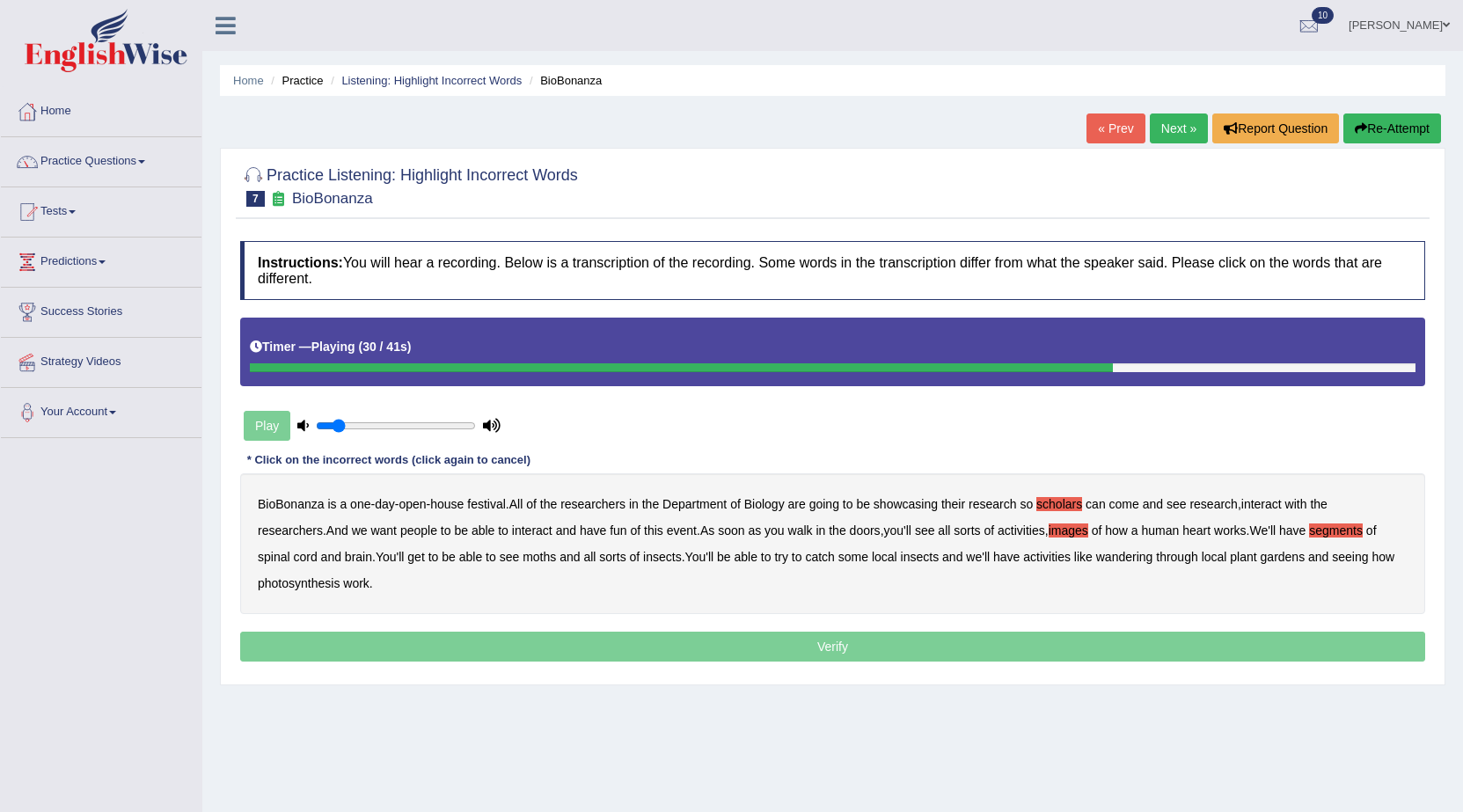
click at [522, 557] on b "moths" at bounding box center [539, 557] width 34 height 14
click at [1096, 557] on b "wandering" at bounding box center [1124, 557] width 57 height 14
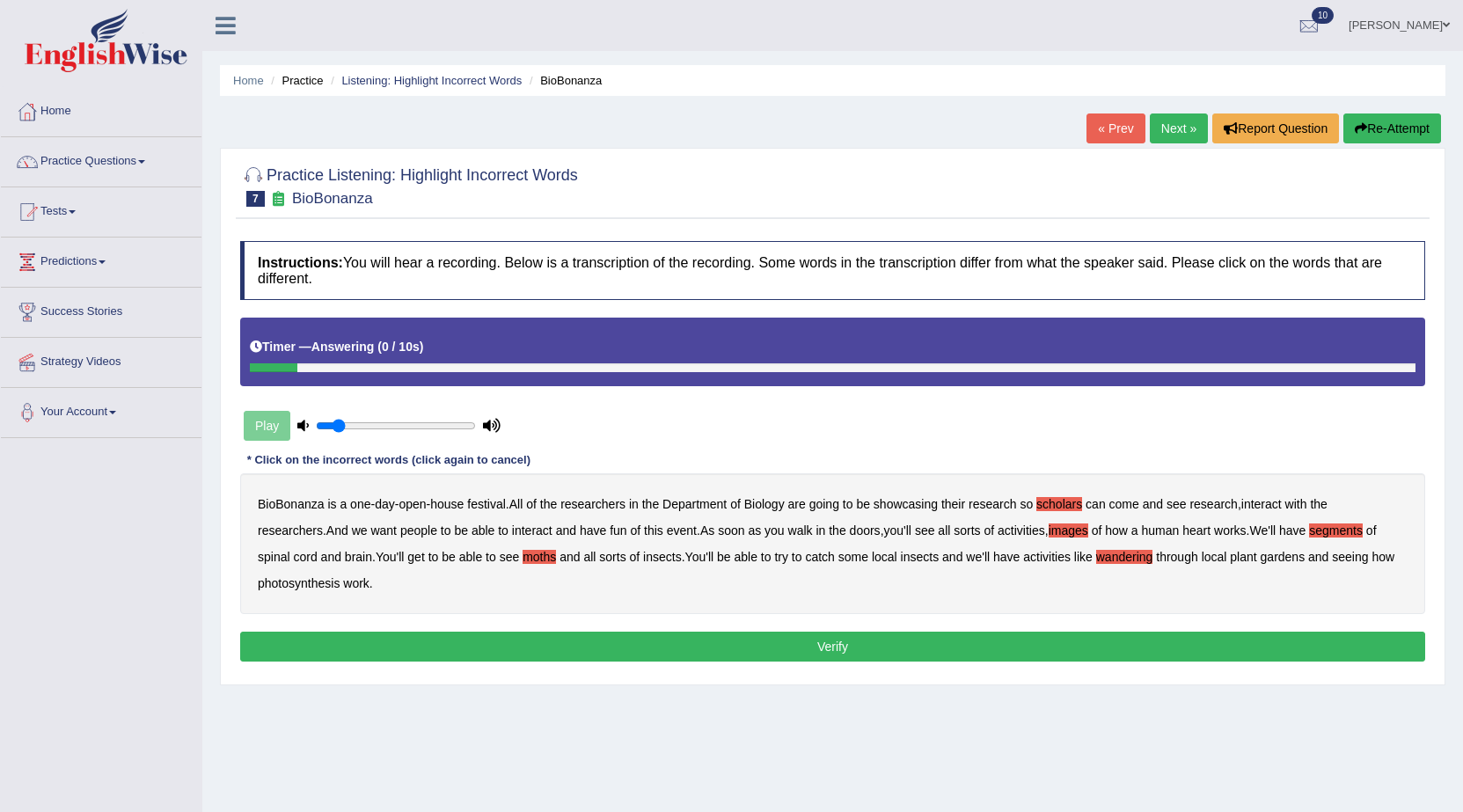
click at [461, 640] on button "Verify" at bounding box center [832, 647] width 1185 height 30
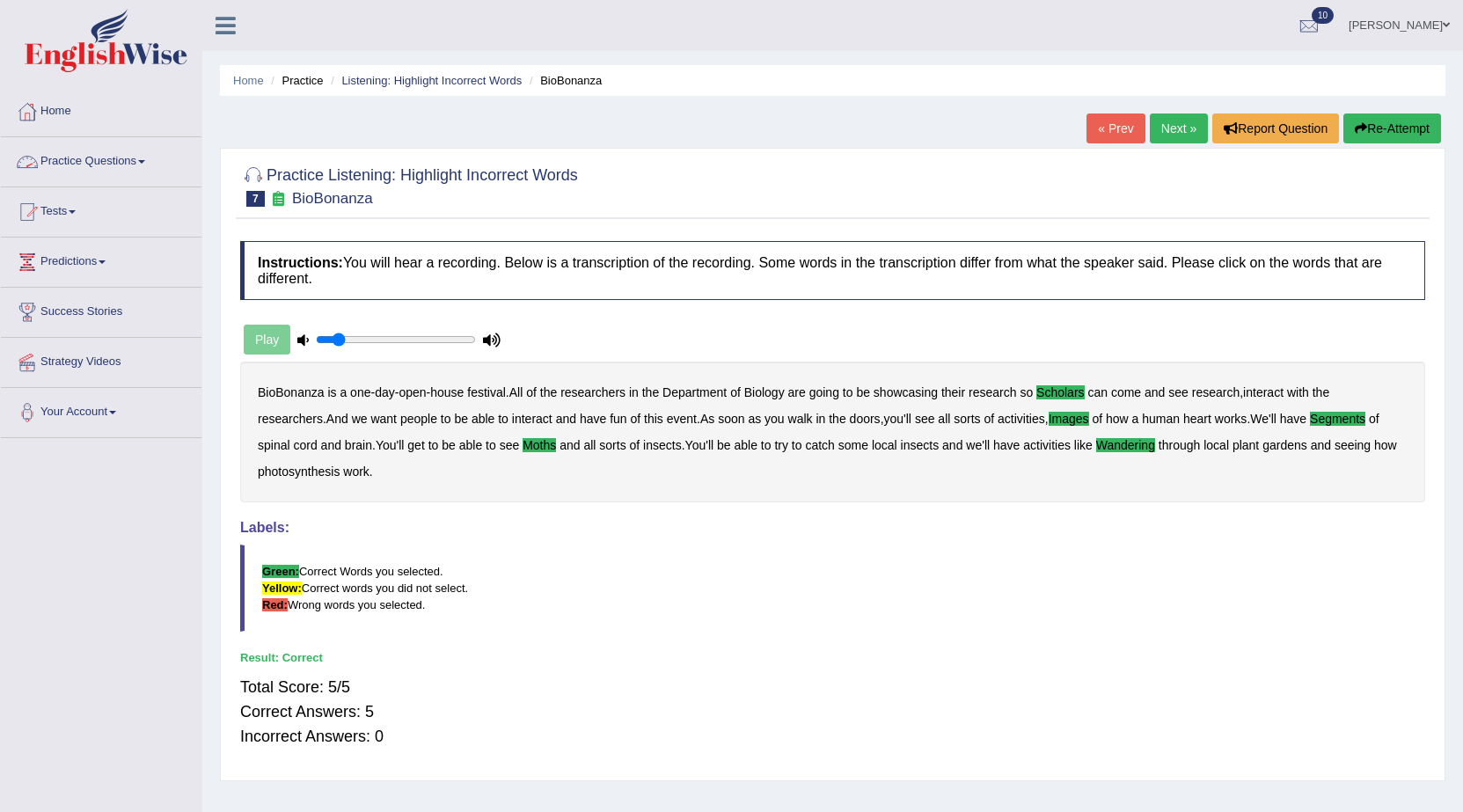
click at [96, 162] on link "Practice Questions" at bounding box center [101, 159] width 200 height 44
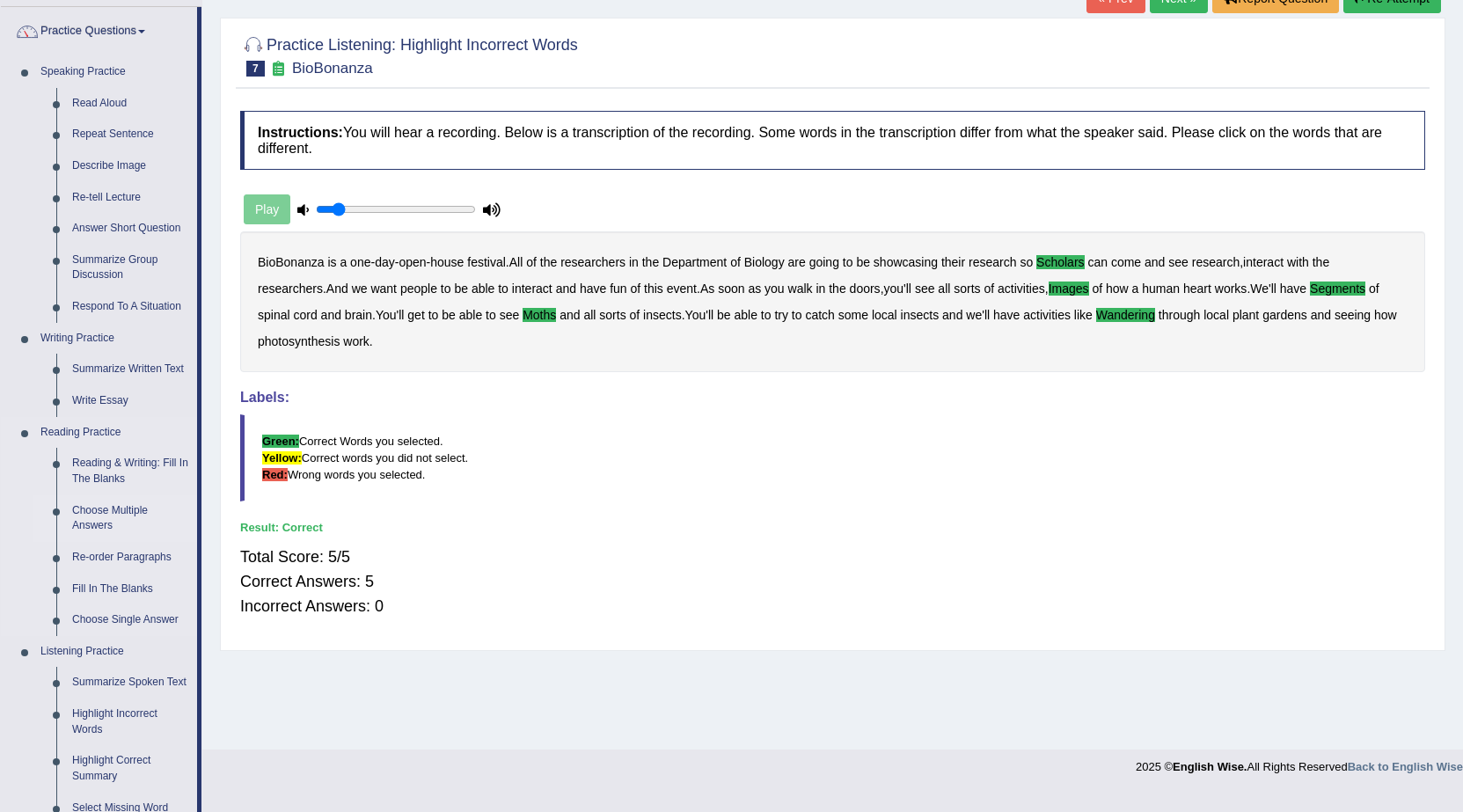
scroll to position [439, 0]
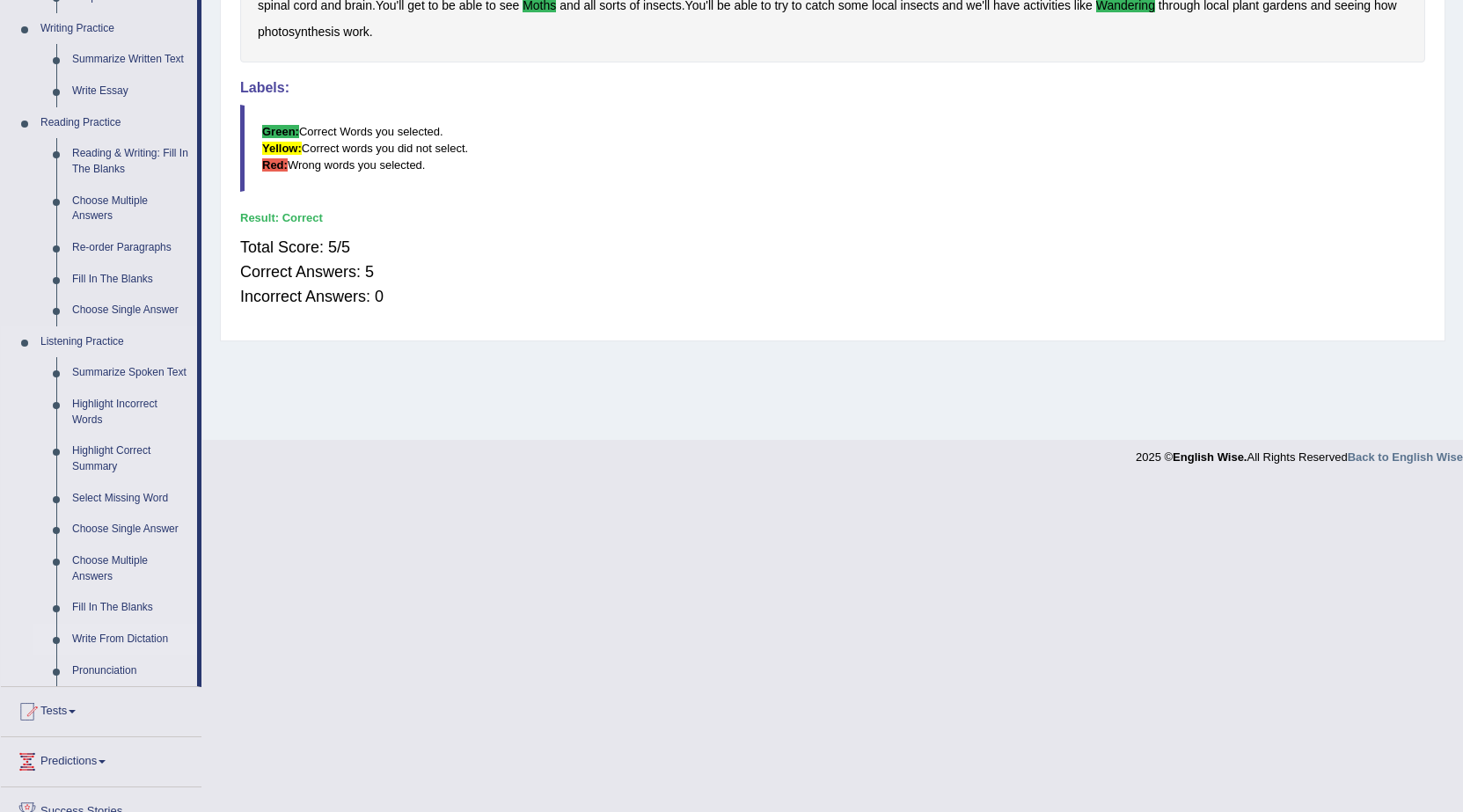
click at [135, 638] on link "Write From Dictation" at bounding box center [130, 640] width 133 height 32
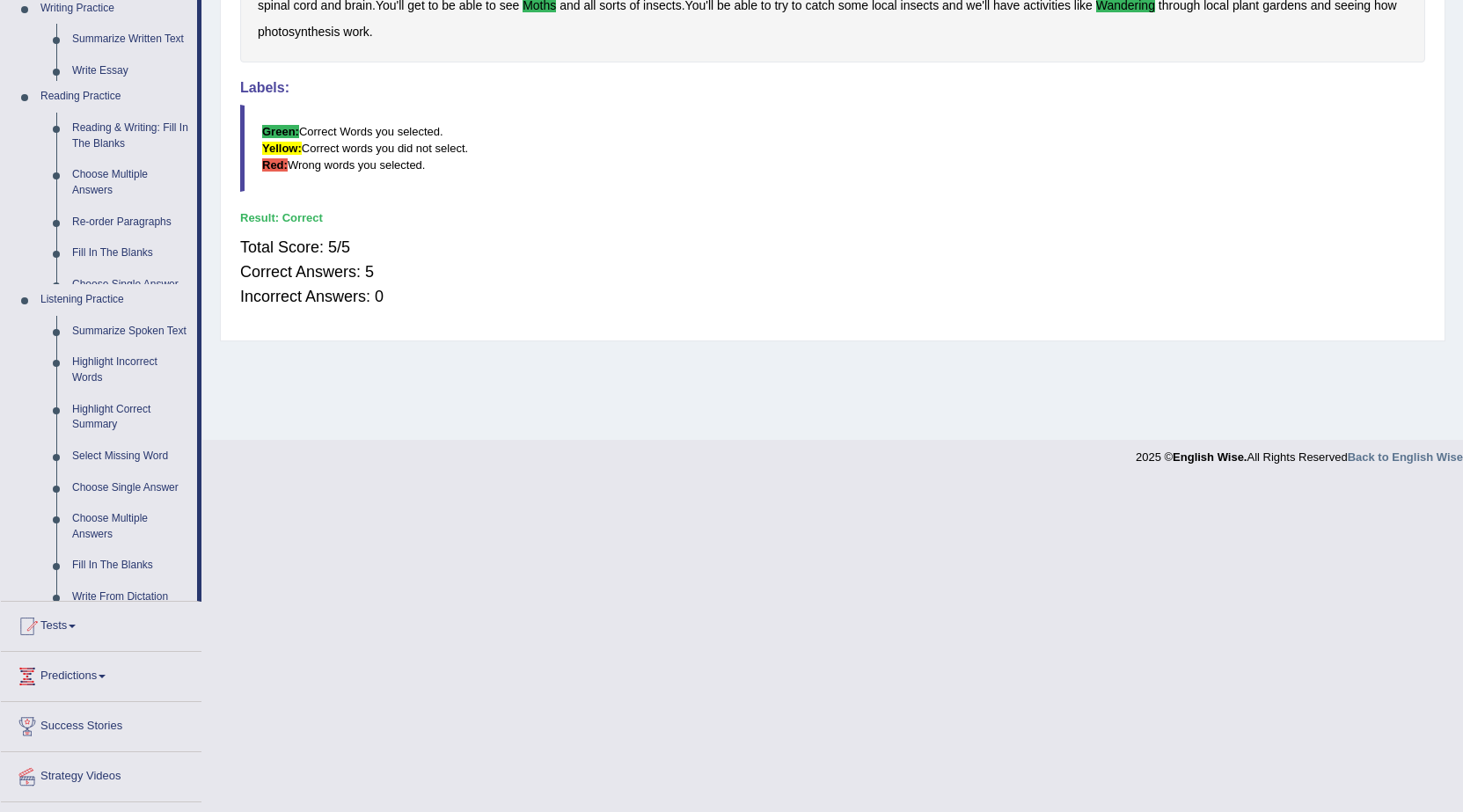
scroll to position [112, 0]
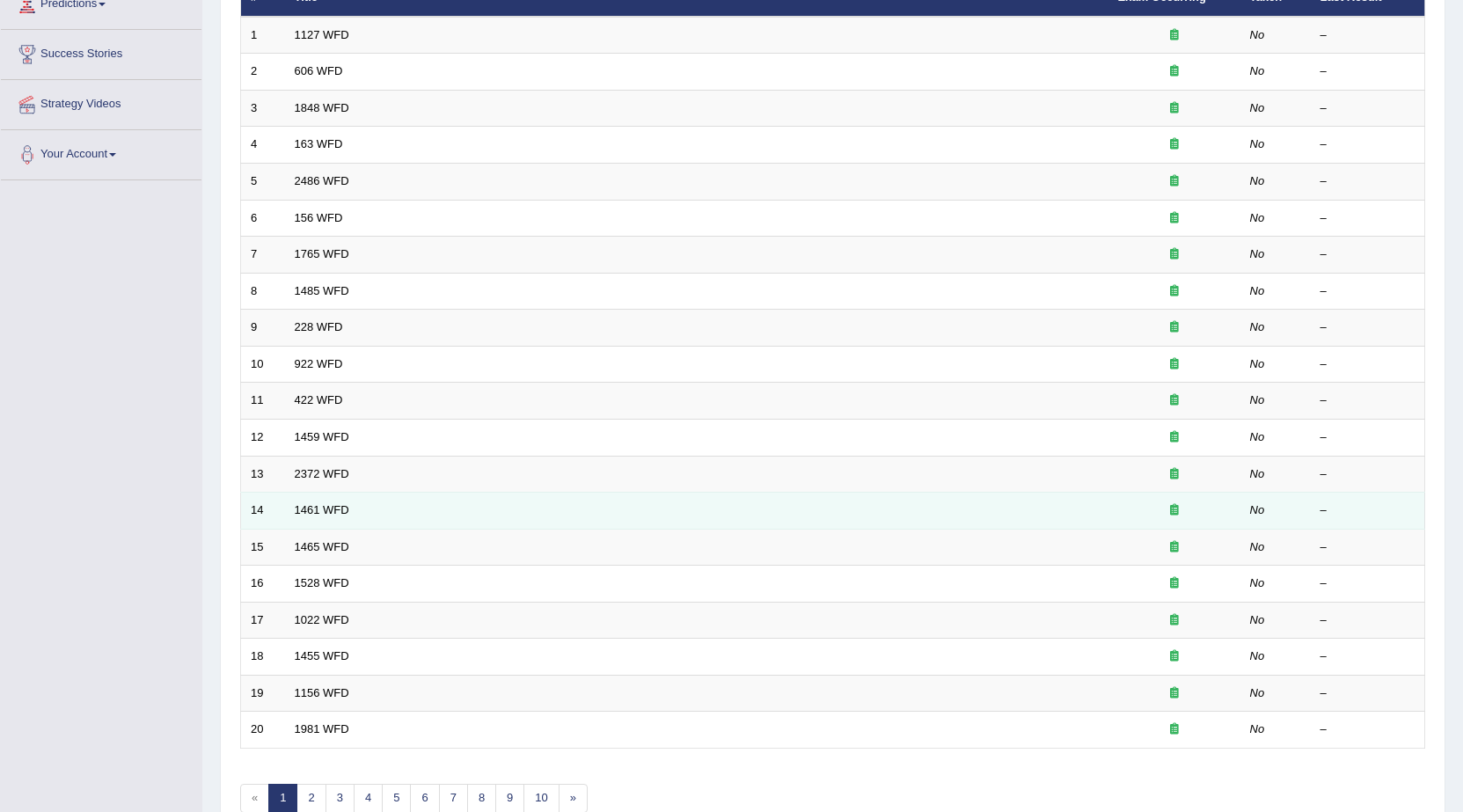
scroll to position [1, 0]
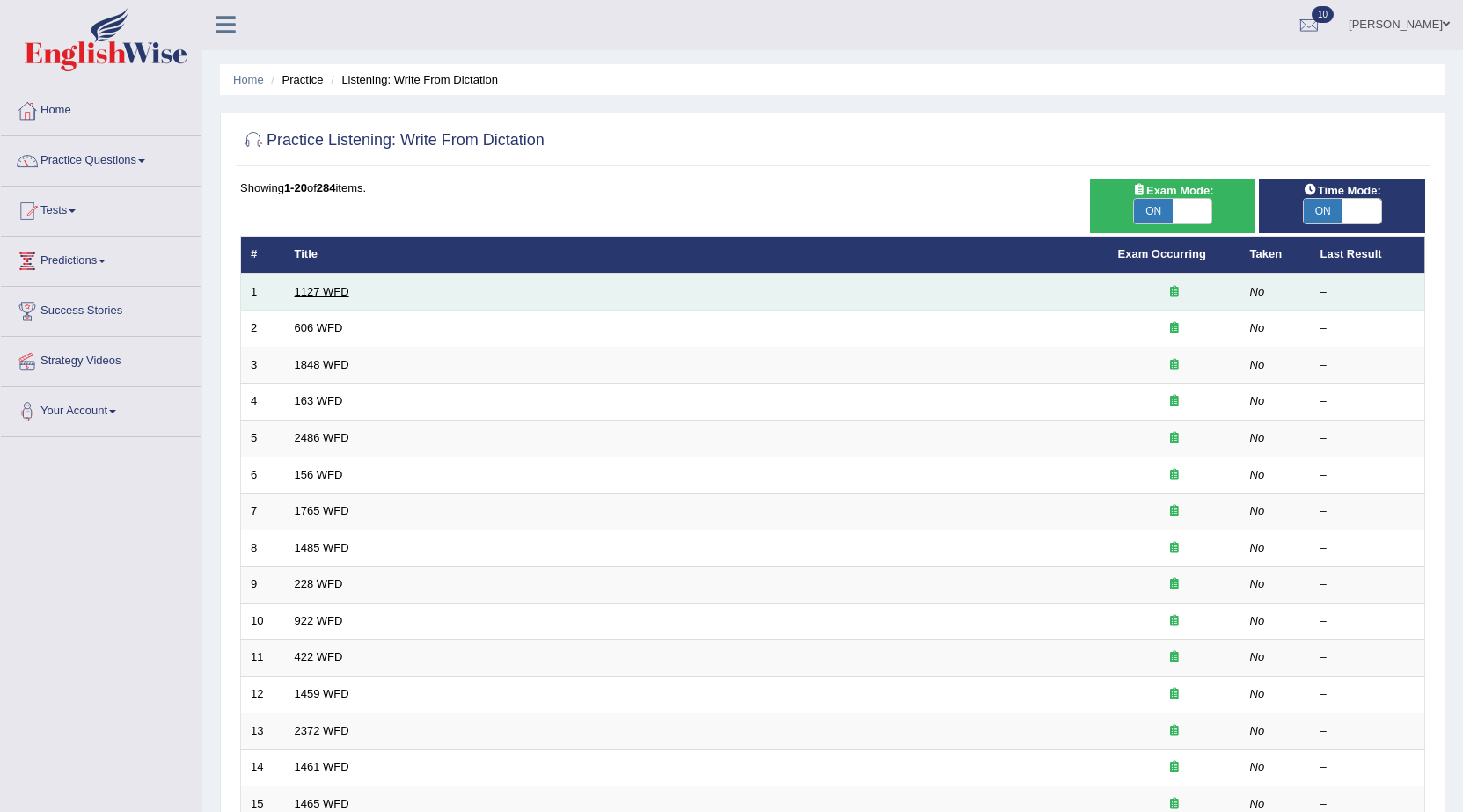
click at [318, 290] on link "1127 WFD" at bounding box center [322, 291] width 55 height 13
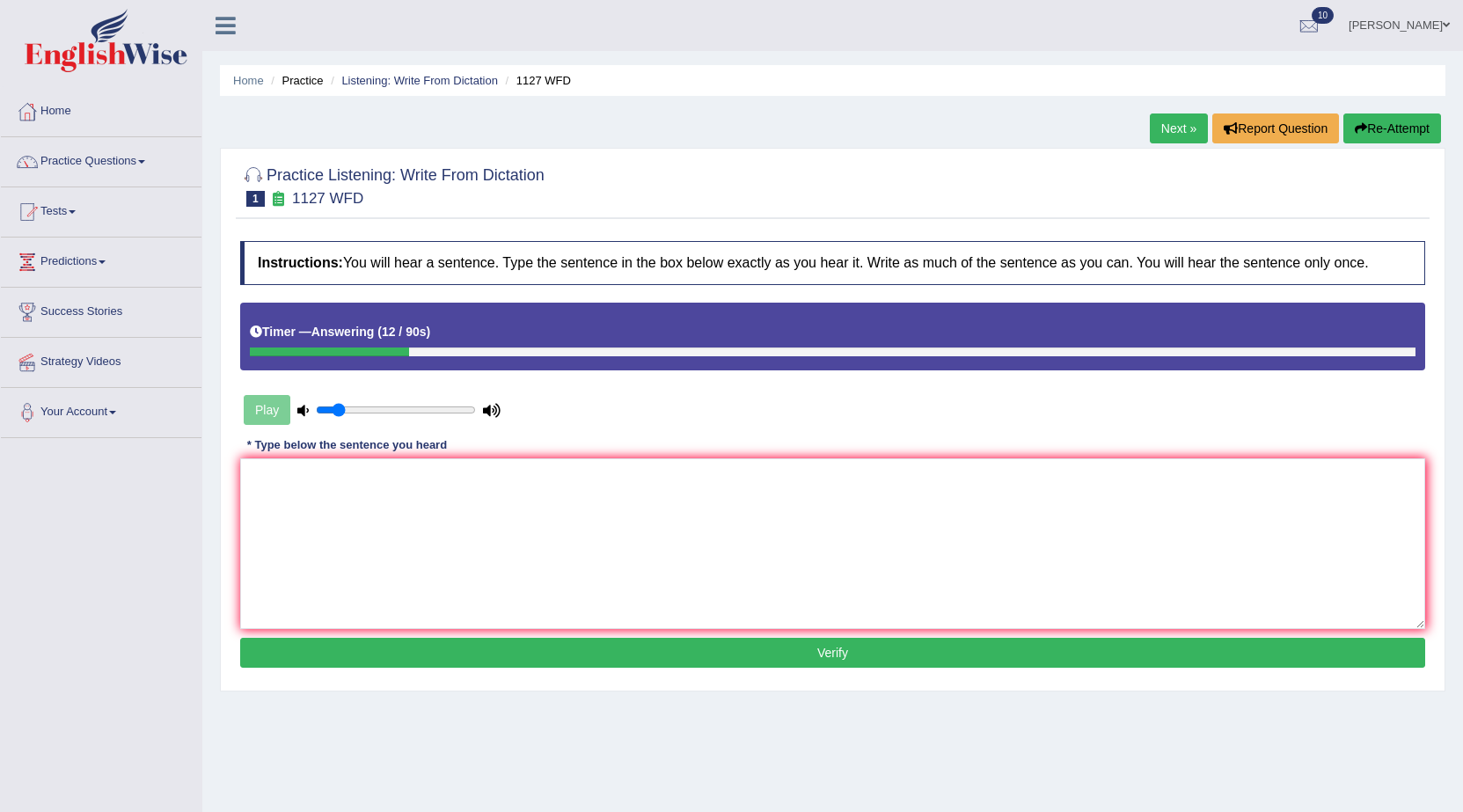
click at [263, 410] on div "Play" at bounding box center [372, 409] width 264 height 44
click at [76, 148] on link "Practice Questions" at bounding box center [101, 159] width 200 height 44
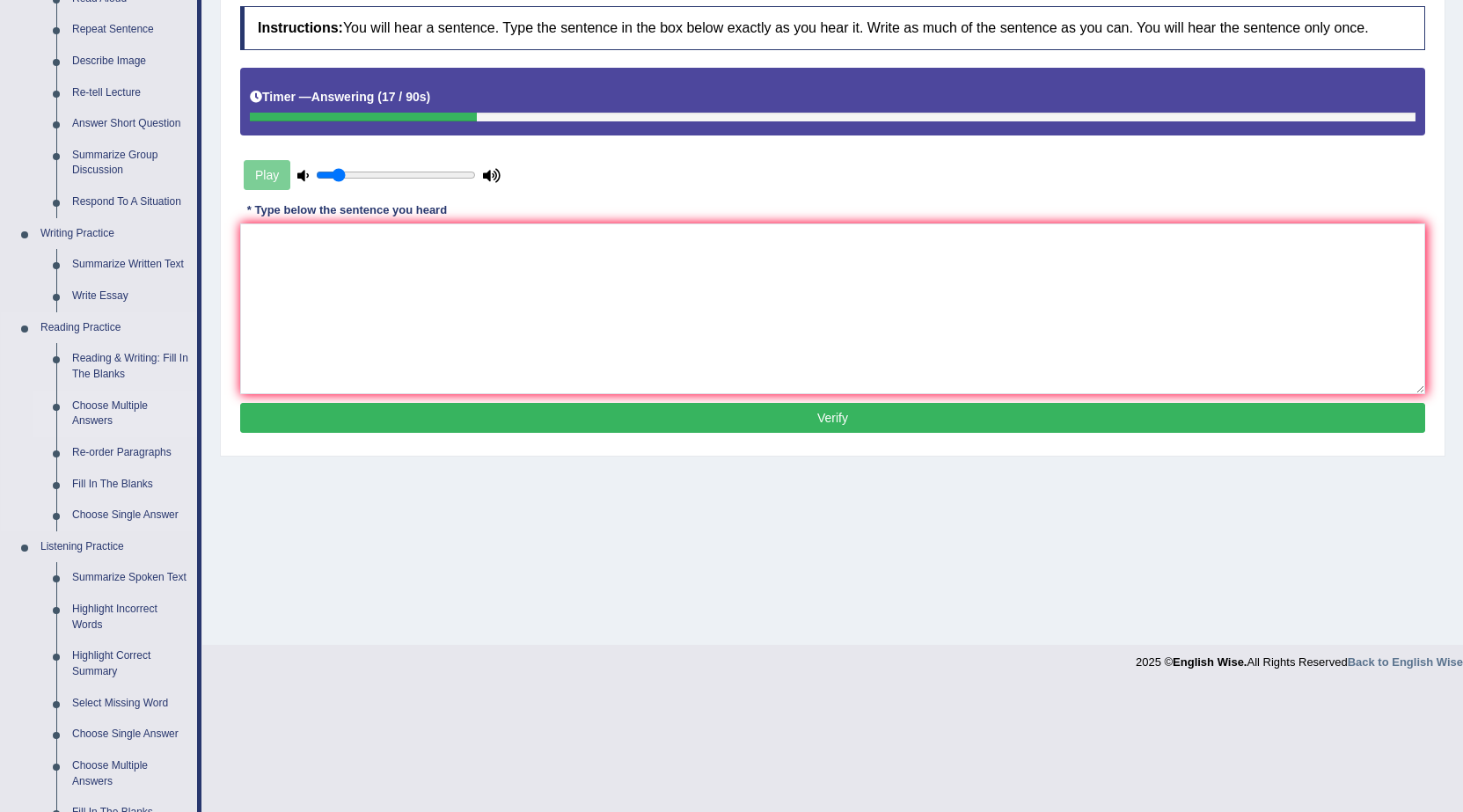
scroll to position [439, 0]
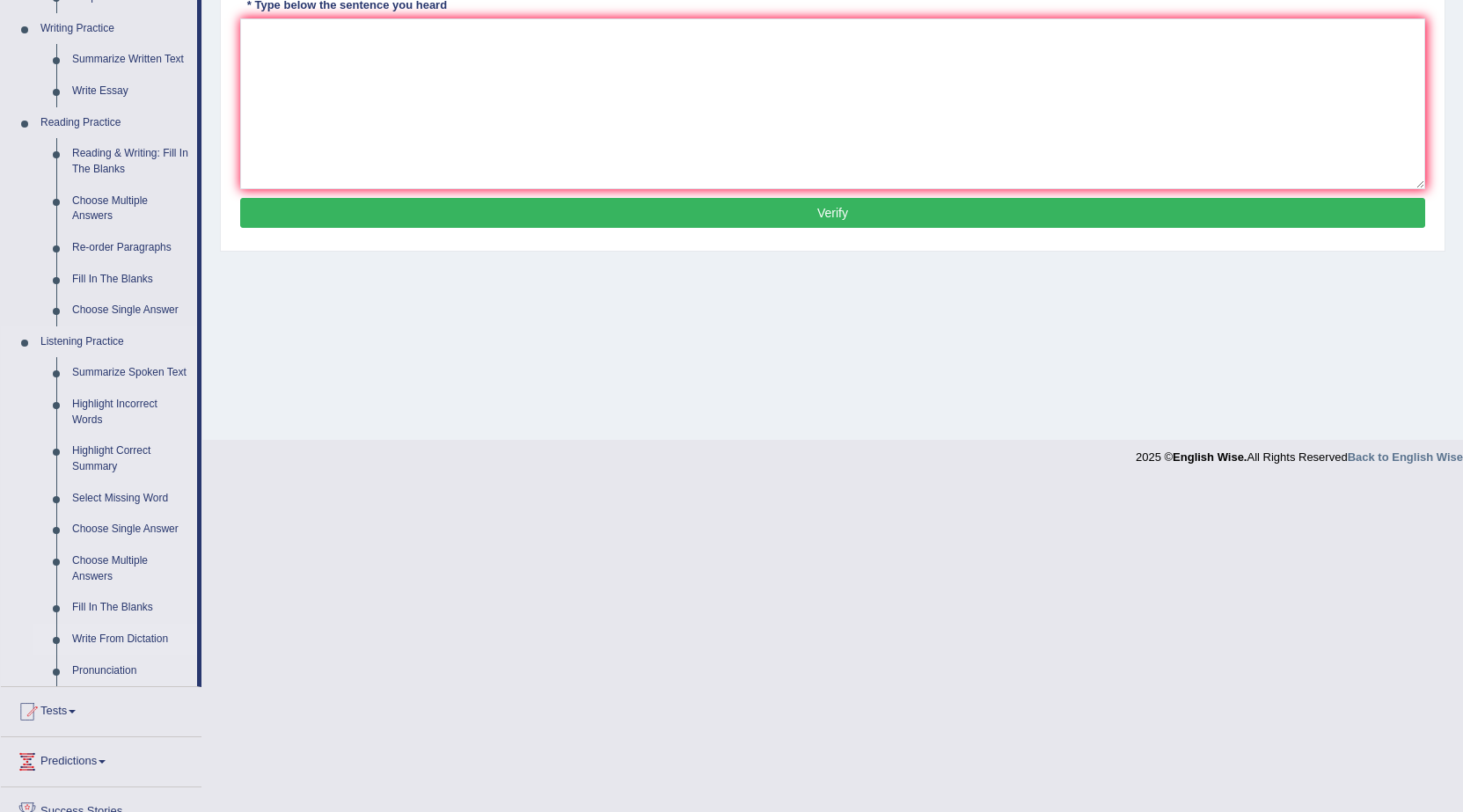
click at [107, 642] on link "Write From Dictation" at bounding box center [130, 640] width 133 height 32
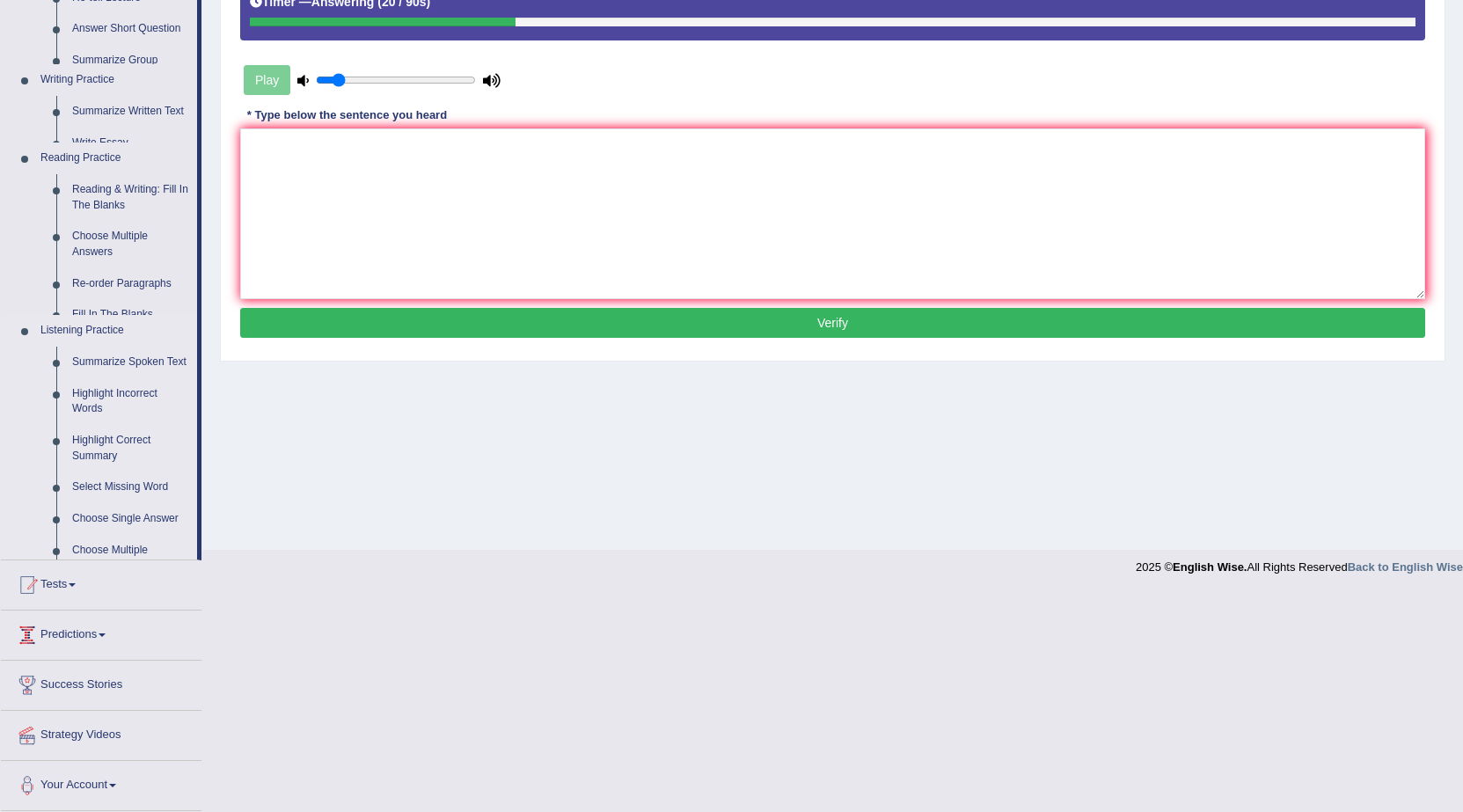
scroll to position [112, 0]
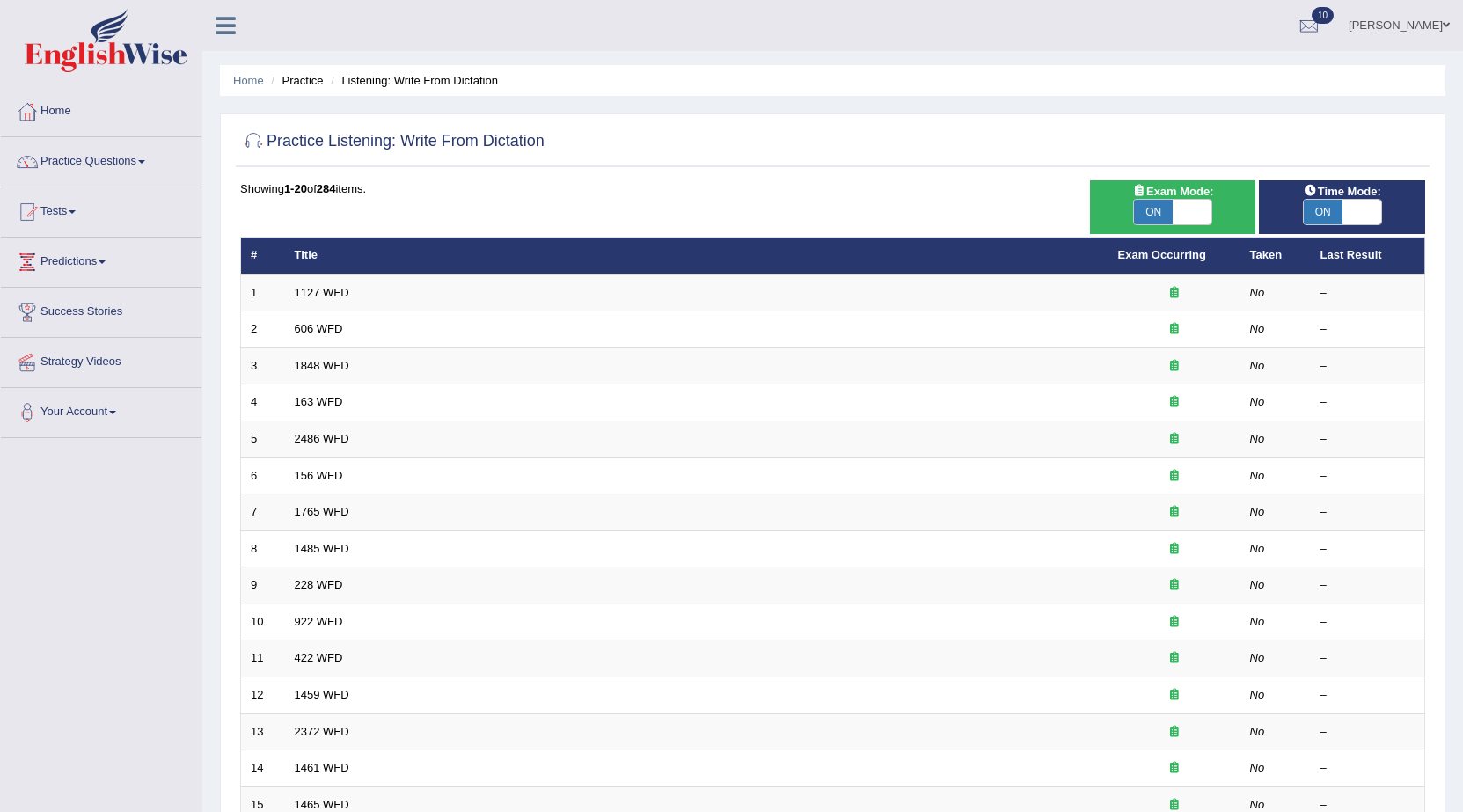
click at [1348, 208] on span at bounding box center [1361, 211] width 39 height 25
checkbox input "false"
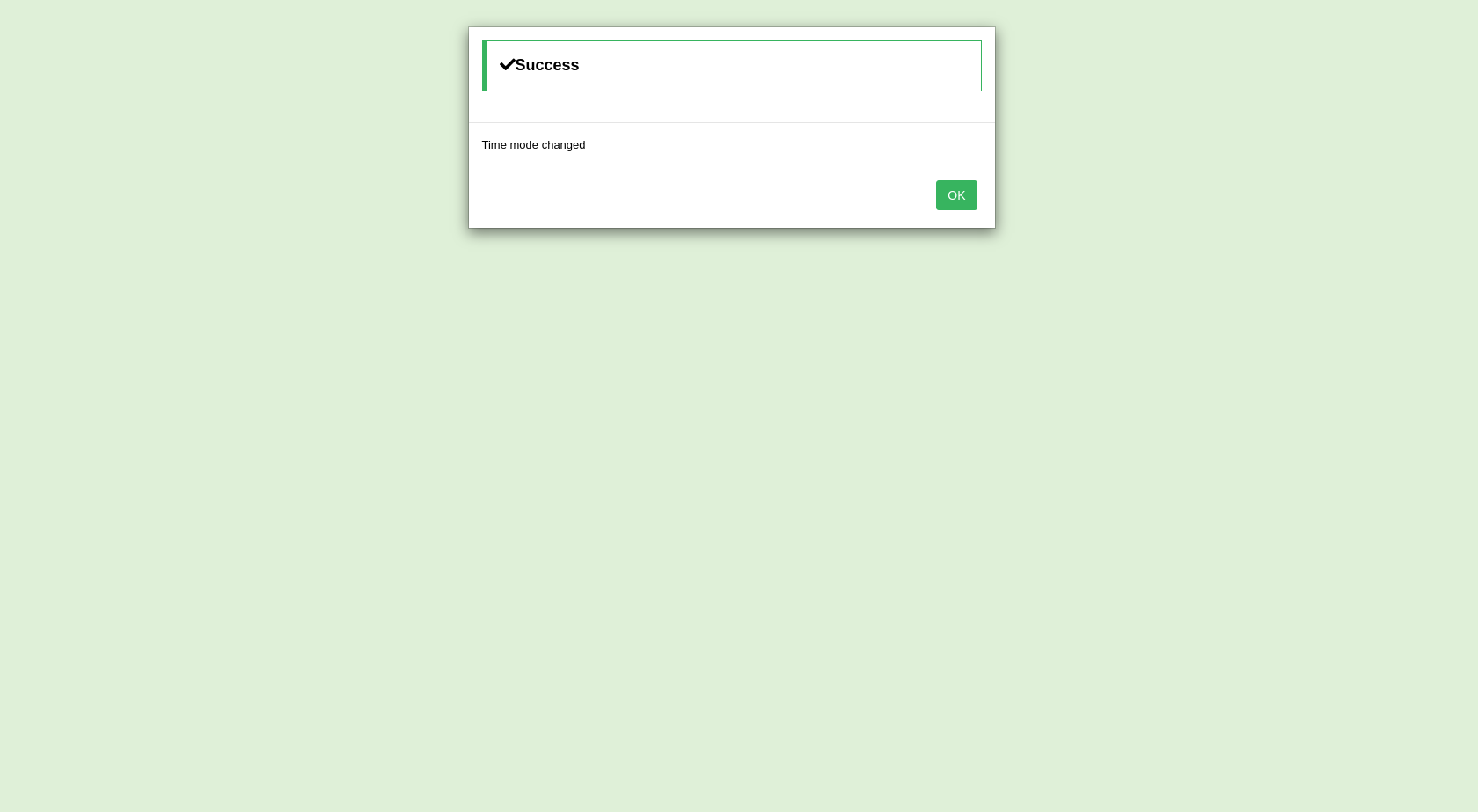
click at [948, 192] on button "OK" at bounding box center [956, 195] width 41 height 30
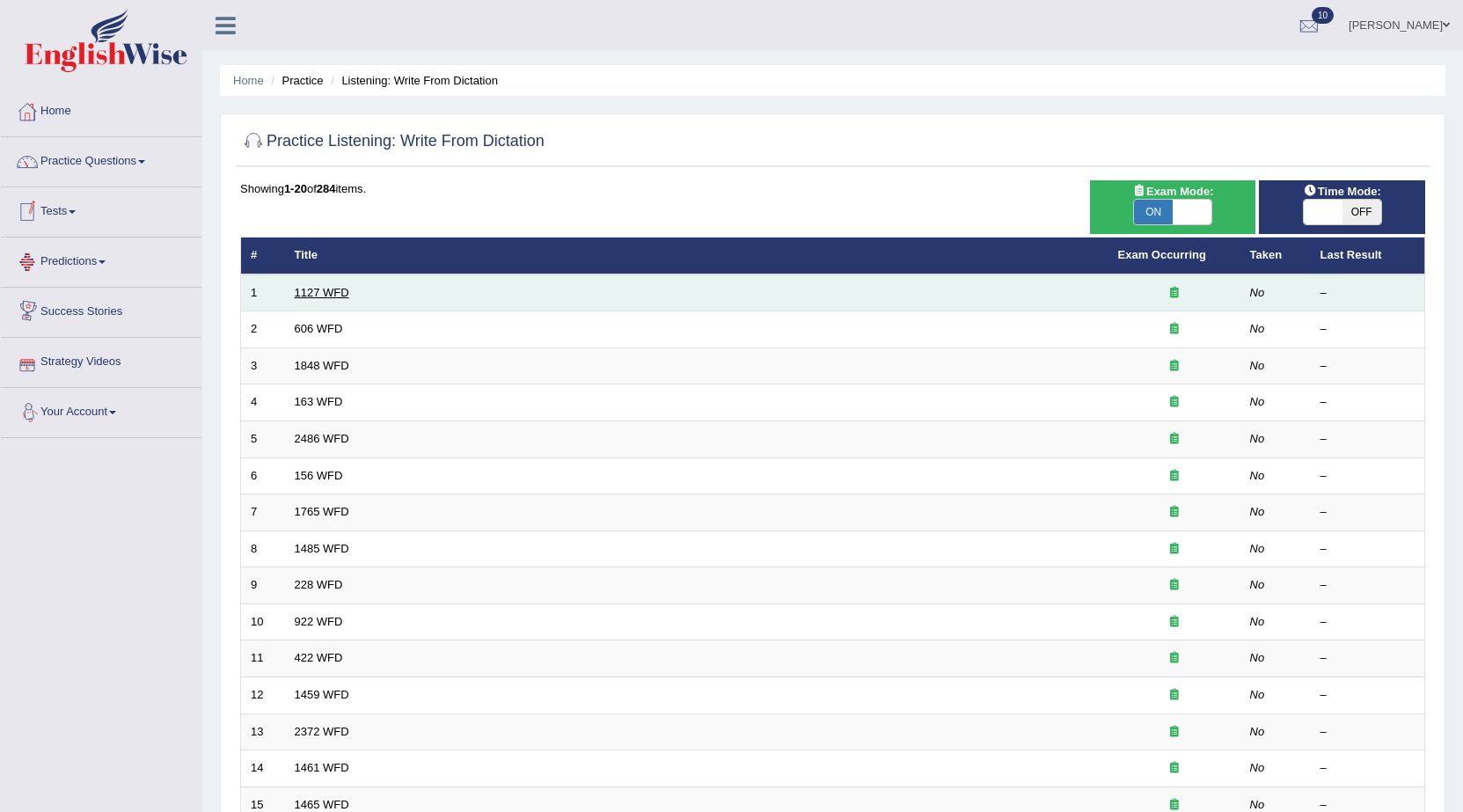
click at [303, 296] on link "1127 WFD" at bounding box center [322, 292] width 55 height 13
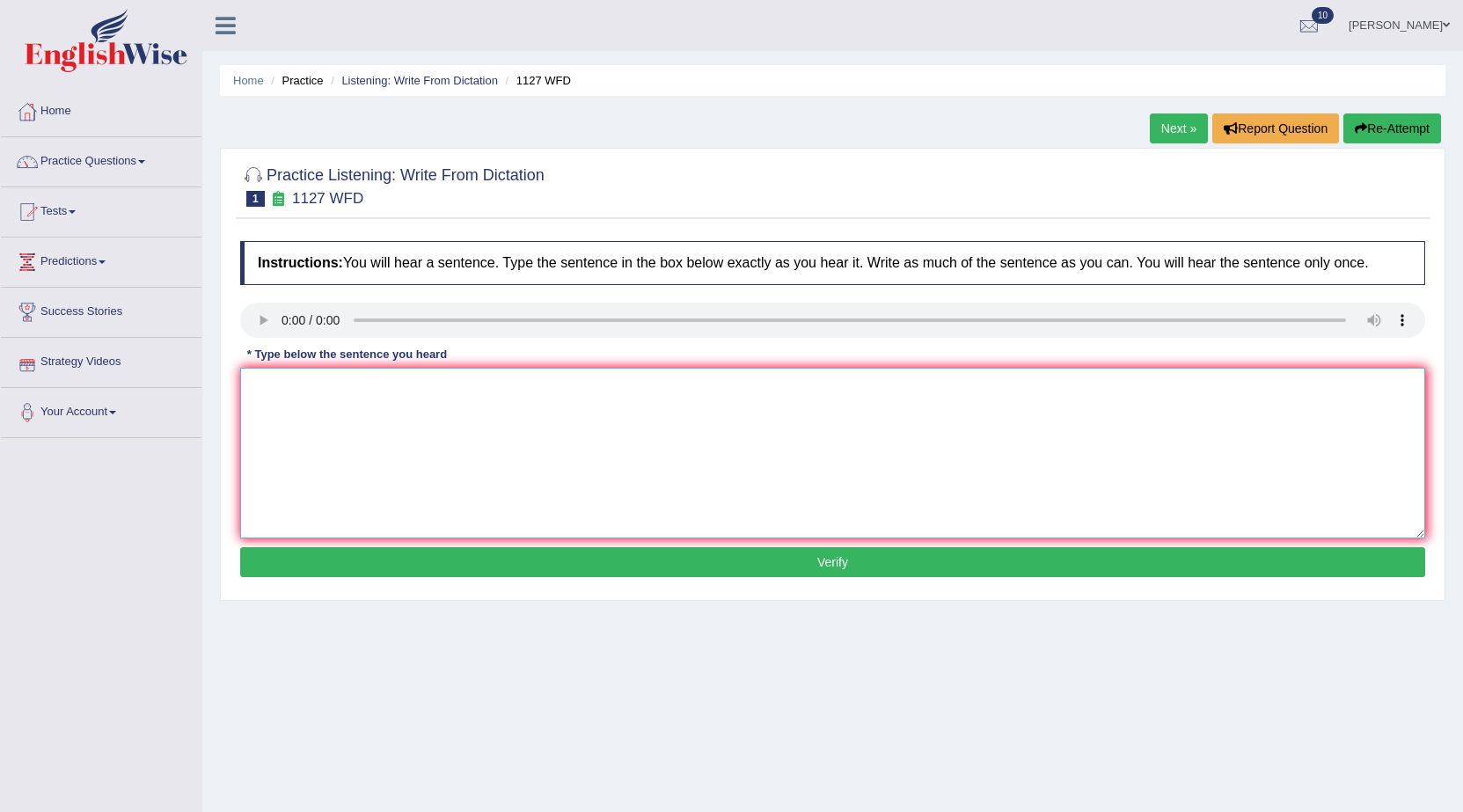
click at [297, 443] on textarea at bounding box center [832, 452] width 1185 height 170
click at [339, 420] on textarea "Au" at bounding box center [832, 452] width 1185 height 170
click at [299, 369] on textarea "Au" at bounding box center [832, 452] width 1185 height 170
click at [274, 414] on textarea "Au" at bounding box center [832, 452] width 1185 height 170
drag, startPoint x: 327, startPoint y: 386, endPoint x: 319, endPoint y: 391, distance: 9.4
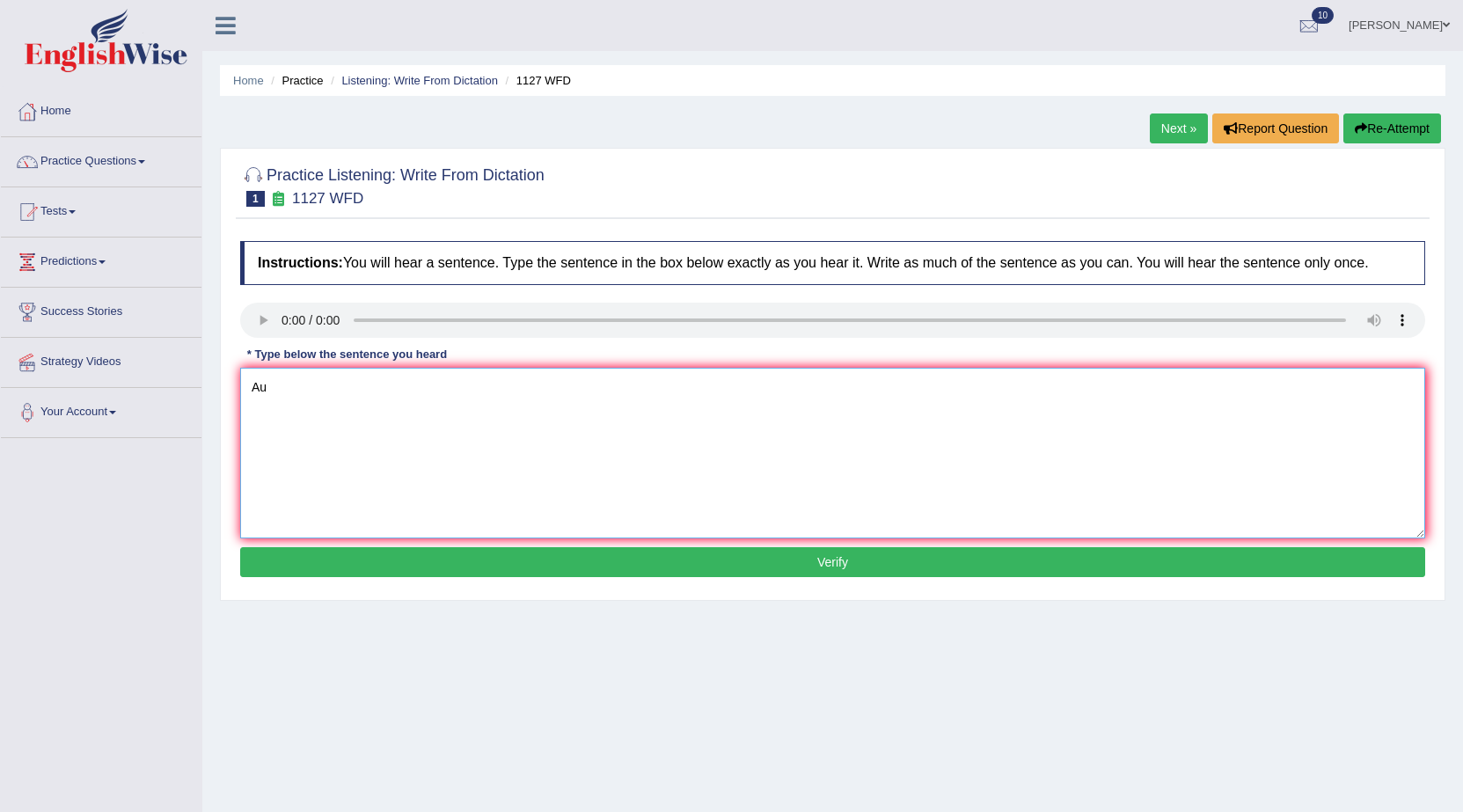
click at [319, 391] on textarea "Au" at bounding box center [832, 452] width 1185 height 170
click at [266, 395] on textarea "Au" at bounding box center [832, 452] width 1185 height 170
type textarea "Au........."
click at [1166, 124] on link "Next »" at bounding box center [1179, 129] width 58 height 30
click at [273, 409] on textarea at bounding box center [832, 452] width 1185 height 170
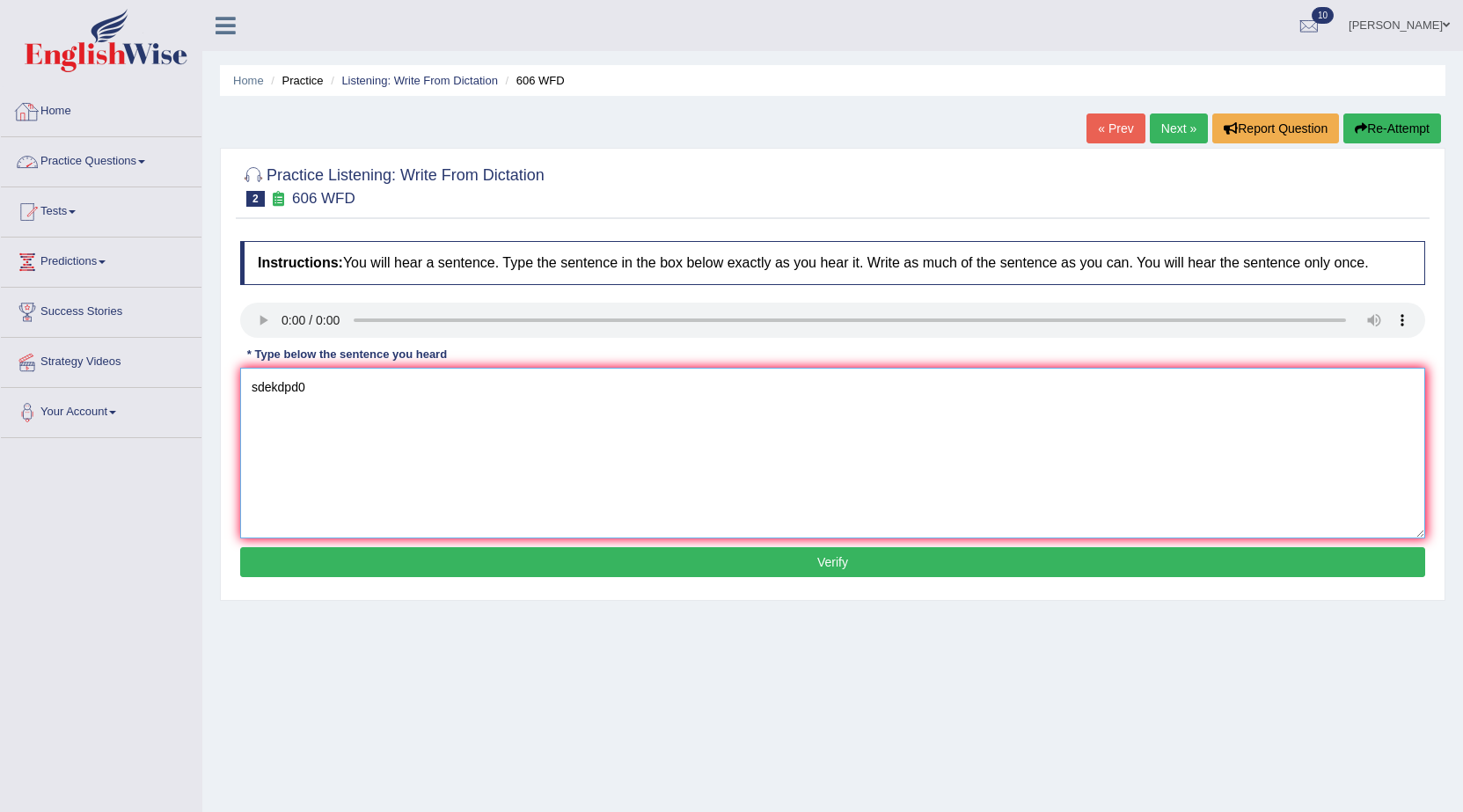
type textarea "sdekdpd0"
click at [61, 168] on link "Practice Questions" at bounding box center [101, 159] width 200 height 44
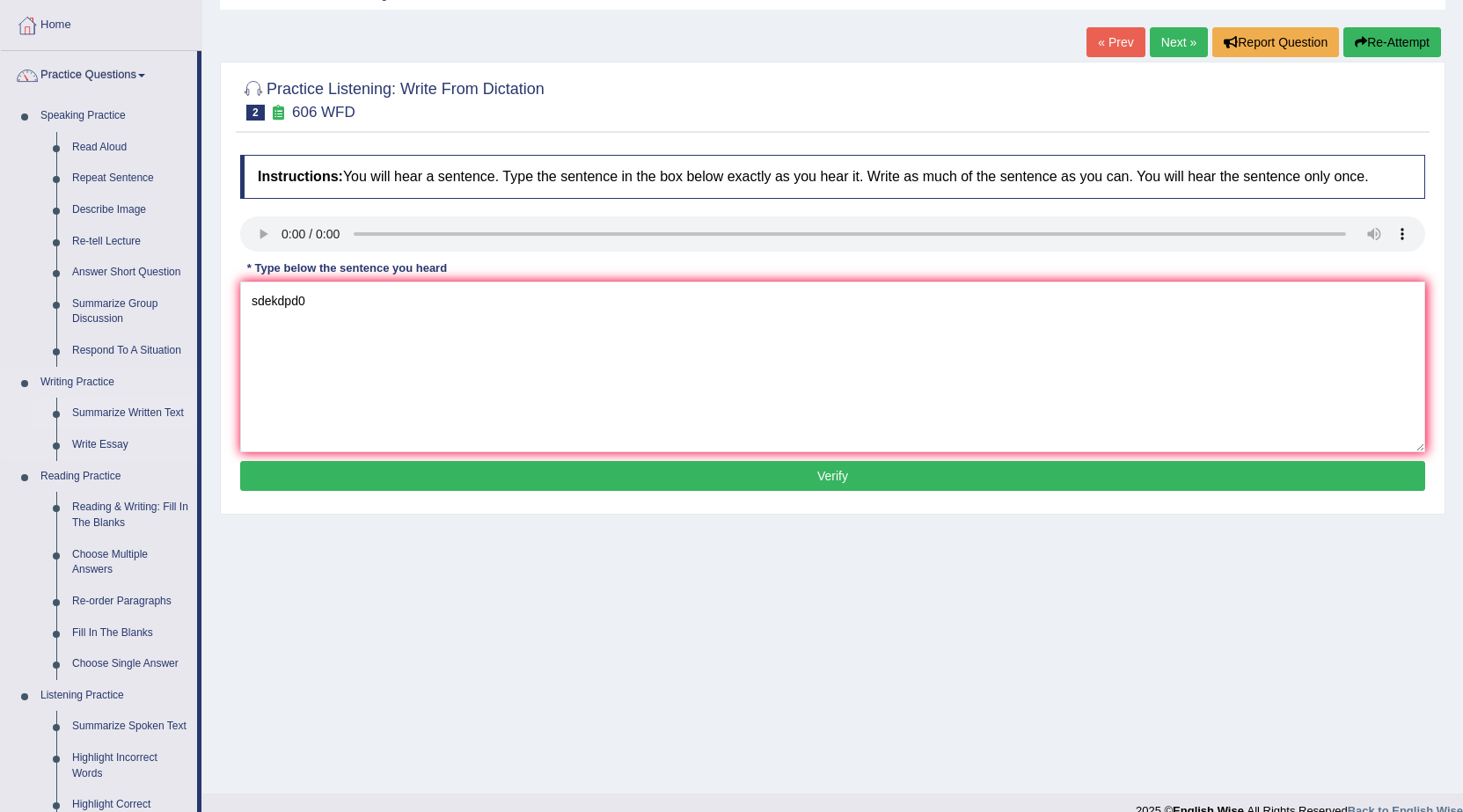
scroll to position [439, 0]
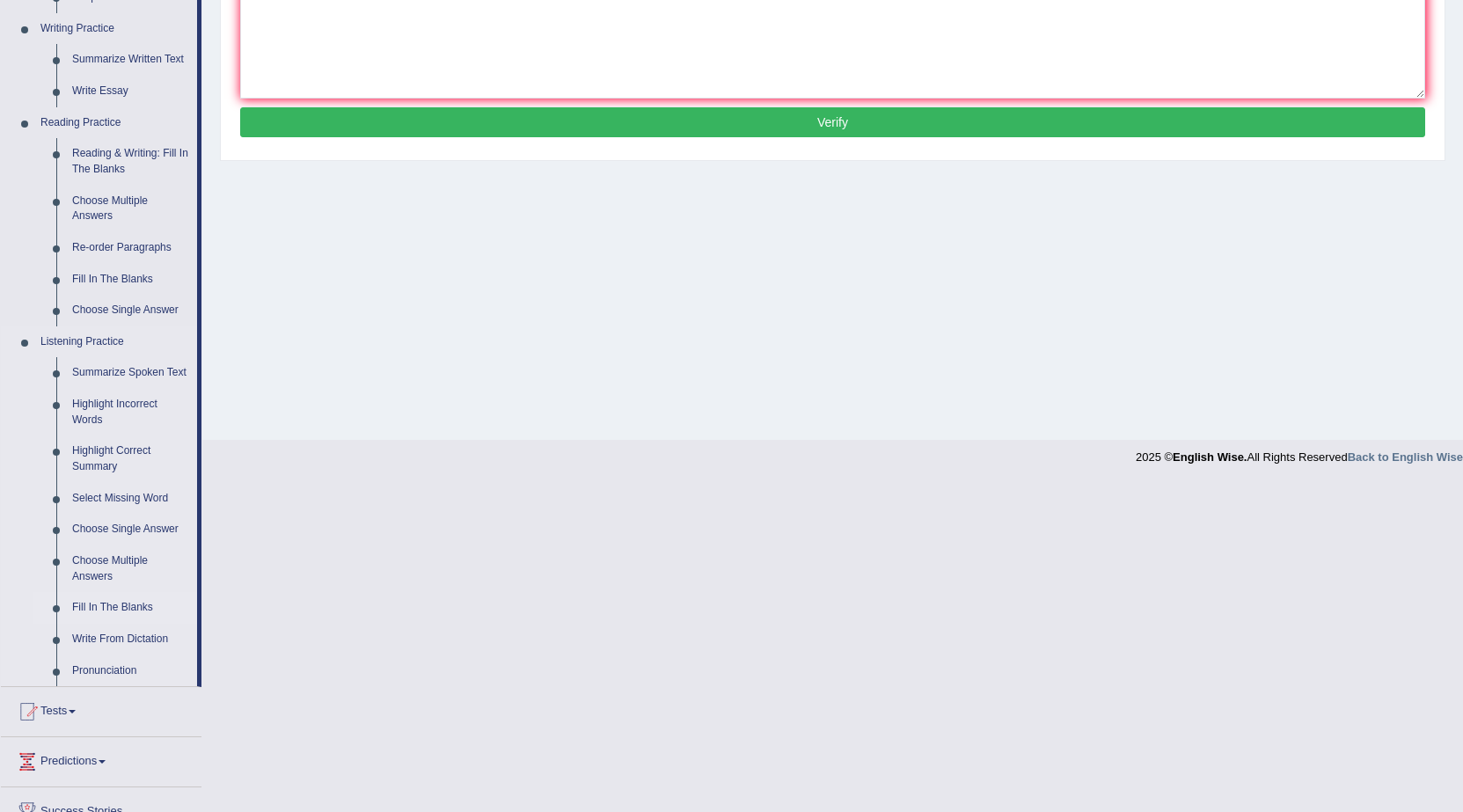
click at [87, 611] on link "Fill In The Blanks" at bounding box center [130, 608] width 133 height 32
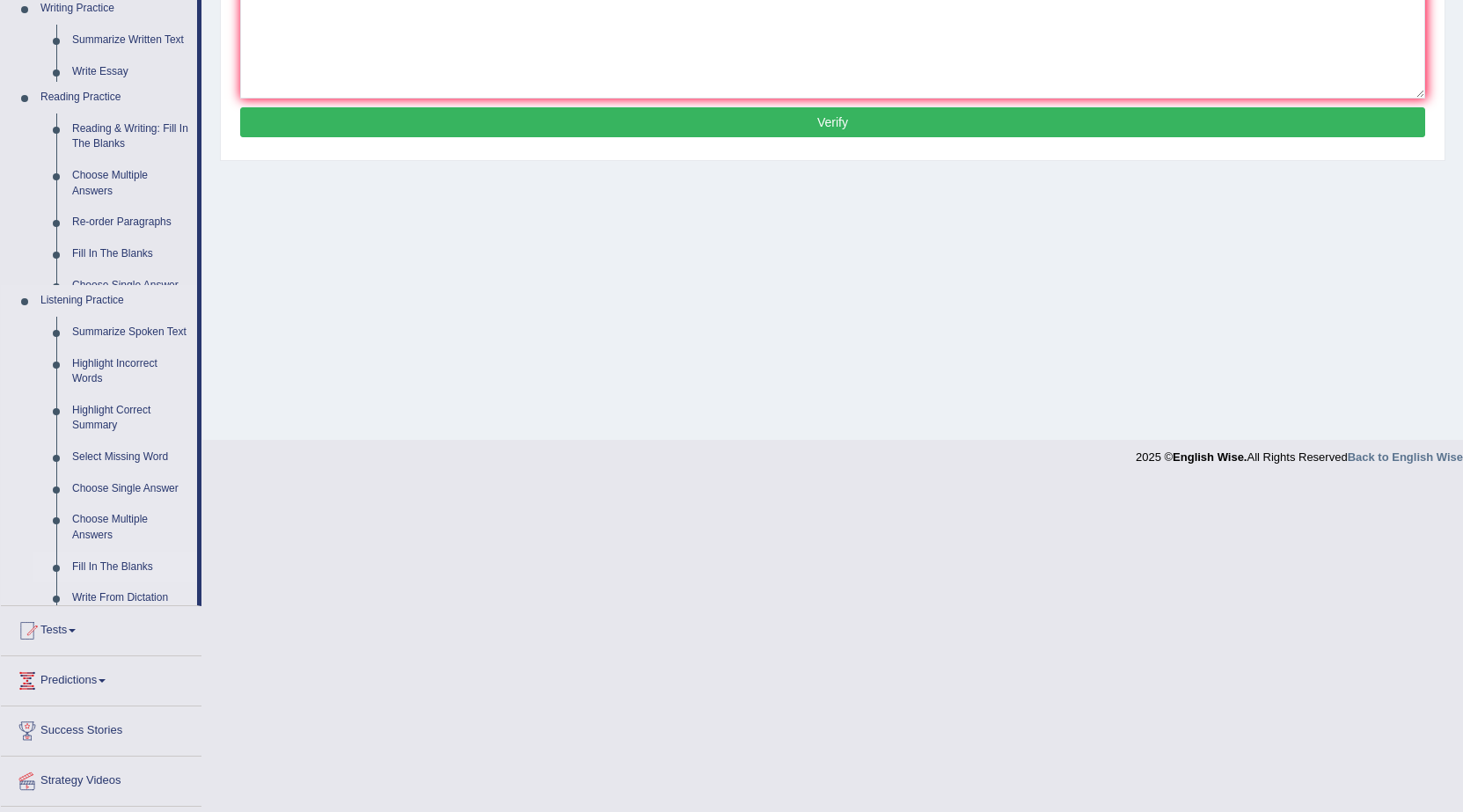
scroll to position [112, 0]
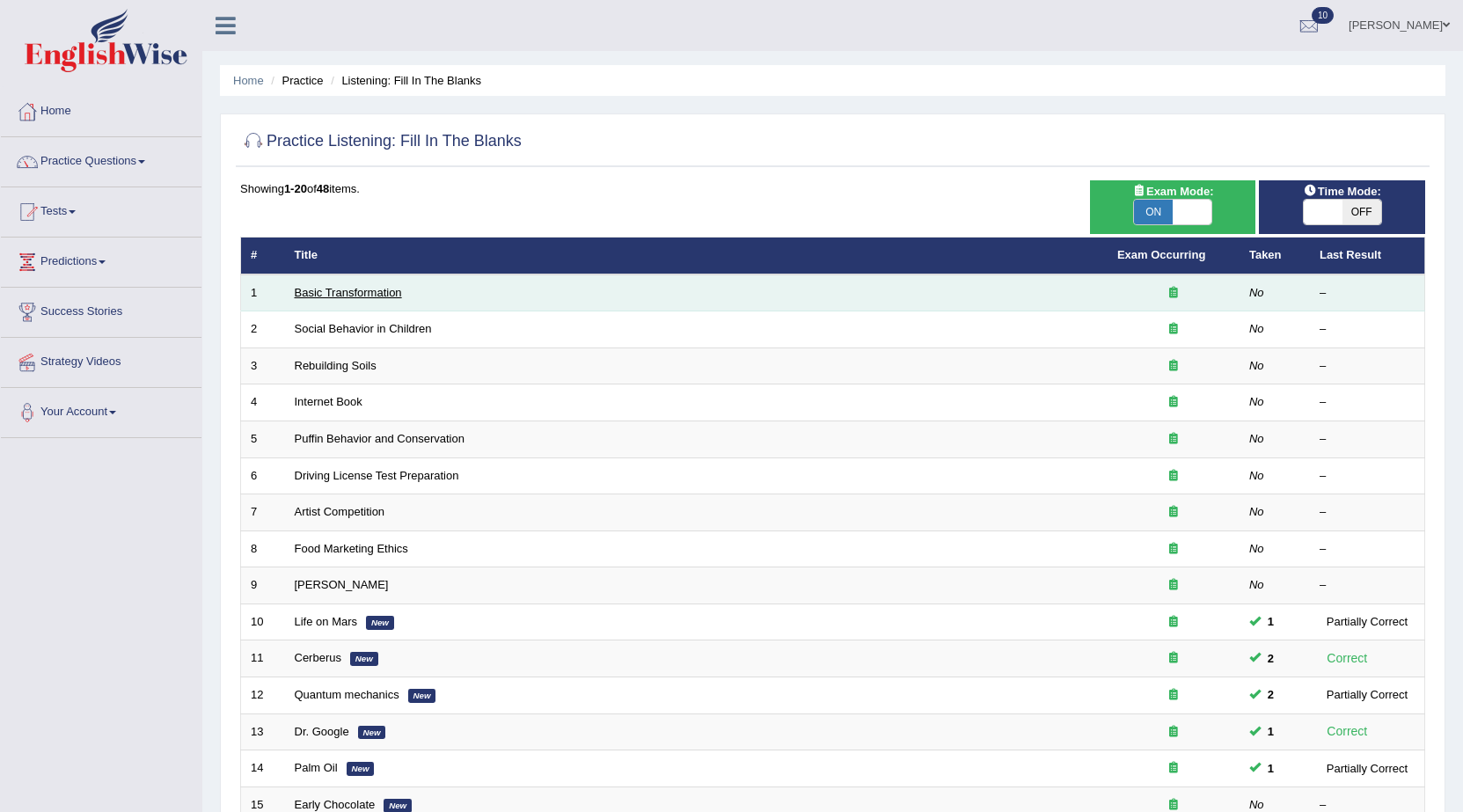
click at [295, 297] on link "Basic Transformation" at bounding box center [349, 292] width 108 height 13
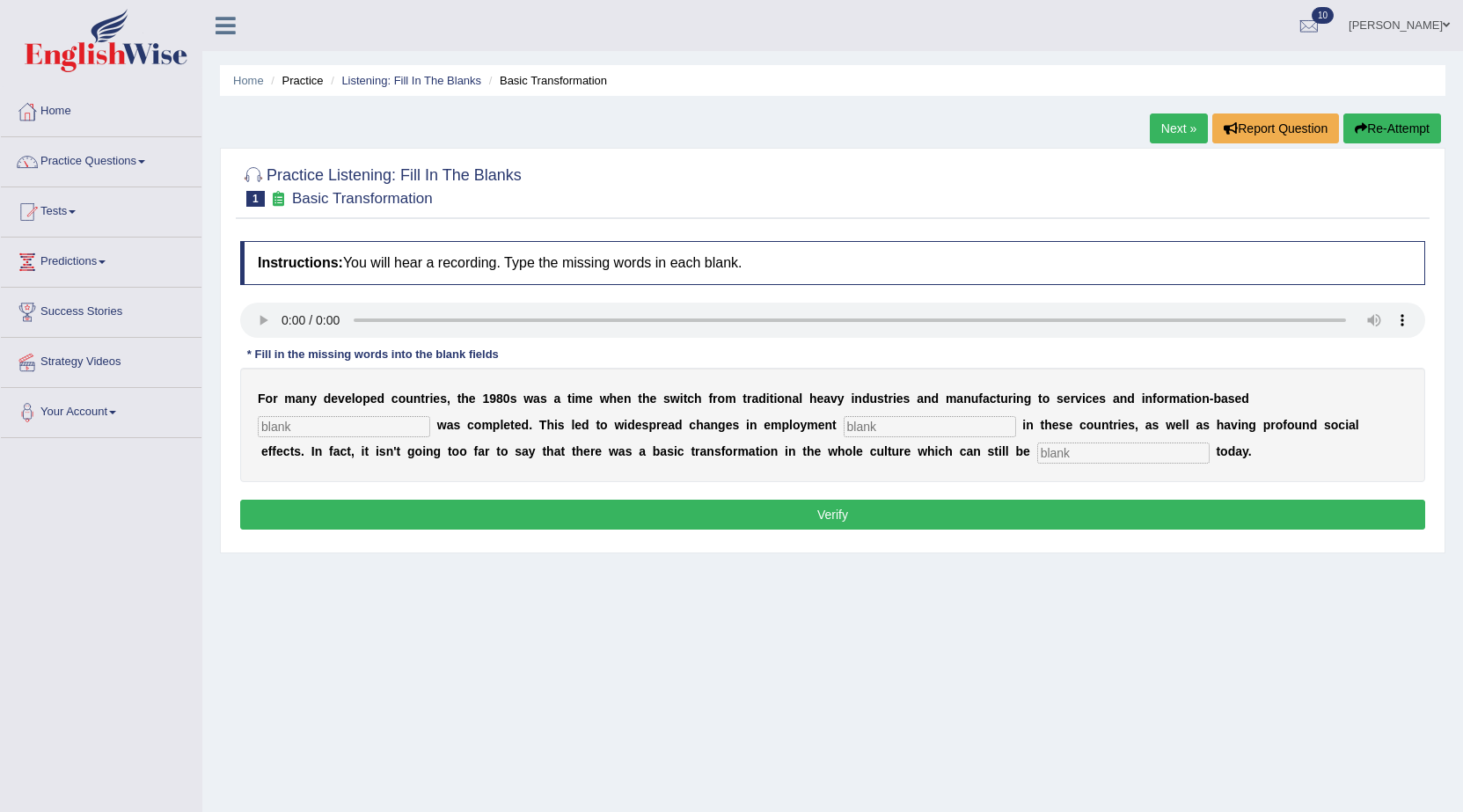
click at [276, 422] on input "text" at bounding box center [344, 425] width 172 height 21
type input "enterpricw"
type input "patterens"
type input "v"
click at [105, 156] on link "Practice Questions" at bounding box center [101, 159] width 200 height 44
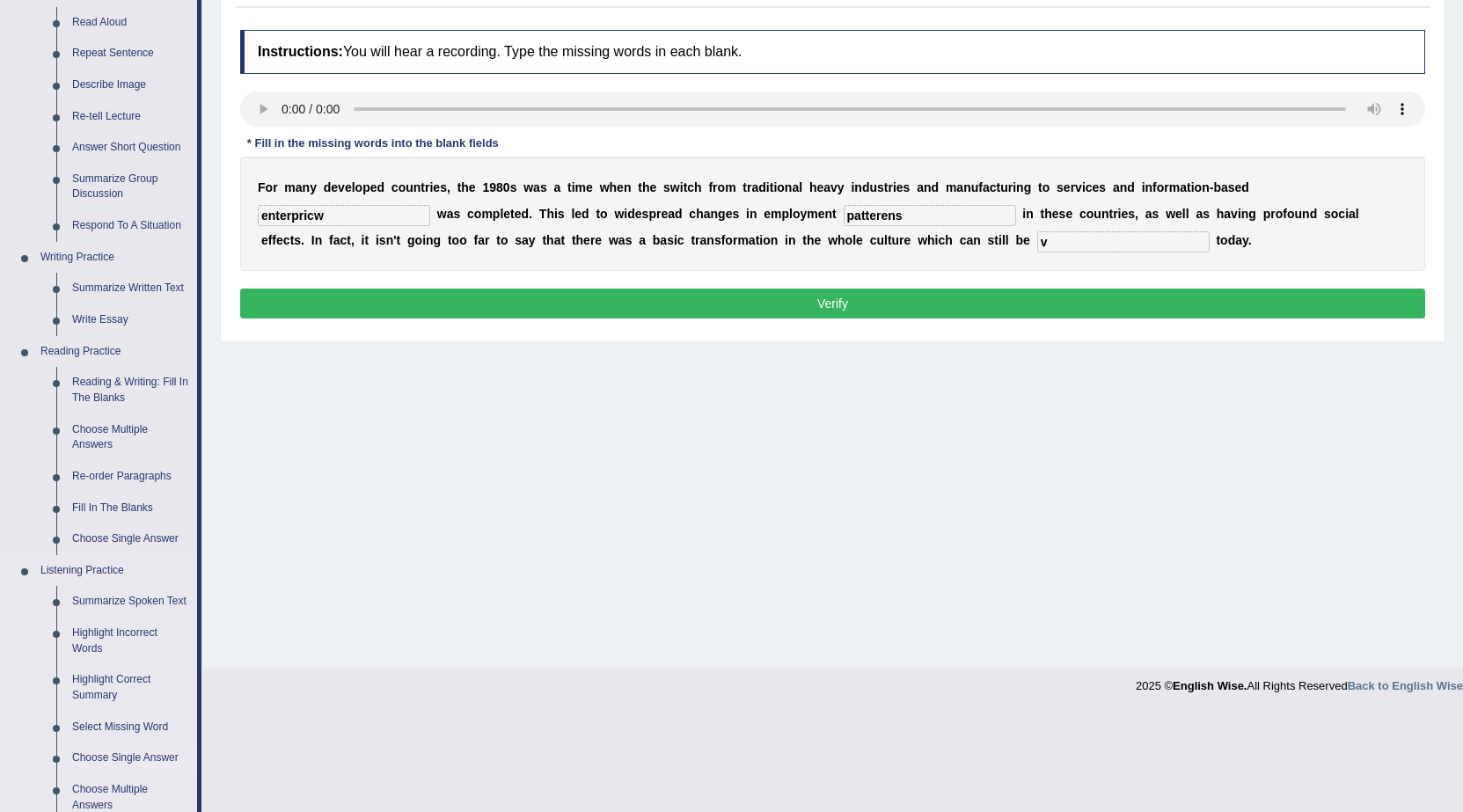
scroll to position [127, 0]
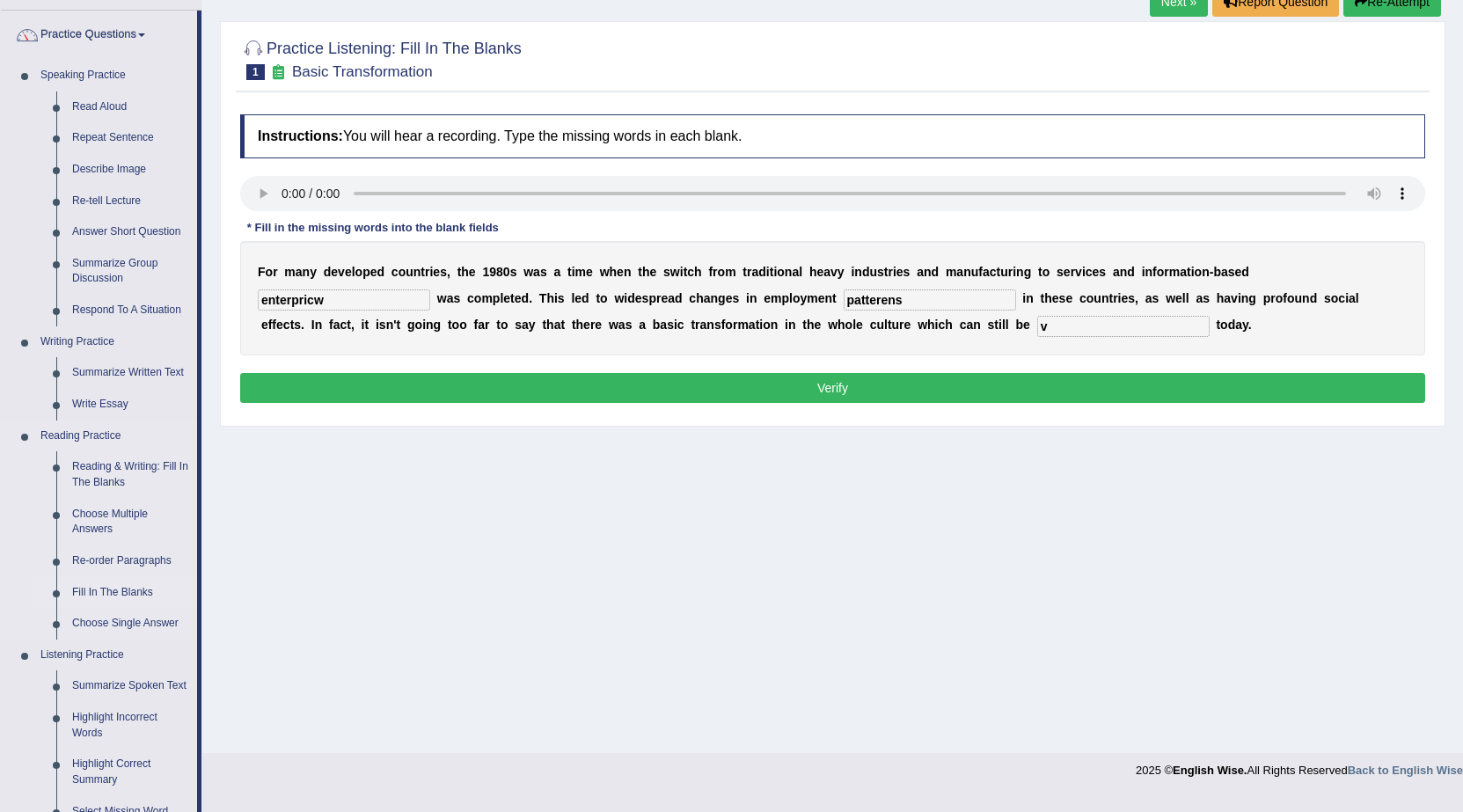
click at [104, 592] on link "Fill In The Blanks" at bounding box center [130, 593] width 133 height 32
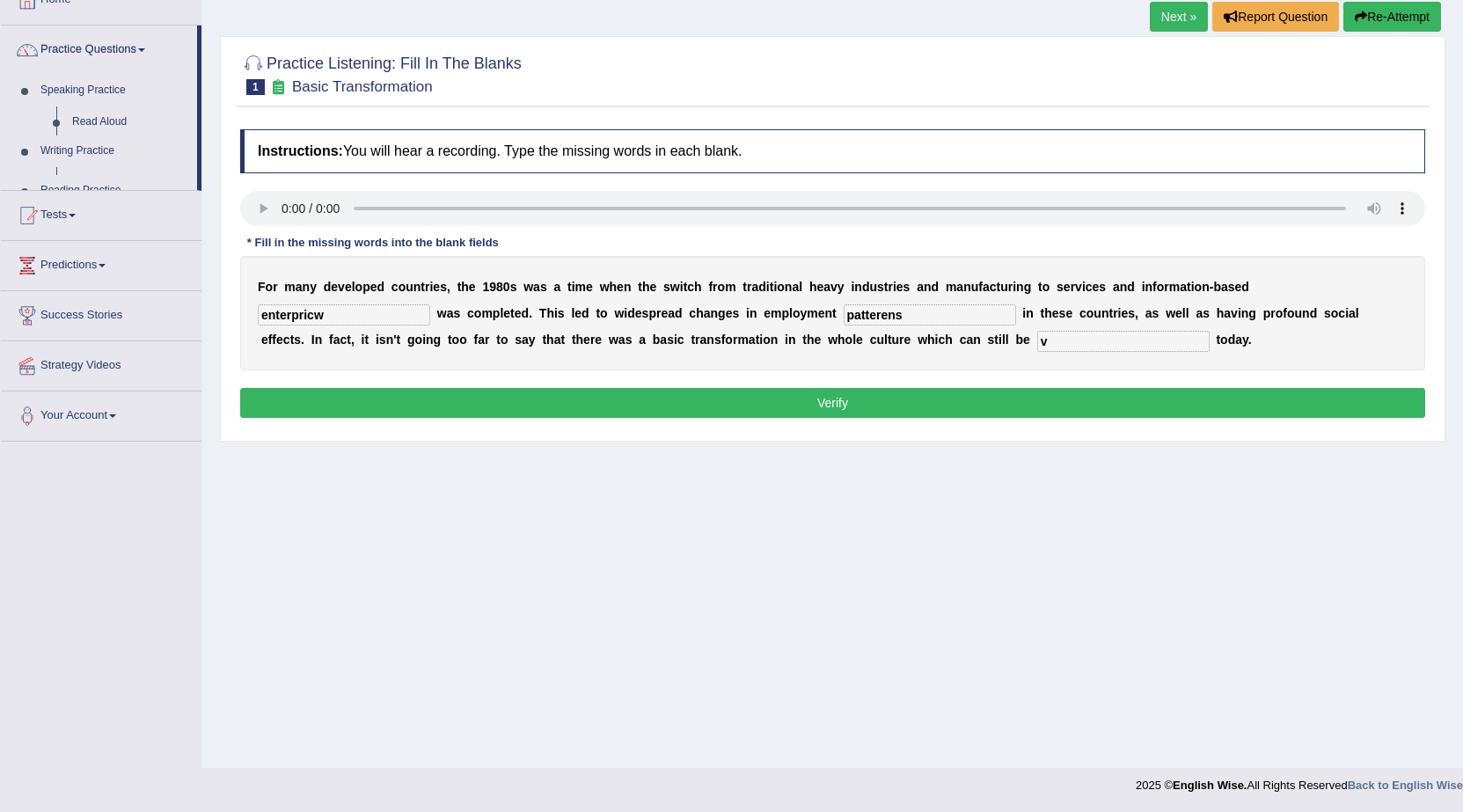
scroll to position [112, 0]
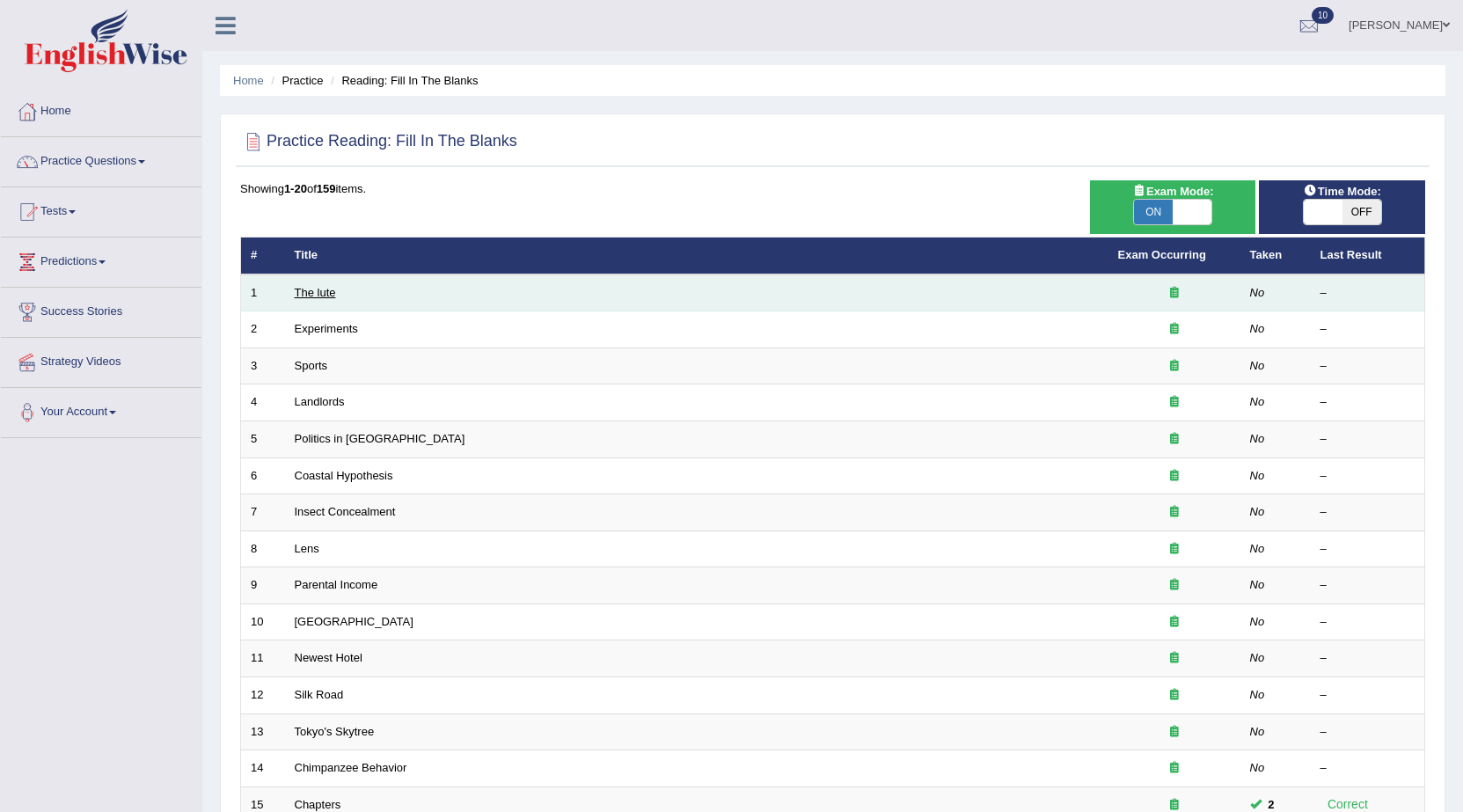
click at [320, 296] on link "The lute" at bounding box center [315, 292] width 41 height 13
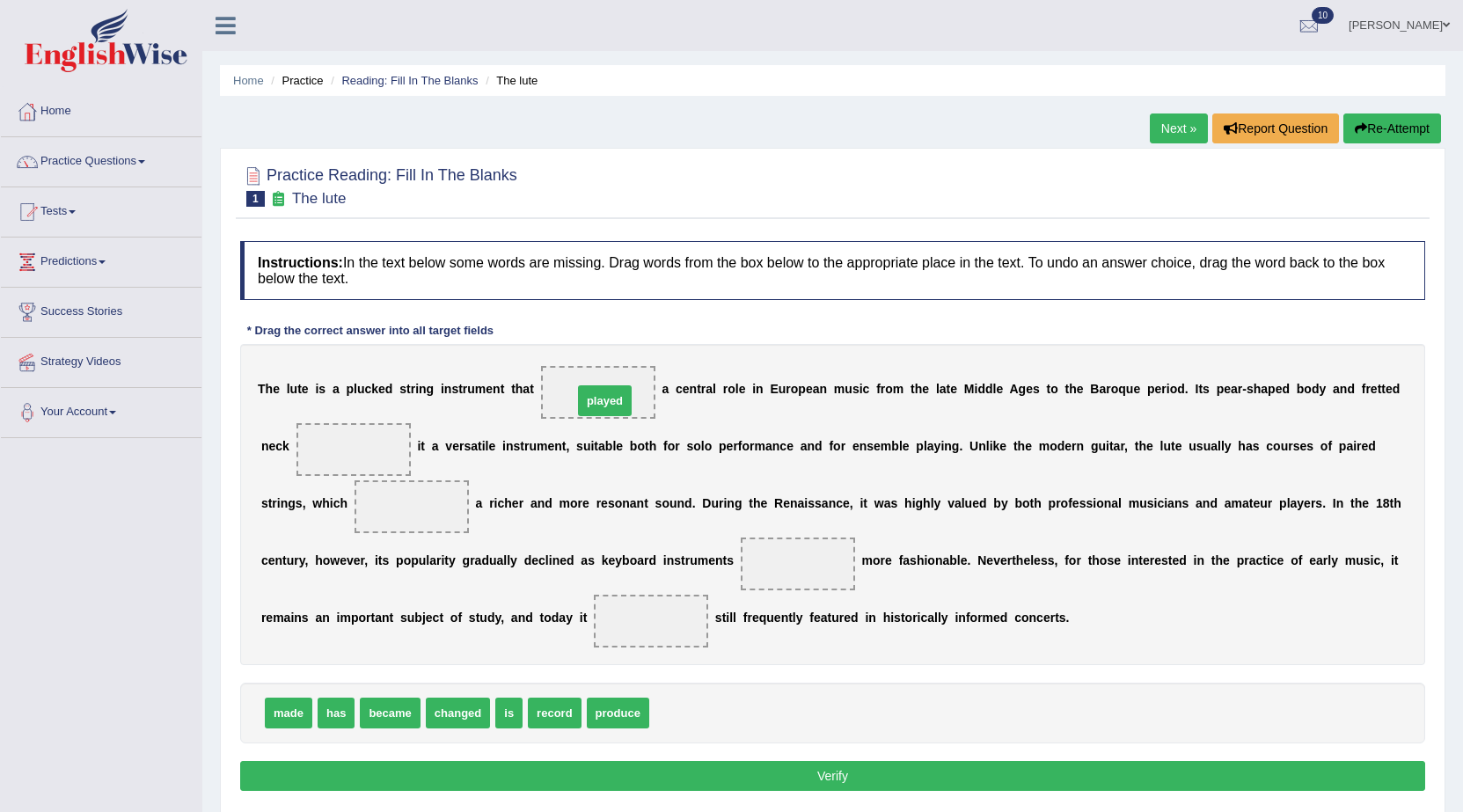
drag, startPoint x: 679, startPoint y: 715, endPoint x: 603, endPoint y: 403, distance: 321.1
click at [307, 715] on span "made" at bounding box center [289, 712] width 48 height 31
drag, startPoint x: 272, startPoint y: 713, endPoint x: 317, endPoint y: 455, distance: 261.9
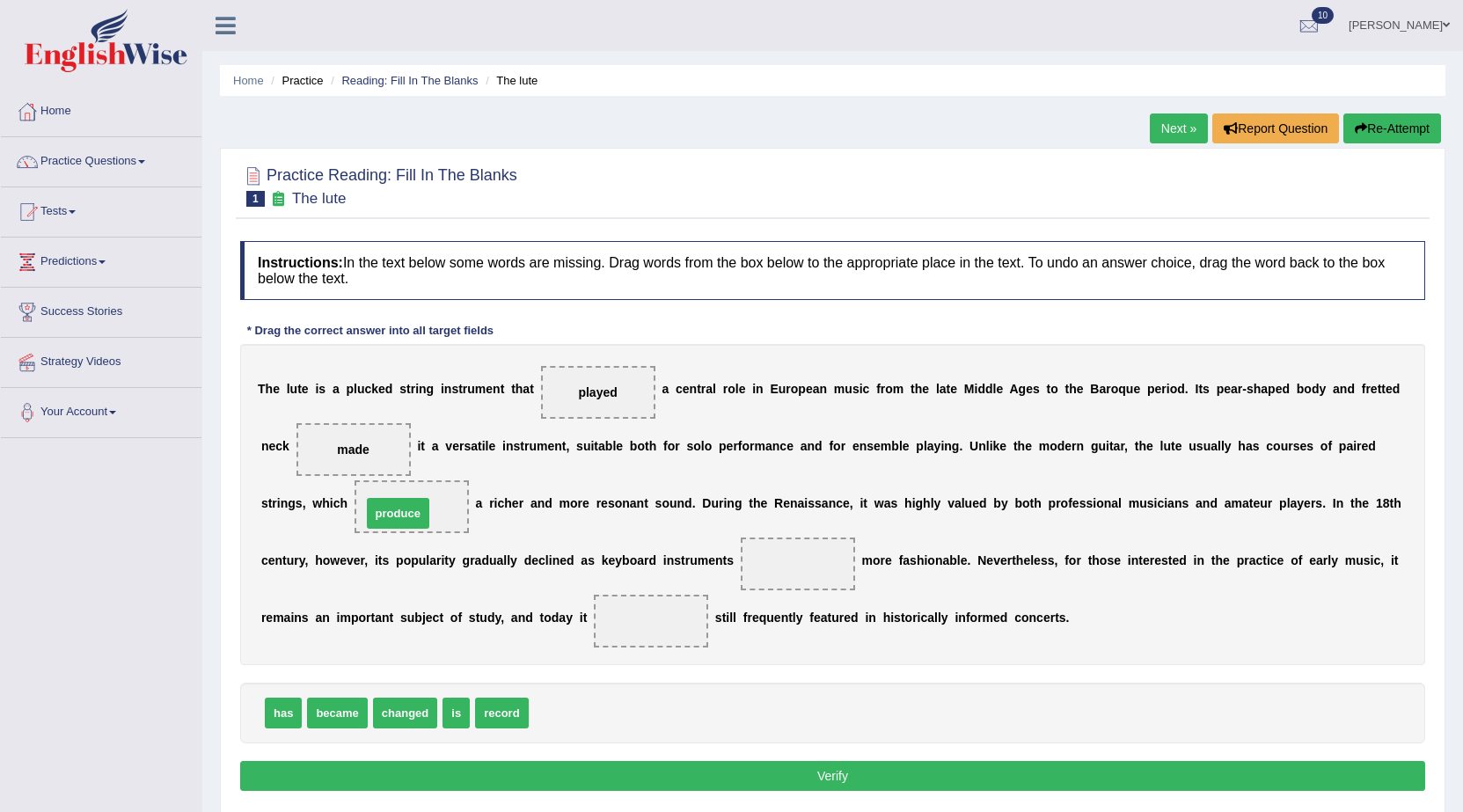
drag, startPoint x: 555, startPoint y: 712, endPoint x: 388, endPoint y: 513, distance: 259.8
drag, startPoint x: 340, startPoint y: 706, endPoint x: 772, endPoint y: 556, distance: 457.3
drag, startPoint x: 389, startPoint y: 716, endPoint x: 627, endPoint y: 629, distance: 253.4
click at [769, 767] on button "Verify" at bounding box center [832, 775] width 1185 height 30
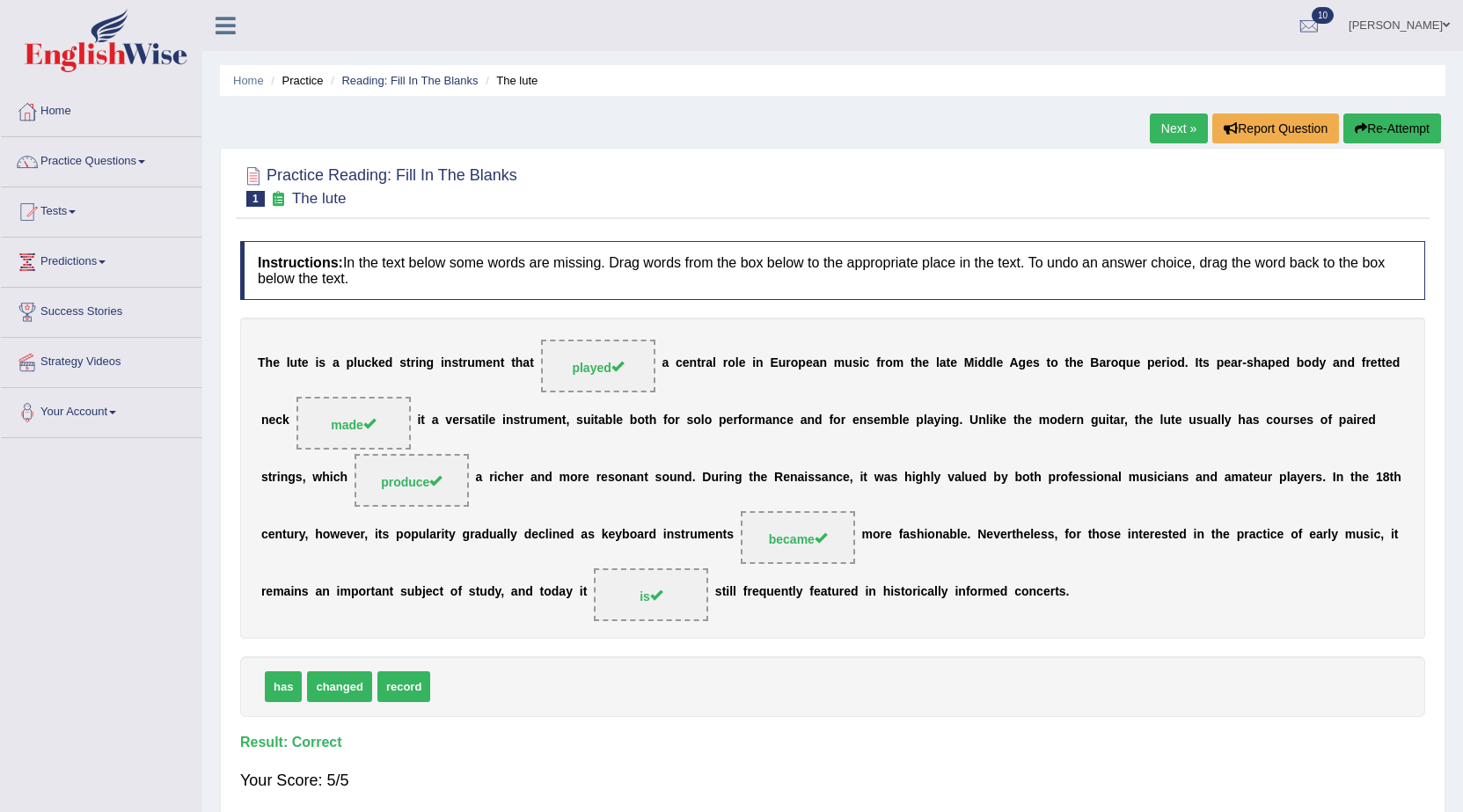
click at [1185, 129] on link "Next »" at bounding box center [1179, 129] width 58 height 30
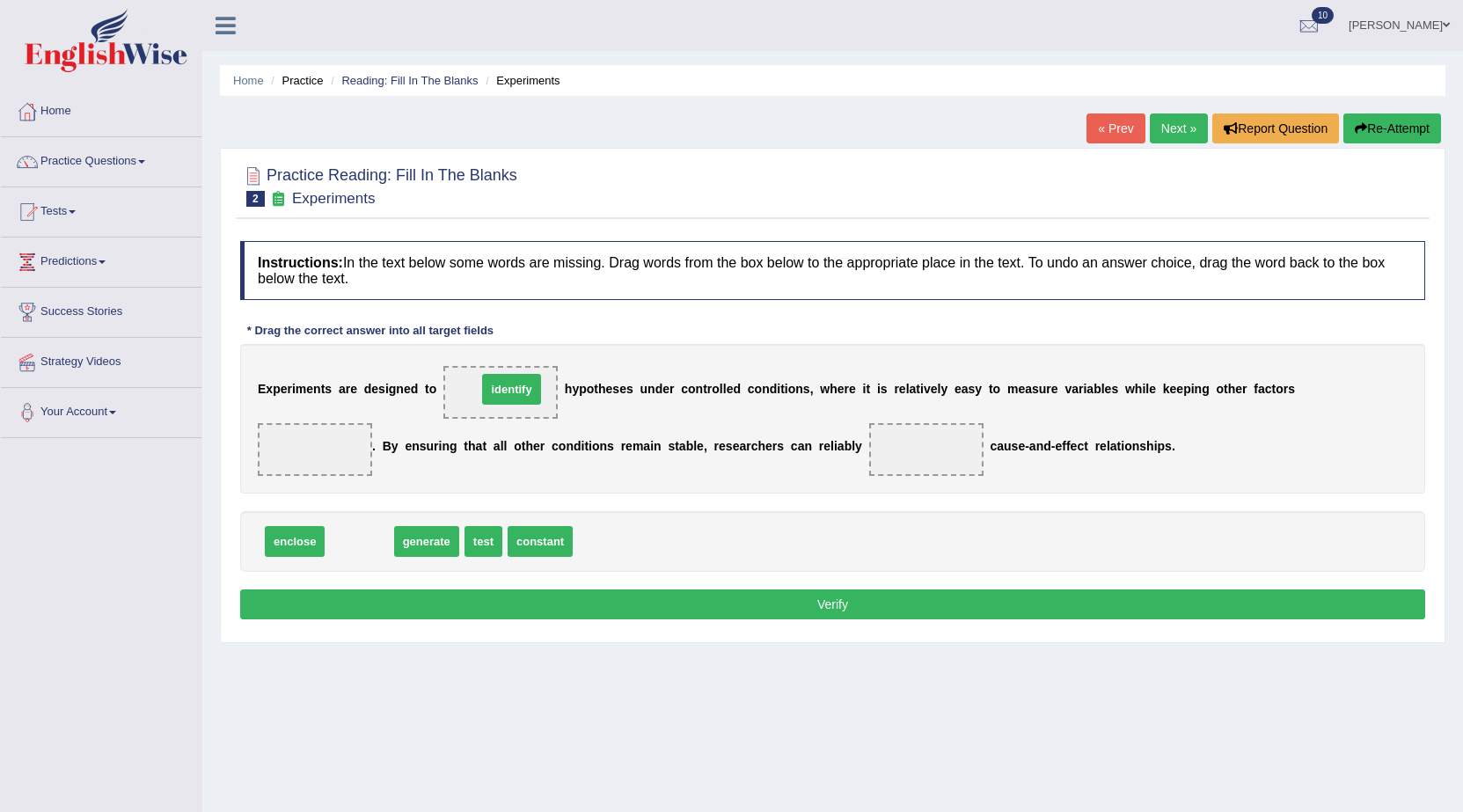
drag, startPoint x: 356, startPoint y: 545, endPoint x: 508, endPoint y: 394, distance: 214.3
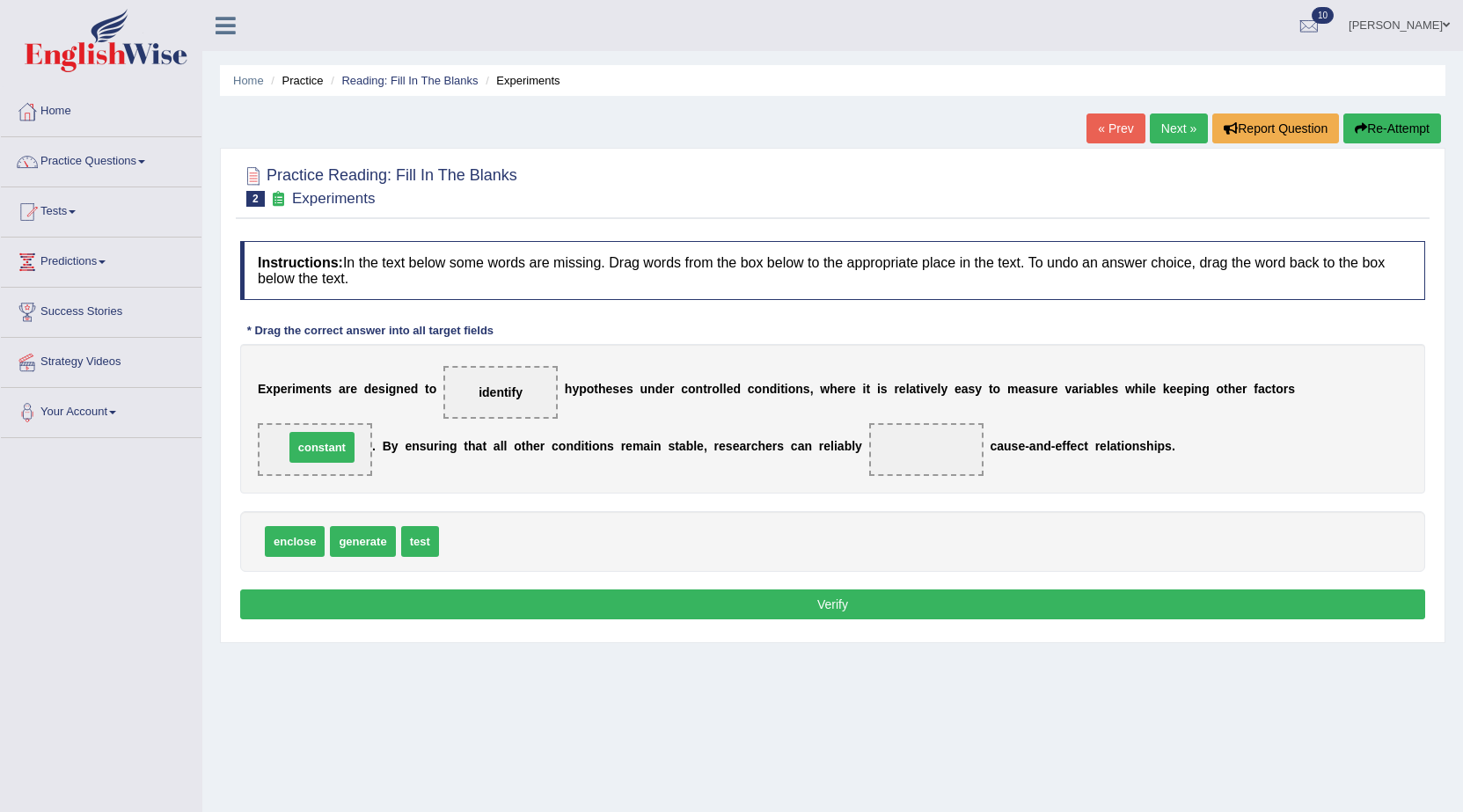
drag, startPoint x: 472, startPoint y: 542, endPoint x: 318, endPoint y: 447, distance: 180.9
drag, startPoint x: 356, startPoint y: 543, endPoint x: 926, endPoint y: 463, distance: 575.6
click at [858, 605] on button "Verify" at bounding box center [832, 604] width 1185 height 30
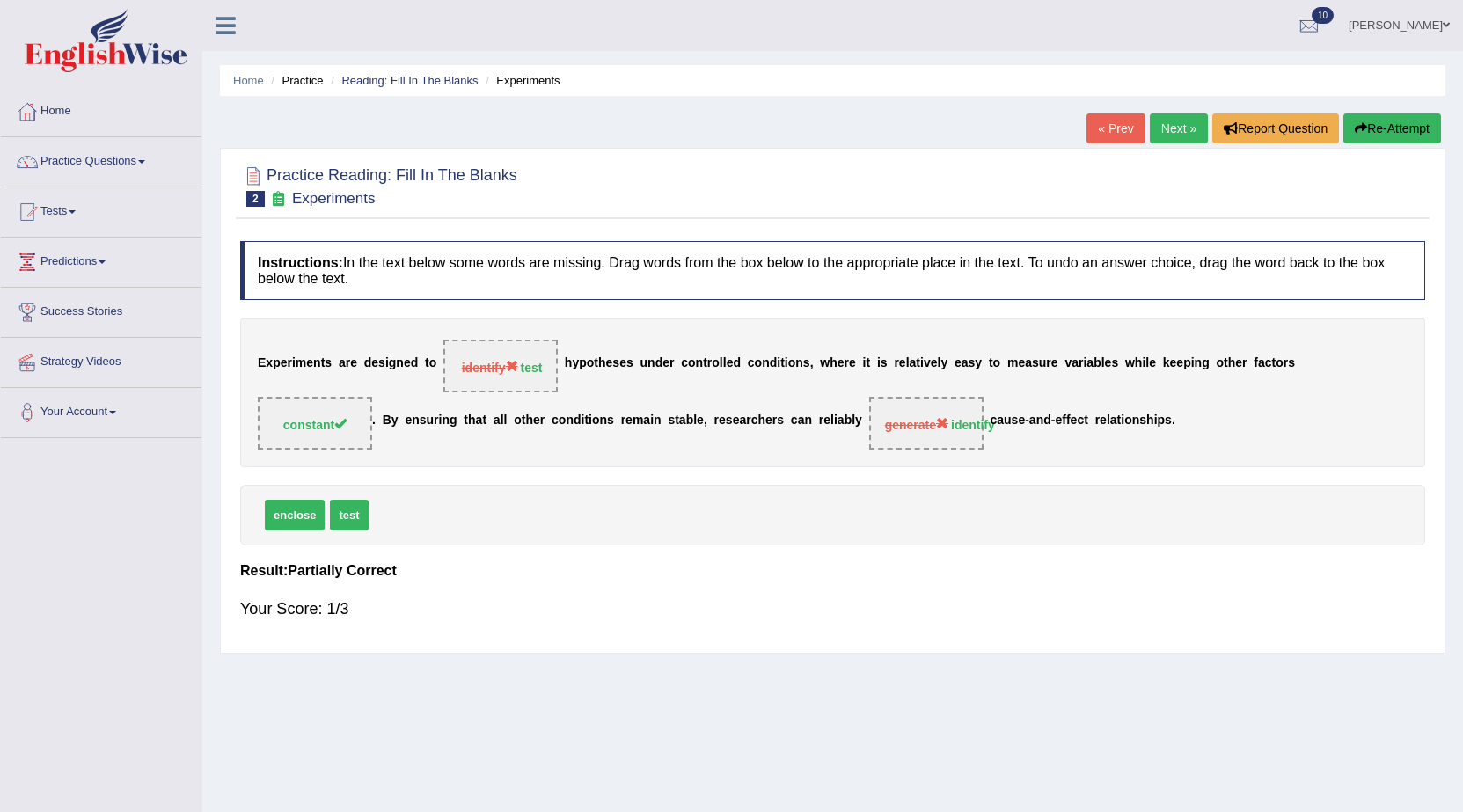
click at [1412, 132] on button "Re-Attempt" at bounding box center [1392, 129] width 98 height 30
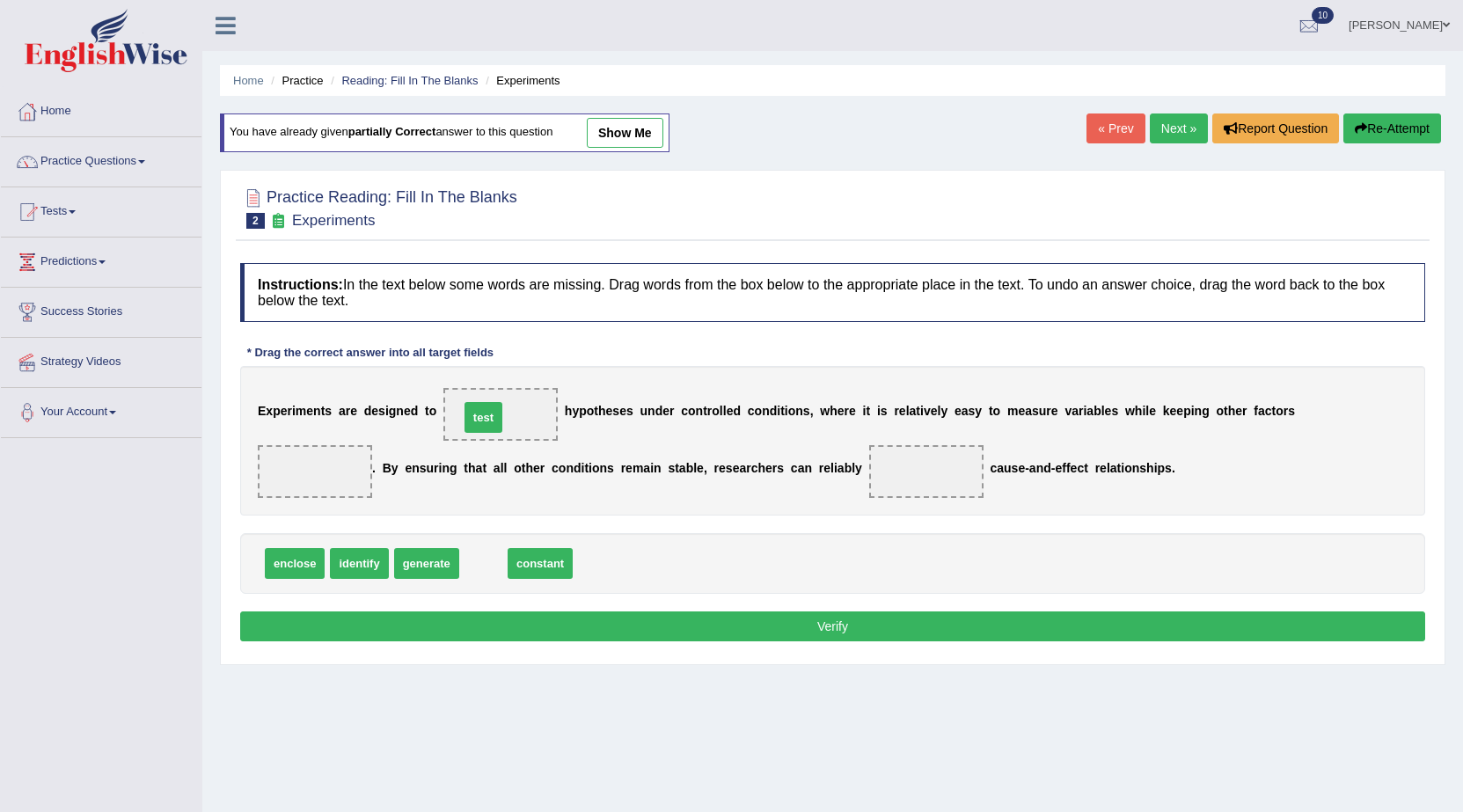
drag, startPoint x: 474, startPoint y: 562, endPoint x: 474, endPoint y: 415, distance: 147.0
drag, startPoint x: 498, startPoint y: 566, endPoint x: 314, endPoint y: 469, distance: 208.0
drag, startPoint x: 356, startPoint y: 568, endPoint x: 933, endPoint y: 468, distance: 585.6
click at [532, 634] on button "Verify" at bounding box center [832, 626] width 1185 height 30
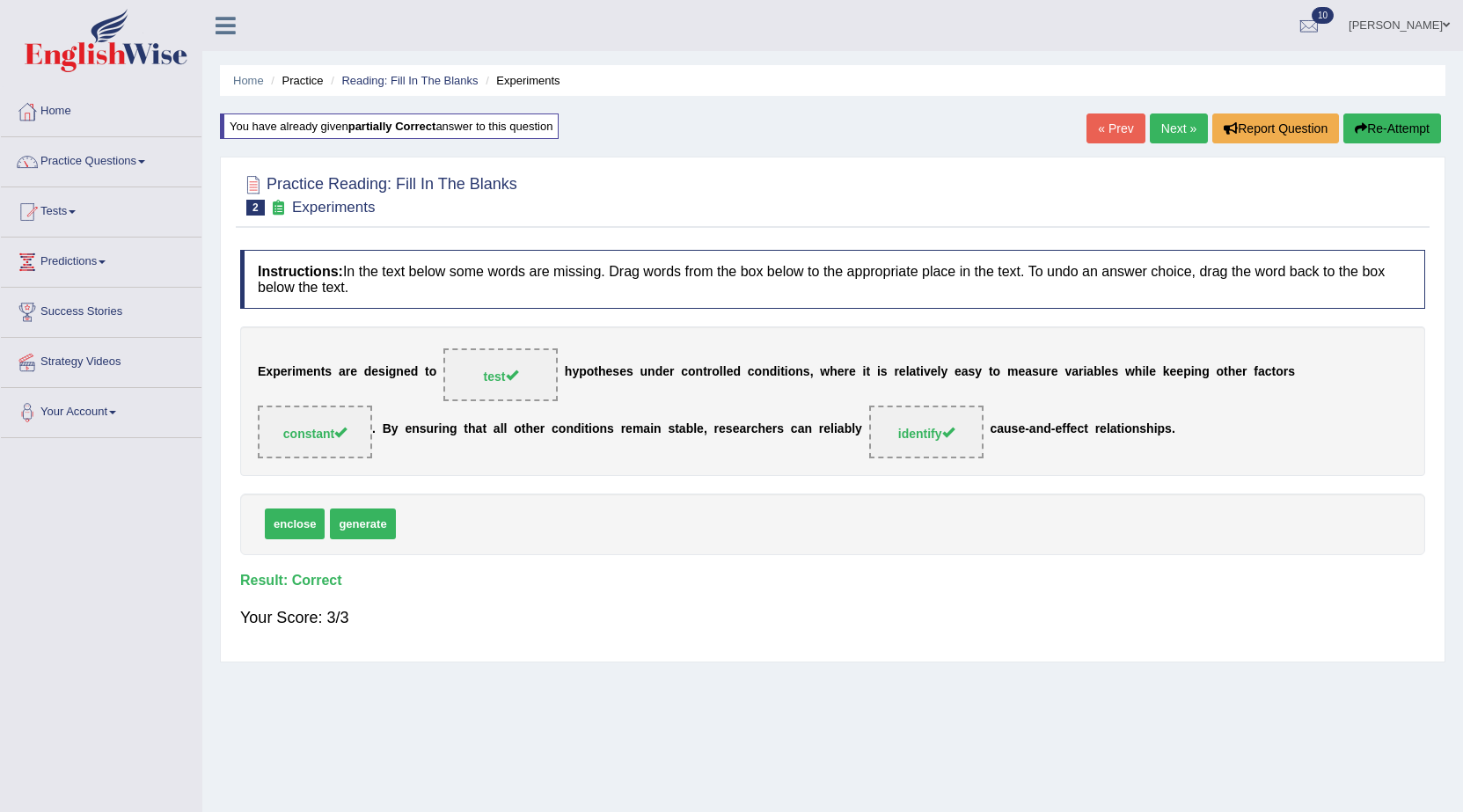
click at [1181, 130] on link "Next »" at bounding box center [1179, 129] width 58 height 30
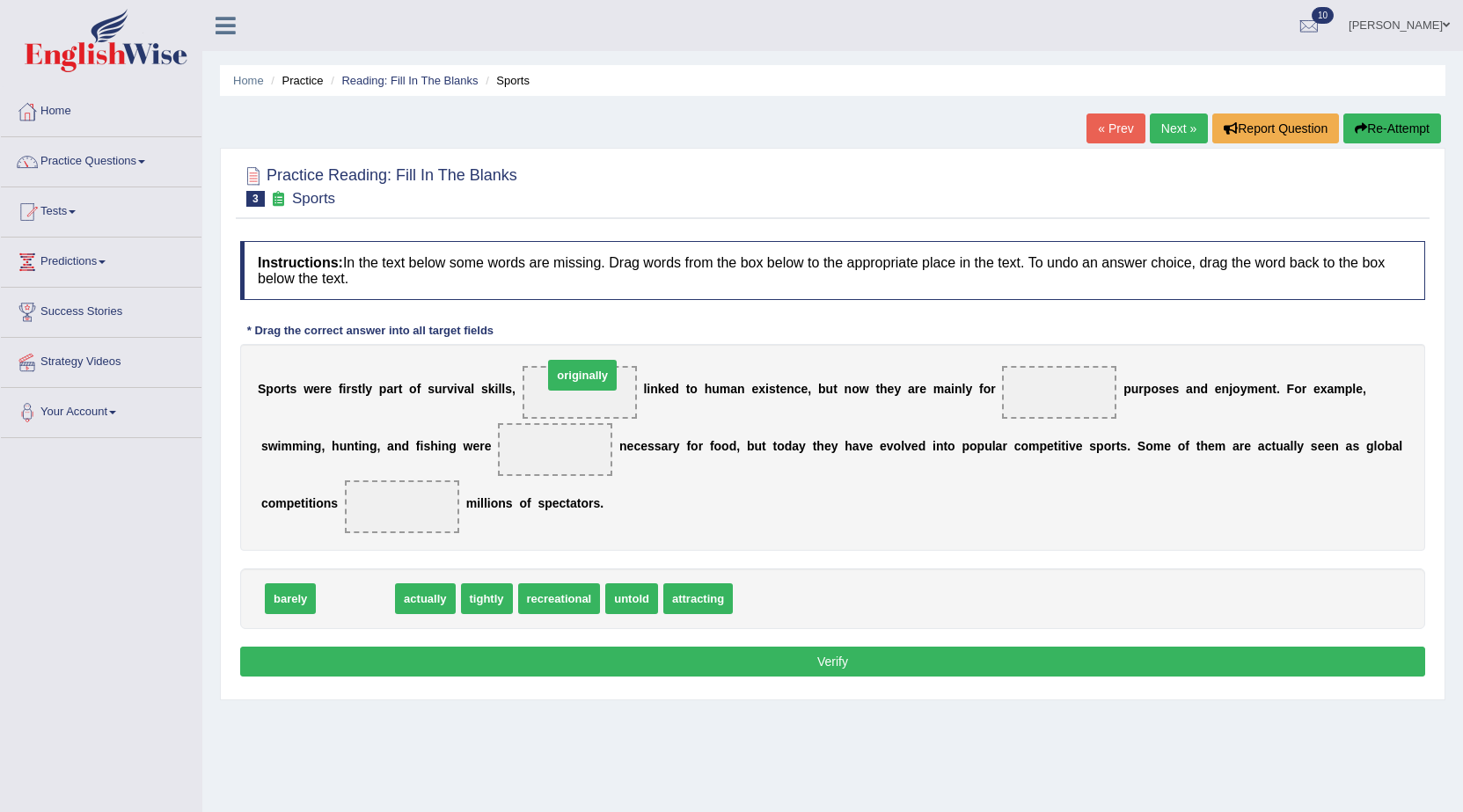
drag, startPoint x: 351, startPoint y: 598, endPoint x: 578, endPoint y: 375, distance: 318.2
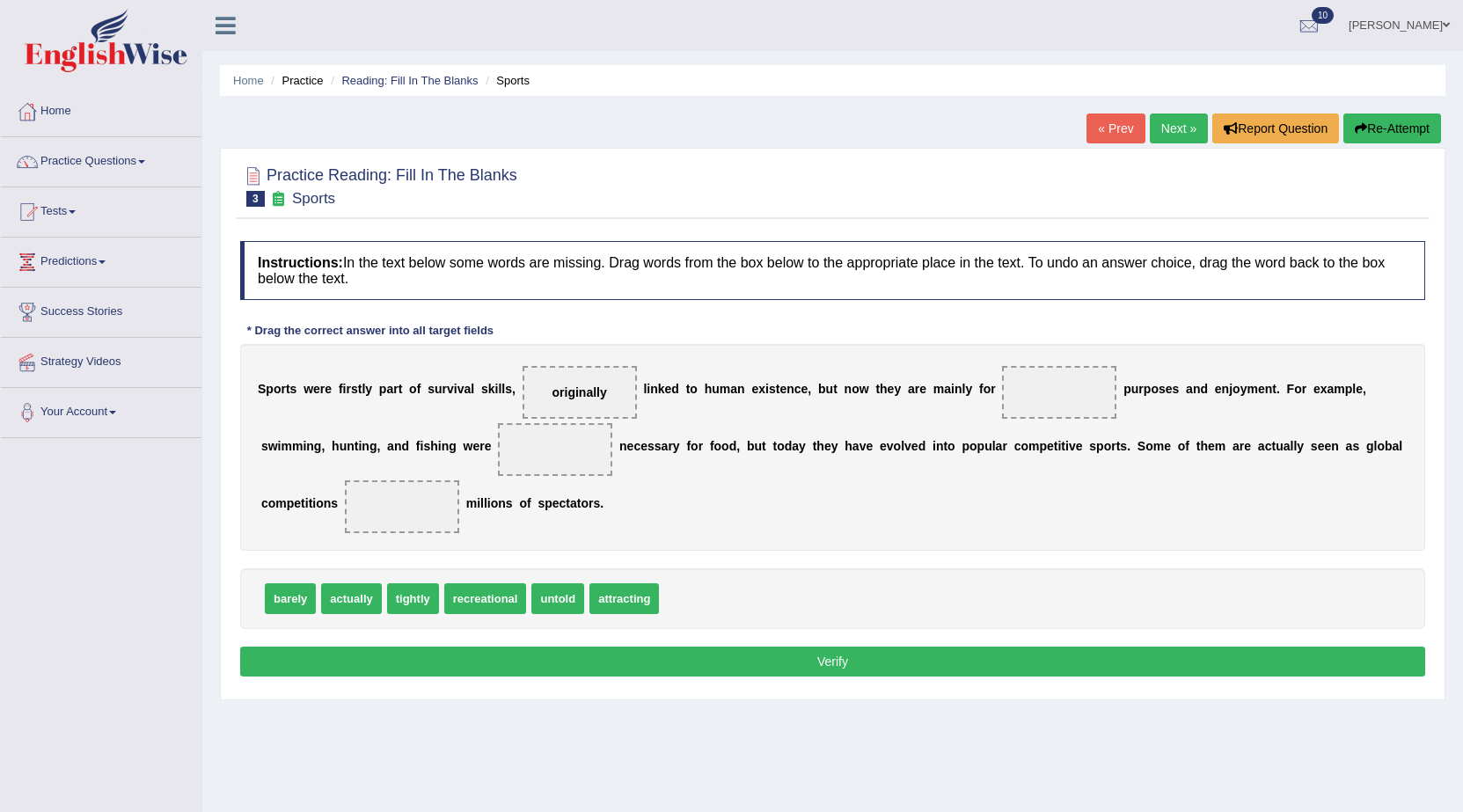
click at [562, 599] on span "untold" at bounding box center [557, 598] width 53 height 31
drag, startPoint x: 471, startPoint y: 609, endPoint x: 1031, endPoint y: 409, distance: 594.6
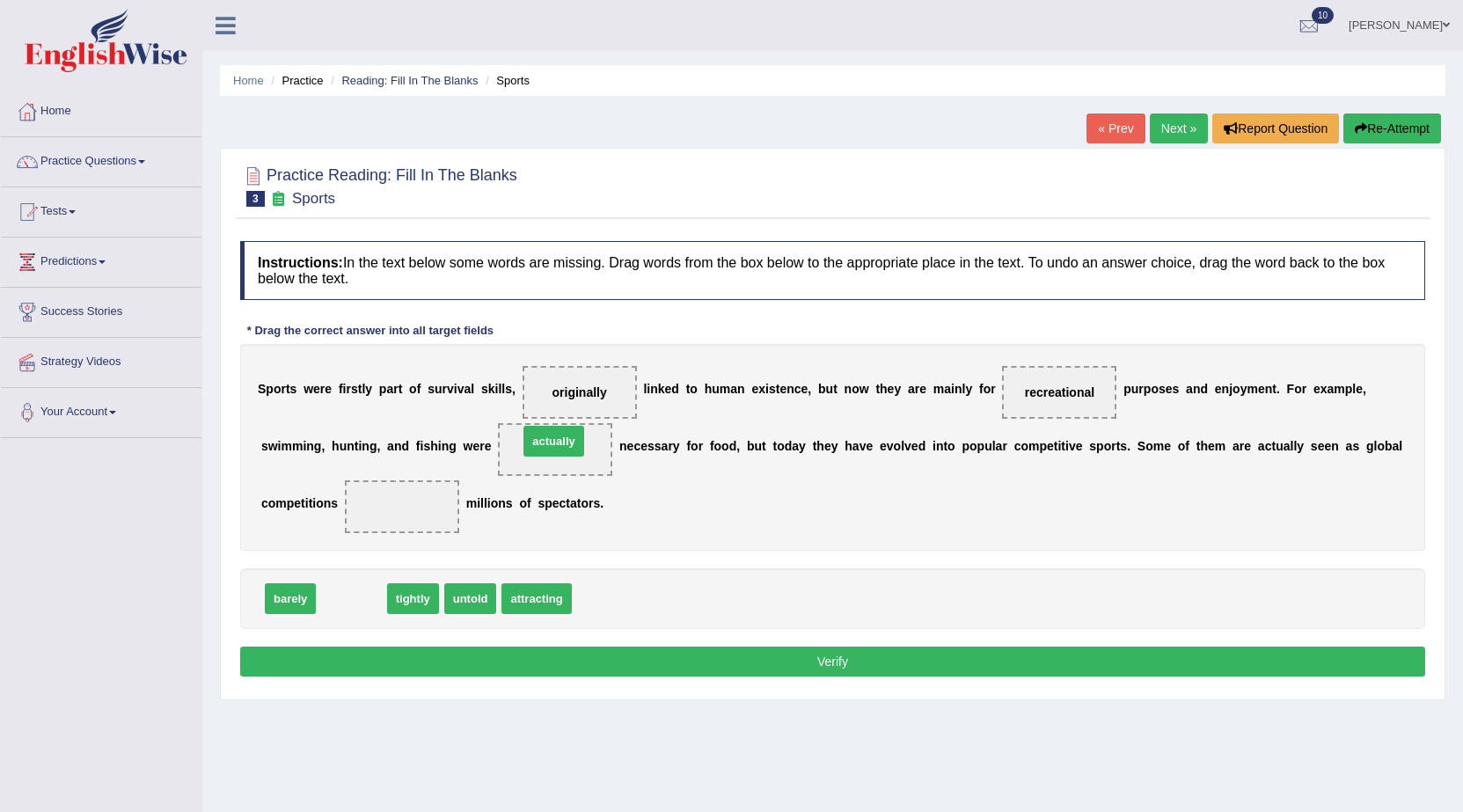
drag, startPoint x: 339, startPoint y: 603, endPoint x: 541, endPoint y: 445, distance: 256.5
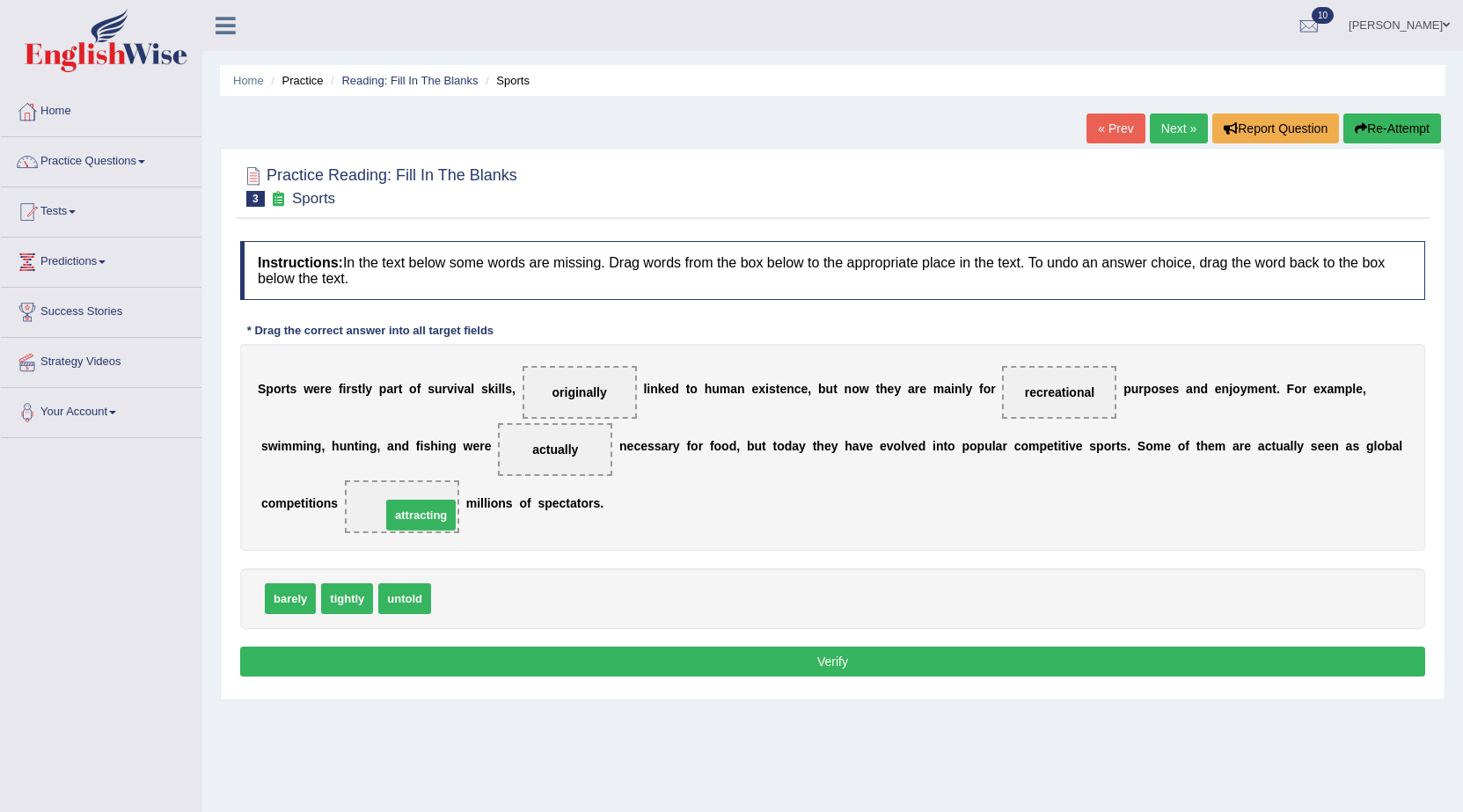
drag, startPoint x: 469, startPoint y: 595, endPoint x: 420, endPoint y: 511, distance: 97.2
click at [470, 657] on button "Verify" at bounding box center [832, 662] width 1185 height 30
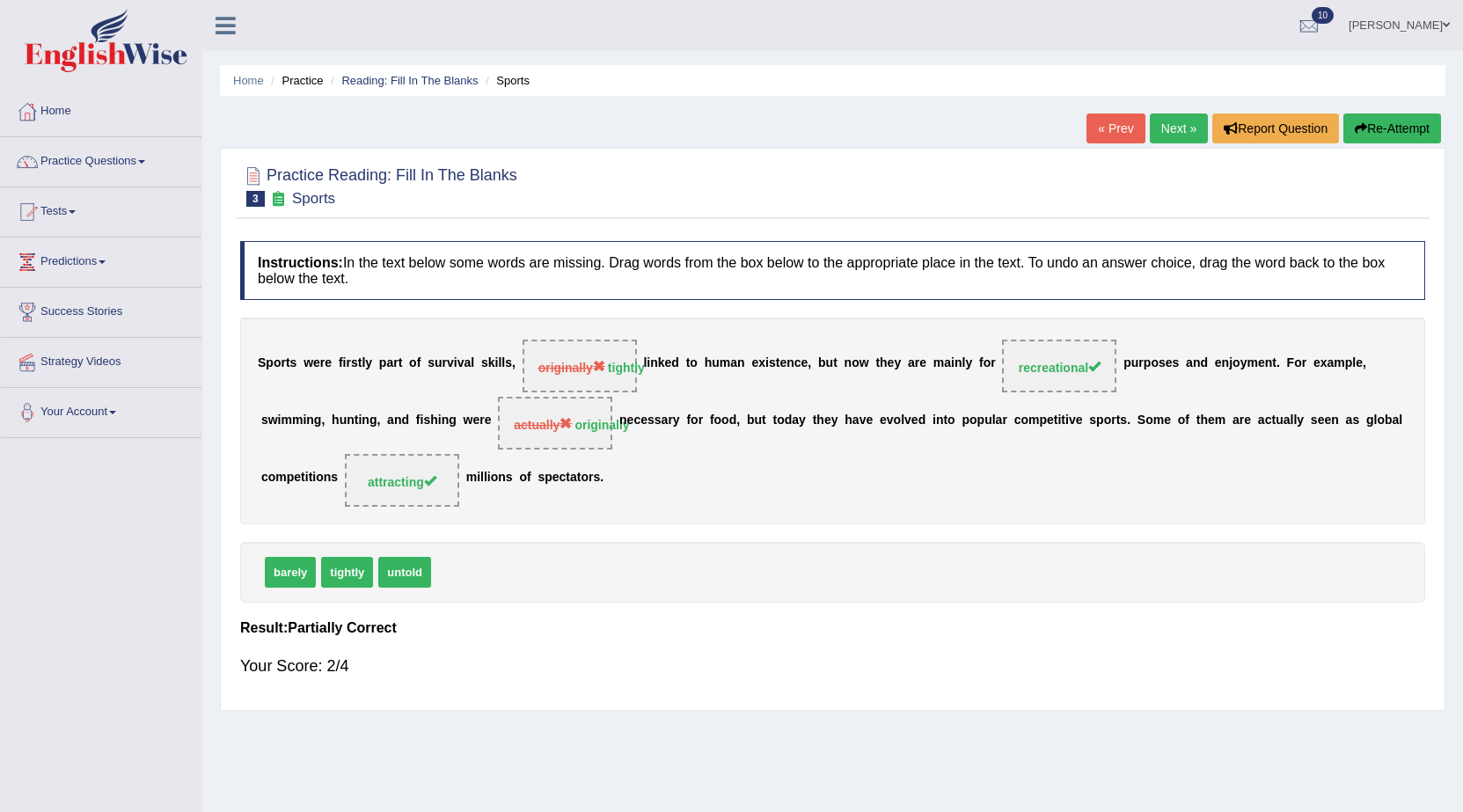
click at [1372, 135] on button "Re-Attempt" at bounding box center [1392, 129] width 98 height 30
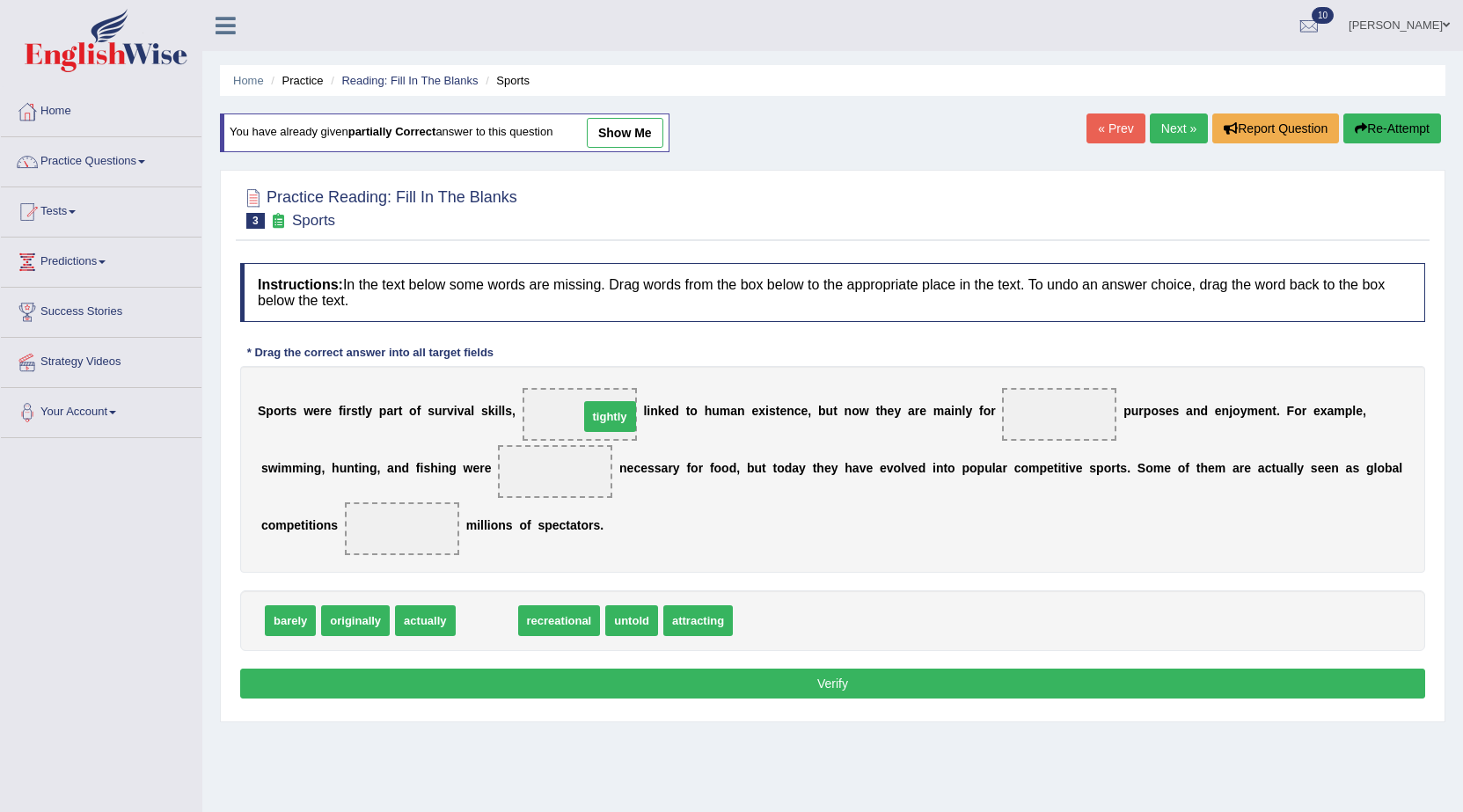
drag, startPoint x: 487, startPoint y: 623, endPoint x: 611, endPoint y: 418, distance: 239.6
drag, startPoint x: 490, startPoint y: 621, endPoint x: 1057, endPoint y: 423, distance: 600.6
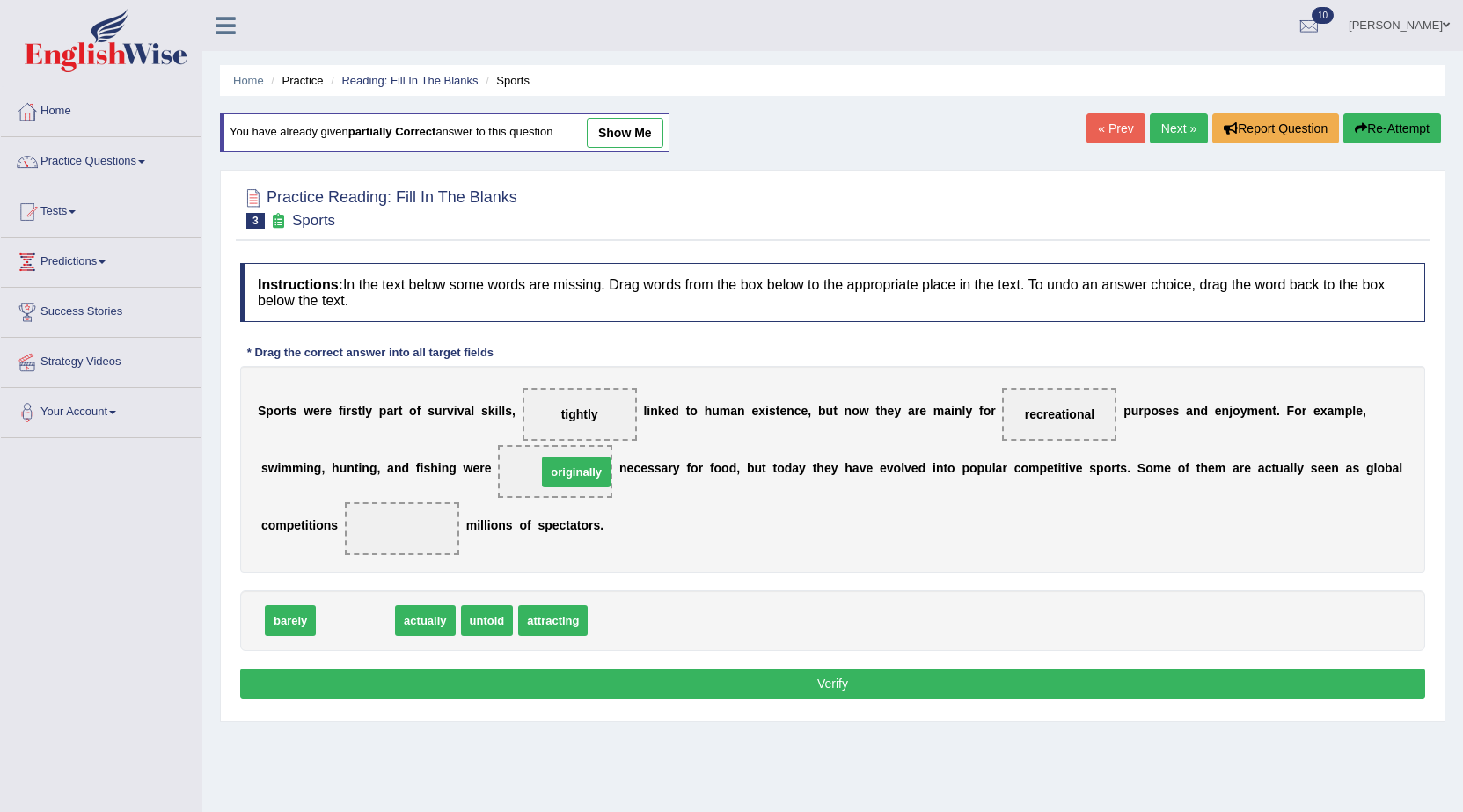
drag, startPoint x: 338, startPoint y: 617, endPoint x: 555, endPoint y: 468, distance: 263.2
click at [470, 628] on span "attracting" at bounding box center [479, 620] width 70 height 31
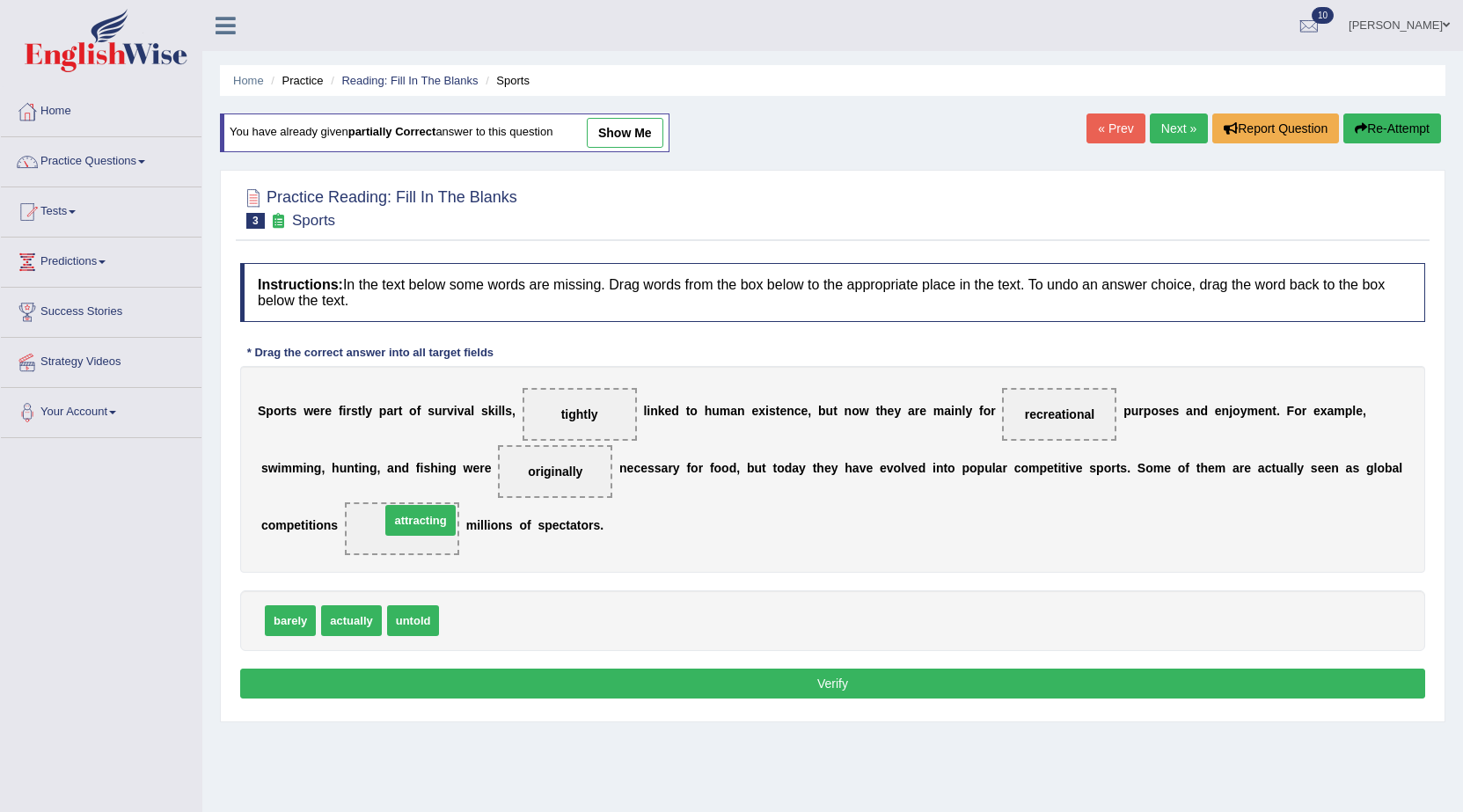
drag, startPoint x: 483, startPoint y: 621, endPoint x: 424, endPoint y: 521, distance: 116.1
click at [830, 683] on button "Verify" at bounding box center [832, 683] width 1185 height 30
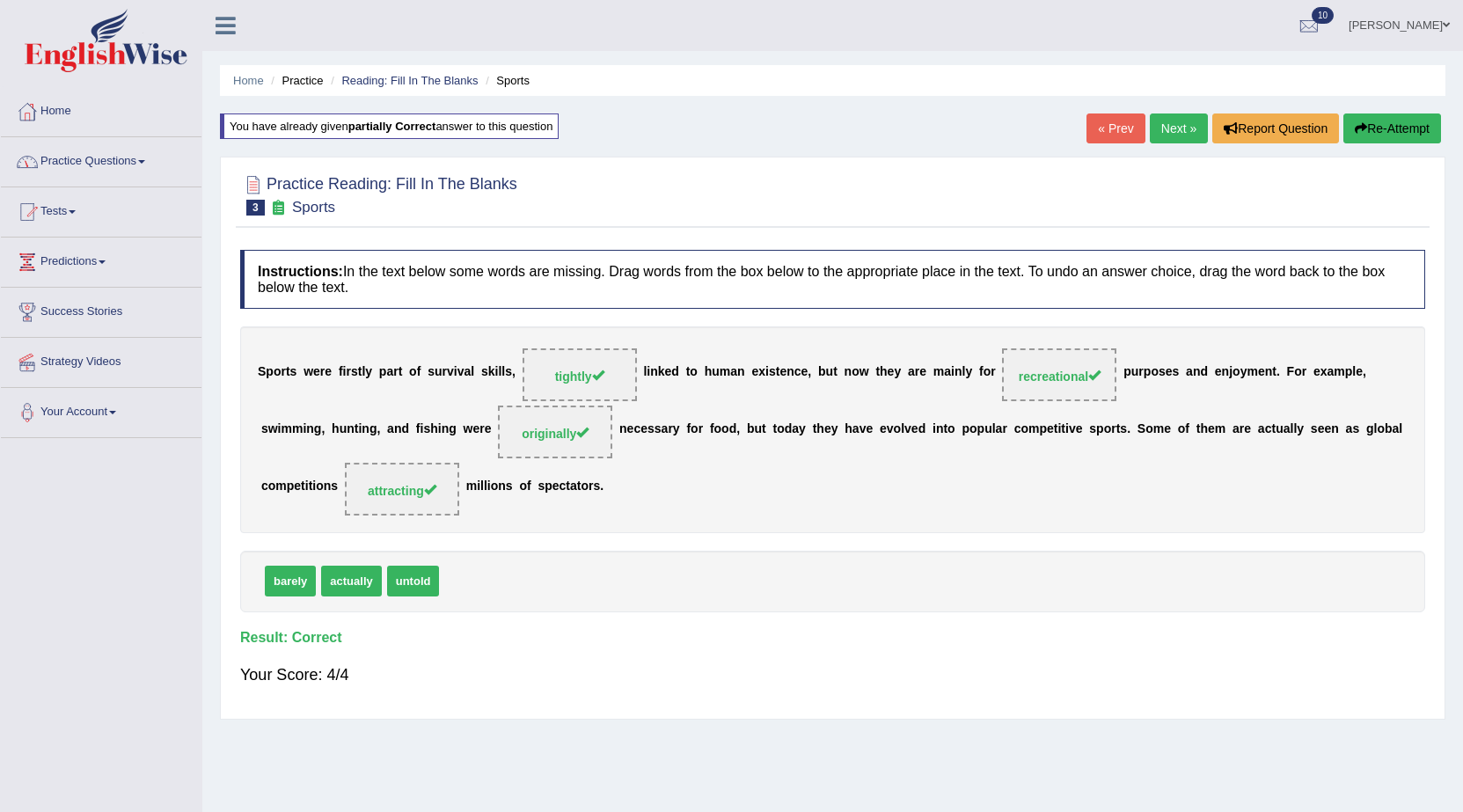
click at [1169, 124] on link "Next »" at bounding box center [1179, 129] width 58 height 30
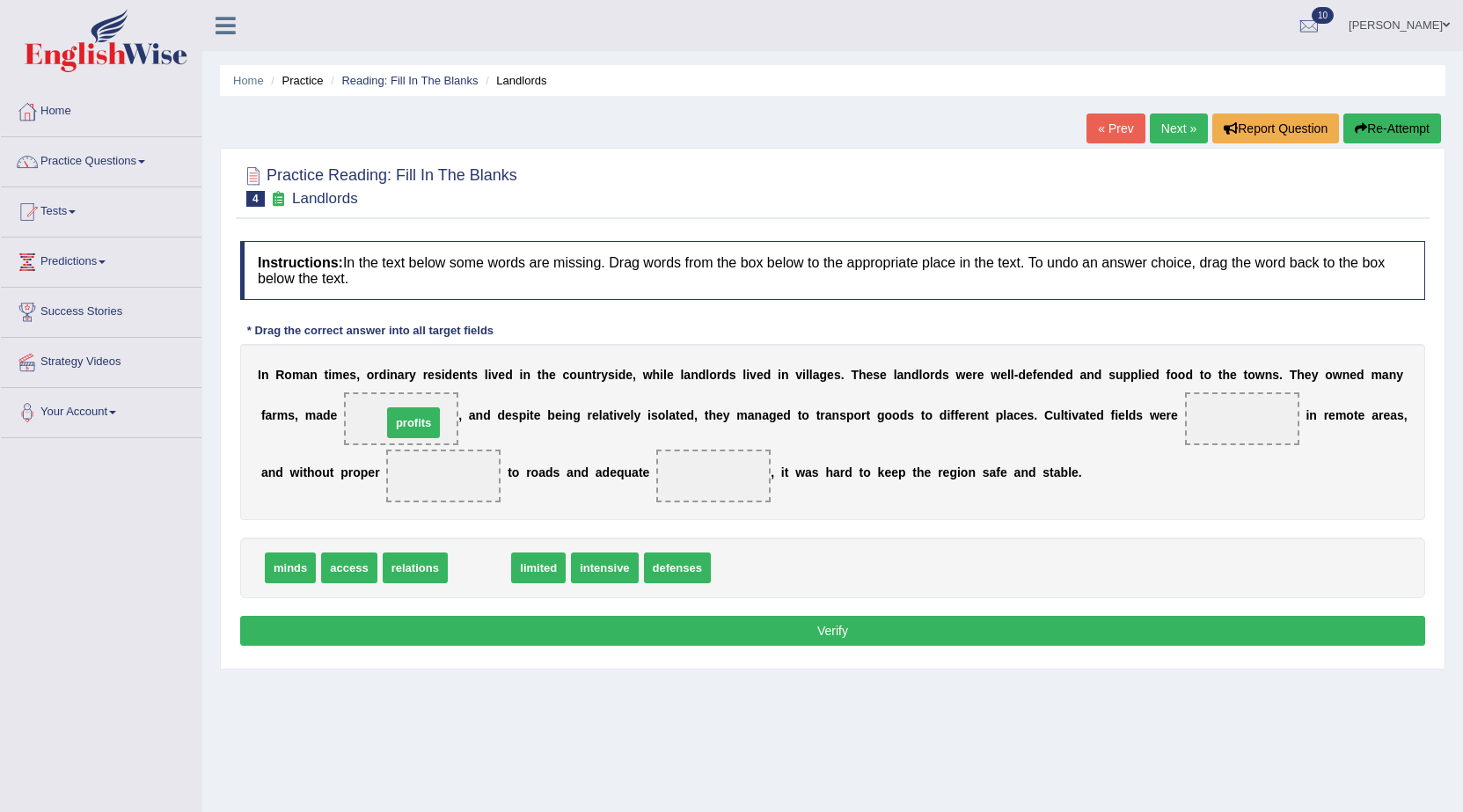
drag, startPoint x: 478, startPoint y: 569, endPoint x: 413, endPoint y: 424, distance: 158.9
drag, startPoint x: 477, startPoint y: 564, endPoint x: 1264, endPoint y: 419, distance: 800.2
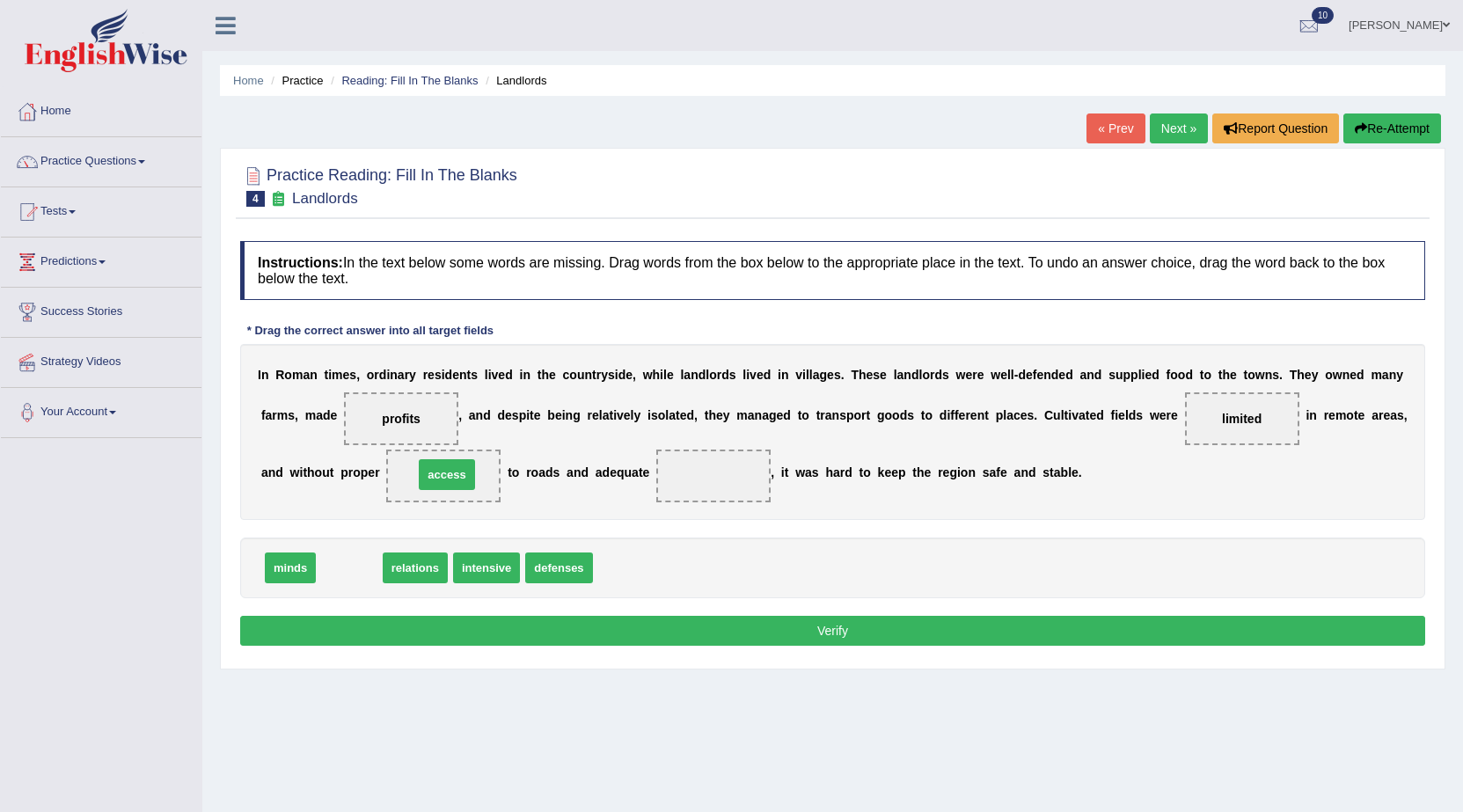
drag, startPoint x: 352, startPoint y: 572, endPoint x: 449, endPoint y: 478, distance: 135.1
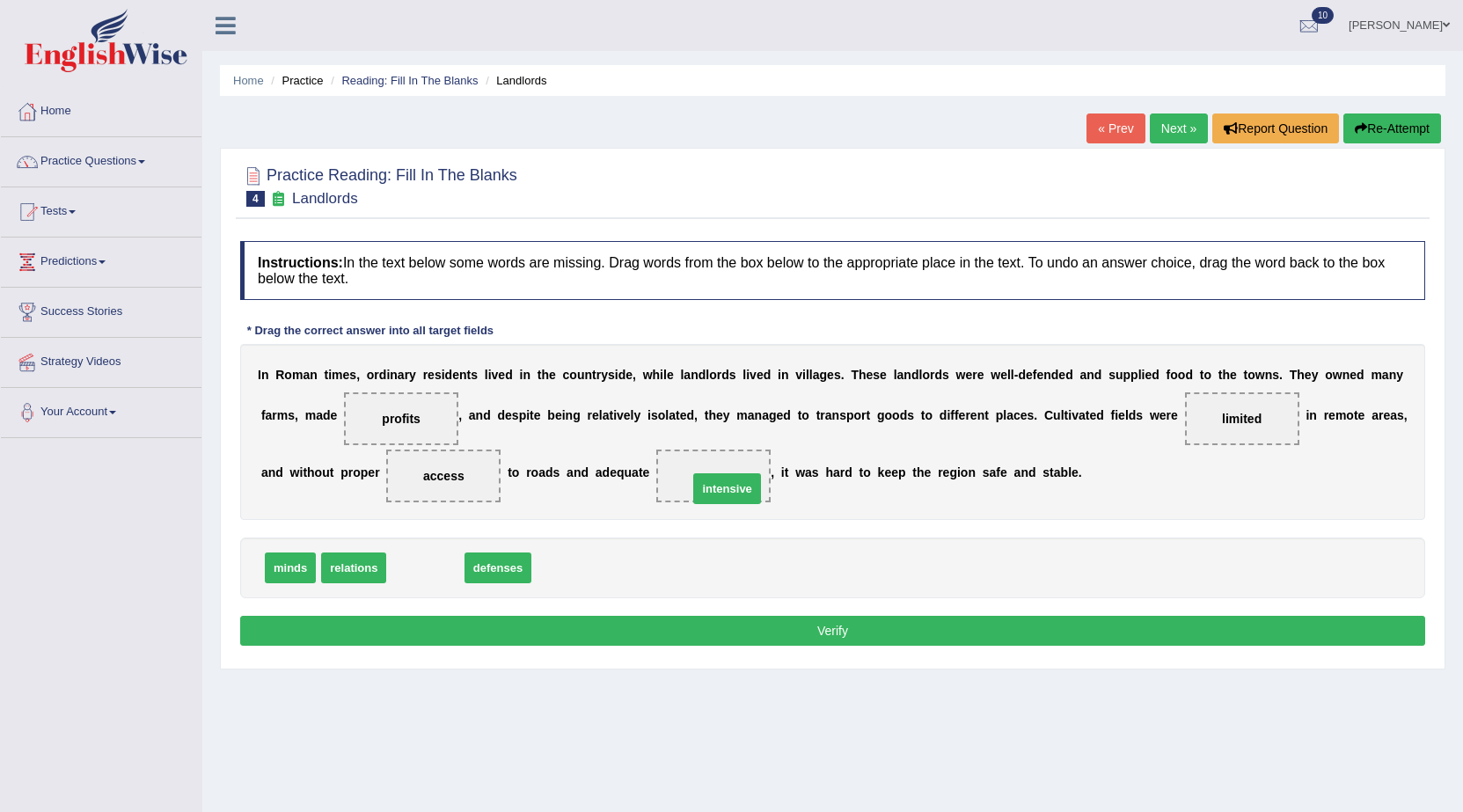
drag, startPoint x: 416, startPoint y: 576, endPoint x: 718, endPoint y: 497, distance: 312.2
click at [729, 633] on button "Verify" at bounding box center [832, 631] width 1185 height 30
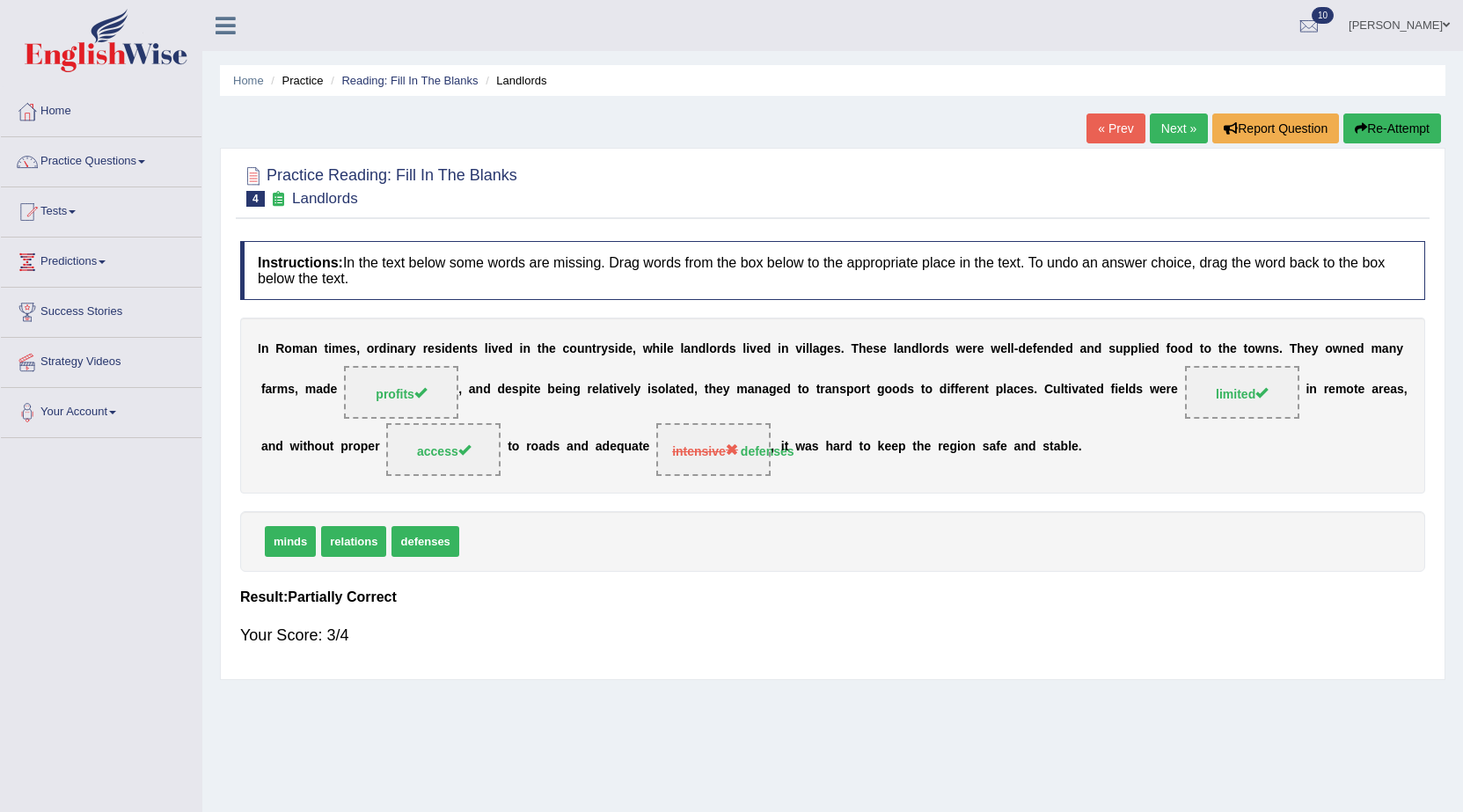
click at [772, 449] on b "," at bounding box center [772, 446] width 4 height 14
click at [761, 463] on span "intensive defenses" at bounding box center [713, 449] width 115 height 53
click at [418, 545] on span "defenses" at bounding box center [425, 541] width 67 height 31
click at [1376, 123] on button "Re-Attempt" at bounding box center [1392, 129] width 98 height 30
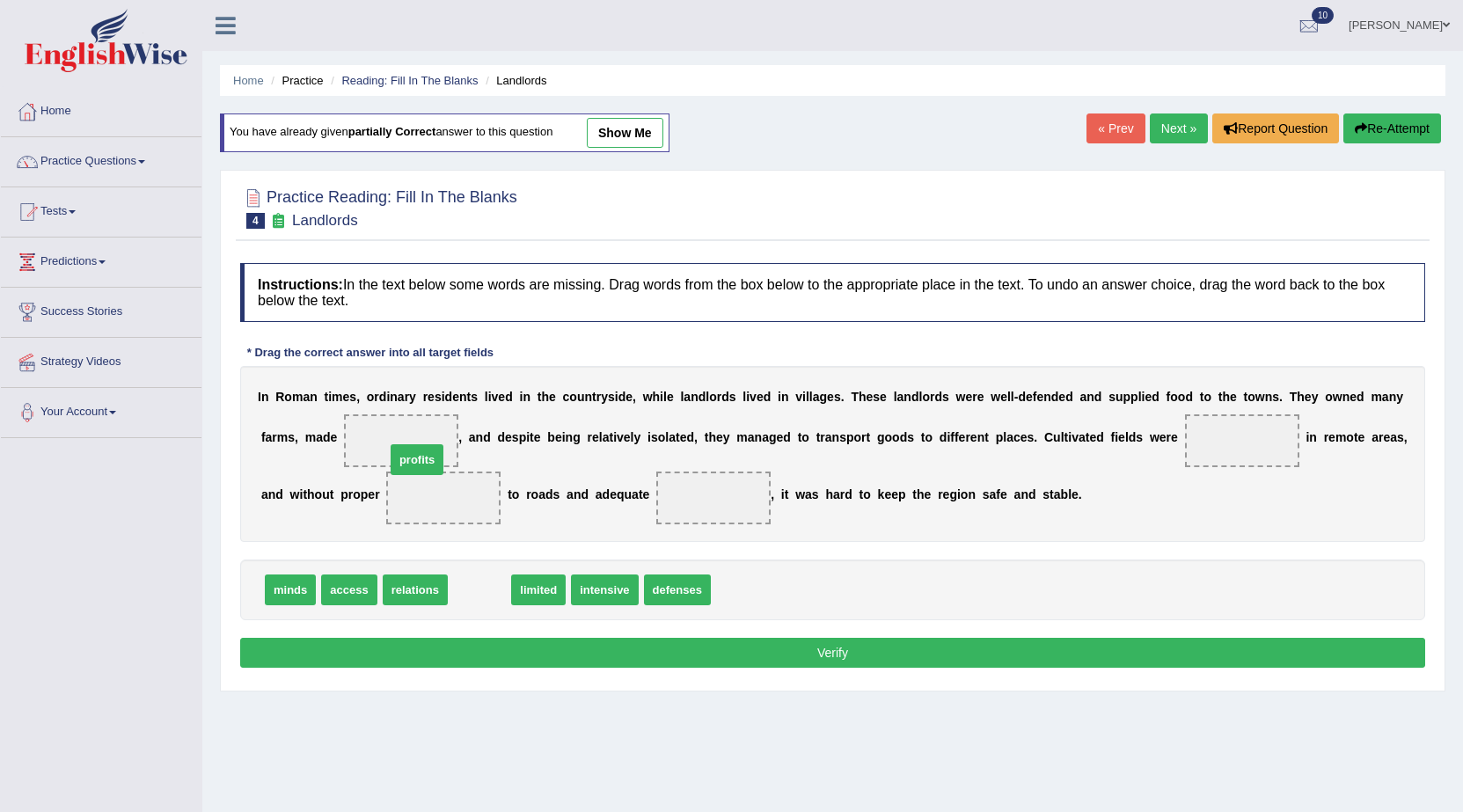
drag, startPoint x: 468, startPoint y: 594, endPoint x: 407, endPoint y: 463, distance: 144.5
drag, startPoint x: 439, startPoint y: 511, endPoint x: 406, endPoint y: 423, distance: 94.0
click at [406, 423] on div "I n R o m a n t i m e s , o r d i n a r y r e s i d e n t s l i v e d i n t h e…" at bounding box center [832, 453] width 1185 height 176
drag, startPoint x: 432, startPoint y: 504, endPoint x: 394, endPoint y: 433, distance: 80.5
drag, startPoint x: 473, startPoint y: 590, endPoint x: 1251, endPoint y: 436, distance: 793.1
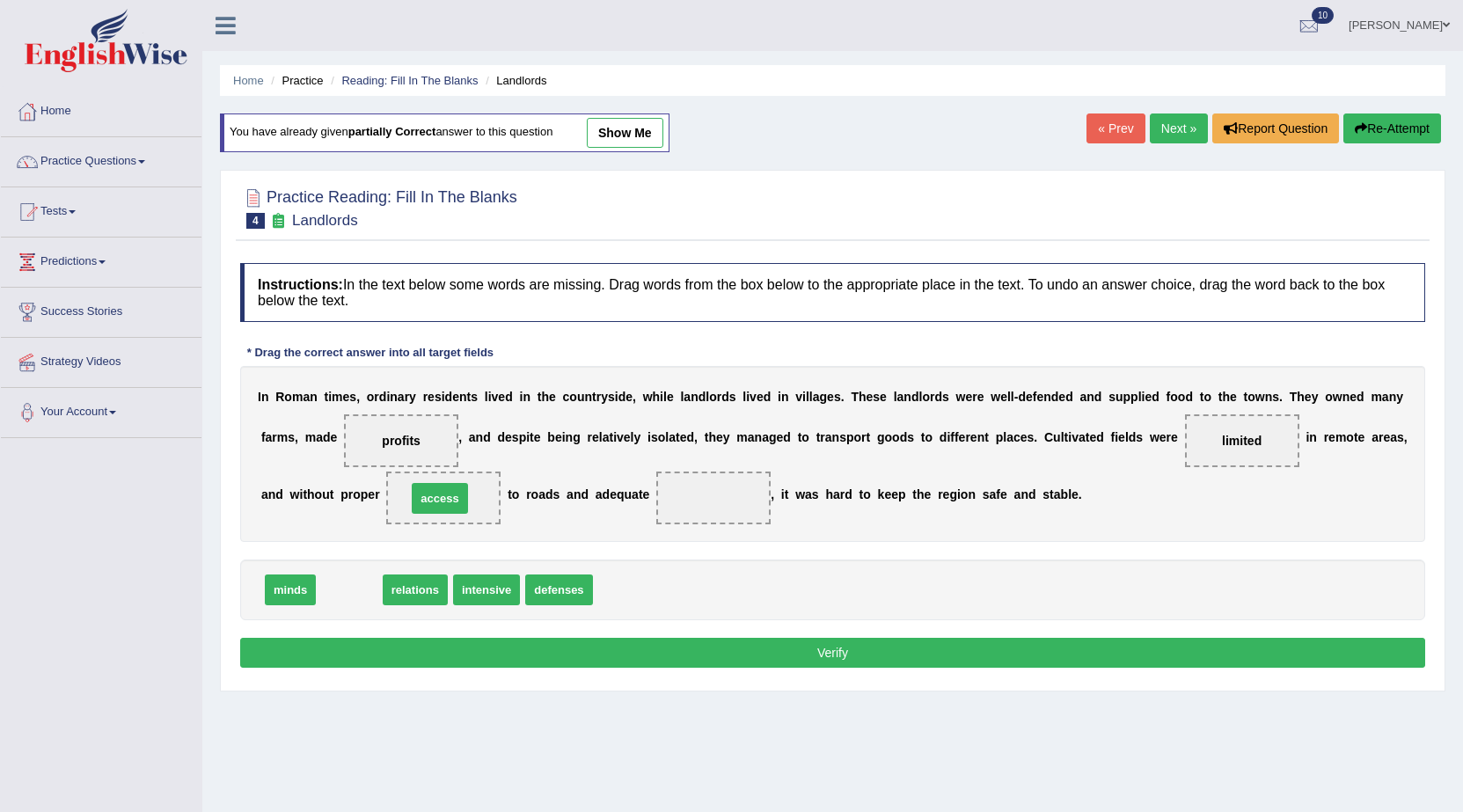
drag, startPoint x: 344, startPoint y: 586, endPoint x: 435, endPoint y: 494, distance: 129.4
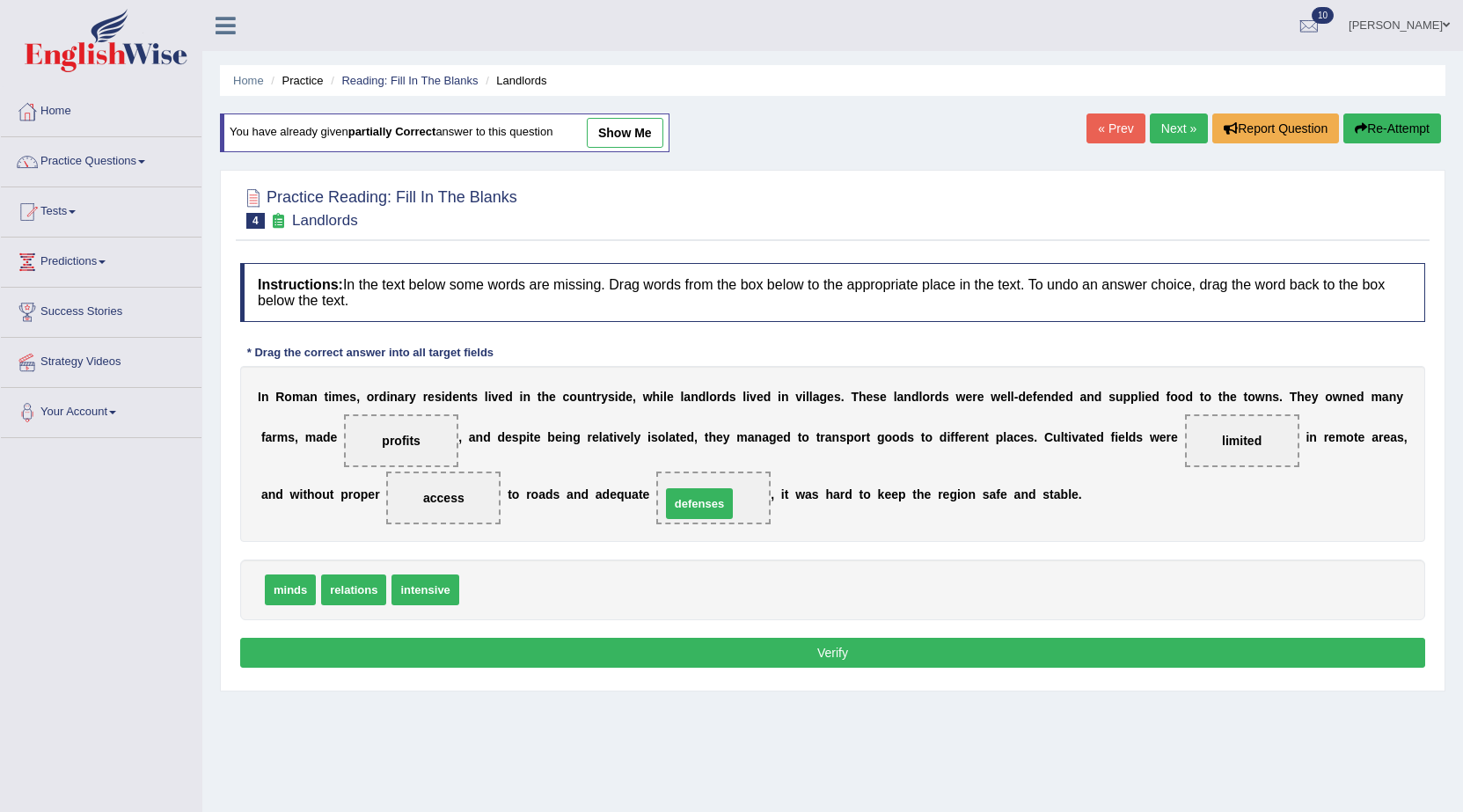
drag, startPoint x: 476, startPoint y: 596, endPoint x: 684, endPoint y: 505, distance: 227.0
click at [775, 655] on button "Verify" at bounding box center [832, 653] width 1185 height 30
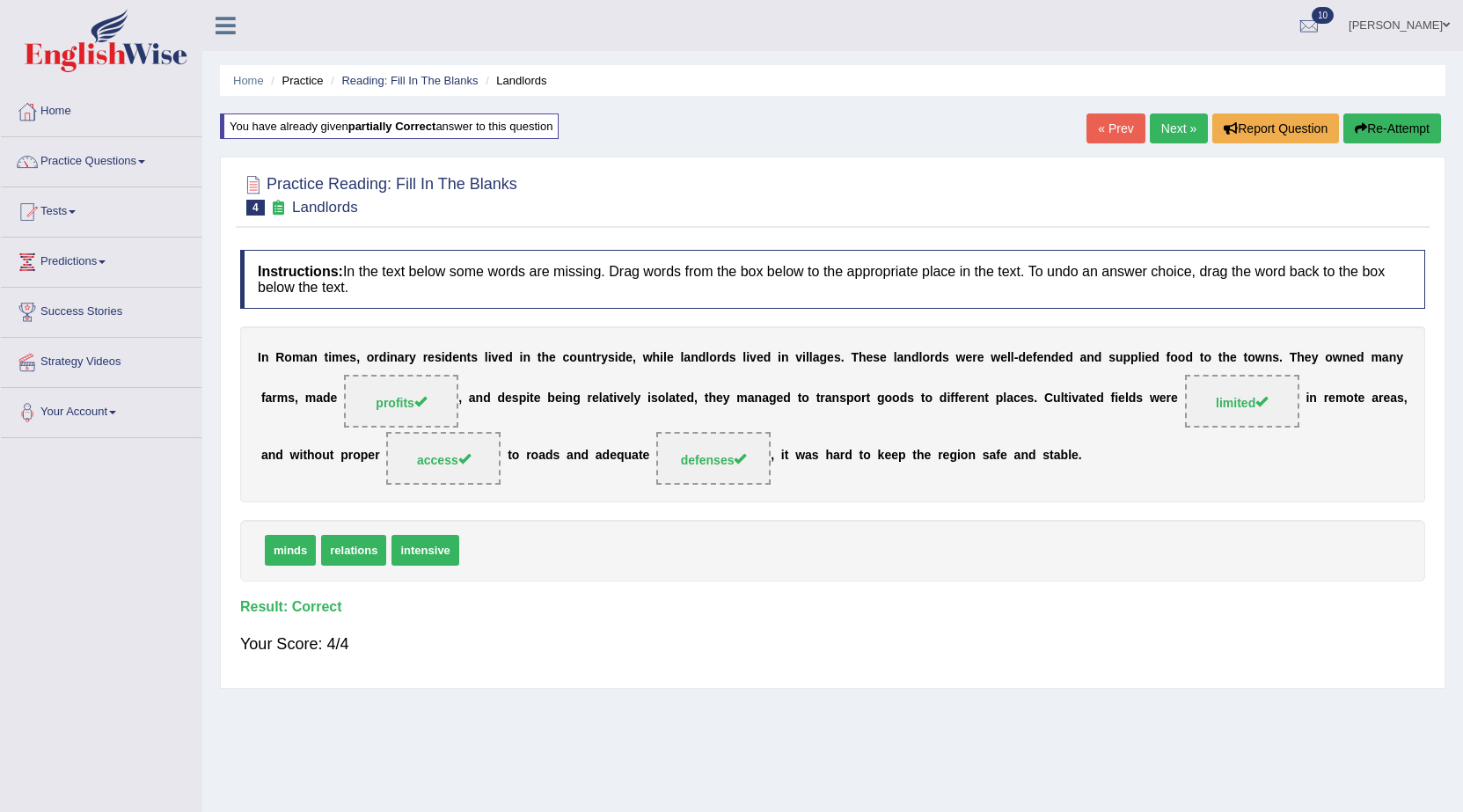
click at [1166, 132] on link "Next »" at bounding box center [1179, 129] width 58 height 30
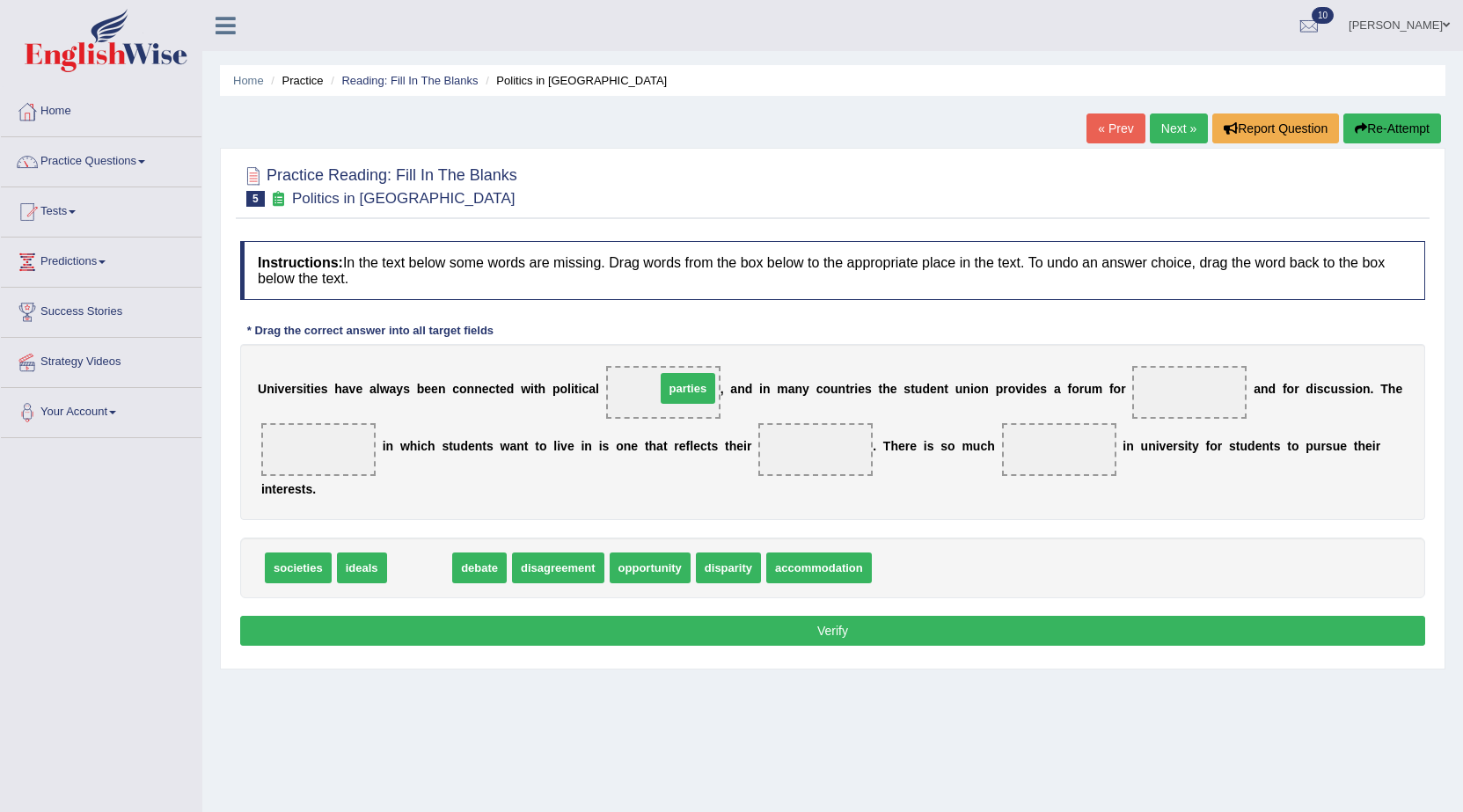
drag, startPoint x: 428, startPoint y: 571, endPoint x: 696, endPoint y: 392, distance: 322.3
drag, startPoint x: 405, startPoint y: 567, endPoint x: 1187, endPoint y: 399, distance: 799.8
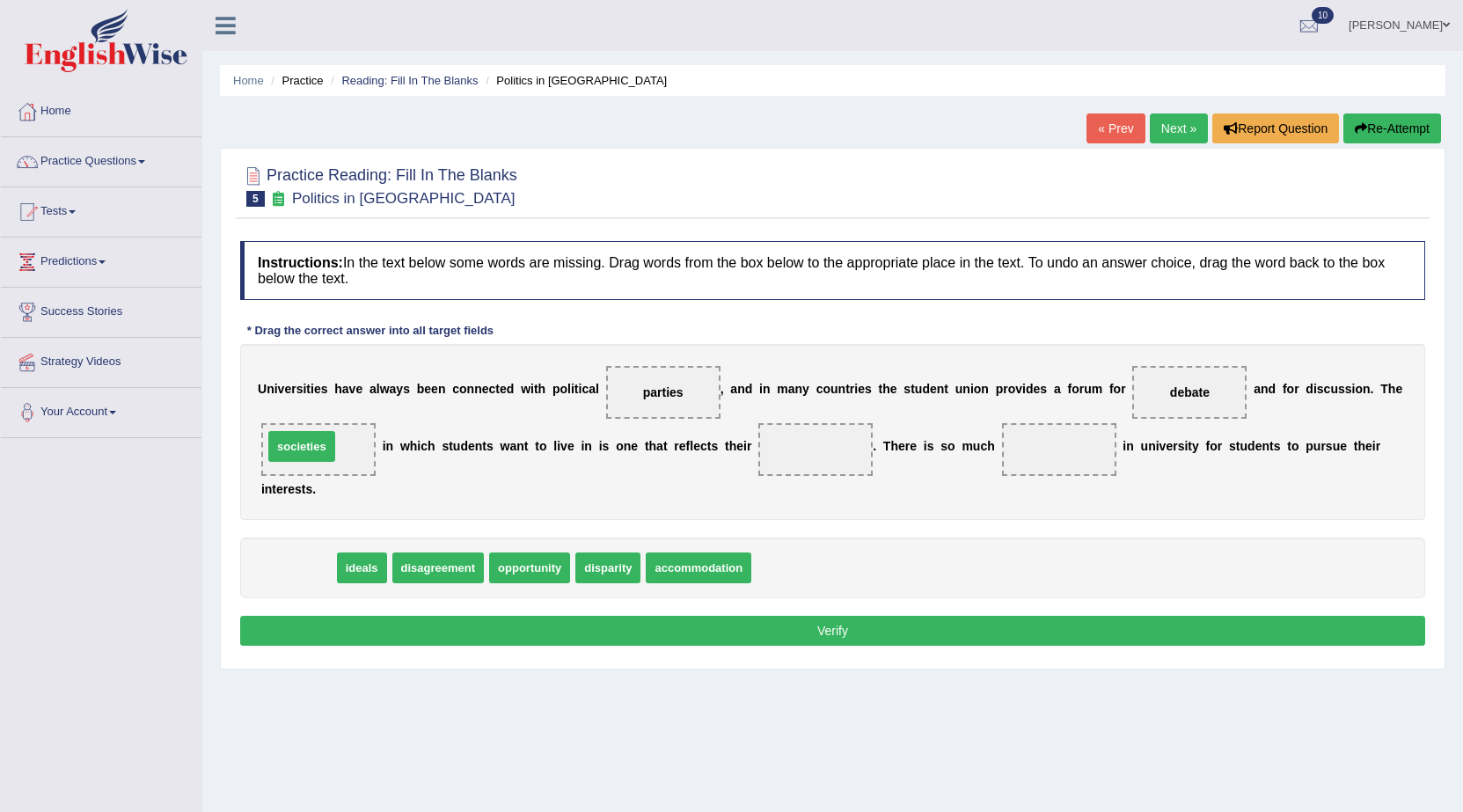
drag, startPoint x: 298, startPoint y: 570, endPoint x: 302, endPoint y: 448, distance: 122.1
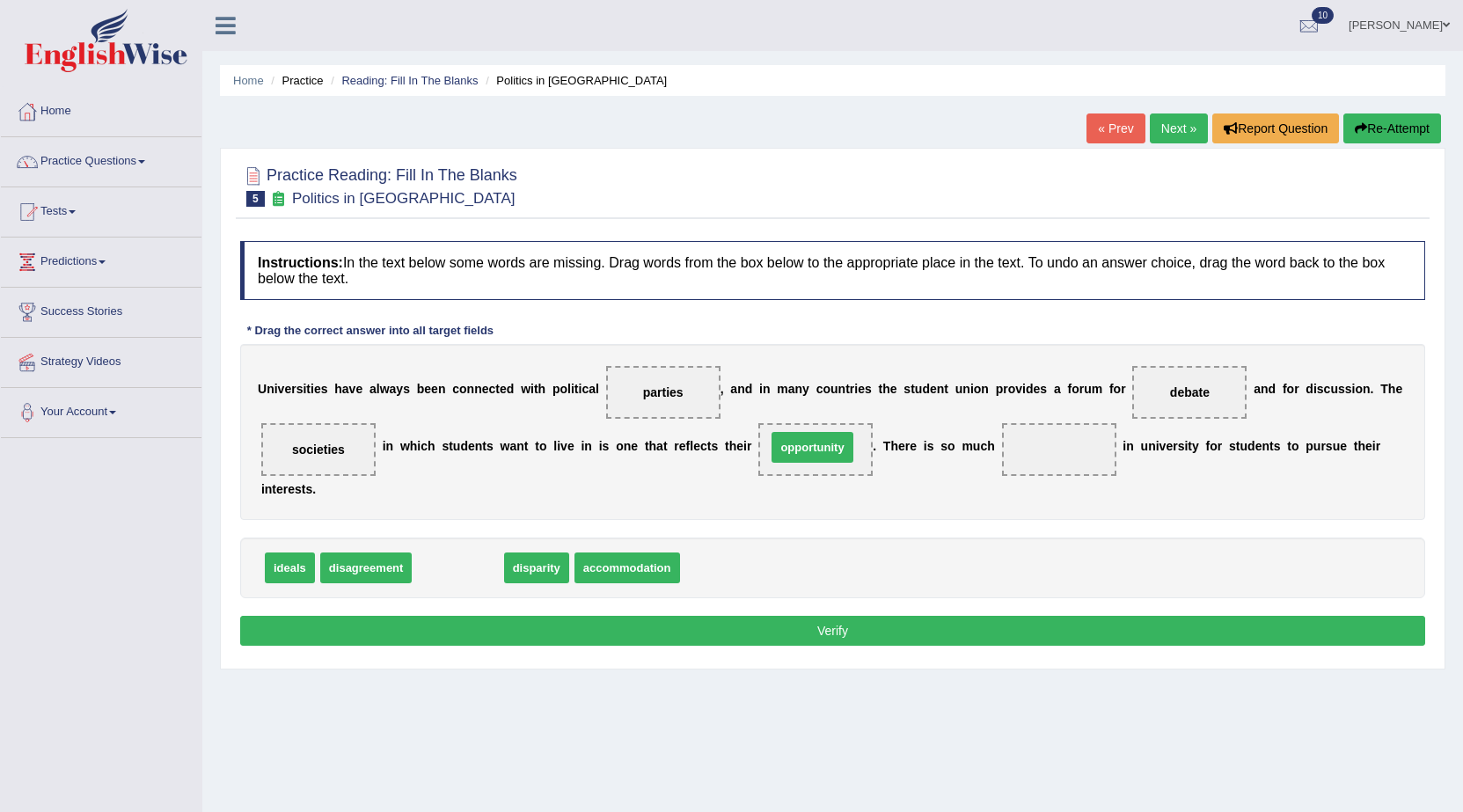
drag, startPoint x: 469, startPoint y: 569, endPoint x: 824, endPoint y: 448, distance: 375.1
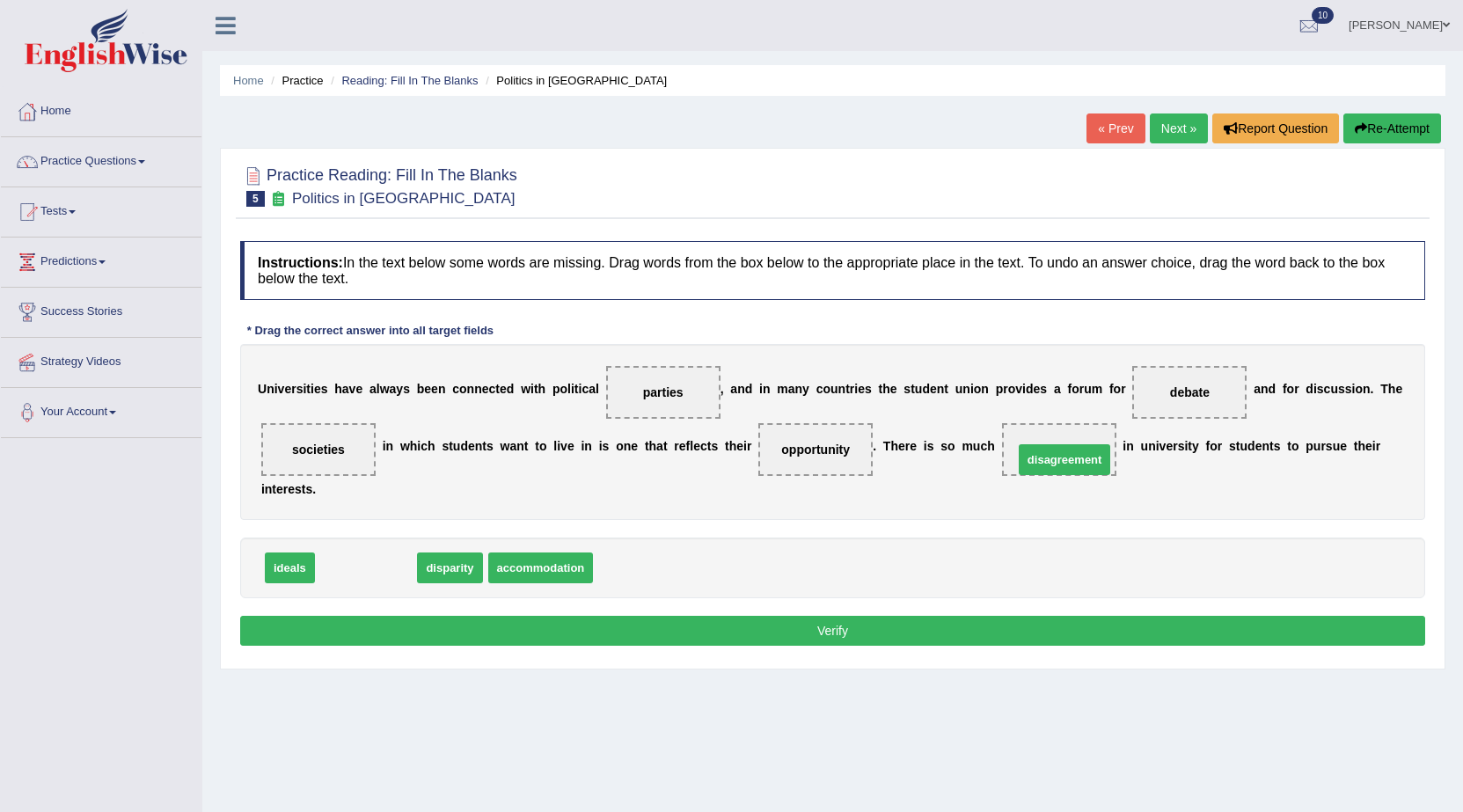
drag, startPoint x: 356, startPoint y: 570, endPoint x: 1053, endPoint y: 461, distance: 705.5
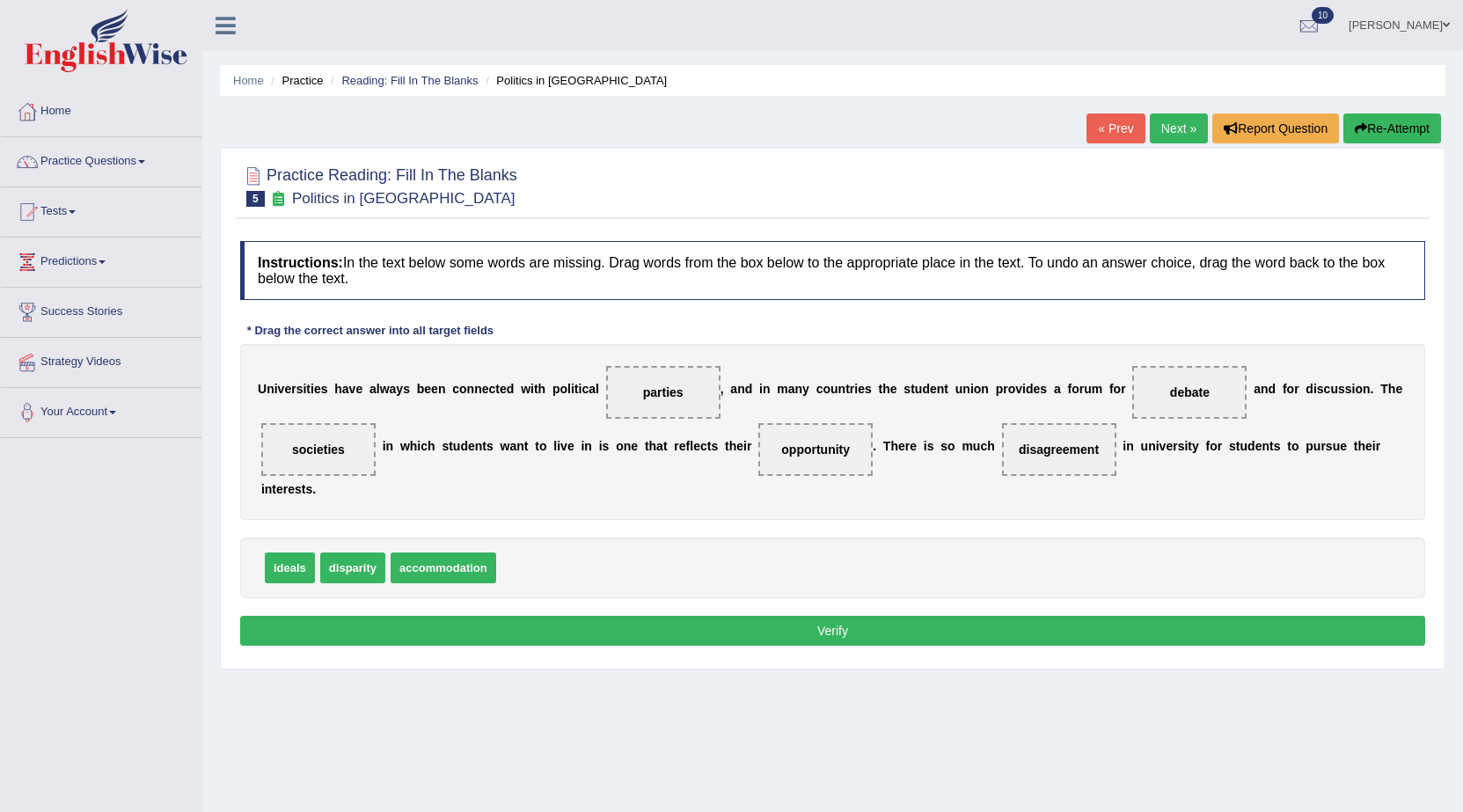
click at [716, 636] on button "Verify" at bounding box center [832, 631] width 1185 height 30
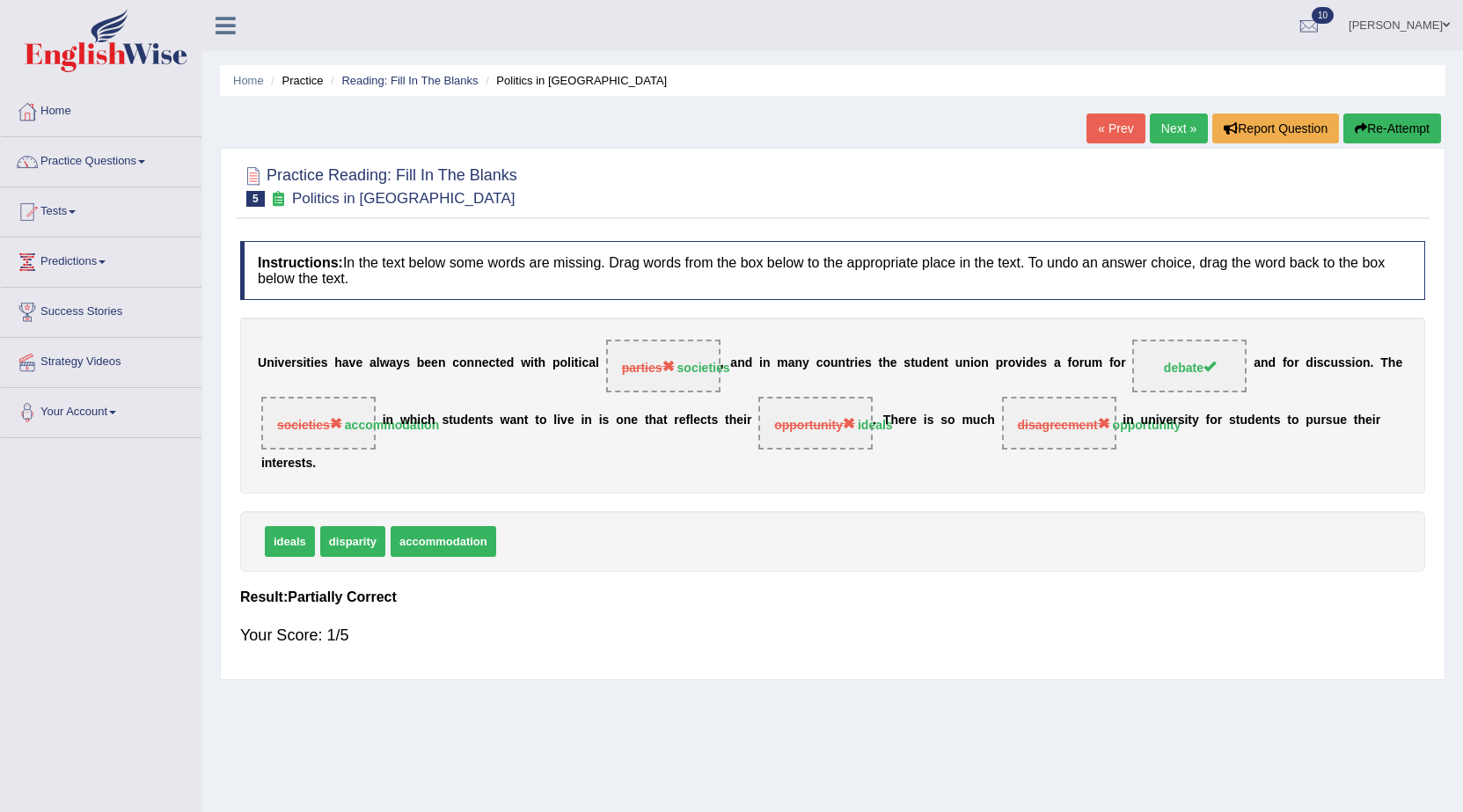
click at [1411, 126] on button "Re-Attempt" at bounding box center [1392, 129] width 98 height 30
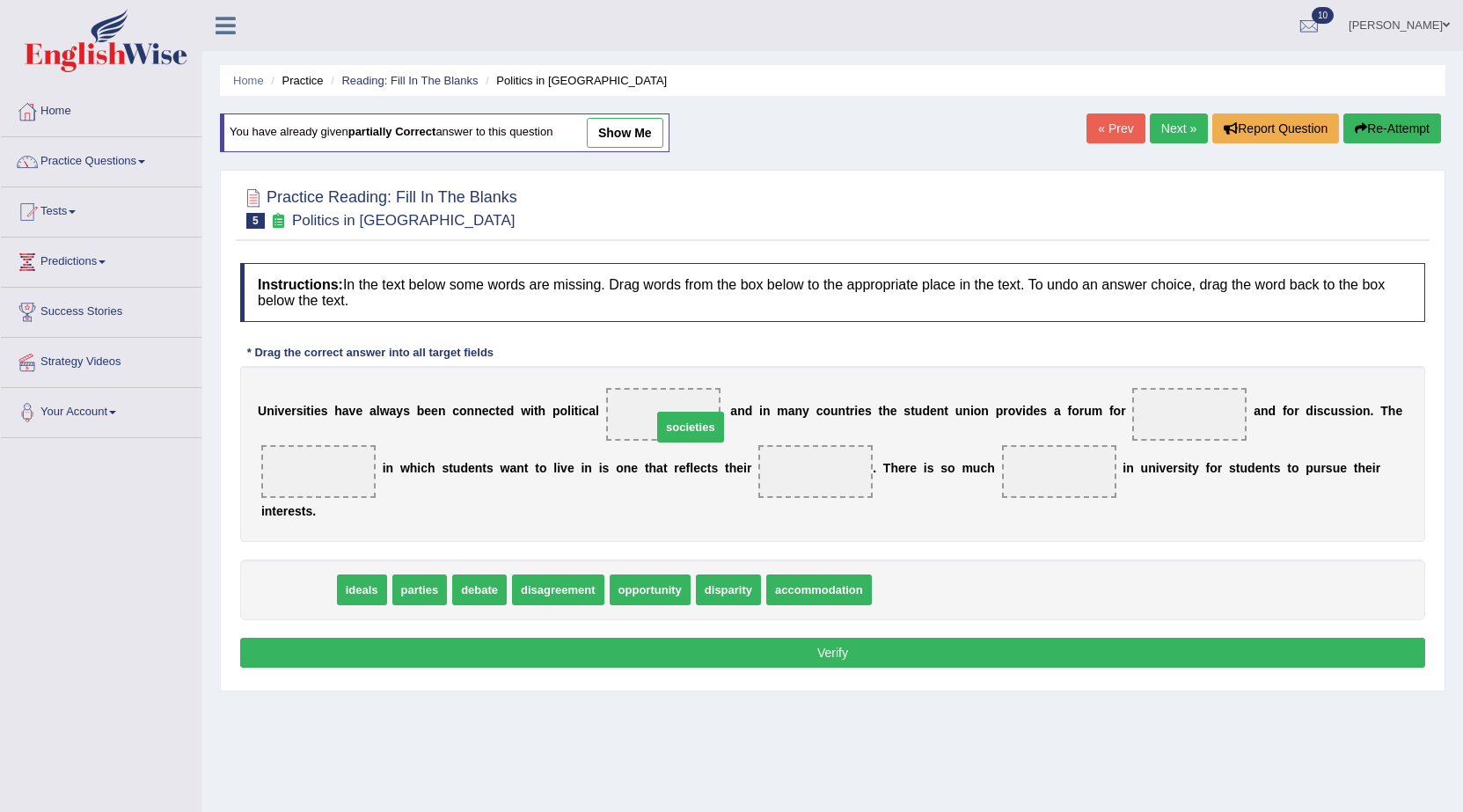
drag, startPoint x: 318, startPoint y: 578, endPoint x: 691, endPoint y: 428, distance: 402.0
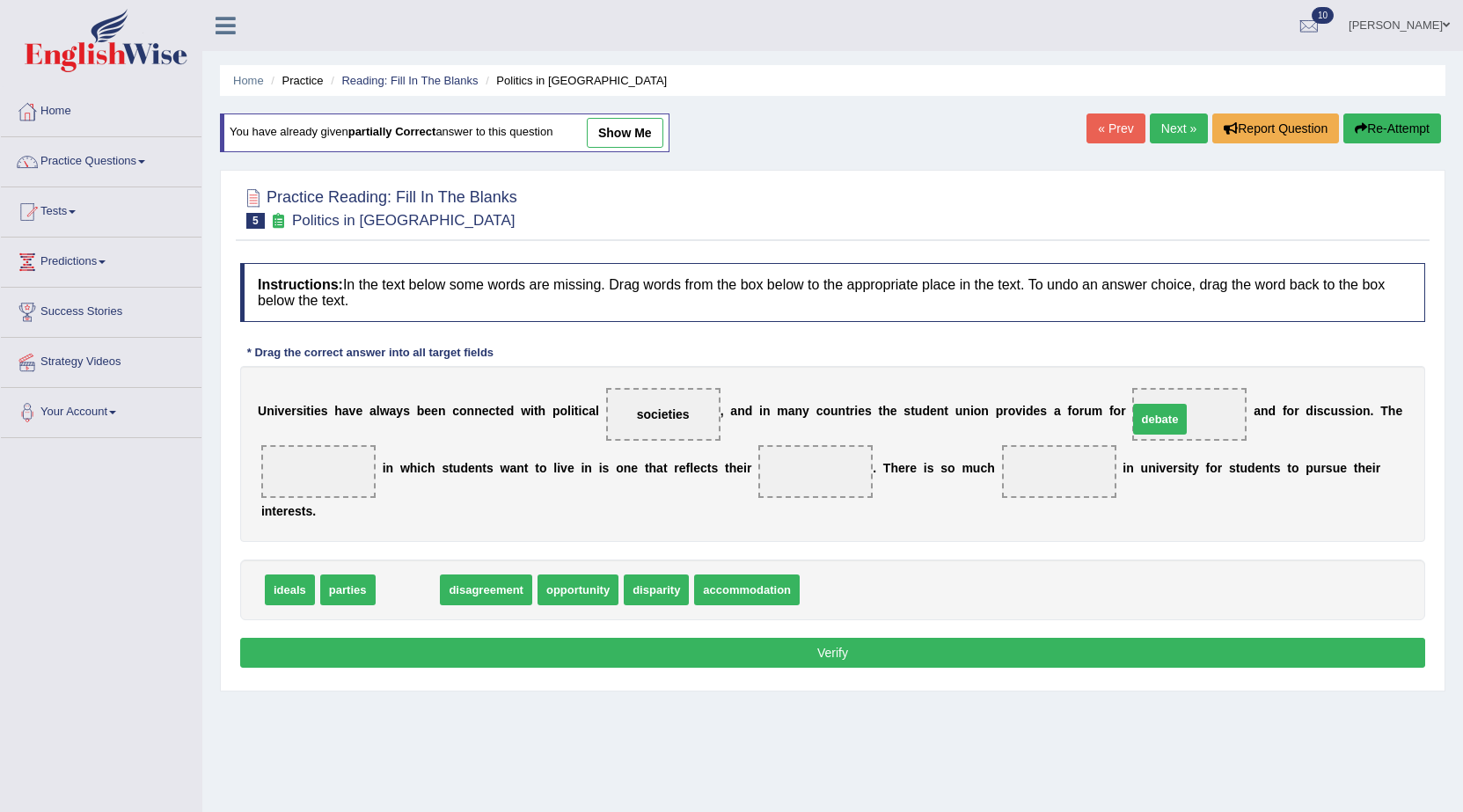
drag, startPoint x: 414, startPoint y: 590, endPoint x: 1165, endPoint y: 417, distance: 770.7
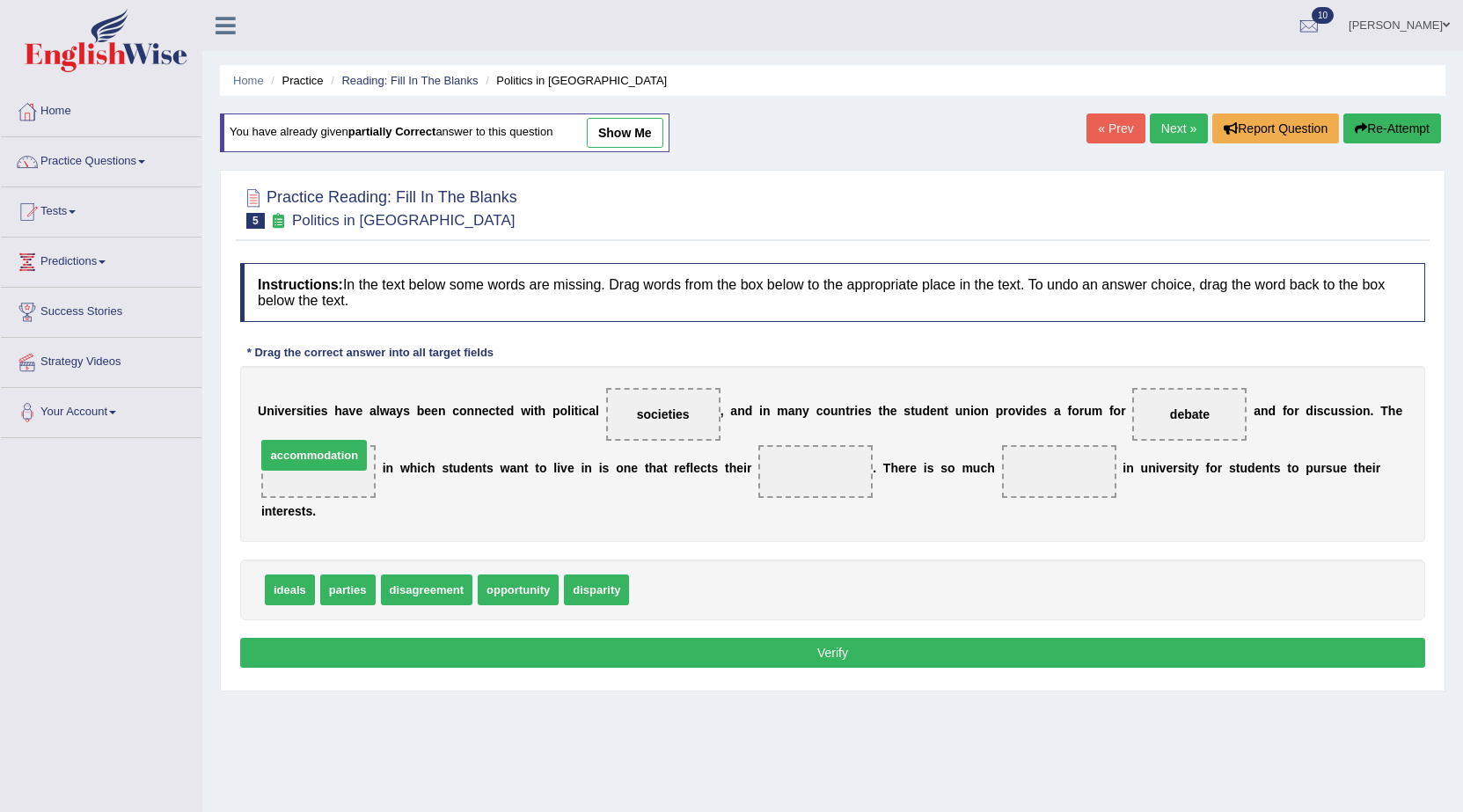
drag, startPoint x: 693, startPoint y: 602, endPoint x: 320, endPoint y: 467, distance: 396.7
drag, startPoint x: 277, startPoint y: 600, endPoint x: 805, endPoint y: 496, distance: 538.1
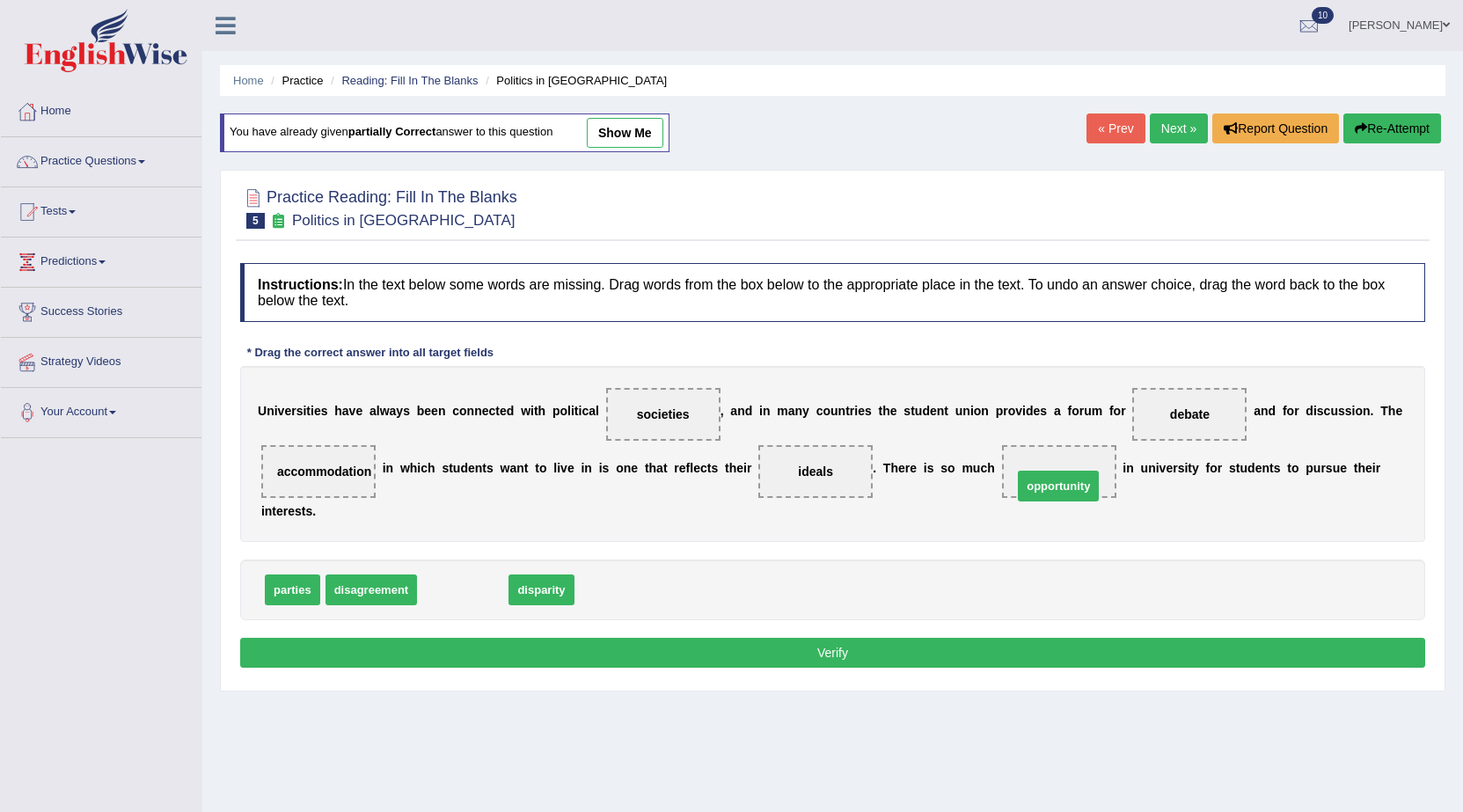
drag, startPoint x: 457, startPoint y: 590, endPoint x: 1052, endPoint y: 486, distance: 604.0
click at [744, 645] on button "Verify" at bounding box center [832, 653] width 1185 height 30
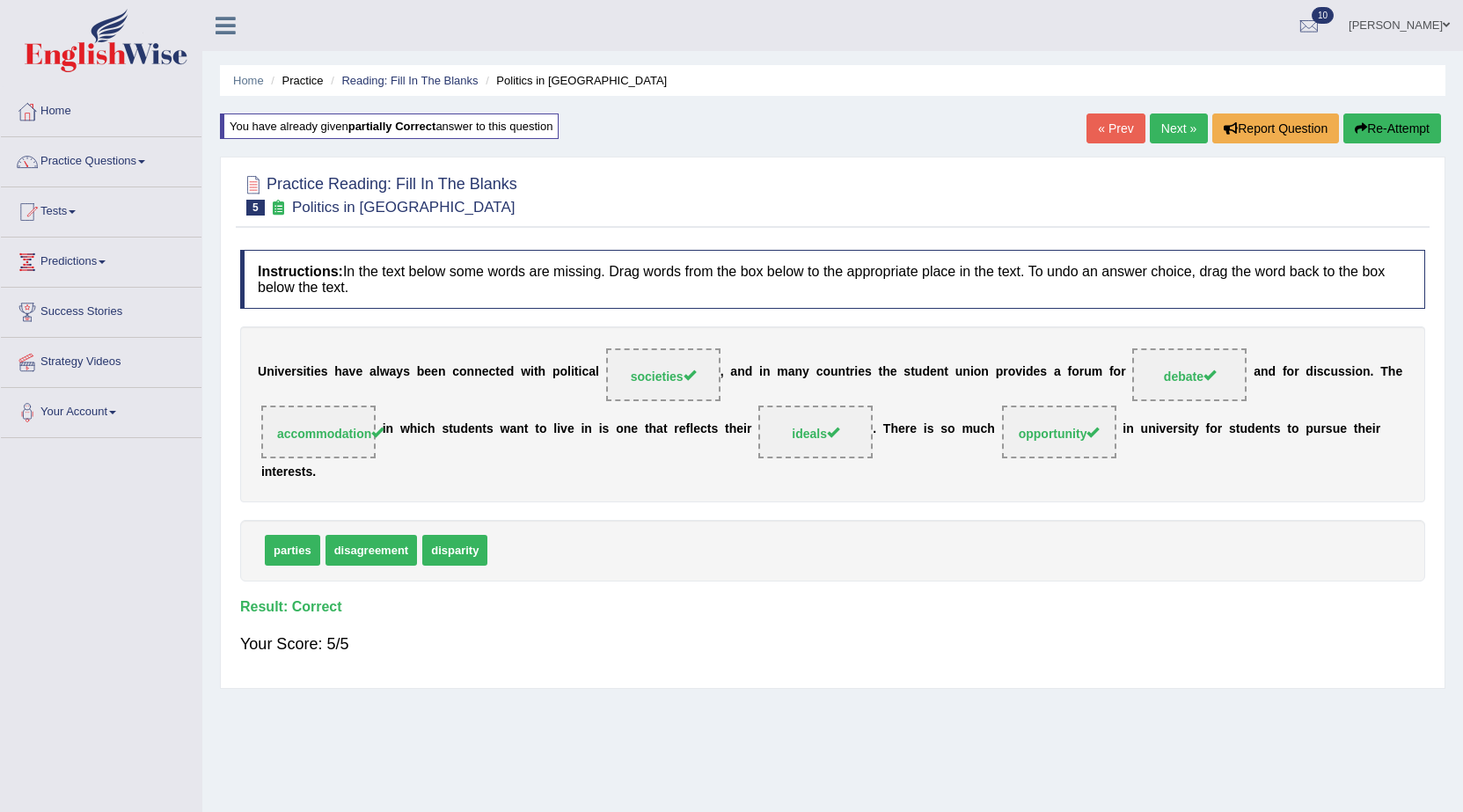
click at [1381, 135] on button "Re-Attempt" at bounding box center [1392, 129] width 98 height 30
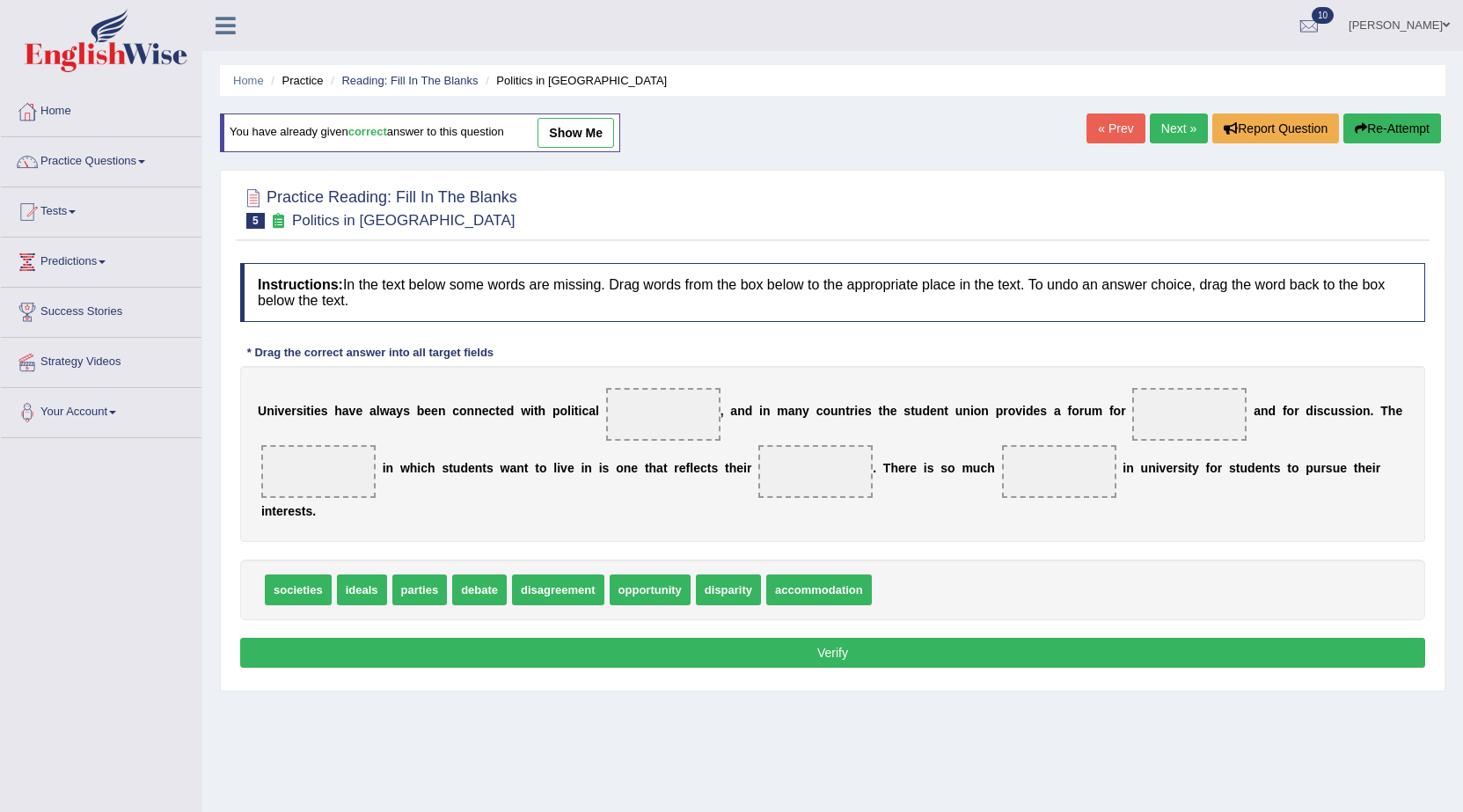
click at [1180, 126] on link "Next »" at bounding box center [1179, 129] width 58 height 30
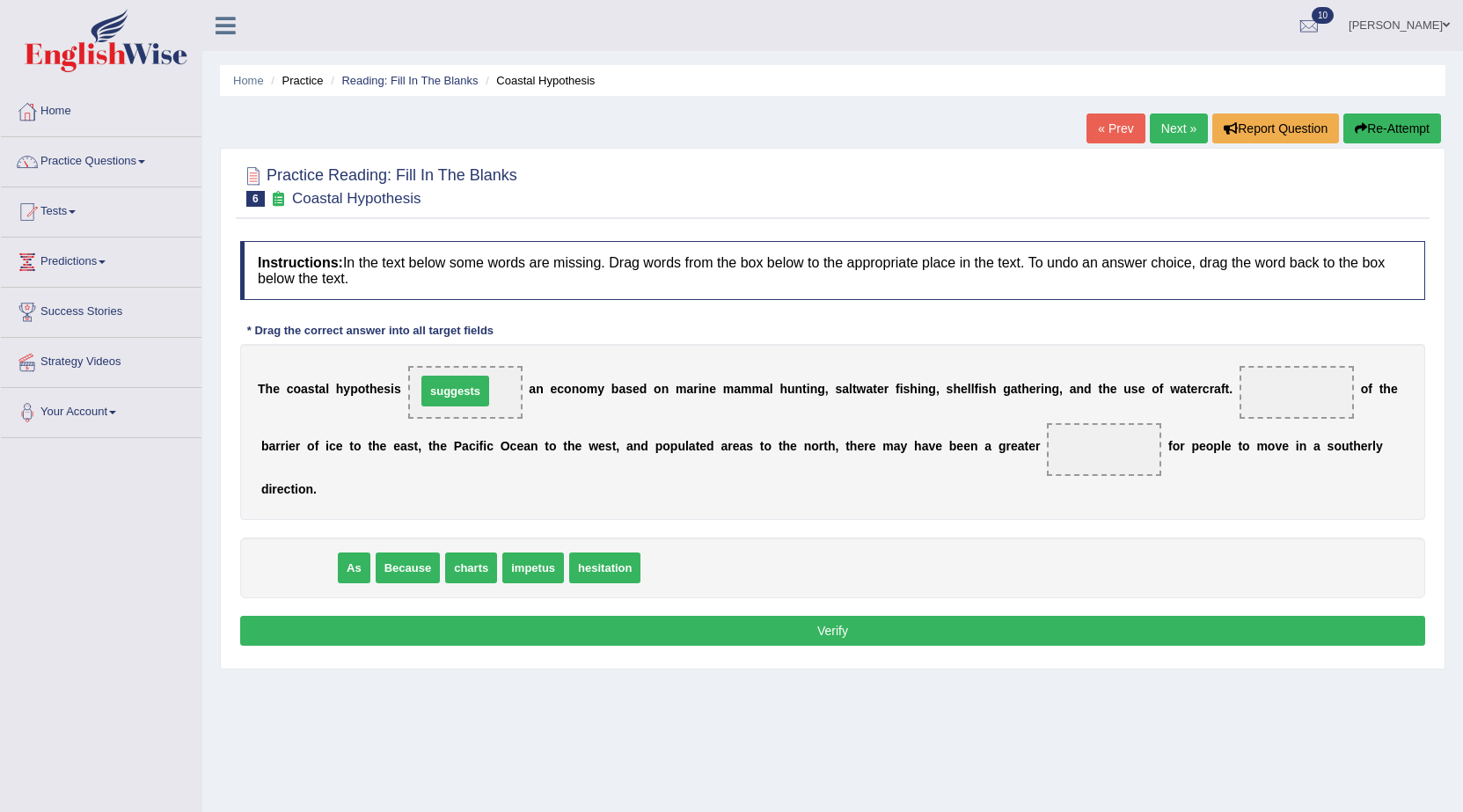
drag, startPoint x: 303, startPoint y: 573, endPoint x: 459, endPoint y: 396, distance: 235.9
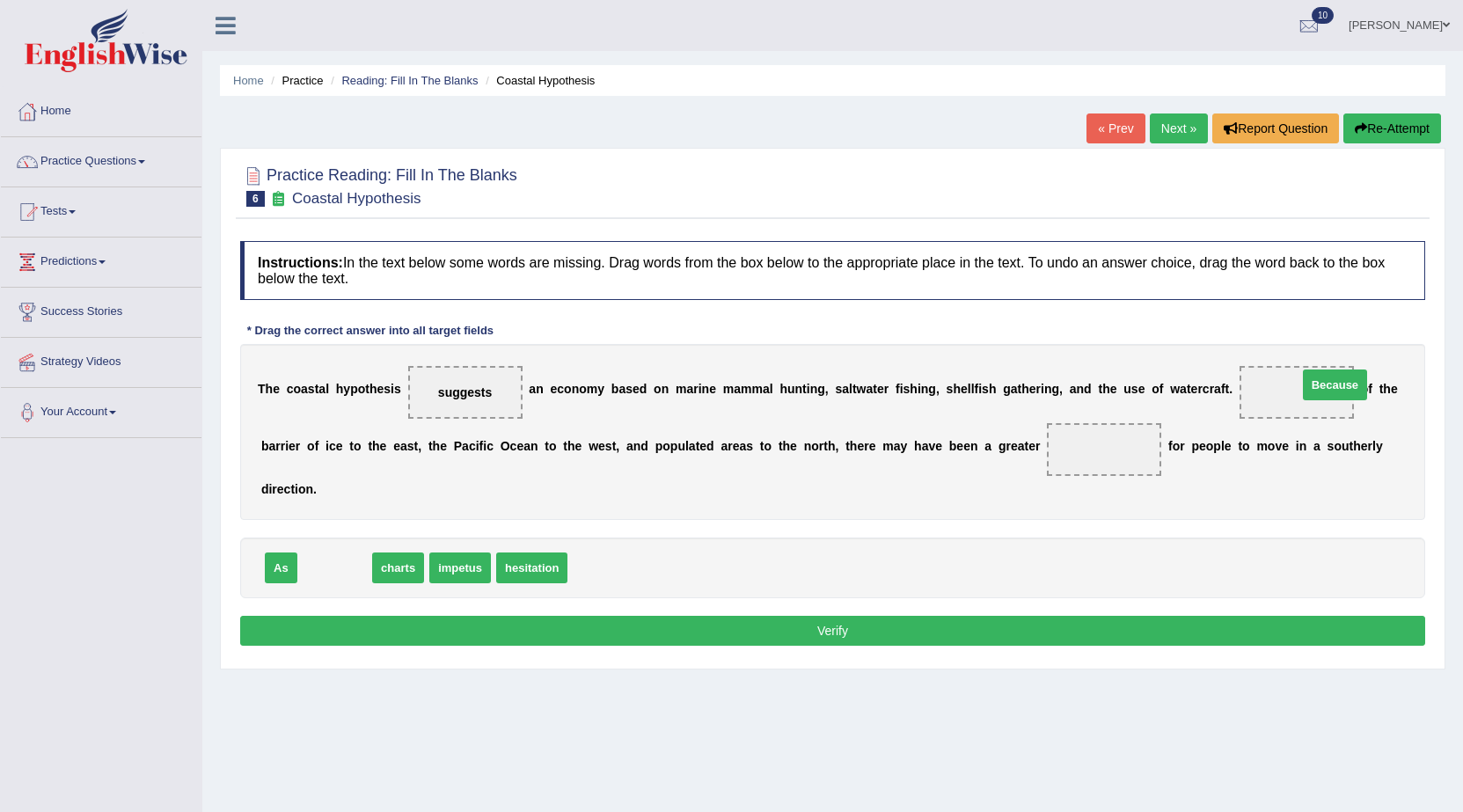
drag, startPoint x: 330, startPoint y: 563, endPoint x: 1329, endPoint y: 380, distance: 1015.6
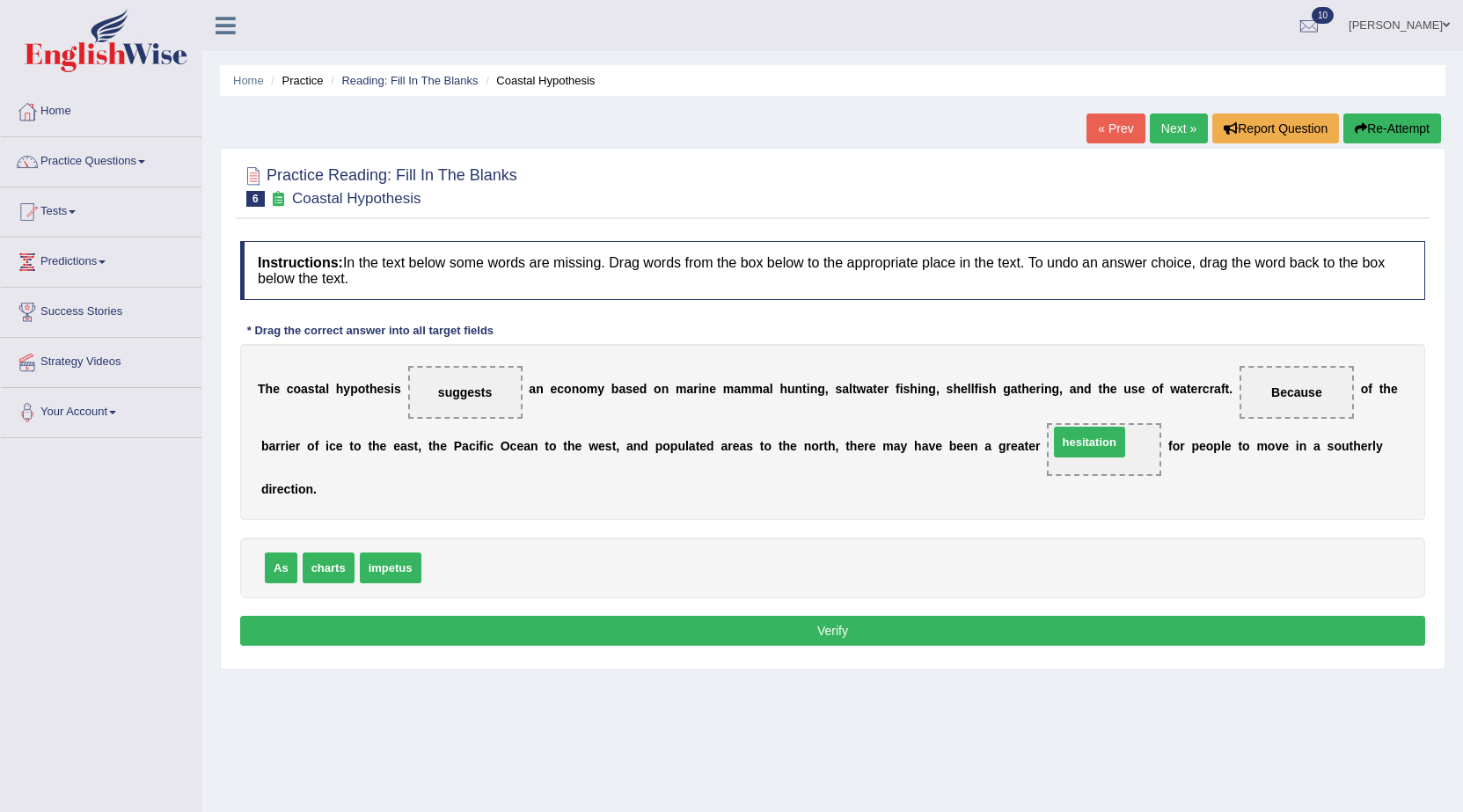
drag, startPoint x: 449, startPoint y: 566, endPoint x: 1076, endPoint y: 439, distance: 639.7
drag, startPoint x: 374, startPoint y: 571, endPoint x: 1091, endPoint y: 460, distance: 725.5
click at [939, 629] on button "Verify" at bounding box center [832, 631] width 1185 height 30
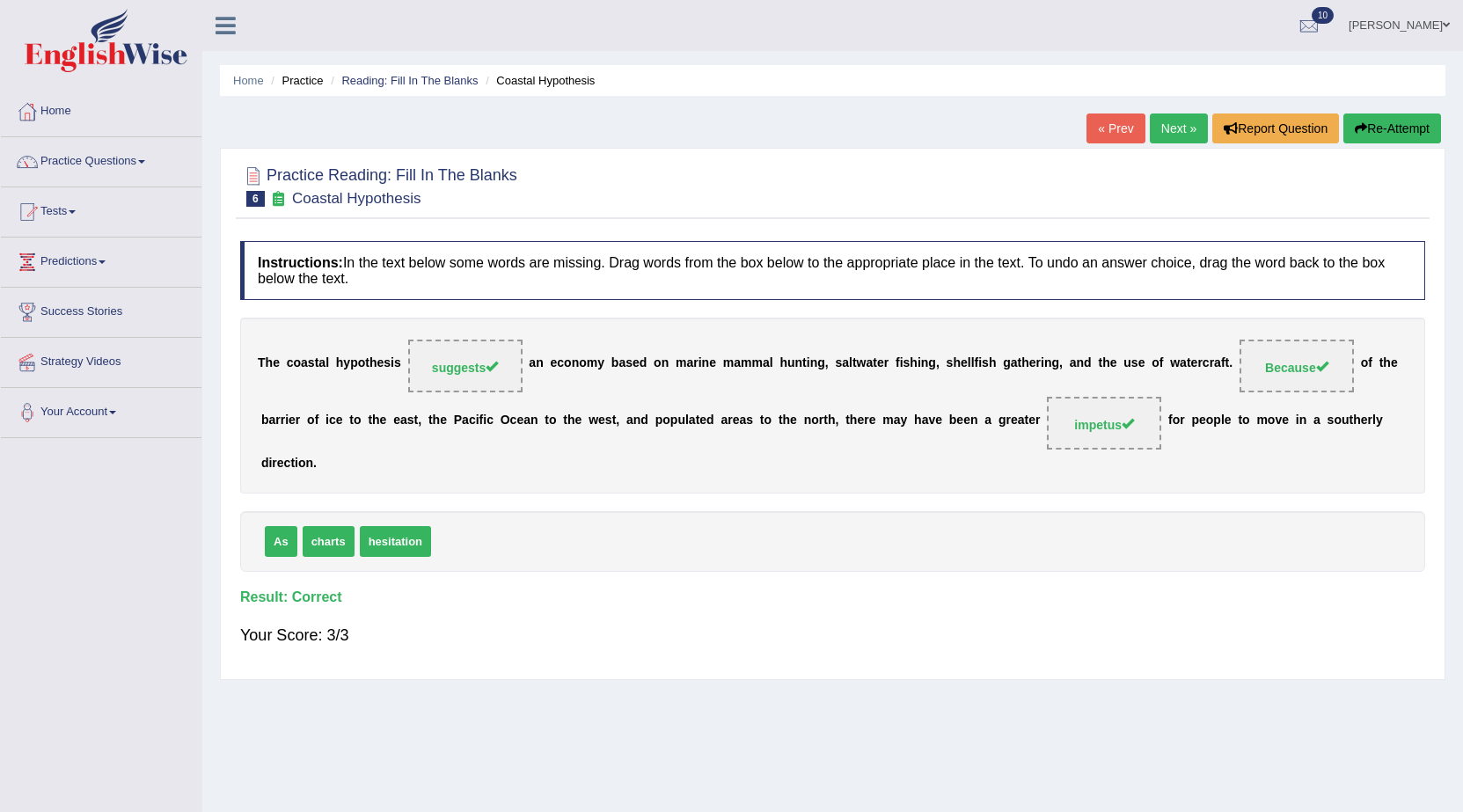
click at [1188, 124] on link "Next »" at bounding box center [1179, 129] width 58 height 30
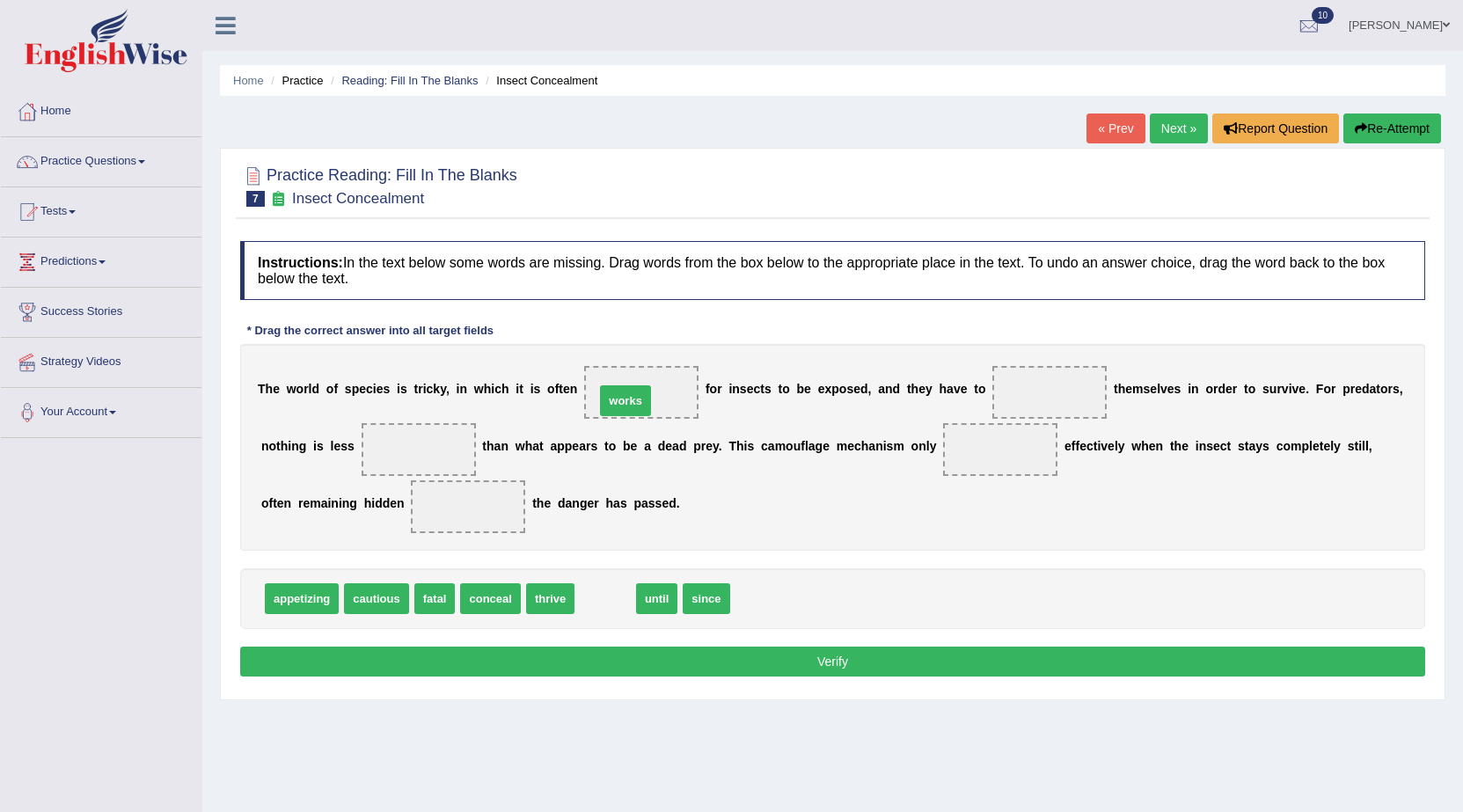
drag, startPoint x: 603, startPoint y: 598, endPoint x: 624, endPoint y: 401, distance: 198.1
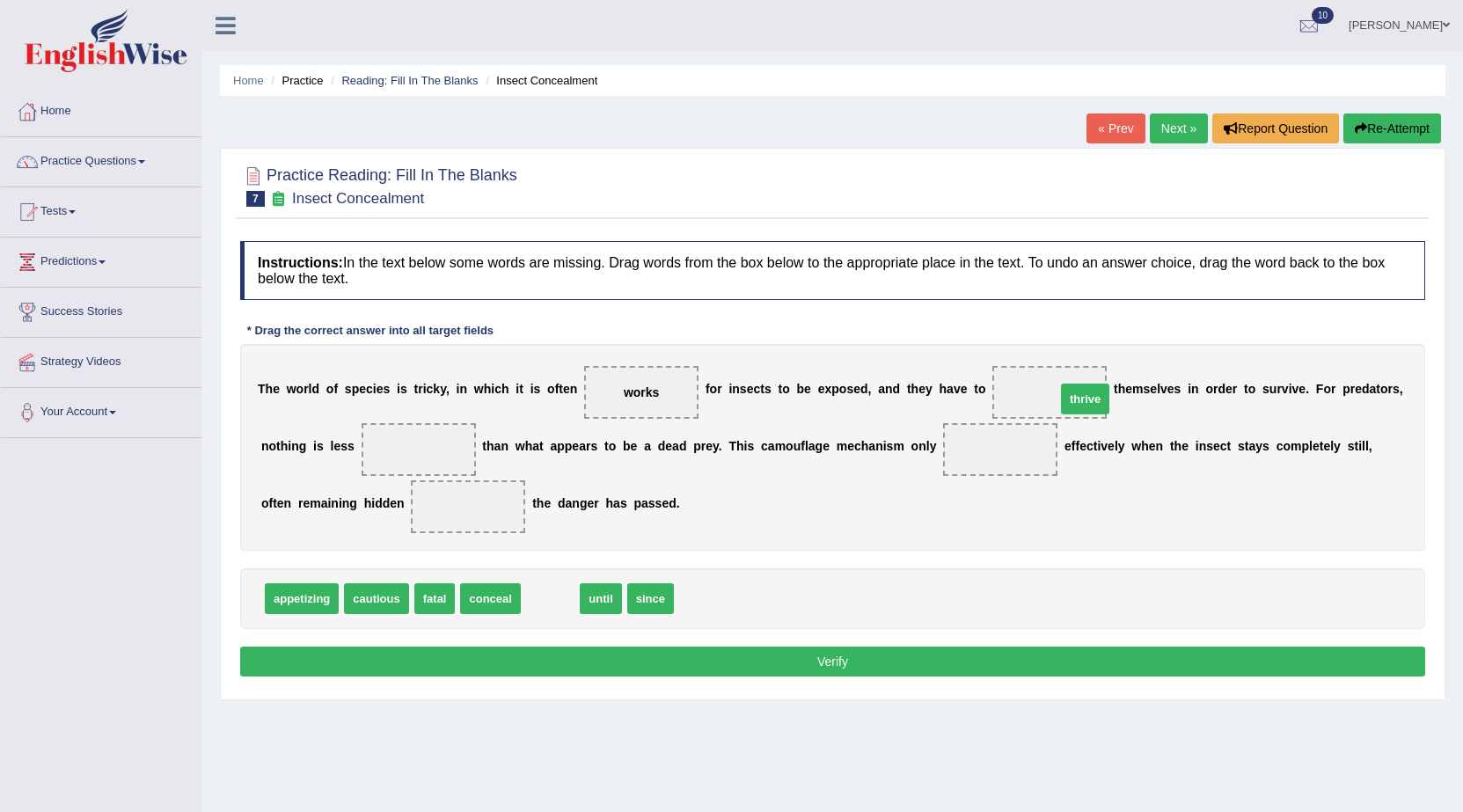
drag, startPoint x: 546, startPoint y: 596, endPoint x: 1081, endPoint y: 397, distance: 570.8
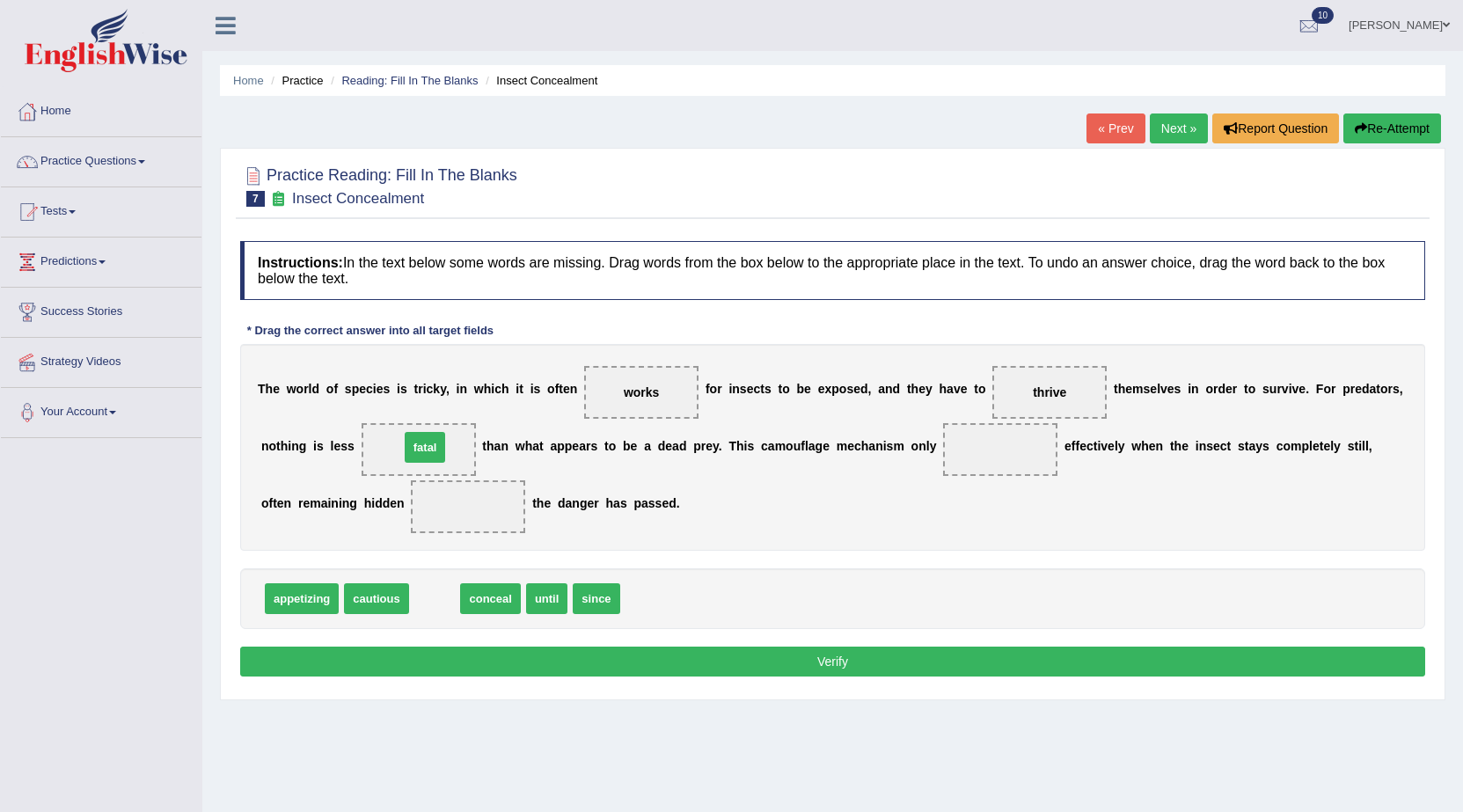
drag, startPoint x: 436, startPoint y: 597, endPoint x: 426, endPoint y: 445, distance: 152.3
drag, startPoint x: 636, startPoint y: 394, endPoint x: 996, endPoint y: 457, distance: 365.5
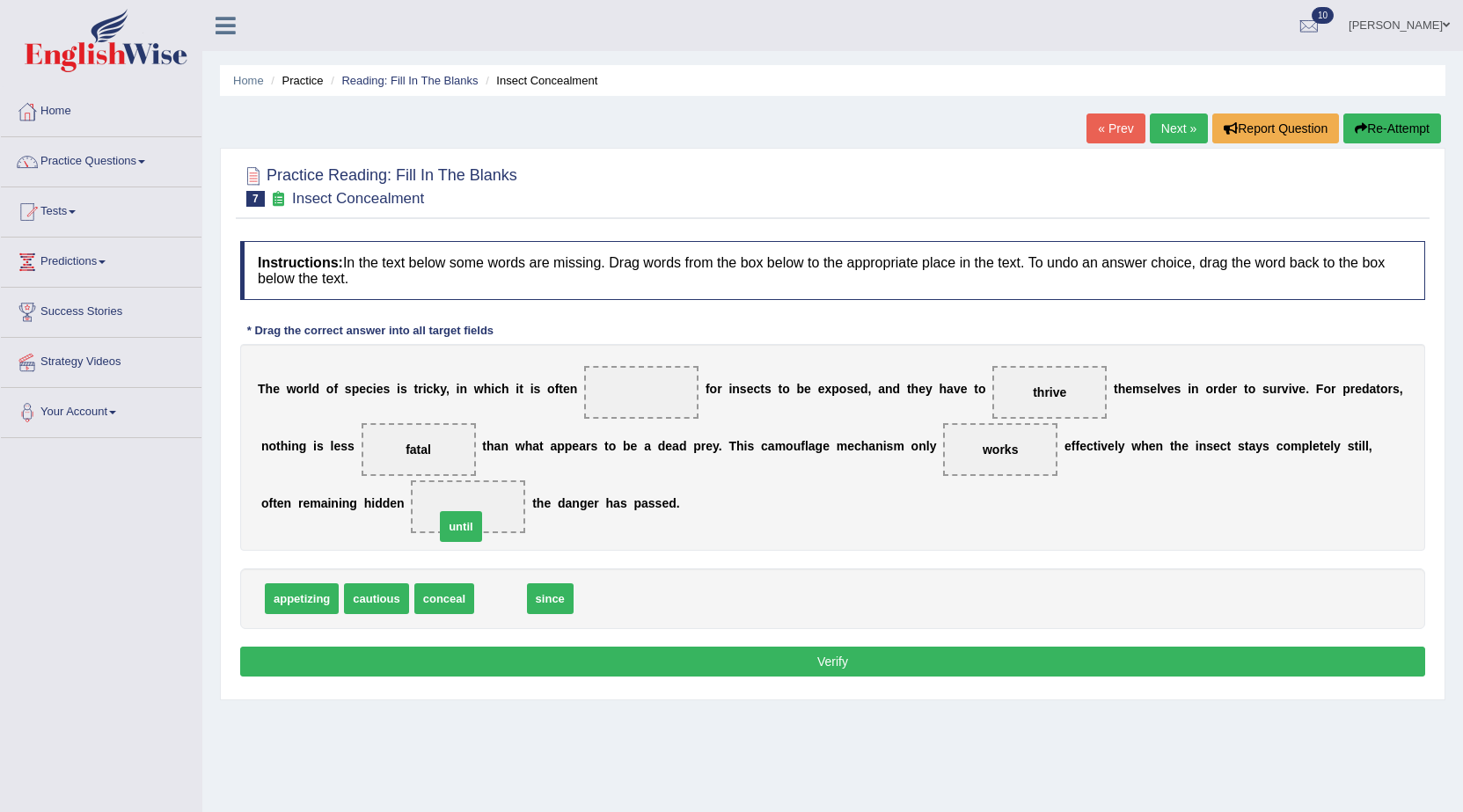
drag, startPoint x: 499, startPoint y: 596, endPoint x: 460, endPoint y: 524, distance: 81.9
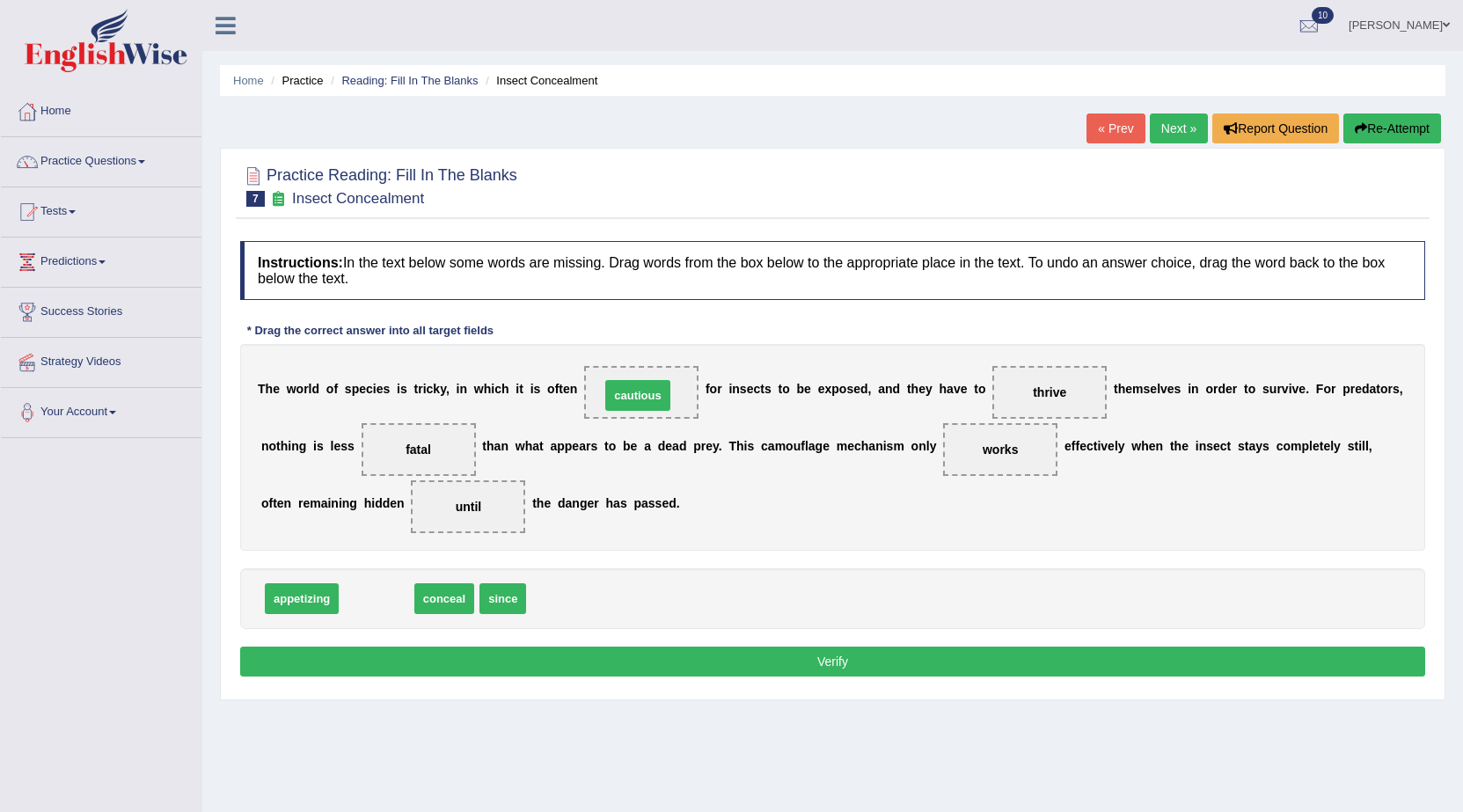
drag, startPoint x: 377, startPoint y: 599, endPoint x: 638, endPoint y: 396, distance: 330.7
click at [642, 644] on div "Instructions: In the text below some words are missing. Drag words from the box…" at bounding box center [833, 461] width 1194 height 458
click at [642, 656] on button "Verify" at bounding box center [832, 662] width 1185 height 30
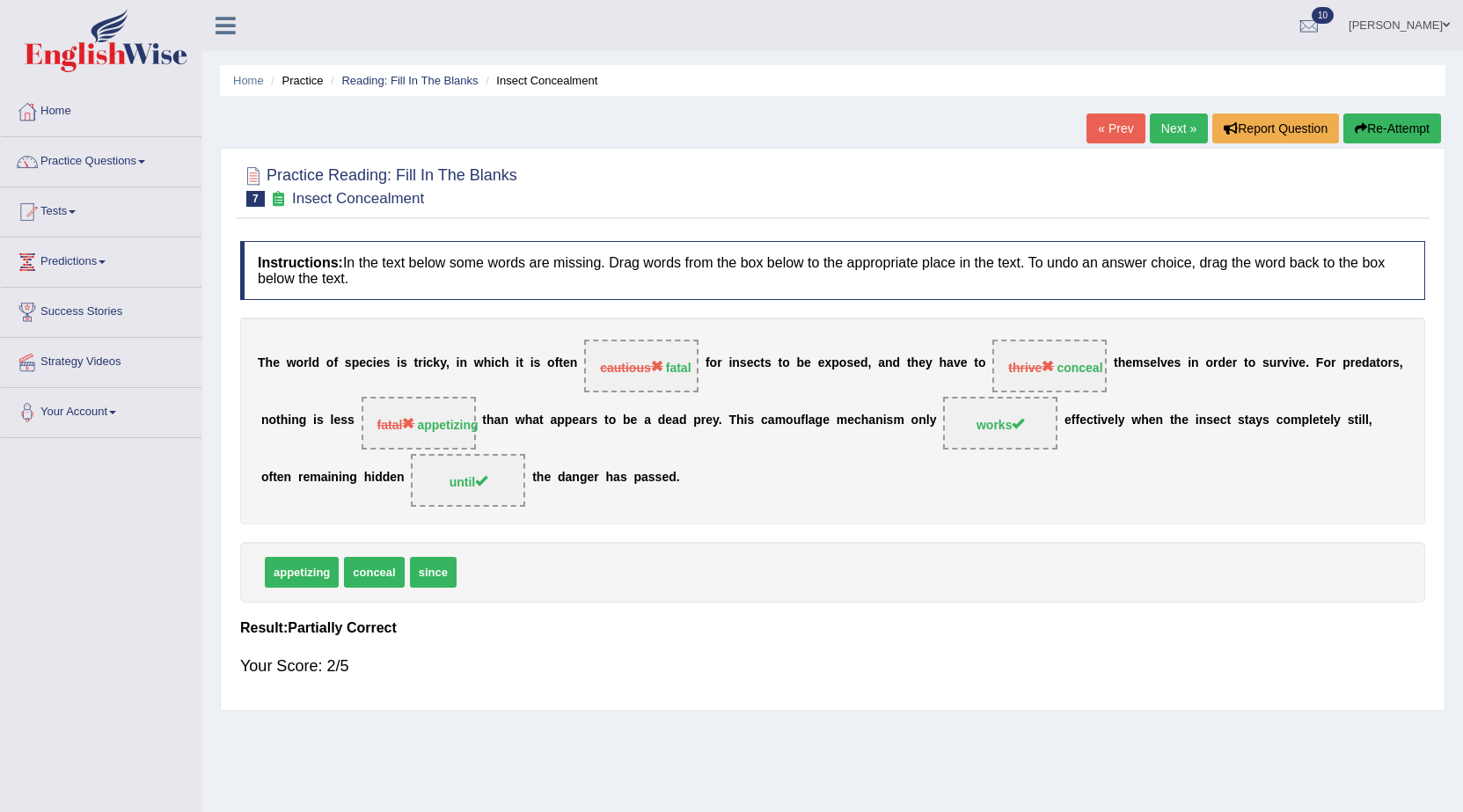
click at [1429, 127] on button "Re-Attempt" at bounding box center [1392, 129] width 98 height 30
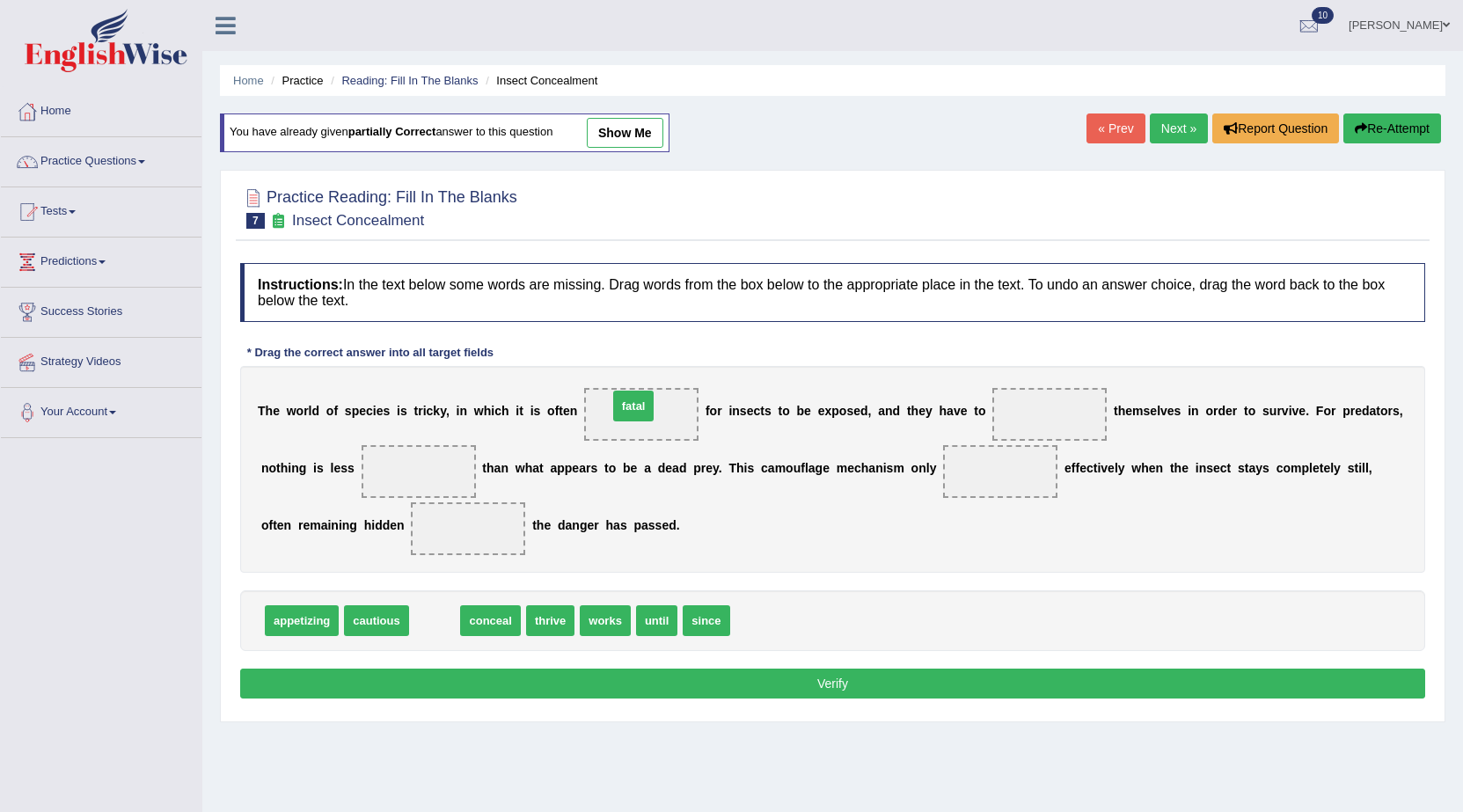
drag, startPoint x: 436, startPoint y: 619, endPoint x: 634, endPoint y: 405, distance: 291.5
drag, startPoint x: 444, startPoint y: 626, endPoint x: 1067, endPoint y: 430, distance: 653.1
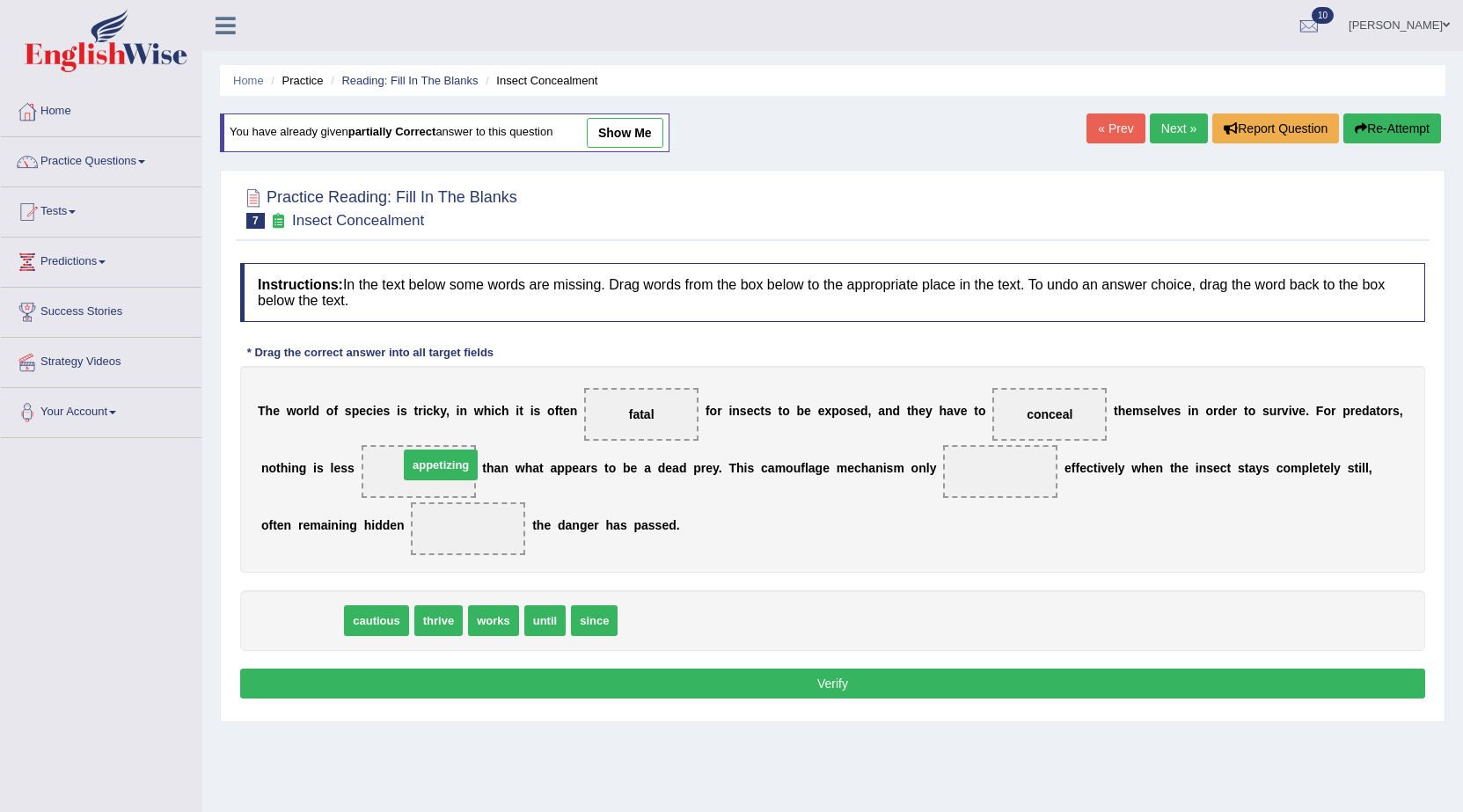
drag, startPoint x: 315, startPoint y: 620, endPoint x: 453, endPoint y: 463, distance: 209.0
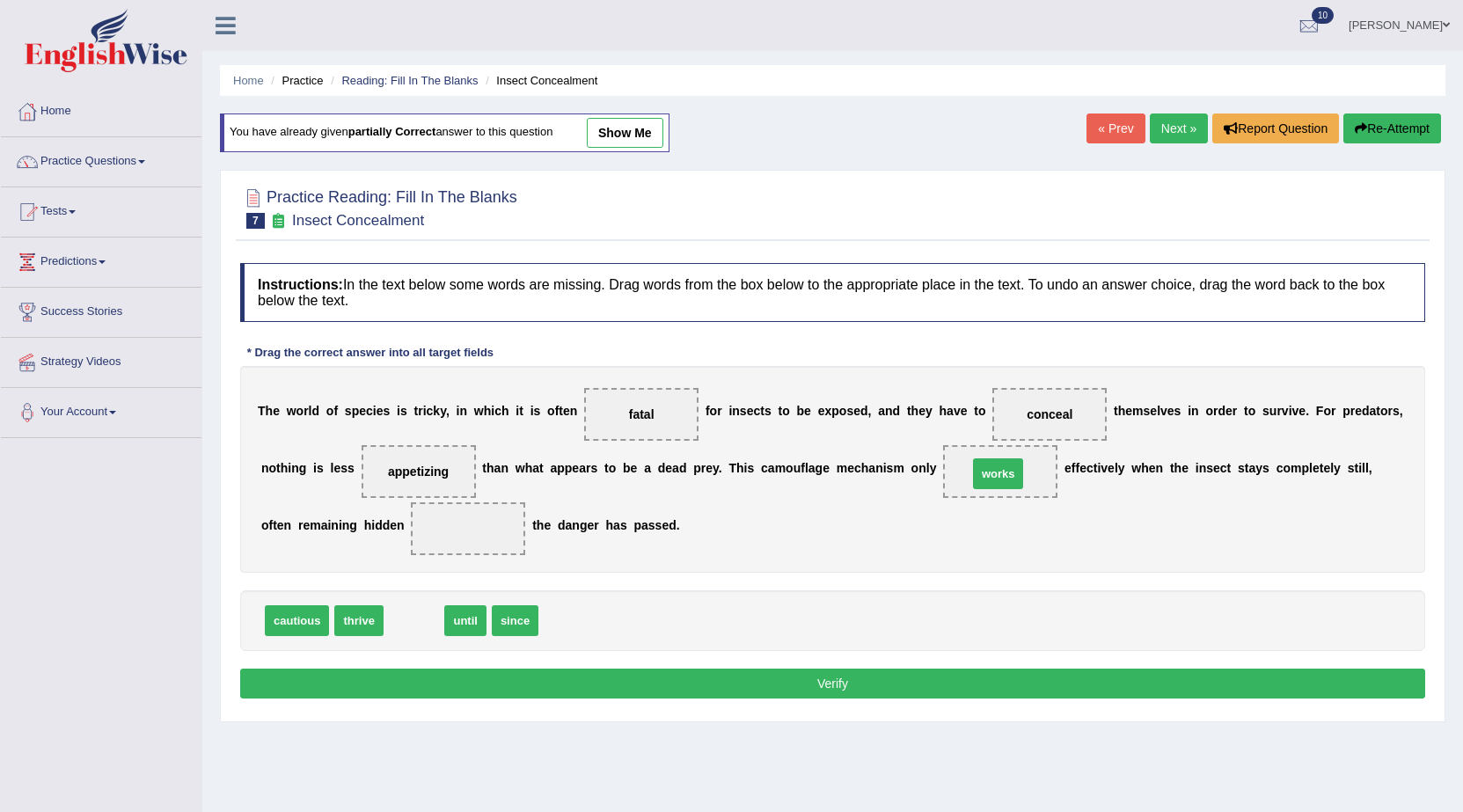
drag, startPoint x: 400, startPoint y: 626, endPoint x: 984, endPoint y: 479, distance: 602.2
drag, startPoint x: 410, startPoint y: 628, endPoint x: 472, endPoint y: 522, distance: 122.8
click at [747, 675] on button "Verify" at bounding box center [832, 683] width 1185 height 30
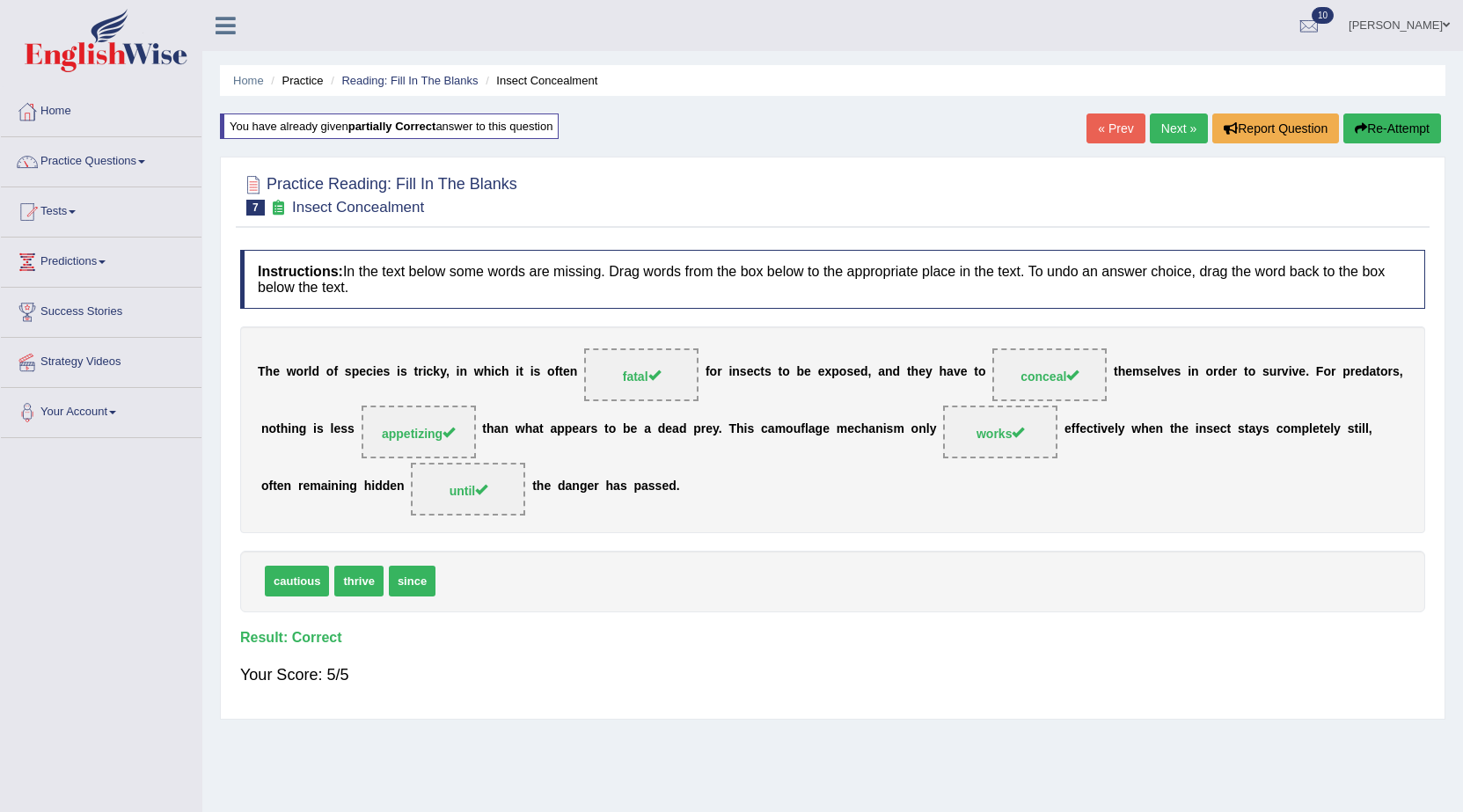
click at [1183, 128] on link "Next »" at bounding box center [1179, 129] width 58 height 30
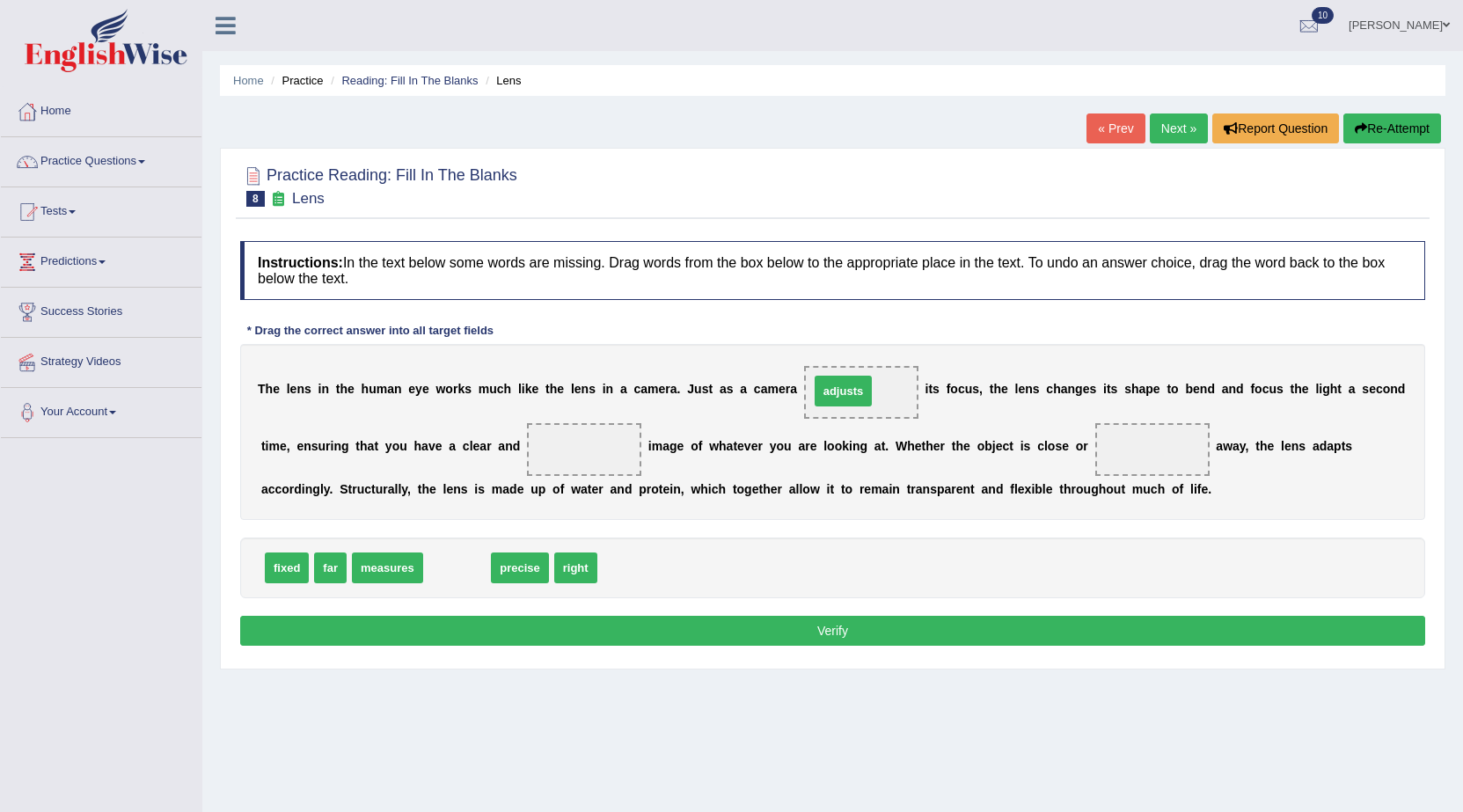
drag, startPoint x: 453, startPoint y: 571, endPoint x: 840, endPoint y: 394, distance: 425.6
drag, startPoint x: 446, startPoint y: 571, endPoint x: 590, endPoint y: 452, distance: 186.8
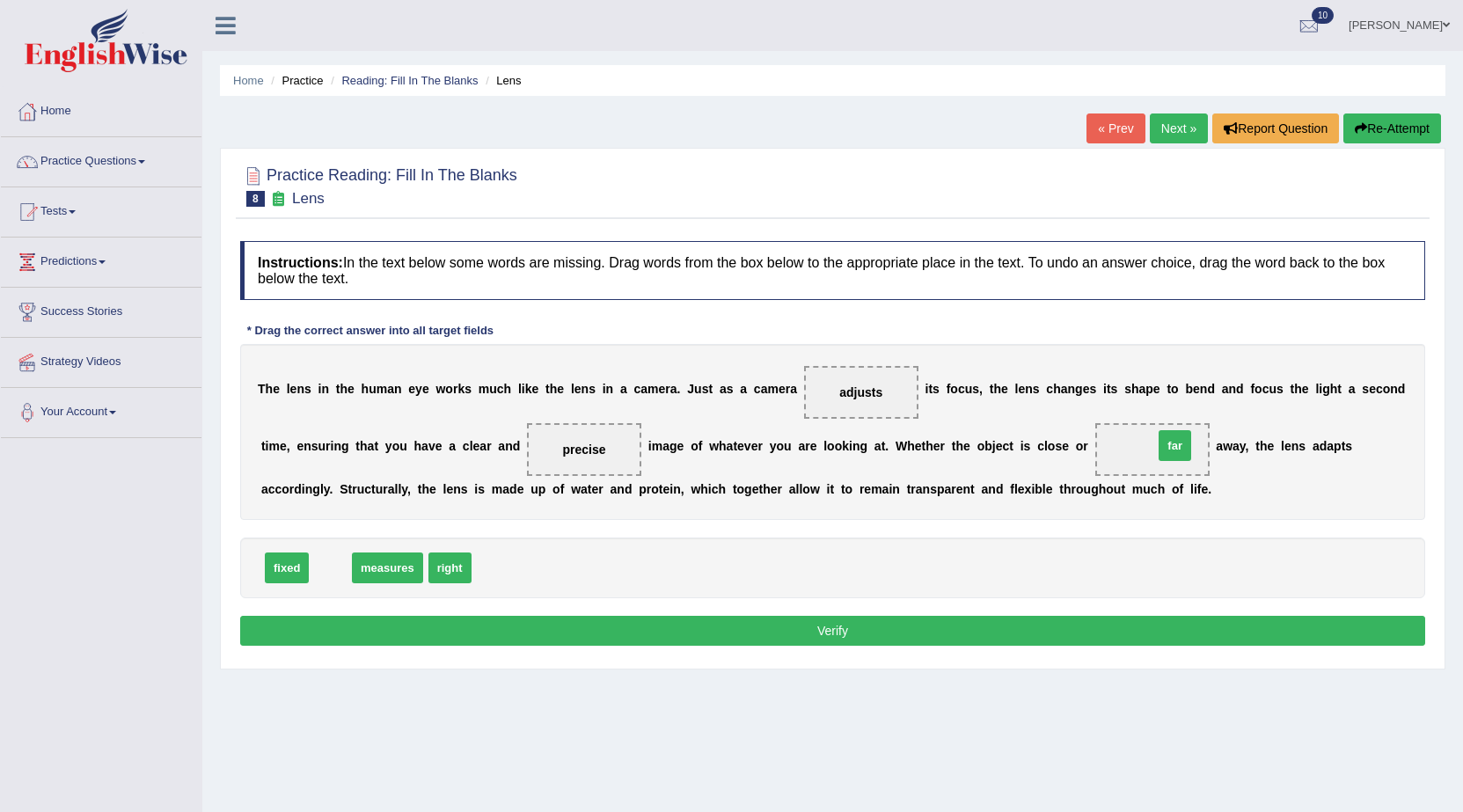
drag, startPoint x: 339, startPoint y: 570, endPoint x: 1183, endPoint y: 447, distance: 852.9
click at [926, 620] on button "Verify" at bounding box center [832, 631] width 1185 height 30
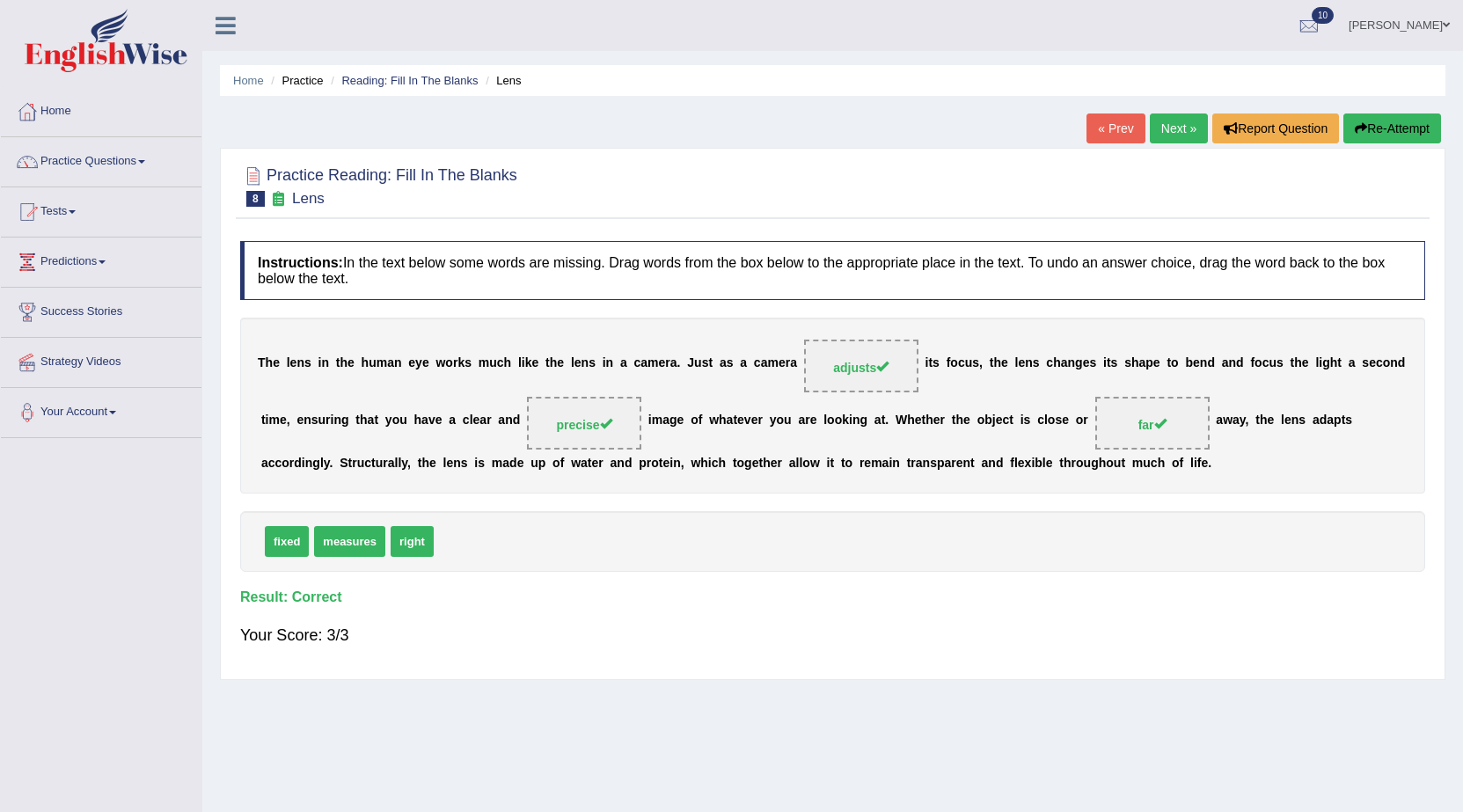
click at [1173, 114] on link "Next »" at bounding box center [1179, 129] width 58 height 30
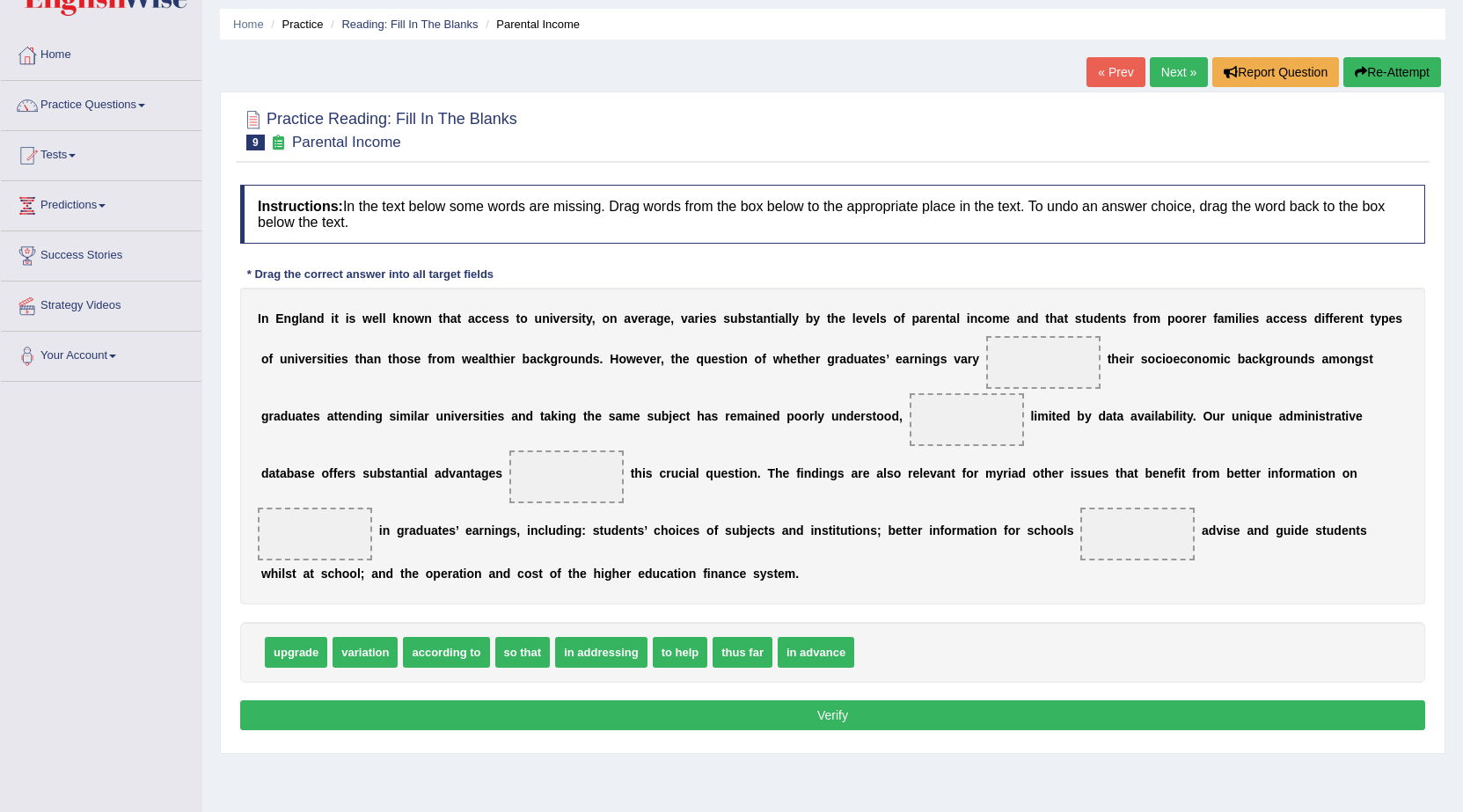
scroll to position [88, 0]
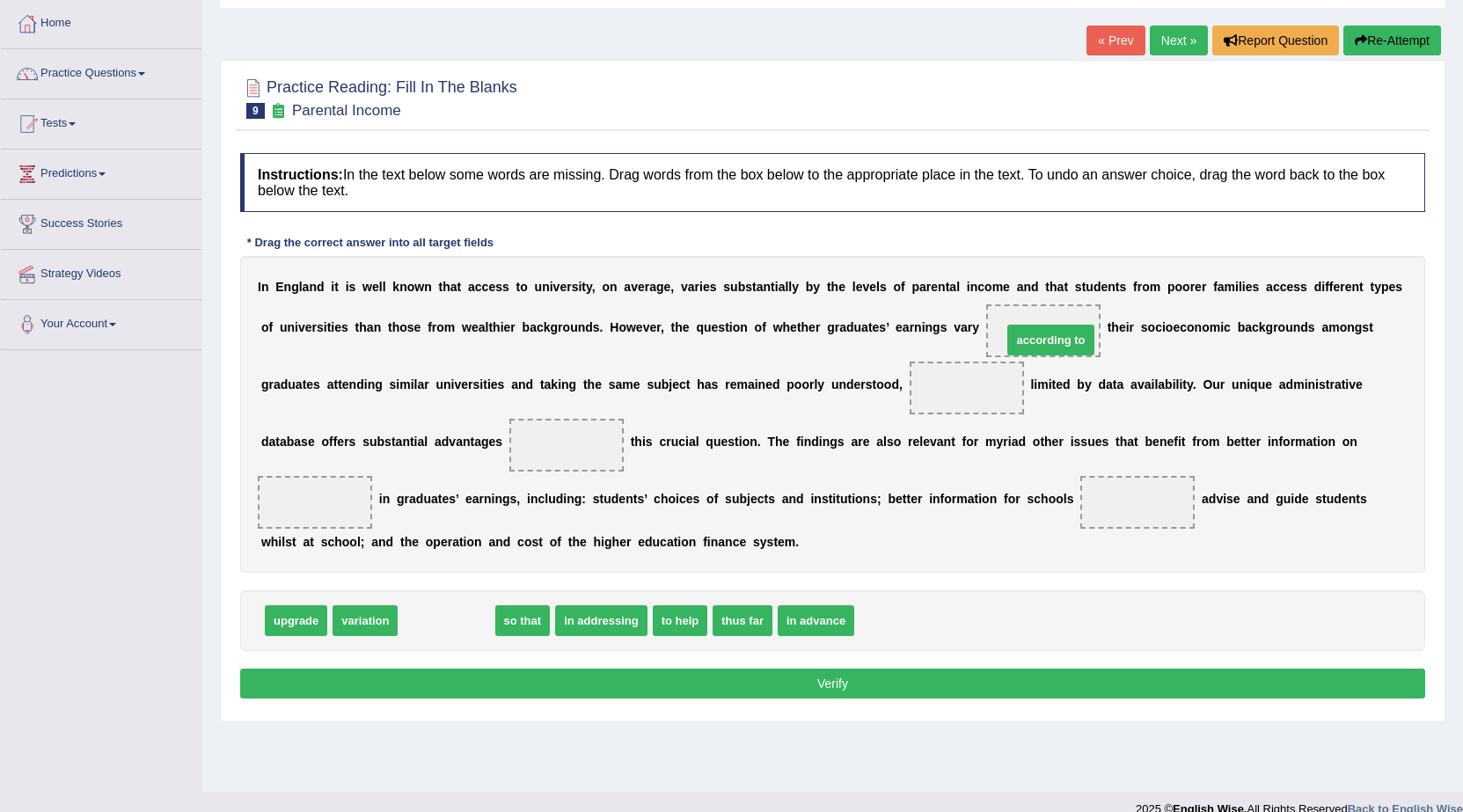
drag, startPoint x: 458, startPoint y: 618, endPoint x: 1062, endPoint y: 333, distance: 667.9
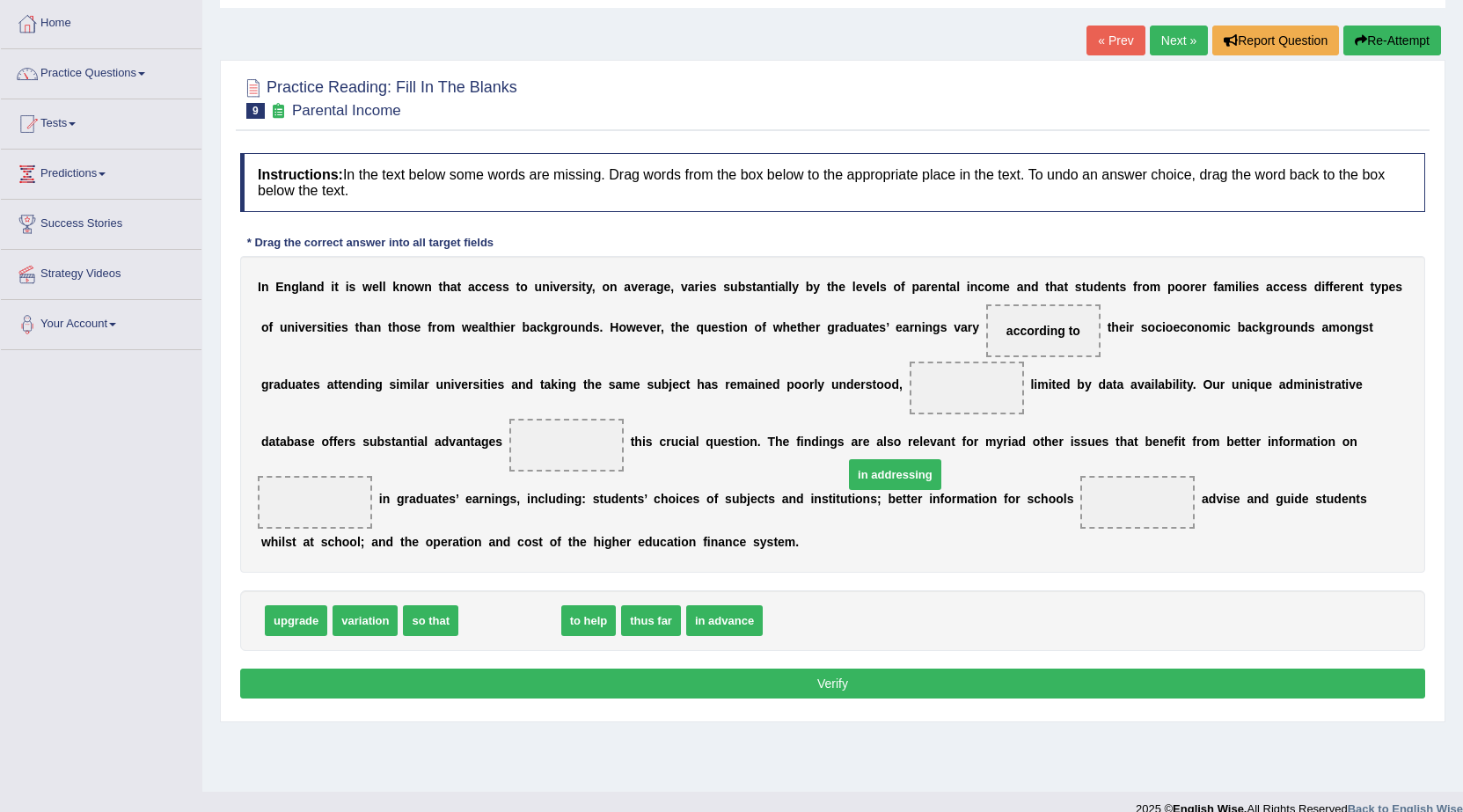
drag, startPoint x: 496, startPoint y: 627, endPoint x: 879, endPoint y: 475, distance: 412.1
click at [879, 475] on span "in addressing" at bounding box center [895, 474] width 93 height 31
click at [520, 624] on span "in addressing" at bounding box center [509, 620] width 93 height 31
drag, startPoint x: 520, startPoint y: 624, endPoint x: 587, endPoint y: 453, distance: 183.7
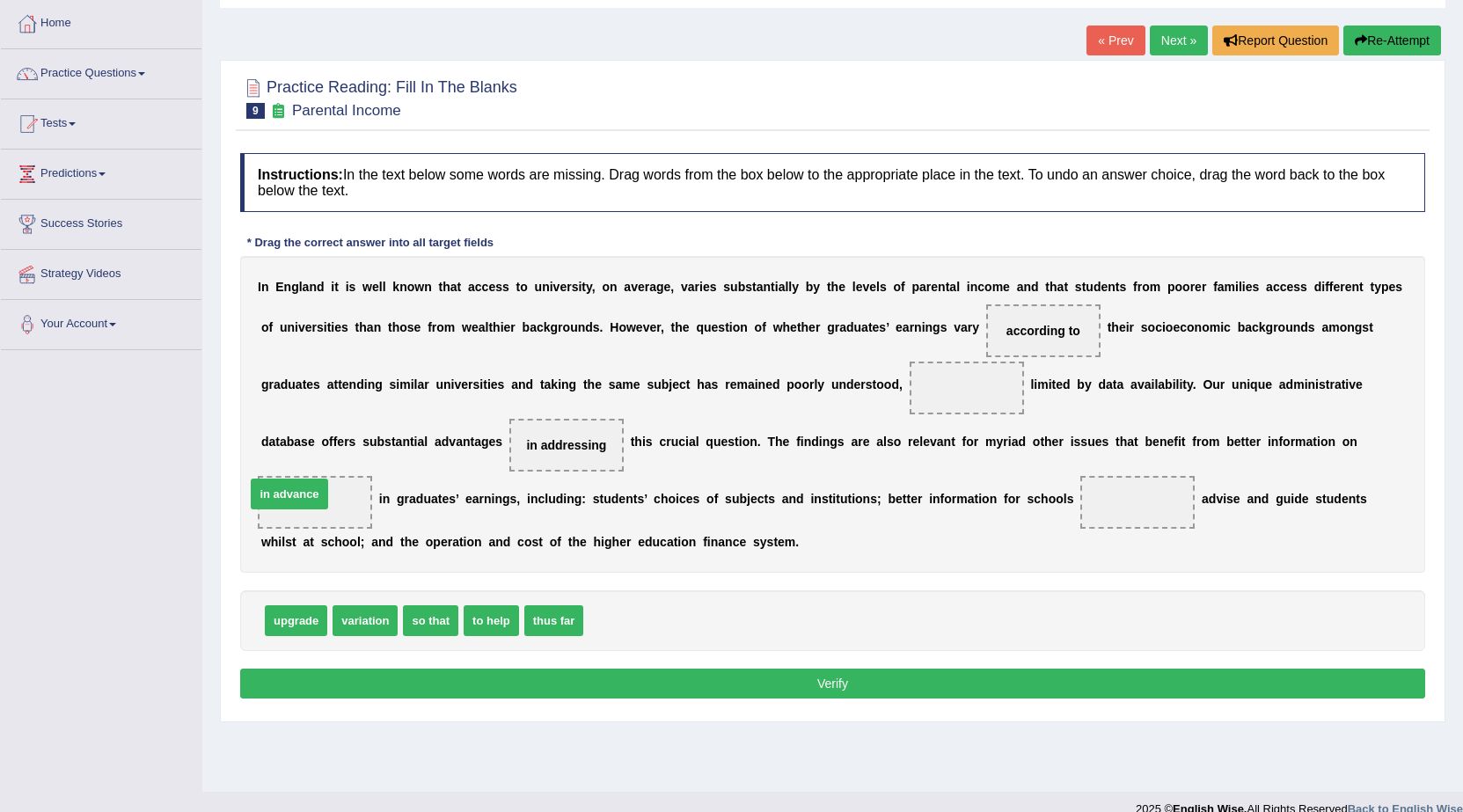
drag, startPoint x: 612, startPoint y: 626, endPoint x: 274, endPoint y: 498, distance: 361.4
drag, startPoint x: 542, startPoint y: 626, endPoint x: 1183, endPoint y: 517, distance: 650.2
drag, startPoint x: 282, startPoint y: 623, endPoint x: 965, endPoint y: 399, distance: 718.8
click at [830, 674] on button "Verify" at bounding box center [832, 683] width 1185 height 30
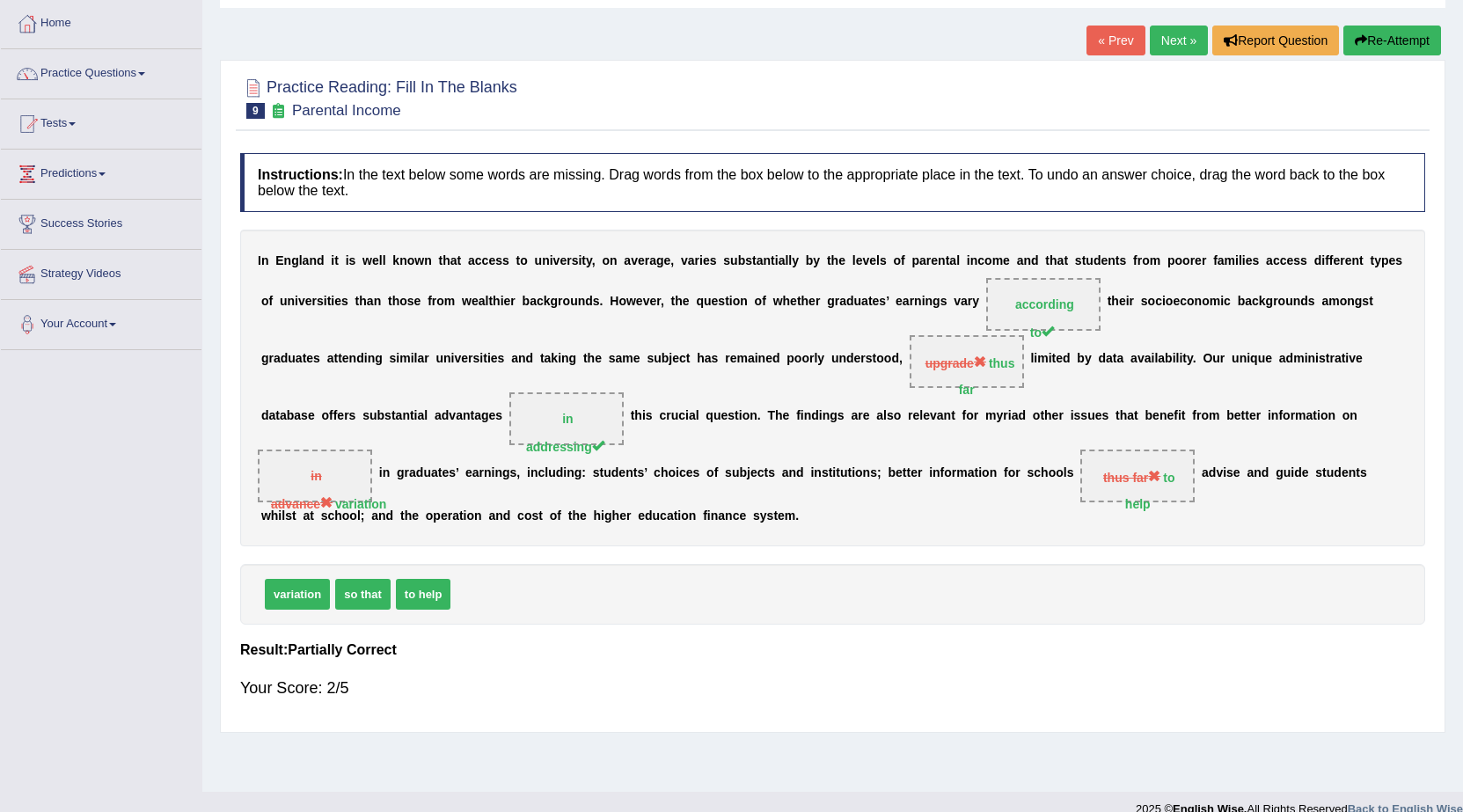
click at [1416, 41] on button "Re-Attempt" at bounding box center [1392, 41] width 98 height 30
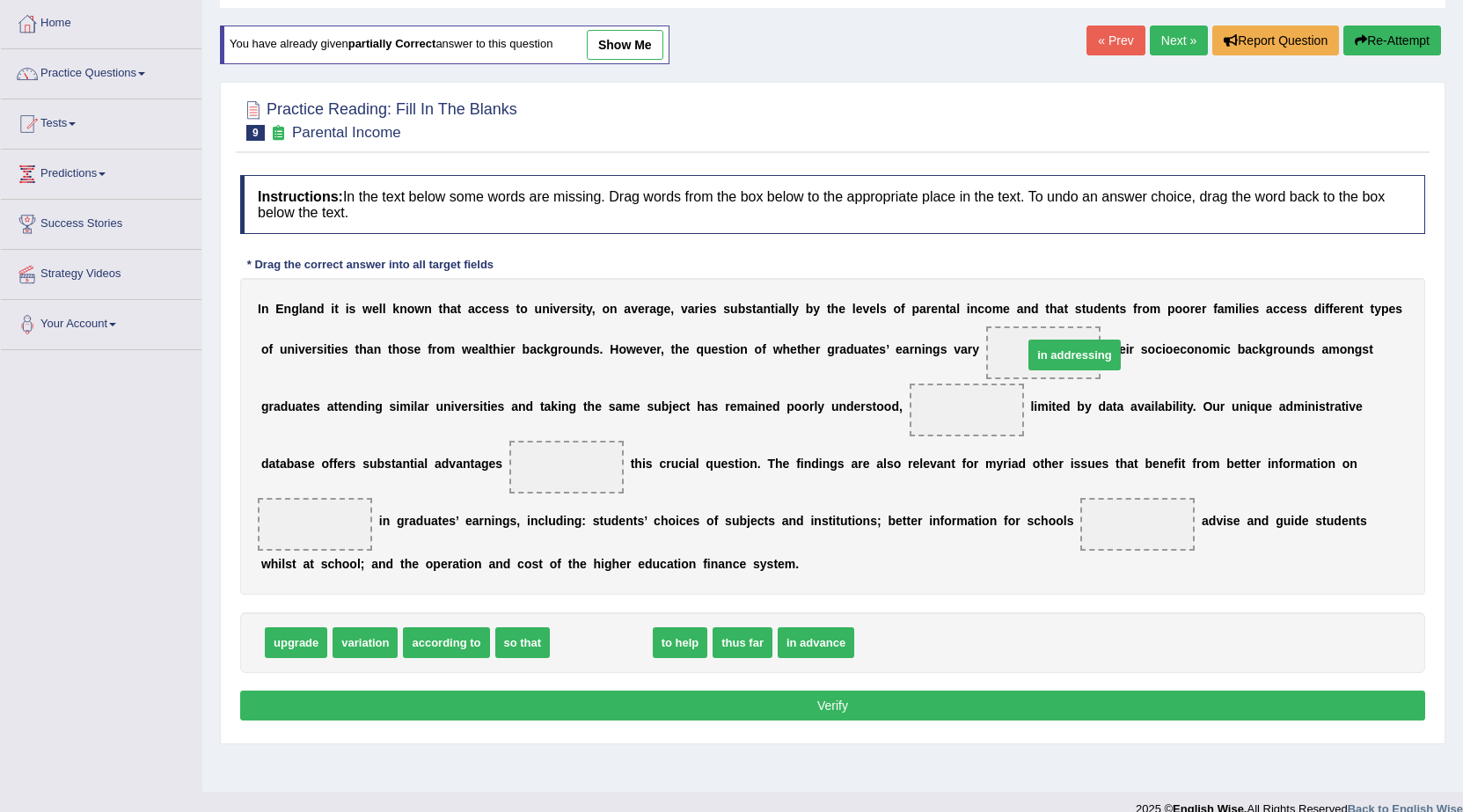
drag, startPoint x: 608, startPoint y: 644, endPoint x: 1081, endPoint y: 356, distance: 553.8
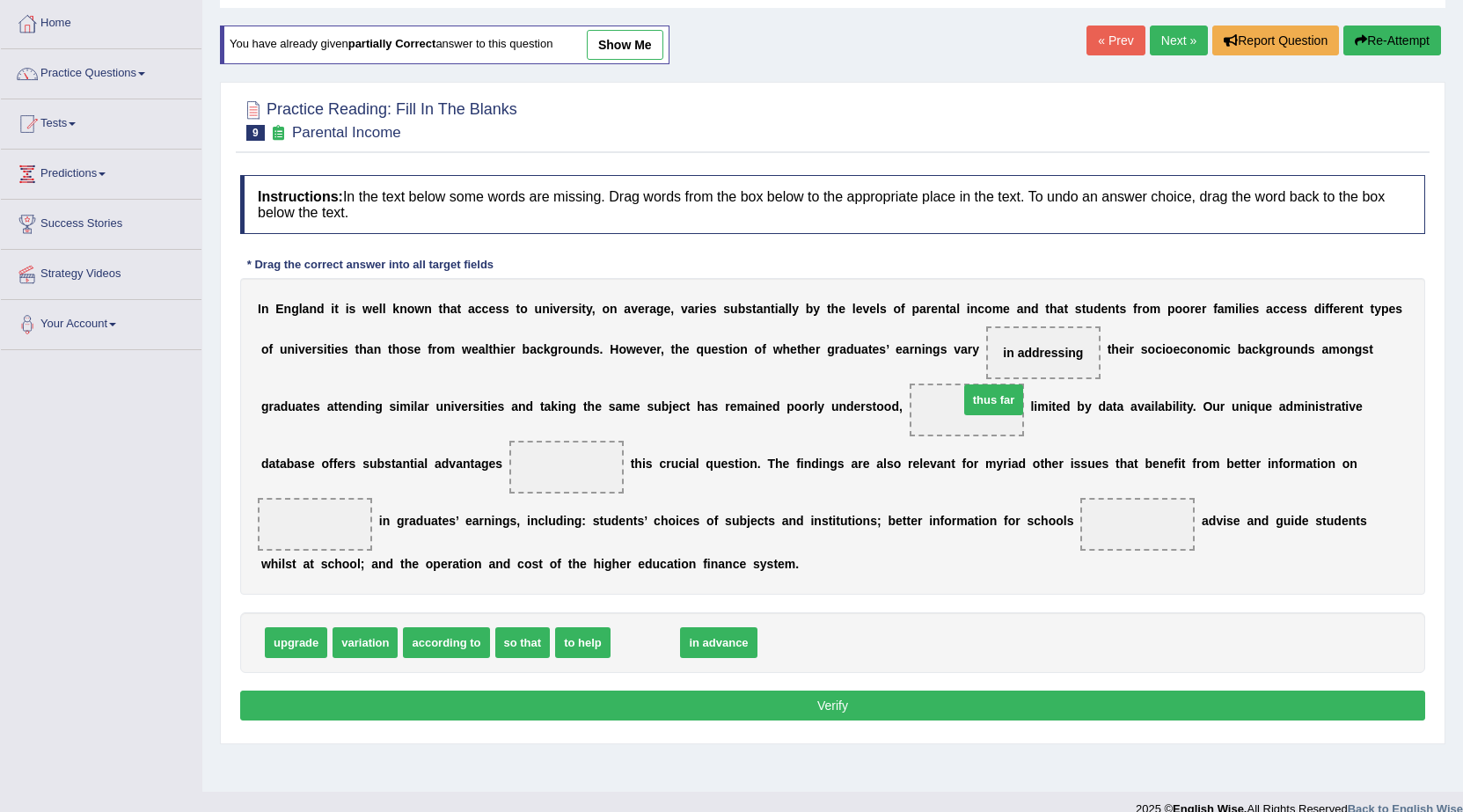
drag, startPoint x: 637, startPoint y: 646, endPoint x: 986, endPoint y: 403, distance: 425.3
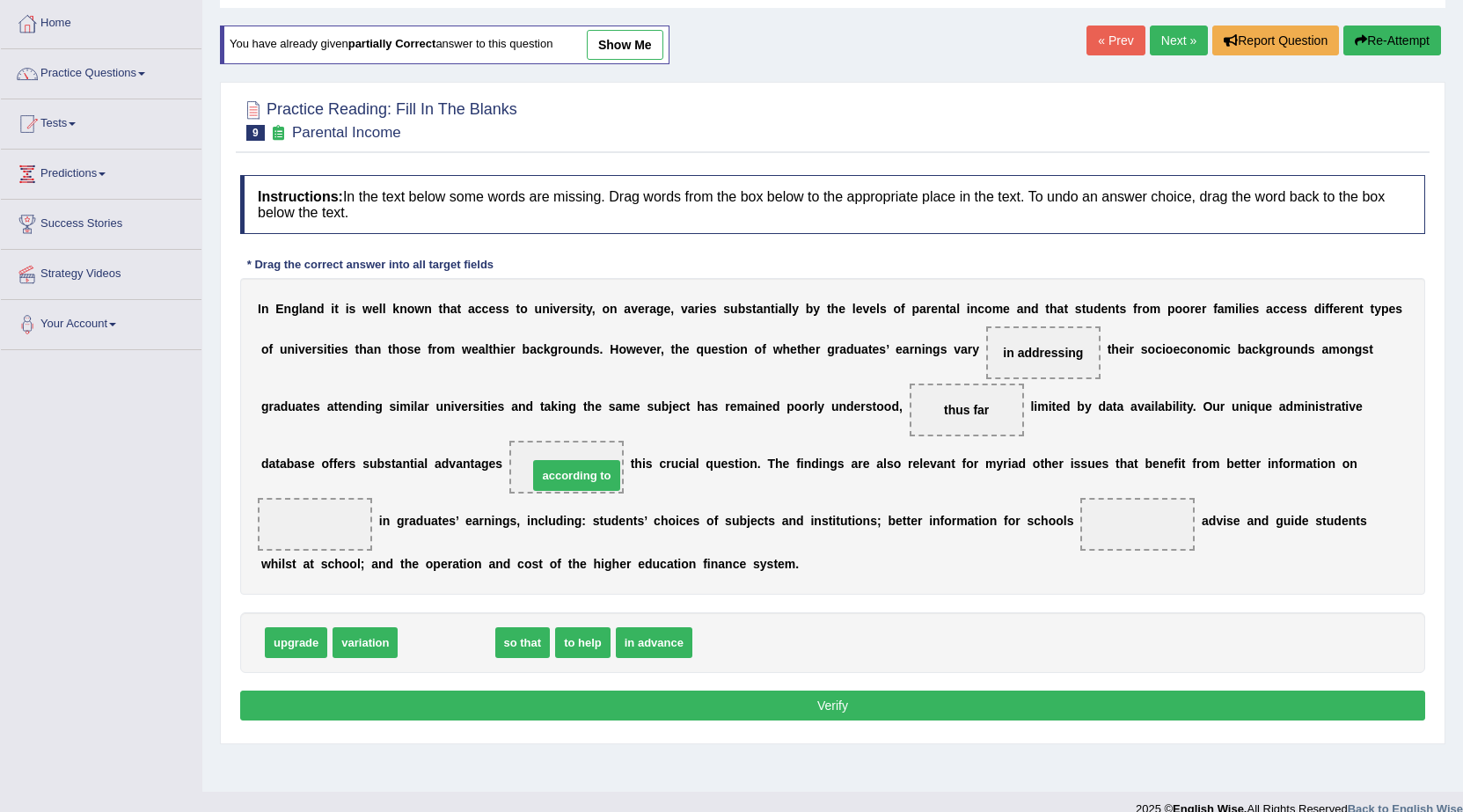
drag, startPoint x: 449, startPoint y: 633, endPoint x: 580, endPoint y: 465, distance: 213.0
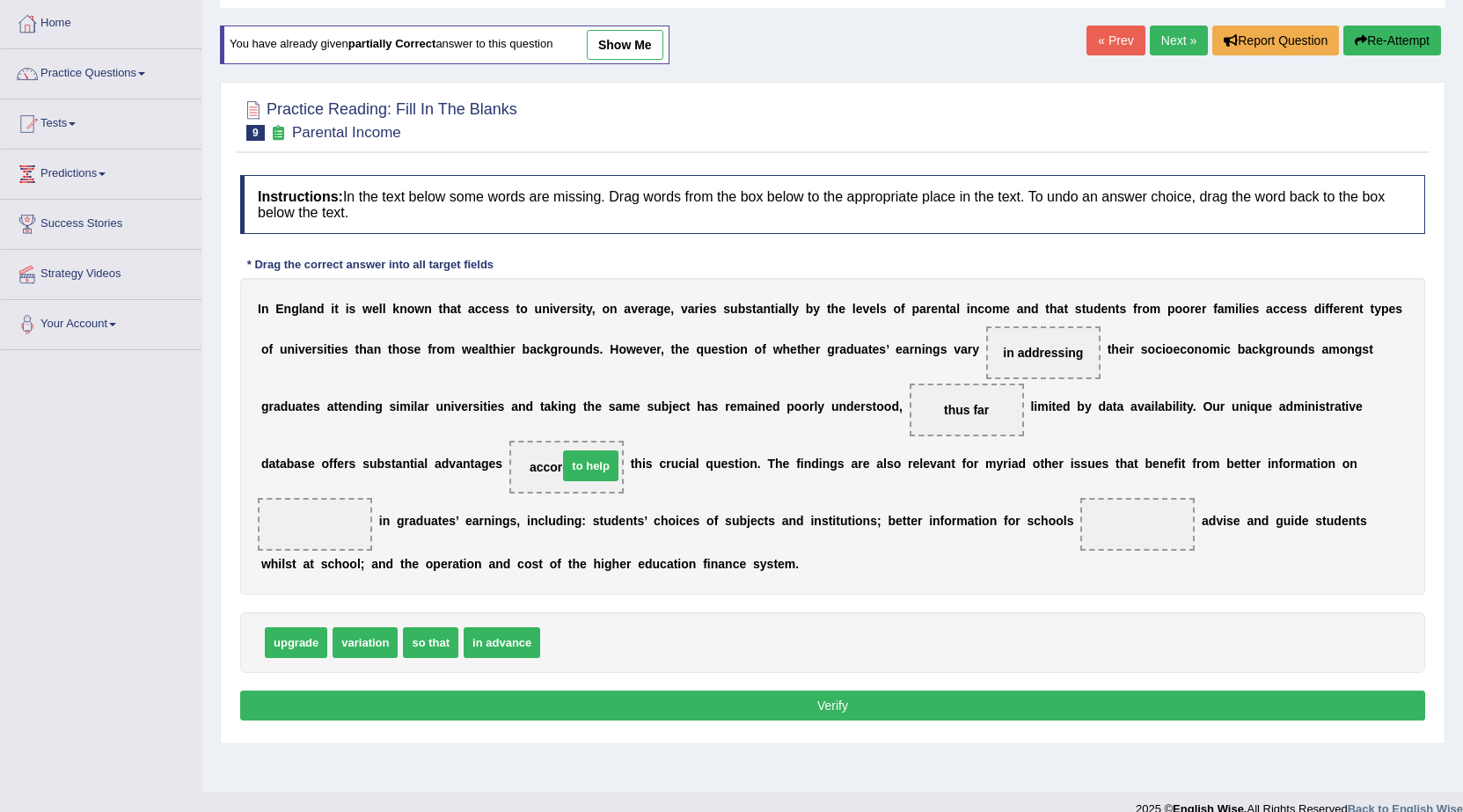
drag, startPoint x: 584, startPoint y: 642, endPoint x: 602, endPoint y: 465, distance: 177.9
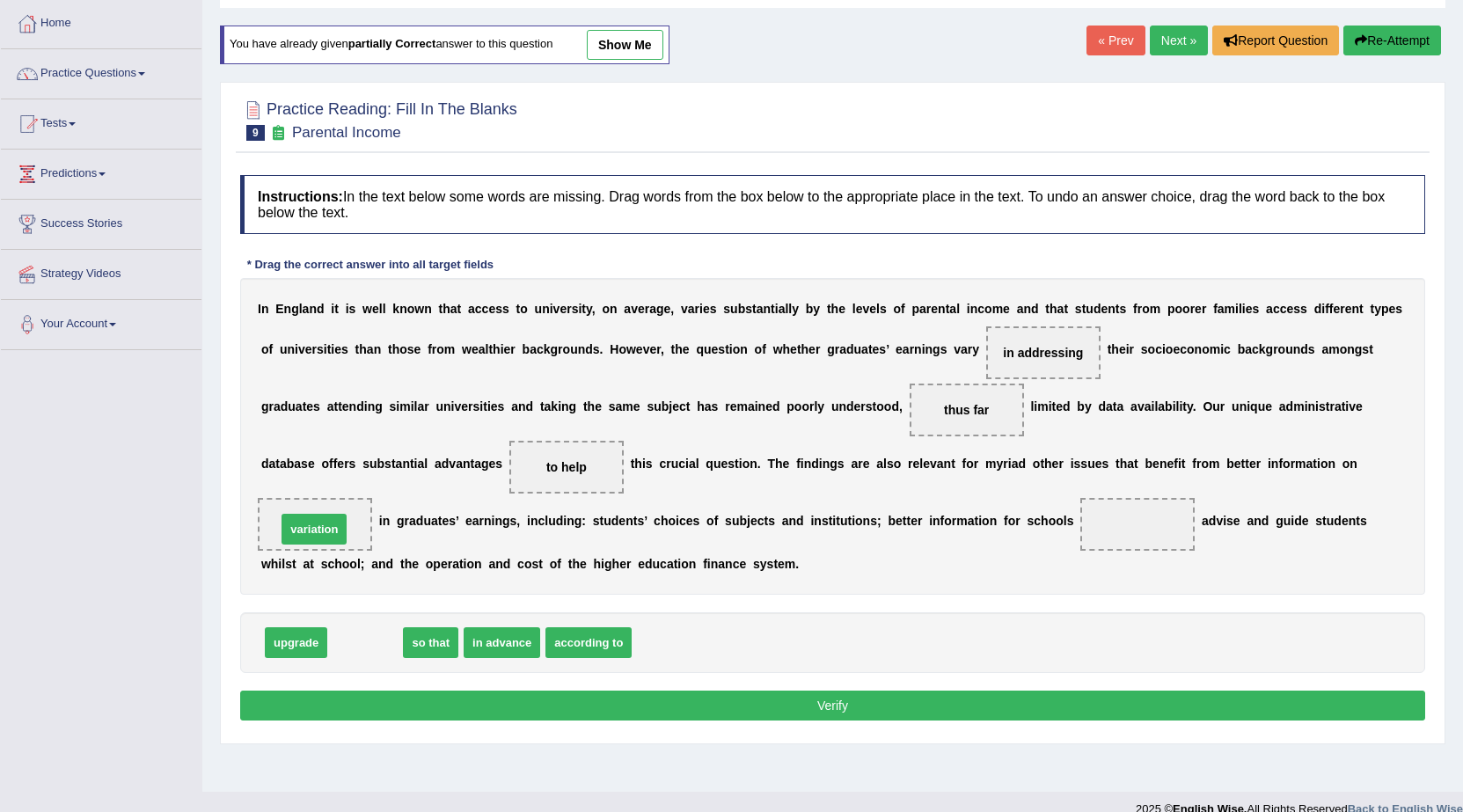
drag, startPoint x: 374, startPoint y: 645, endPoint x: 323, endPoint y: 531, distance: 124.9
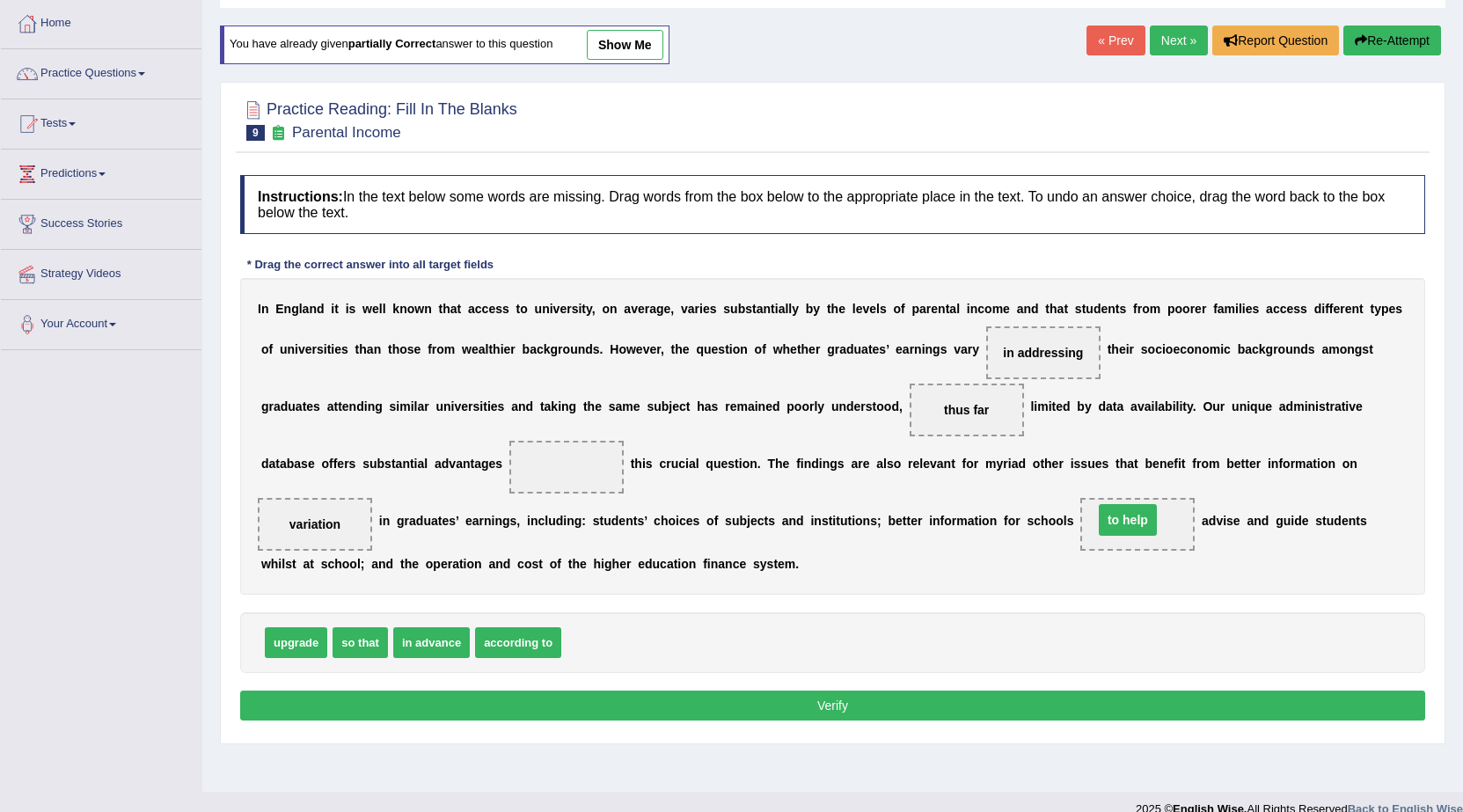
drag, startPoint x: 551, startPoint y: 471, endPoint x: 1112, endPoint y: 524, distance: 563.5
drag, startPoint x: 419, startPoint y: 648, endPoint x: 573, endPoint y: 483, distance: 225.7
click at [445, 696] on button "Verify" at bounding box center [832, 705] width 1185 height 30
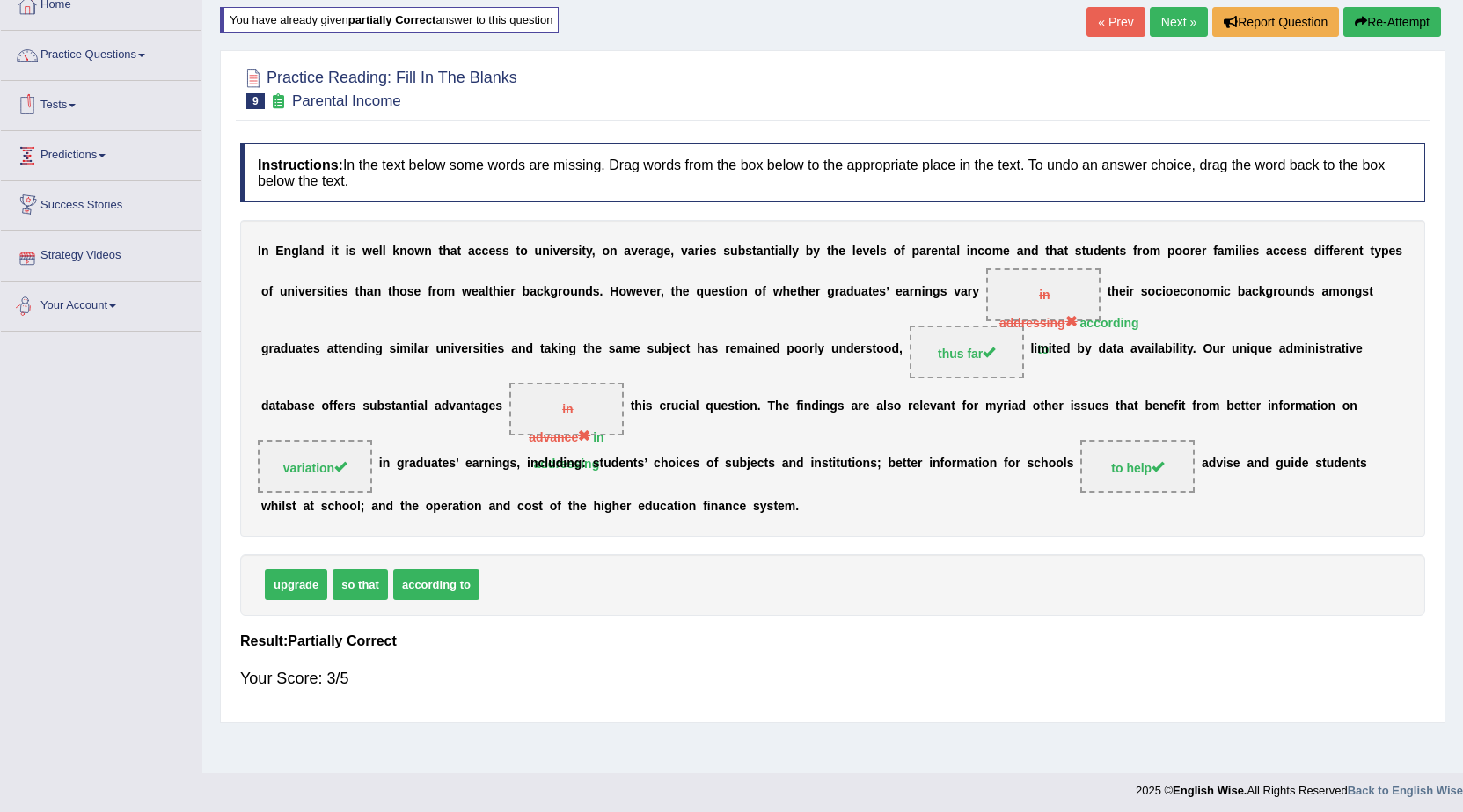
scroll to position [112, 0]
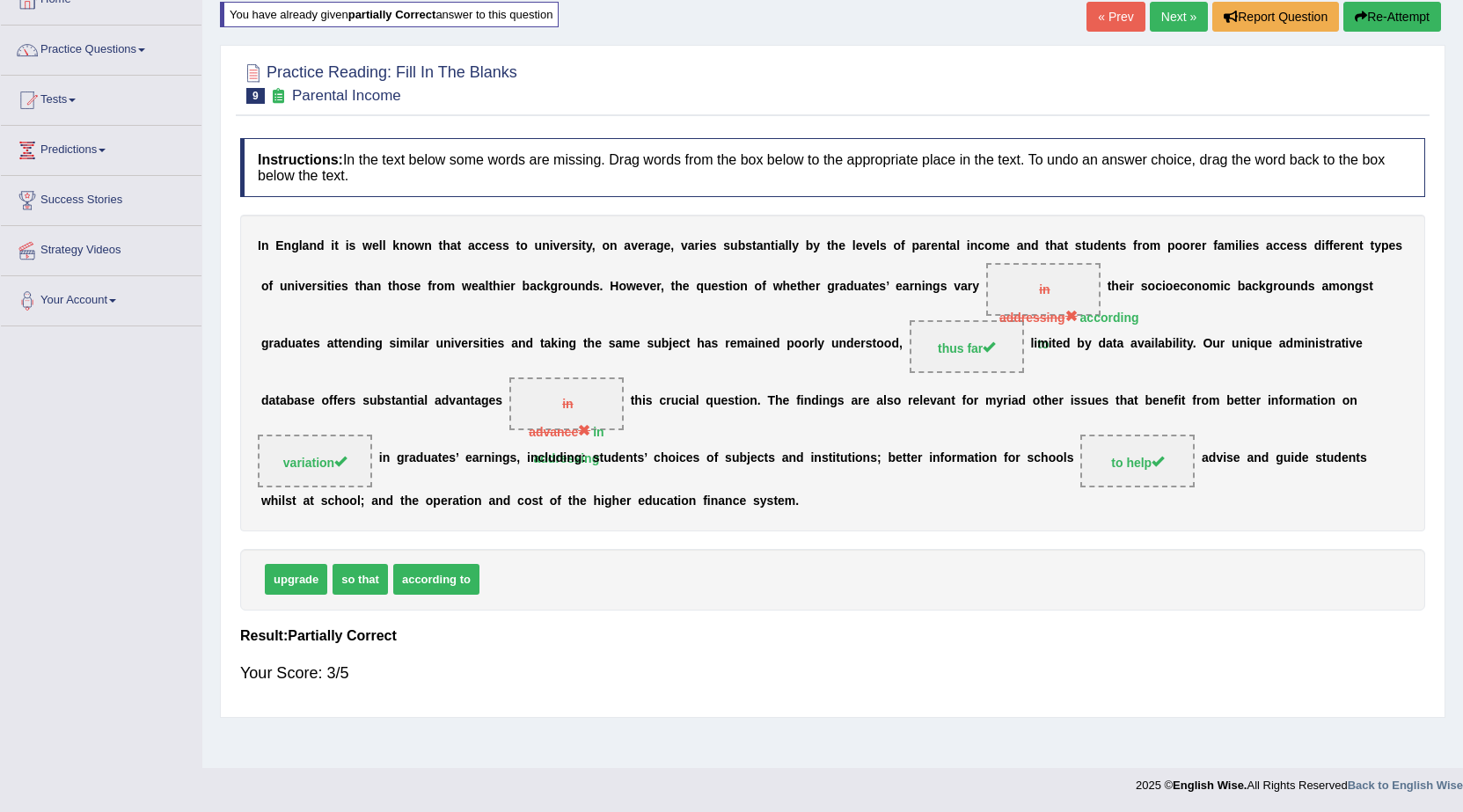
click at [1375, 10] on button "Re-Attempt" at bounding box center [1392, 17] width 98 height 30
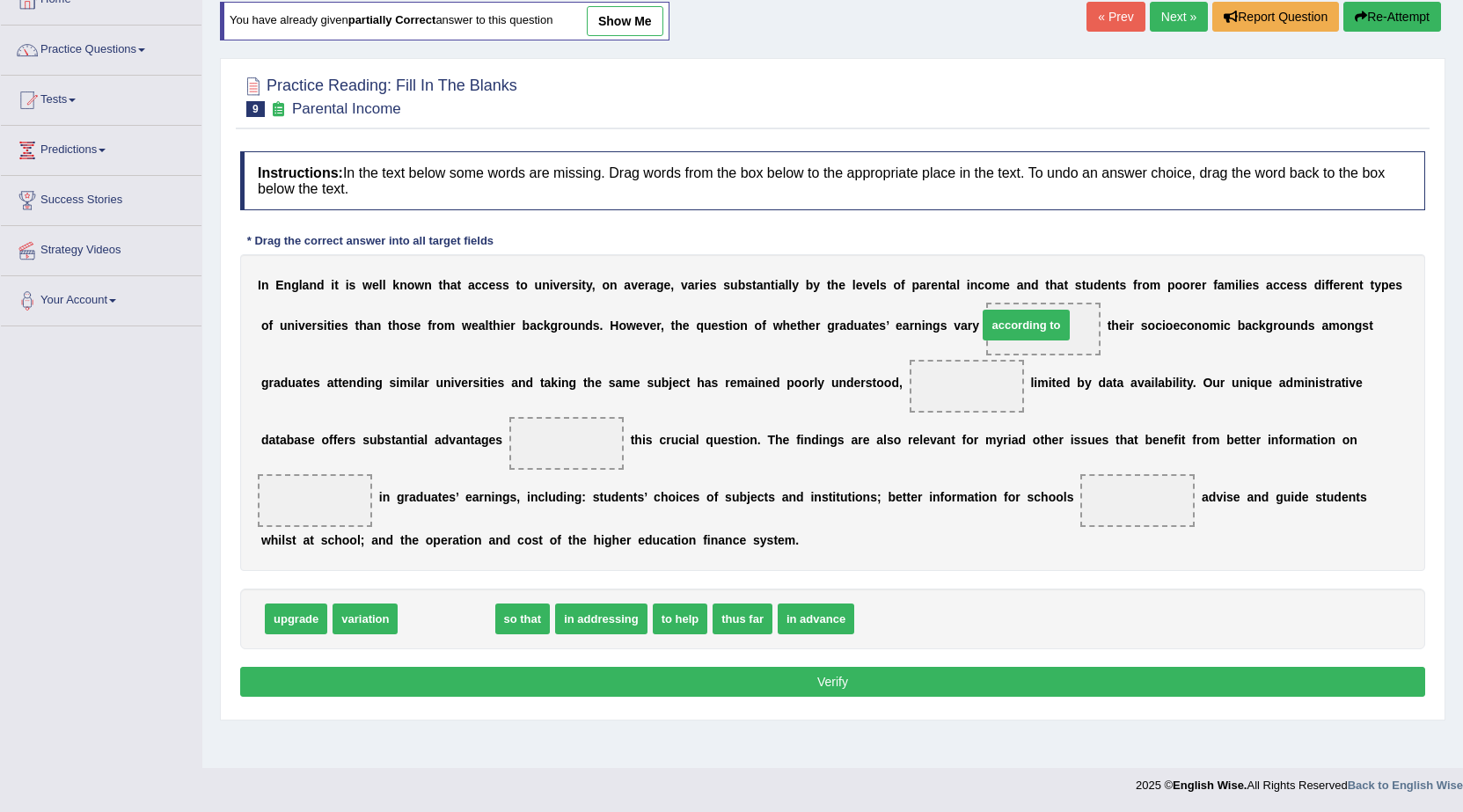
drag, startPoint x: 451, startPoint y: 622, endPoint x: 1030, endPoint y: 328, distance: 649.4
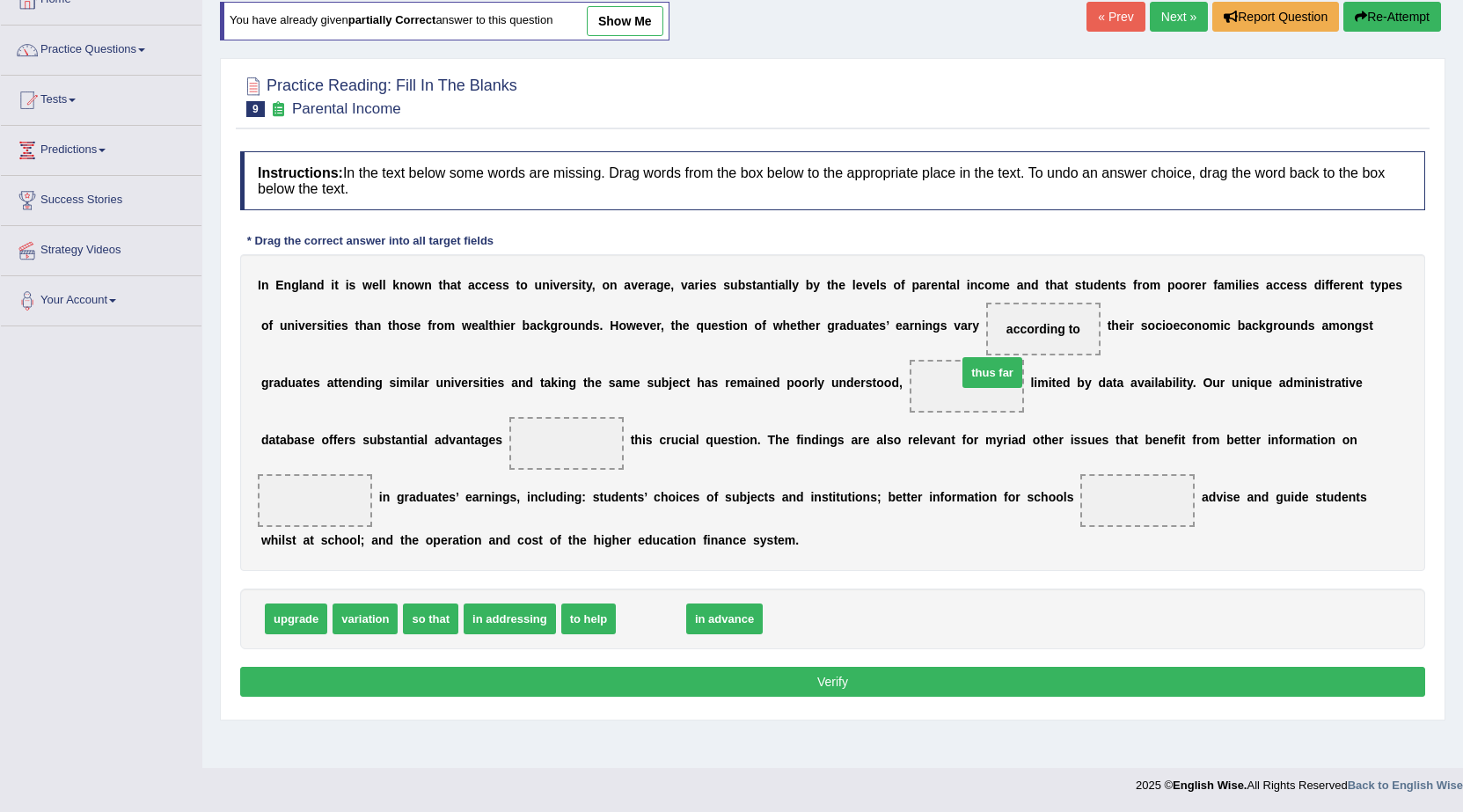
drag, startPoint x: 641, startPoint y: 618, endPoint x: 983, endPoint y: 372, distance: 421.3
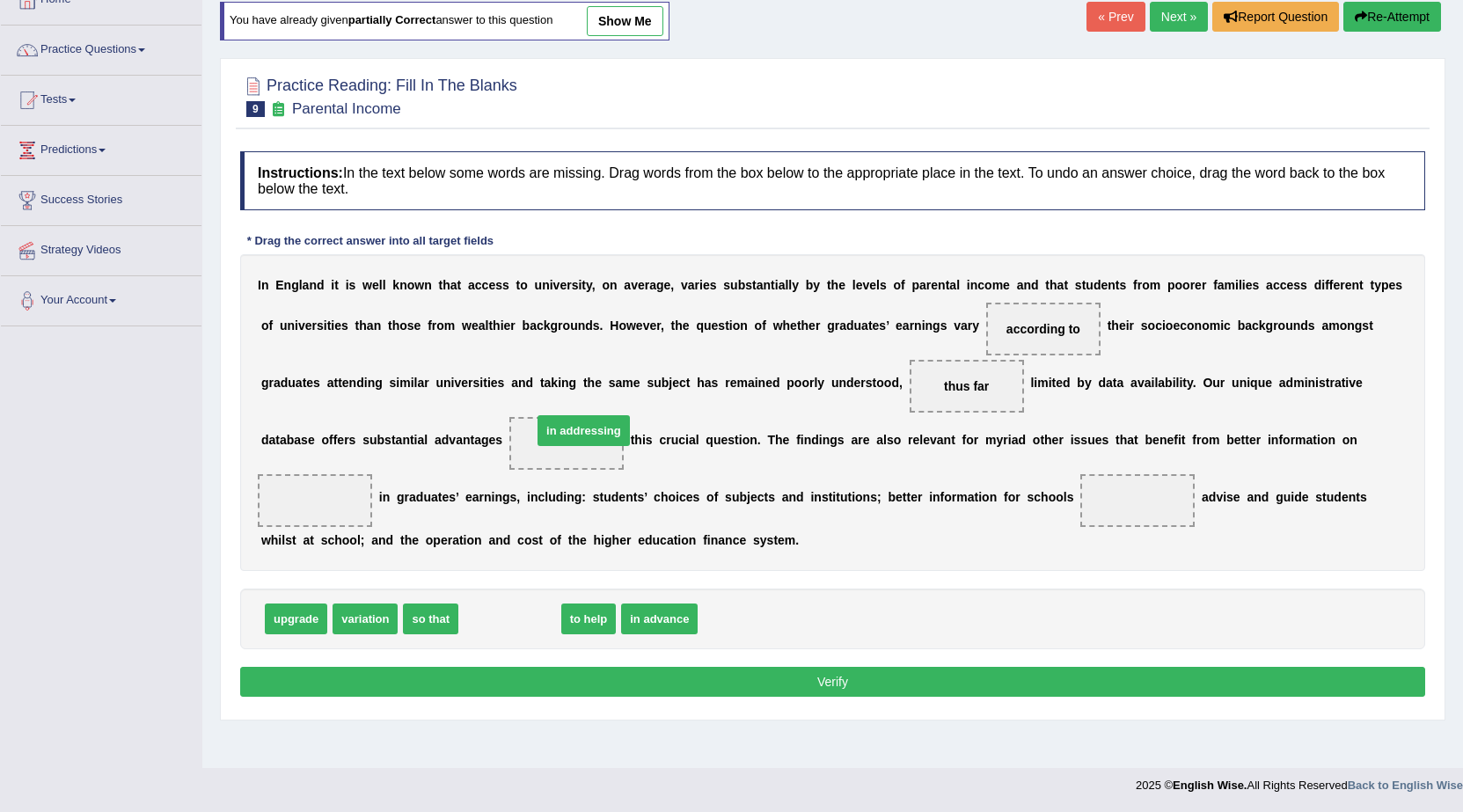
drag, startPoint x: 496, startPoint y: 615, endPoint x: 570, endPoint y: 426, distance: 203.0
drag, startPoint x: 564, startPoint y: 620, endPoint x: 626, endPoint y: 624, distance: 62.1
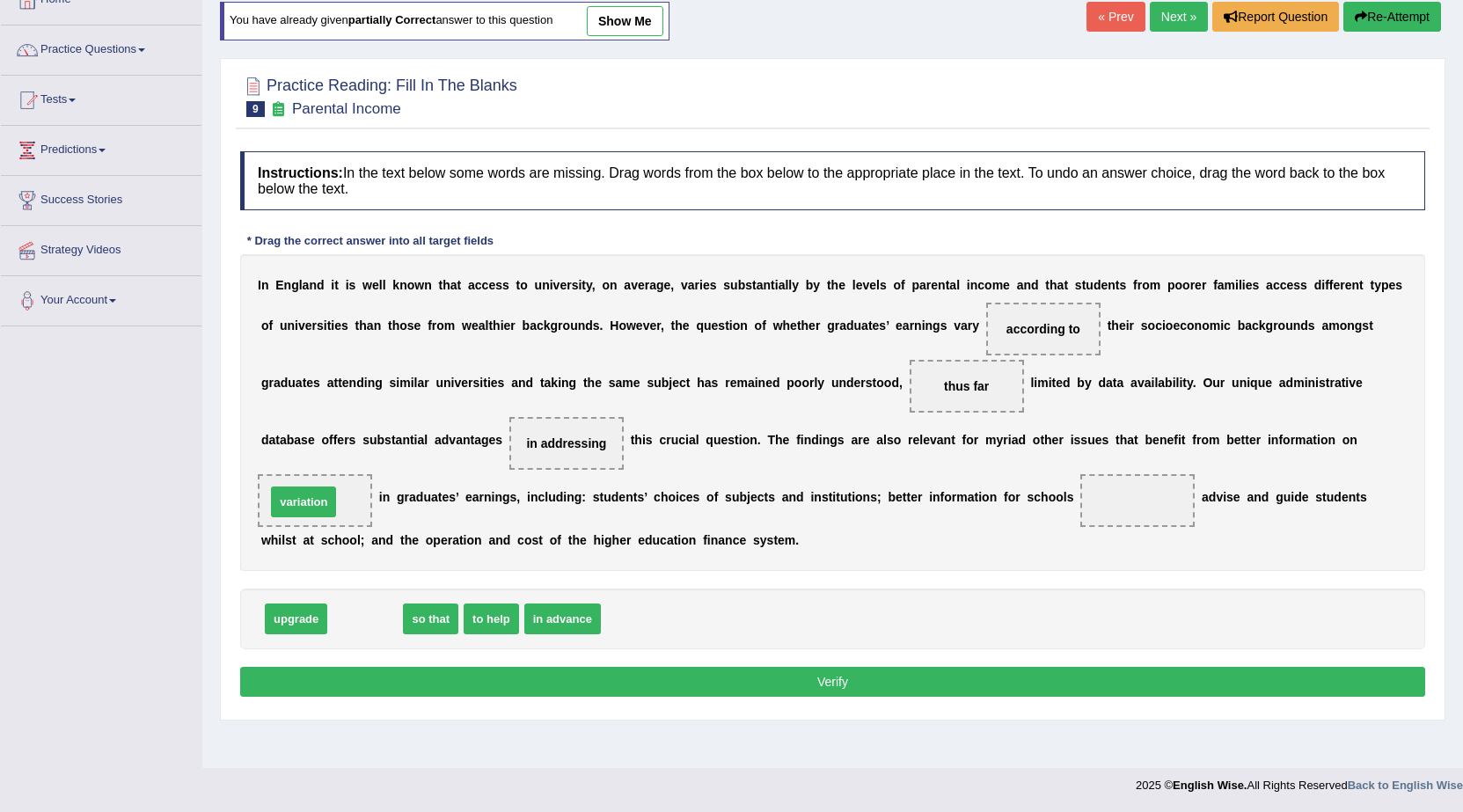
drag, startPoint x: 374, startPoint y: 613, endPoint x: 312, endPoint y: 496, distance: 132.4
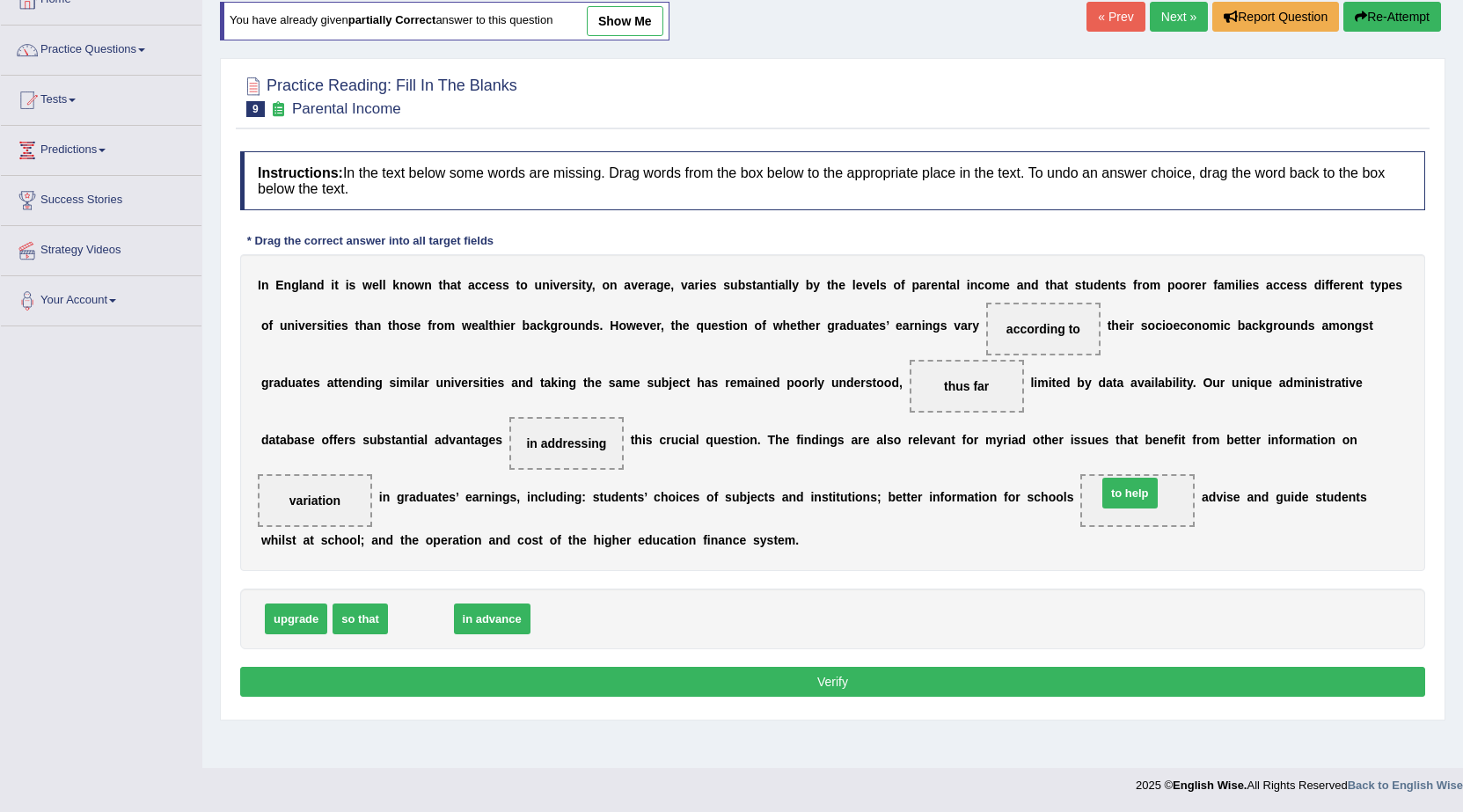
drag, startPoint x: 424, startPoint y: 626, endPoint x: 1132, endPoint y: 500, distance: 719.1
click at [1024, 682] on button "Verify" at bounding box center [832, 681] width 1185 height 30
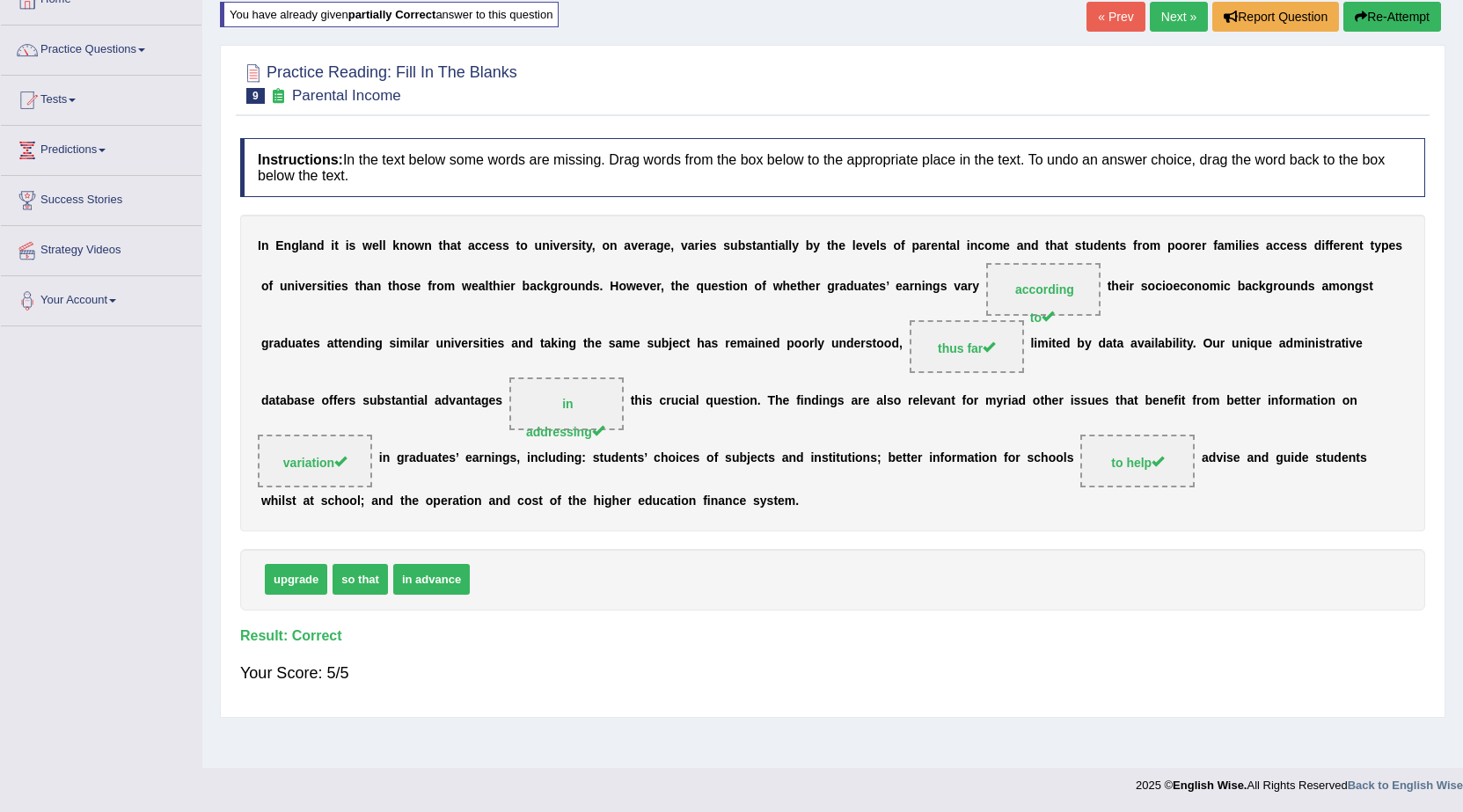
drag, startPoint x: 1166, startPoint y: 20, endPoint x: 728, endPoint y: 54, distance: 439.3
click at [1165, 19] on link "Next »" at bounding box center [1179, 17] width 58 height 30
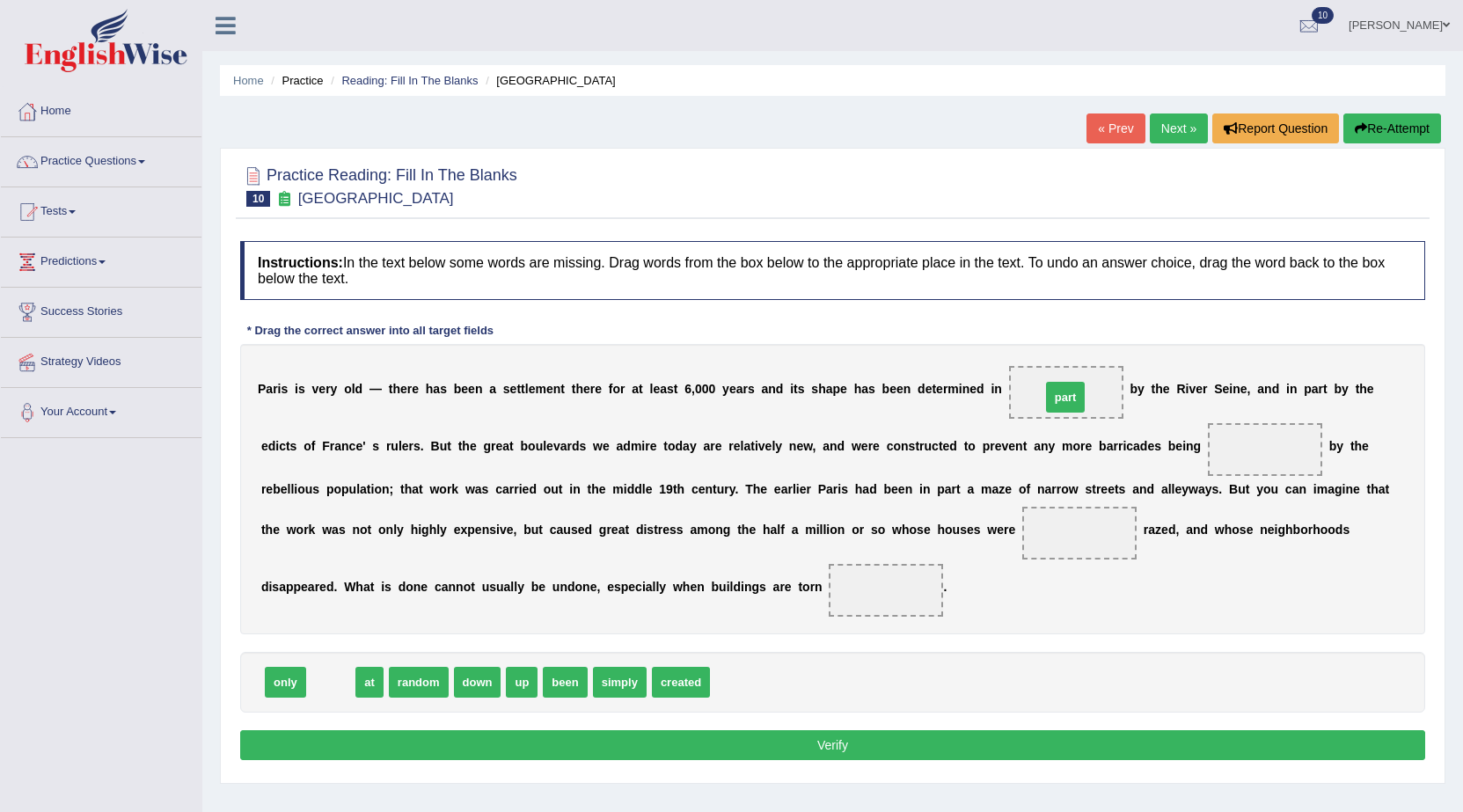
drag, startPoint x: 327, startPoint y: 681, endPoint x: 1061, endPoint y: 397, distance: 787.0
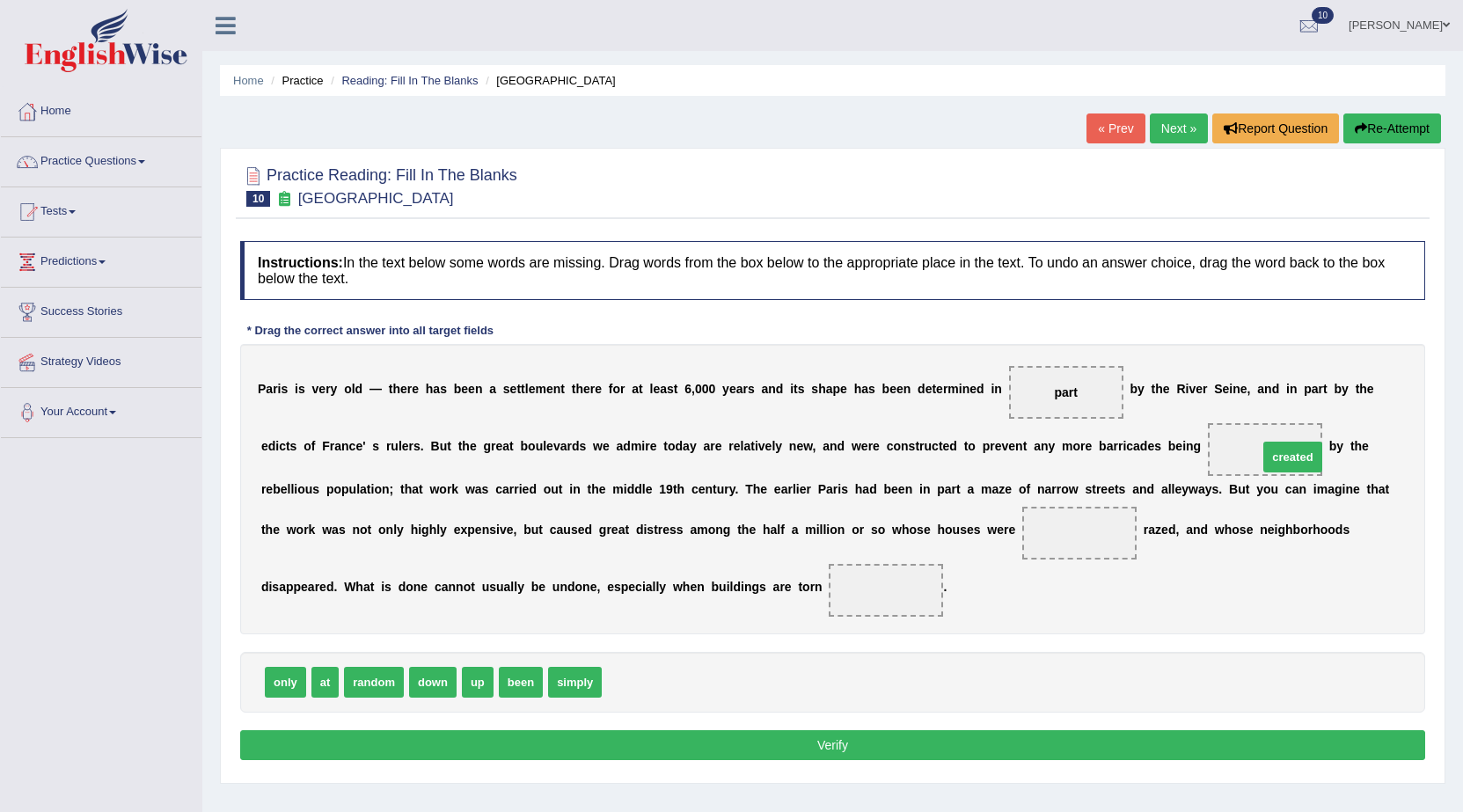
drag, startPoint x: 618, startPoint y: 683, endPoint x: 1274, endPoint y: 458, distance: 693.5
drag, startPoint x: 581, startPoint y: 678, endPoint x: 1094, endPoint y: 536, distance: 532.3
drag, startPoint x: 439, startPoint y: 678, endPoint x: 877, endPoint y: 599, distance: 445.1
click at [761, 745] on button "Verify" at bounding box center [832, 745] width 1185 height 30
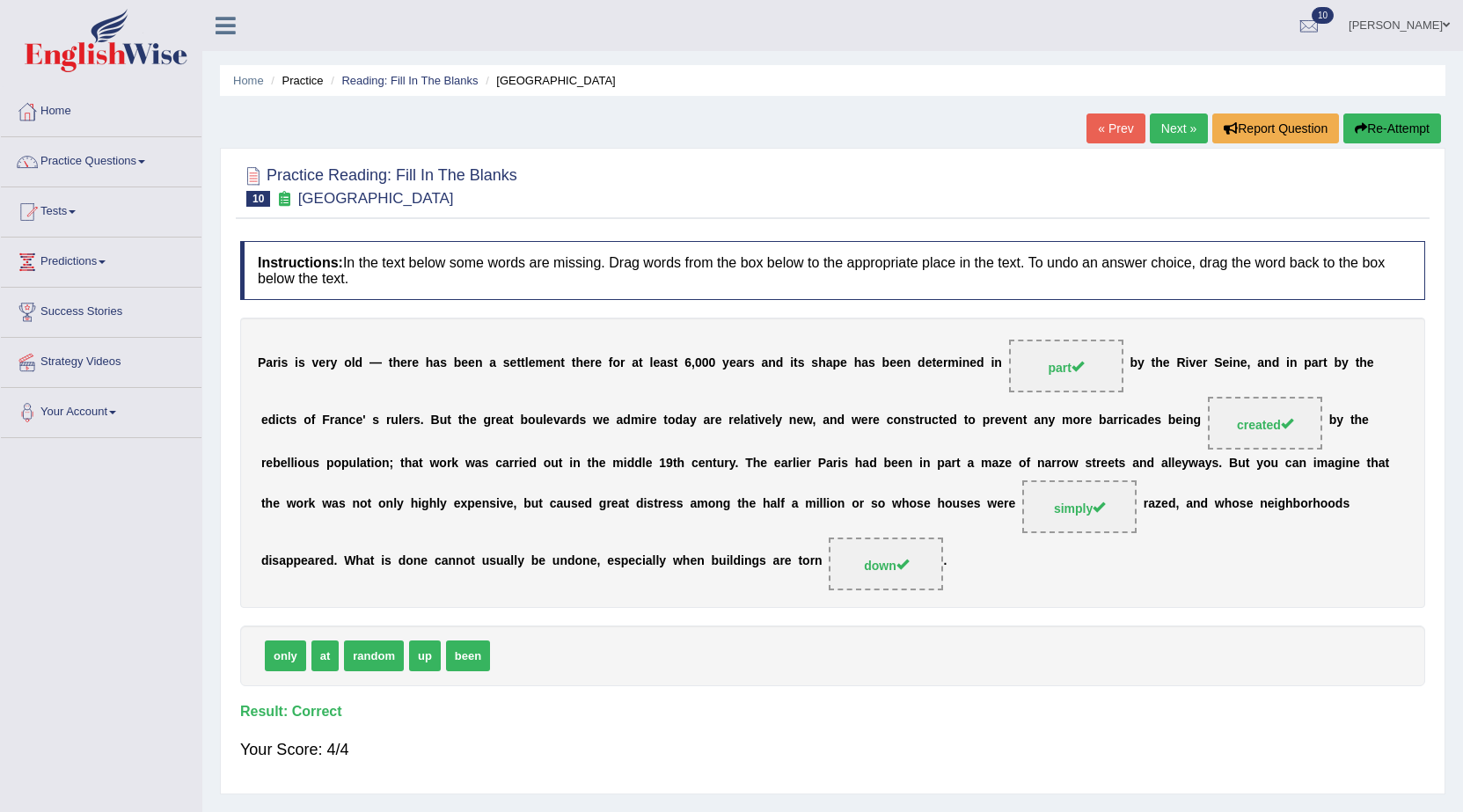
click at [1172, 120] on link "Next »" at bounding box center [1179, 129] width 58 height 30
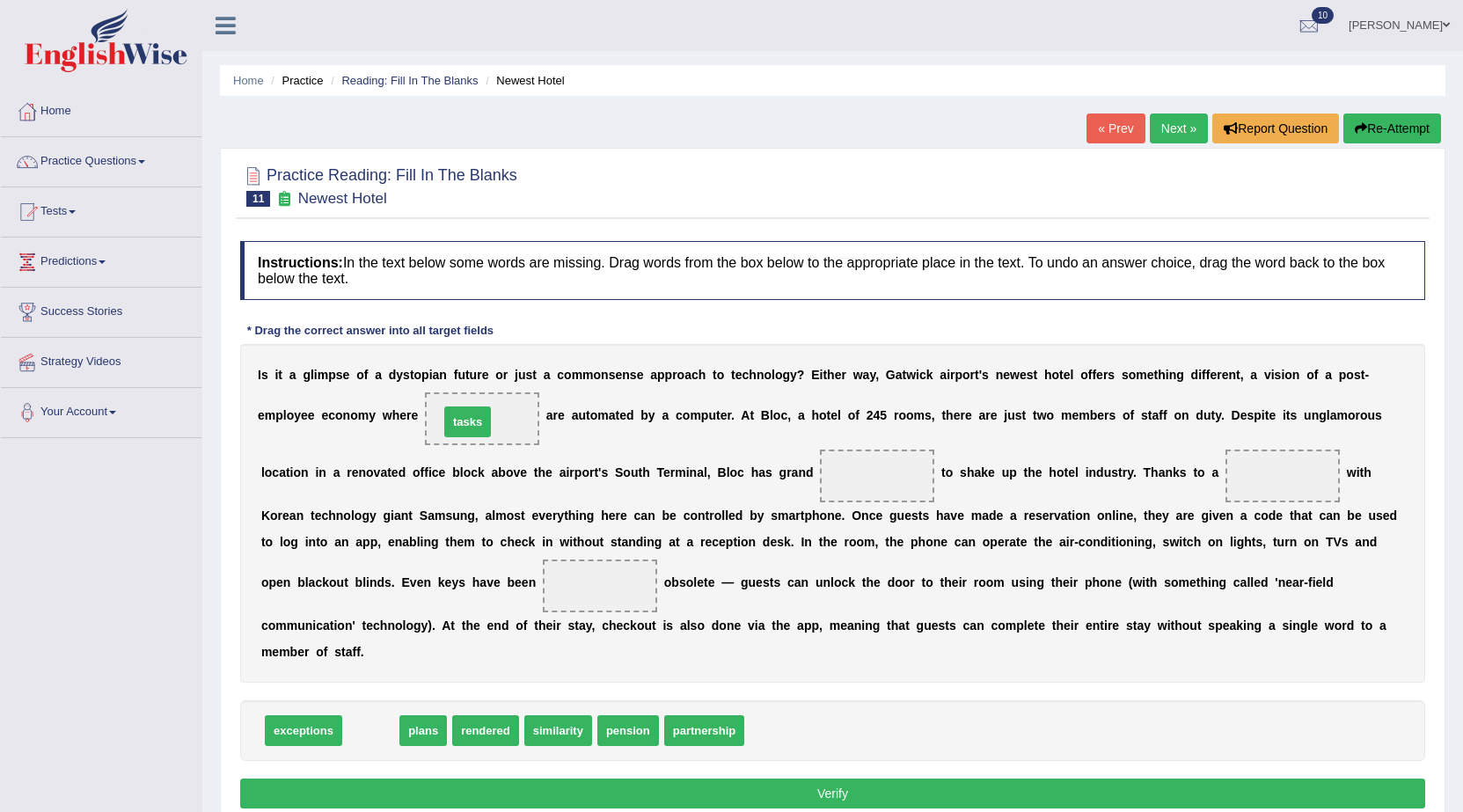
drag, startPoint x: 373, startPoint y: 730, endPoint x: 469, endPoint y: 421, distance: 323.6
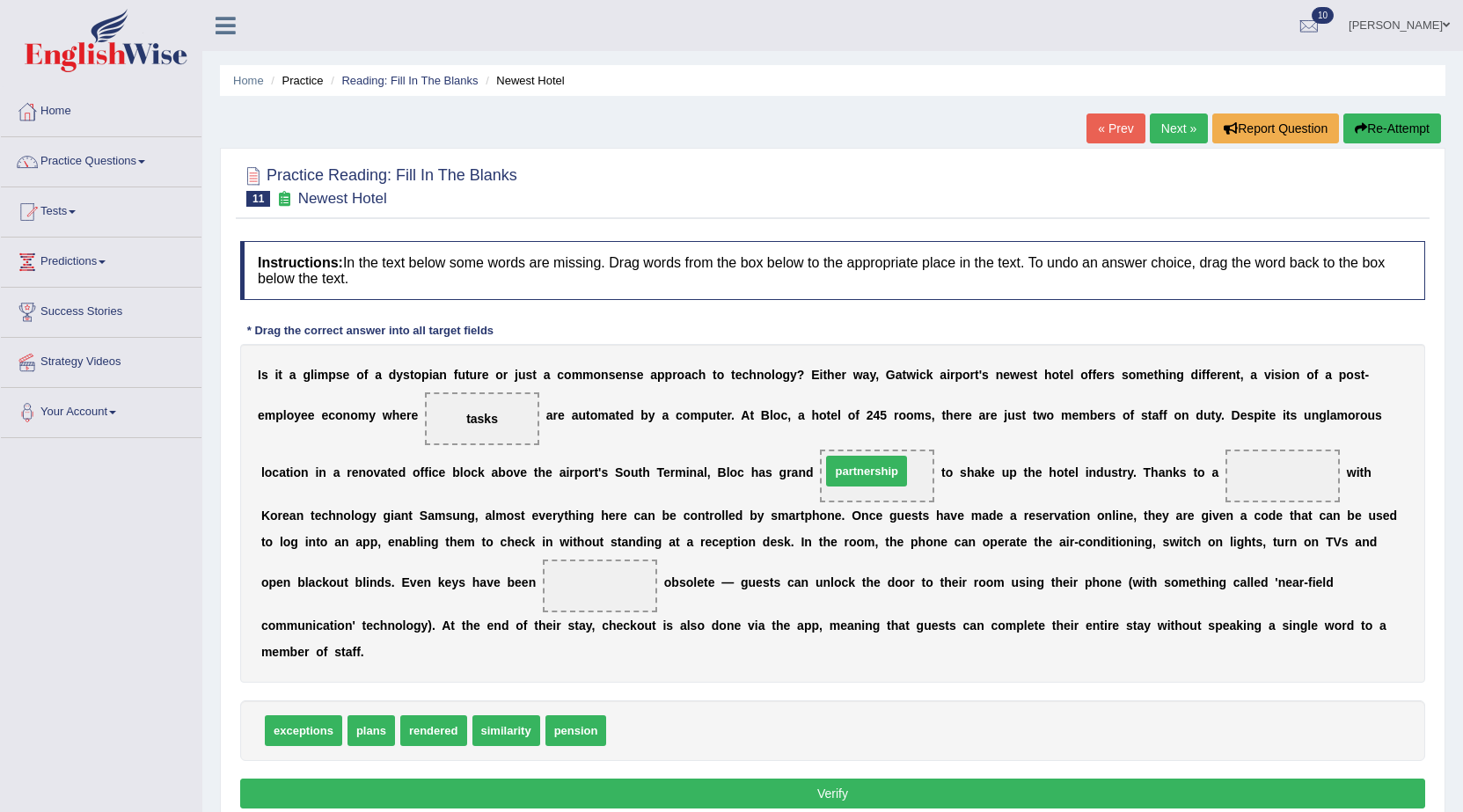
drag, startPoint x: 633, startPoint y: 734, endPoint x: 847, endPoint y: 475, distance: 336.0
drag, startPoint x: 319, startPoint y: 735, endPoint x: 614, endPoint y: 593, distance: 327.4
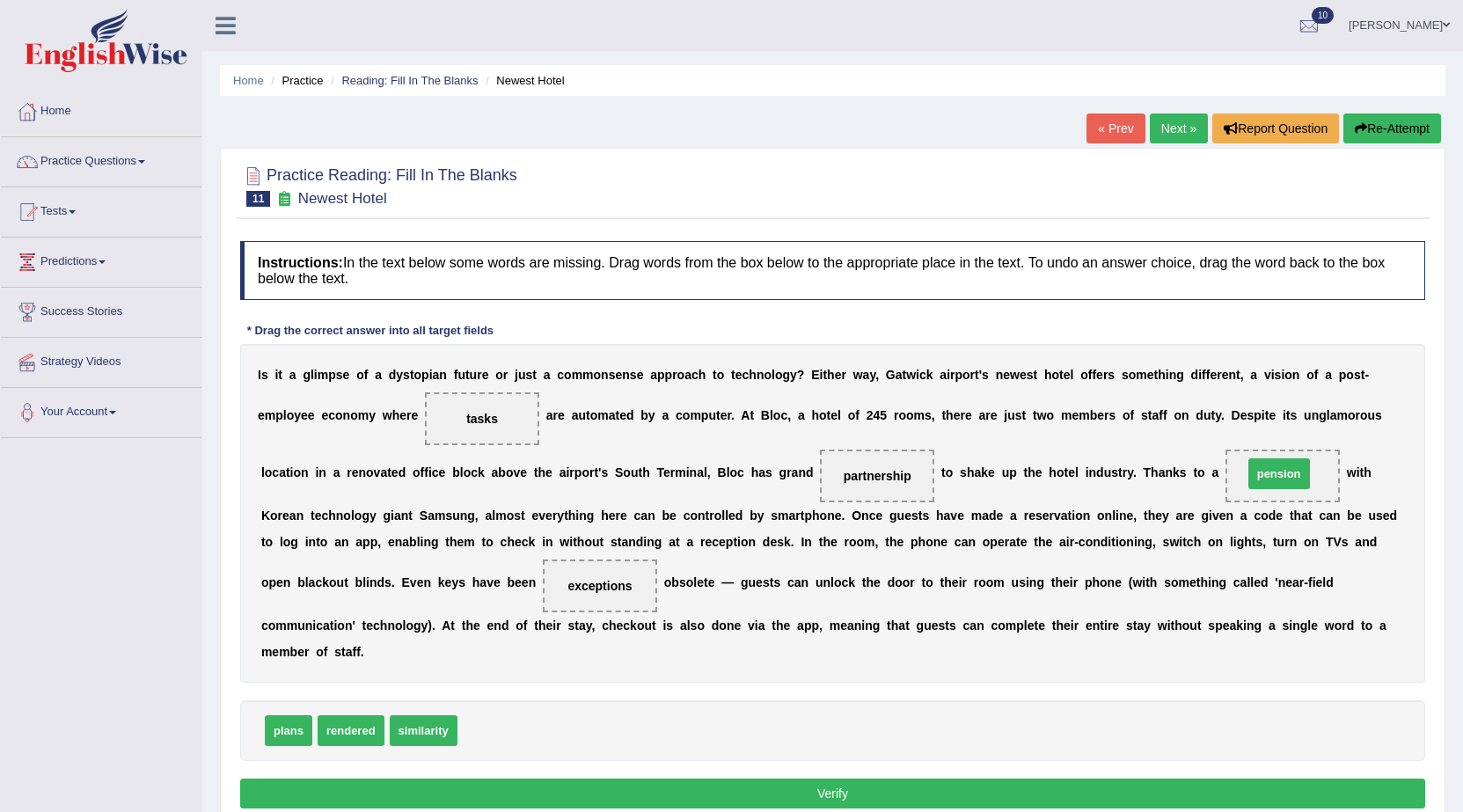
drag, startPoint x: 505, startPoint y: 729, endPoint x: 1292, endPoint y: 472, distance: 827.9
click at [963, 788] on button "Verify" at bounding box center [832, 793] width 1185 height 30
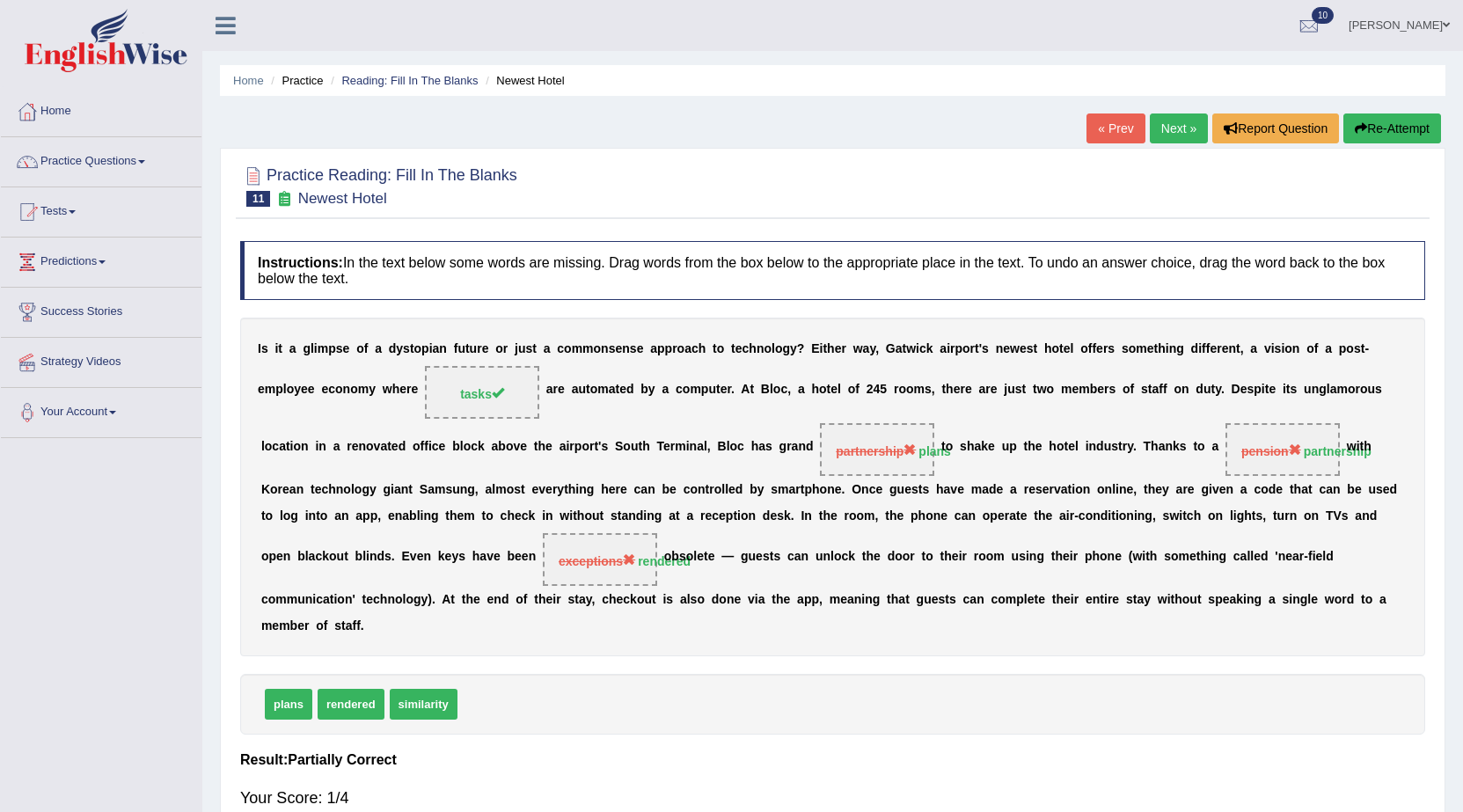
click at [1361, 137] on button "Re-Attempt" at bounding box center [1392, 129] width 98 height 30
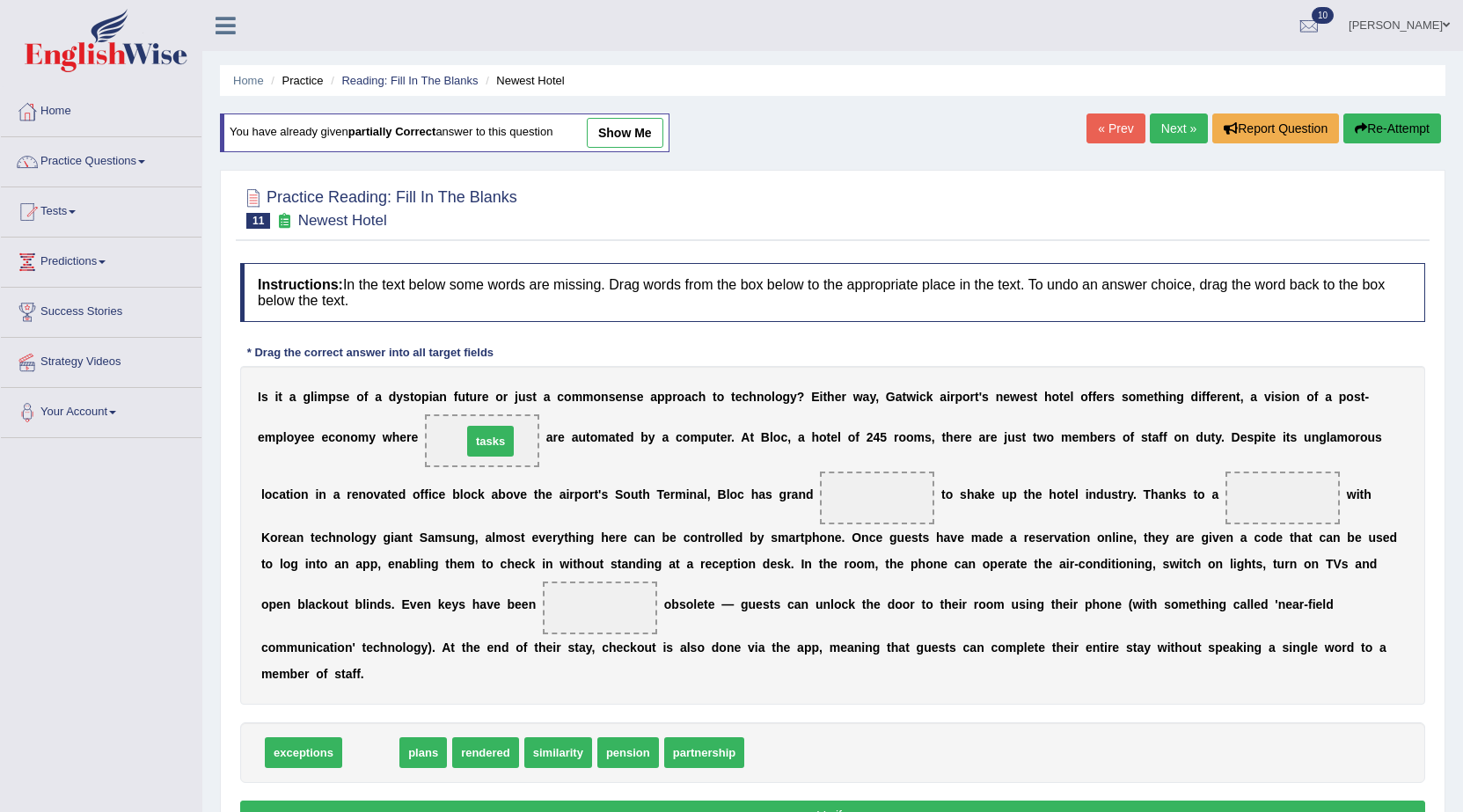
drag, startPoint x: 374, startPoint y: 755, endPoint x: 492, endPoint y: 445, distance: 331.7
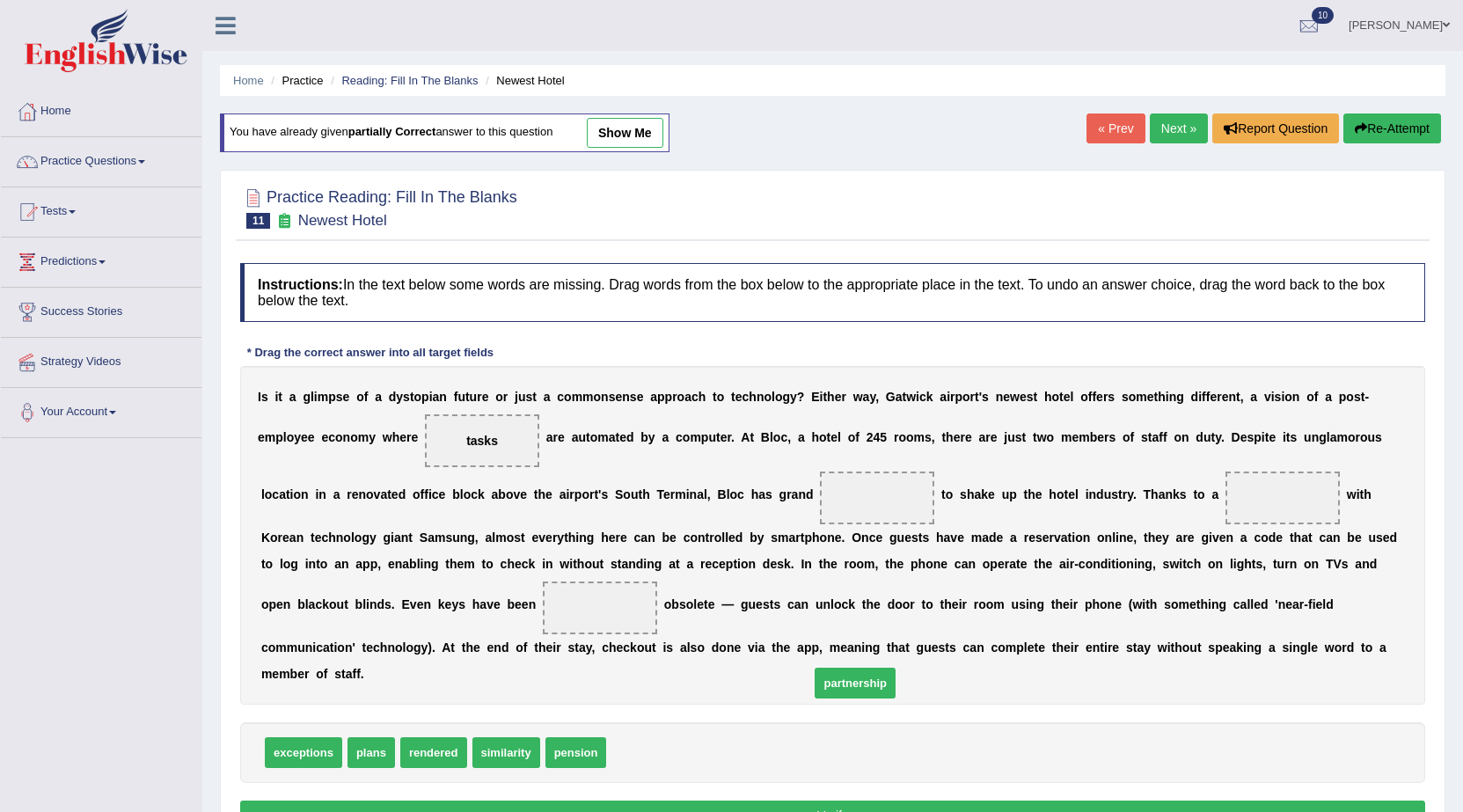
drag, startPoint x: 656, startPoint y: 747, endPoint x: 859, endPoint y: 677, distance: 214.7
click at [859, 677] on span "partnership" at bounding box center [854, 682] width 81 height 31
drag, startPoint x: 366, startPoint y: 753, endPoint x: 857, endPoint y: 498, distance: 553.3
drag, startPoint x: 591, startPoint y: 753, endPoint x: 1282, endPoint y: 505, distance: 734.2
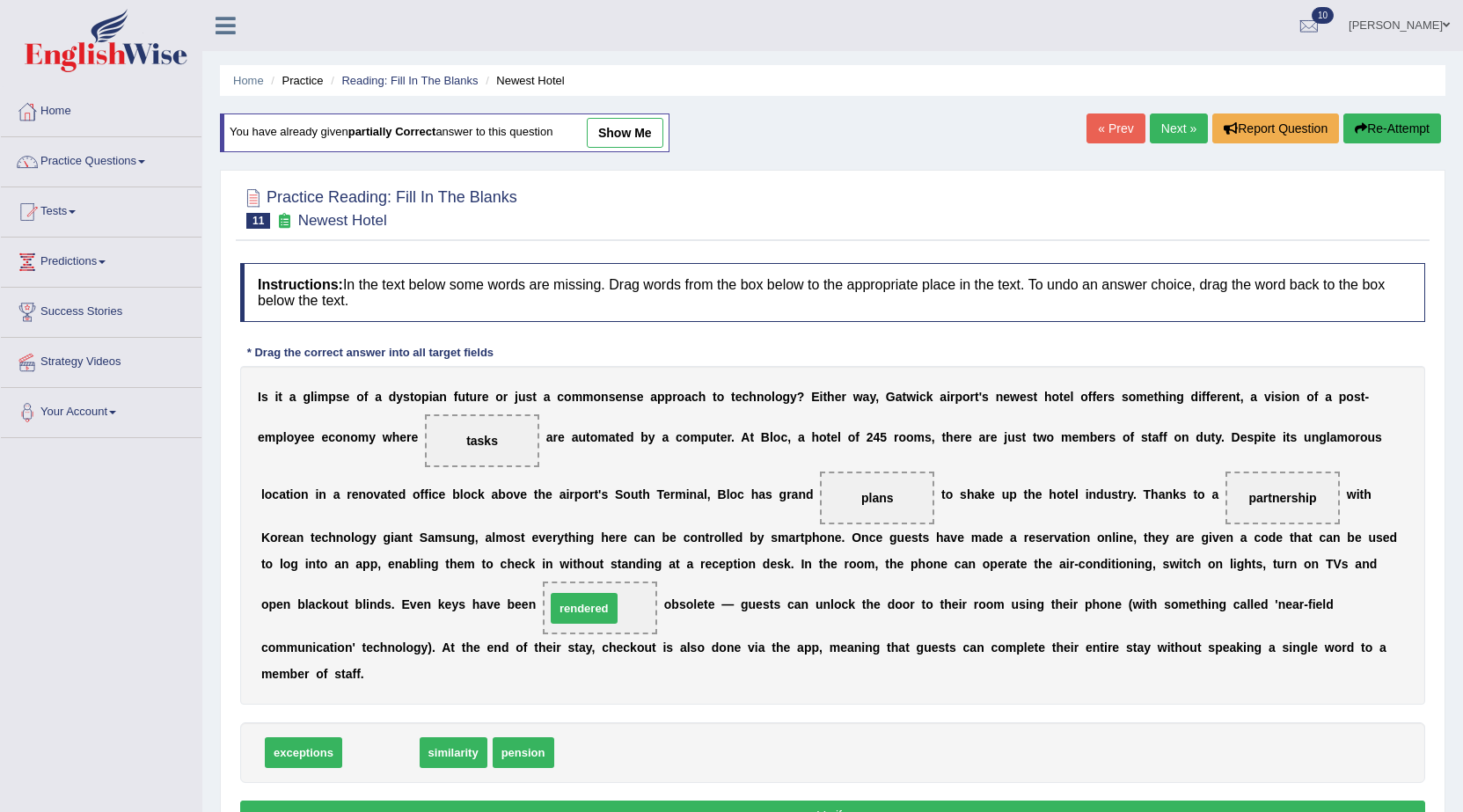
drag, startPoint x: 370, startPoint y: 747, endPoint x: 574, endPoint y: 604, distance: 249.1
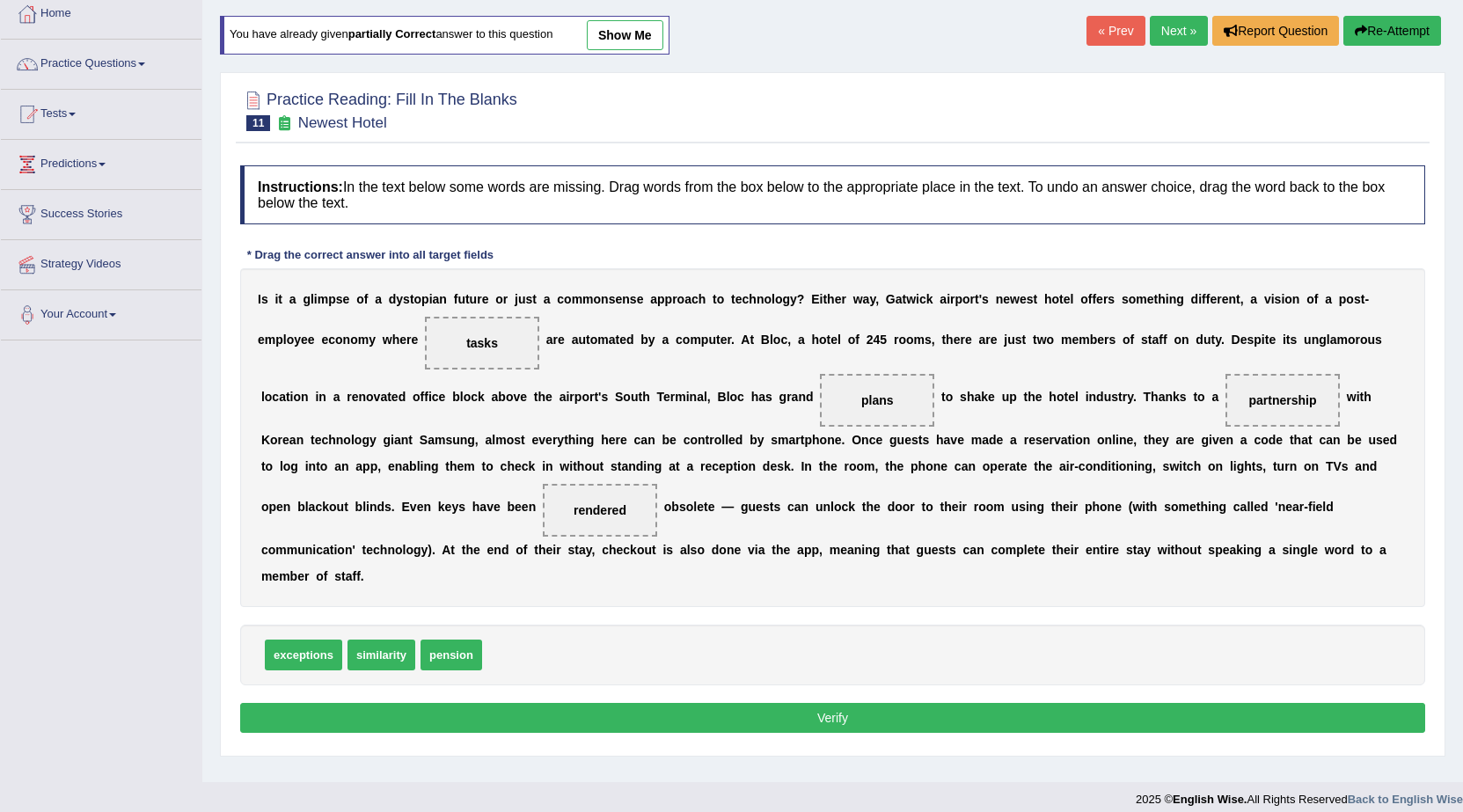
scroll to position [112, 0]
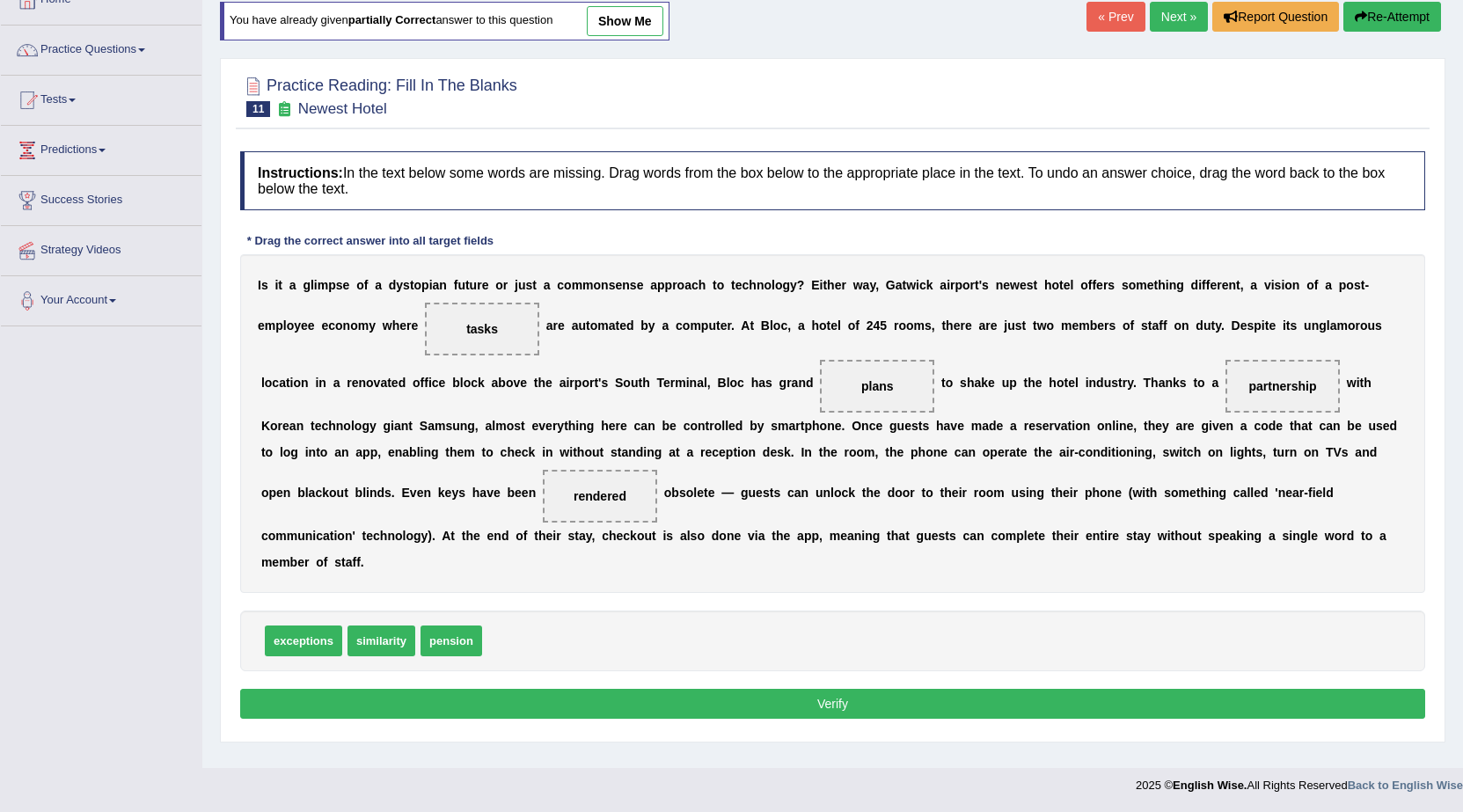
click at [858, 709] on button "Verify" at bounding box center [832, 703] width 1185 height 30
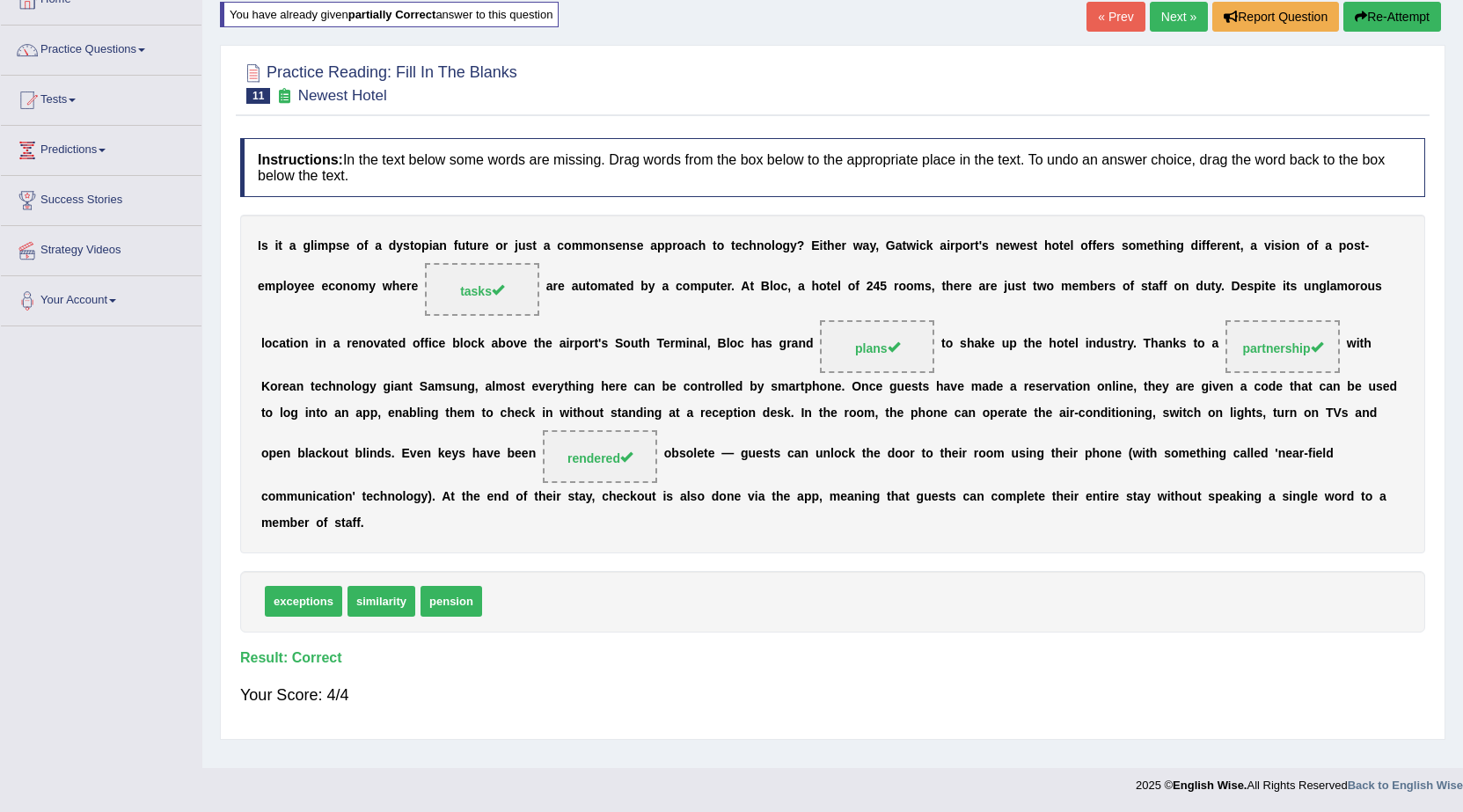
click at [1179, 21] on link "Next »" at bounding box center [1179, 17] width 58 height 30
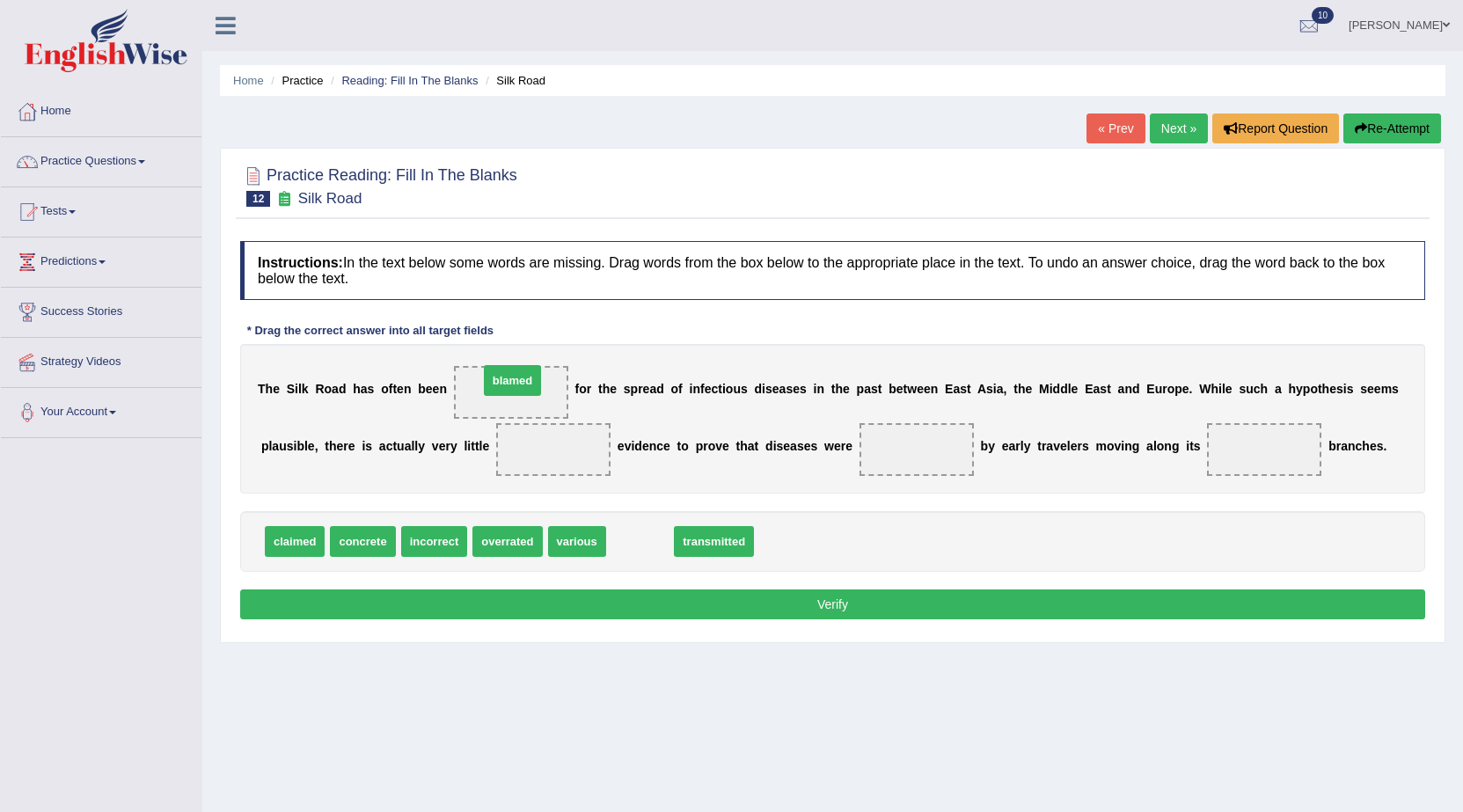
drag, startPoint x: 628, startPoint y: 537, endPoint x: 500, endPoint y: 377, distance: 204.9
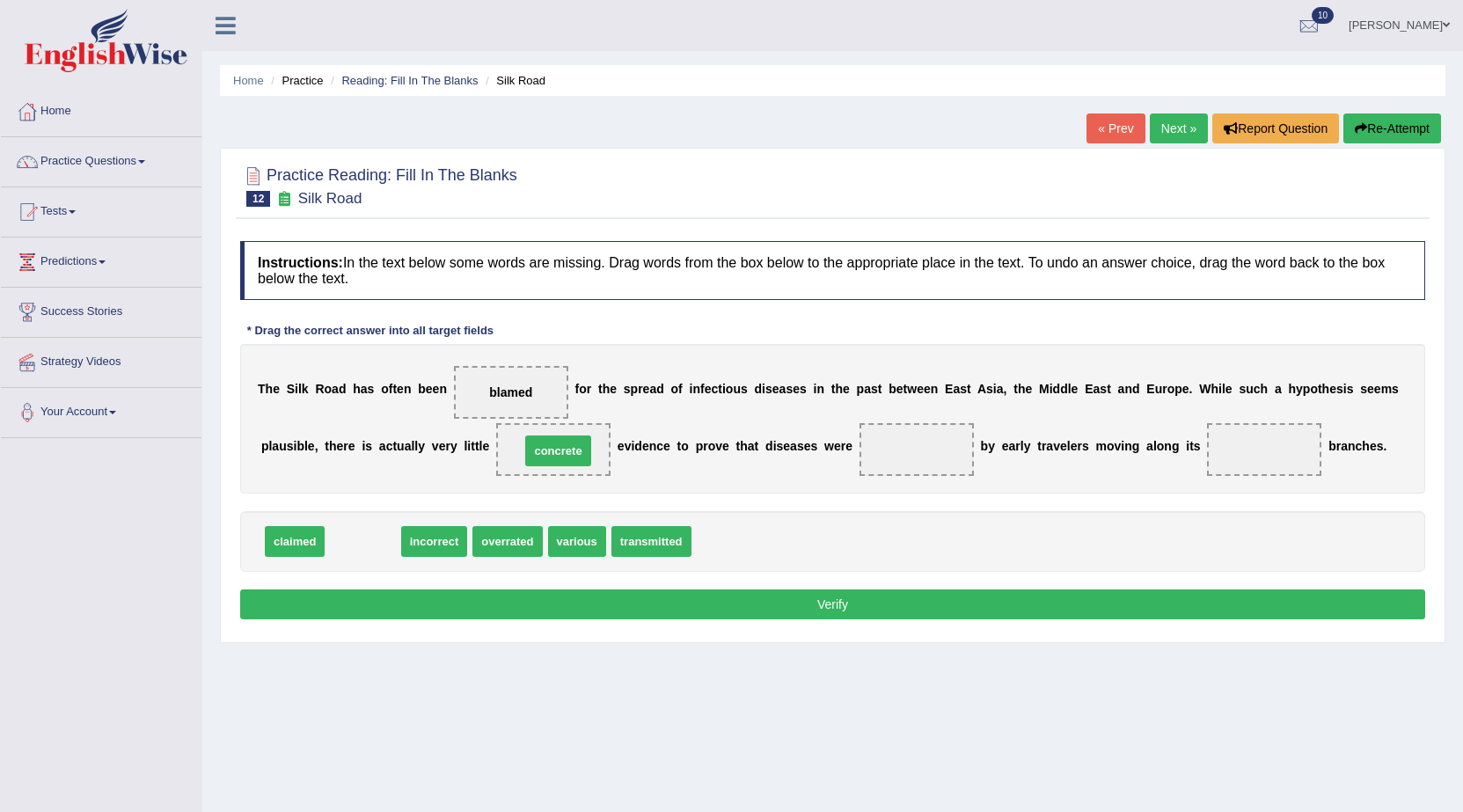
drag, startPoint x: 379, startPoint y: 543, endPoint x: 574, endPoint y: 452, distance: 215.2
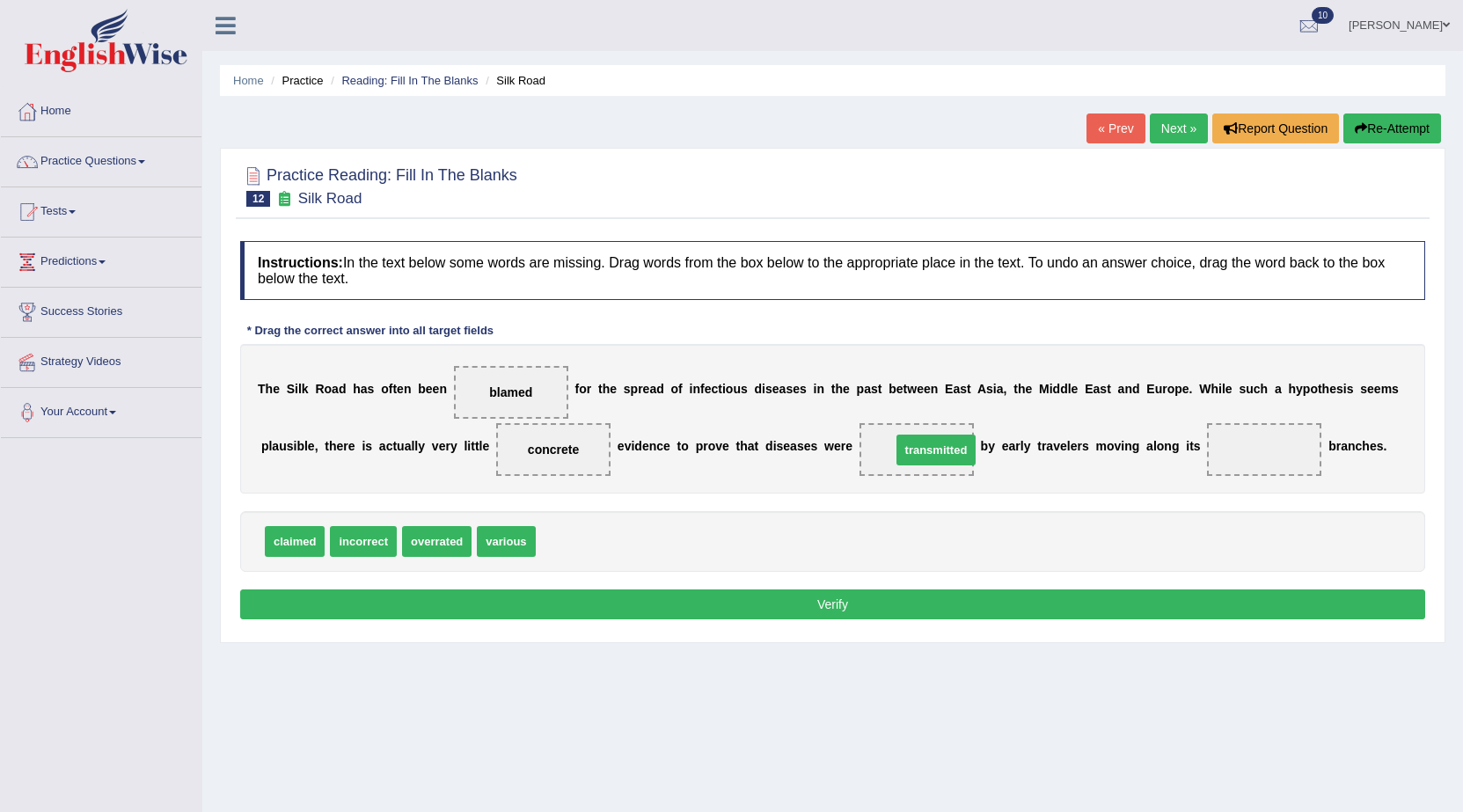
drag, startPoint x: 573, startPoint y: 546, endPoint x: 929, endPoint y: 454, distance: 367.7
drag, startPoint x: 497, startPoint y: 544, endPoint x: 1233, endPoint y: 452, distance: 741.7
drag, startPoint x: 443, startPoint y: 544, endPoint x: 1277, endPoint y: 447, distance: 839.6
drag, startPoint x: 1126, startPoint y: 586, endPoint x: 1110, endPoint y: 606, distance: 25.6
click at [1117, 599] on div "Instructions: In the text below some words are missing. Drag words from the box…" at bounding box center [833, 432] width 1194 height 401
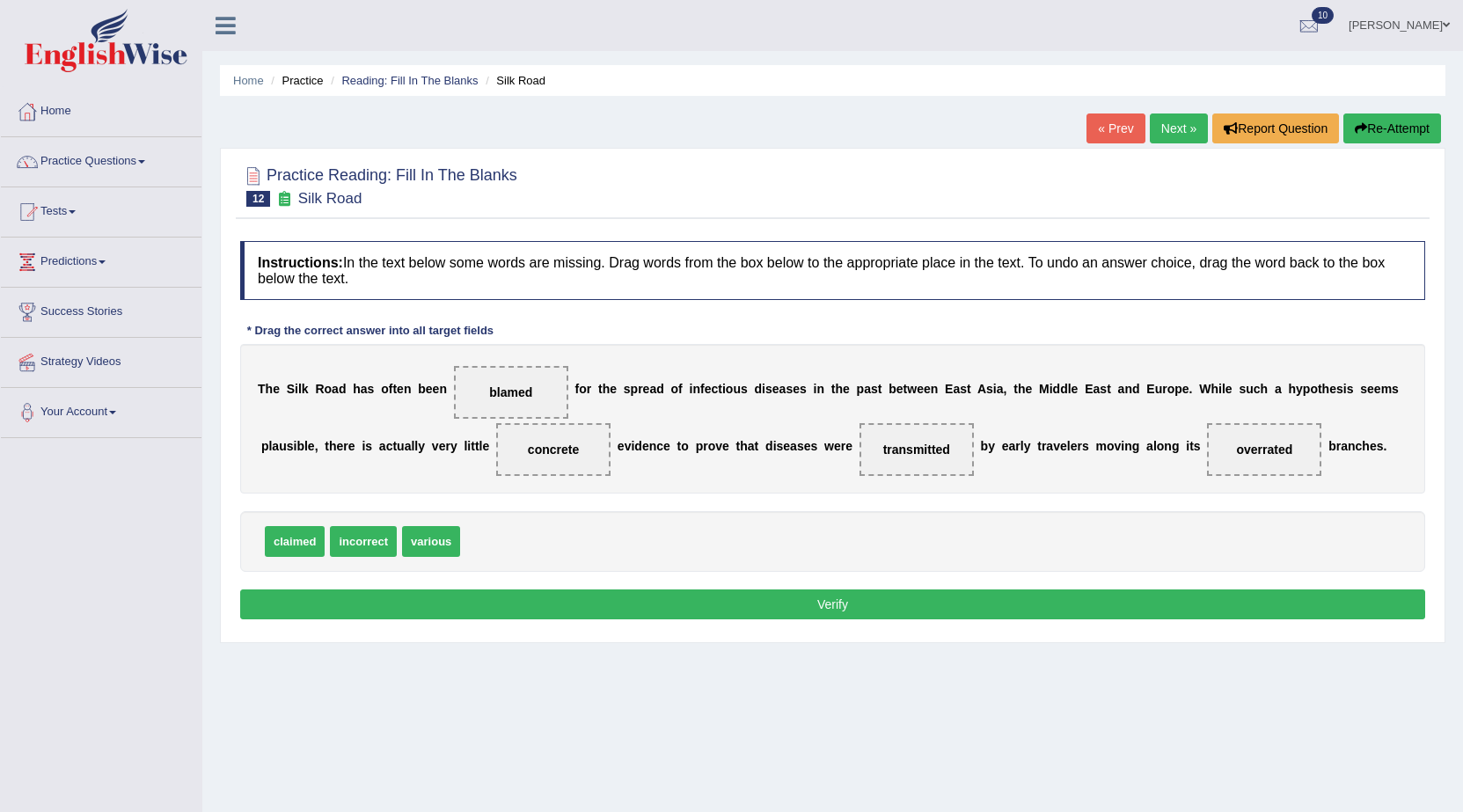
click at [1108, 606] on button "Verify" at bounding box center [832, 604] width 1185 height 30
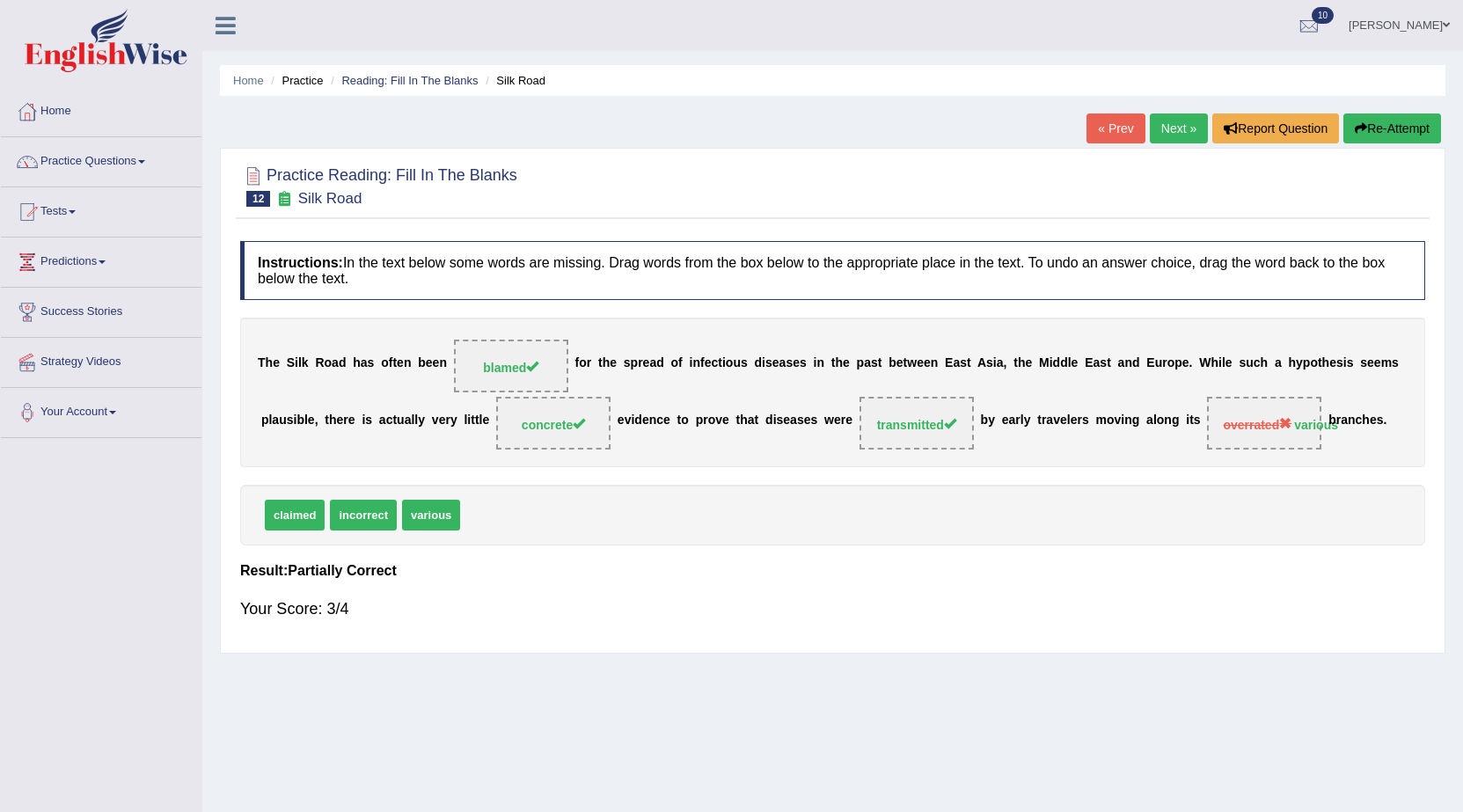
click at [1396, 122] on button "Re-Attempt" at bounding box center [1392, 129] width 98 height 30
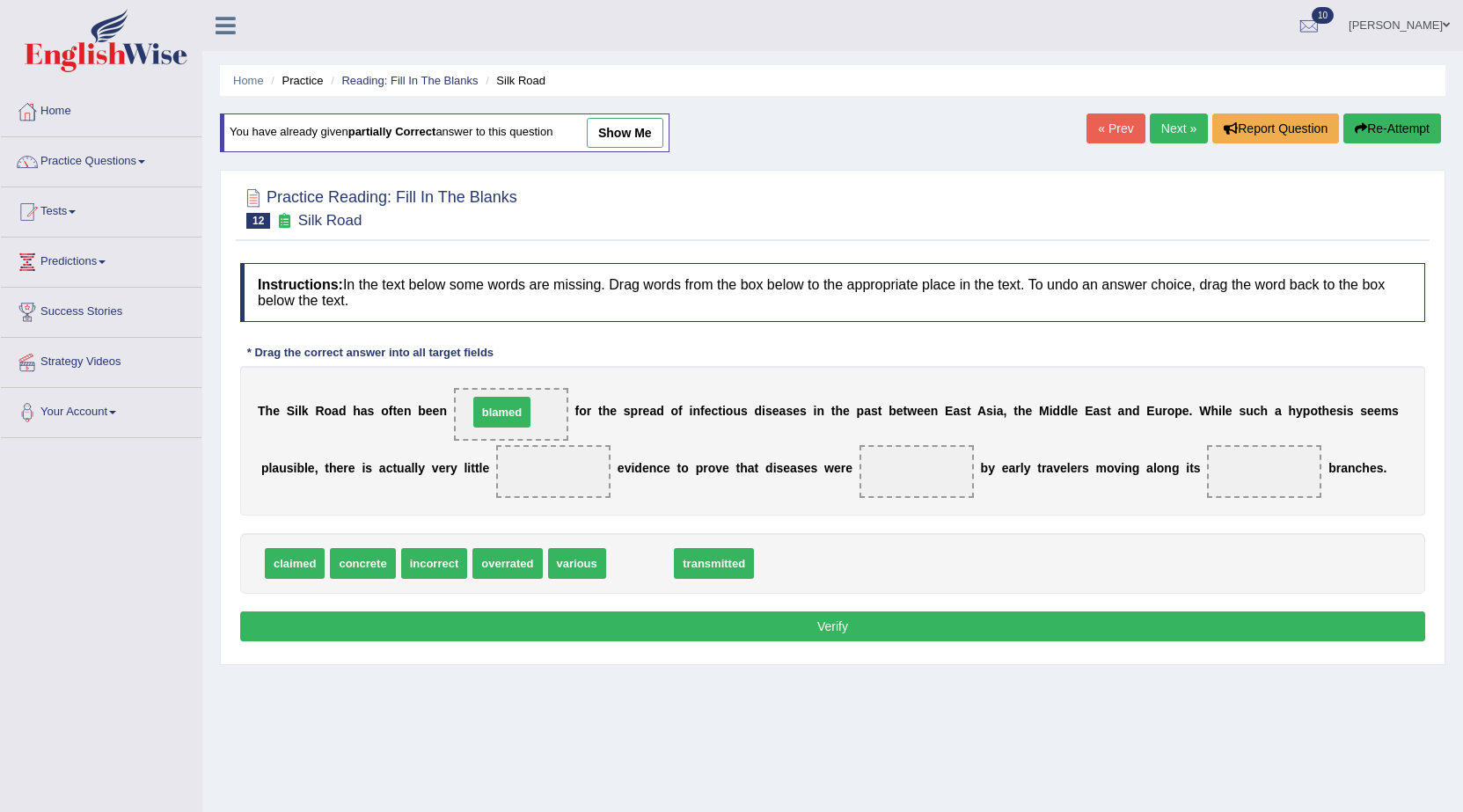
drag, startPoint x: 641, startPoint y: 566, endPoint x: 503, endPoint y: 414, distance: 205.3
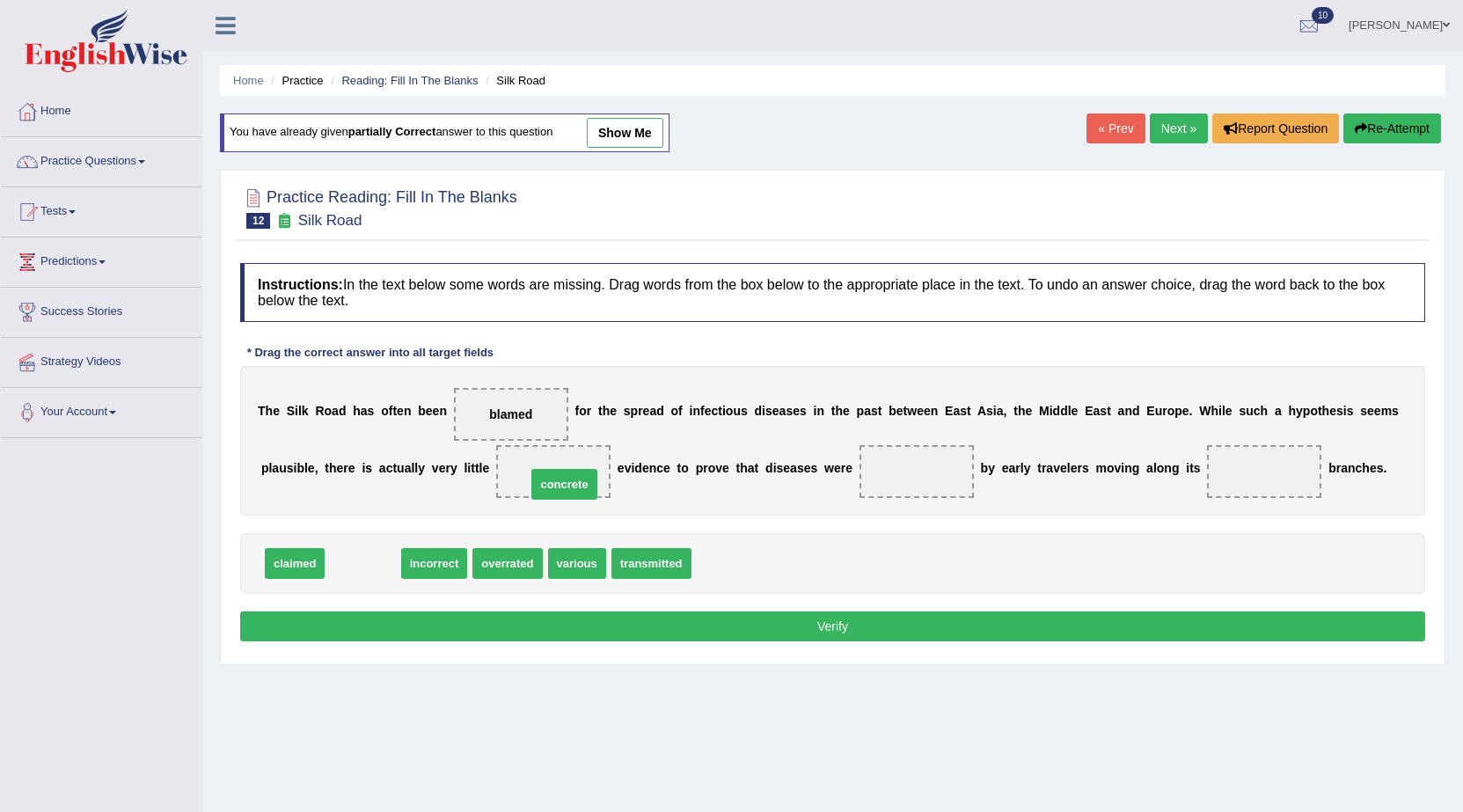
drag, startPoint x: 355, startPoint y: 562, endPoint x: 556, endPoint y: 483, distance: 216.0
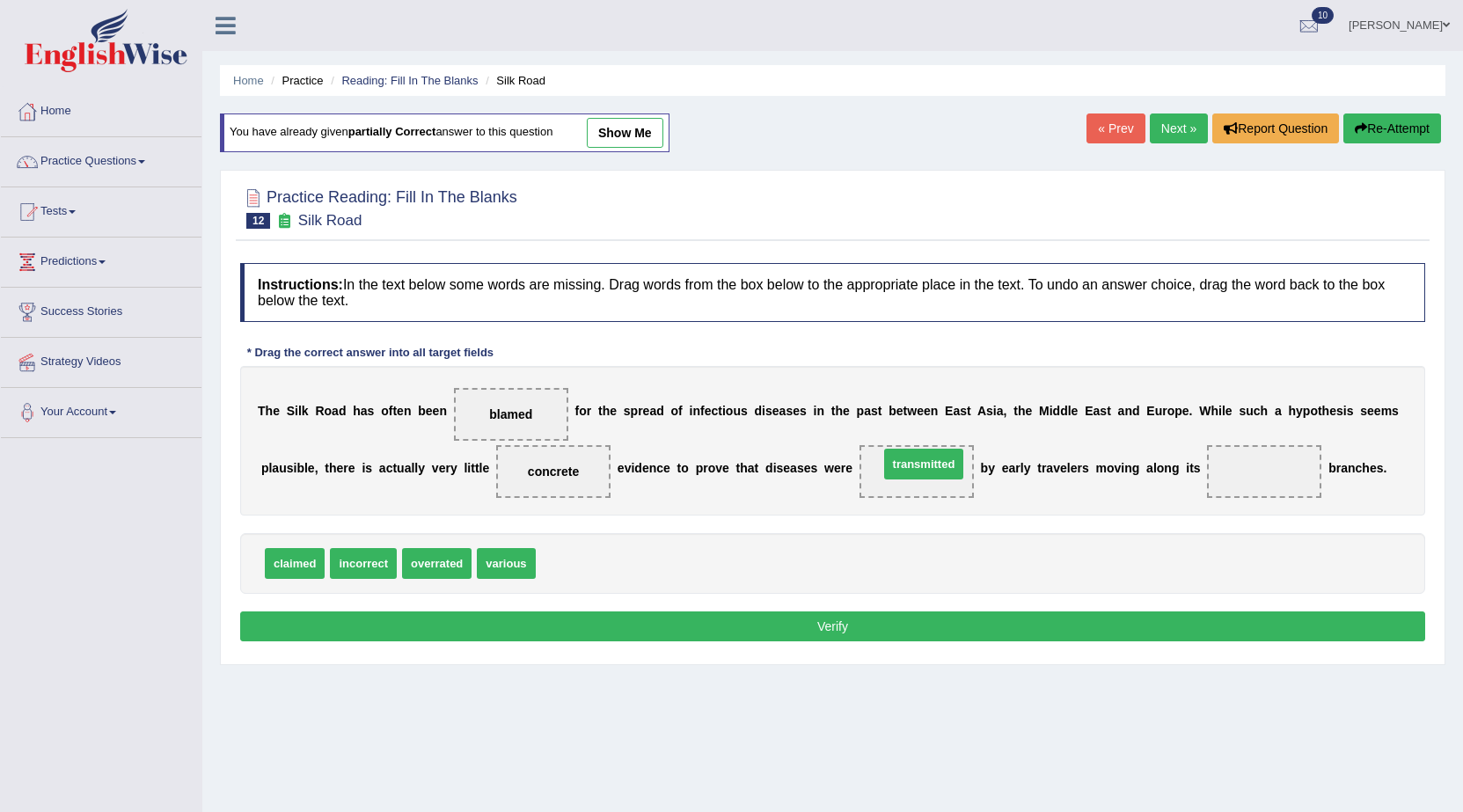
drag, startPoint x: 583, startPoint y: 566, endPoint x: 925, endPoint y: 467, distance: 356.0
drag, startPoint x: 499, startPoint y: 566, endPoint x: 1277, endPoint y: 479, distance: 782.8
click at [1215, 613] on button "Verify" at bounding box center [832, 626] width 1185 height 30
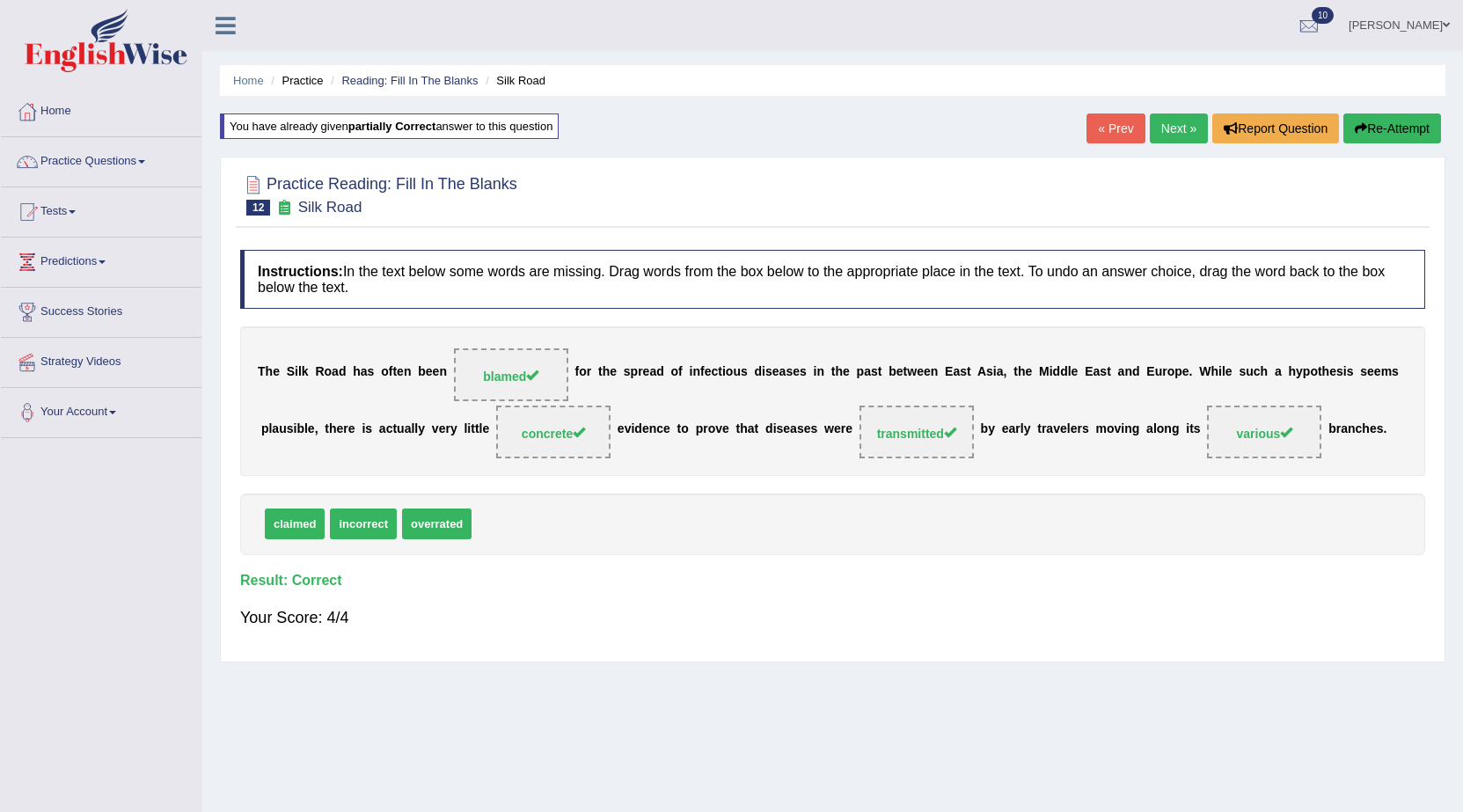
click at [1172, 134] on link "Next »" at bounding box center [1179, 129] width 58 height 30
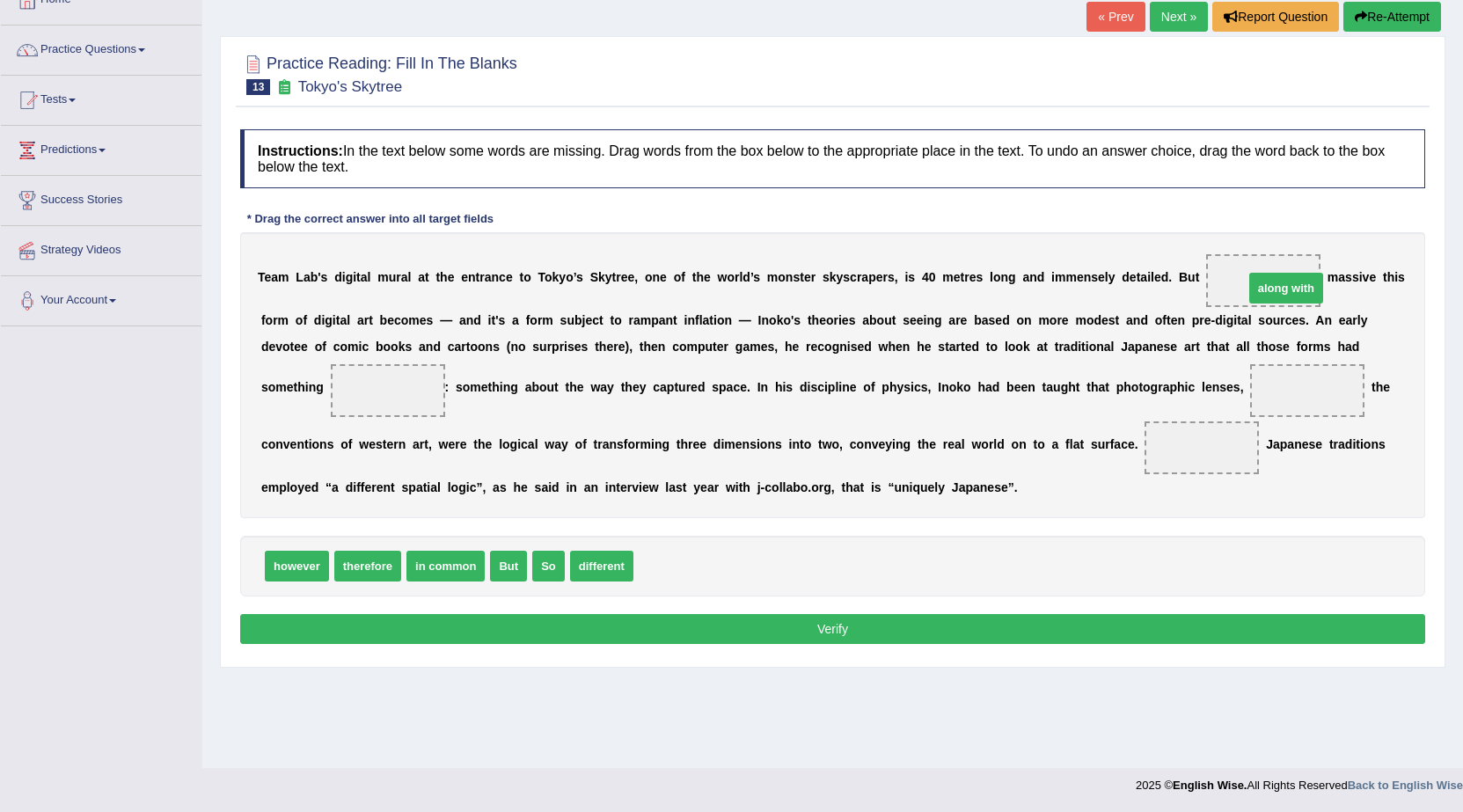
drag, startPoint x: 680, startPoint y: 570, endPoint x: 1291, endPoint y: 292, distance: 671.3
drag, startPoint x: 442, startPoint y: 568, endPoint x: 389, endPoint y: 379, distance: 196.3
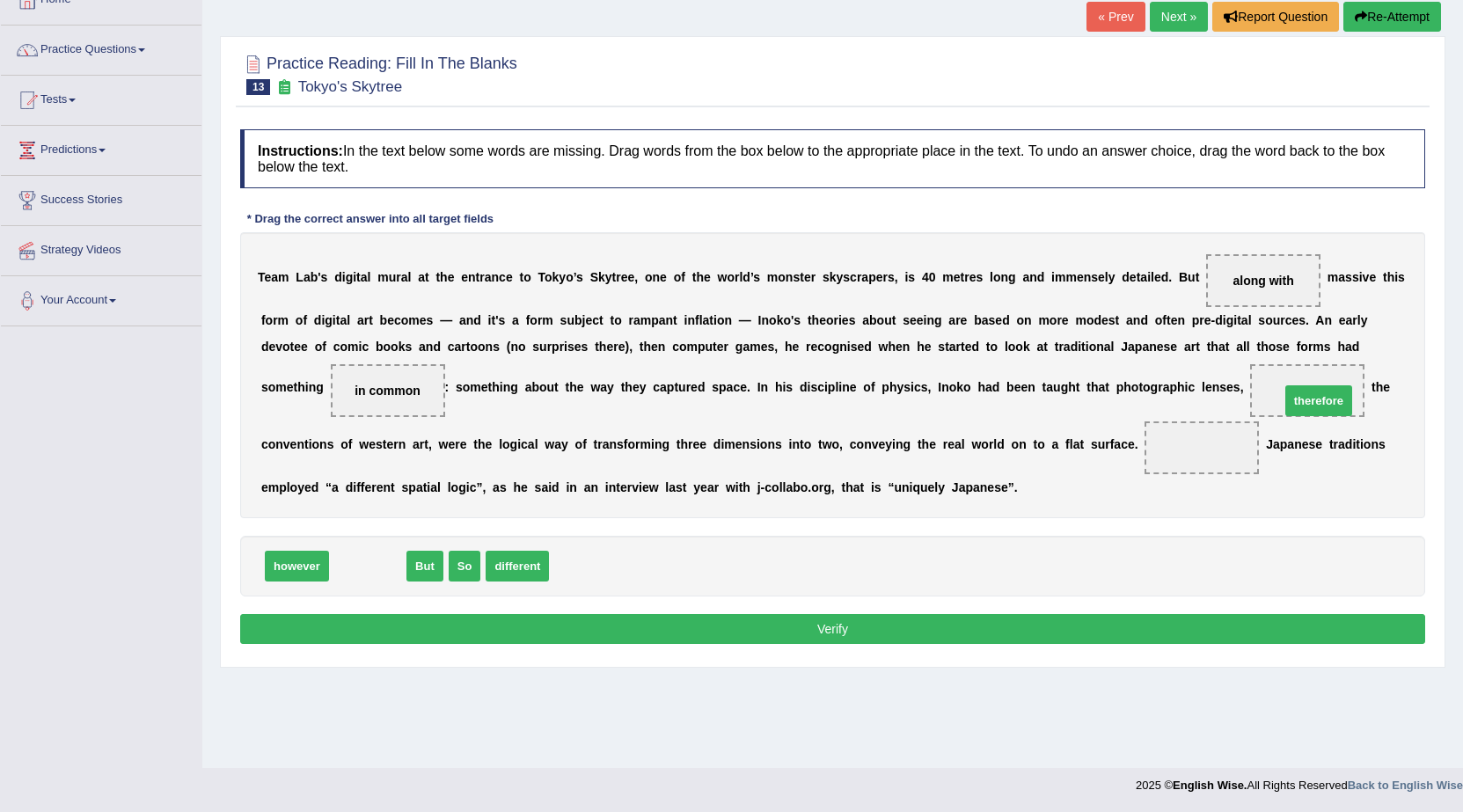
drag, startPoint x: 375, startPoint y: 565, endPoint x: 1325, endPoint y: 400, distance: 964.2
drag, startPoint x: 350, startPoint y: 566, endPoint x: 1175, endPoint y: 445, distance: 833.8
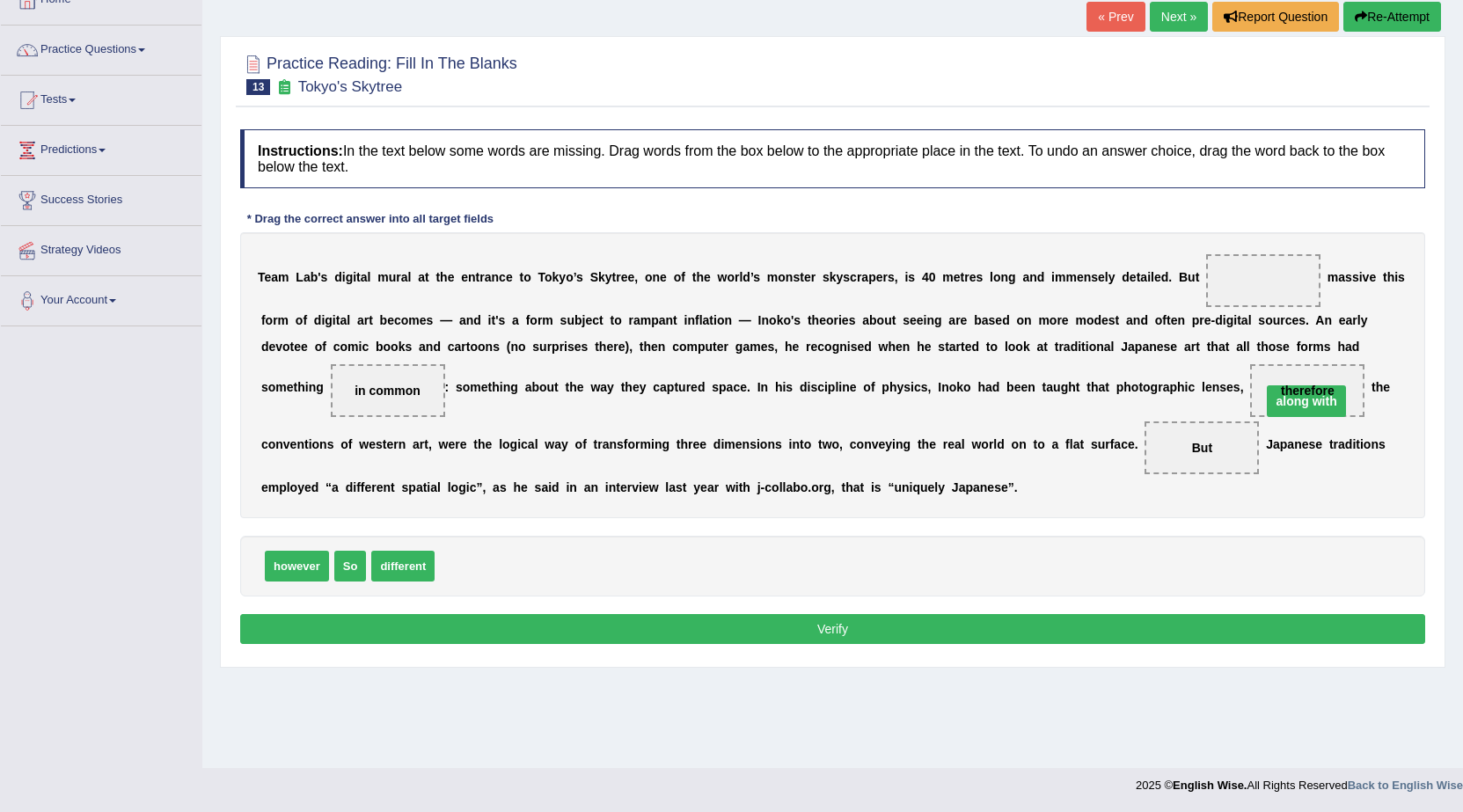
drag, startPoint x: 1251, startPoint y: 280, endPoint x: 1294, endPoint y: 400, distance: 127.5
drag, startPoint x: 473, startPoint y: 565, endPoint x: 1300, endPoint y: 292, distance: 870.9
click at [1091, 620] on button "Verify" at bounding box center [832, 629] width 1185 height 30
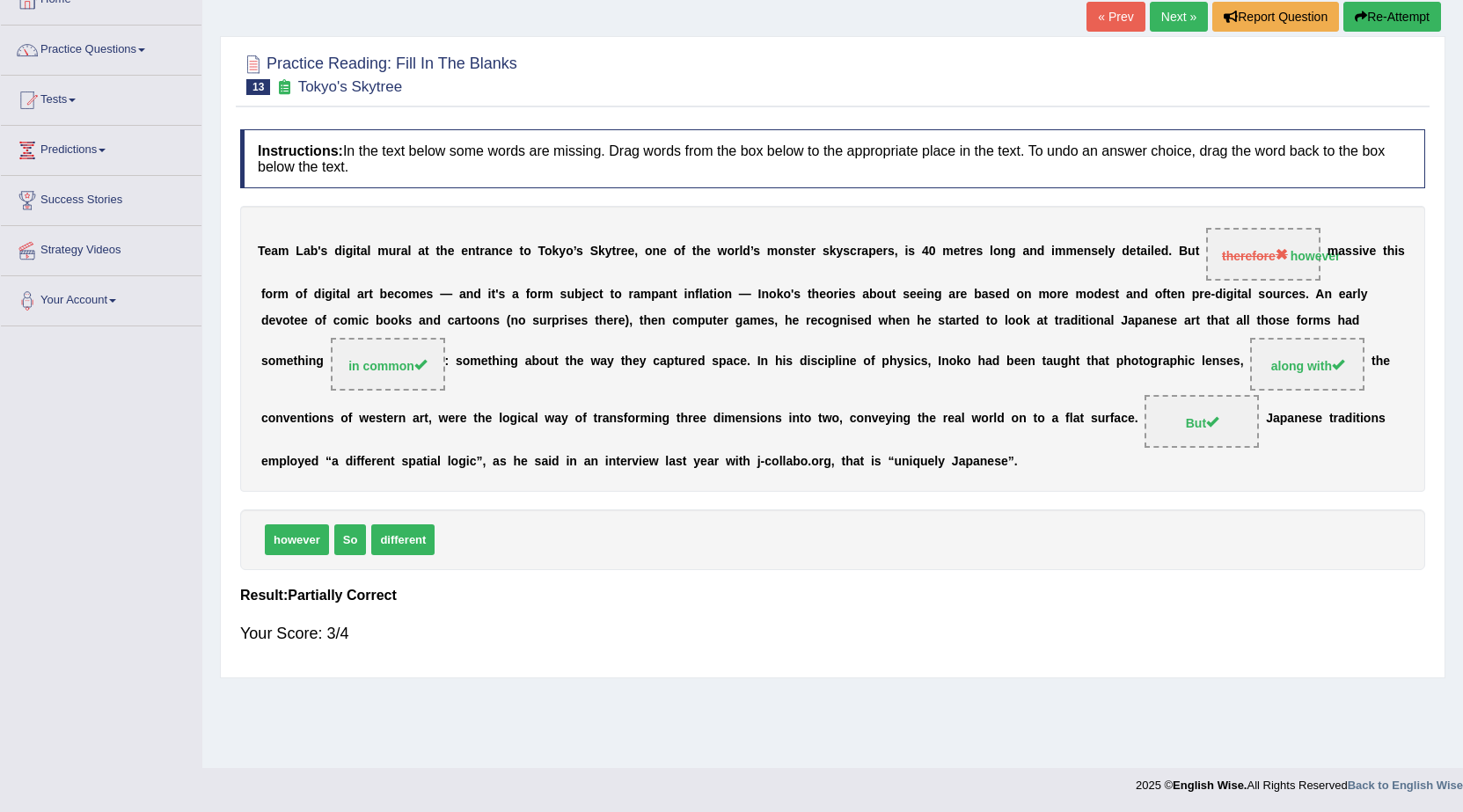
click at [1358, 12] on icon "button" at bounding box center [1360, 17] width 12 height 12
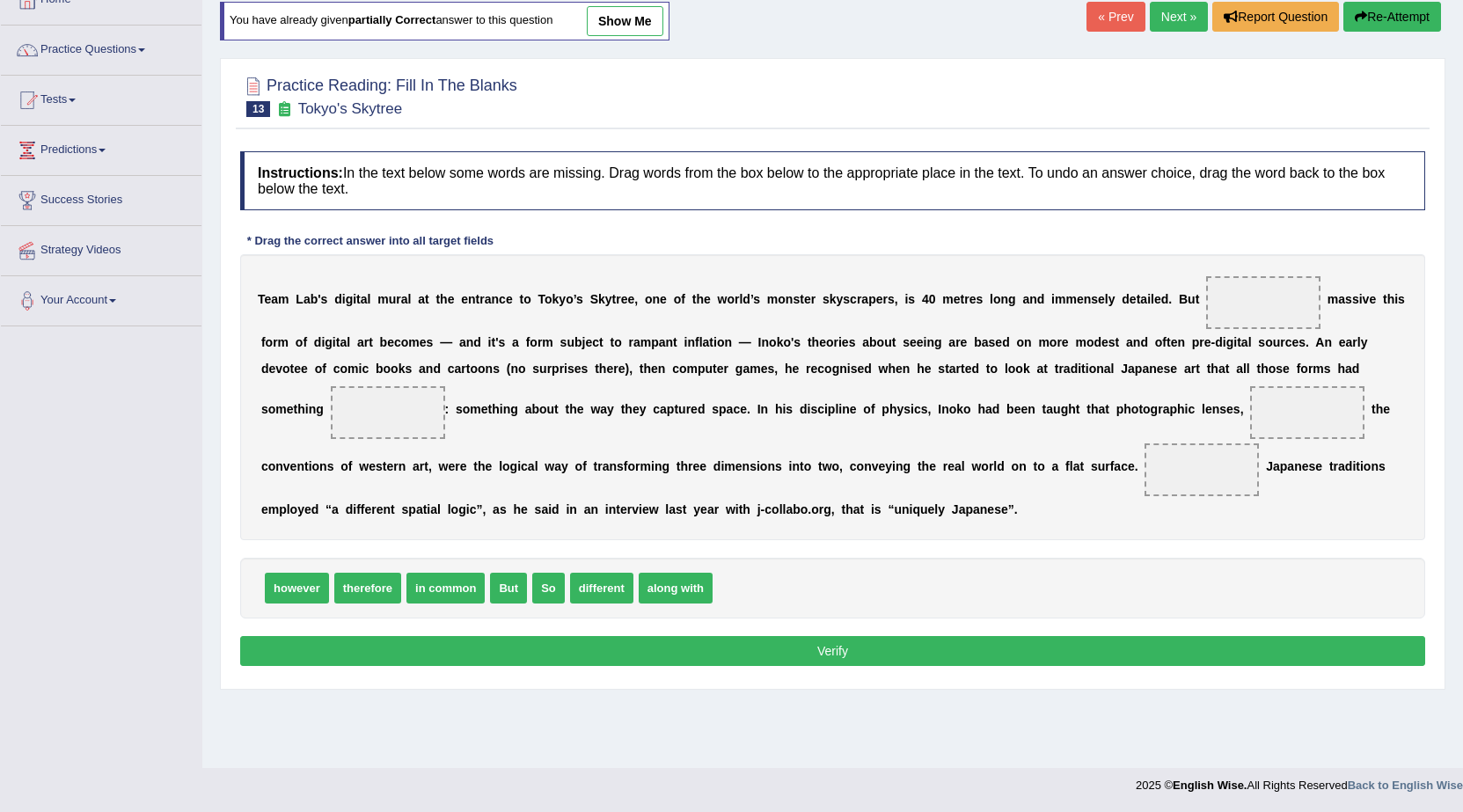
scroll to position [112, 0]
drag, startPoint x: 292, startPoint y: 588, endPoint x: 1286, endPoint y: 293, distance: 1036.9
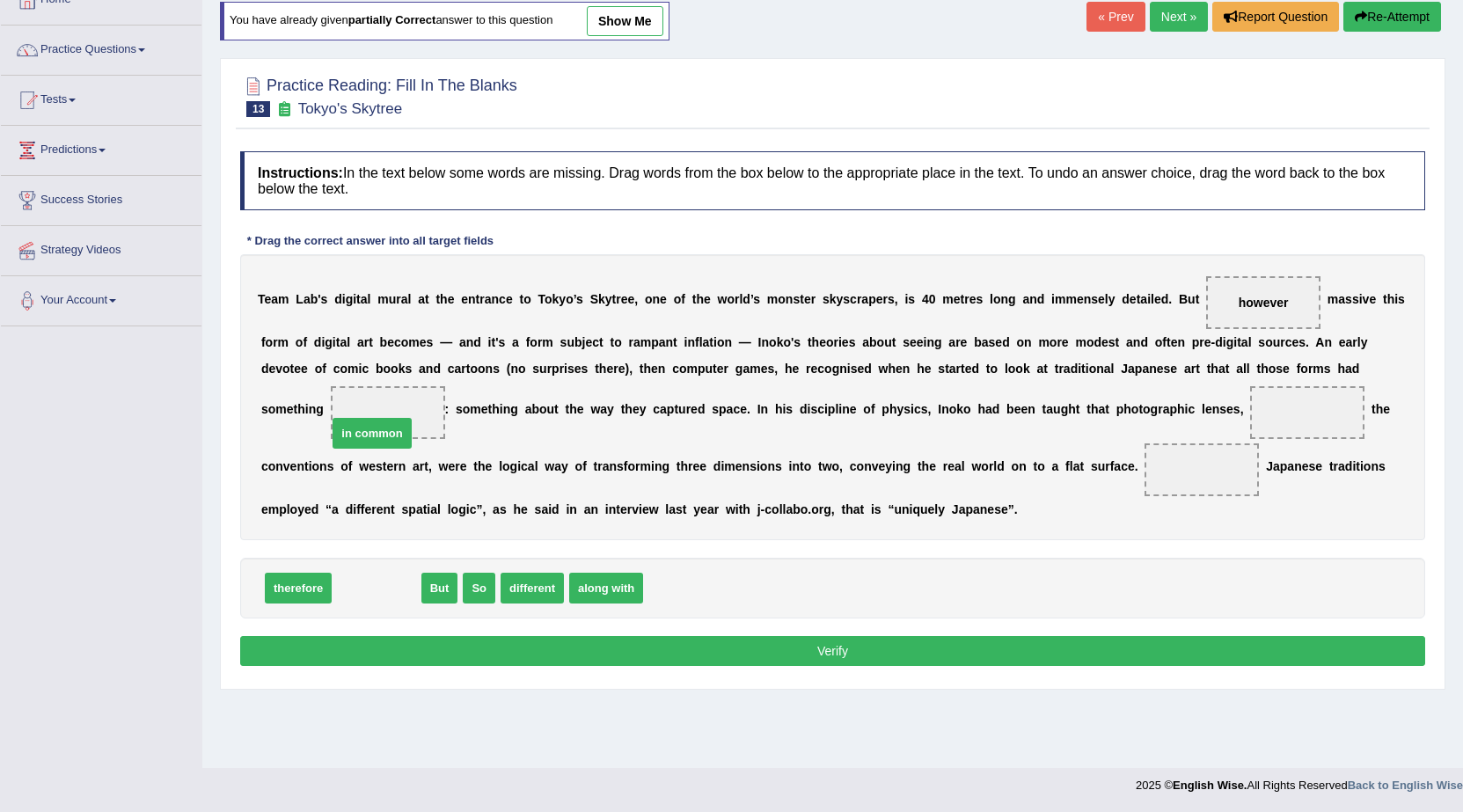
drag, startPoint x: 384, startPoint y: 576, endPoint x: 379, endPoint y: 421, distance: 155.1
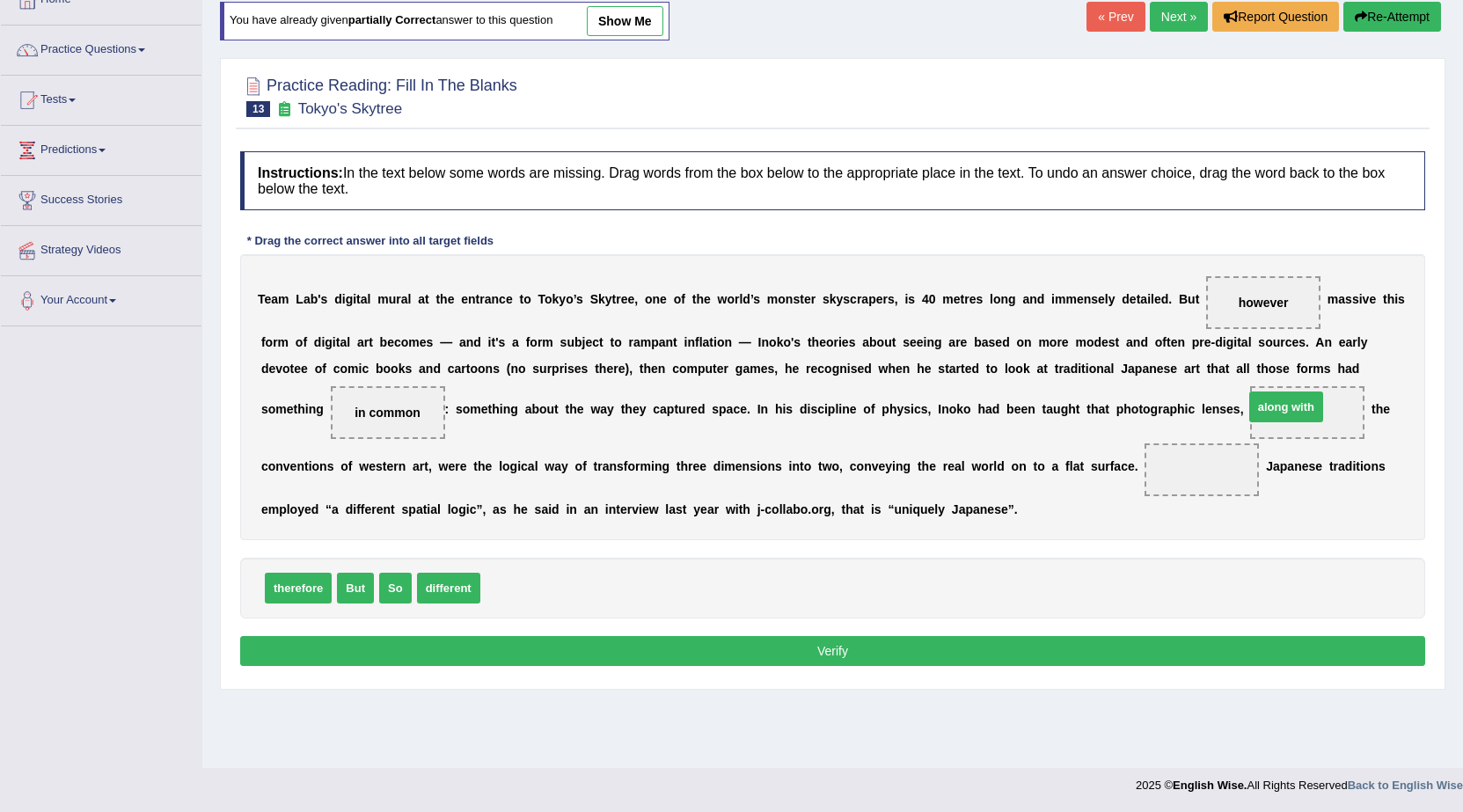
drag, startPoint x: 527, startPoint y: 591, endPoint x: 1293, endPoint y: 409, distance: 787.3
drag, startPoint x: 356, startPoint y: 593, endPoint x: 1181, endPoint y: 486, distance: 831.9
click at [1181, 486] on span at bounding box center [1201, 469] width 115 height 53
drag, startPoint x: 461, startPoint y: 590, endPoint x: 1211, endPoint y: 472, distance: 759.2
click at [1123, 643] on button "Verify" at bounding box center [832, 651] width 1185 height 30
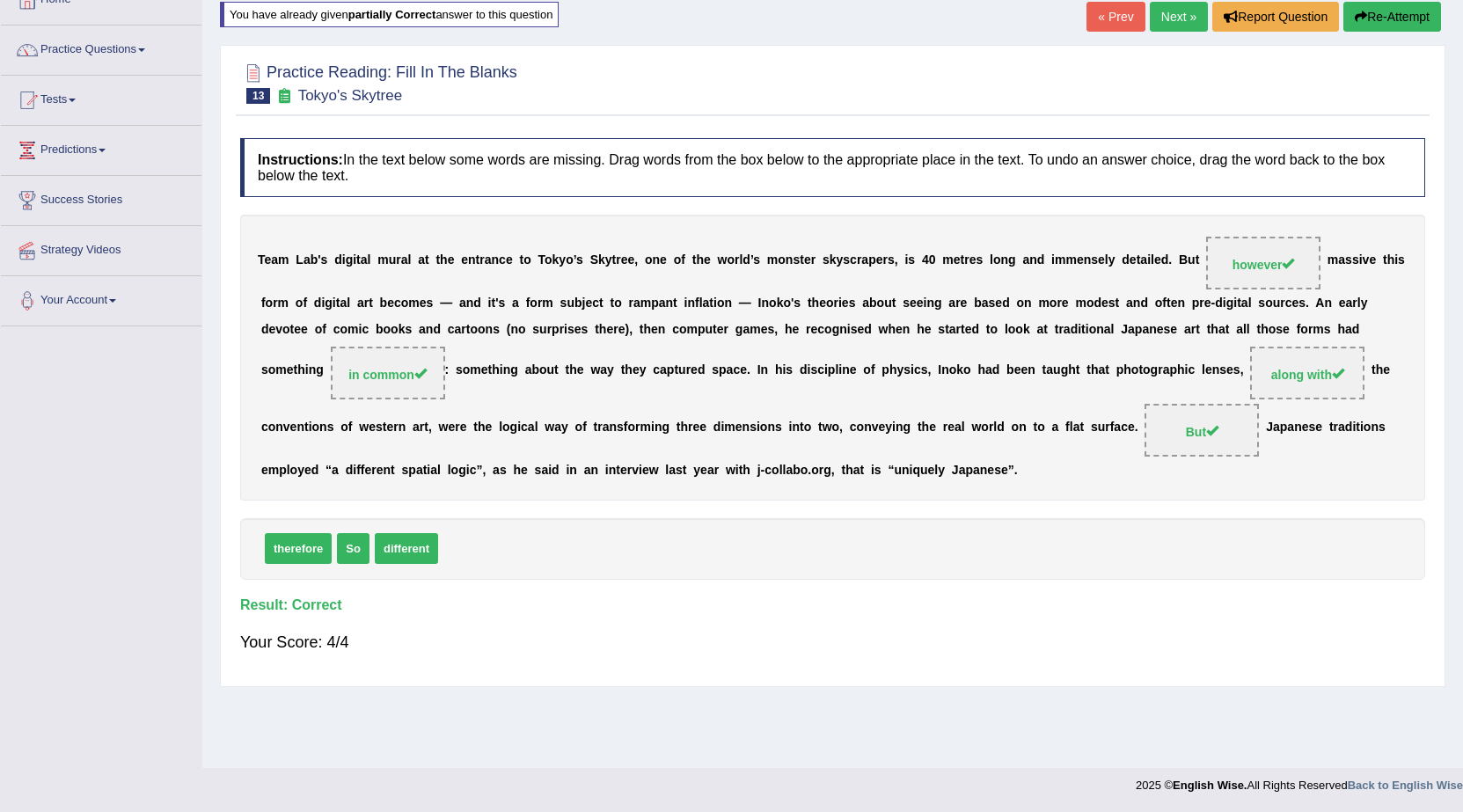
click at [1182, 21] on link "Next »" at bounding box center [1179, 17] width 58 height 30
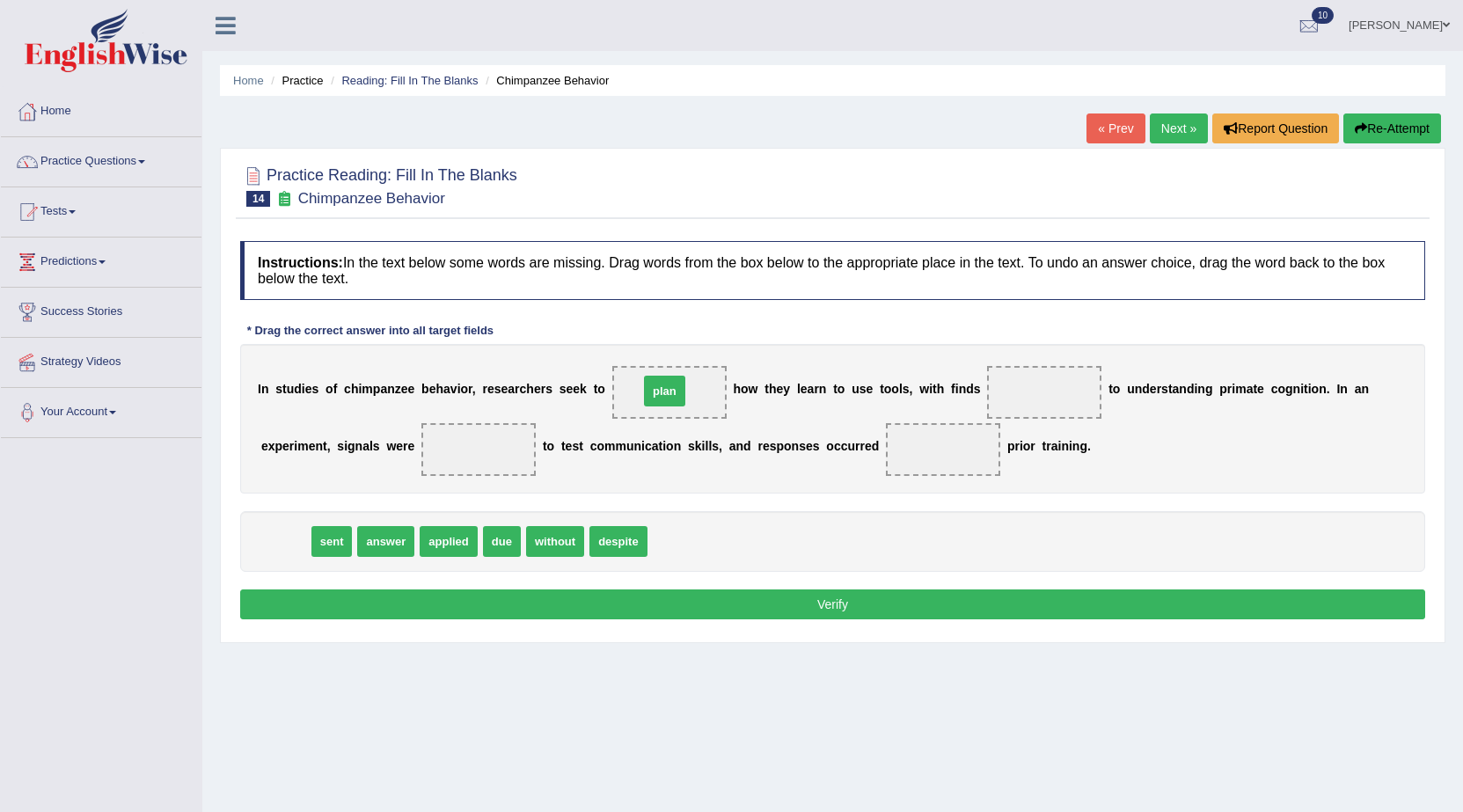
drag, startPoint x: 286, startPoint y: 543, endPoint x: 665, endPoint y: 395, distance: 406.9
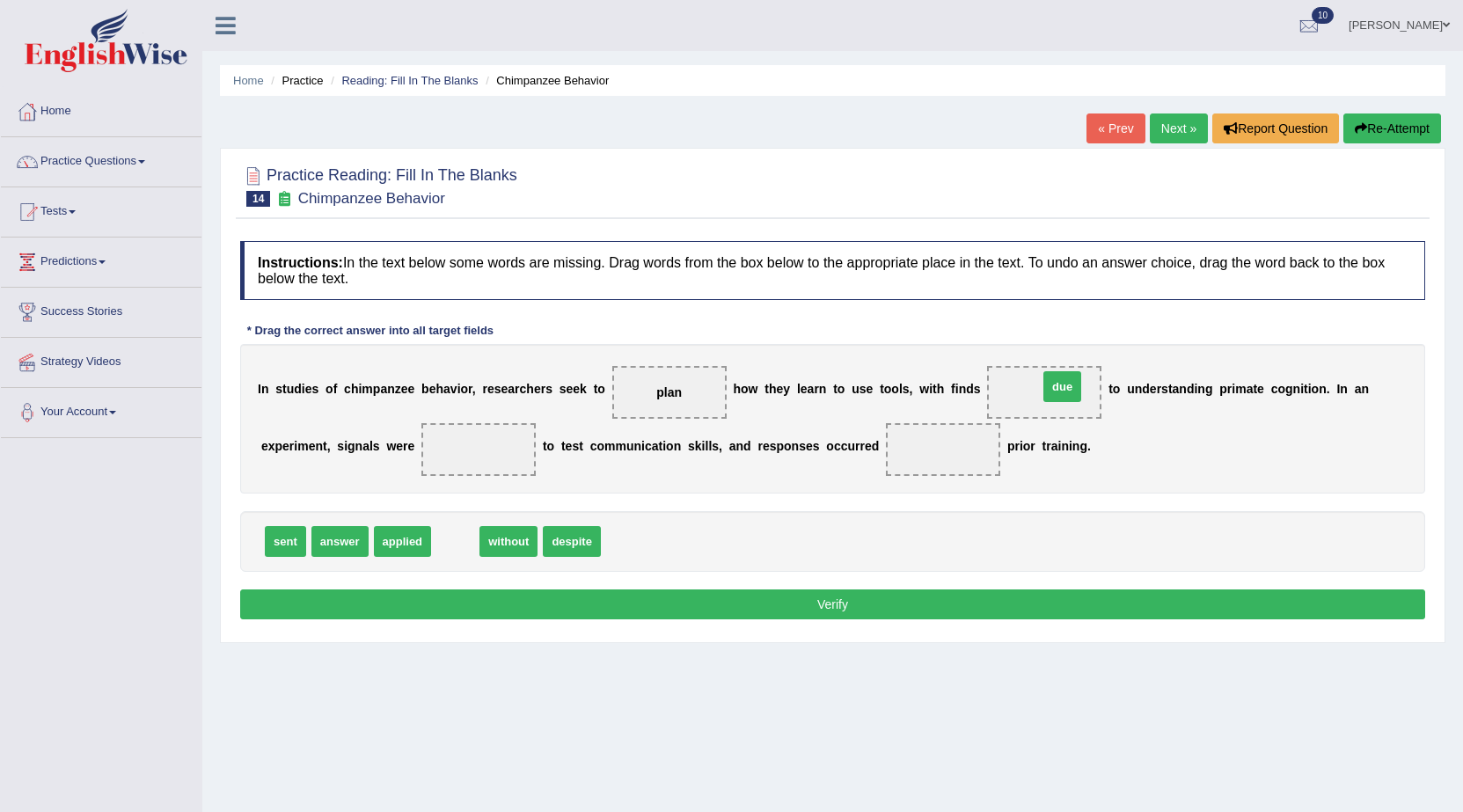
drag, startPoint x: 456, startPoint y: 543, endPoint x: 1063, endPoint y: 388, distance: 626.5
drag, startPoint x: 281, startPoint y: 541, endPoint x: 488, endPoint y: 446, distance: 227.8
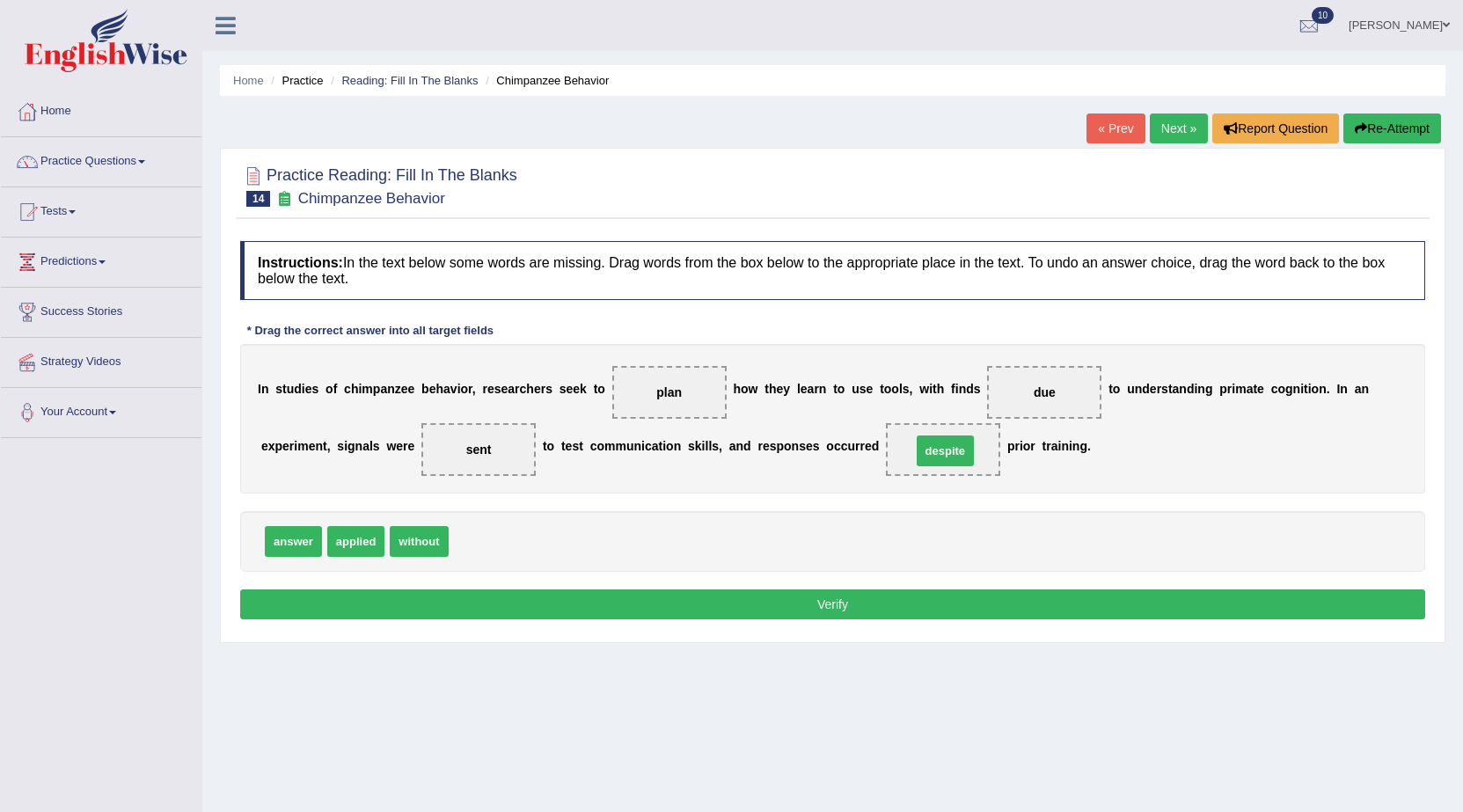
drag, startPoint x: 486, startPoint y: 541, endPoint x: 949, endPoint y: 450, distance: 471.9
click at [869, 592] on button "Verify" at bounding box center [832, 604] width 1185 height 30
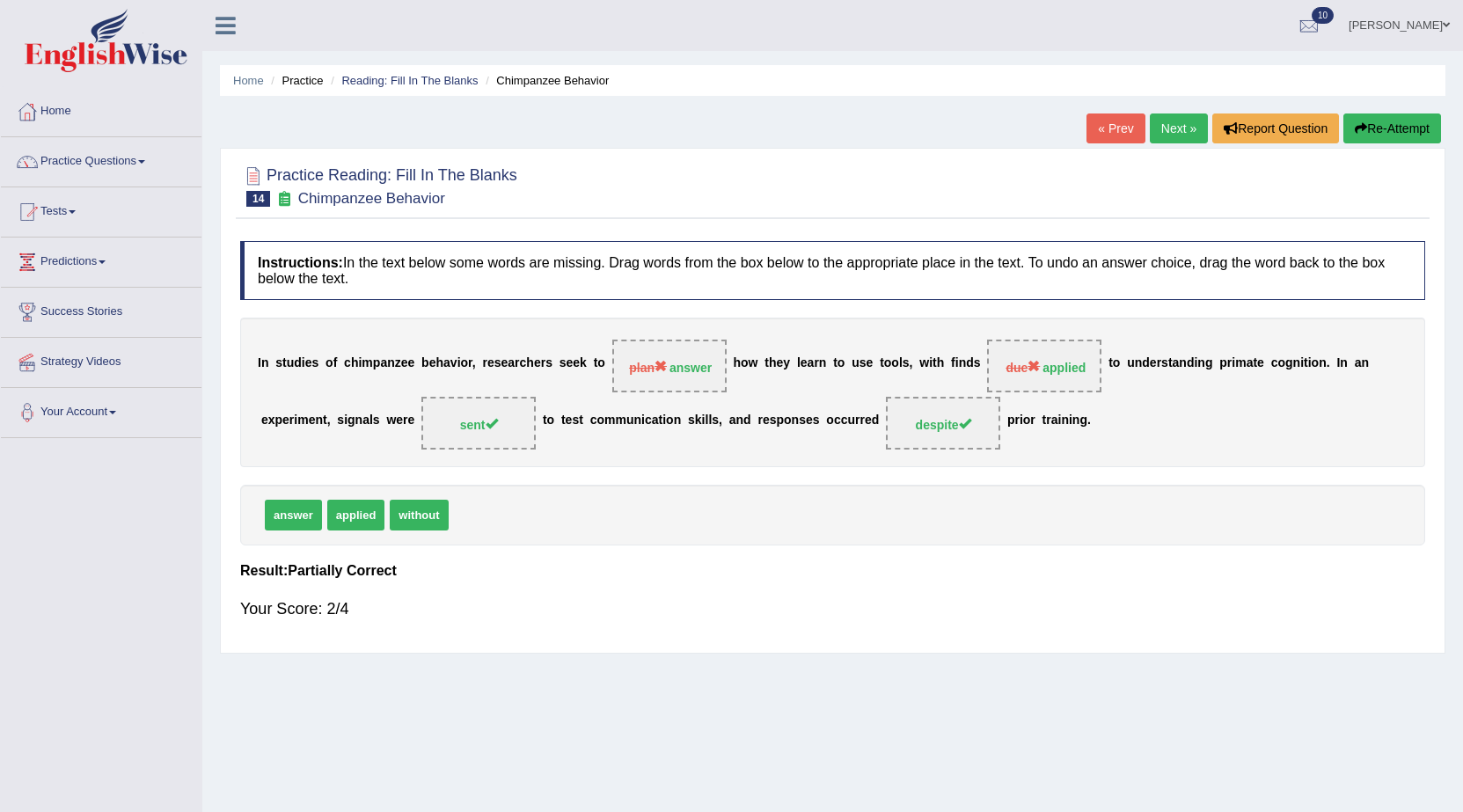
drag, startPoint x: 1382, startPoint y: 128, endPoint x: 1097, endPoint y: 277, distance: 321.6
click at [1382, 130] on button "Re-Attempt" at bounding box center [1392, 129] width 98 height 30
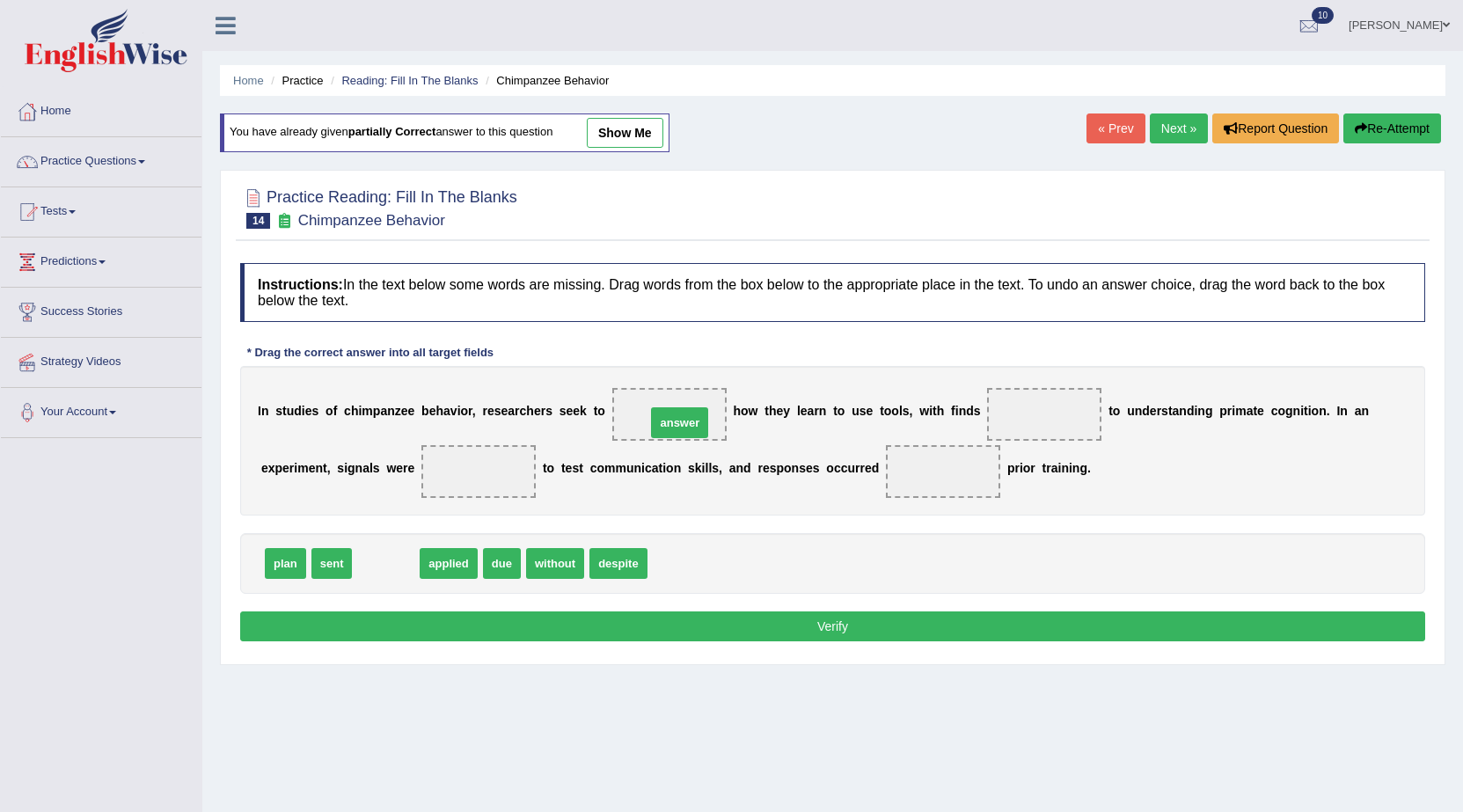
drag, startPoint x: 386, startPoint y: 560, endPoint x: 680, endPoint y: 419, distance: 326.1
drag, startPoint x: 381, startPoint y: 559, endPoint x: 1018, endPoint y: 419, distance: 652.2
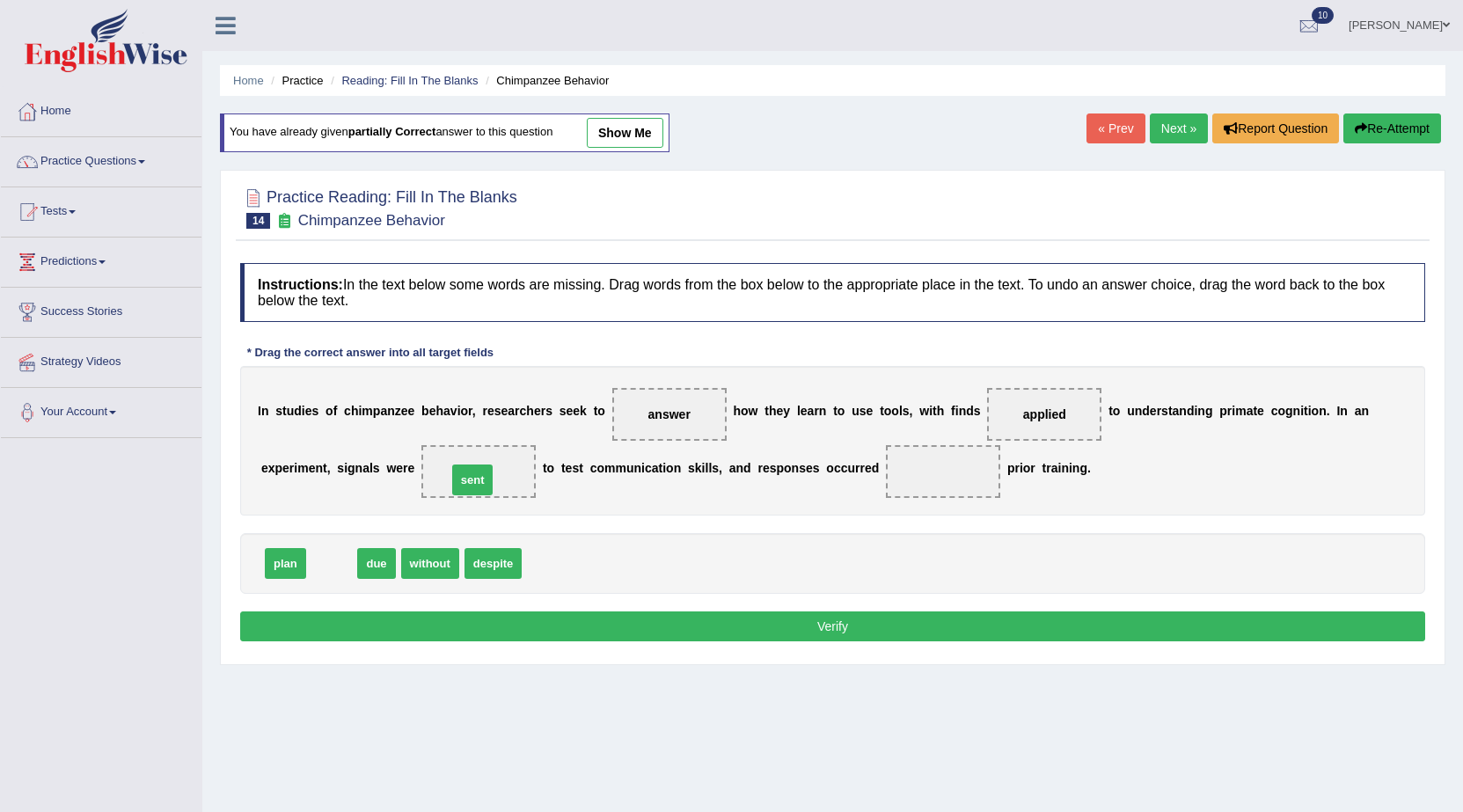
drag, startPoint x: 333, startPoint y: 561, endPoint x: 473, endPoint y: 477, distance: 163.3
drag, startPoint x: 432, startPoint y: 568, endPoint x: 989, endPoint y: 465, distance: 566.4
click at [852, 629] on button "Verify" at bounding box center [832, 626] width 1185 height 30
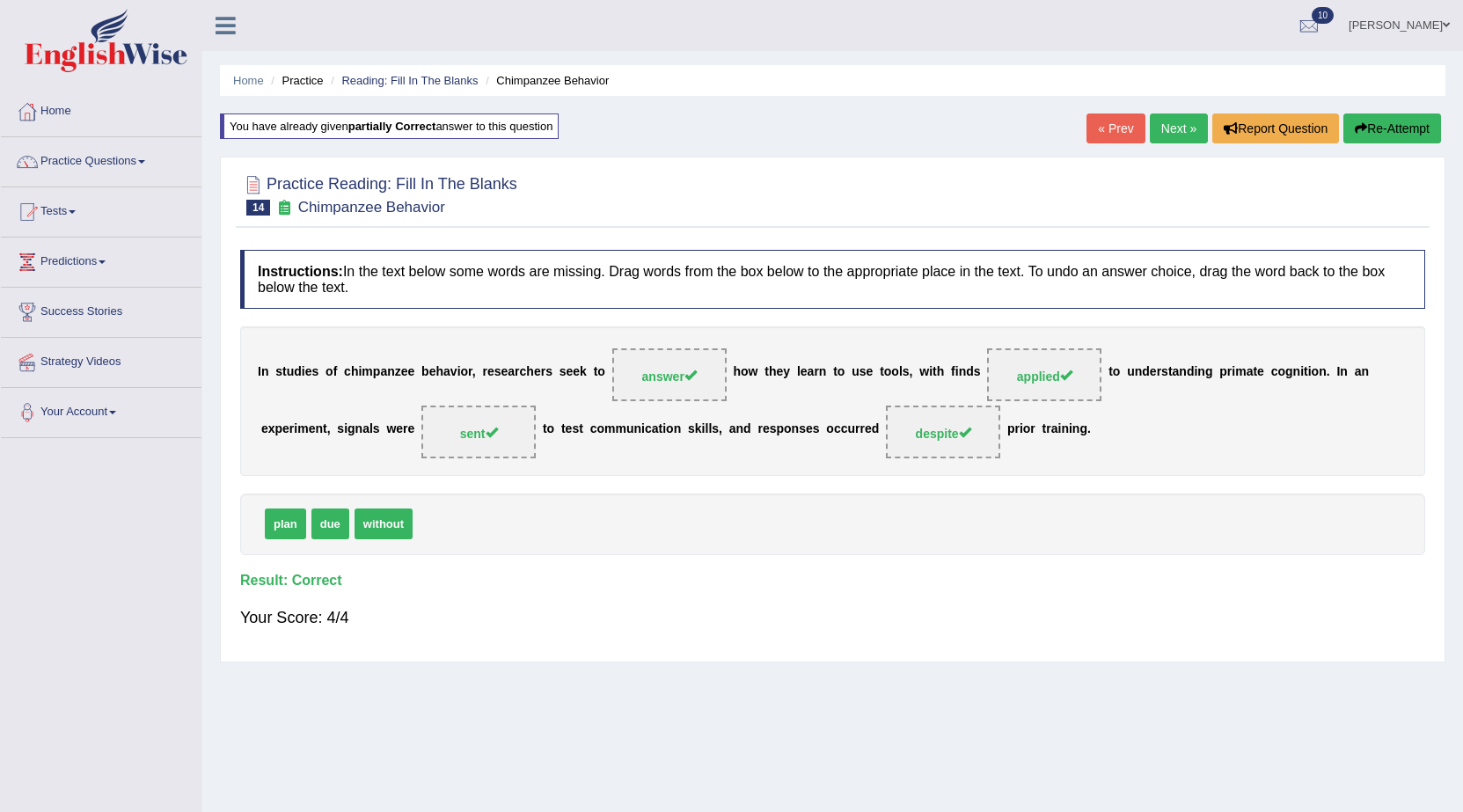
click at [1168, 148] on div "Home Practice Reading: Fill In The Blanks Chimpanzee Behavior You have already …" at bounding box center [832, 439] width 1261 height 880
click at [1173, 125] on link "Next »" at bounding box center [1179, 129] width 58 height 30
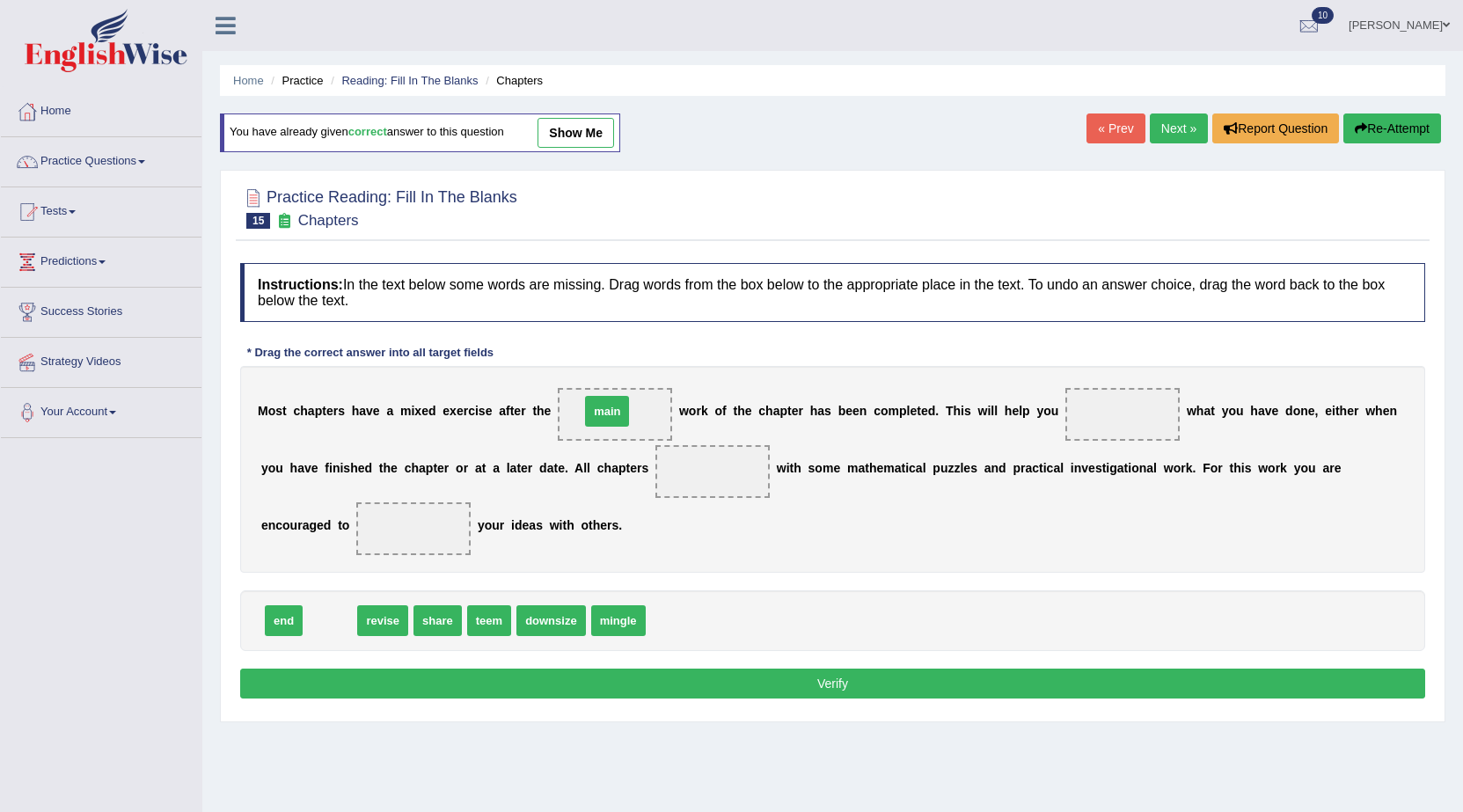
drag, startPoint x: 338, startPoint y: 626, endPoint x: 615, endPoint y: 415, distance: 348.2
drag, startPoint x: 566, startPoint y: 622, endPoint x: 1104, endPoint y: 422, distance: 574.0
drag, startPoint x: 1121, startPoint y: 416, endPoint x: 702, endPoint y: 476, distance: 423.3
drag, startPoint x: 334, startPoint y: 618, endPoint x: 1134, endPoint y: 413, distance: 825.8
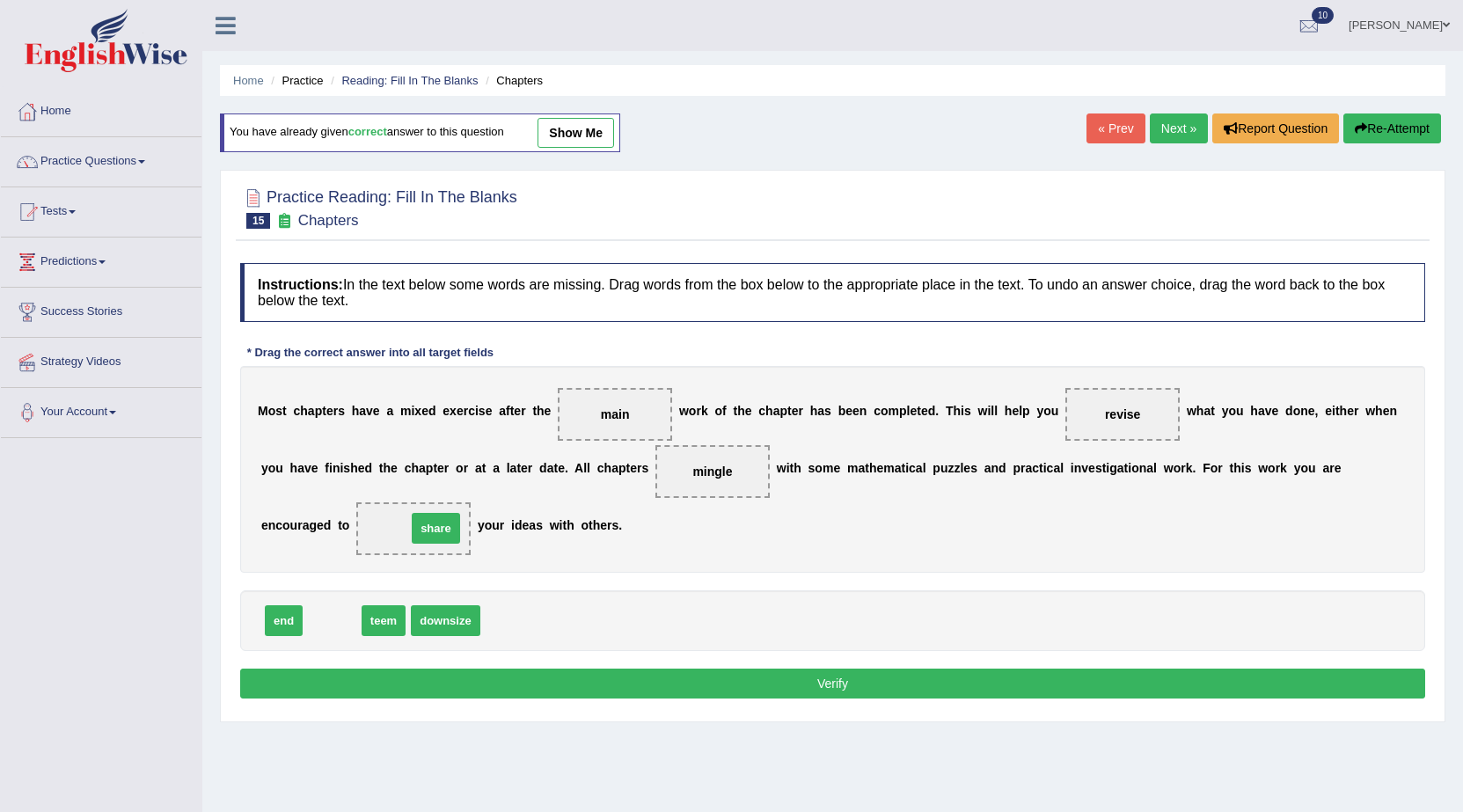
drag, startPoint x: 325, startPoint y: 628, endPoint x: 429, endPoint y: 536, distance: 138.9
click at [670, 669] on button "Verify" at bounding box center [832, 683] width 1185 height 30
